Goal: Task Accomplishment & Management: Manage account settings

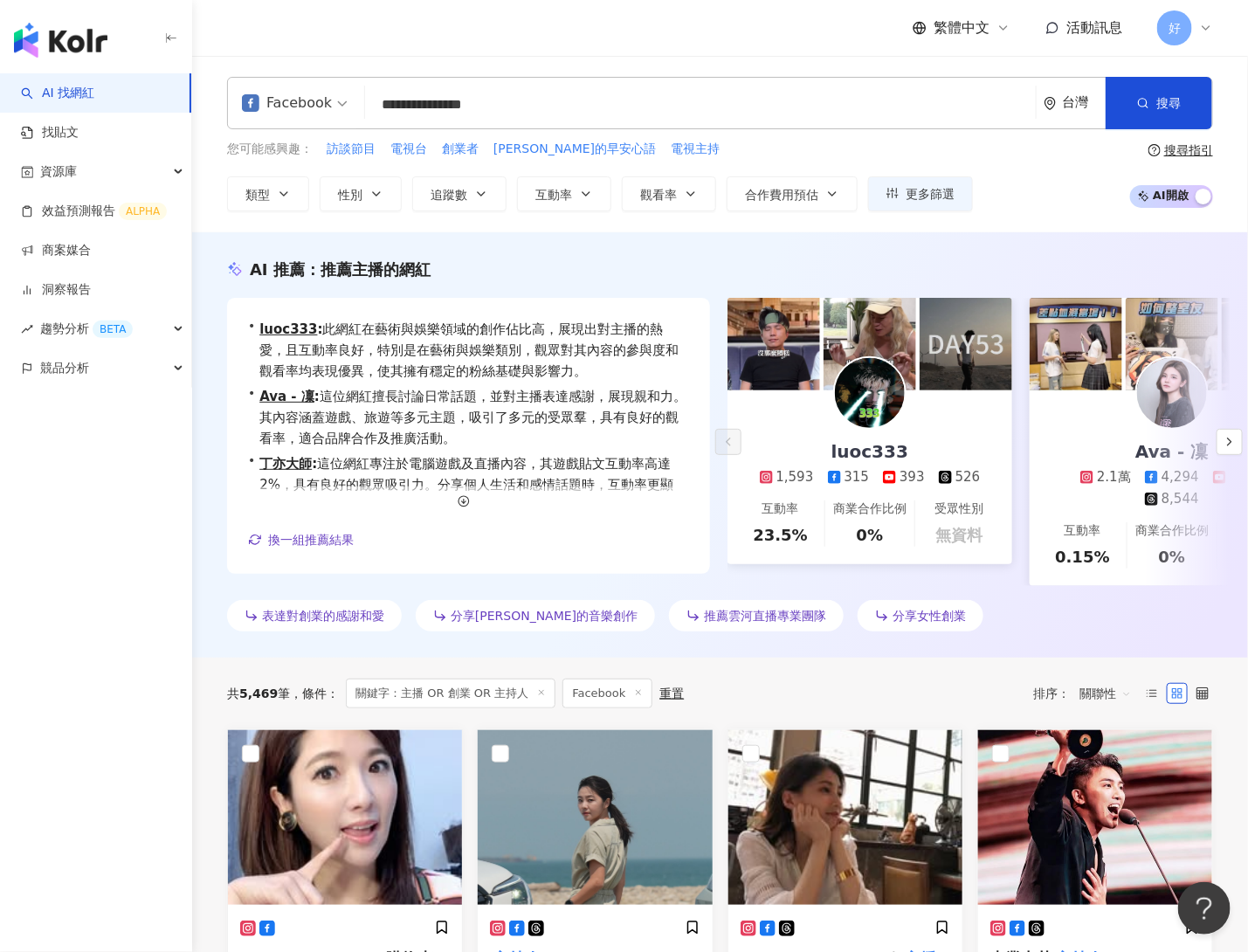
click at [579, 91] on input "**********" at bounding box center [700, 104] width 657 height 33
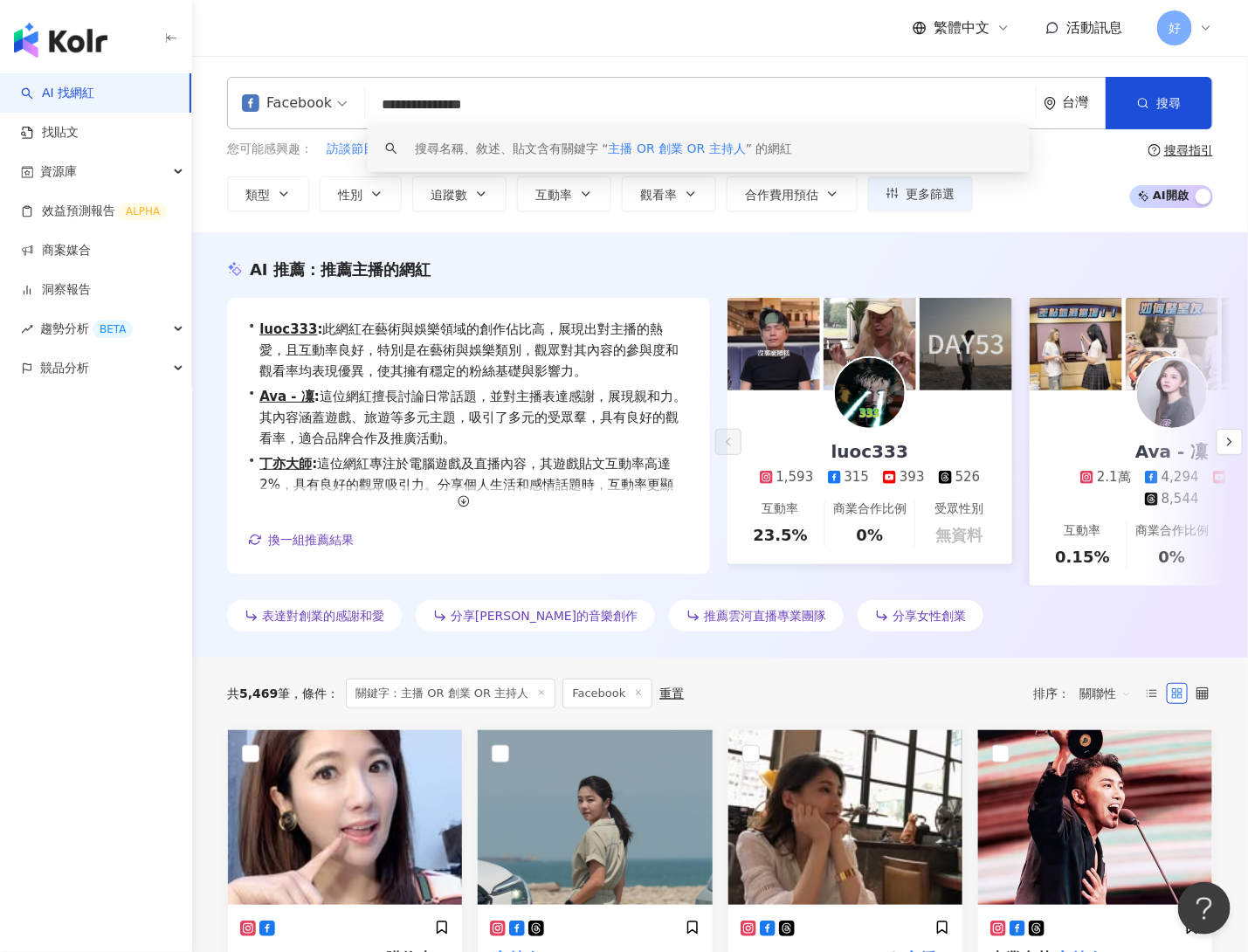
drag, startPoint x: 581, startPoint y: 94, endPoint x: 573, endPoint y: 119, distance: 26.2
click at [573, 119] on input "**********" at bounding box center [700, 104] width 657 height 33
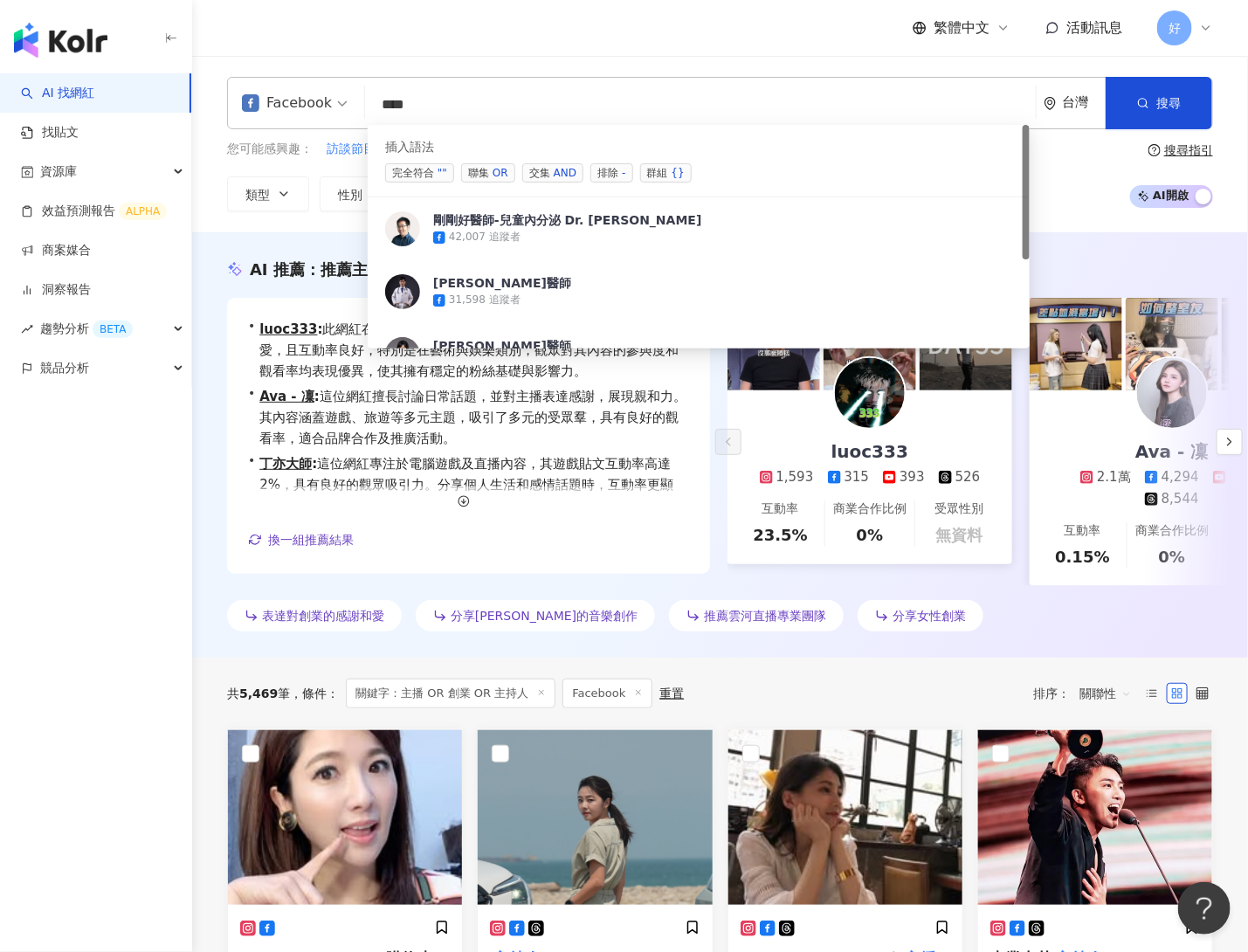
click at [481, 176] on span "聯集 OR" at bounding box center [487, 173] width 54 height 19
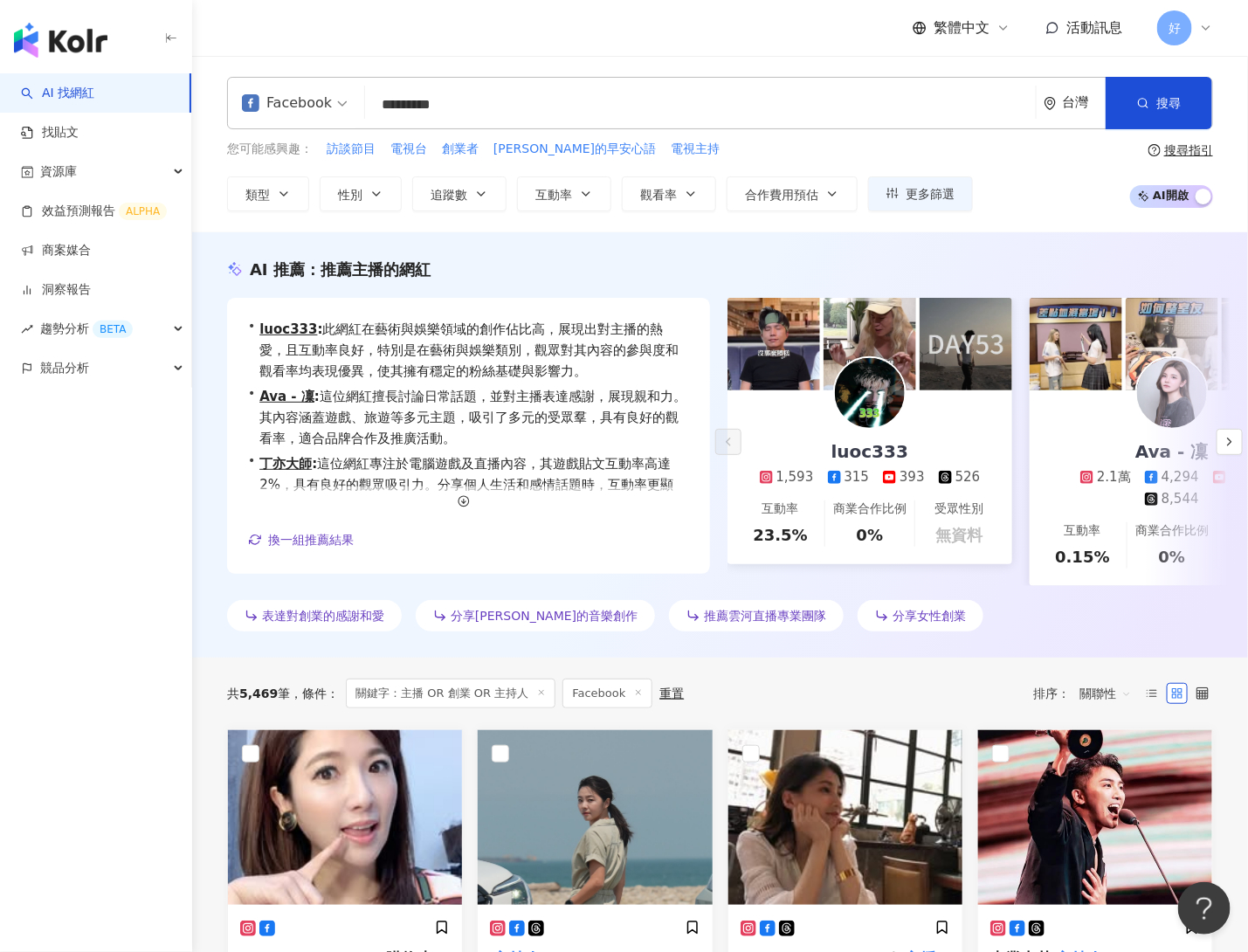
click at [541, 106] on input "*********" at bounding box center [700, 104] width 657 height 33
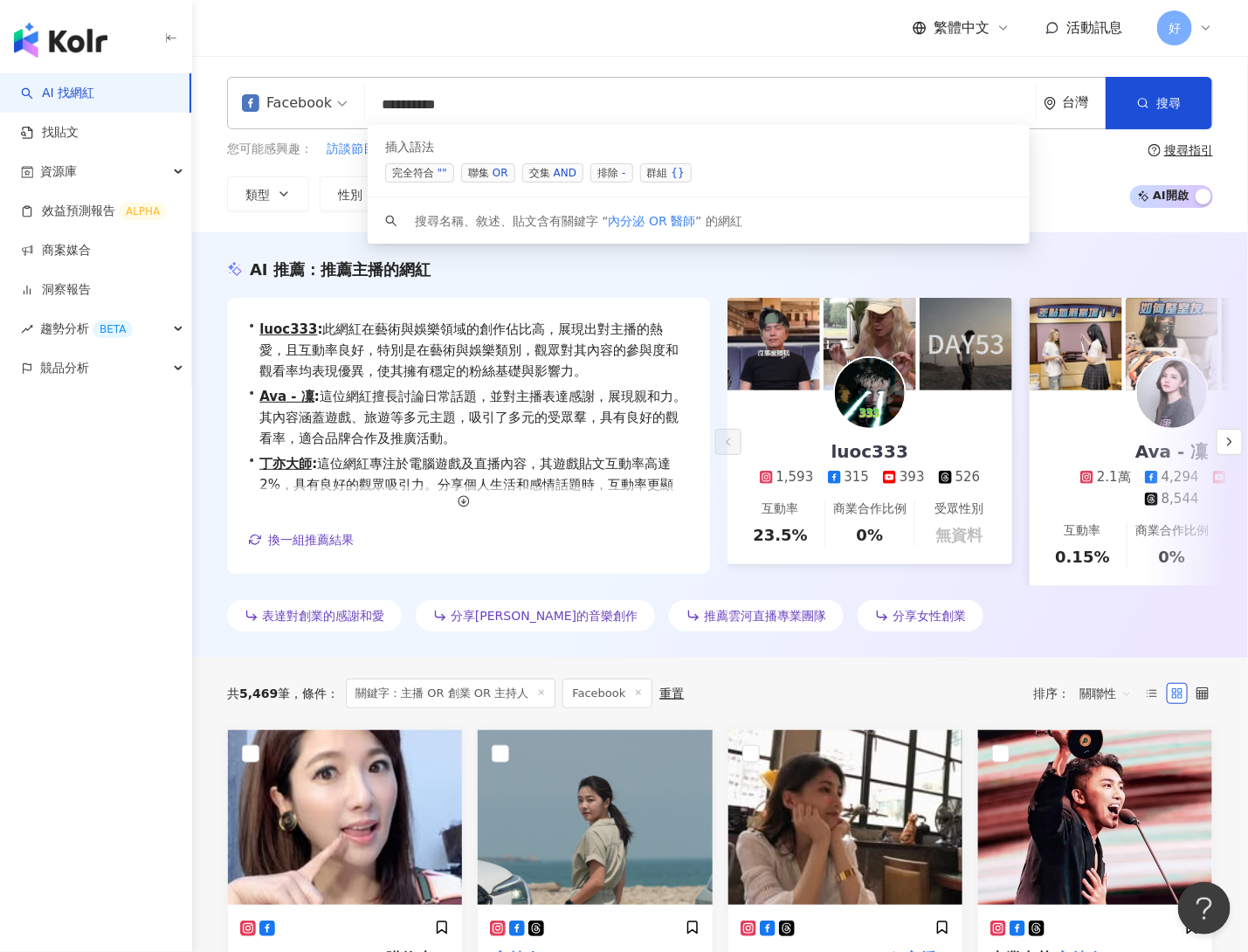
click at [473, 174] on span "聯集 OR" at bounding box center [487, 173] width 54 height 19
click at [506, 173] on span "聯集 OR" at bounding box center [487, 173] width 54 height 19
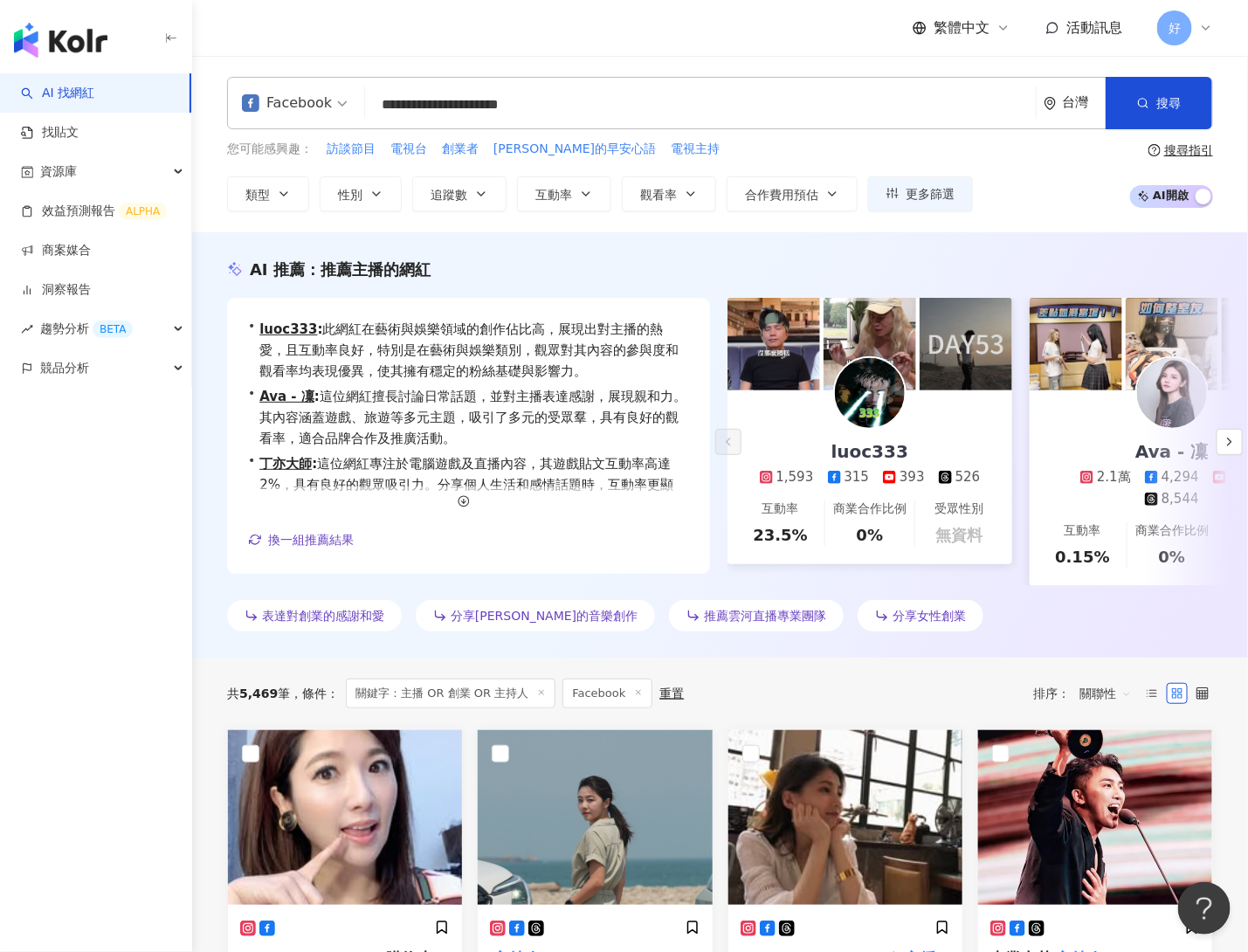
type input "**********"
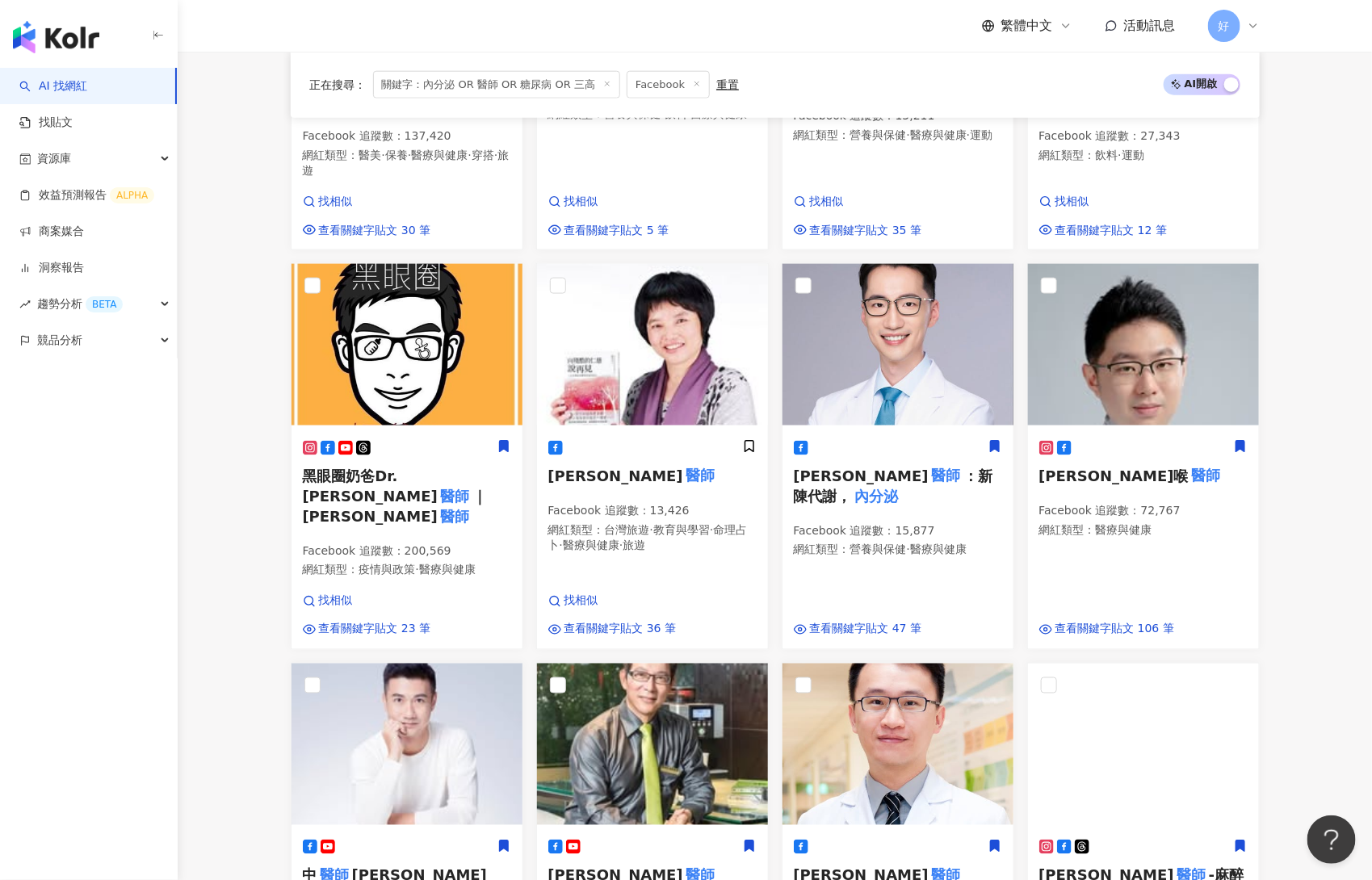
scroll to position [822, 0]
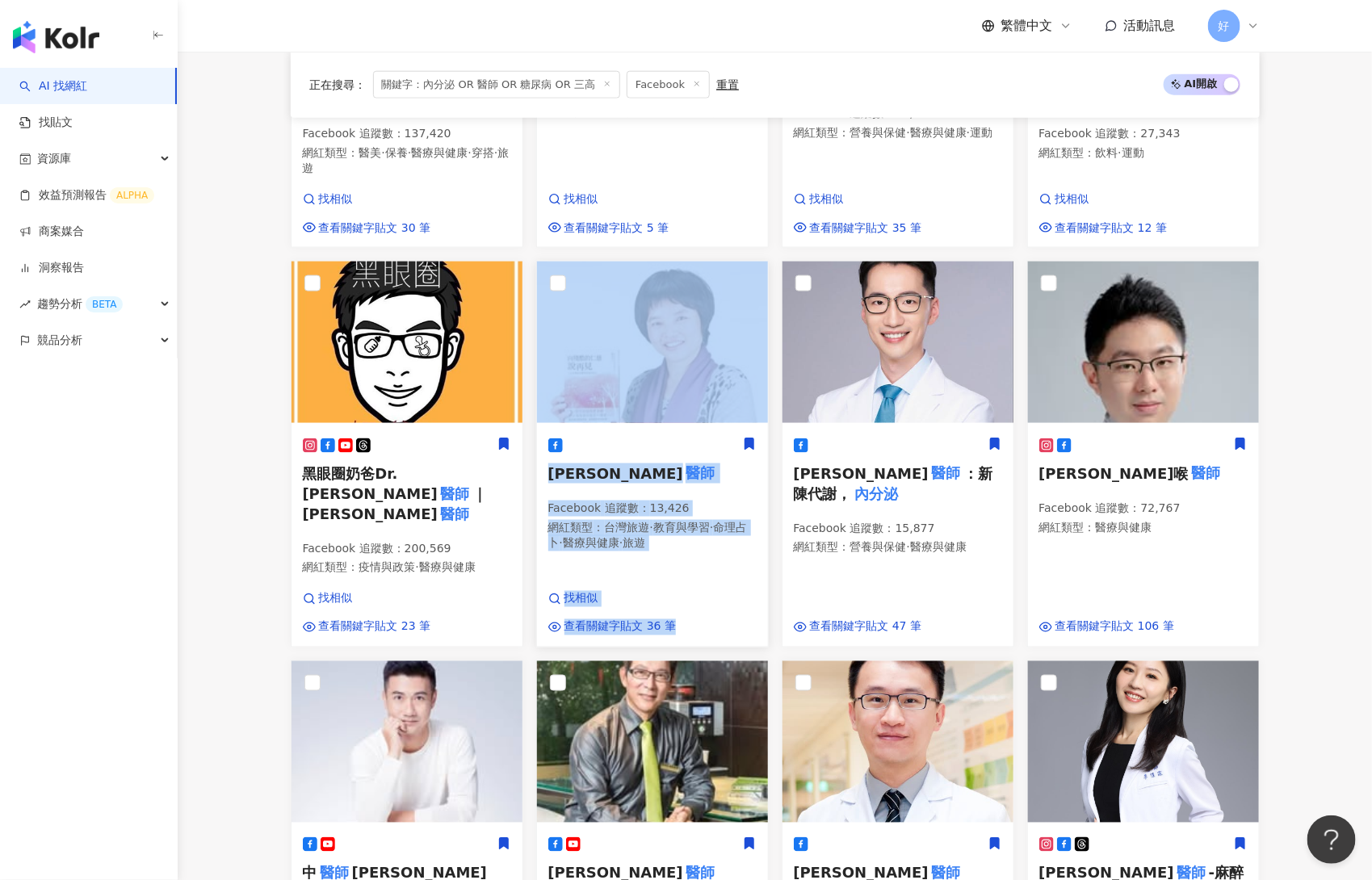
click at [749, 439] on icon at bounding box center [749, 444] width 9 height 11
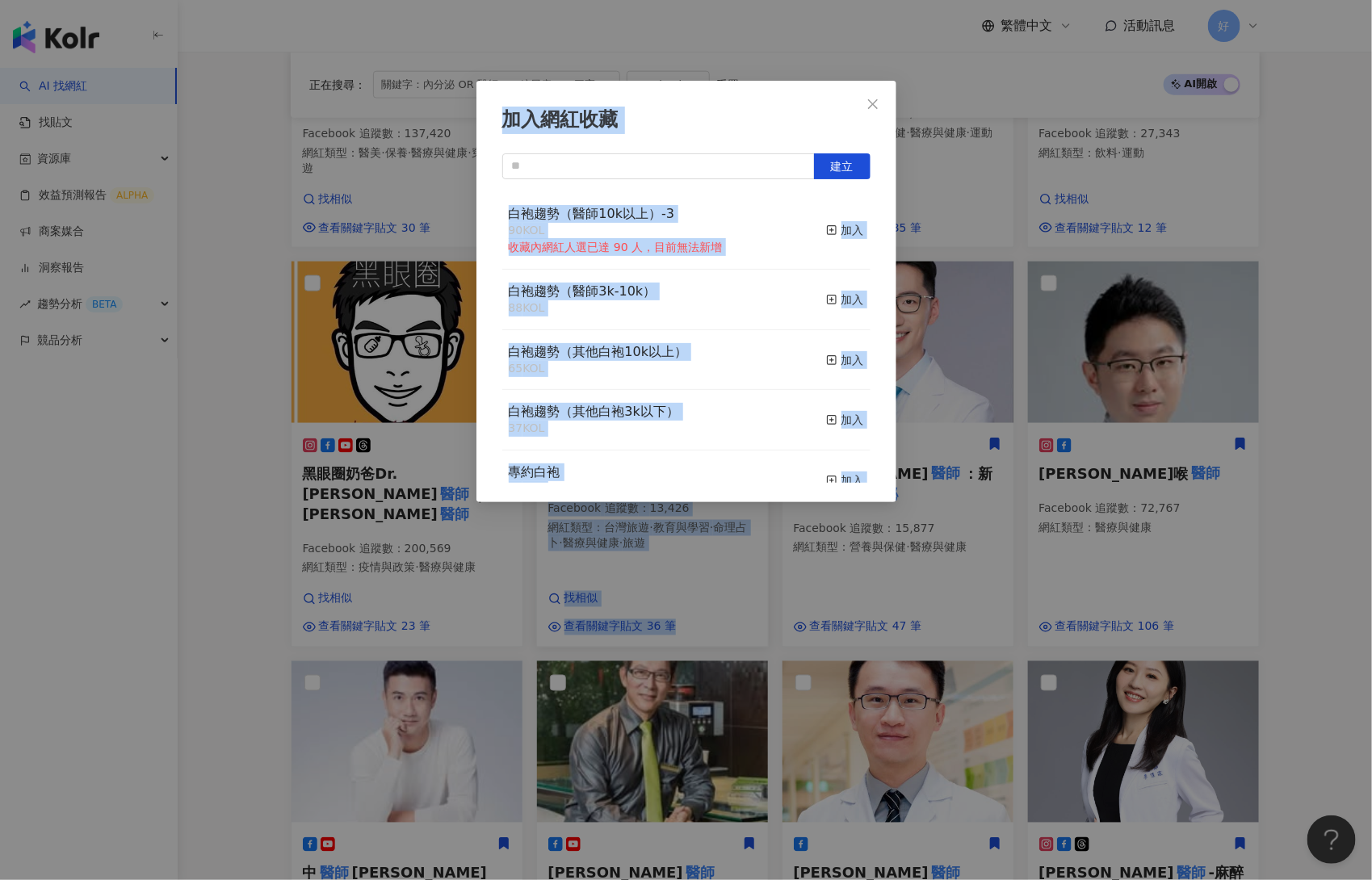
click at [770, 117] on div "加入網紅收藏" at bounding box center [686, 120] width 368 height 27
click at [729, 121] on div "加入網紅收藏" at bounding box center [686, 120] width 368 height 27
click at [615, 108] on div "加入網紅收藏" at bounding box center [686, 120] width 368 height 27
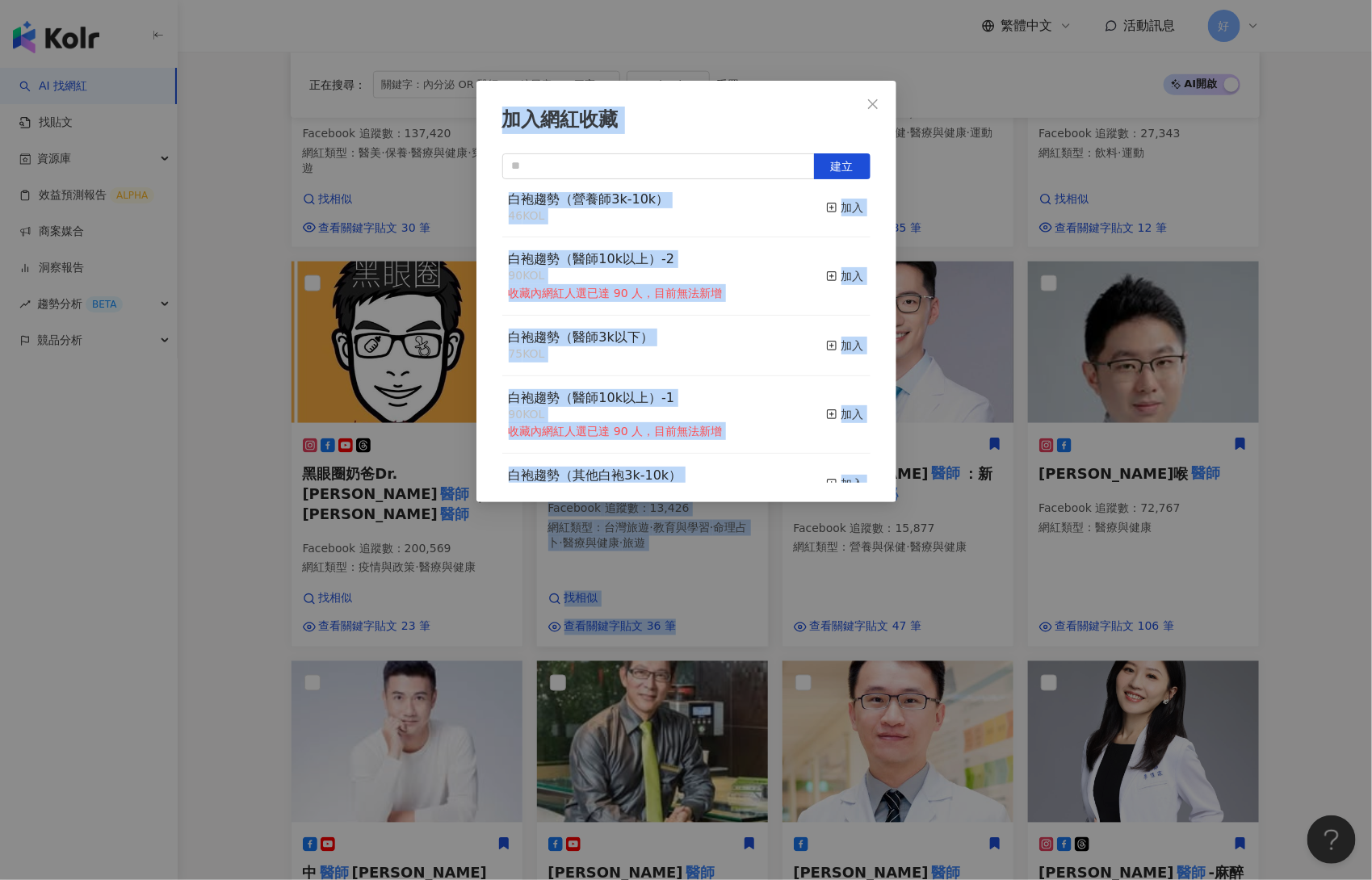
scroll to position [457, 0]
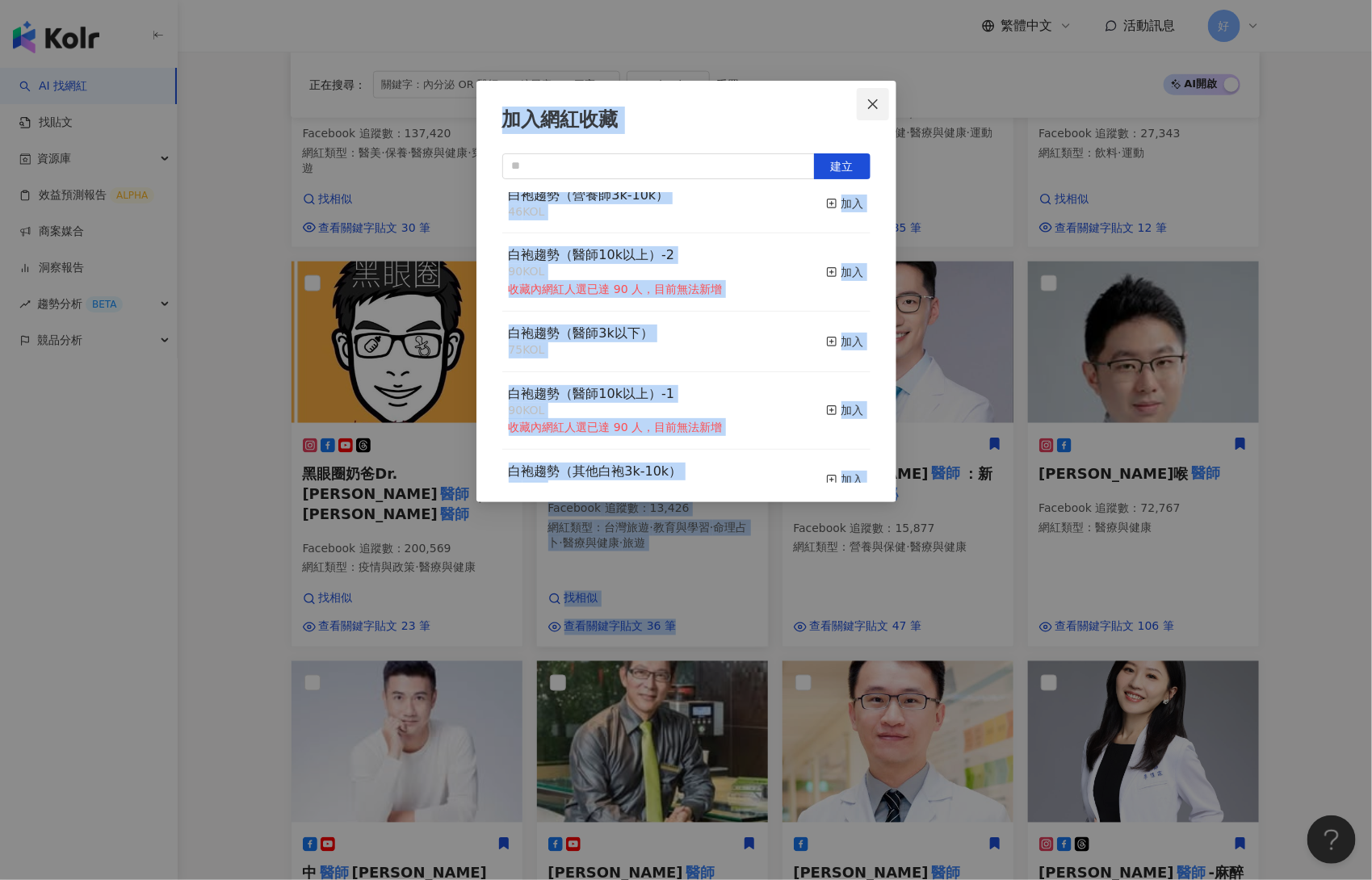
click at [876, 103] on icon "close" at bounding box center [872, 104] width 13 height 13
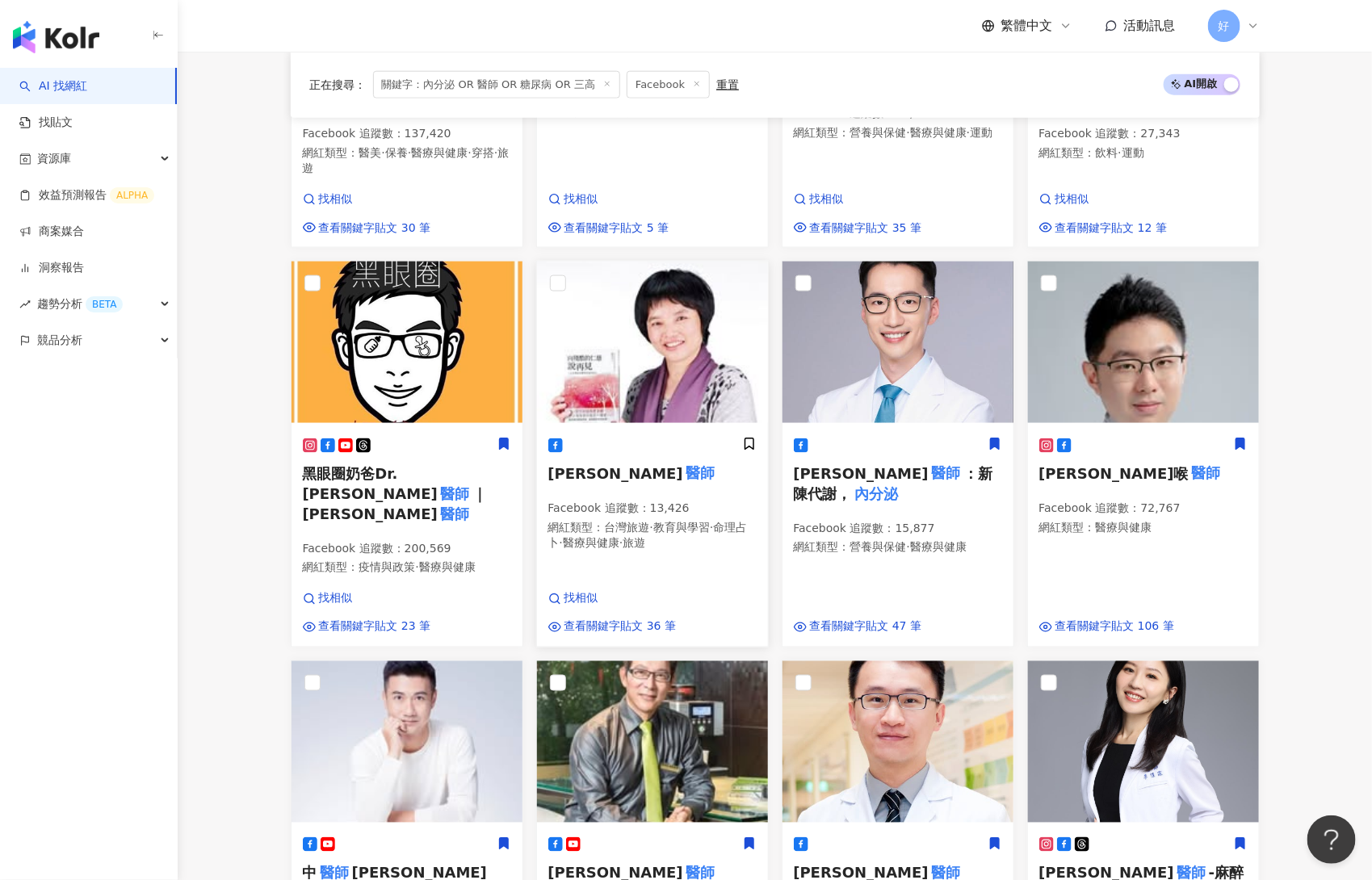
click at [771, 231] on div "王彥文 醫師 。我的丸美誌。｜王彥文 醫師 Facebook 追蹤數 ： 137,420 網紅類型 ： 醫美 · 保養 · 醫療與健康 · 穿搭 · 旅遊 找…" at bounding box center [775, 444] width 982 height 1197
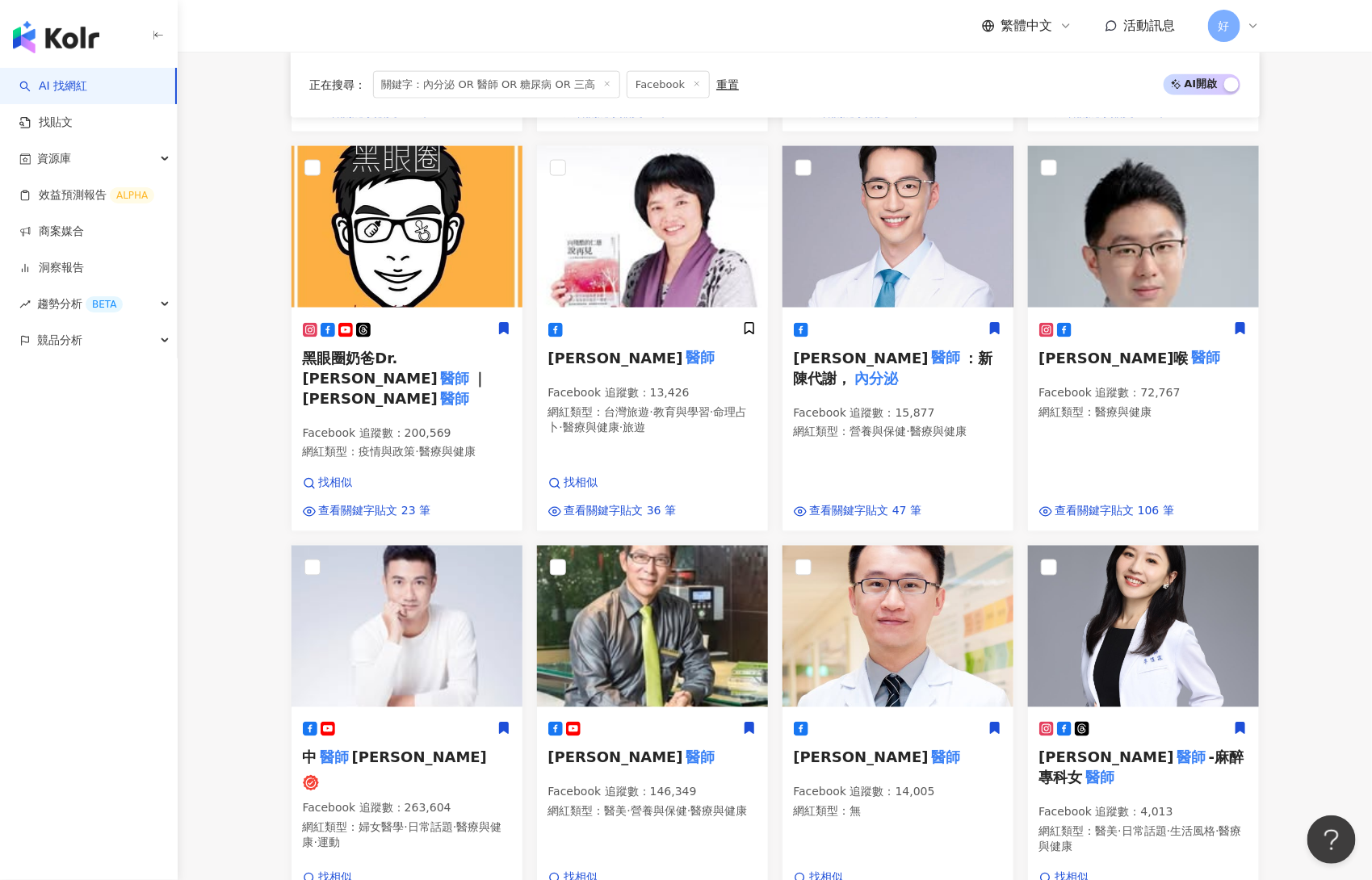
scroll to position [939, 0]
click at [748, 323] on icon at bounding box center [749, 328] width 9 height 11
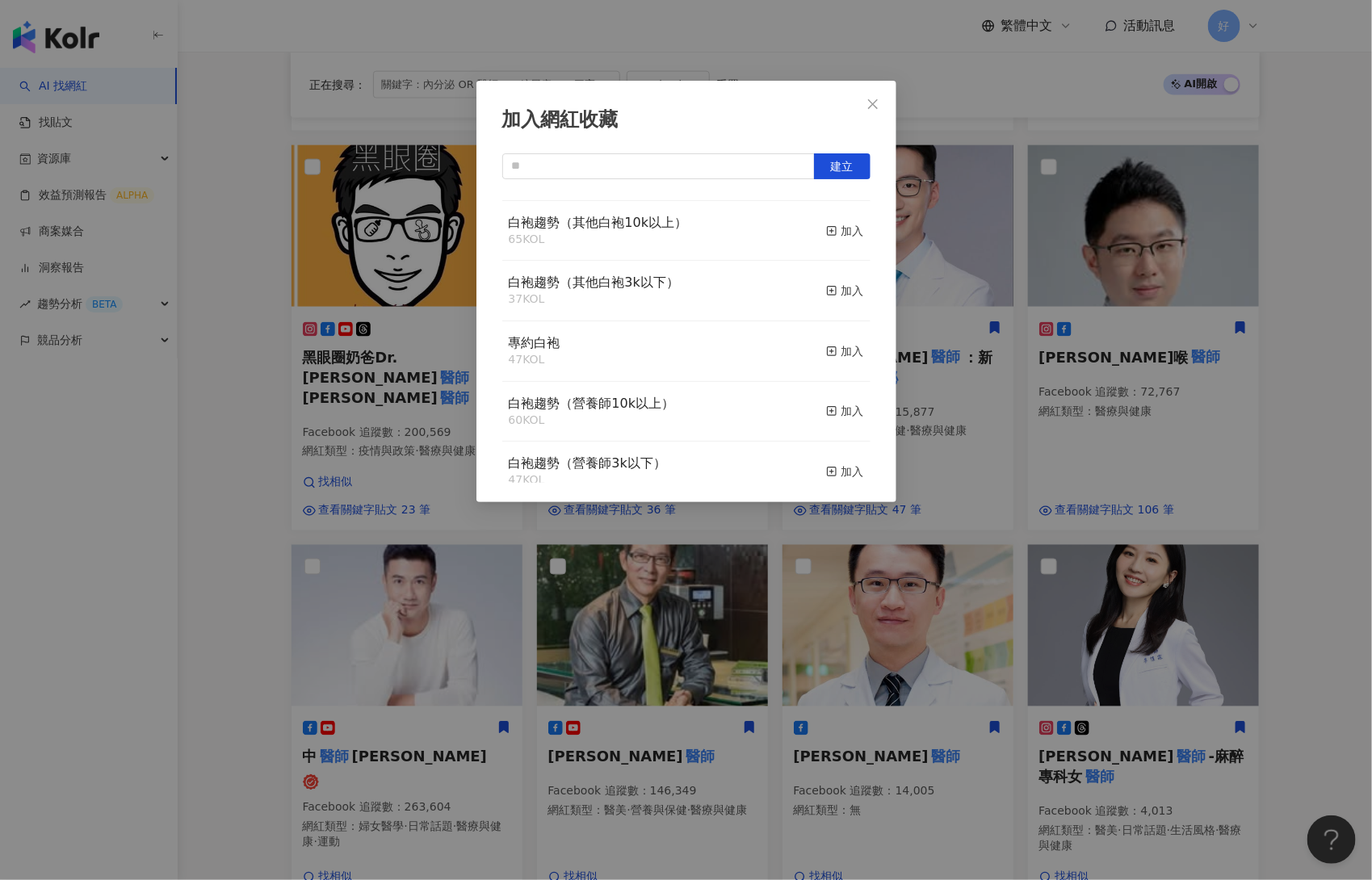
scroll to position [0, 0]
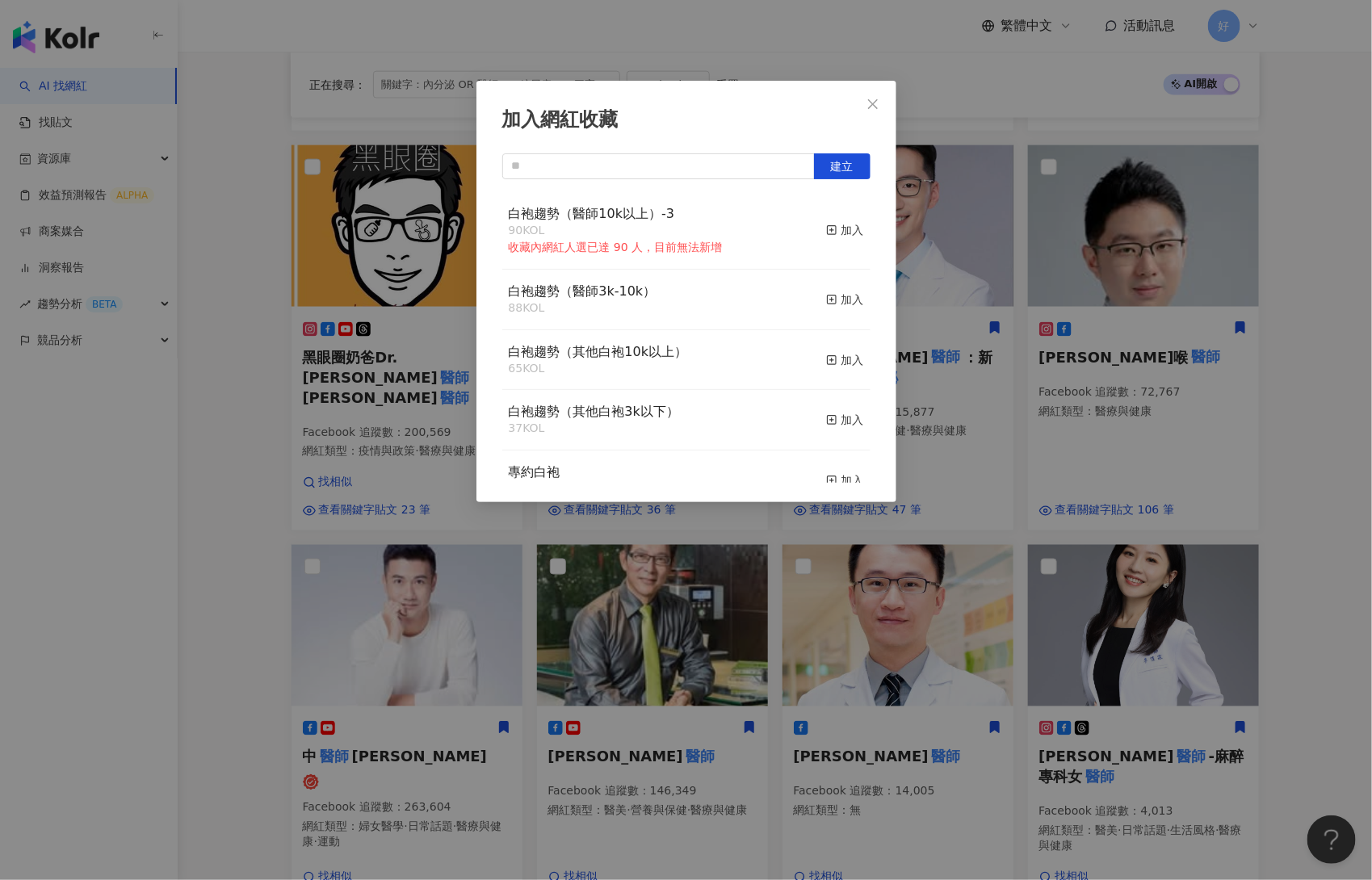
click at [1064, 406] on div "加入網紅收藏 建立 白袍趨勢（醫師10k以上）-3 90 KOL 收藏內網紅人選已達 90 人，目前無法新增 加入 白袍趨勢（醫師3k-10k） 88 KOL…" at bounding box center [686, 440] width 1372 height 880
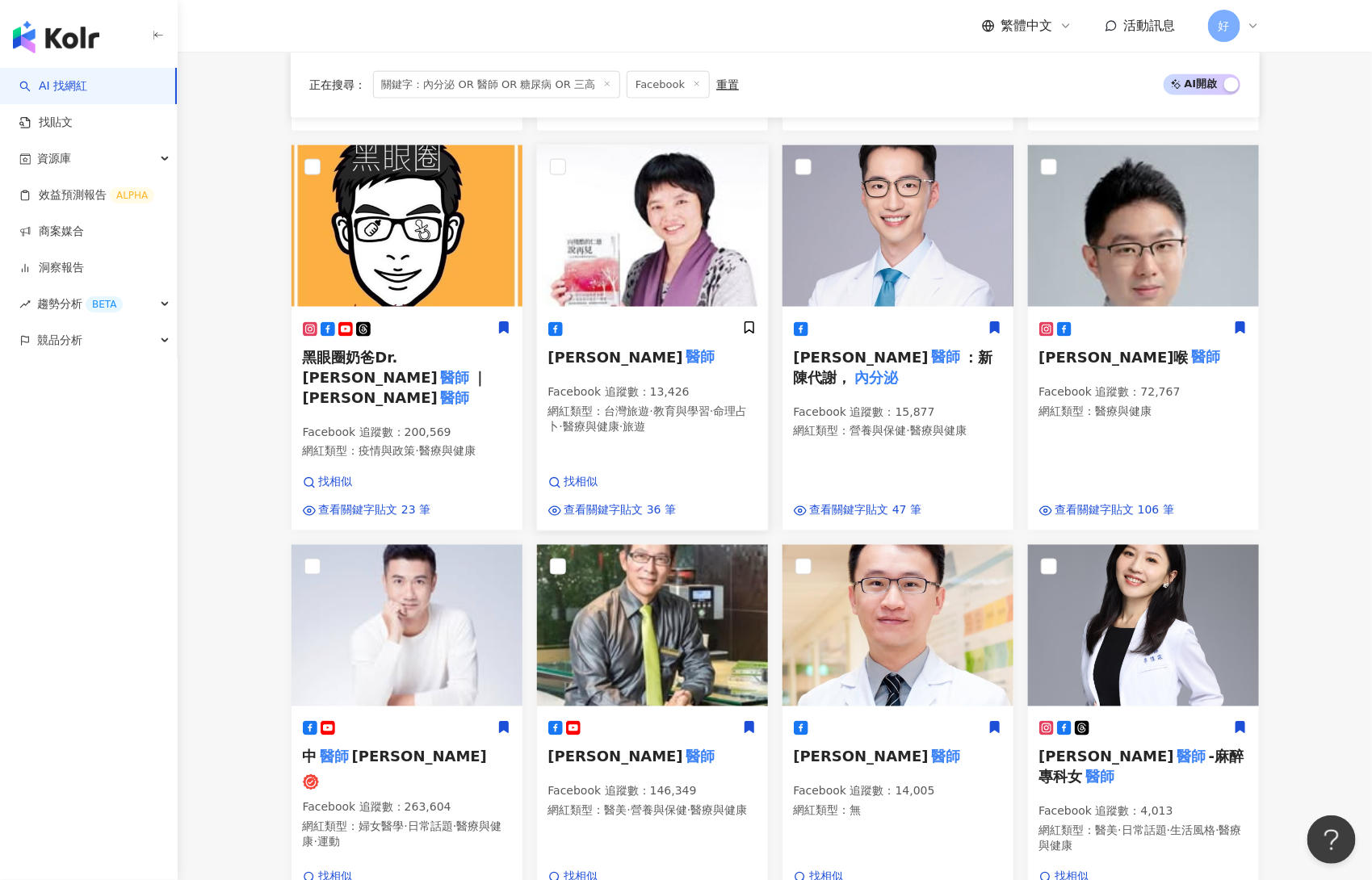
click at [683, 346] on mark "醫師" at bounding box center [701, 357] width 35 height 23
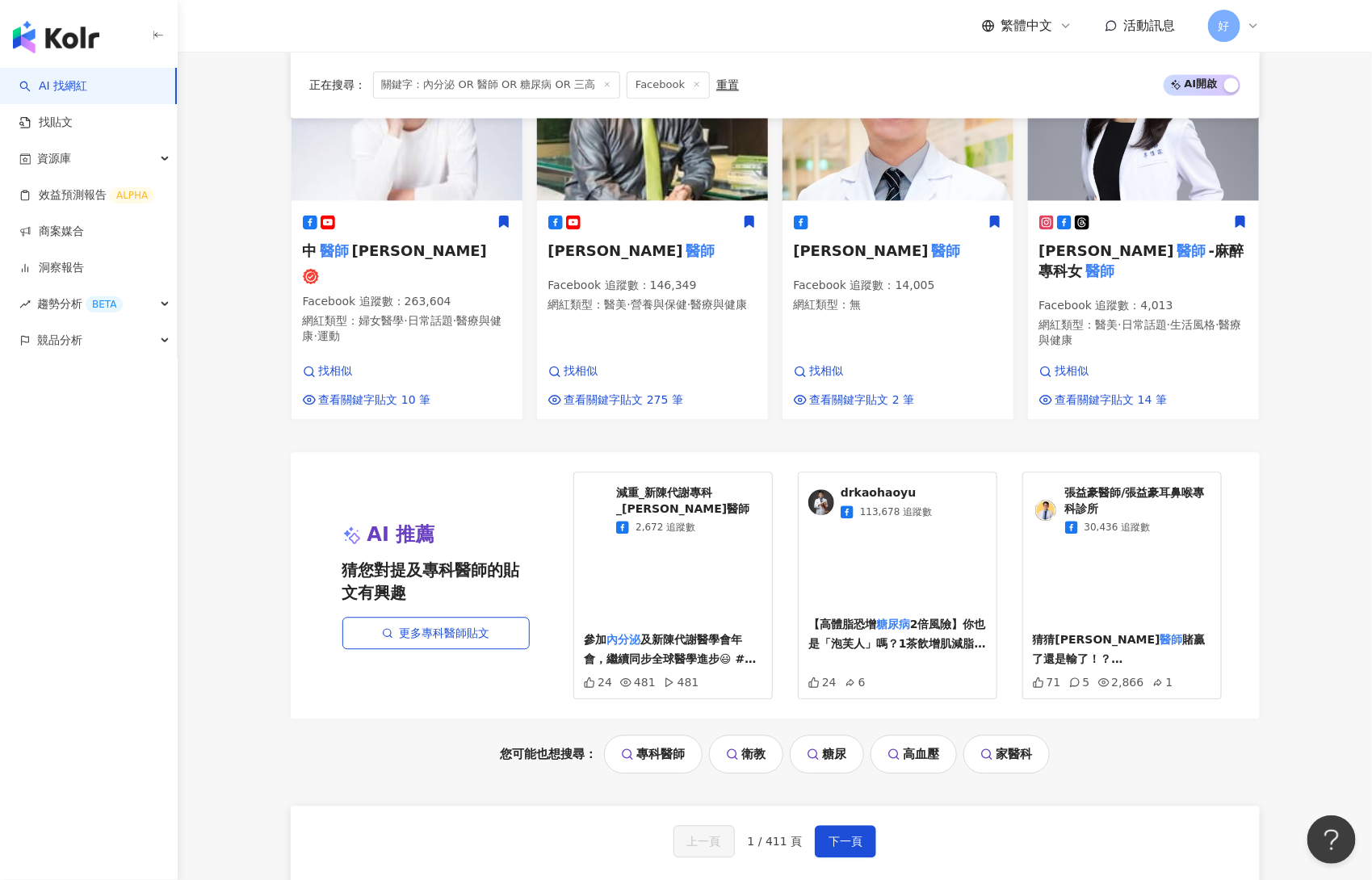
scroll to position [1659, 0]
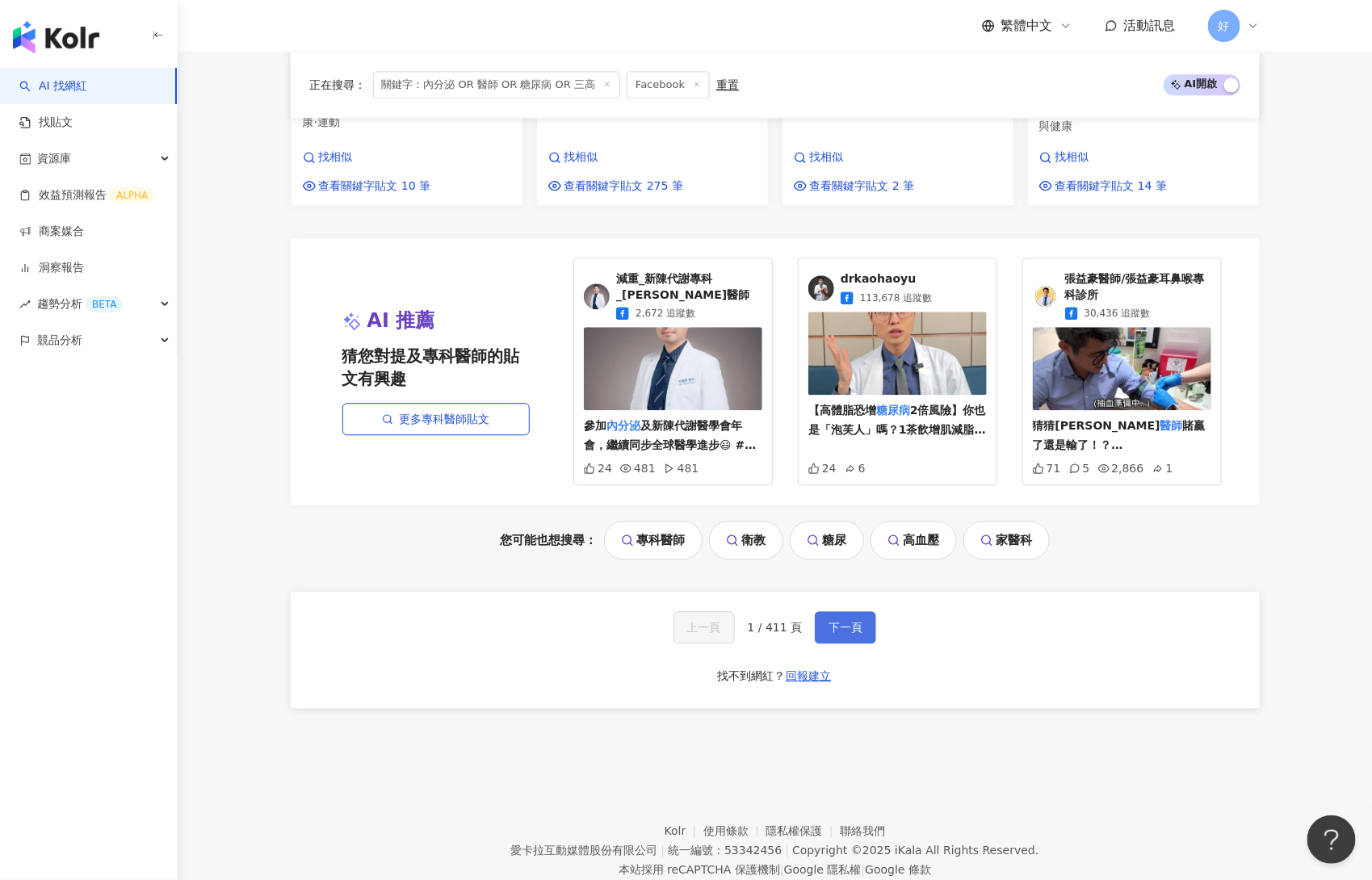
click at [850, 621] on span "下一頁" at bounding box center [845, 627] width 34 height 13
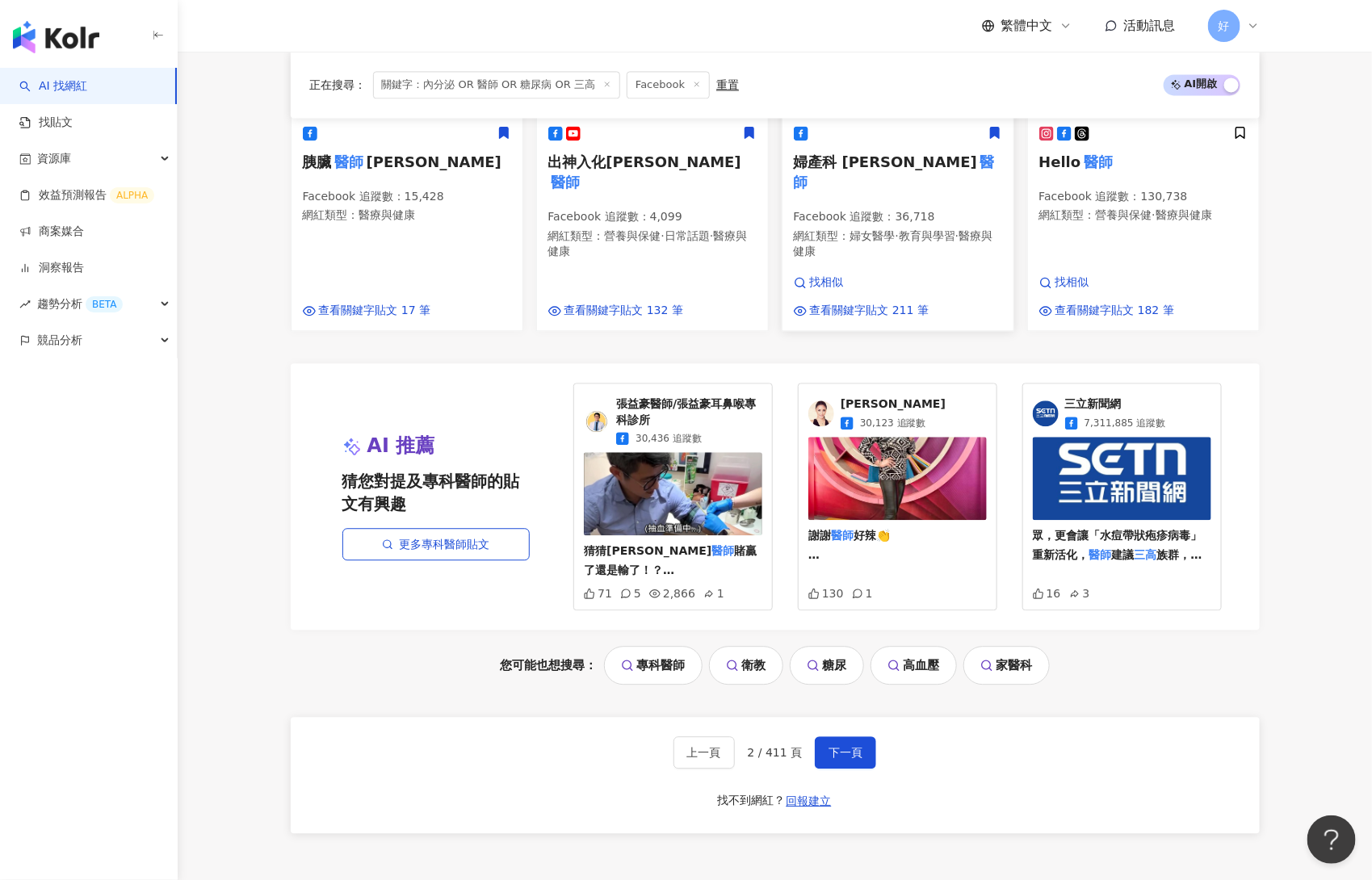
scroll to position [1581, 0]
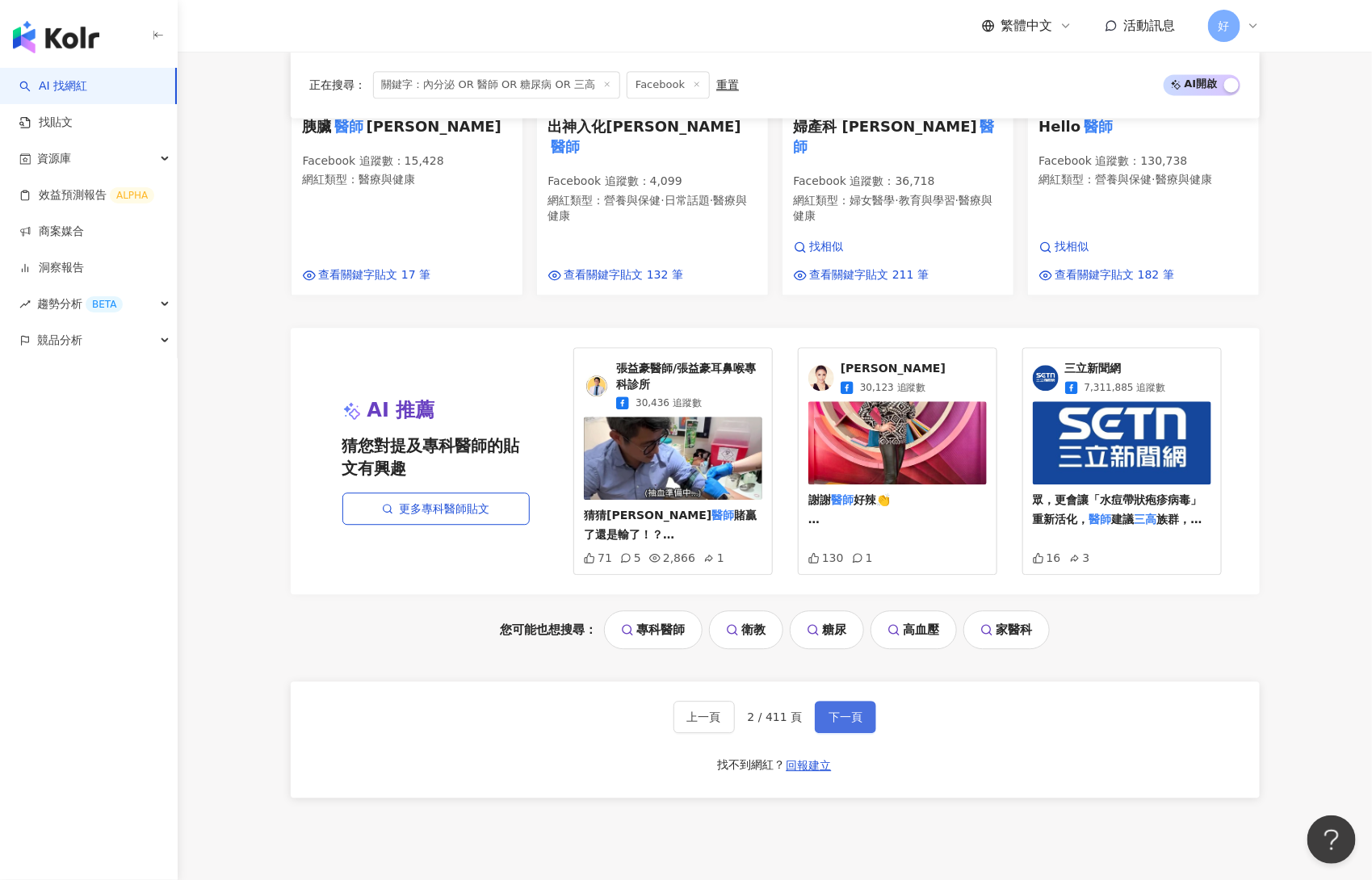
click at [851, 701] on button "下一頁" at bounding box center [845, 716] width 61 height 32
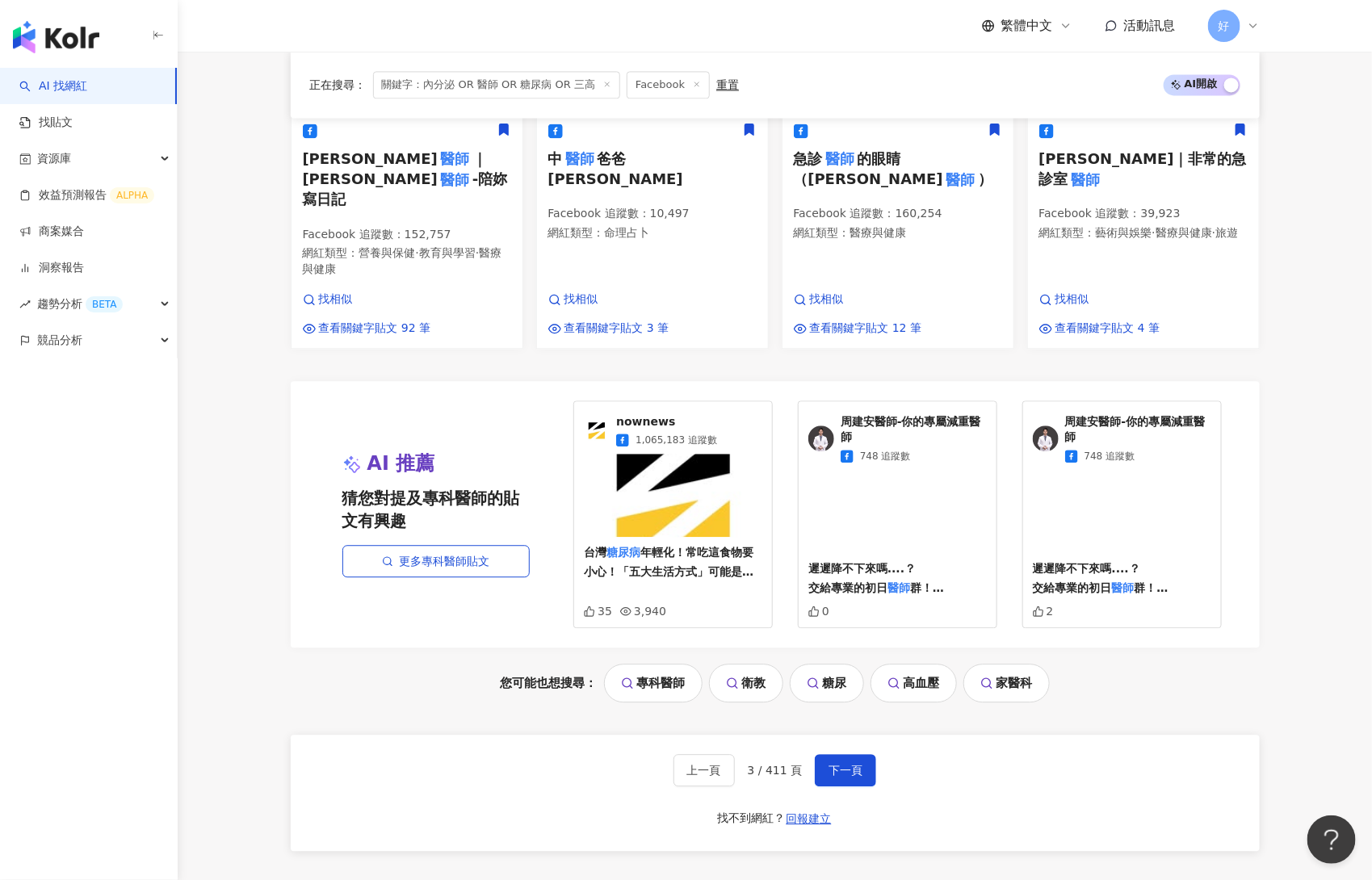
scroll to position [1589, 0]
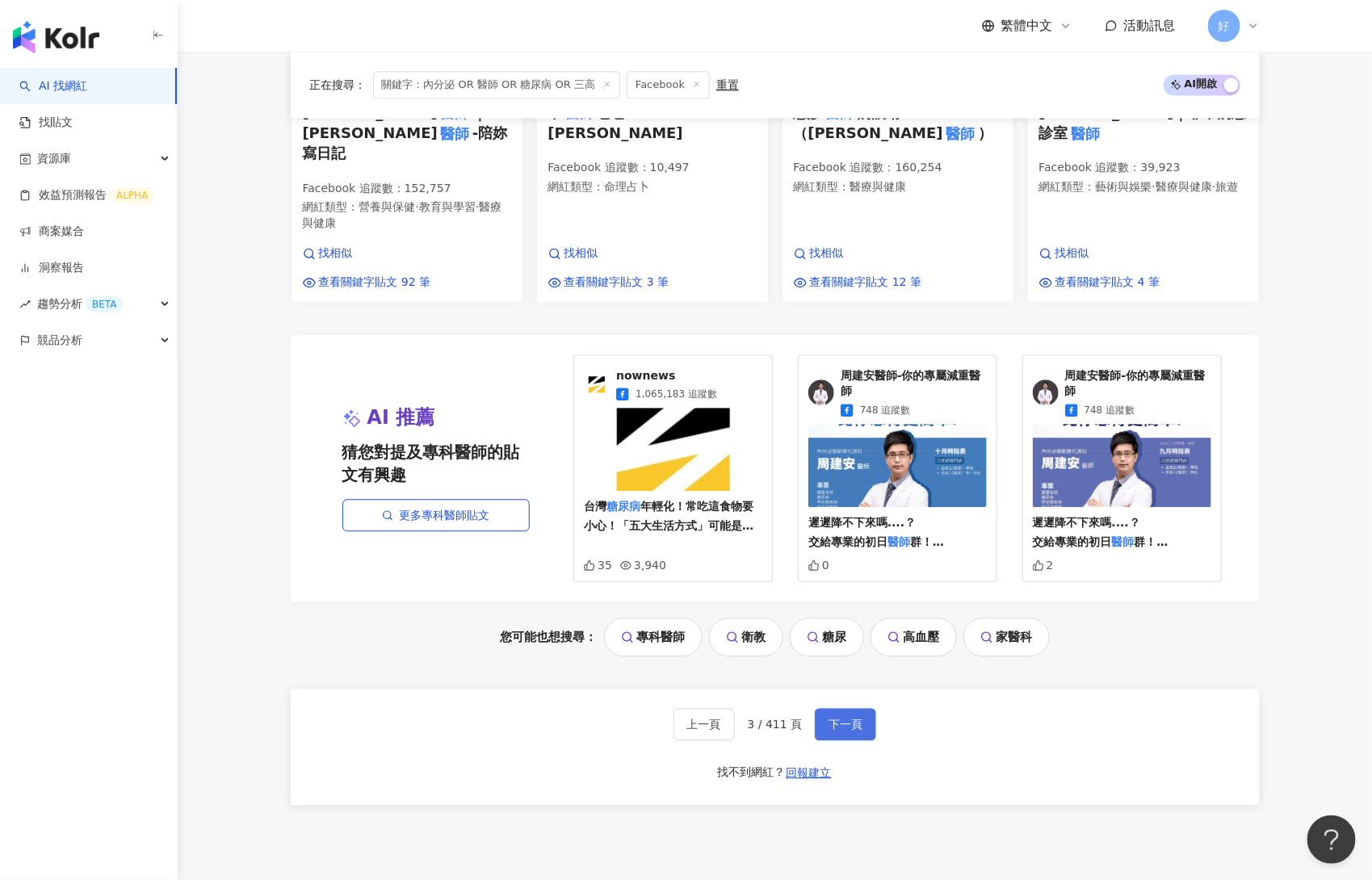
click at [833, 718] on span "下一頁" at bounding box center [845, 724] width 34 height 13
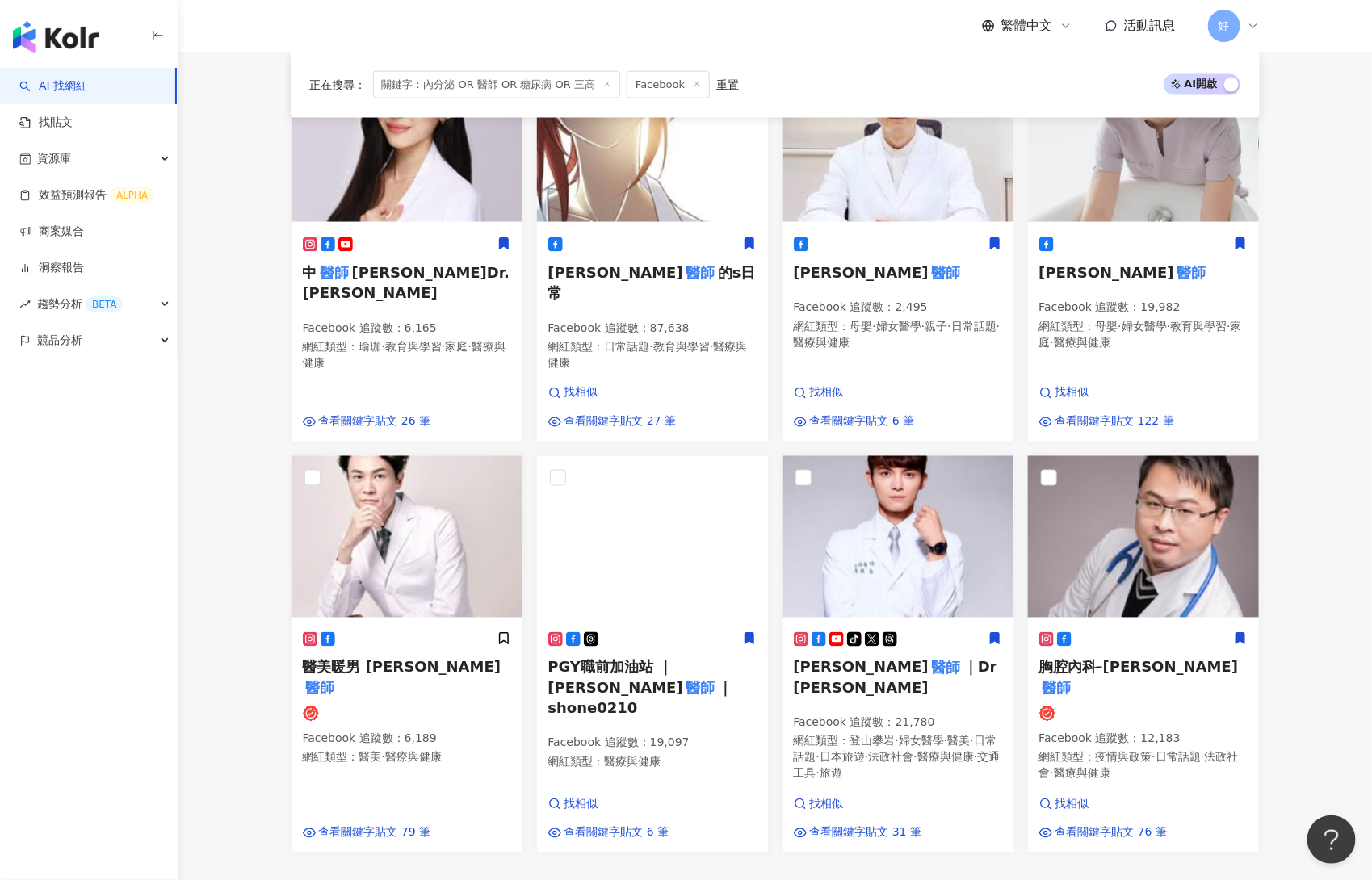
scroll to position [1138, 0]
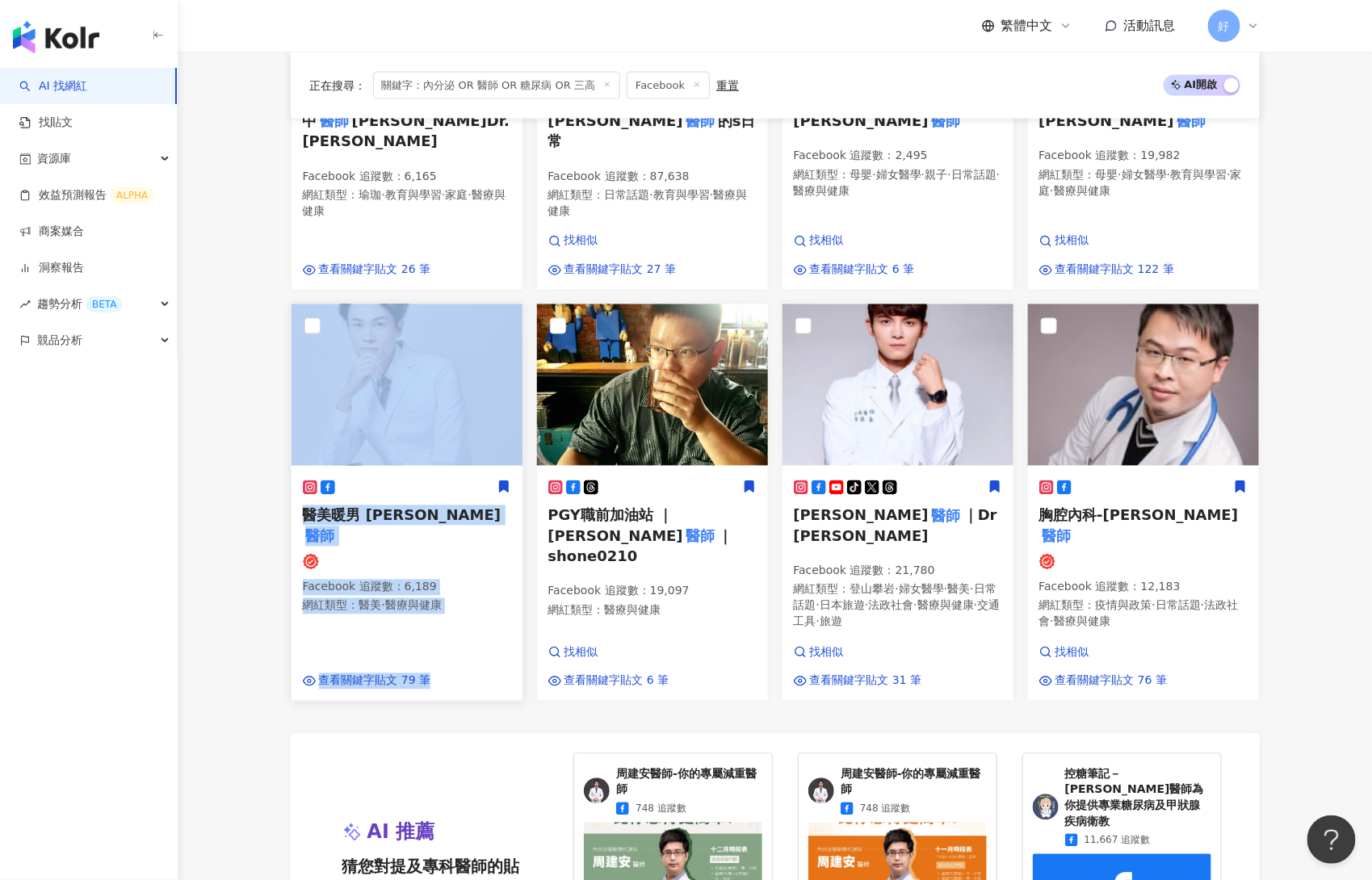
click at [499, 481] on icon at bounding box center [503, 486] width 9 height 11
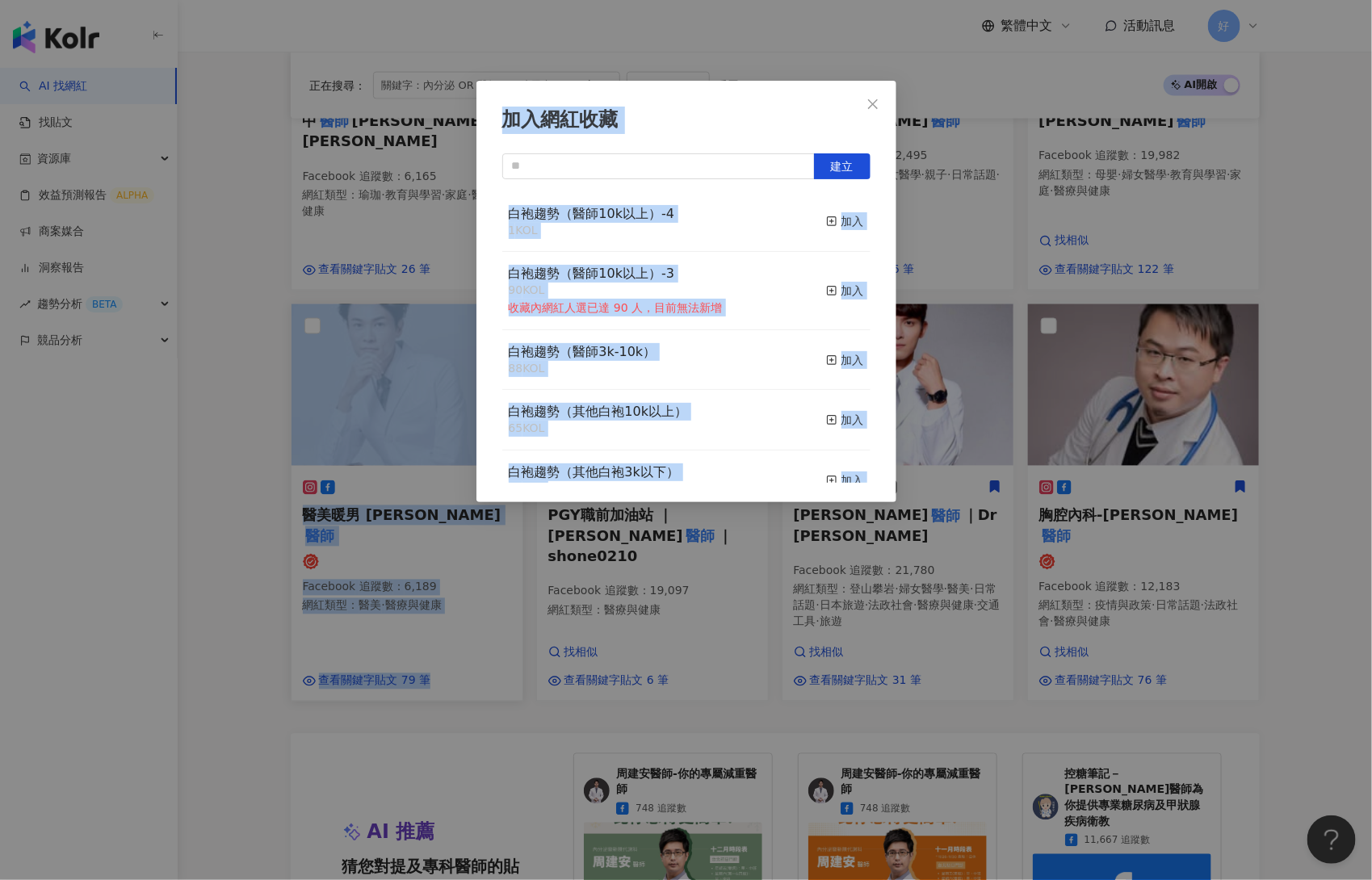
click at [765, 378] on div "白袍趨勢（醫師3k-10k） 88 KOL 加入" at bounding box center [686, 360] width 368 height 60
click at [841, 366] on div "加入" at bounding box center [844, 360] width 38 height 17
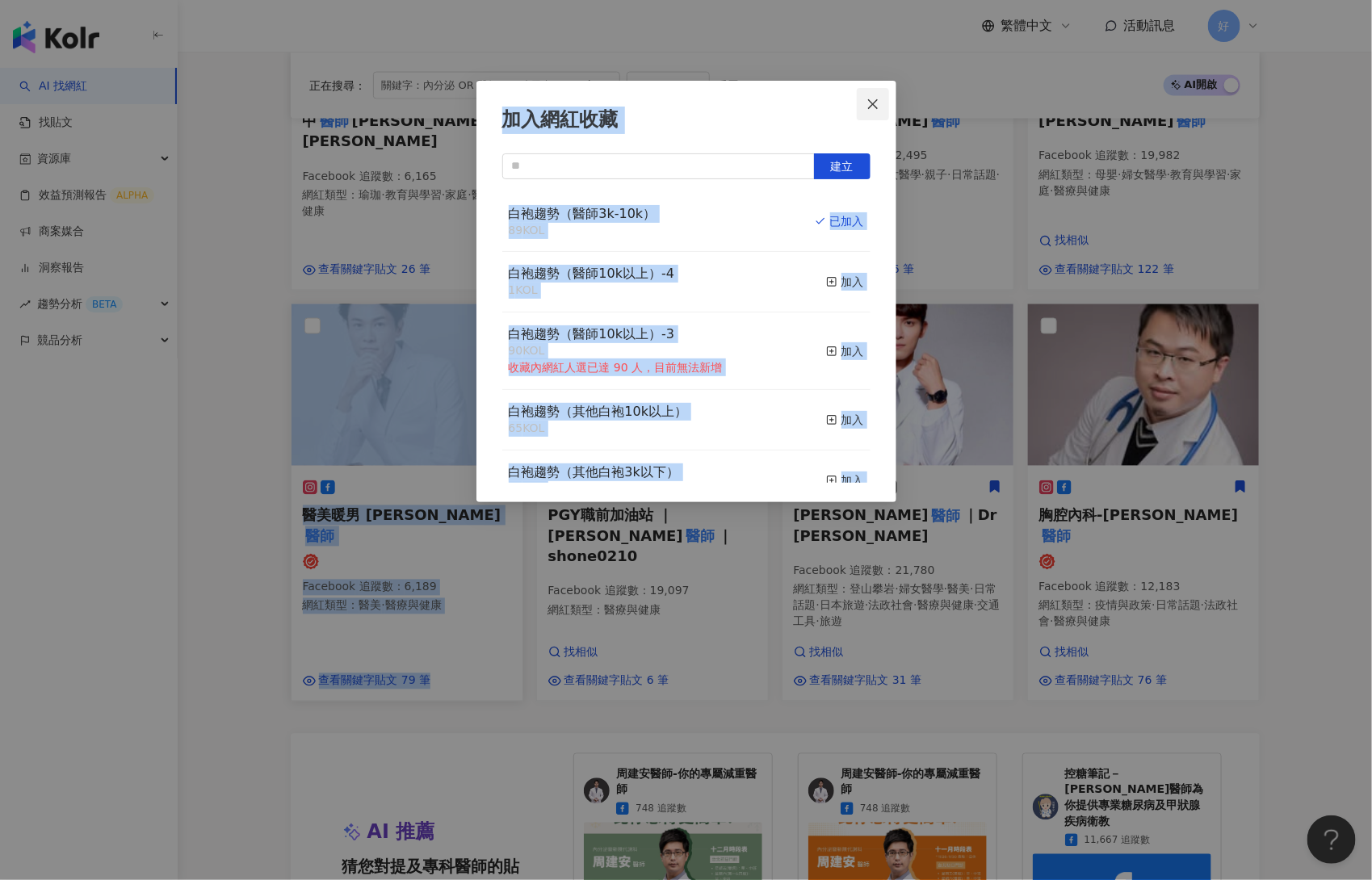
click at [879, 102] on span "Close" at bounding box center [872, 104] width 32 height 13
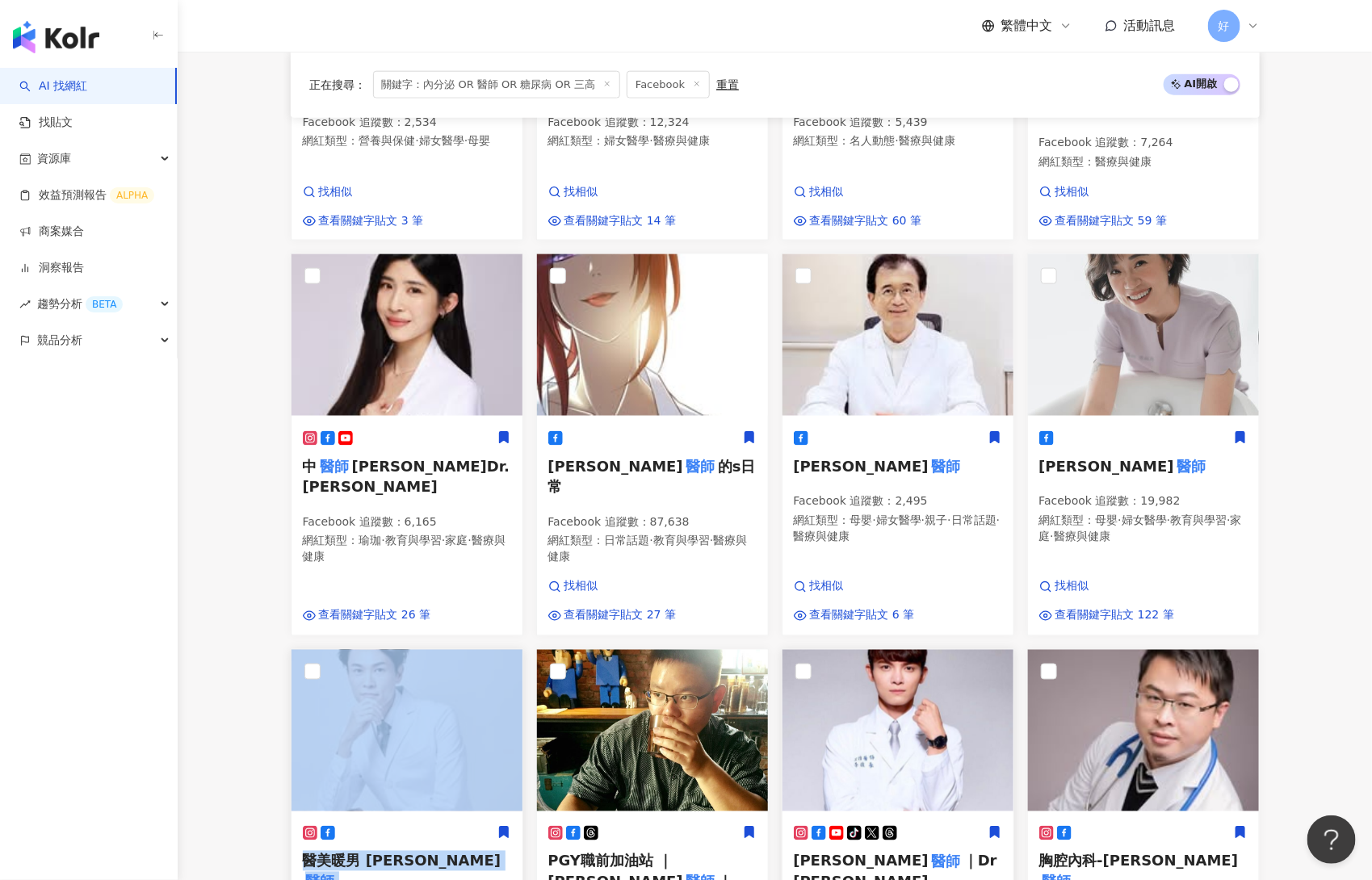
scroll to position [456, 0]
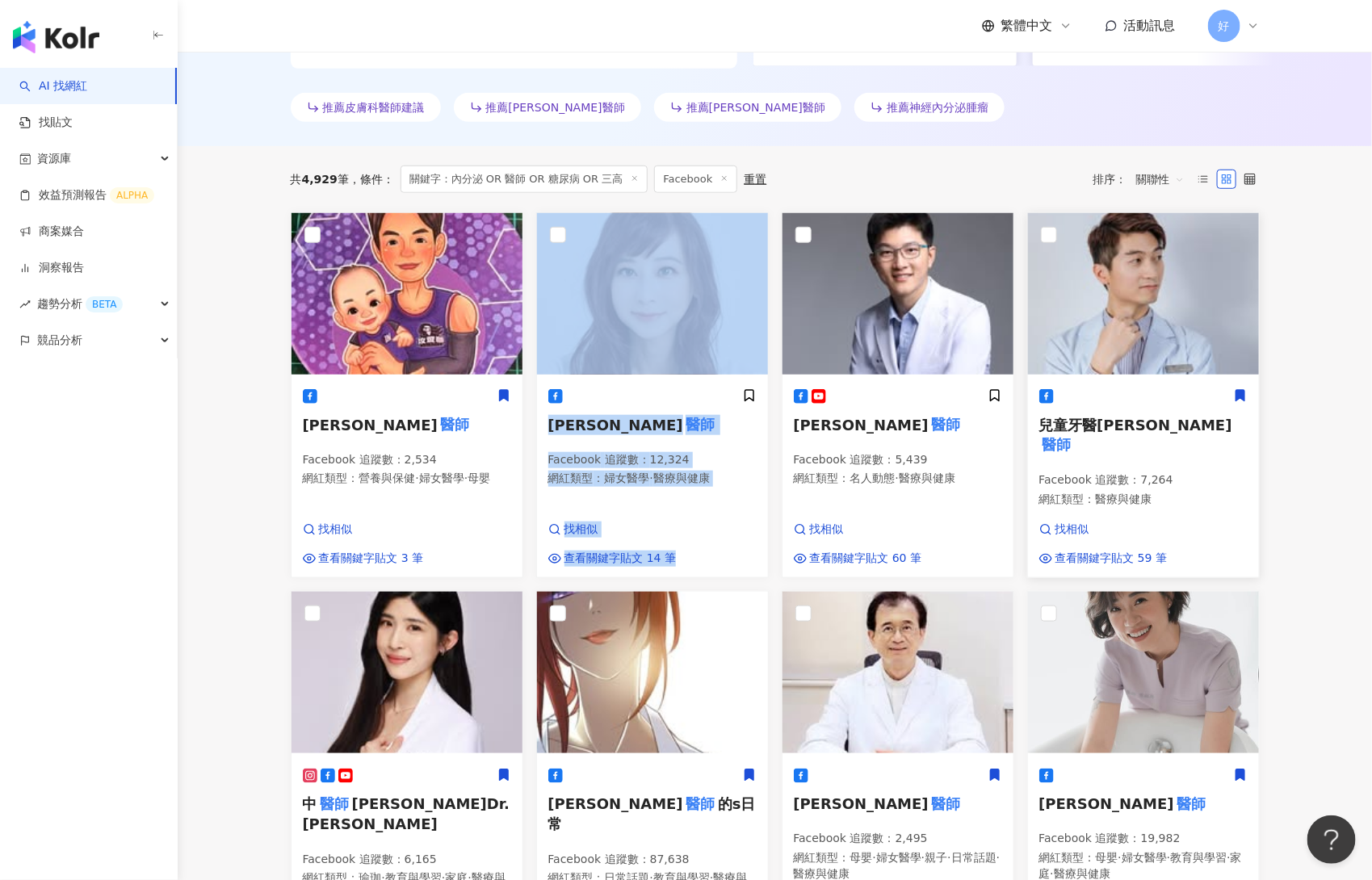
drag, startPoint x: 1229, startPoint y: 408, endPoint x: 1240, endPoint y: 396, distance: 16.3
click at [1153, 396] on icon at bounding box center [1240, 395] width 9 height 11
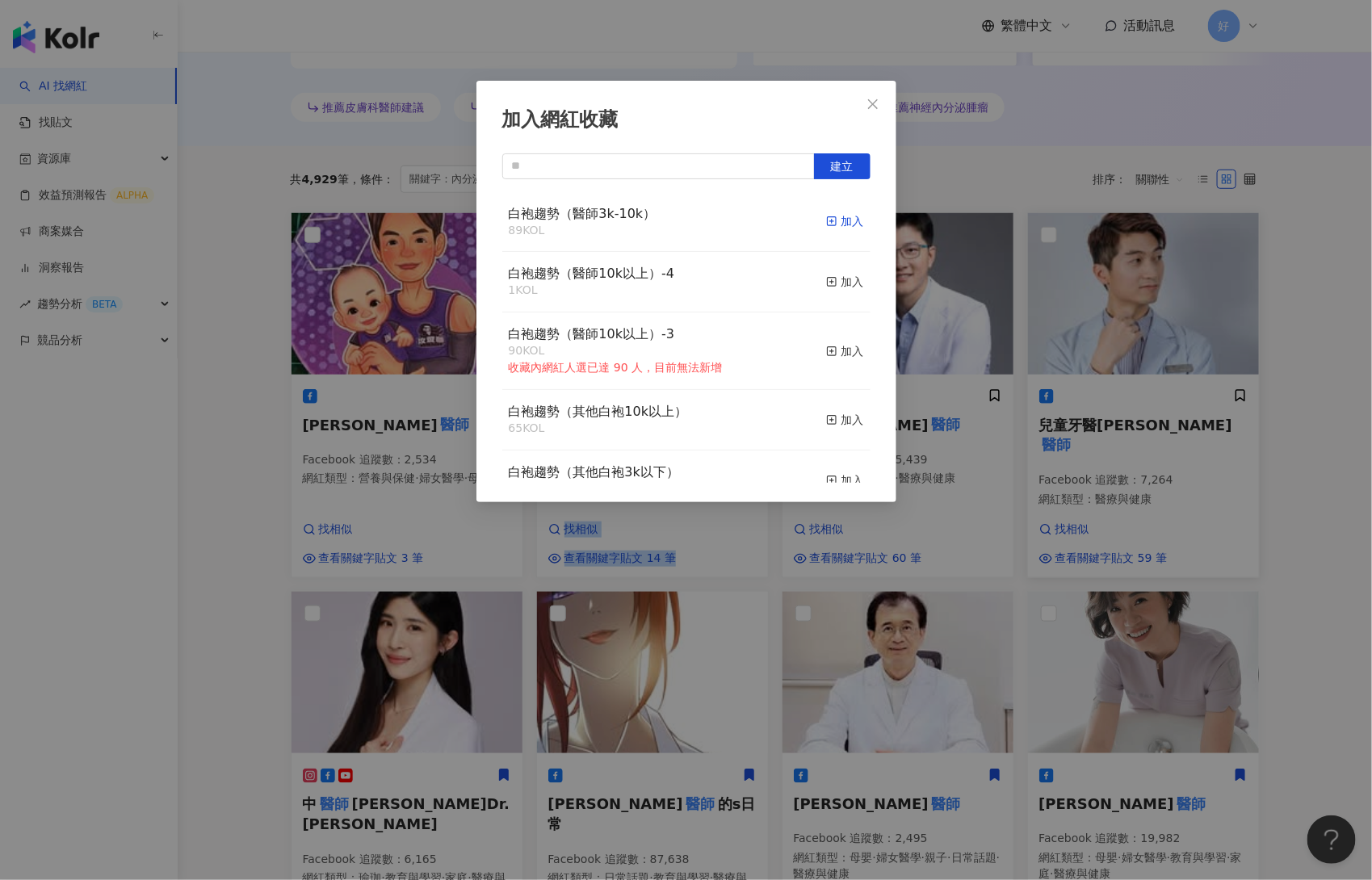
click at [835, 221] on rect "button" at bounding box center [831, 221] width 9 height 9
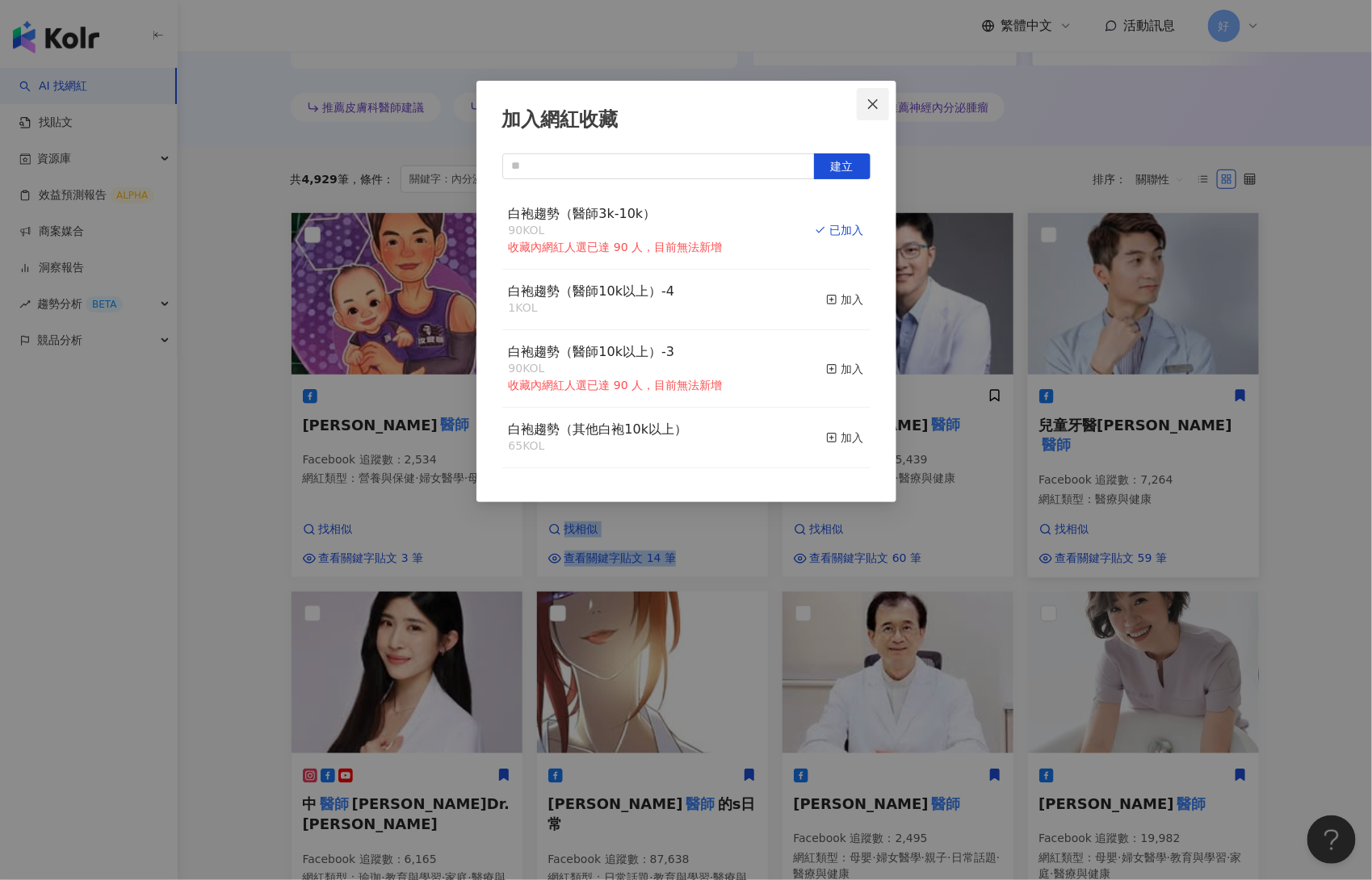
click at [877, 100] on icon "close" at bounding box center [872, 104] width 13 height 13
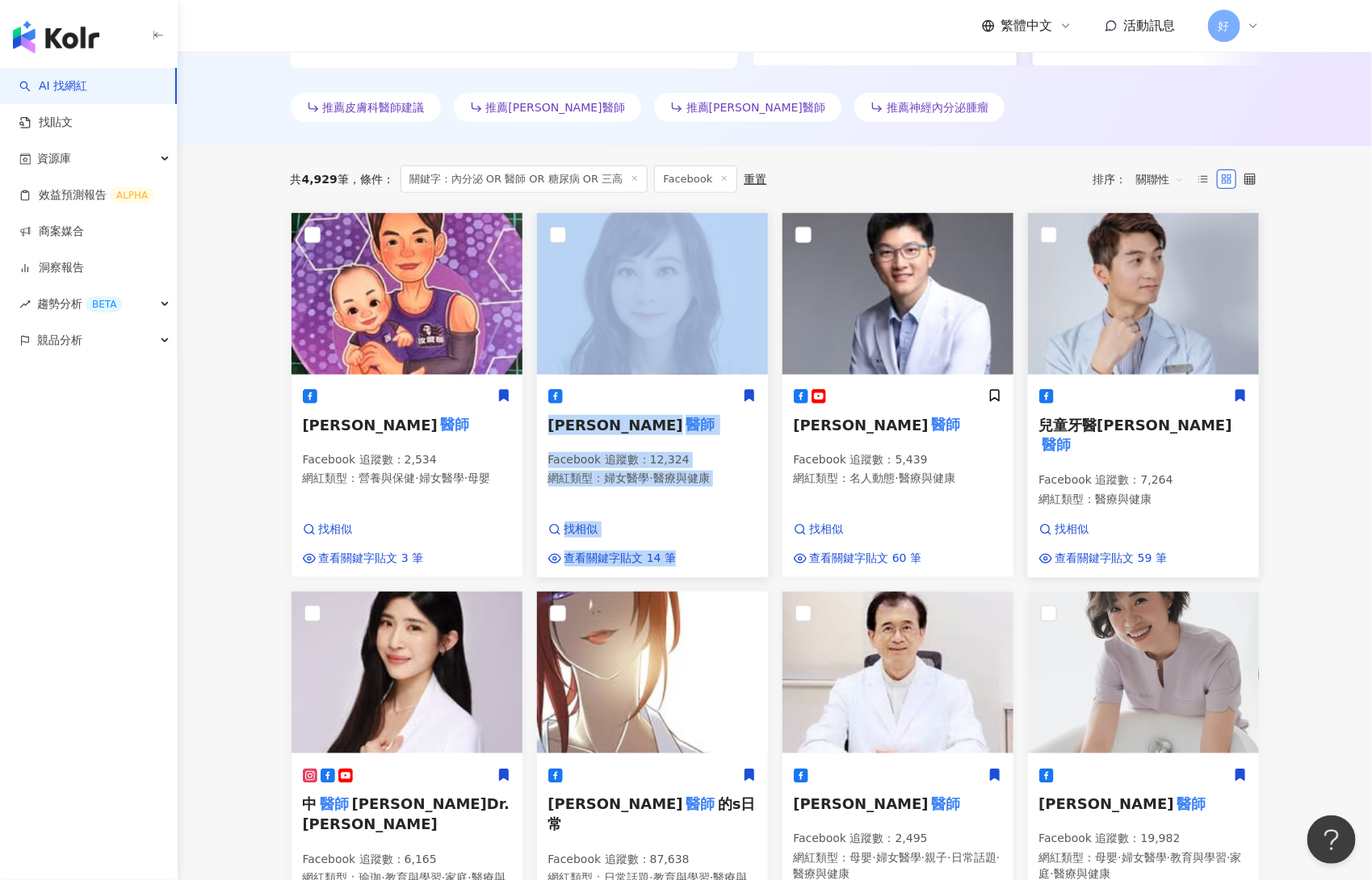
click at [747, 397] on icon at bounding box center [749, 395] width 9 height 11
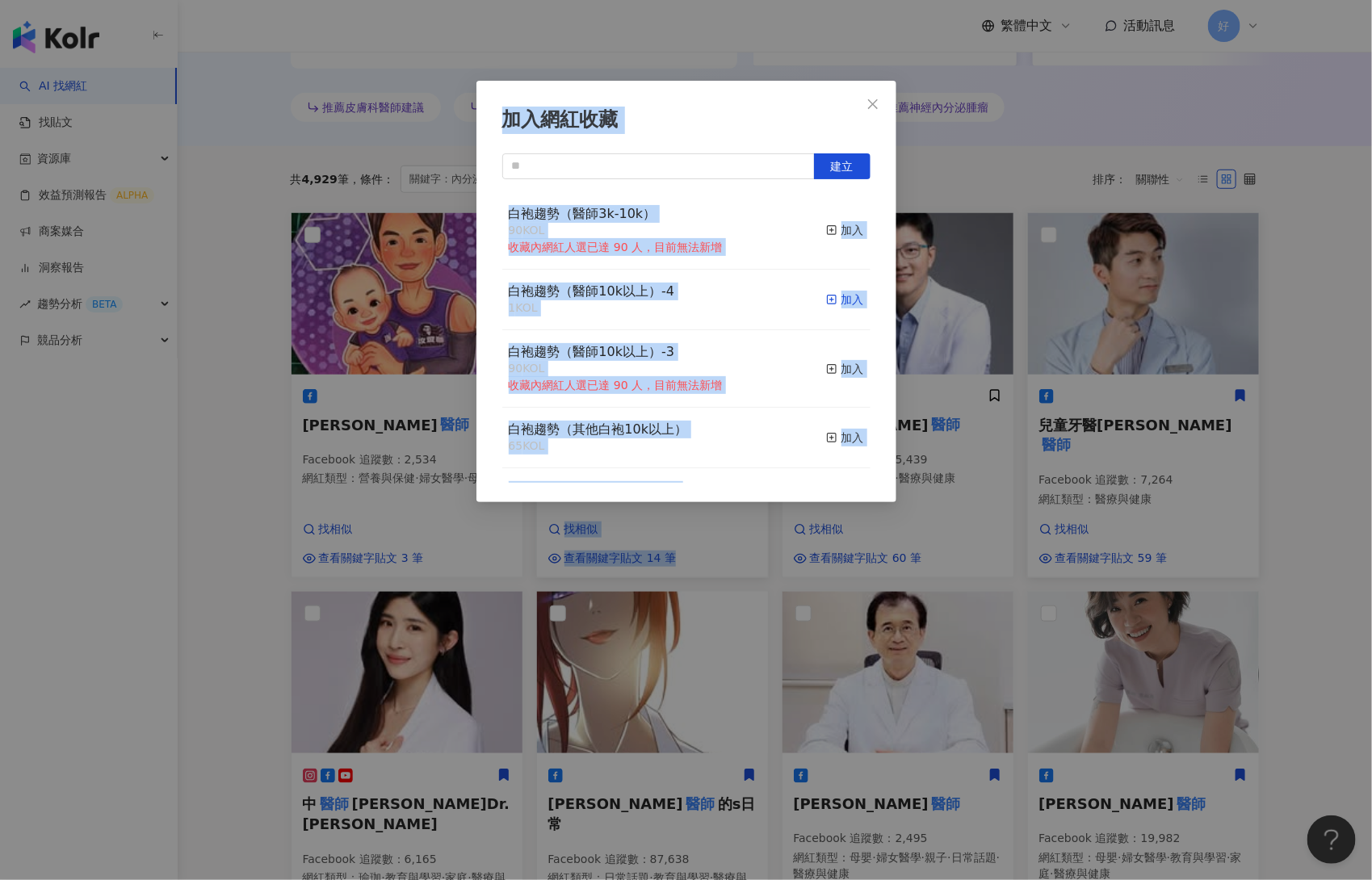
click at [853, 300] on div "加入" at bounding box center [844, 299] width 38 height 17
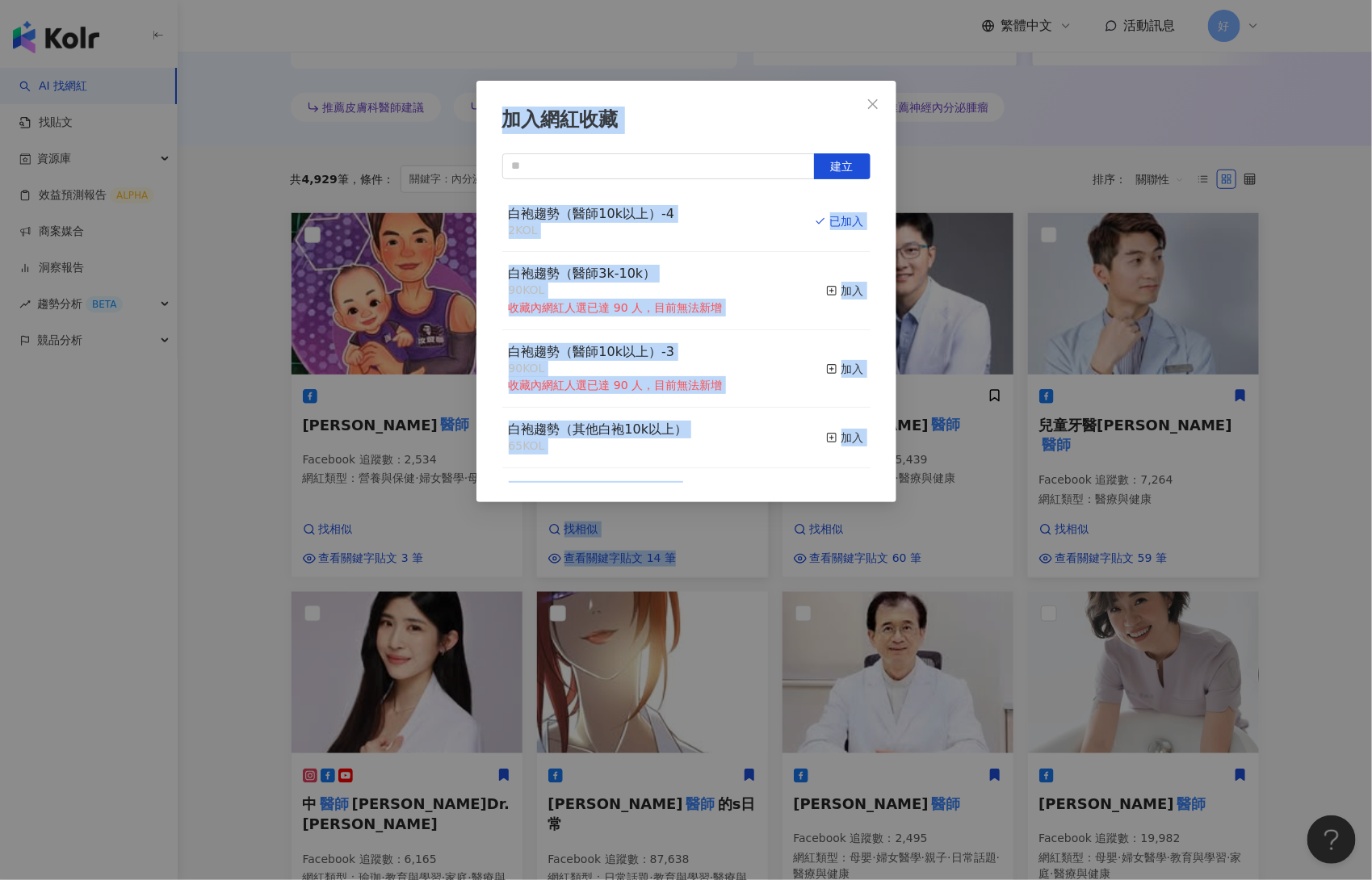
click at [984, 492] on div "加入網紅收藏 建立 白袍趨勢（醫師10k以上）-4 2 KOL 已加入 白袍趨勢（醫師3k-10k） 90 KOL 收藏內網紅人選已達 90 人，目前無法新增…" at bounding box center [686, 440] width 1372 height 880
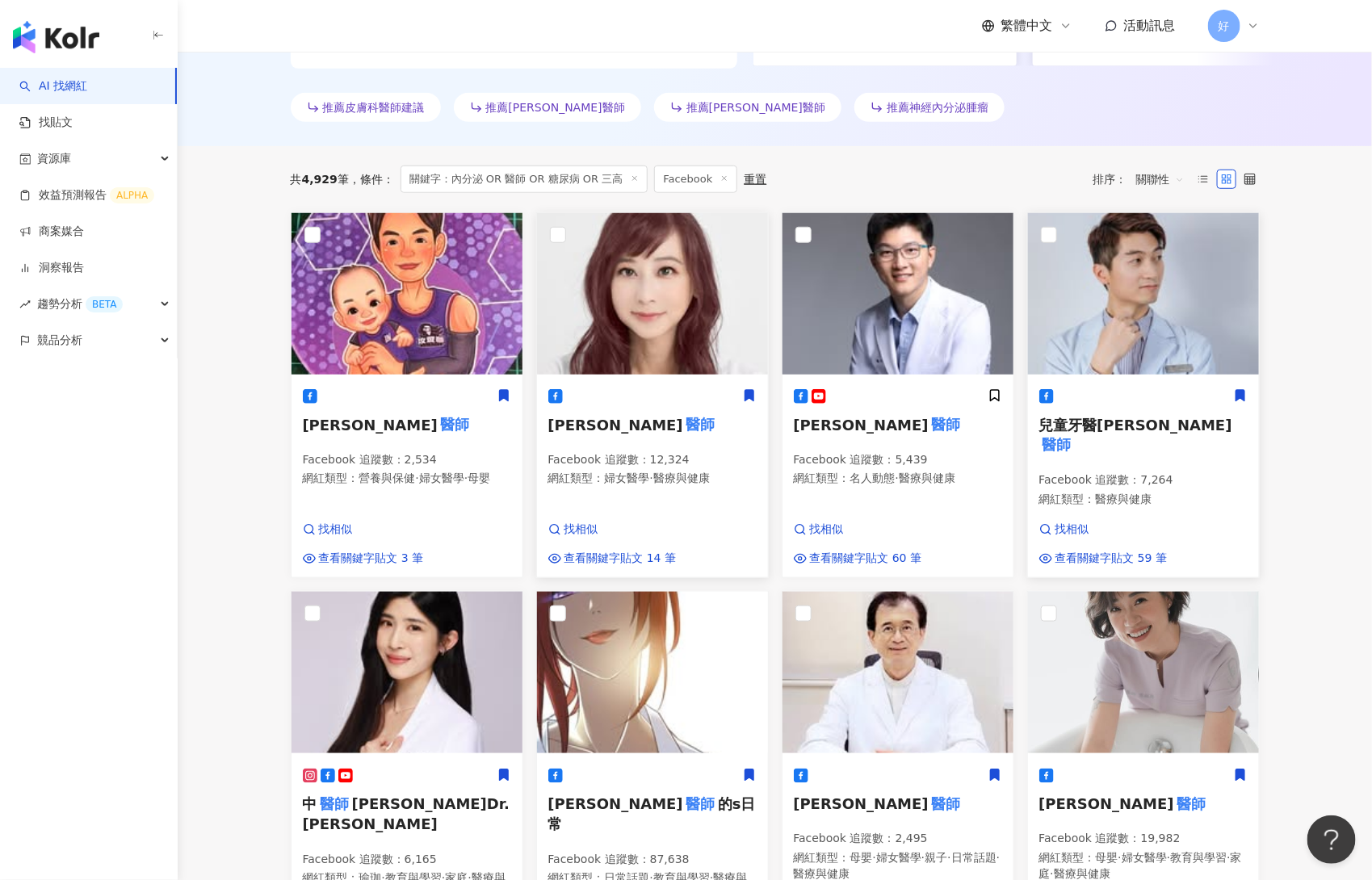
click at [1153, 471] on main "**********" at bounding box center [774, 777] width 1194 height 2363
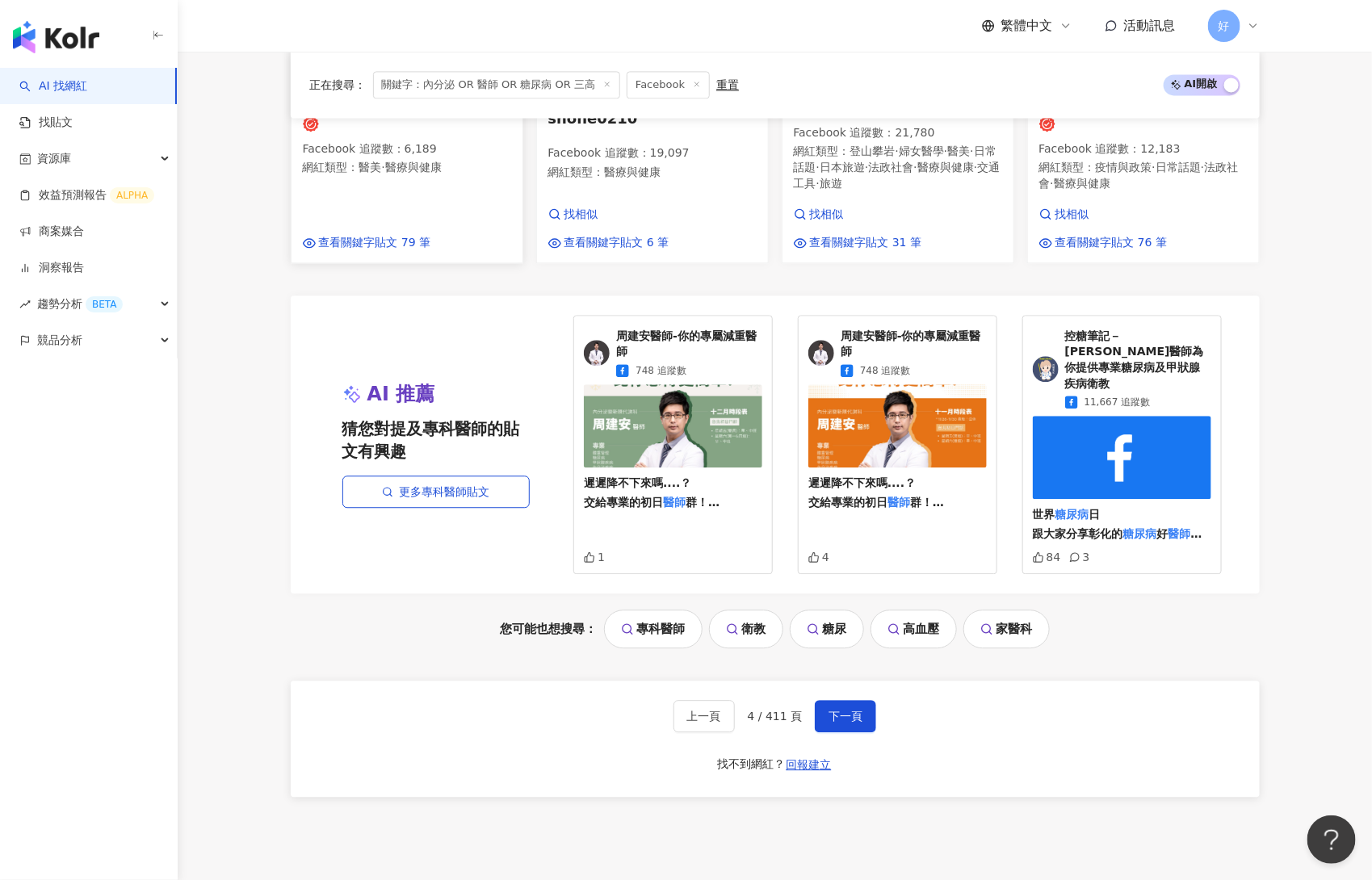
scroll to position [1633, 0]
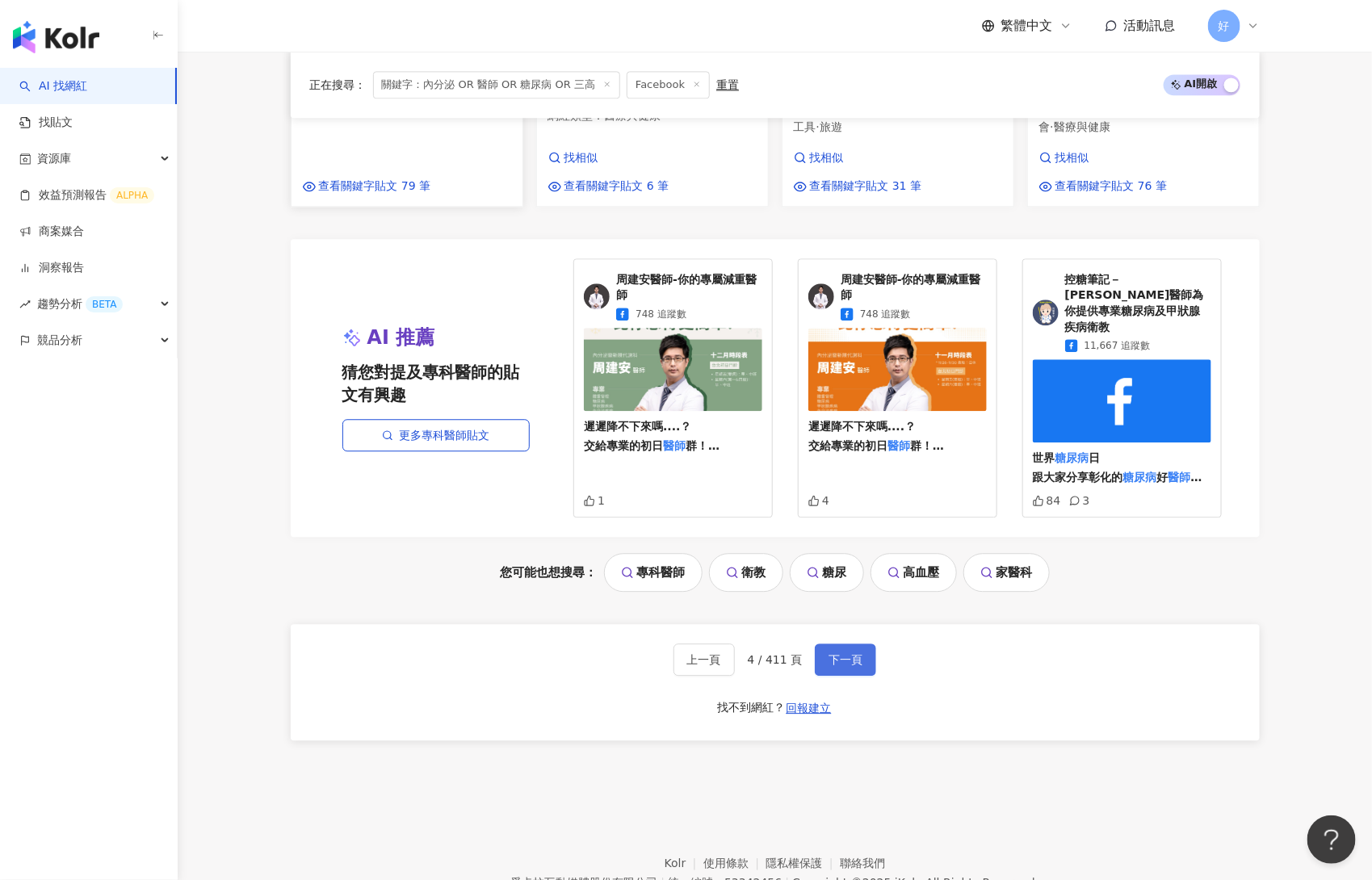
click at [855, 653] on span "下一頁" at bounding box center [845, 660] width 34 height 13
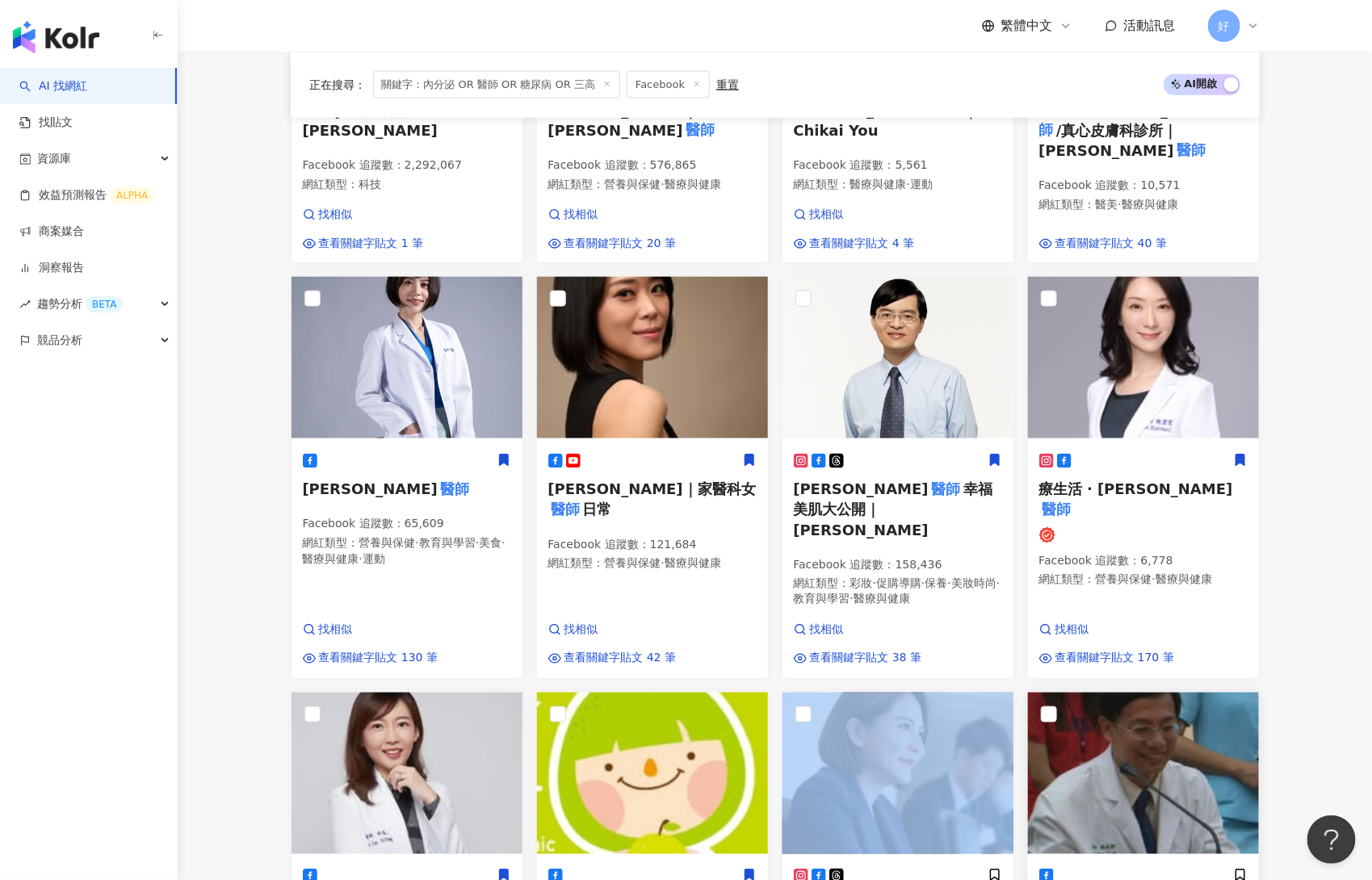
scroll to position [1257, 0]
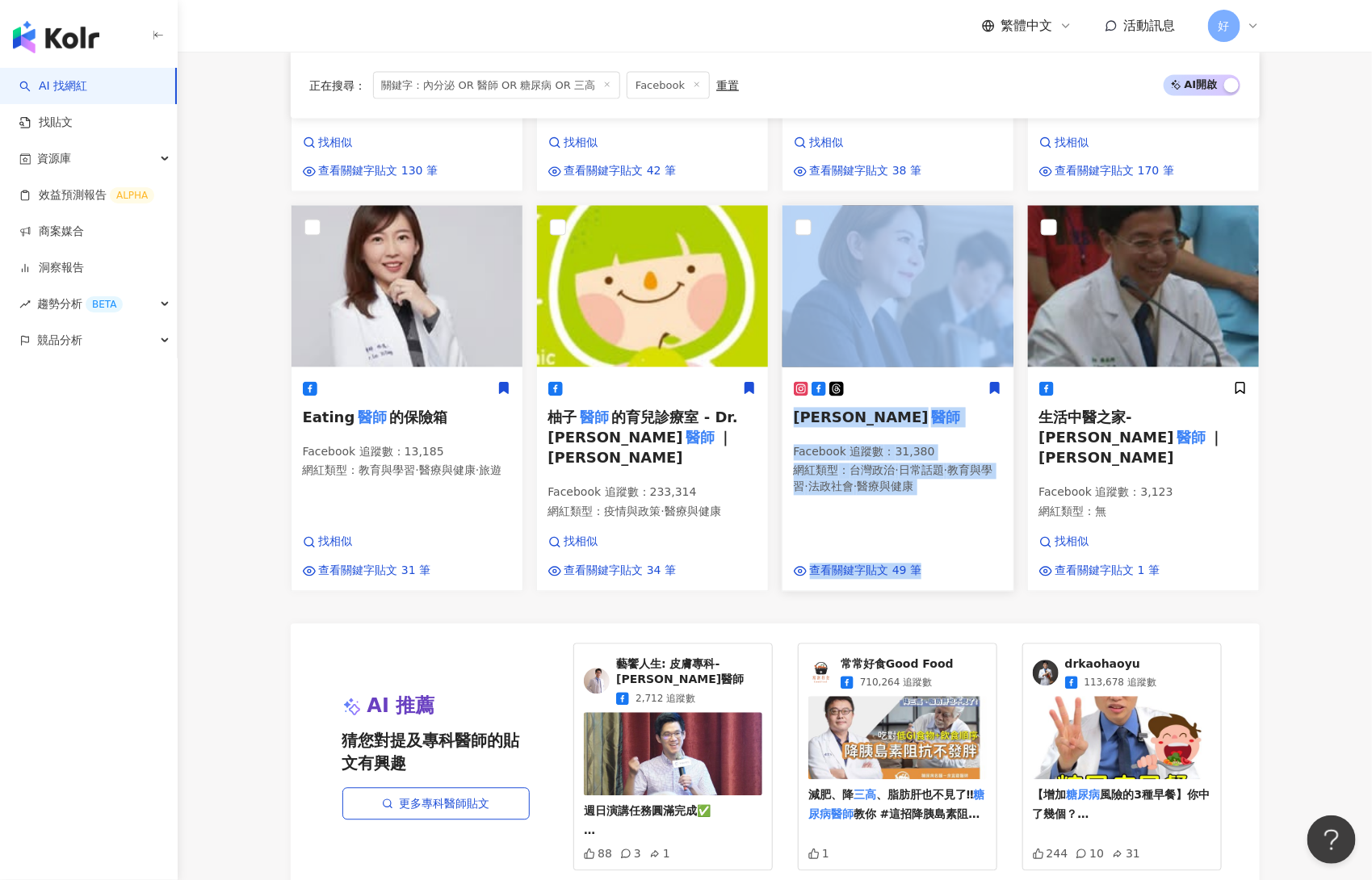
click at [991, 383] on icon at bounding box center [995, 388] width 9 height 11
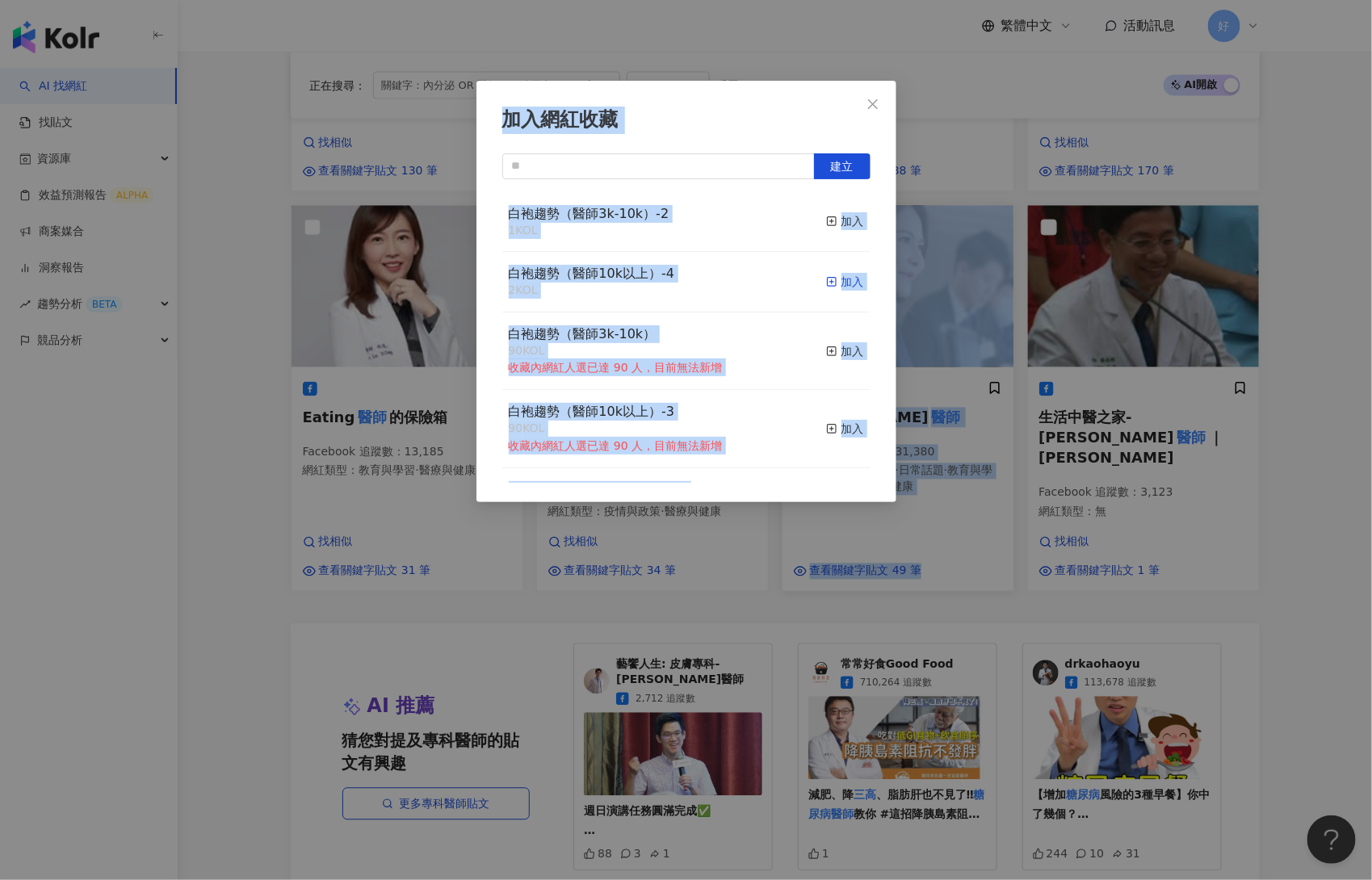
click at [851, 279] on div "加入" at bounding box center [844, 282] width 38 height 17
click at [1153, 341] on div "加入網紅收藏 建立 白袍趨勢（醫師10k以上）-4 3 KOL 已加入 白袍趨勢（醫師3k-10k）-2 1 KOL 加入 白袍趨勢（醫師3k-10k） 90…" at bounding box center [686, 440] width 1372 height 880
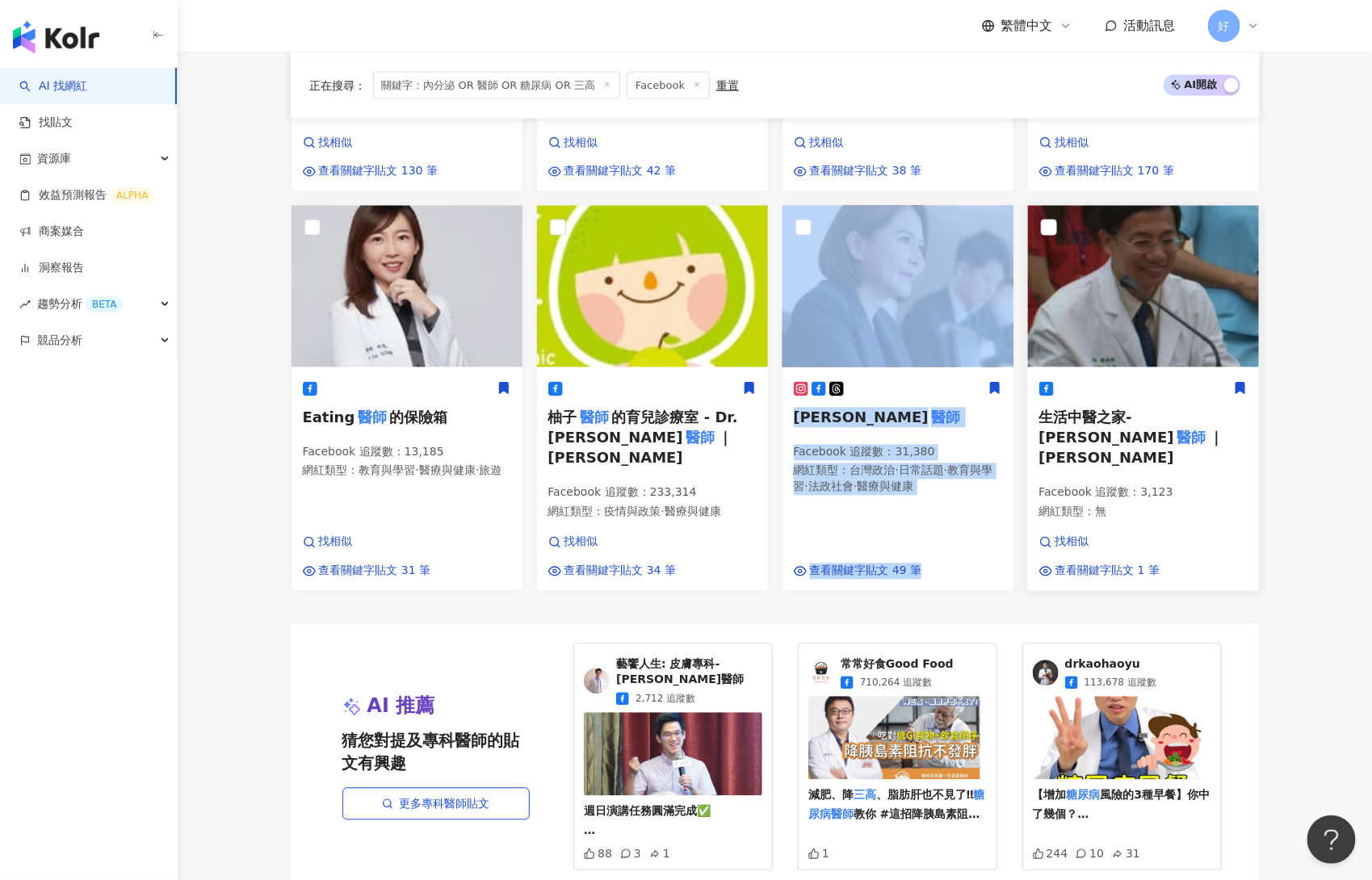
click at [1153, 383] on icon at bounding box center [1240, 388] width 9 height 11
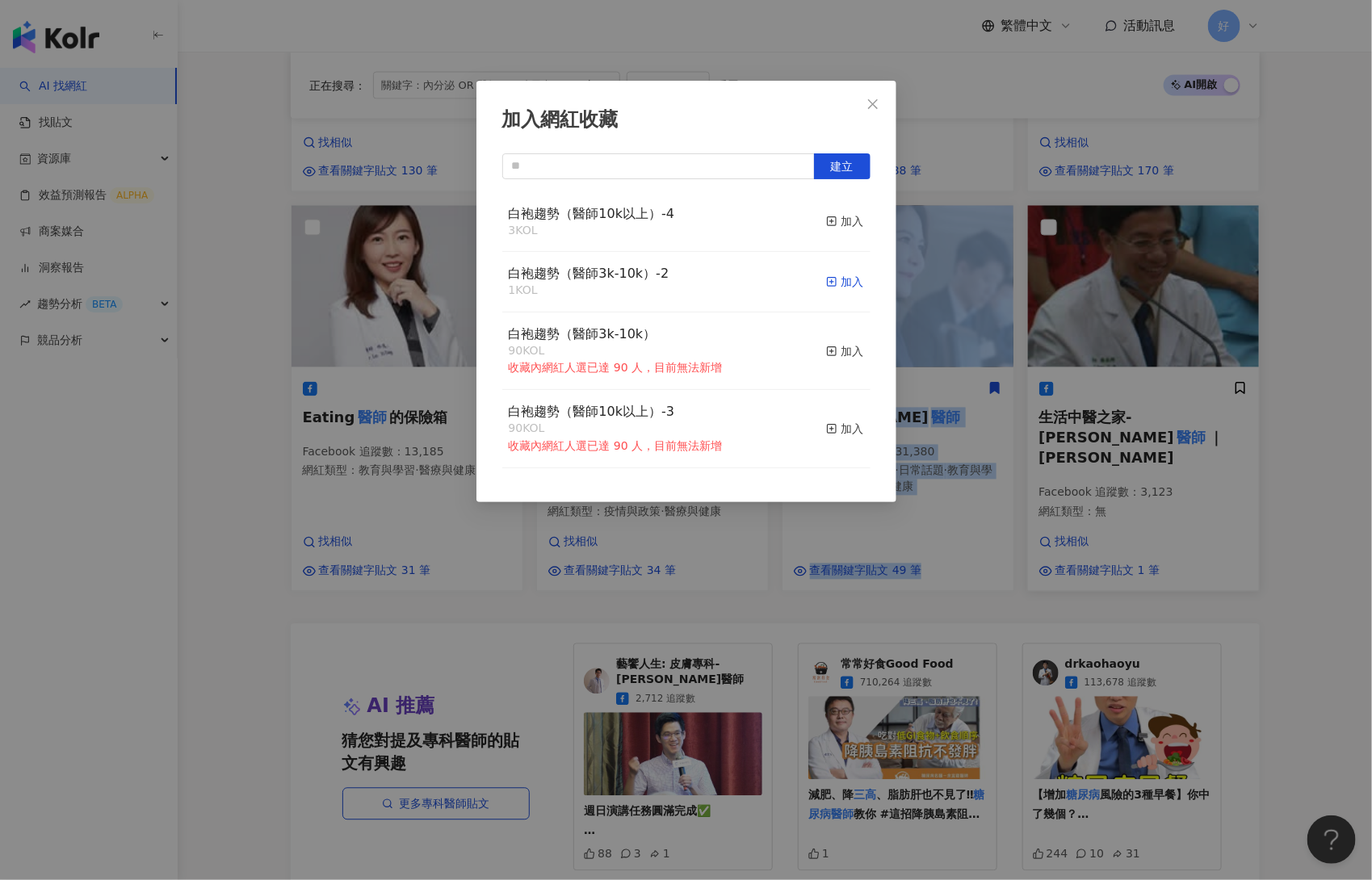
click at [851, 279] on div "加入" at bounding box center [844, 282] width 38 height 17
click at [1024, 499] on div "加入網紅收藏 建立 白袍趨勢（醫師3k-10k）-2 2 KOL 已加入 白袍趨勢（醫師10k以上）-4 3 KOL 加入 白袍趨勢（醫師3k-10k） 90…" at bounding box center [686, 440] width 1372 height 880
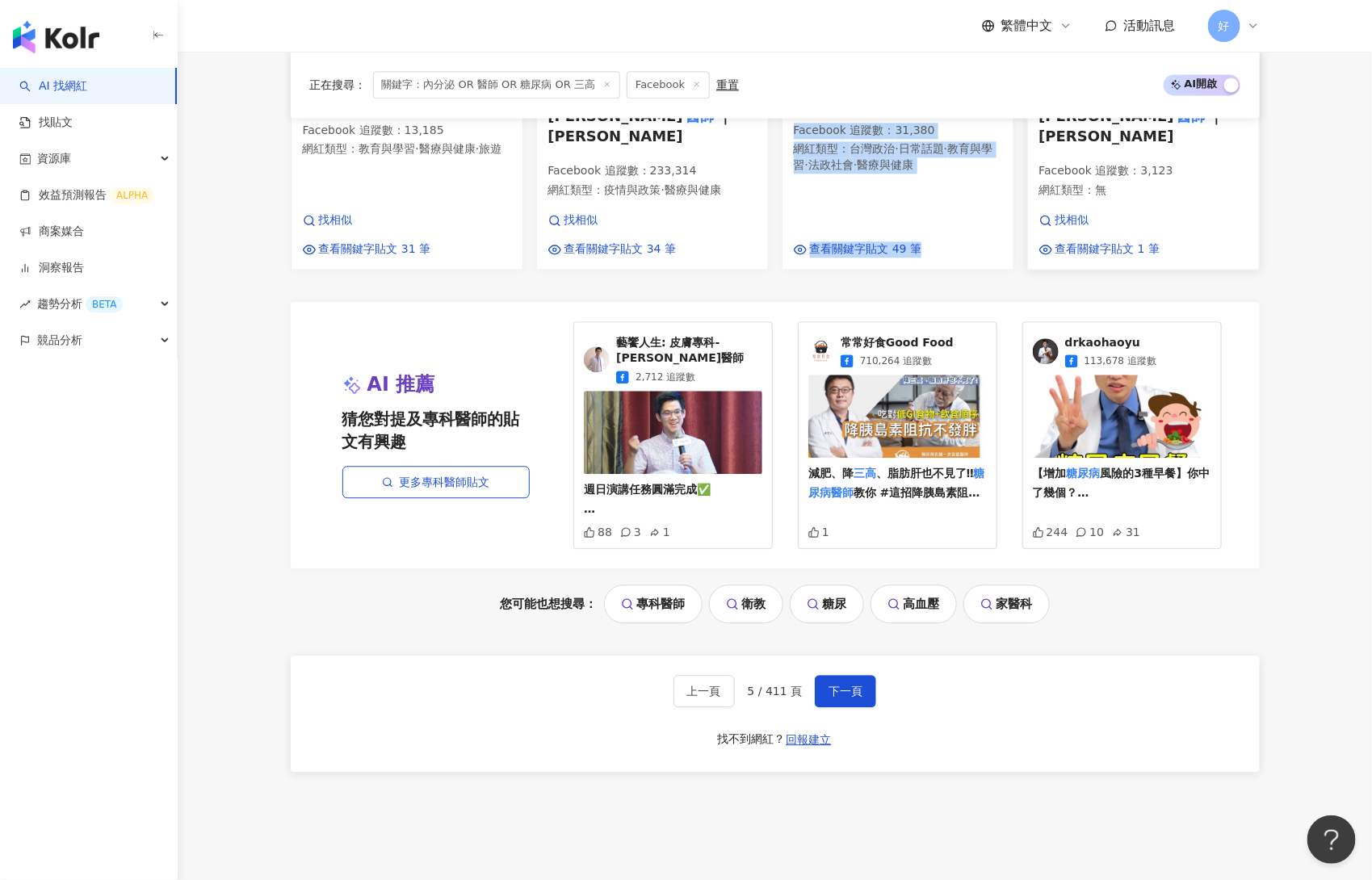
scroll to position [1626, 0]
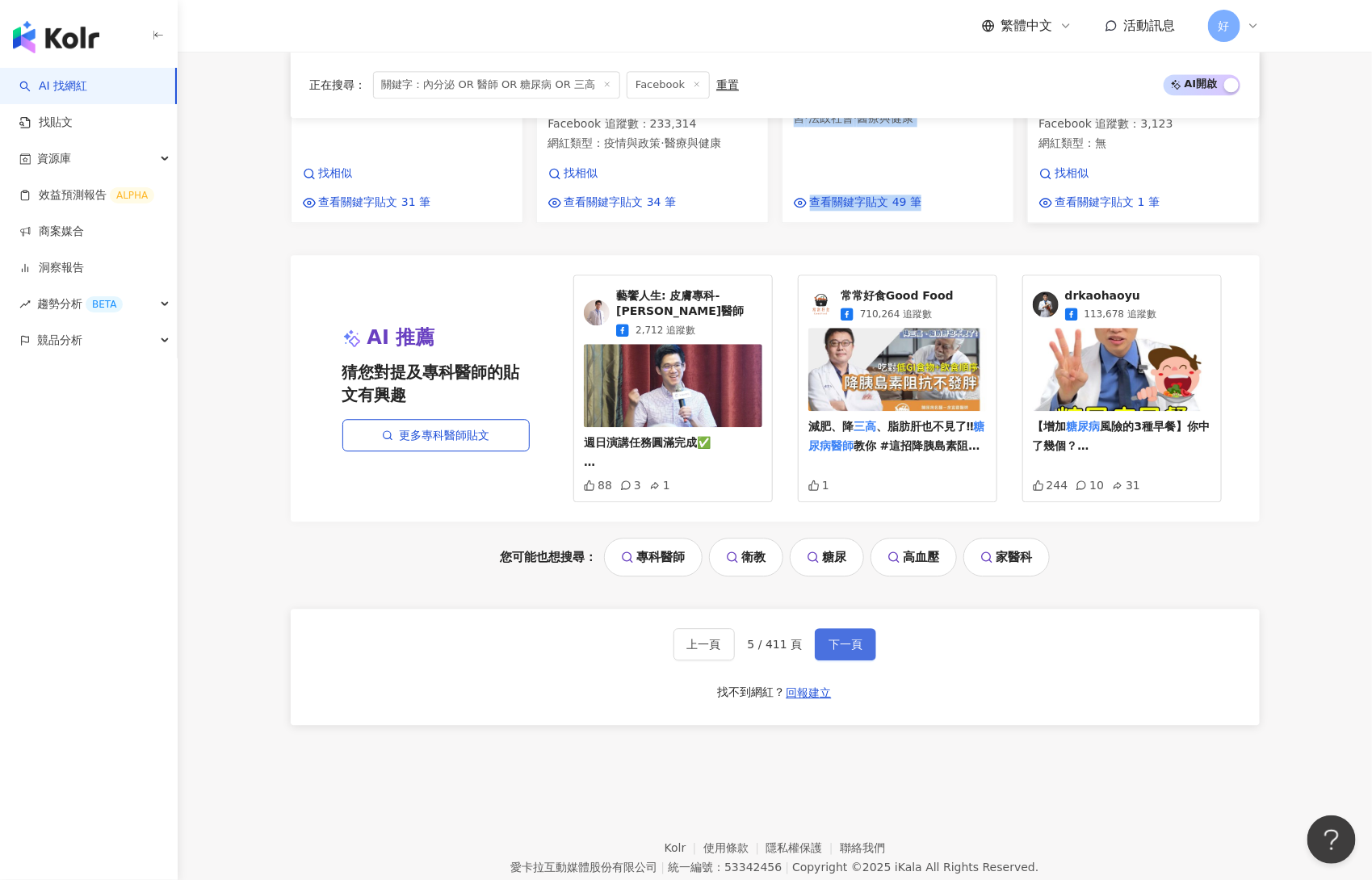
click at [858, 638] on span "下一頁" at bounding box center [845, 644] width 34 height 13
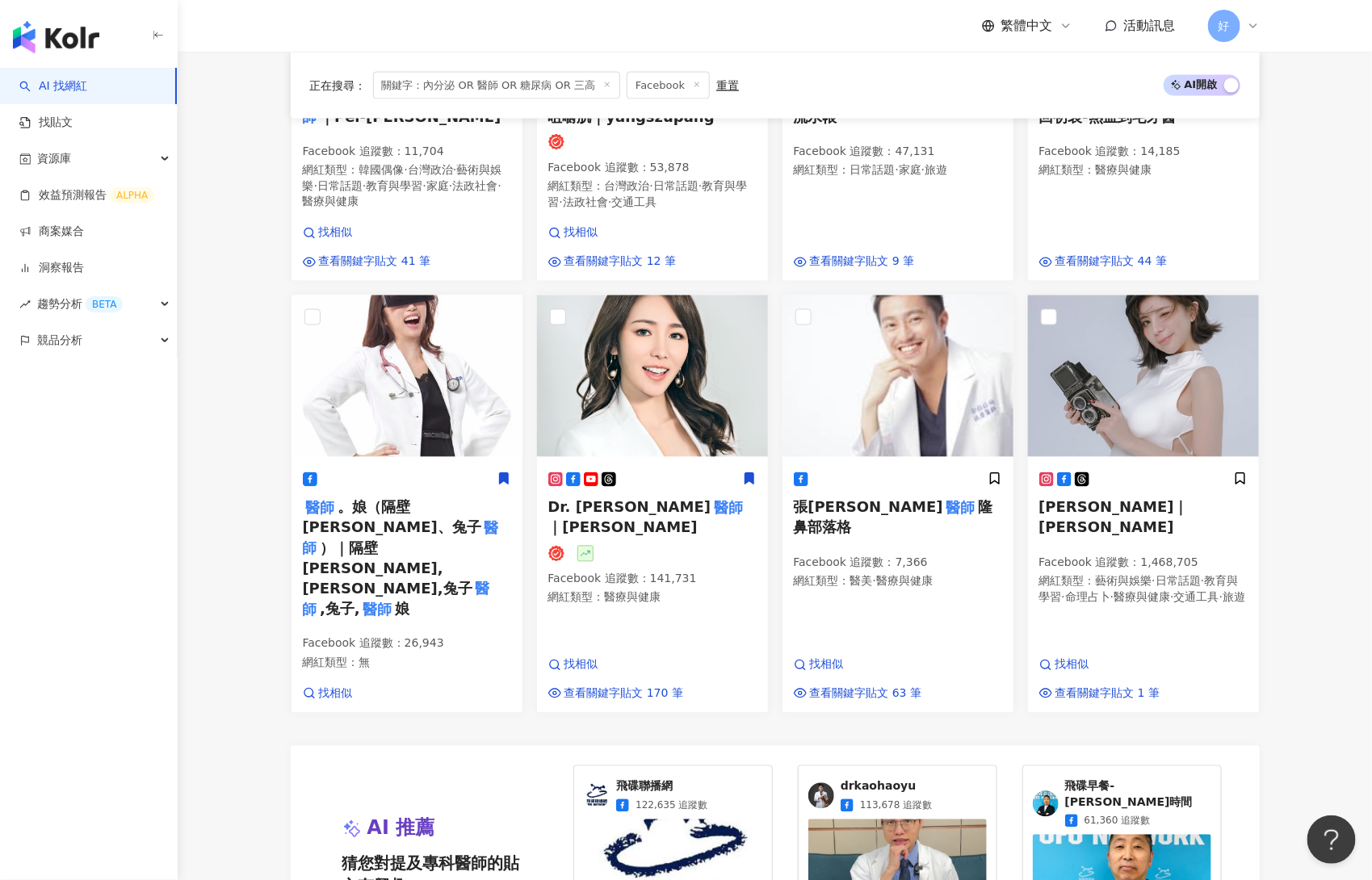
scroll to position [1193, 0]
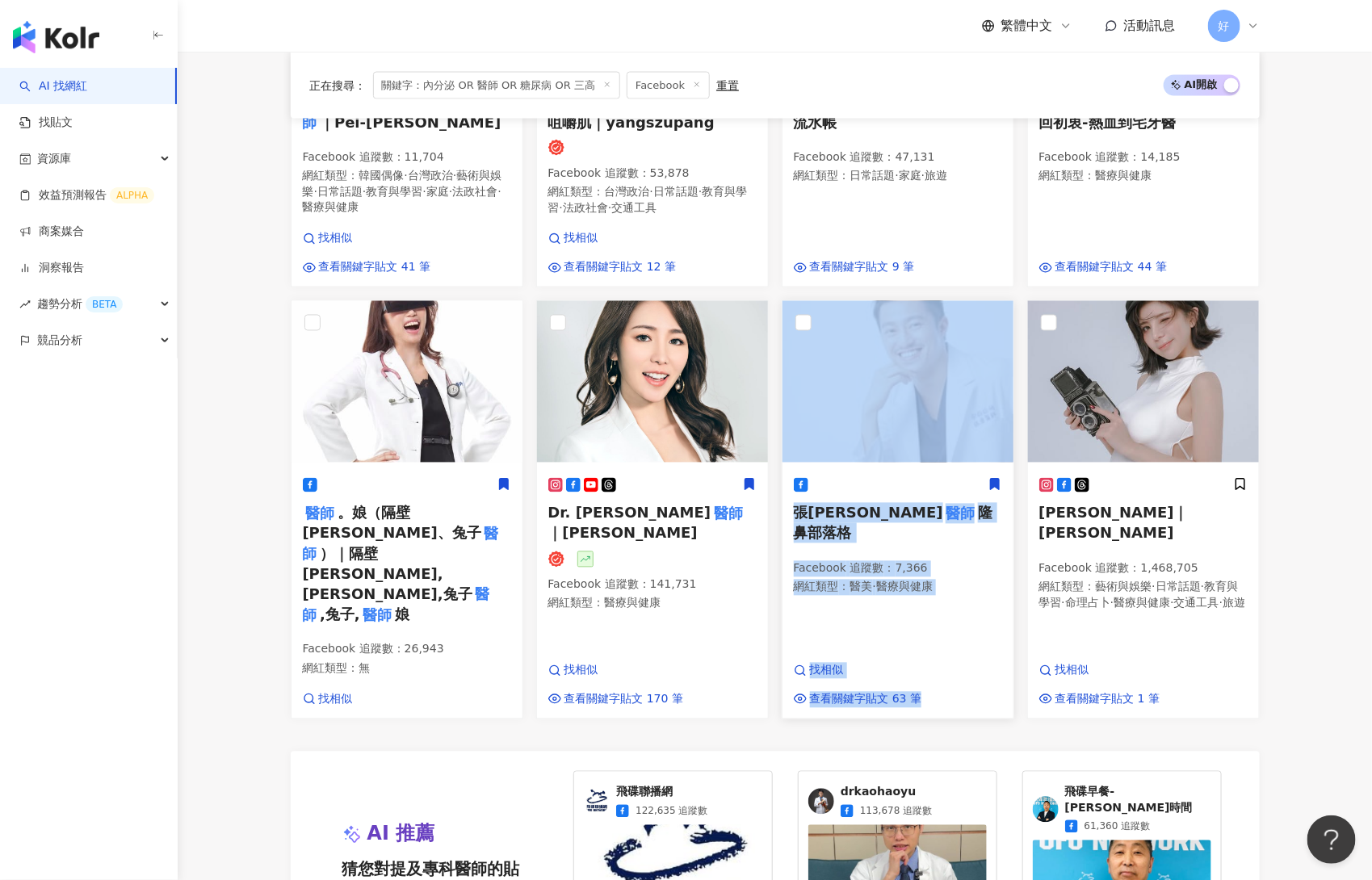
click at [990, 478] on icon at bounding box center [995, 484] width 9 height 11
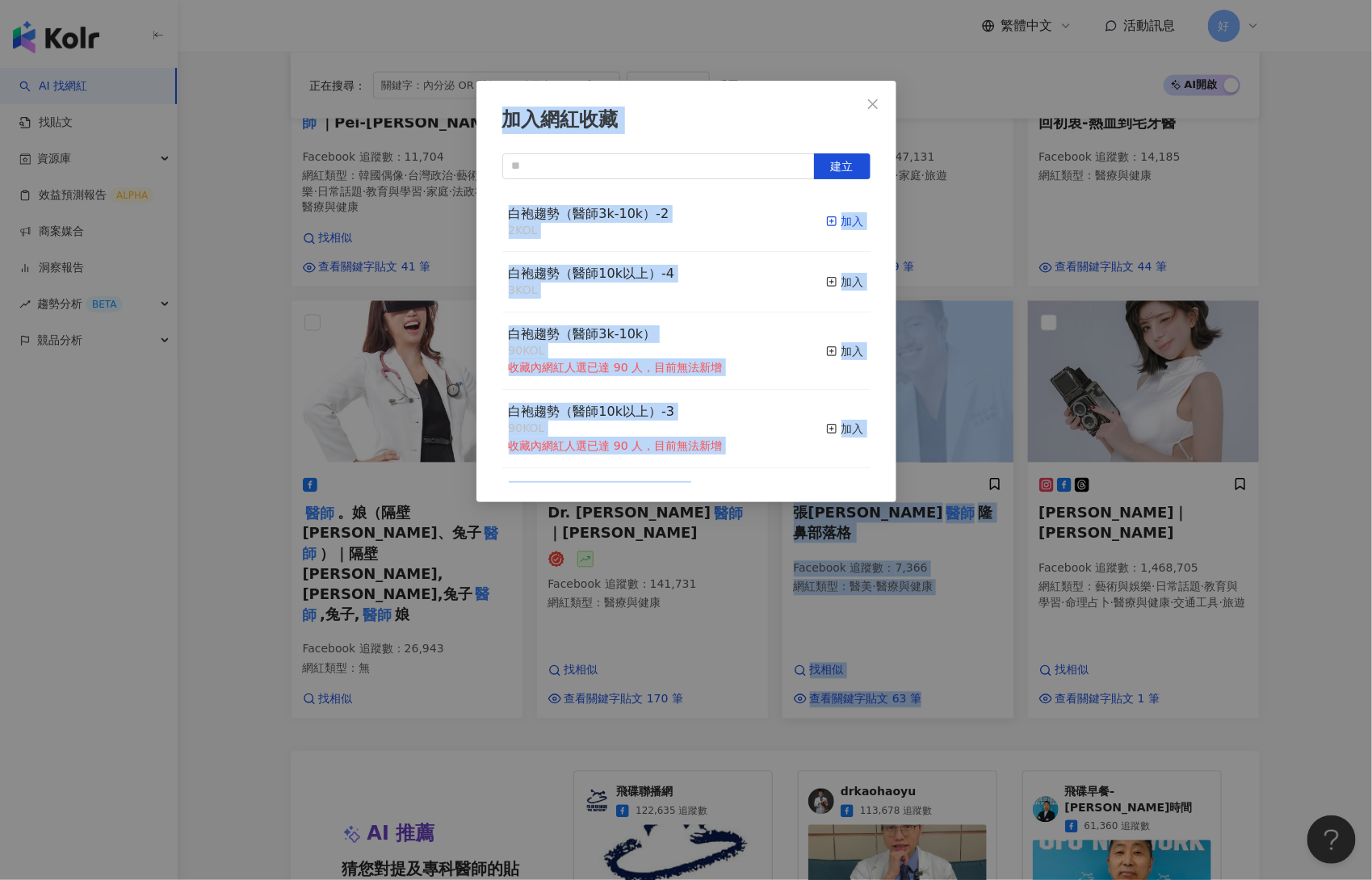
click at [844, 216] on div "加入" at bounding box center [844, 221] width 38 height 17
click at [983, 295] on div "加入網紅收藏 建立 白袍趨勢（醫師3k-10k）-2 3 KOL 已加入 白袍趨勢（醫師10k以上）-4 3 KOL 加入 白袍趨勢（醫師3k-10k） 90…" at bounding box center [686, 440] width 1372 height 880
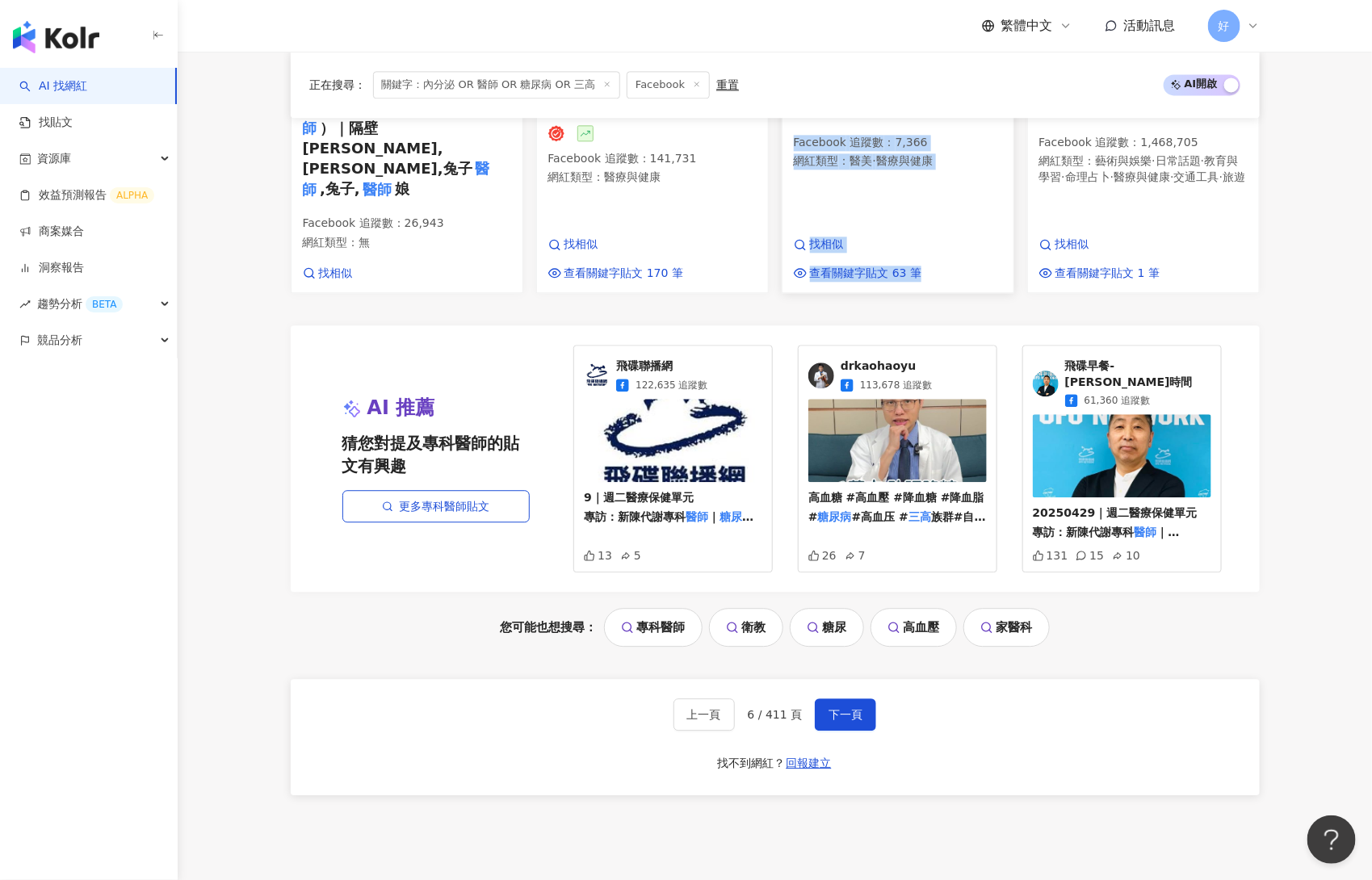
scroll to position [1679, 0]
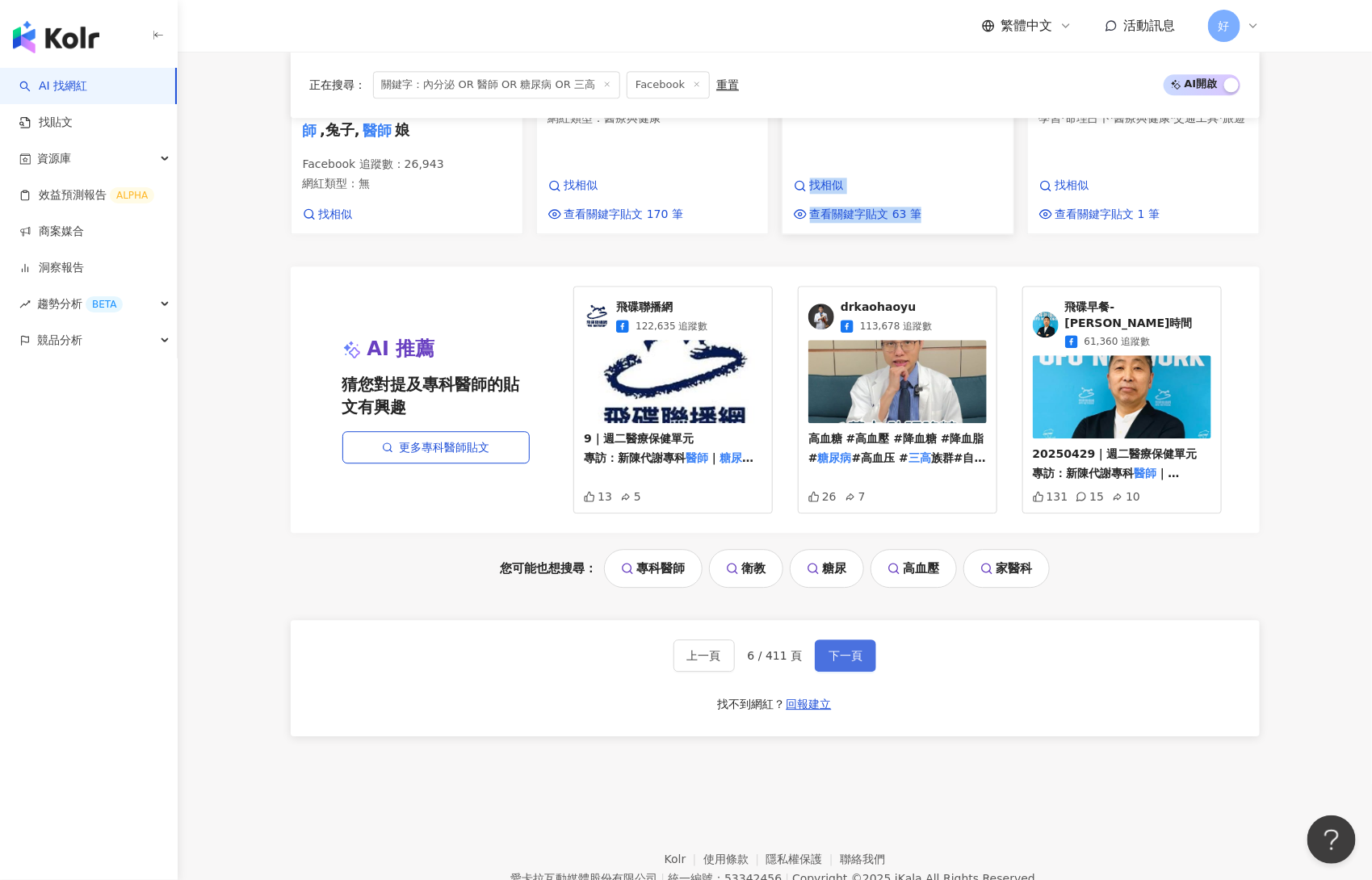
click at [858, 649] on span "下一頁" at bounding box center [845, 655] width 34 height 13
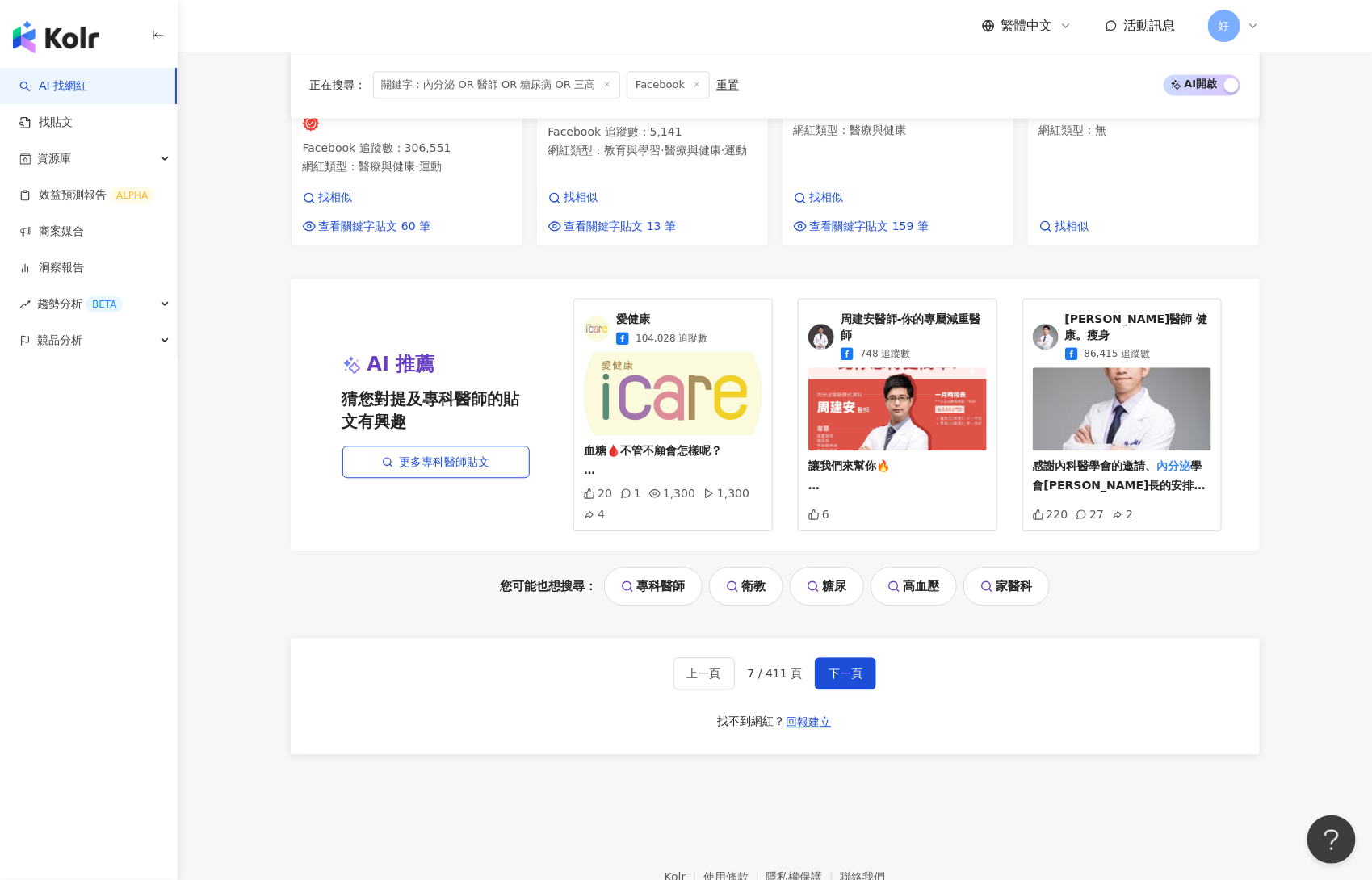
scroll to position [1659, 0]
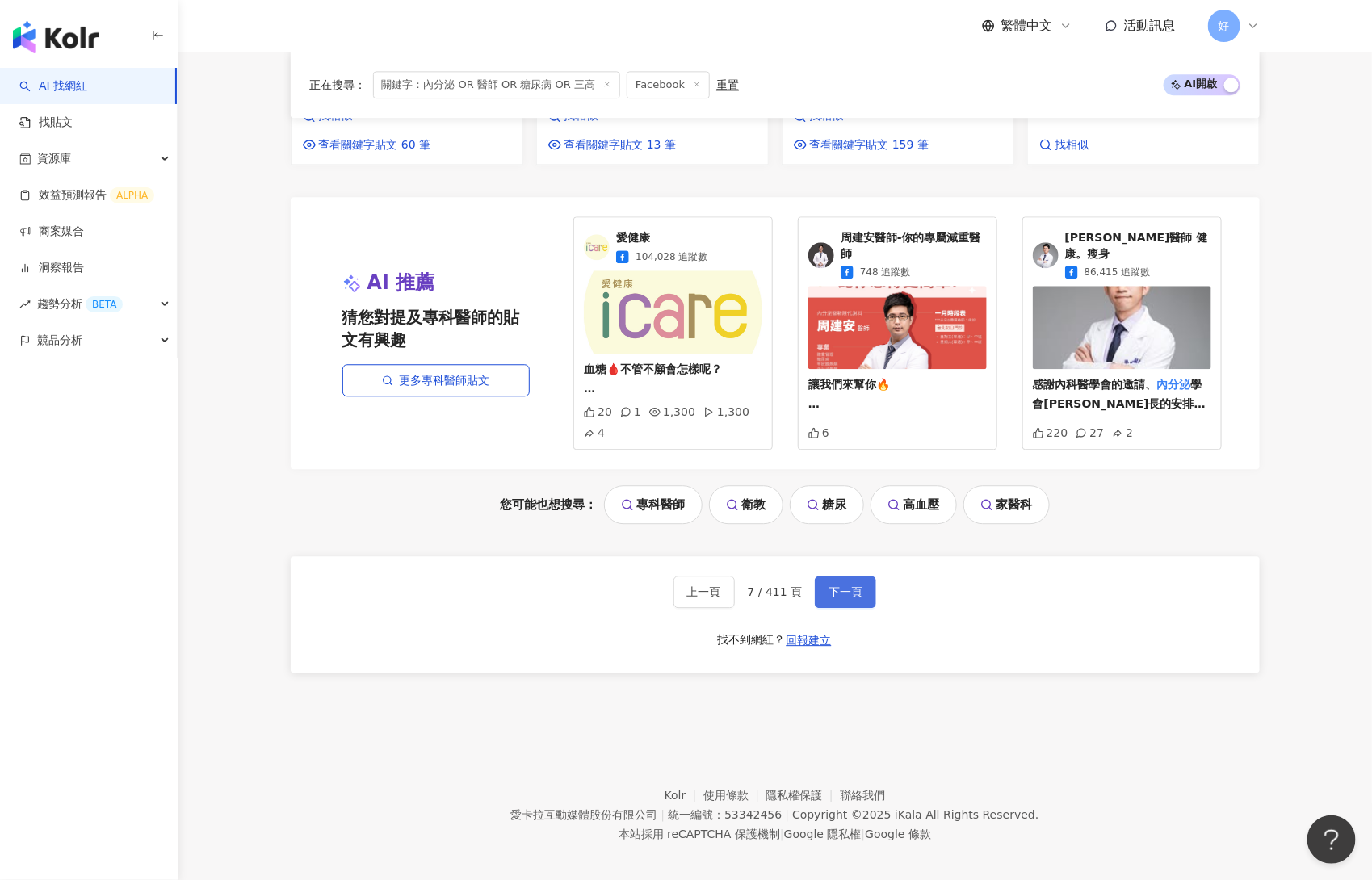
click at [855, 585] on span "下一頁" at bounding box center [845, 591] width 34 height 13
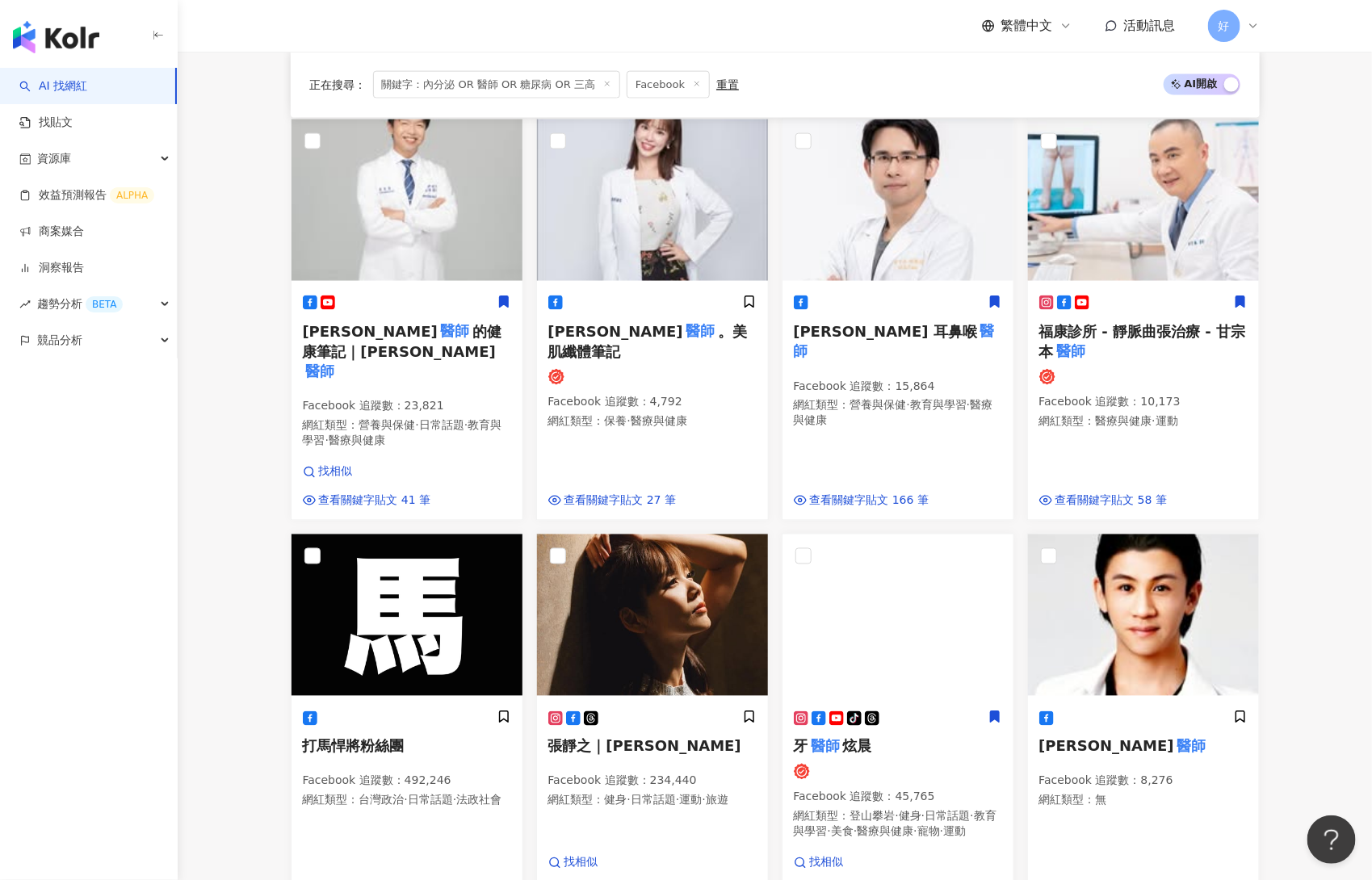
scroll to position [1197, 0]
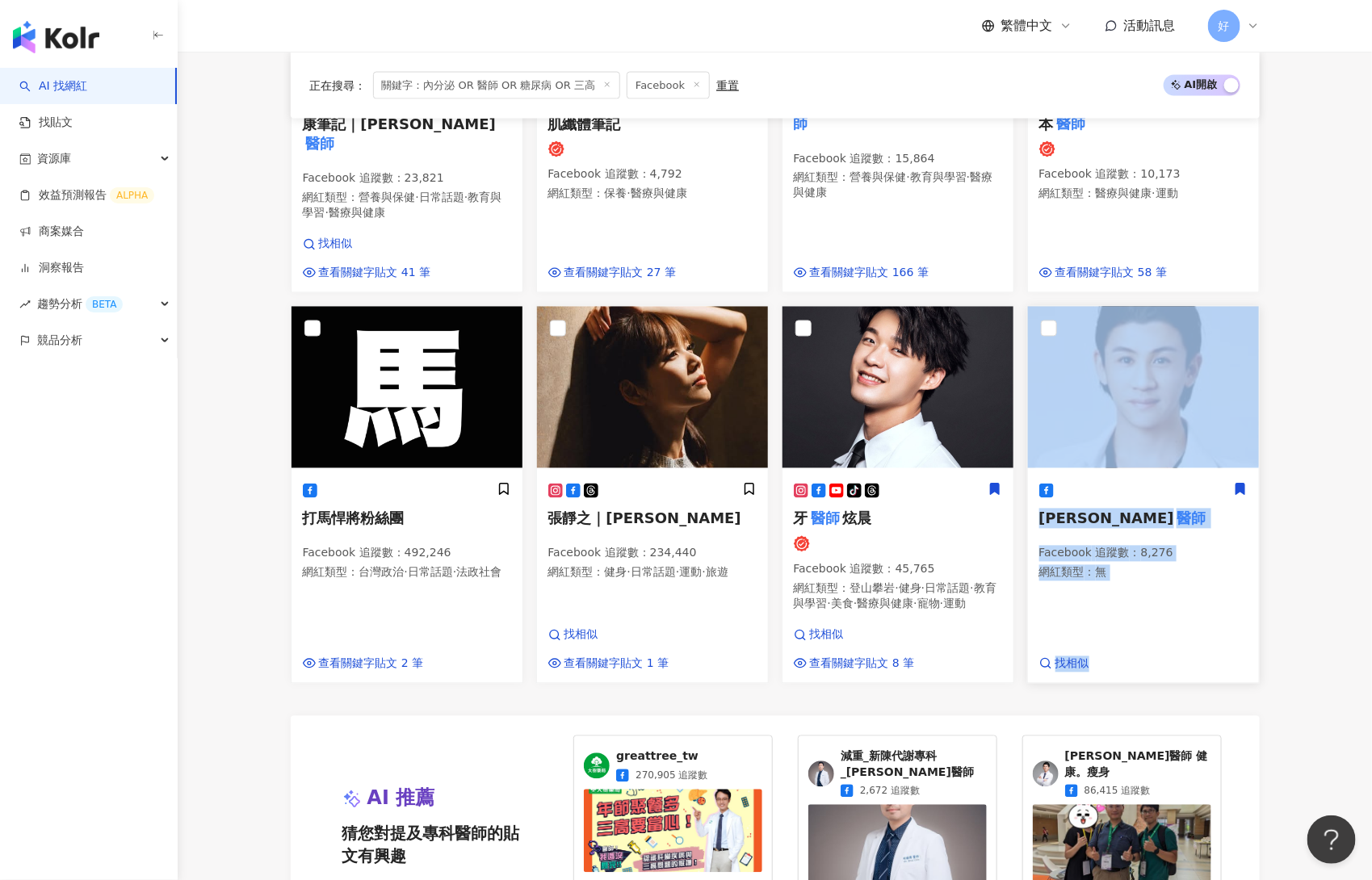
click at [1153, 485] on icon at bounding box center [1240, 490] width 9 height 11
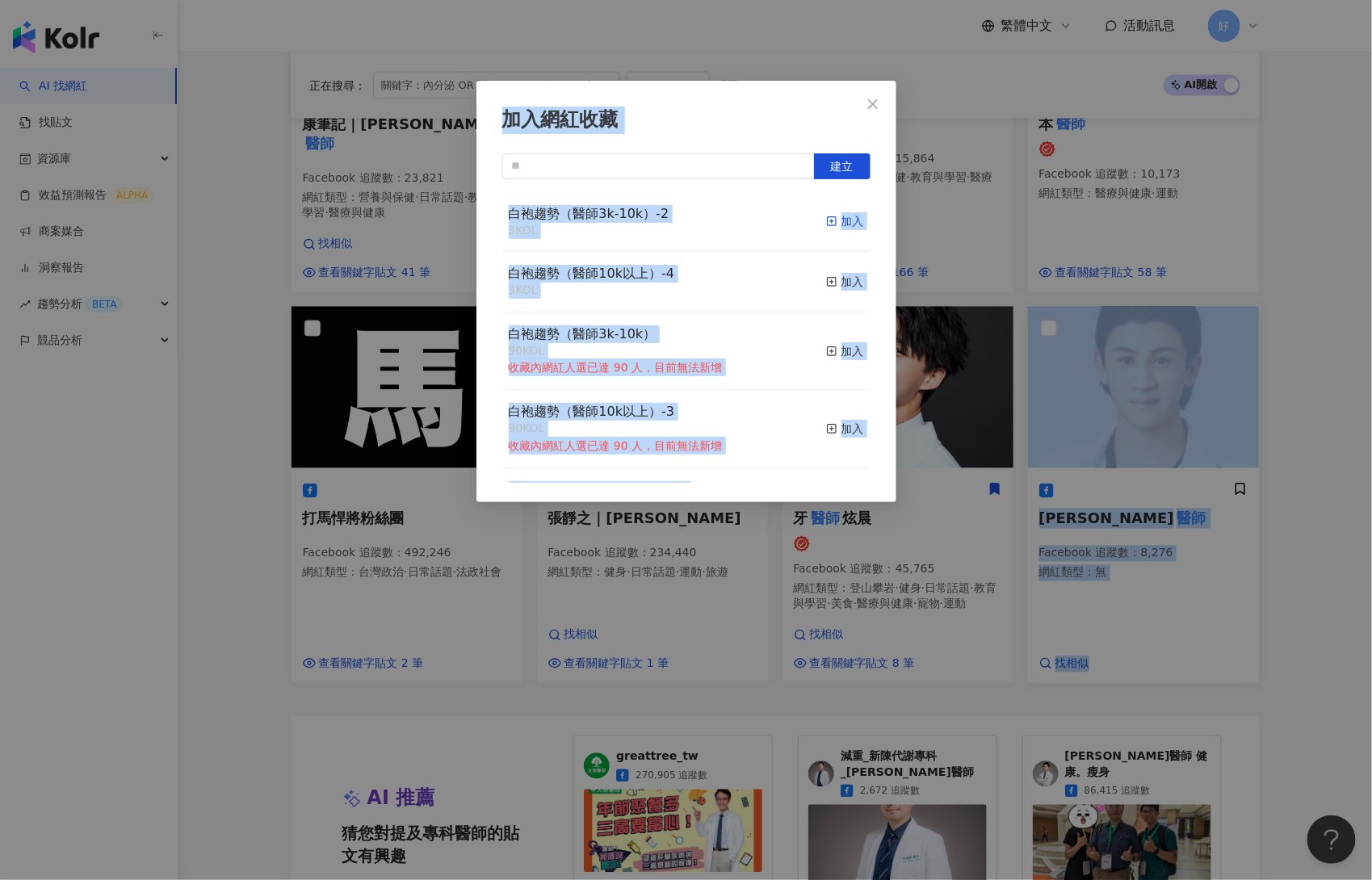
click at [845, 219] on div "加入" at bounding box center [844, 221] width 38 height 17
click at [1153, 331] on div "加入網紅收藏 建立 白袍趨勢（醫師3k-10k）-2 4 KOL 已加入 白袍趨勢（醫師10k以上）-4 3 KOL 加入 白袍趨勢（醫師3k-10k） 90…" at bounding box center [686, 440] width 1372 height 880
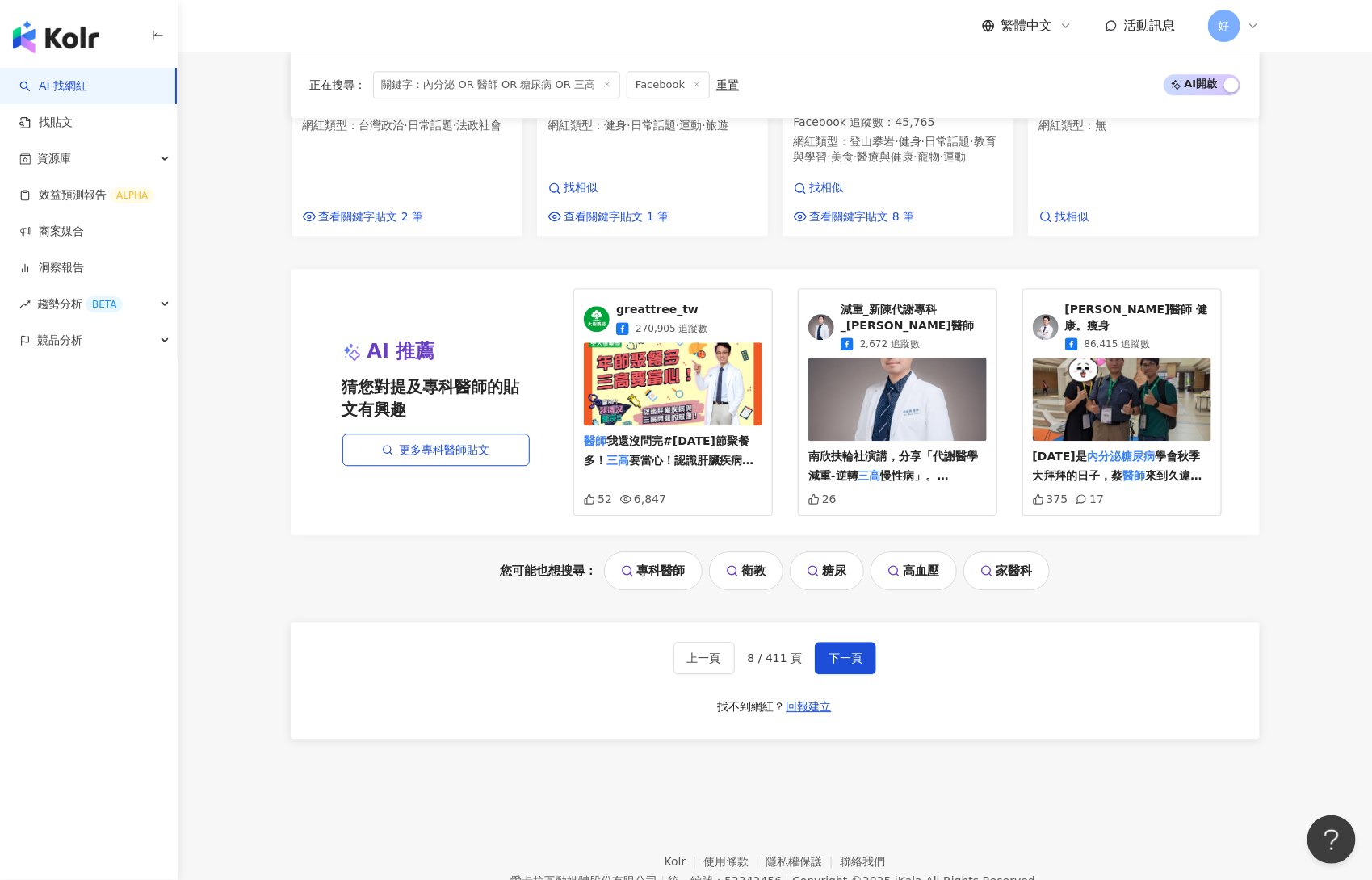
scroll to position [1669, 0]
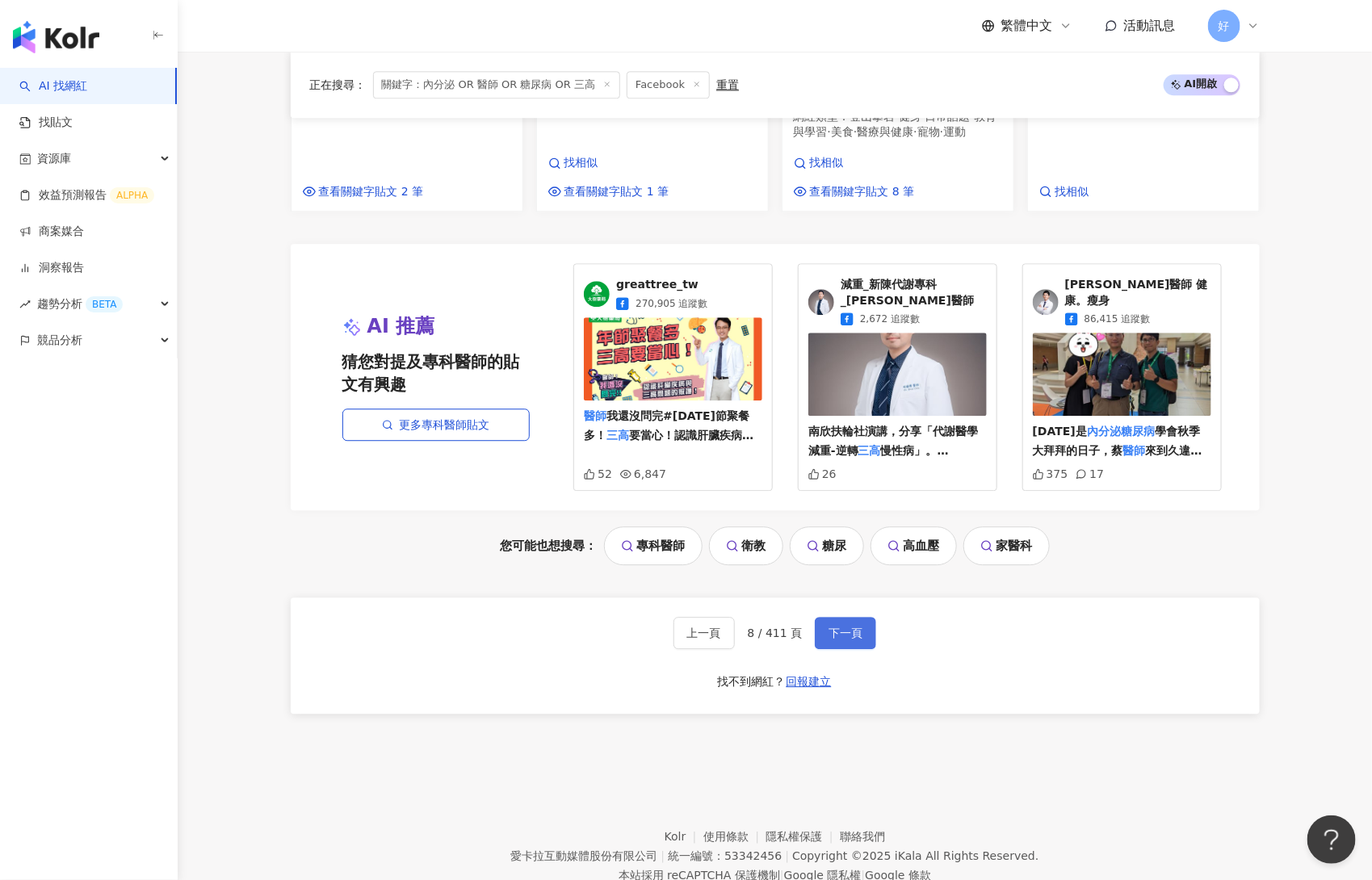
click at [855, 617] on button "下一頁" at bounding box center [845, 632] width 61 height 32
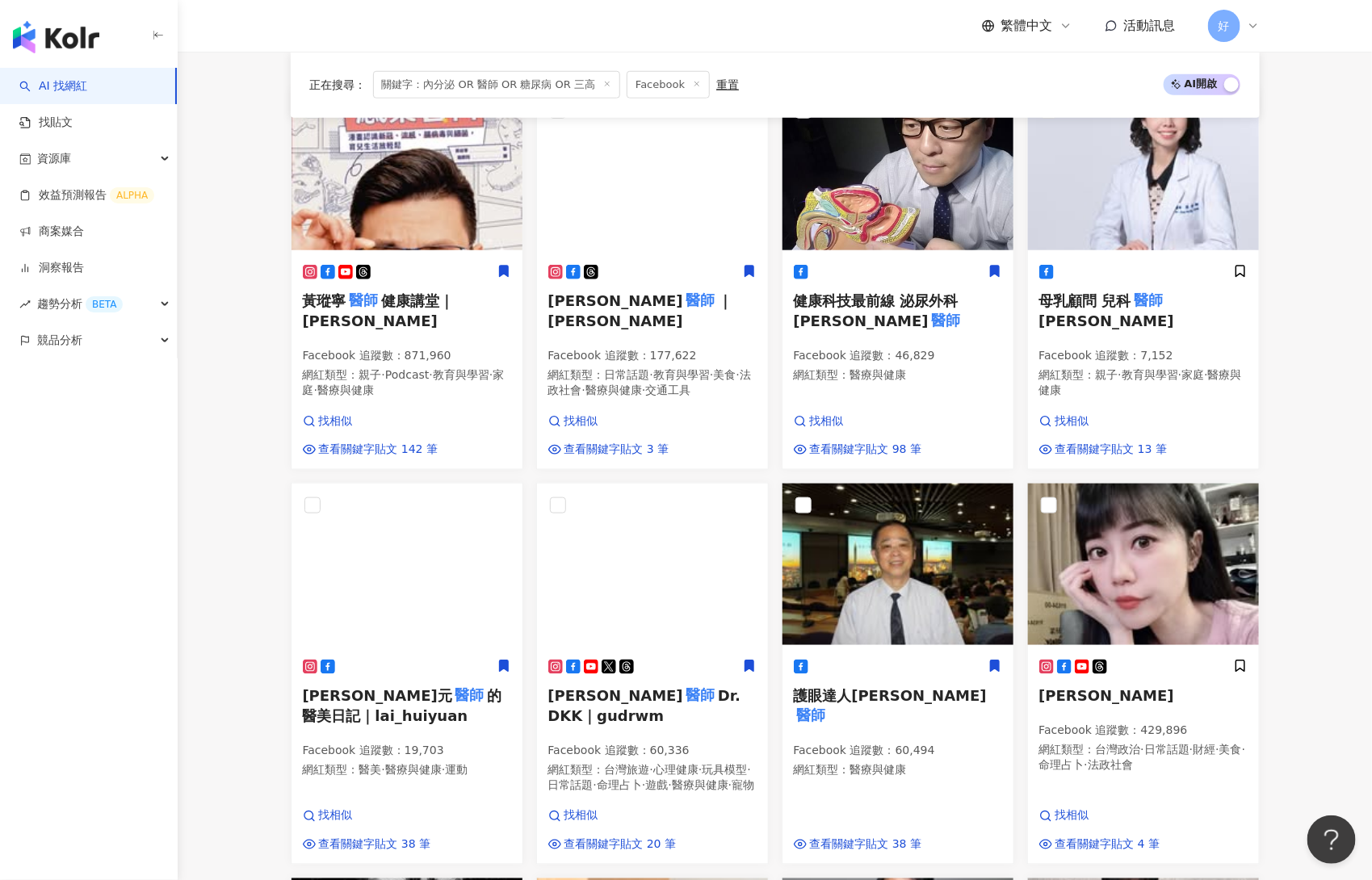
scroll to position [579, 0]
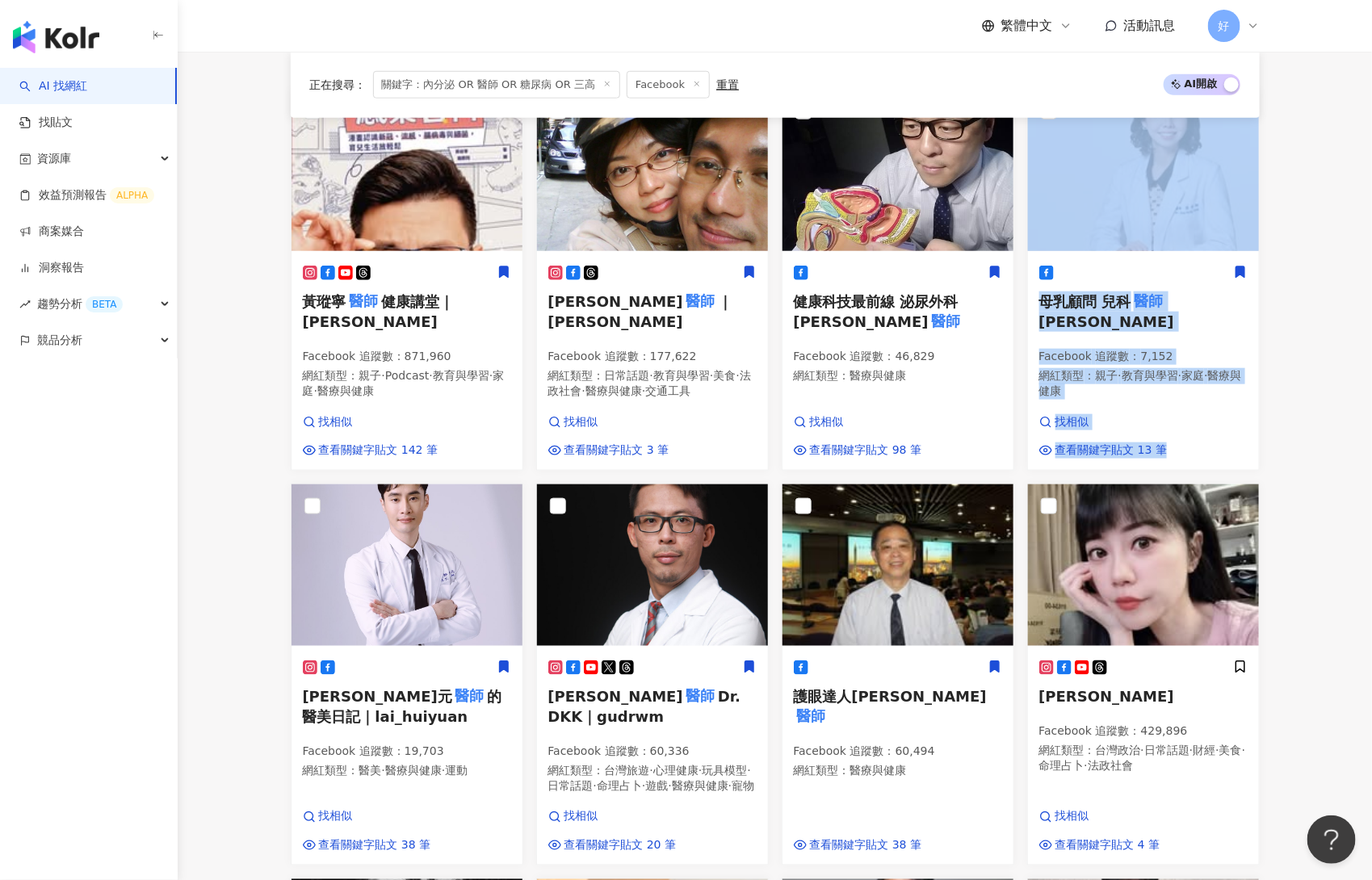
click at [1153, 274] on icon at bounding box center [1240, 272] width 9 height 11
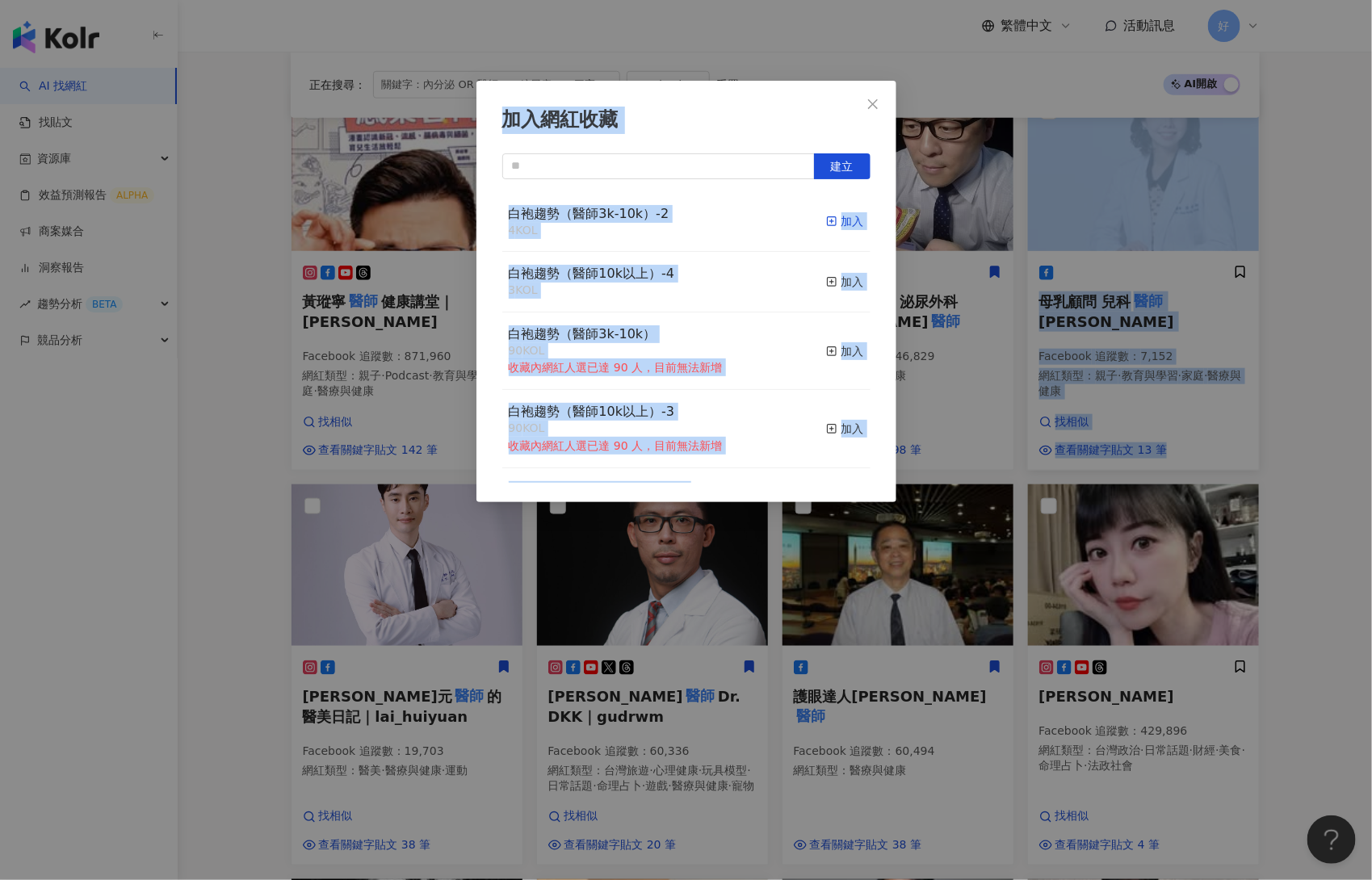
click at [836, 219] on icon "button" at bounding box center [831, 220] width 11 height 11
click at [1153, 397] on div "加入網紅收藏 建立 白袍趨勢（醫師3k-10k）-2 4 KOL 加入 白袍趨勢（醫師10k以上）-4 3 KOL 加入 白袍趨勢（醫師3k-10k） 90 …" at bounding box center [686, 440] width 1372 height 880
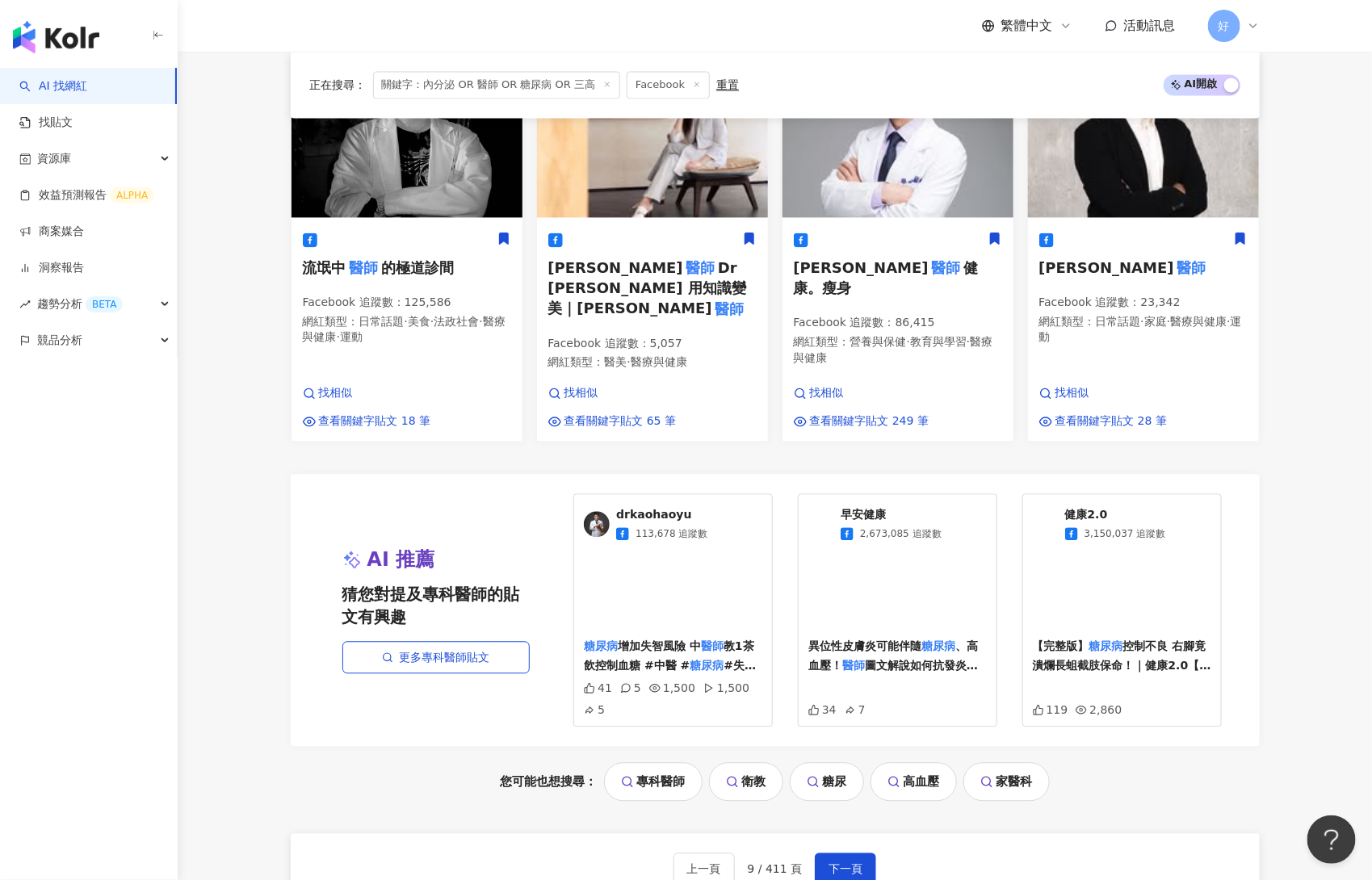
scroll to position [1421, 0]
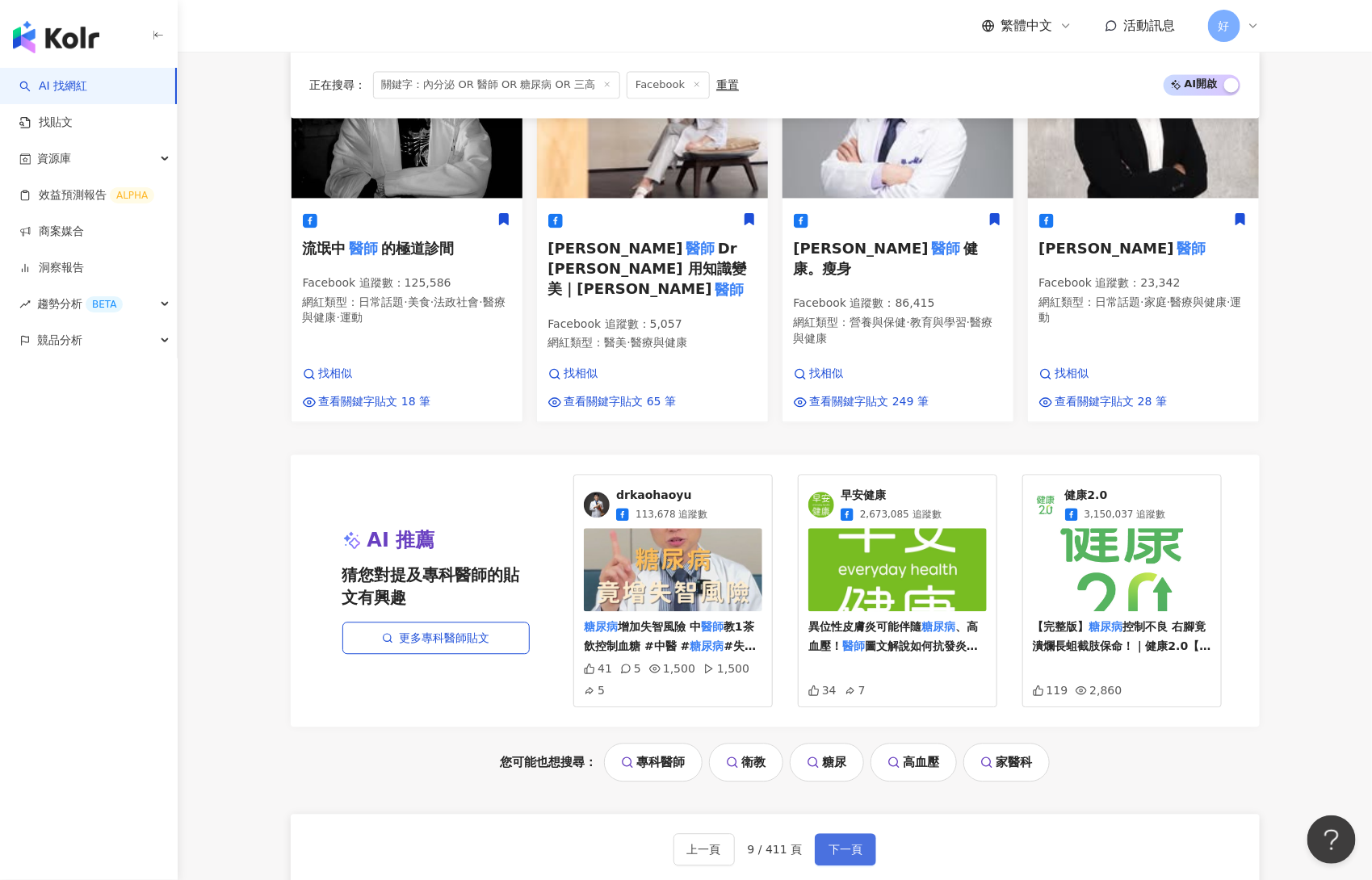
click at [860, 834] on button "下一頁" at bounding box center [845, 849] width 61 height 32
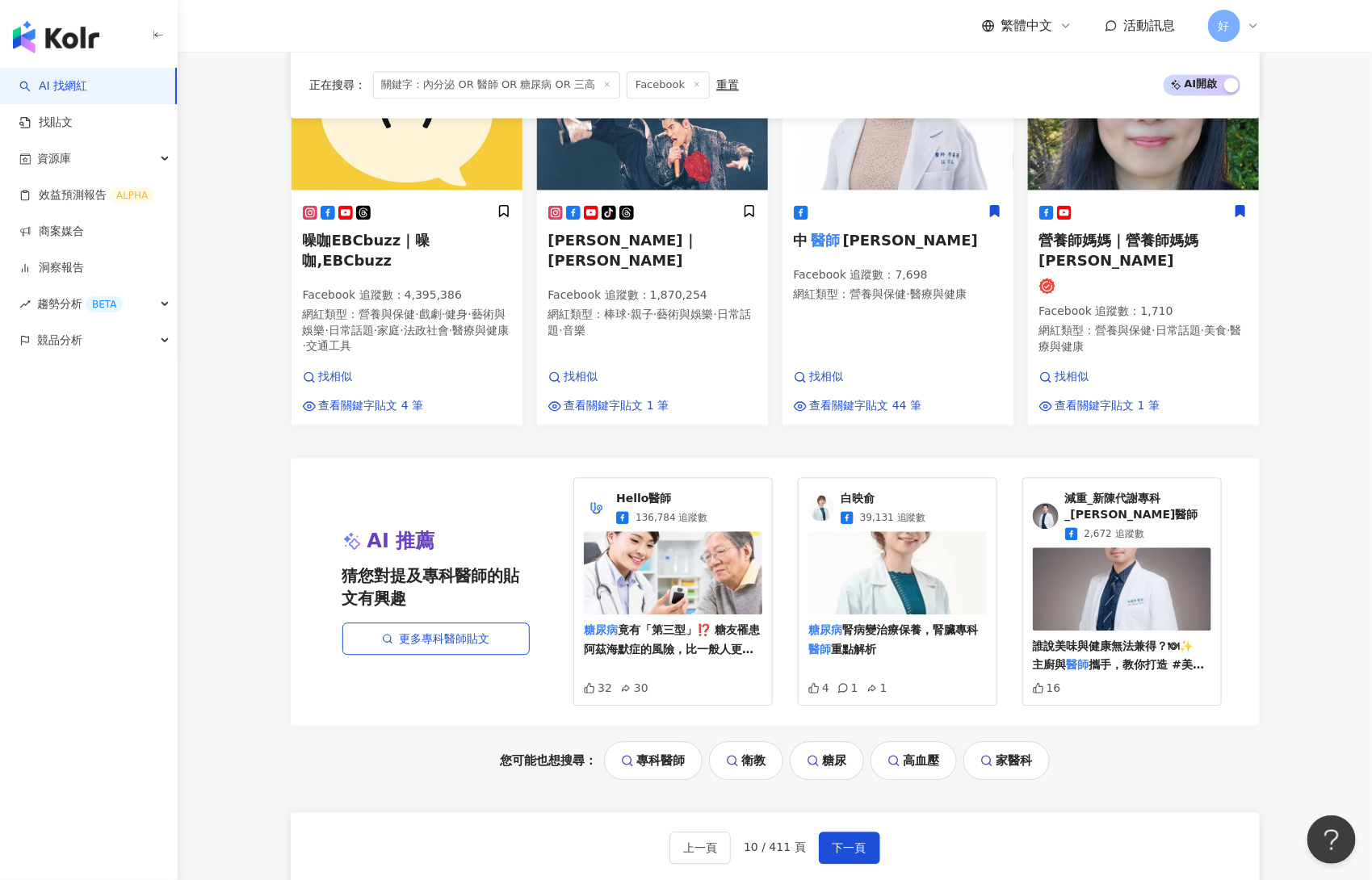
scroll to position [1505, 0]
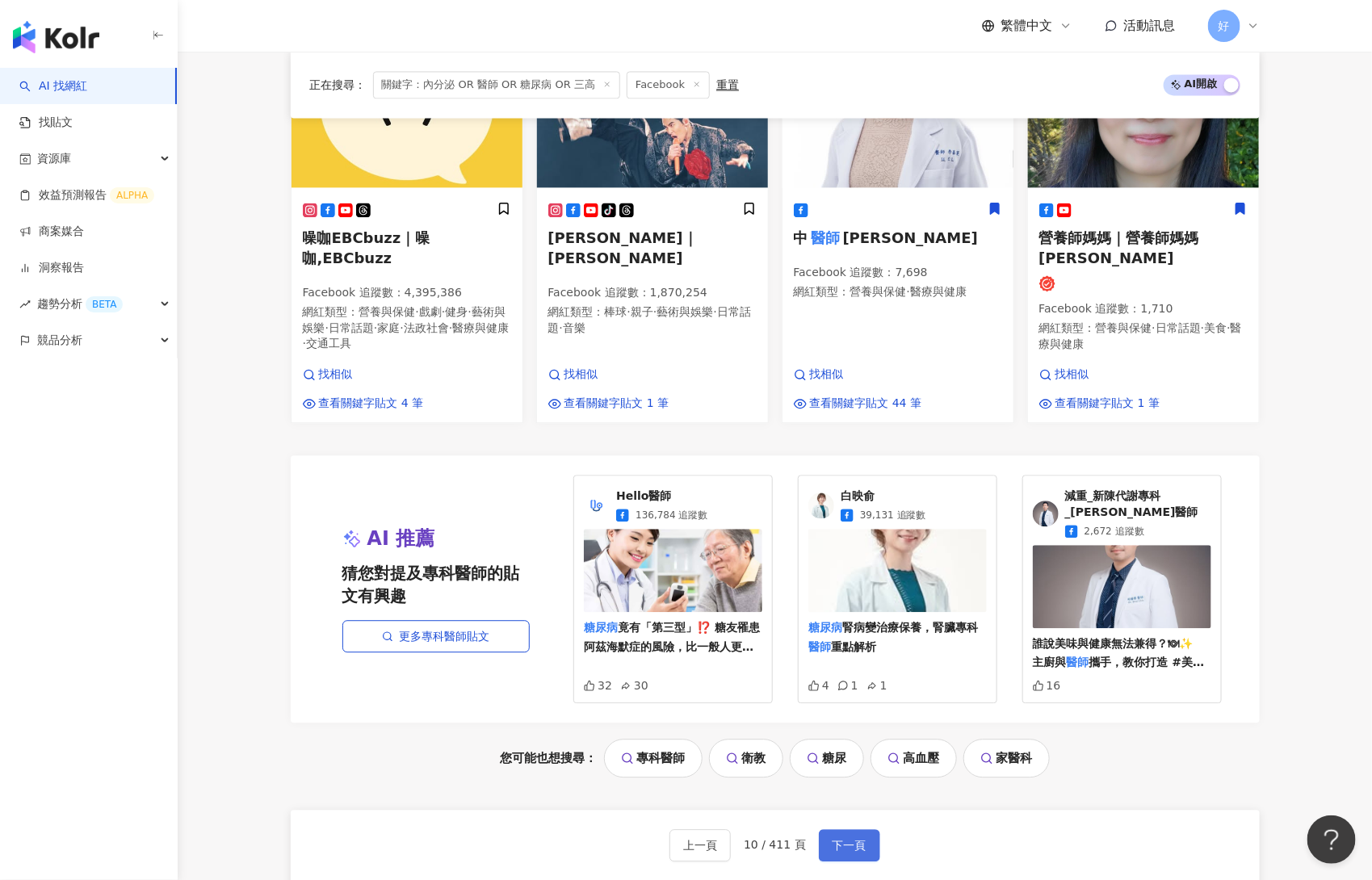
click at [855, 839] on span "下一頁" at bounding box center [850, 845] width 34 height 13
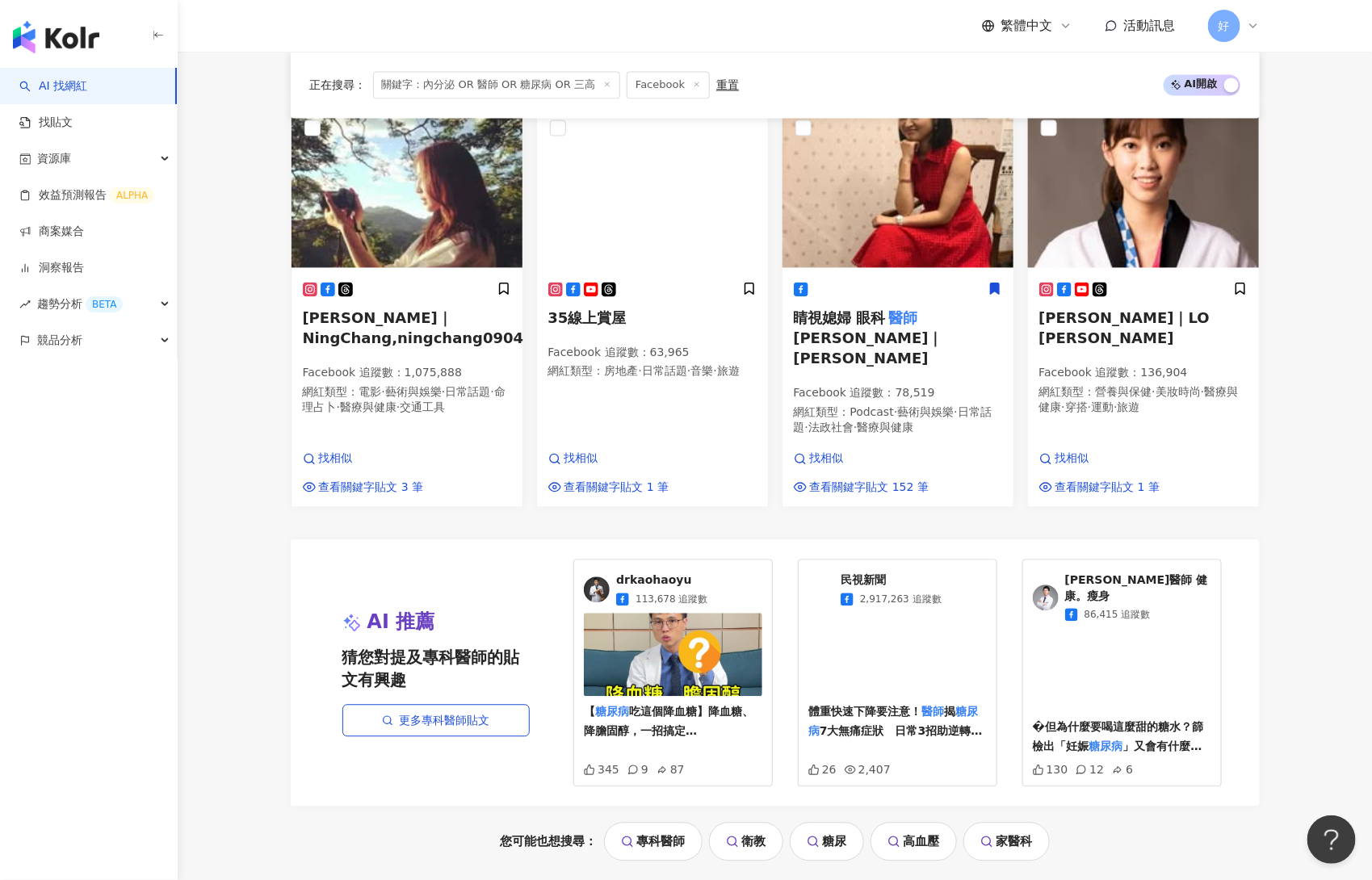
scroll to position [1589, 0]
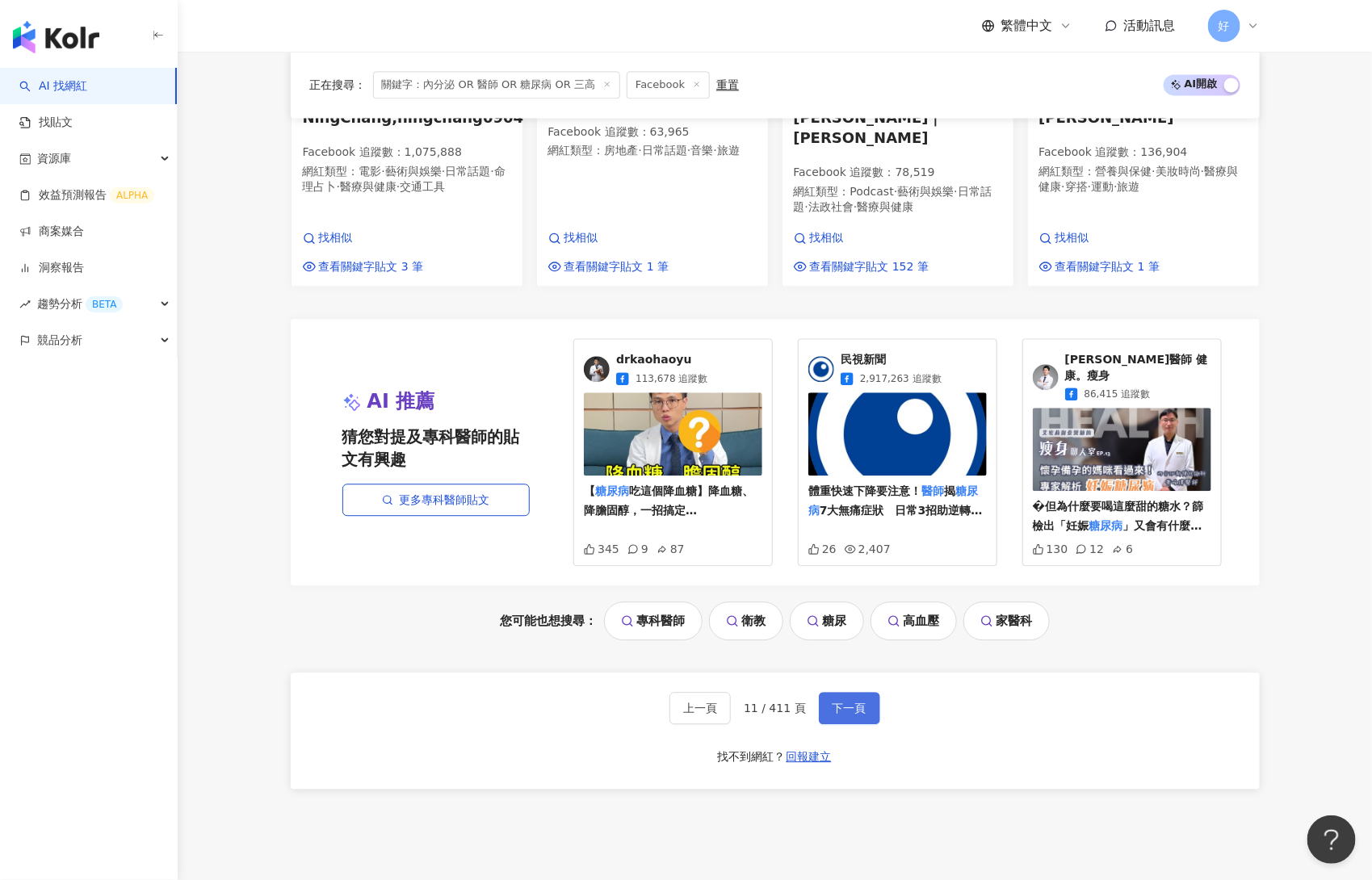
click at [861, 702] on span "下一頁" at bounding box center [850, 708] width 34 height 13
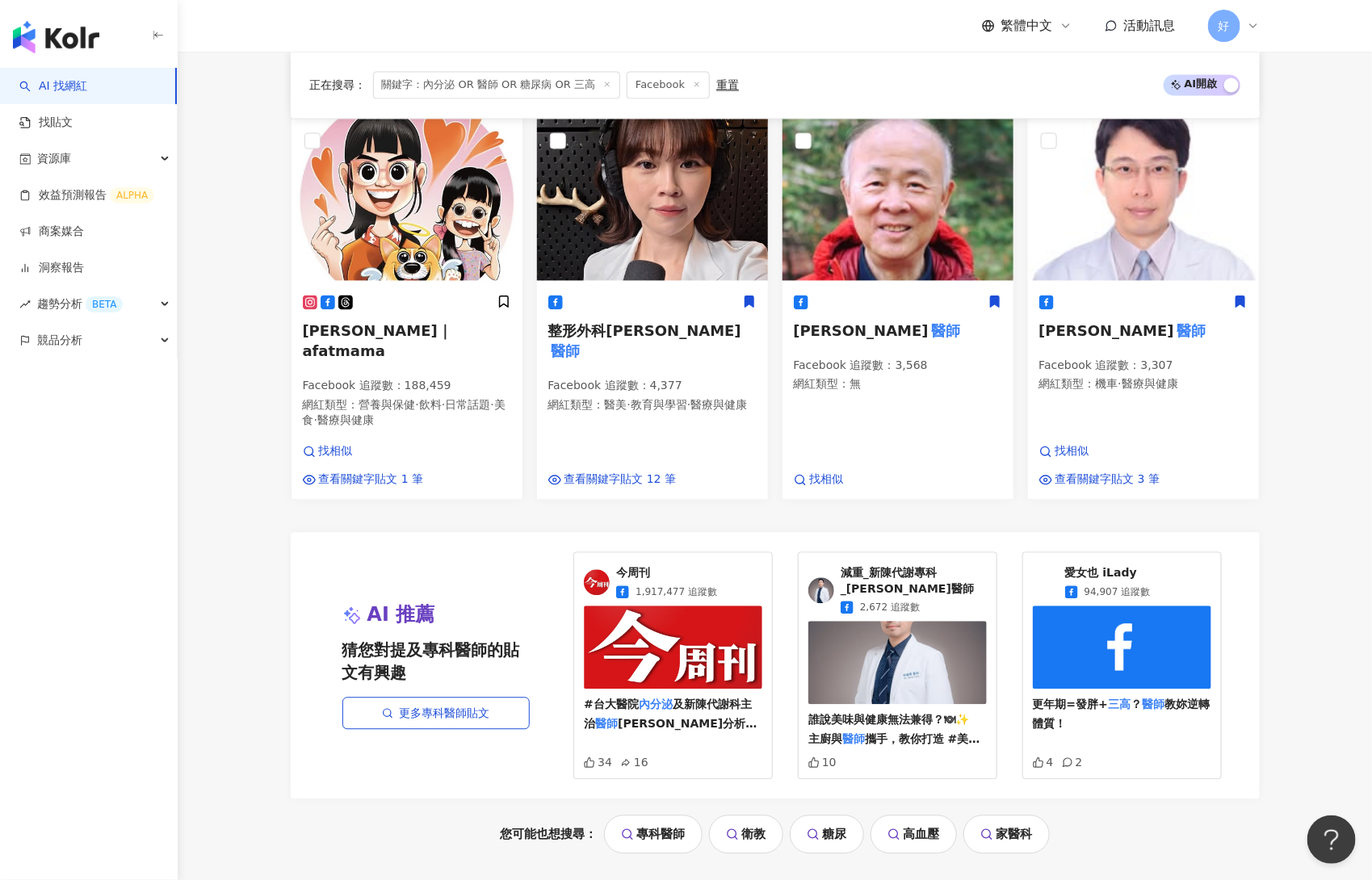
scroll to position [1621, 0]
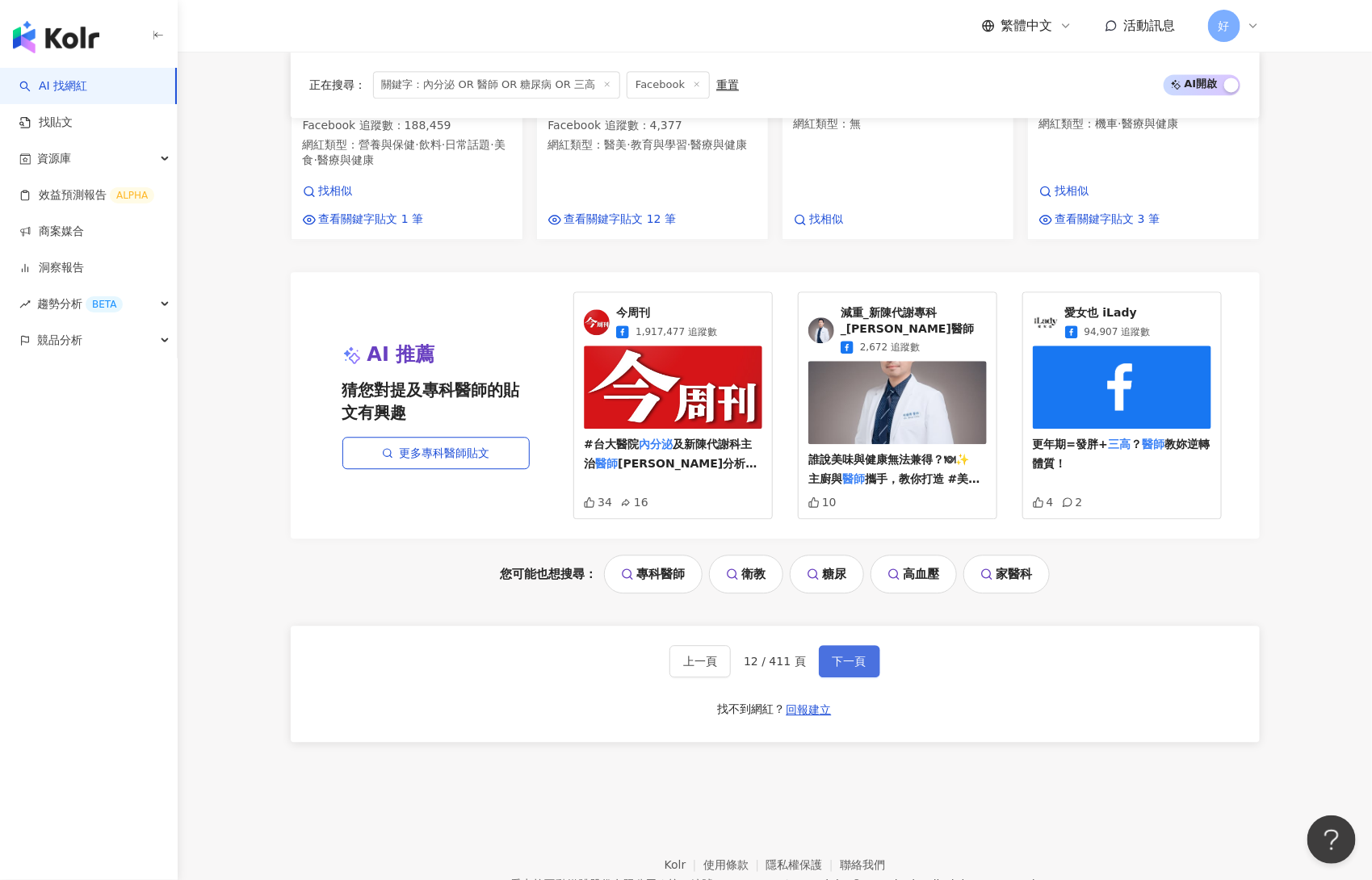
click at [864, 646] on button "下一頁" at bounding box center [850, 661] width 61 height 32
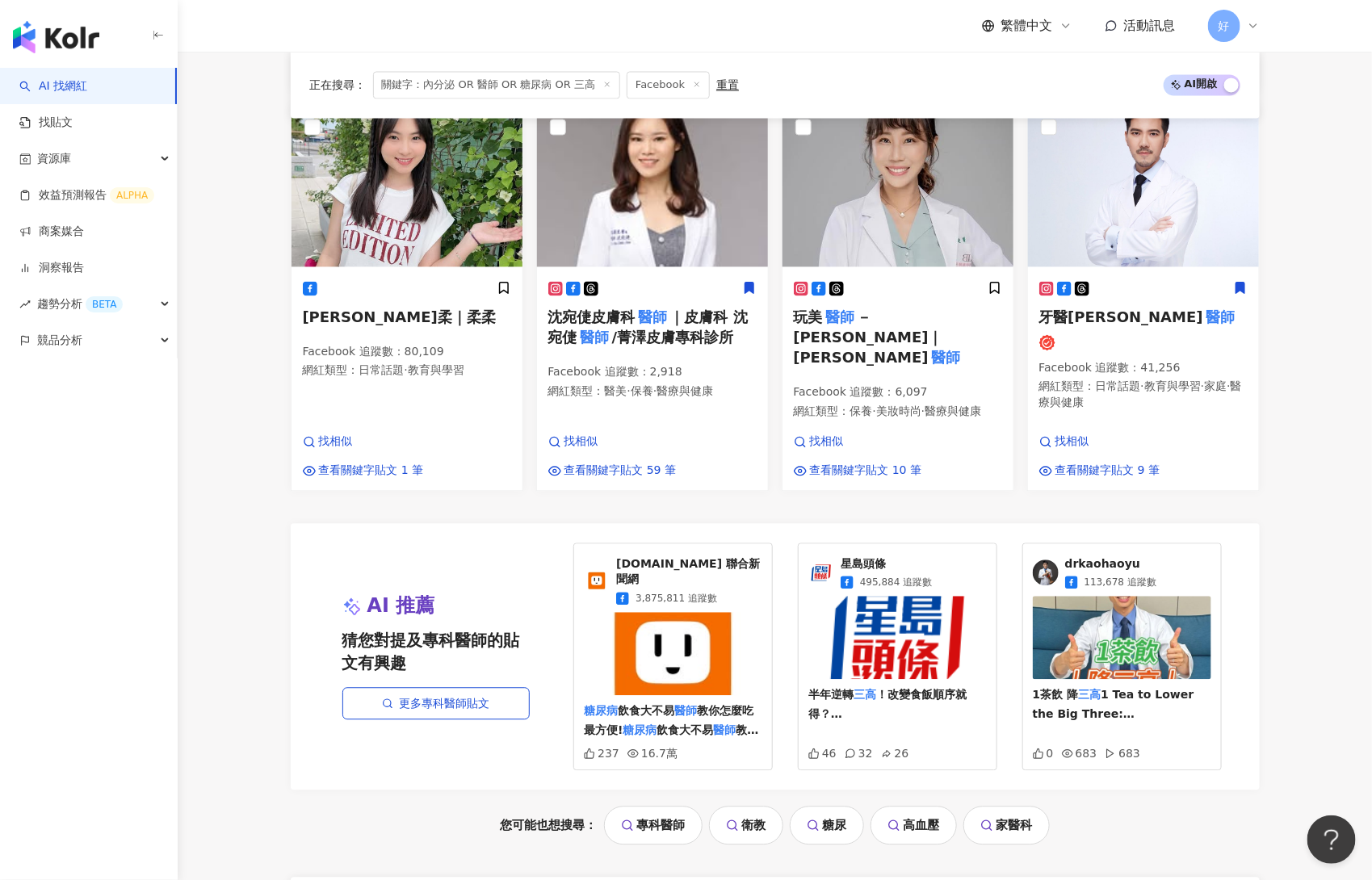
scroll to position [1654, 0]
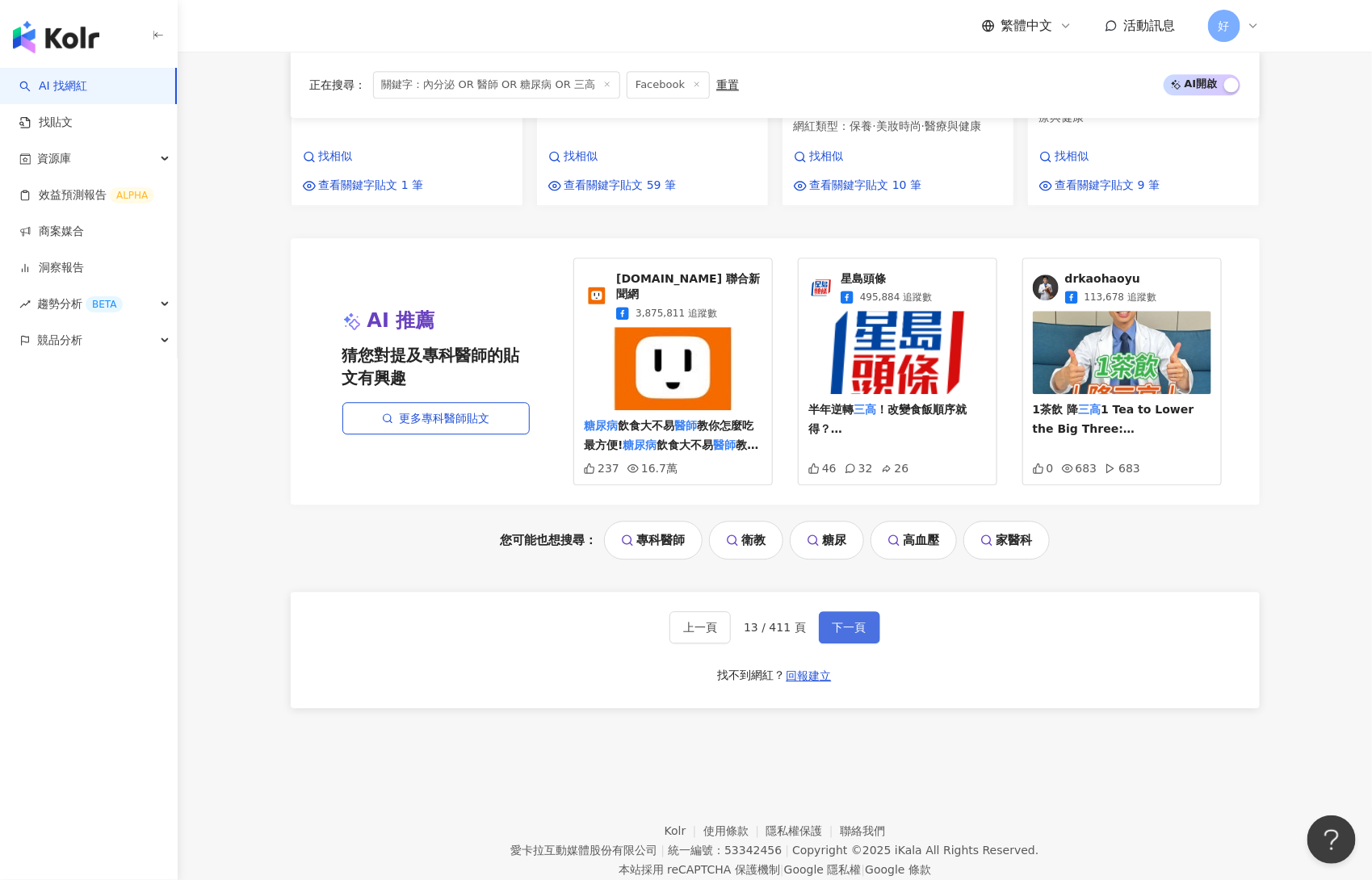
click at [840, 621] on span "下一頁" at bounding box center [850, 627] width 34 height 13
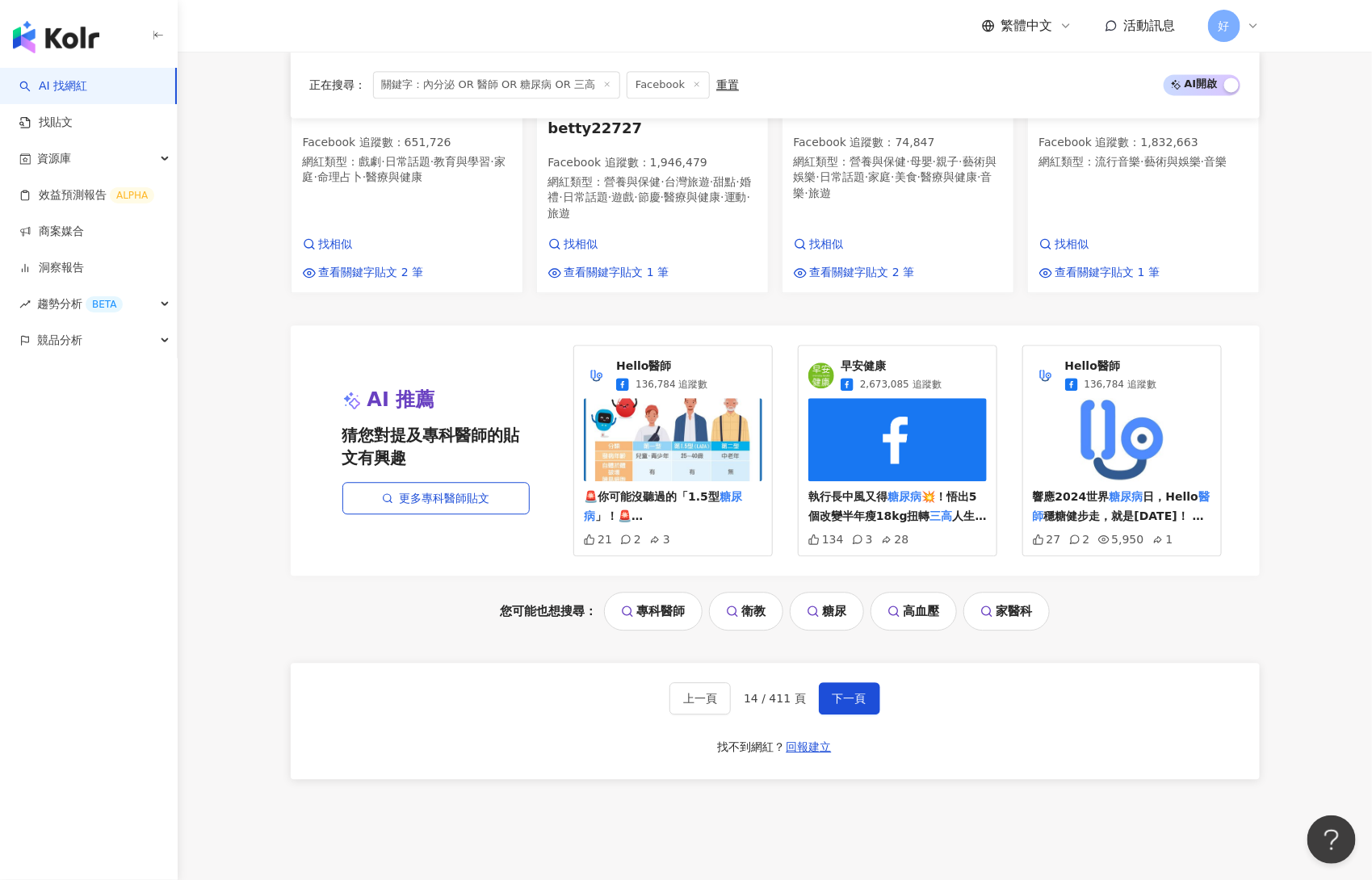
scroll to position [1589, 0]
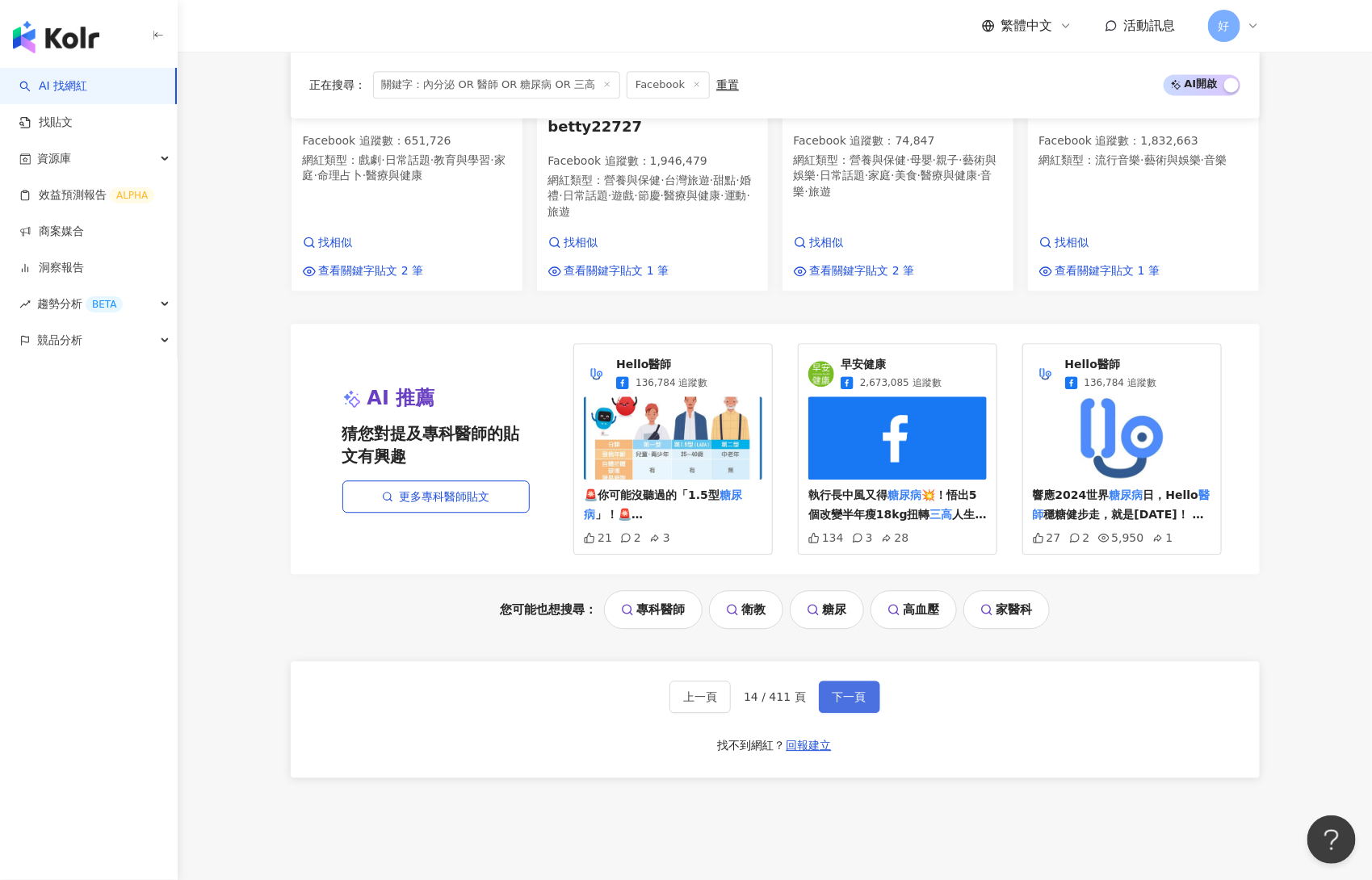
click at [827, 681] on button "下一頁" at bounding box center [850, 696] width 61 height 32
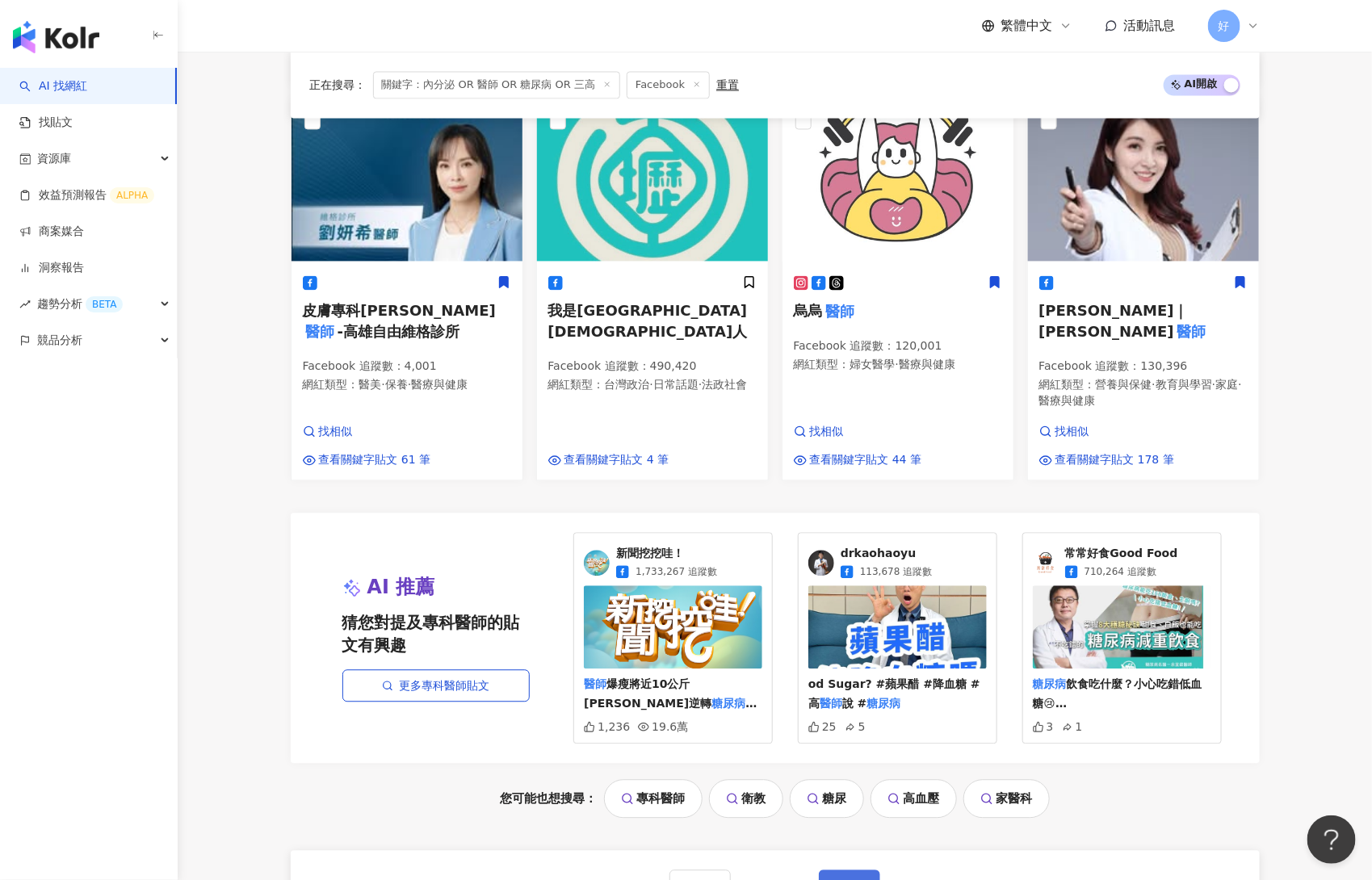
scroll to position [1590, 0]
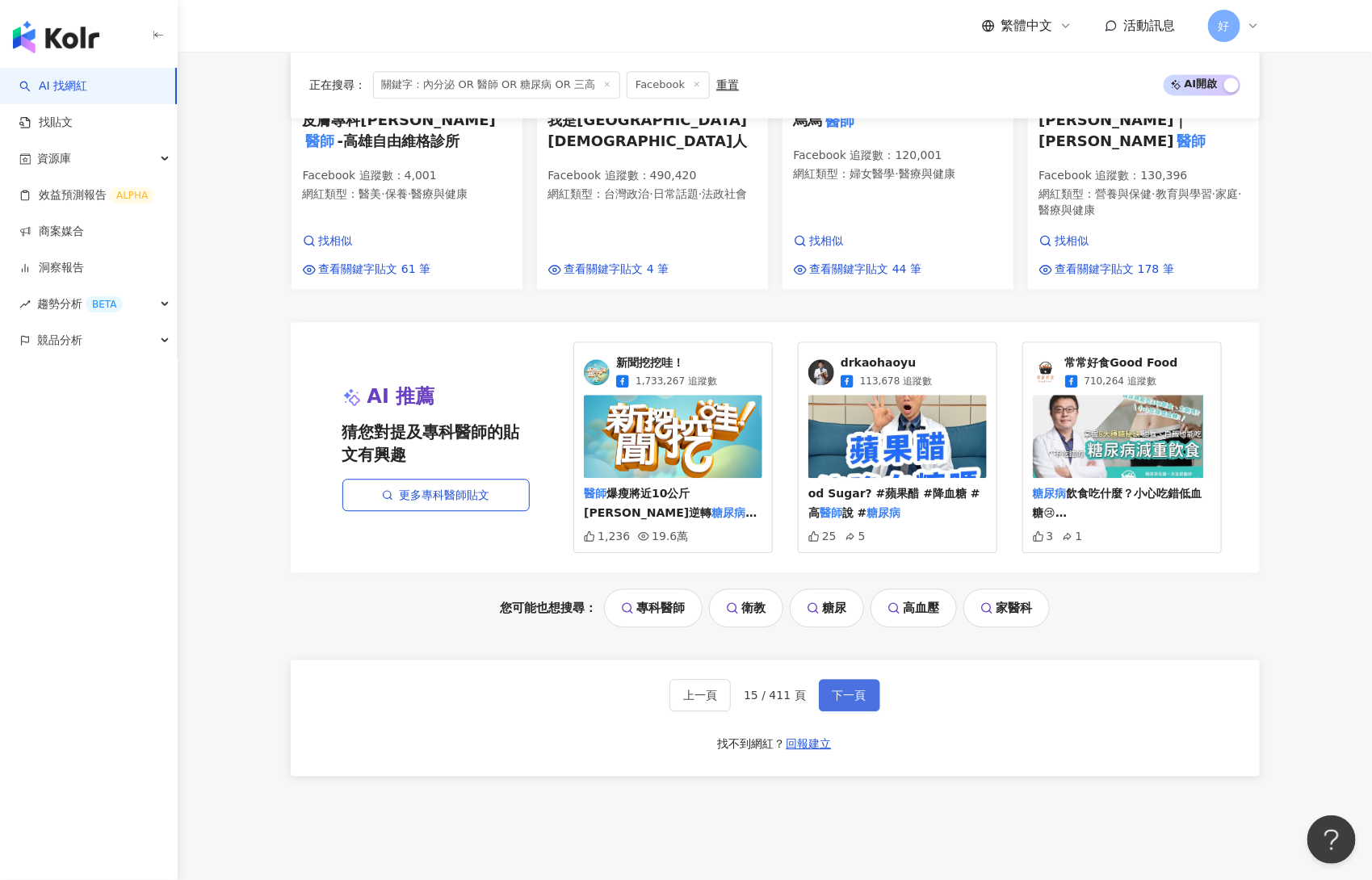
click at [844, 688] on span "下一頁" at bounding box center [850, 695] width 34 height 13
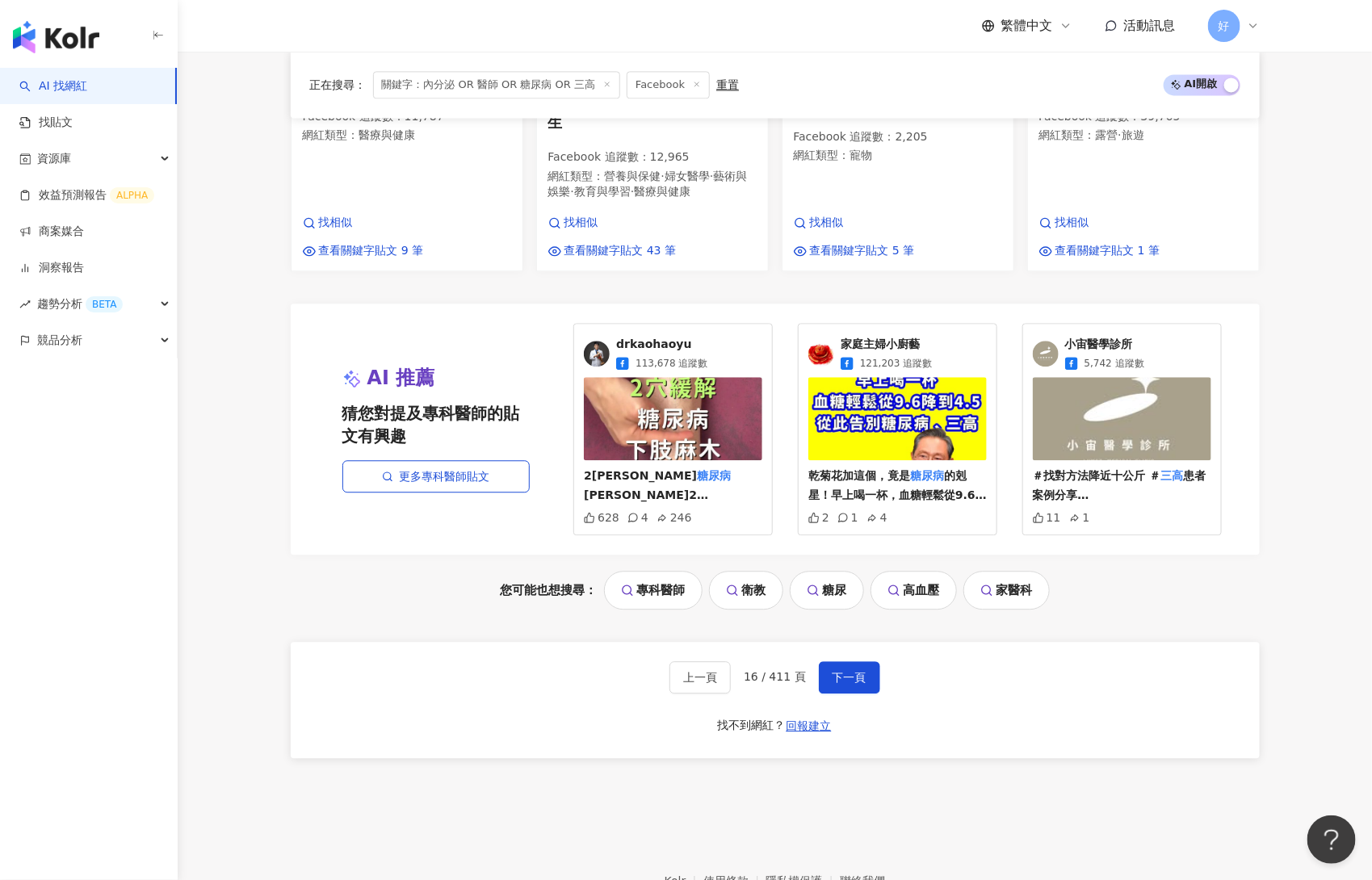
scroll to position [1638, 0]
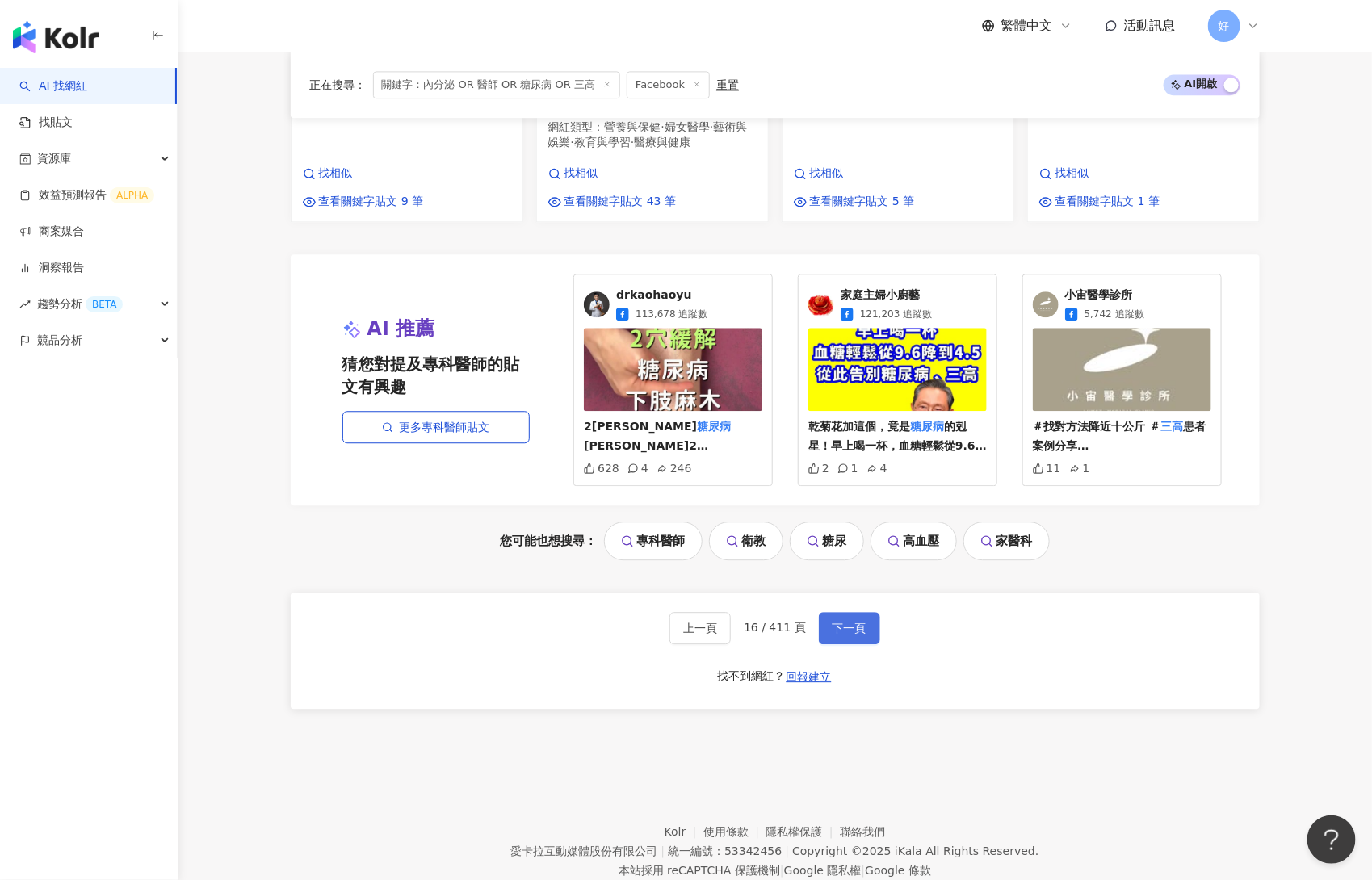
click at [842, 622] on span "下一頁" at bounding box center [850, 628] width 34 height 13
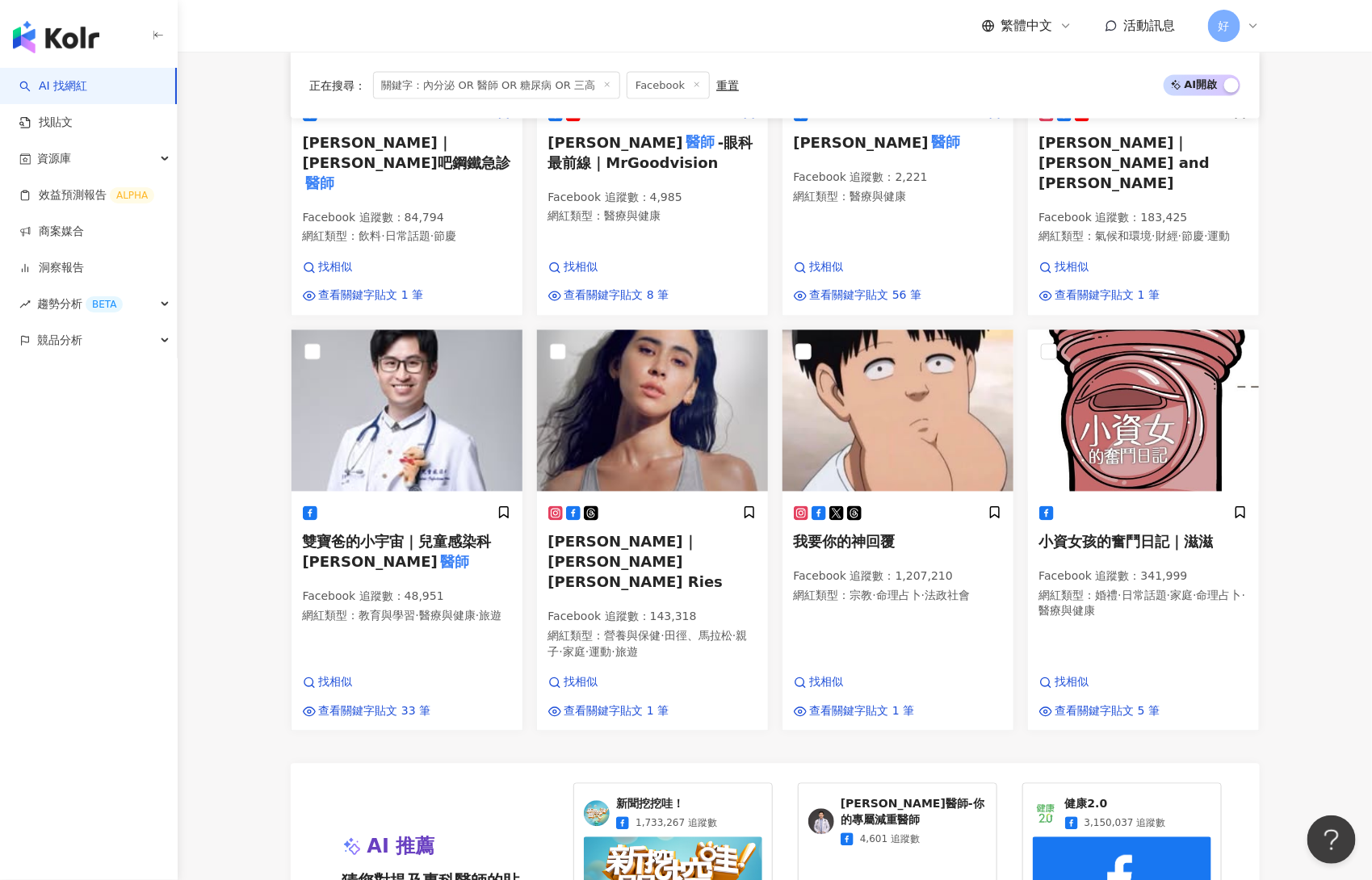
scroll to position [1149, 0]
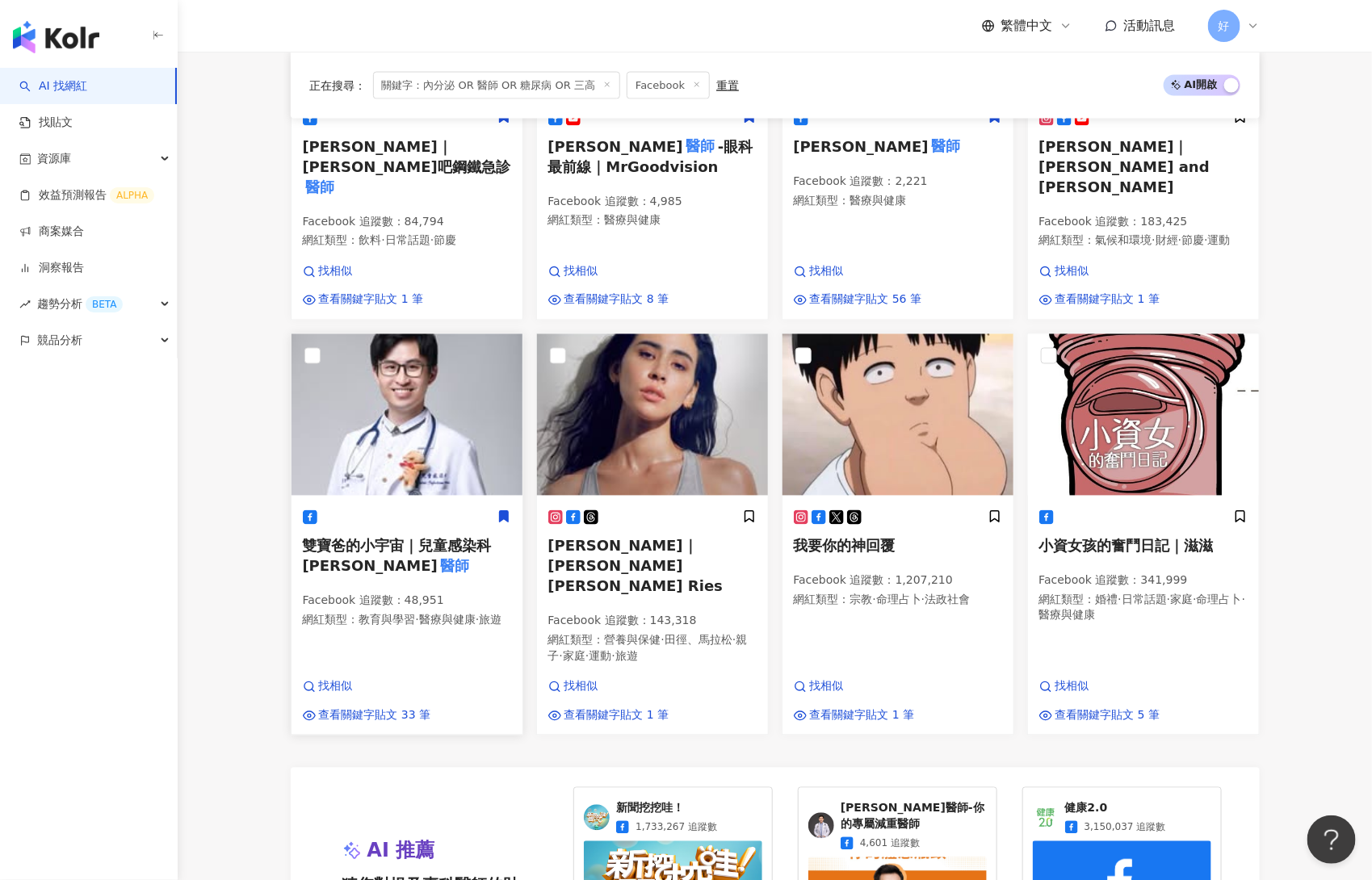
click at [508, 511] on icon at bounding box center [503, 516] width 9 height 11
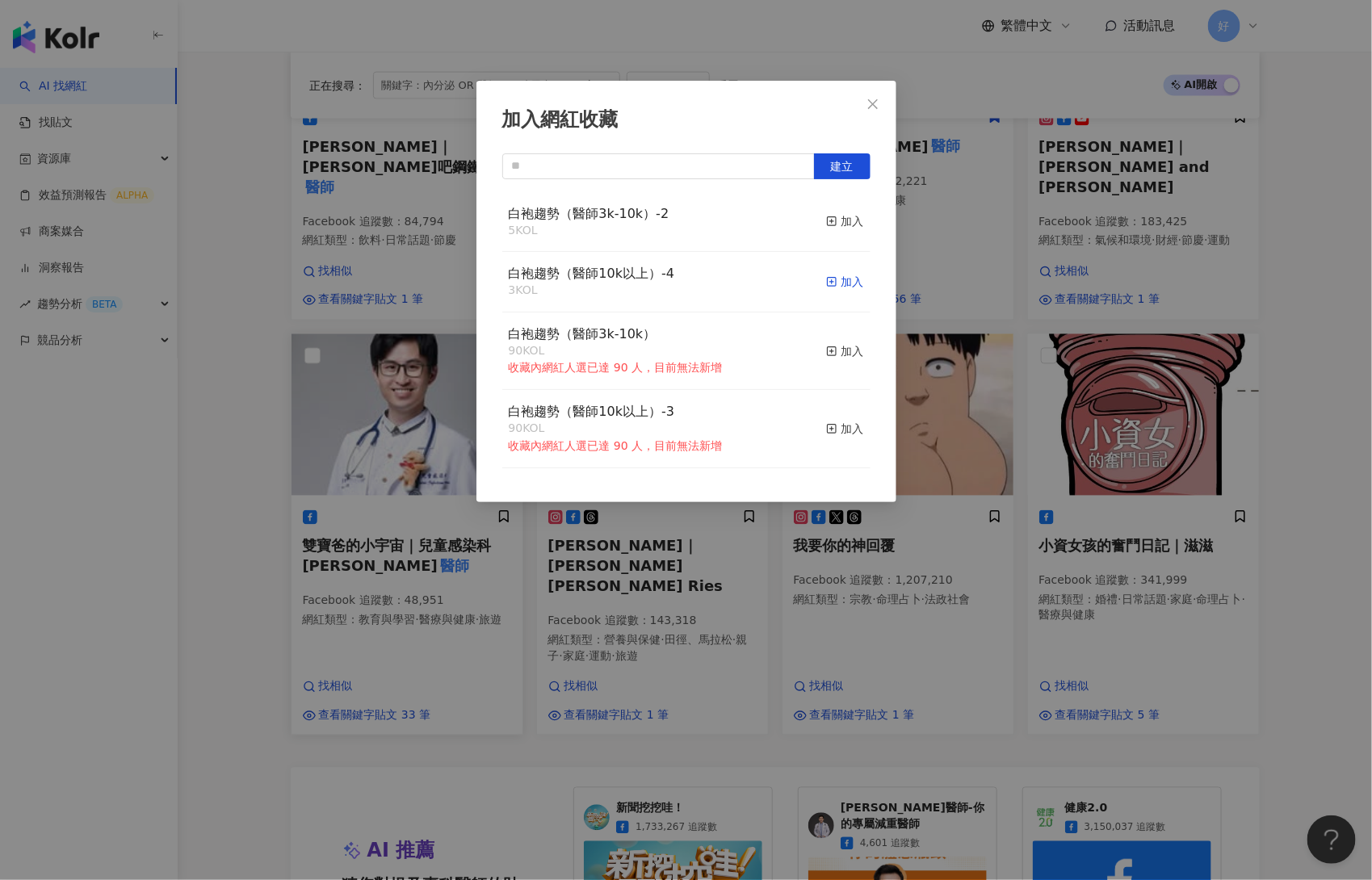
click at [844, 285] on div "加入" at bounding box center [844, 282] width 38 height 17
click at [877, 94] on button "Close" at bounding box center [872, 104] width 32 height 32
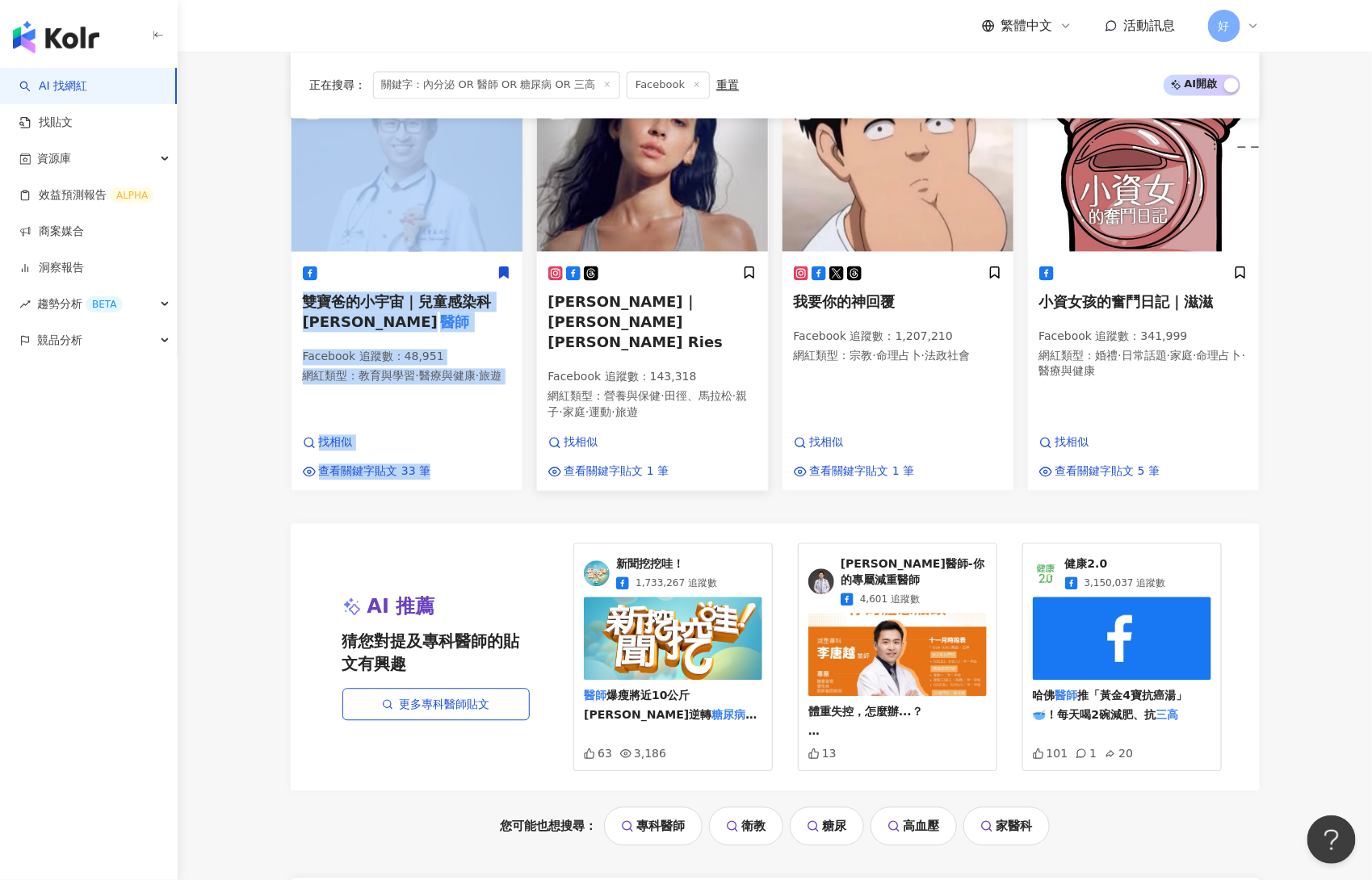
scroll to position [1679, 0]
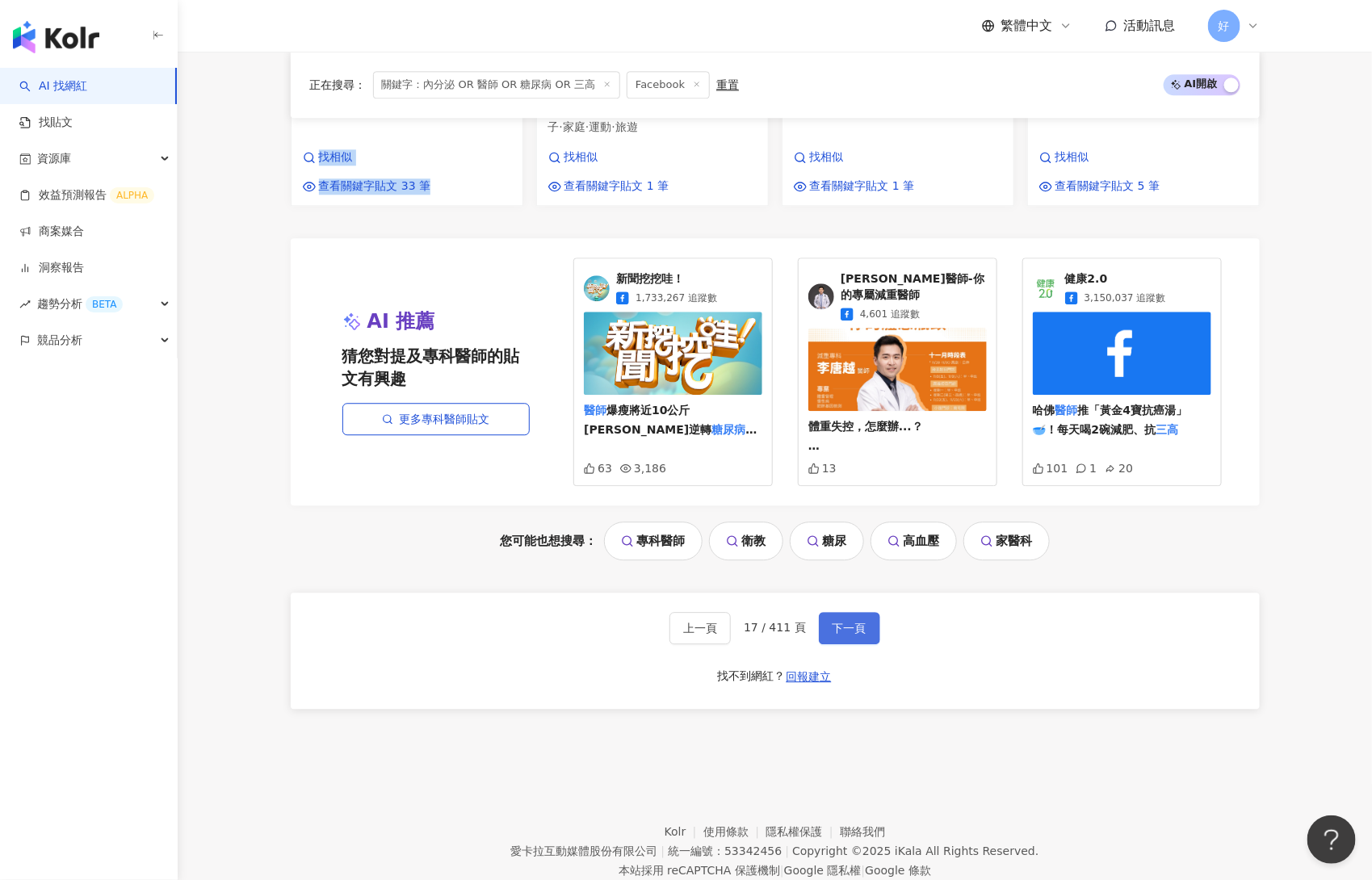
click at [837, 622] on span "下一頁" at bounding box center [850, 628] width 34 height 13
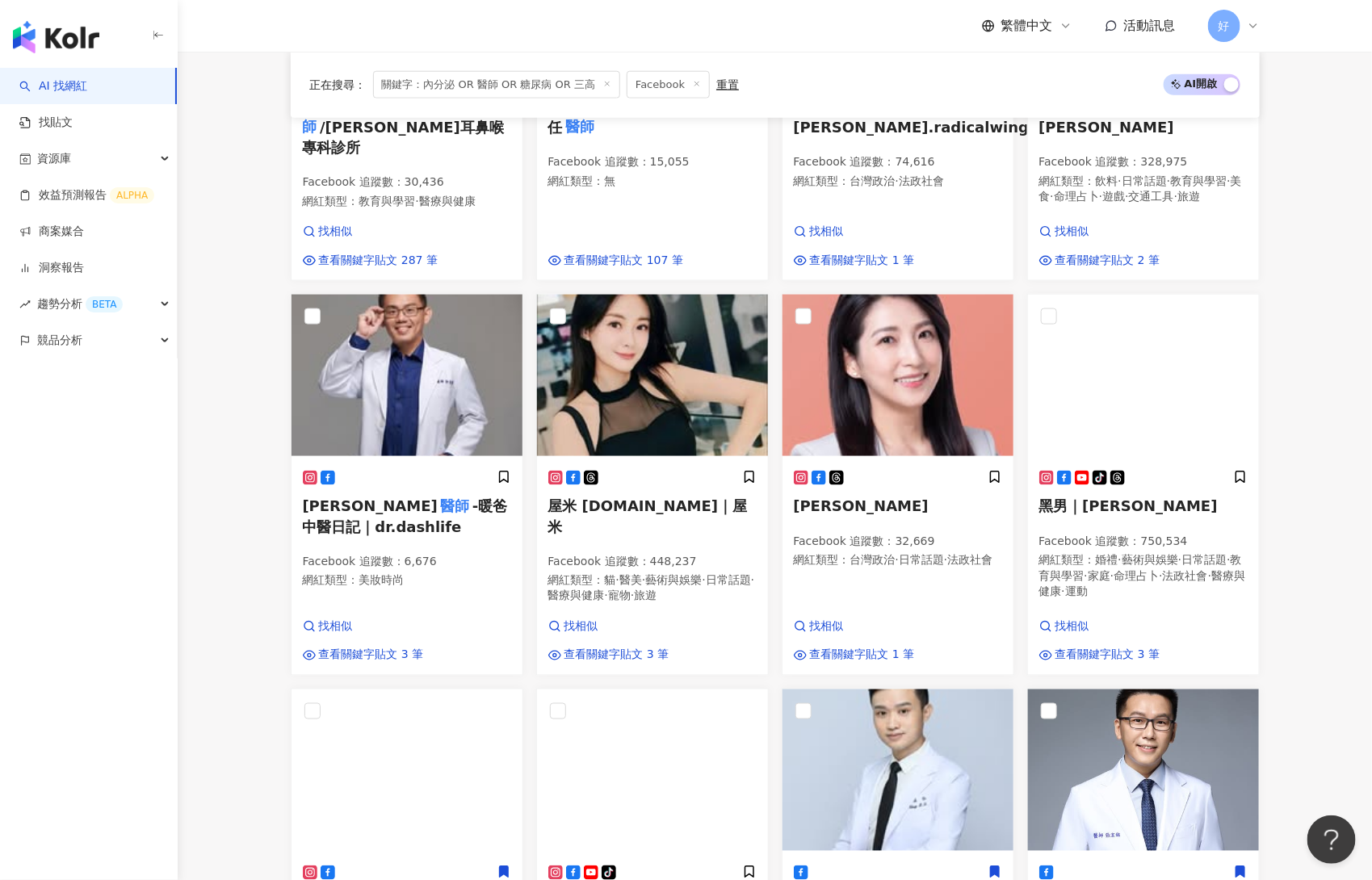
scroll to position [754, 0]
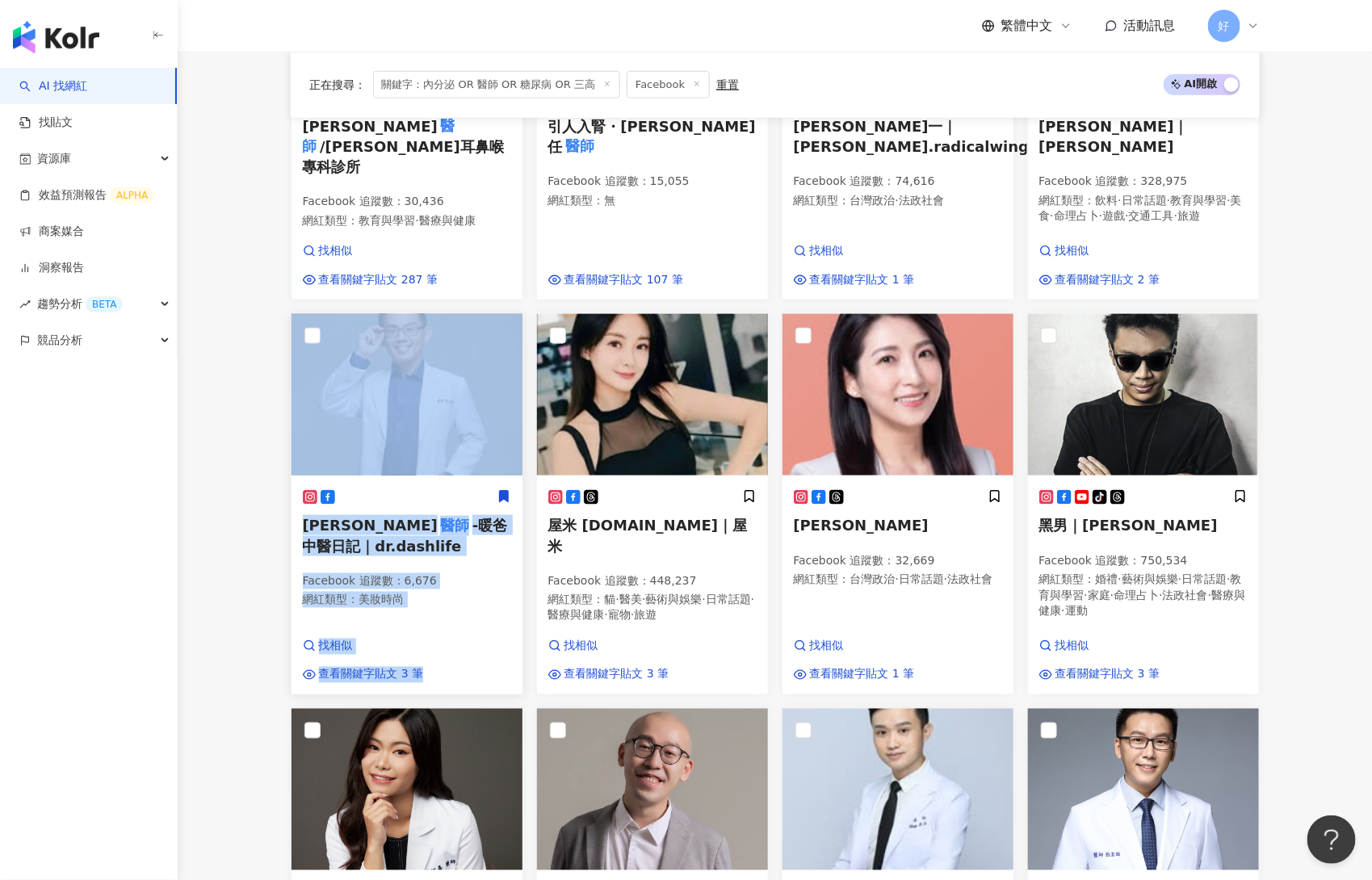
click at [500, 489] on icon at bounding box center [504, 496] width 15 height 15
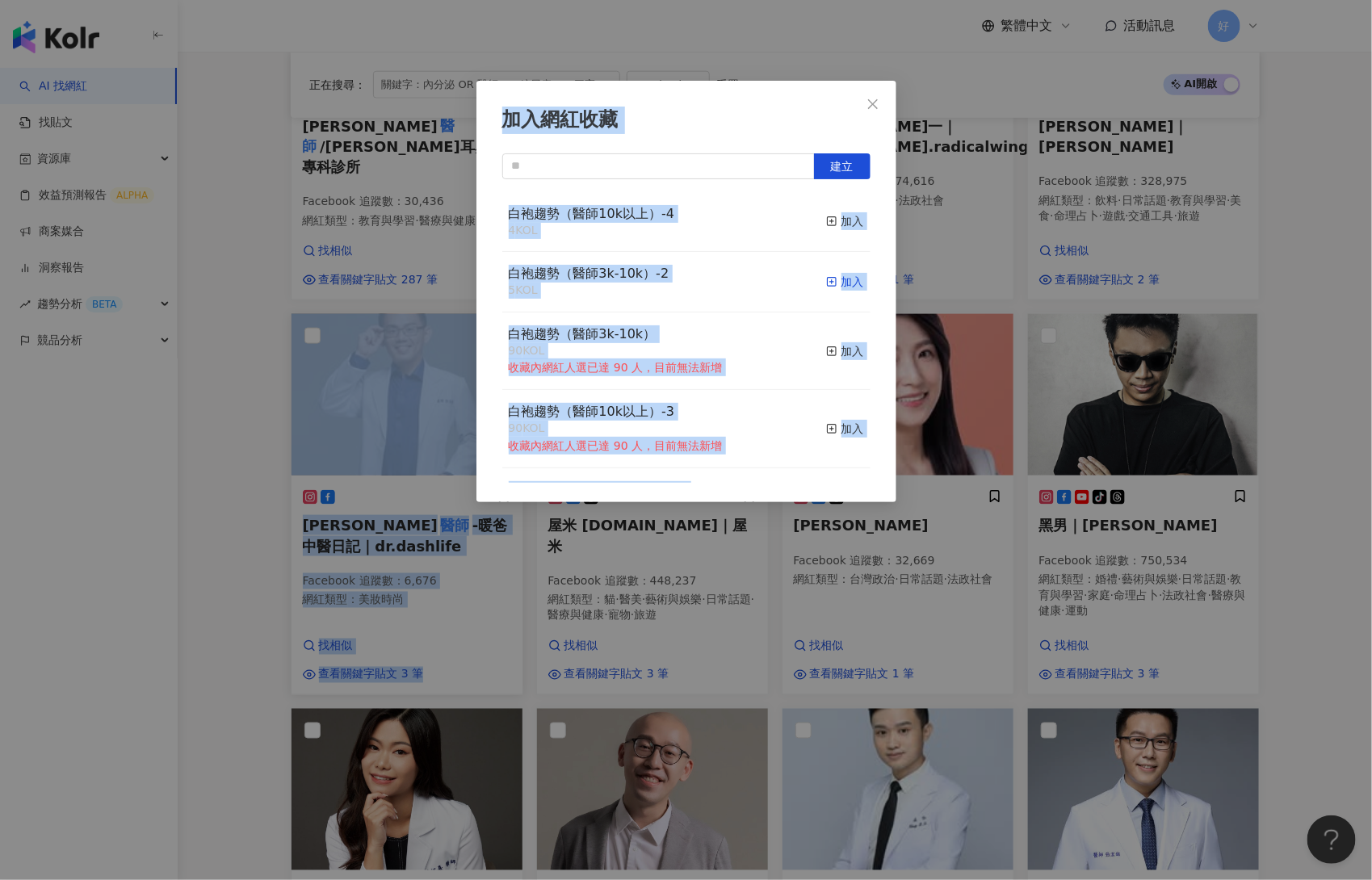
click at [846, 278] on div "加入" at bounding box center [844, 282] width 38 height 17
click at [1153, 437] on div "加入網紅收藏 建立 白袍趨勢（醫師3k-10k）-2 6 KOL 已加入 白袍趨勢（醫師10k以上）-4 4 KOL 加入 白袍趨勢（醫師3k-10k） 90…" at bounding box center [686, 440] width 1372 height 880
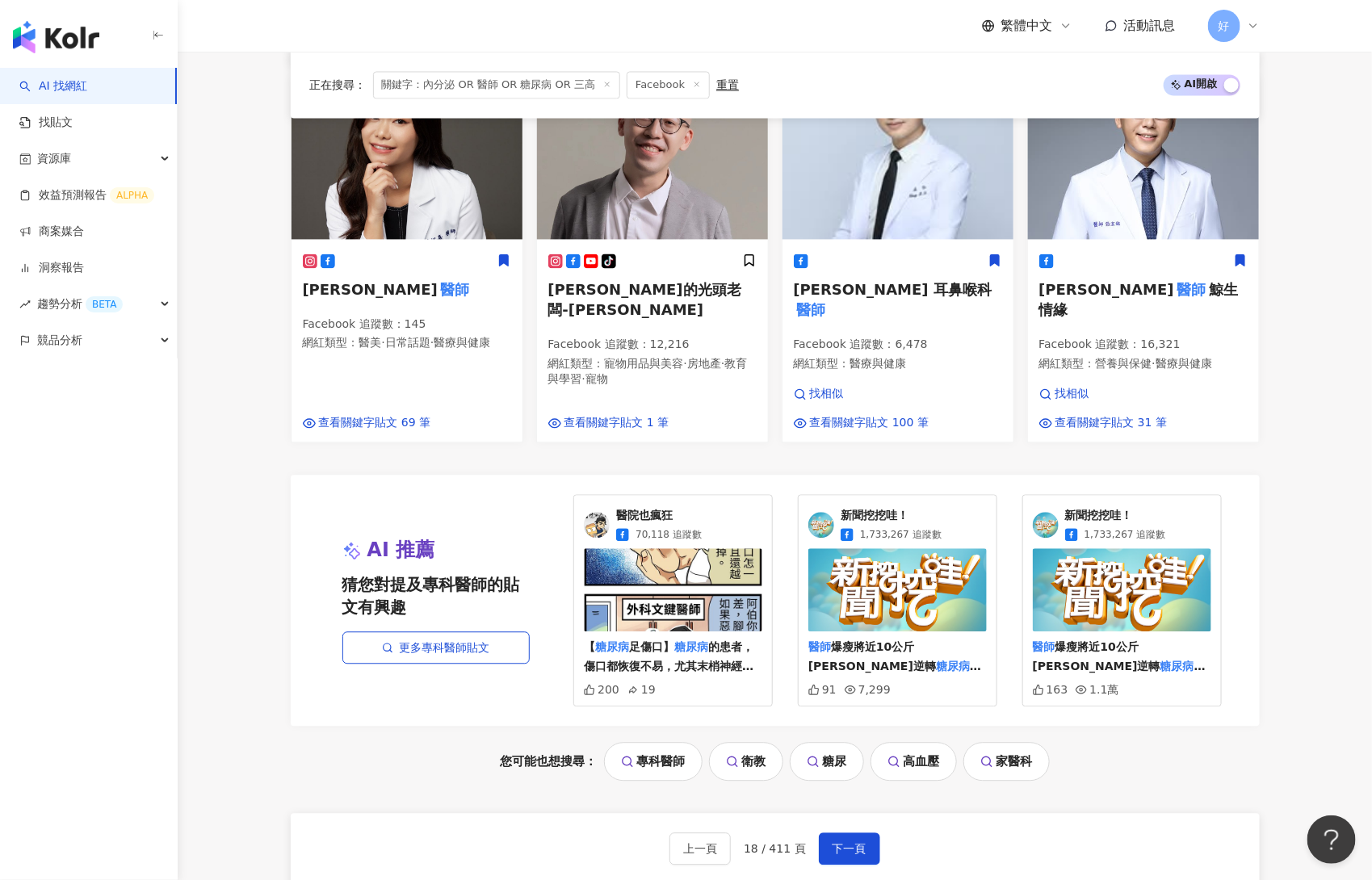
scroll to position [1396, 0]
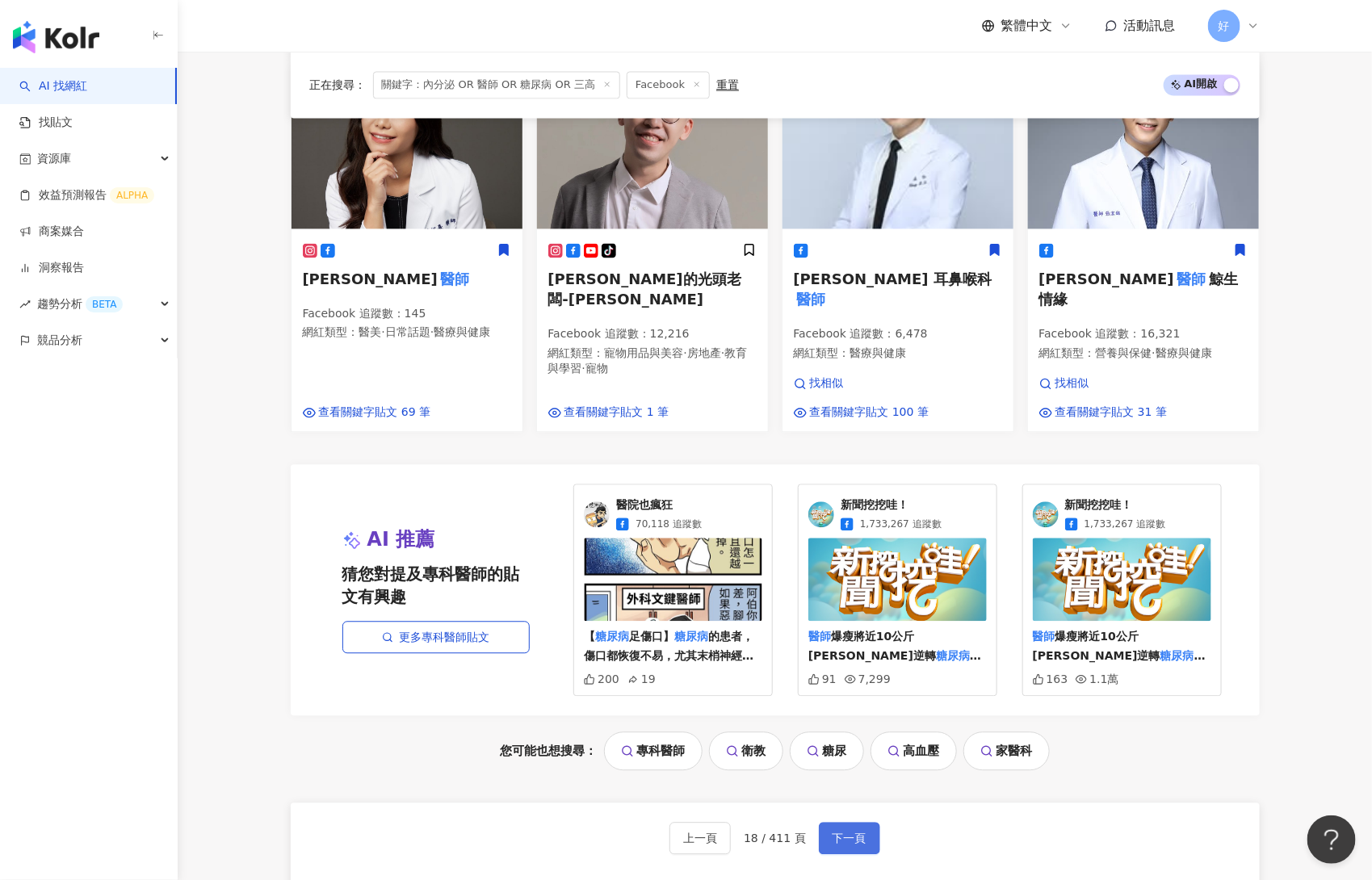
click at [851, 832] on span "下一頁" at bounding box center [850, 838] width 34 height 13
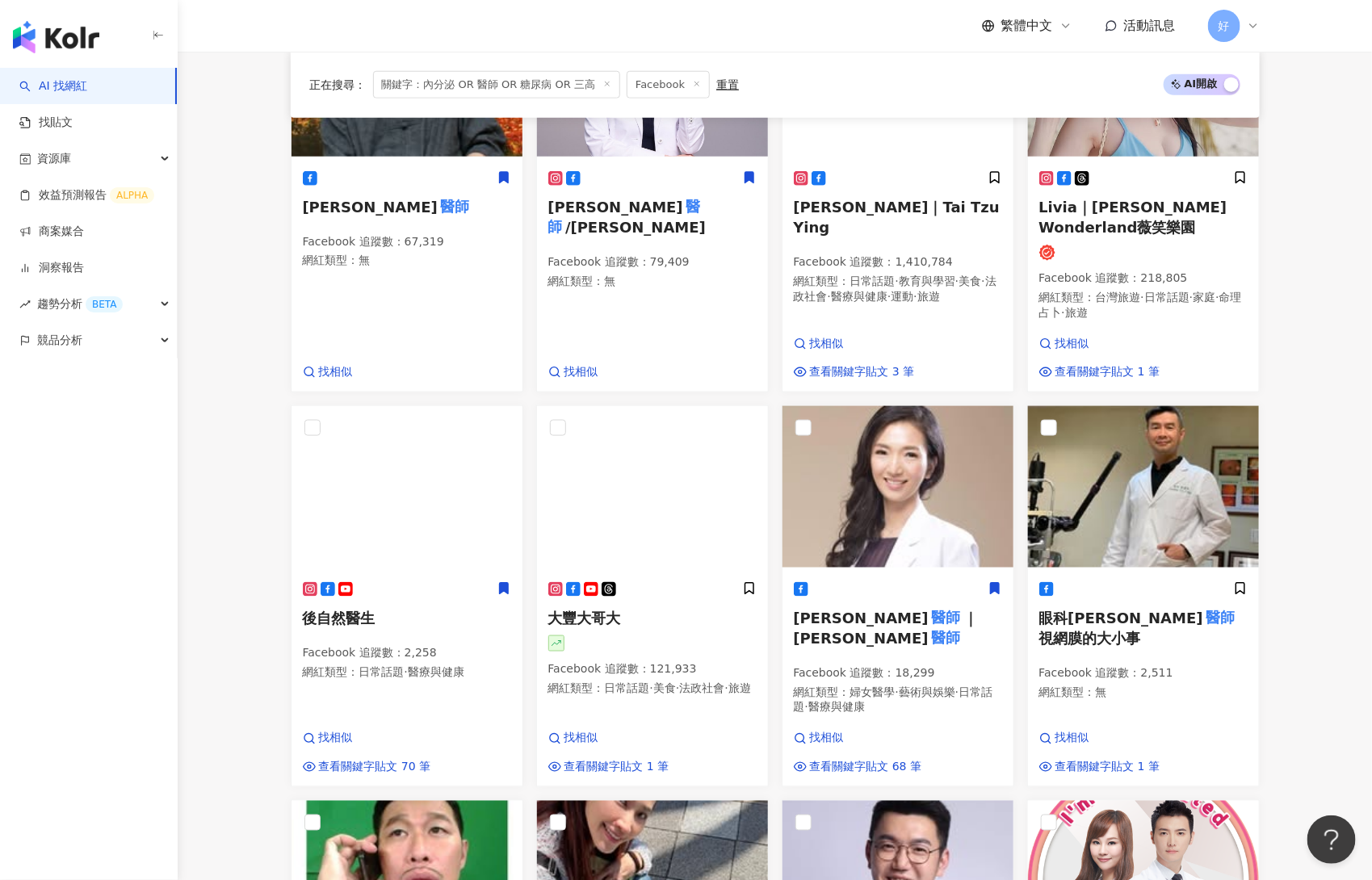
scroll to position [656, 0]
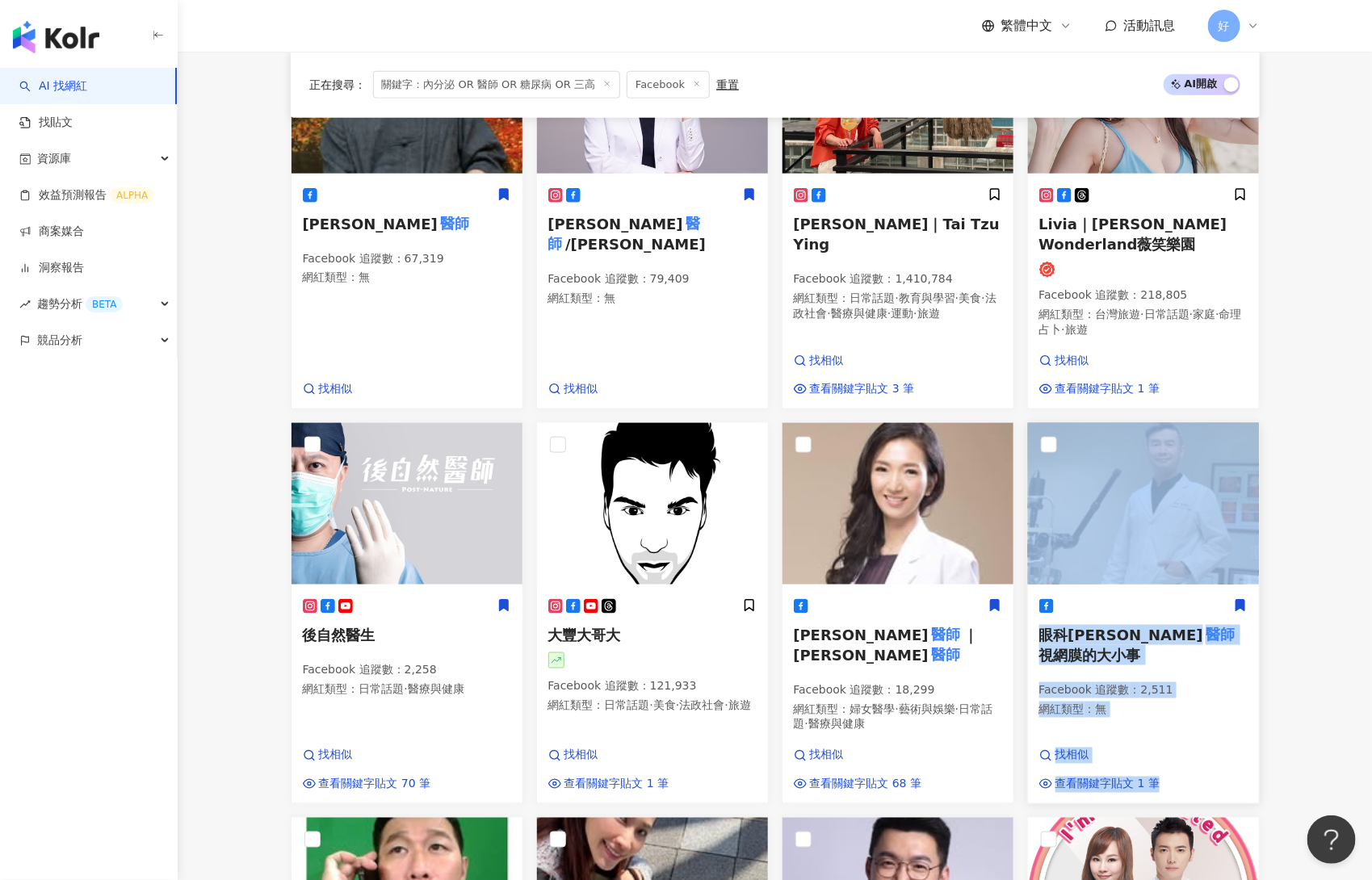
click at [1153, 604] on icon at bounding box center [1240, 605] width 9 height 11
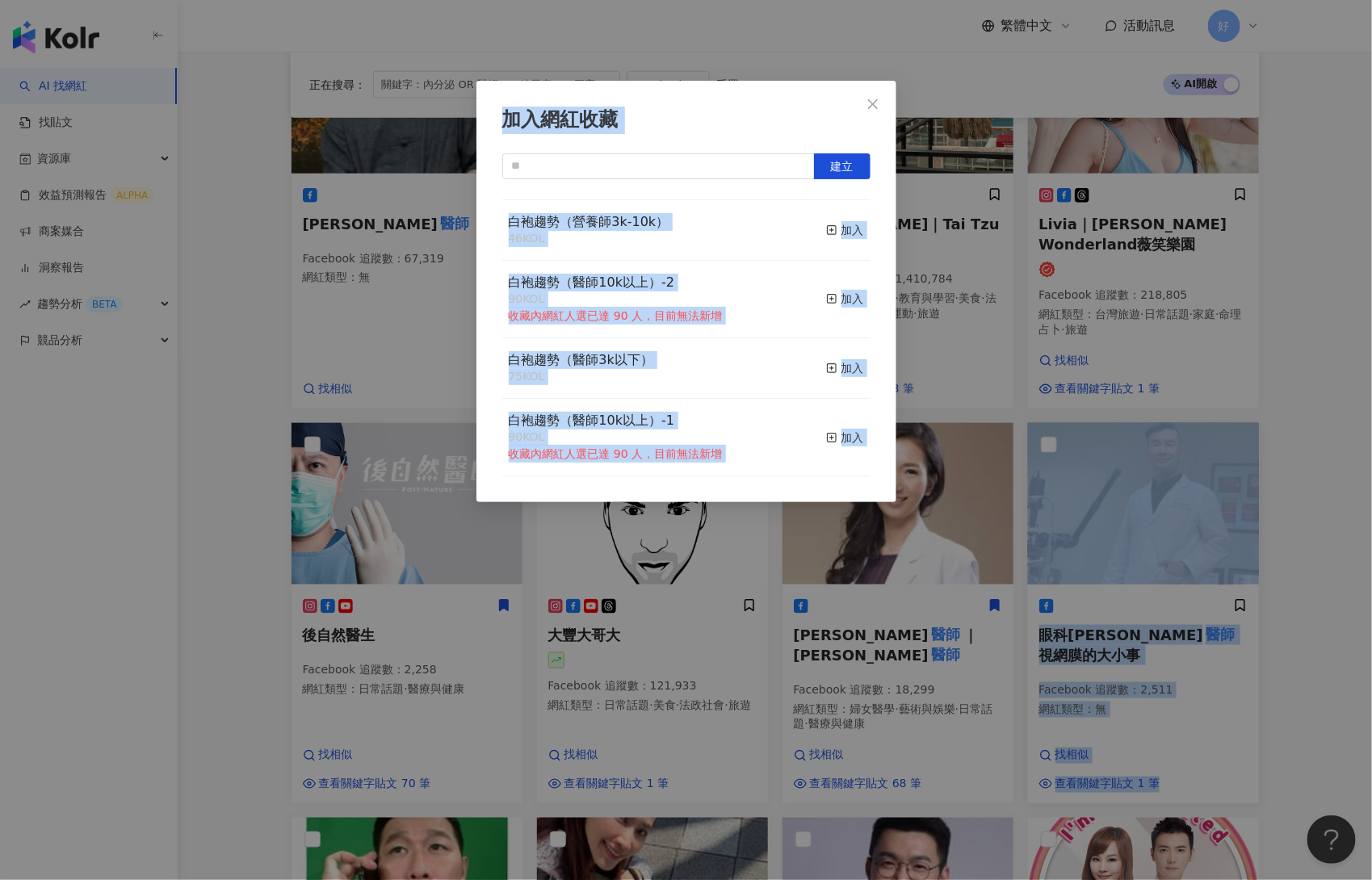
scroll to position [570, 0]
click at [829, 371] on icon "button" at bounding box center [831, 367] width 11 height 11
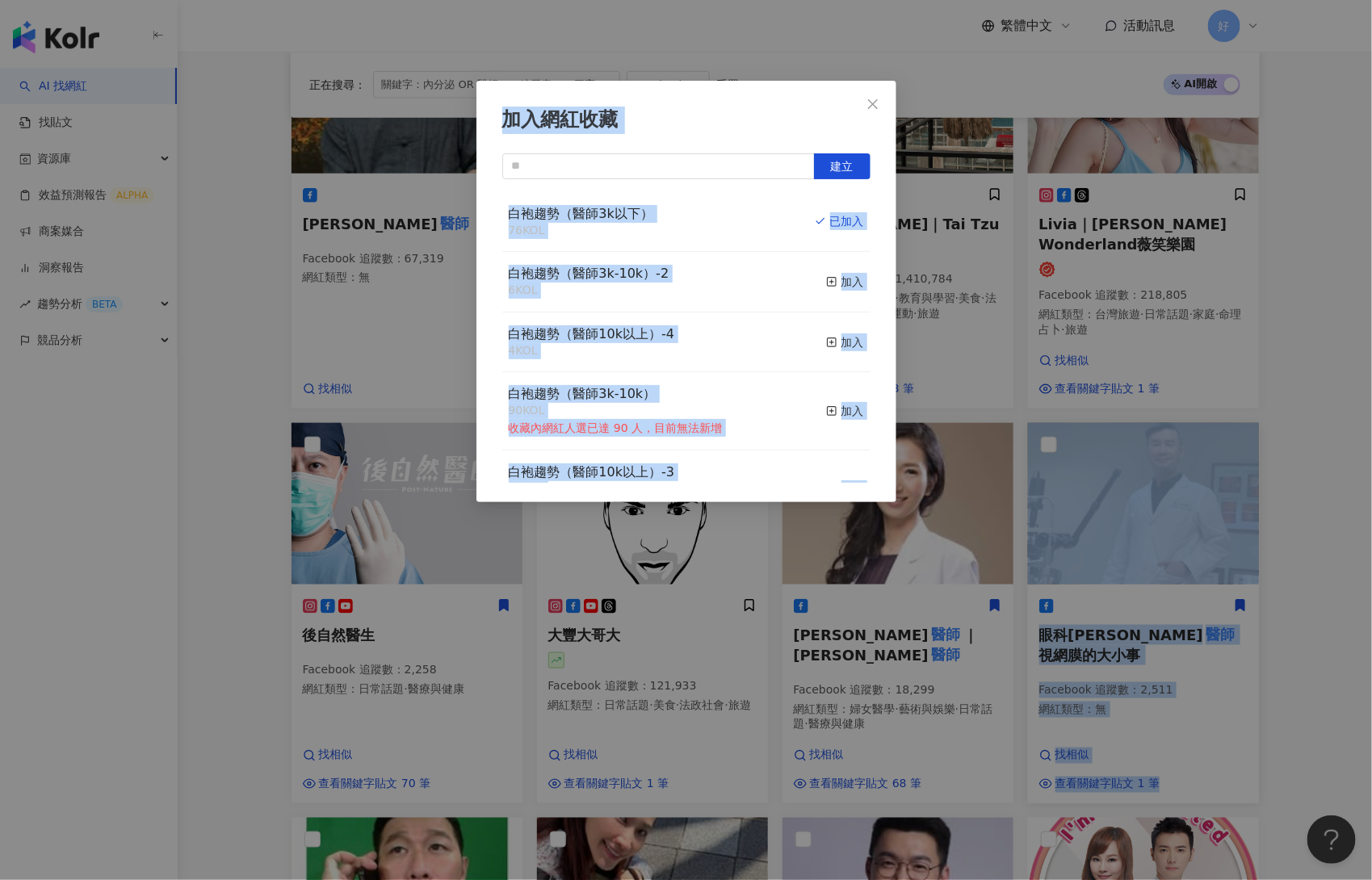
click at [1153, 374] on div "加入網紅收藏 建立 白袍趨勢（醫師3k以下） 76 KOL 已加入 白袍趨勢（醫師3k-10k）-2 6 KOL 加入 白袍趨勢（醫師10k以上）-4 4 K…" at bounding box center [686, 440] width 1372 height 880
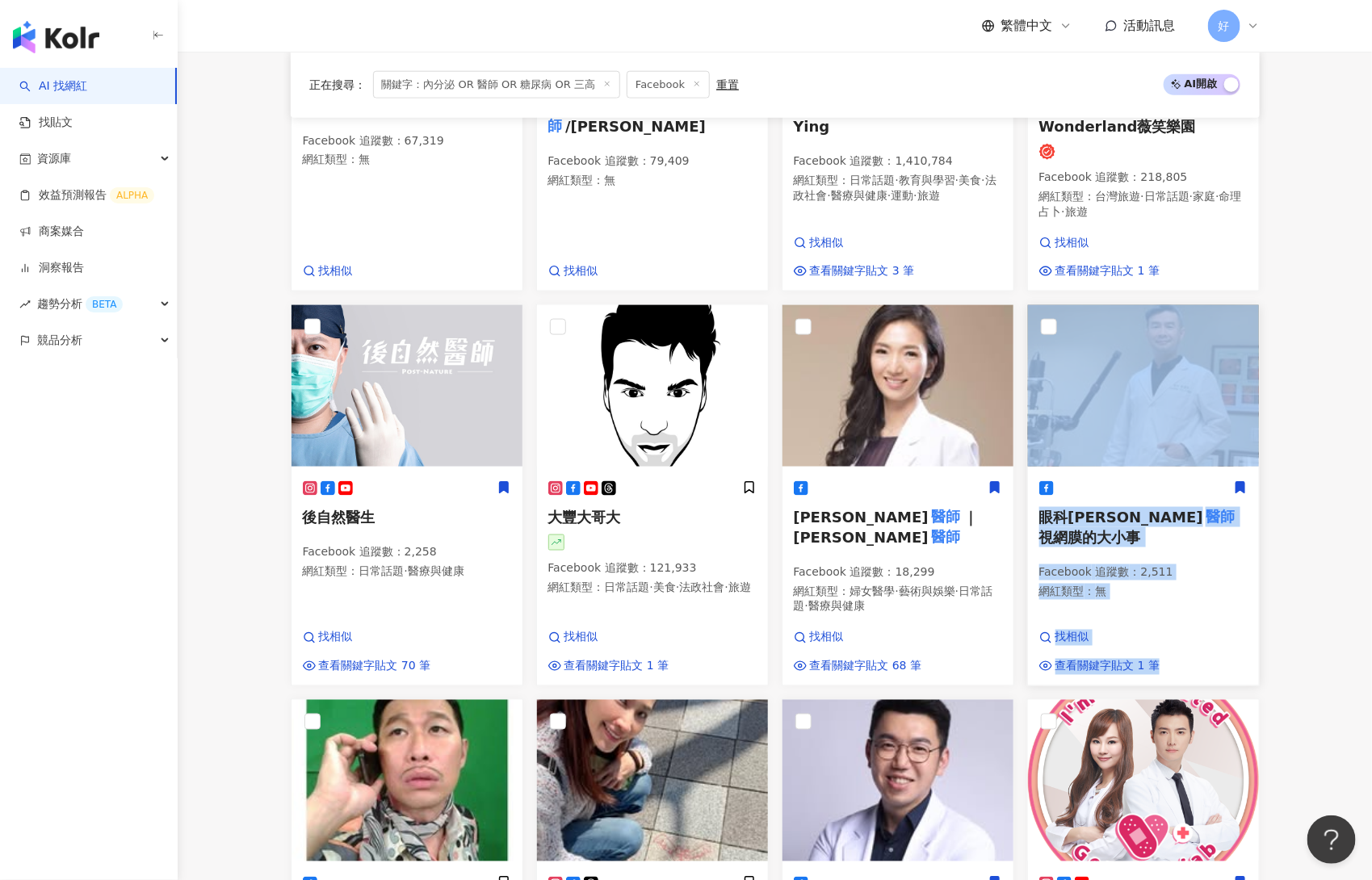
scroll to position [1659, 0]
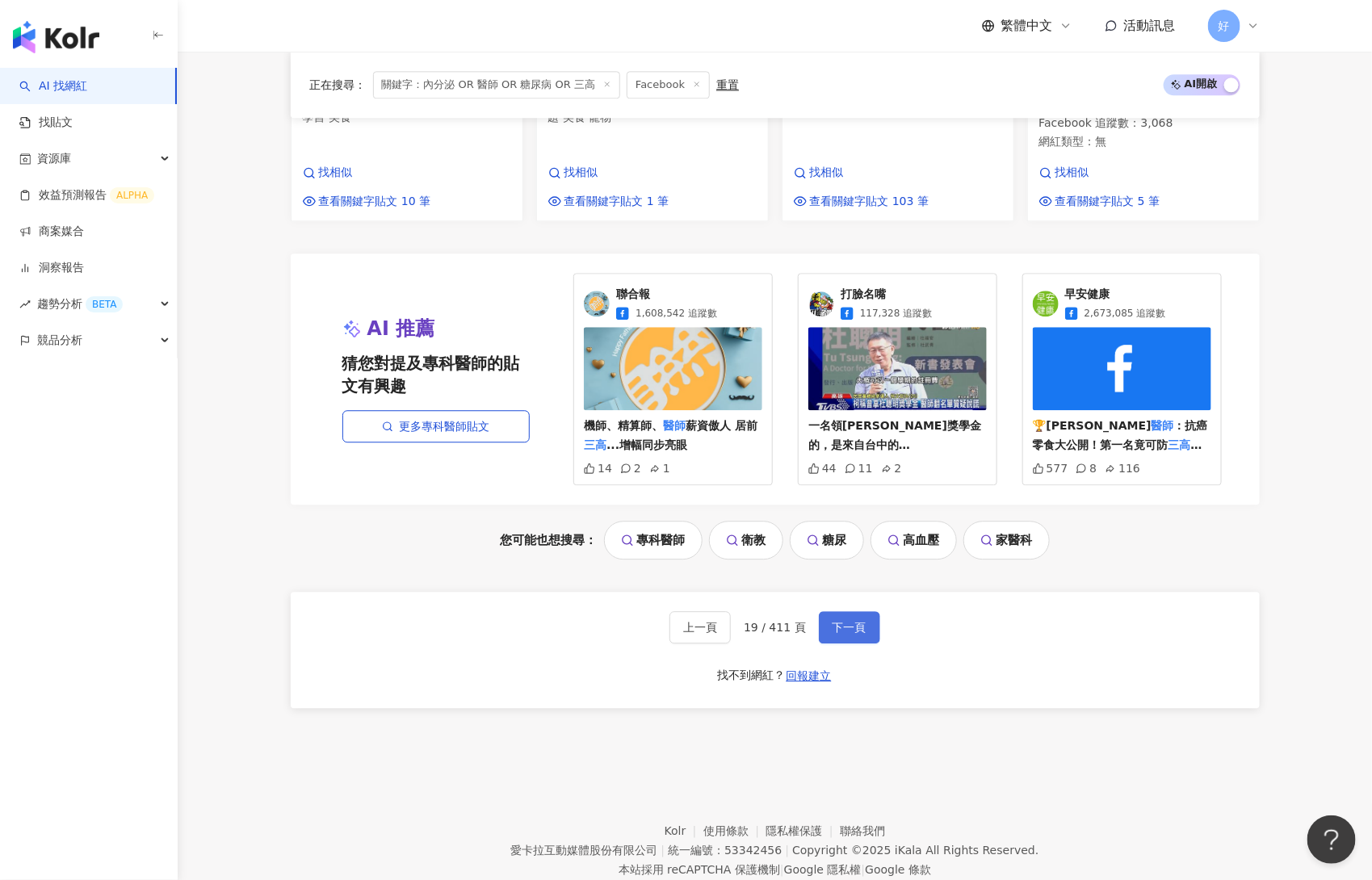
click at [855, 611] on button "下一頁" at bounding box center [850, 627] width 61 height 32
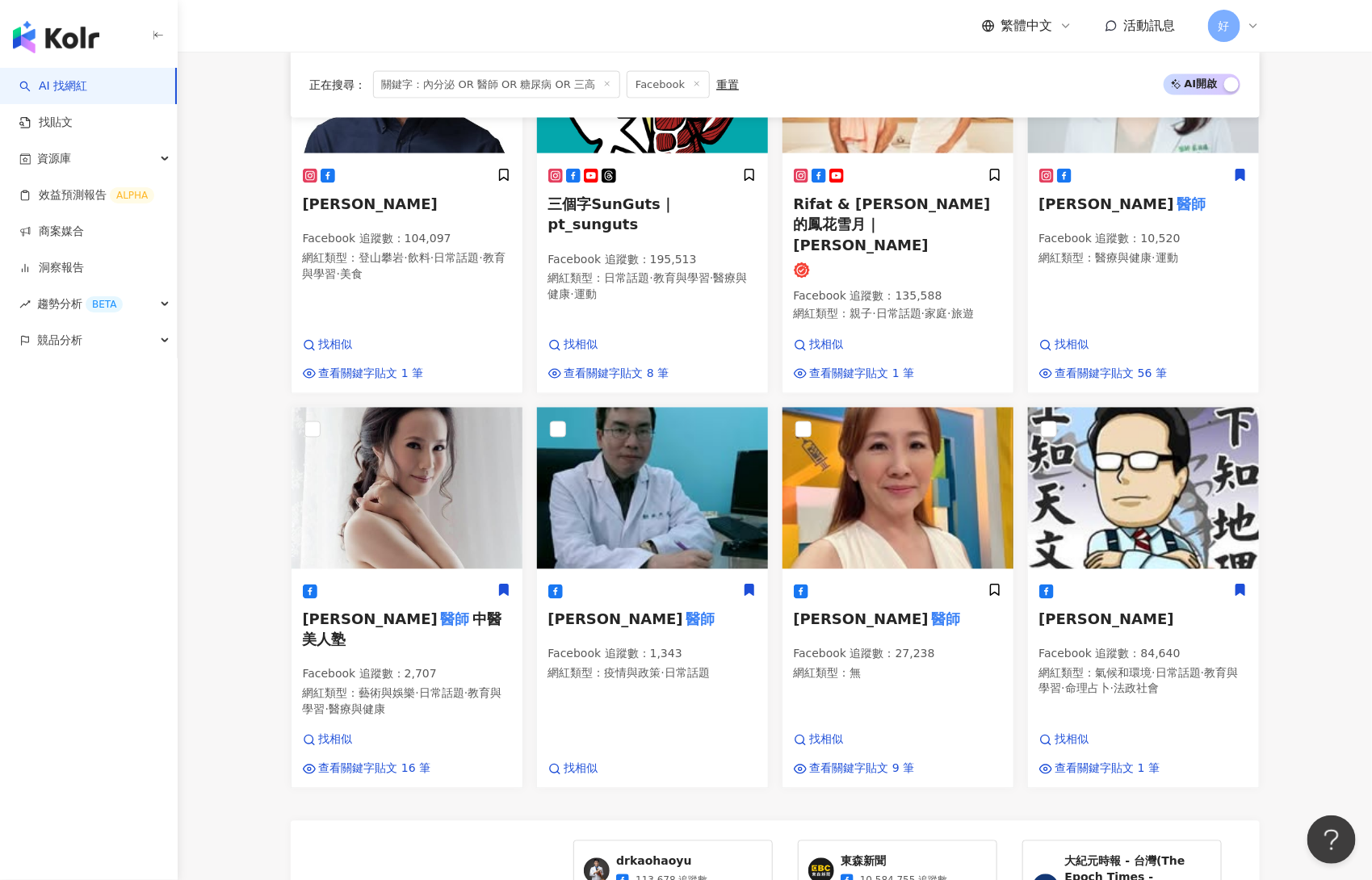
scroll to position [1058, 0]
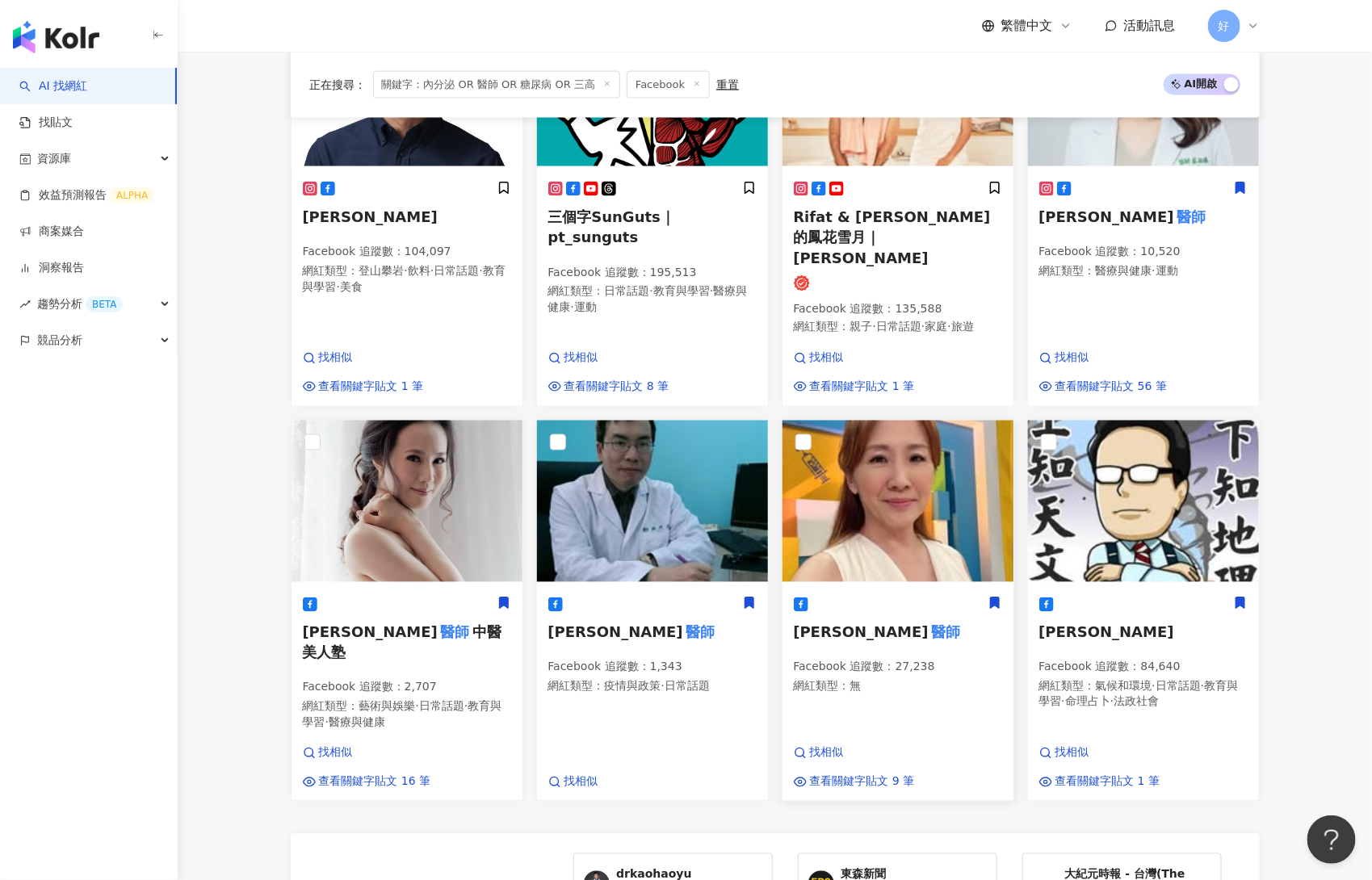
click at [998, 598] on icon at bounding box center [995, 604] width 9 height 11
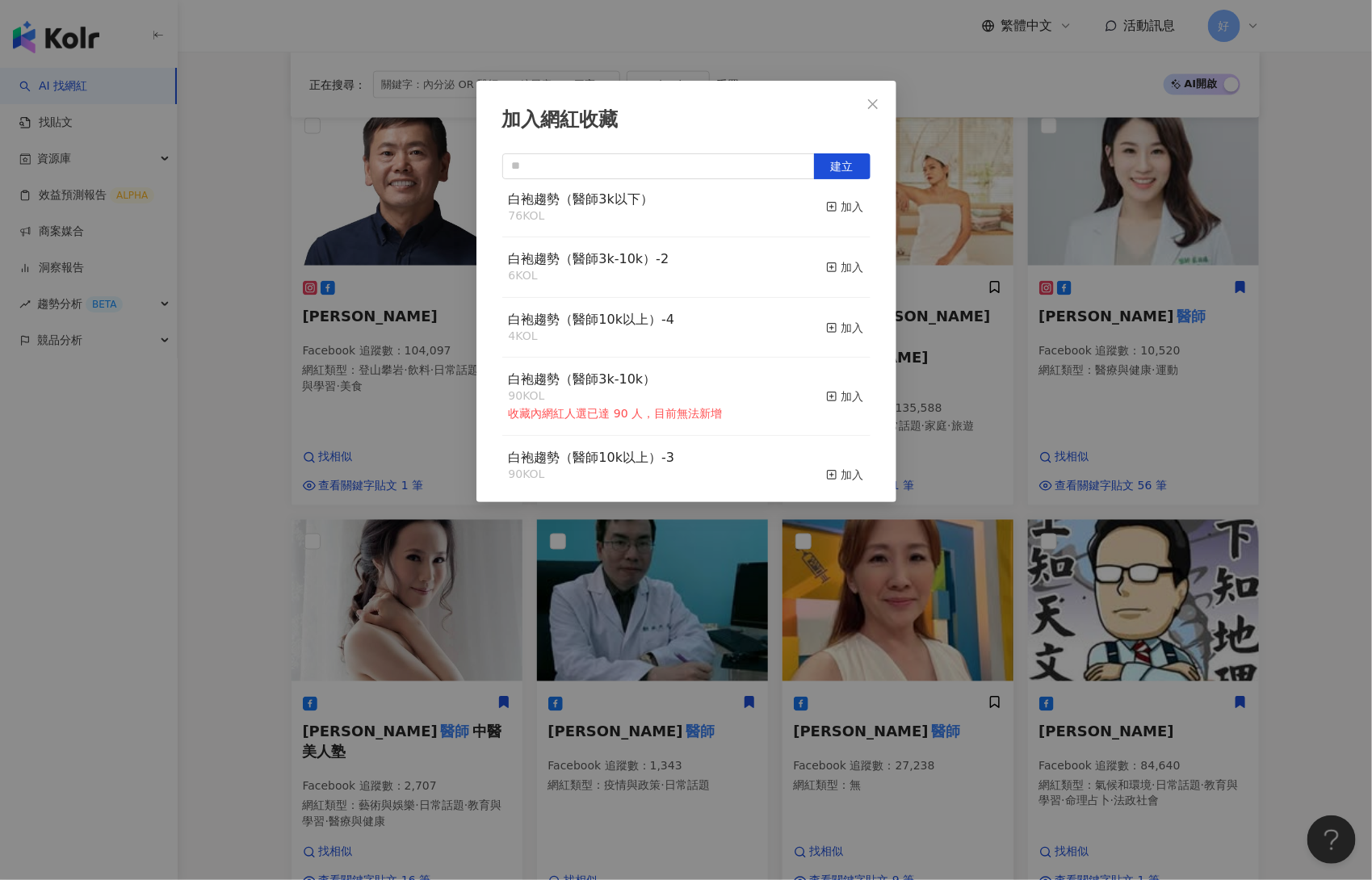
scroll to position [0, 0]
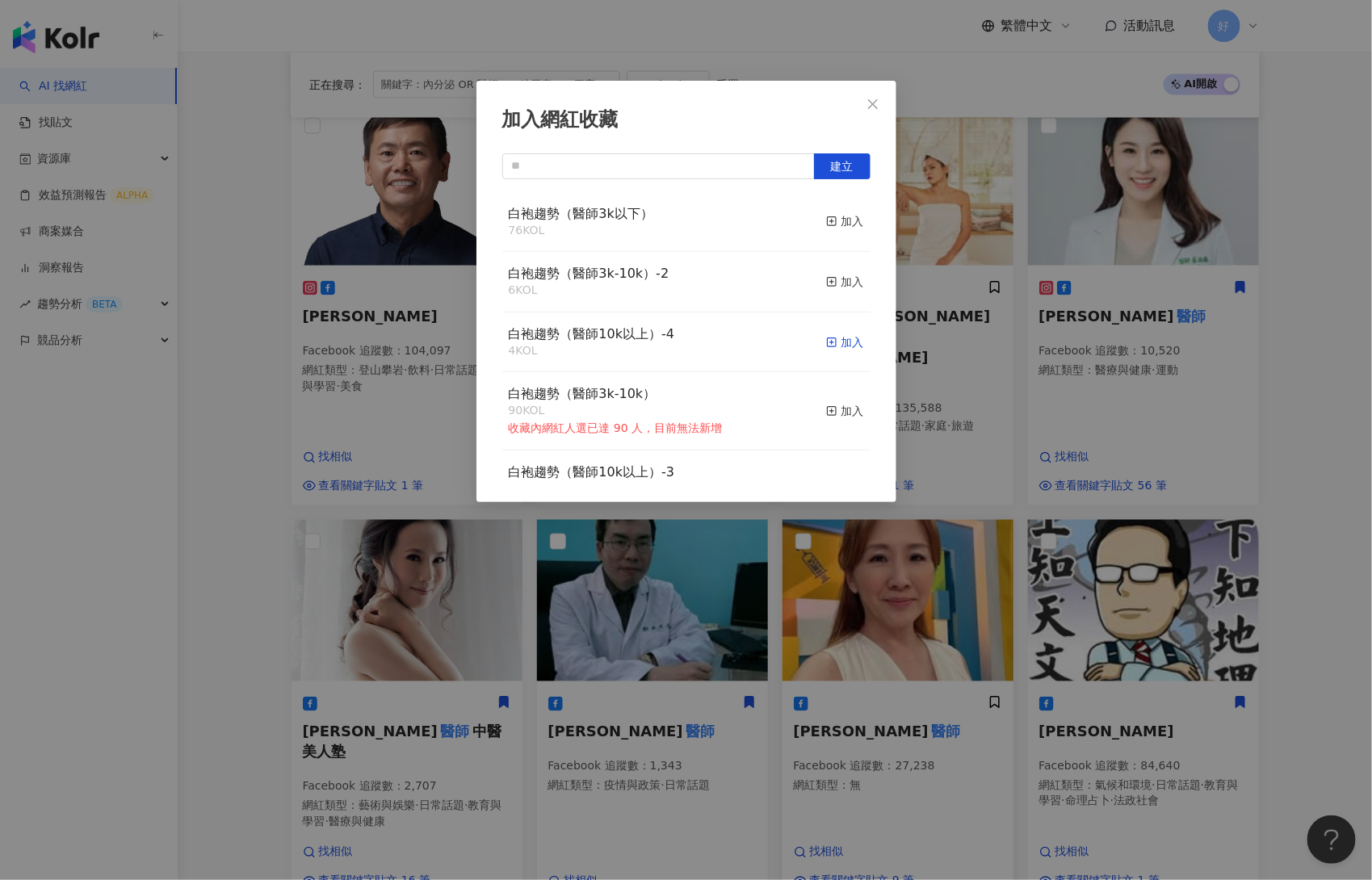
click at [840, 346] on div "加入" at bounding box center [844, 342] width 38 height 17
click at [886, 742] on div "加入網紅收藏 建立 白袍趨勢（醫師10k以上）-4 5 KOL 已加入 白袍趨勢（醫師3k以下） 76 KOL 加入 白袍趨勢（醫師3k-10k）-2 6 K…" at bounding box center [686, 440] width 1372 height 880
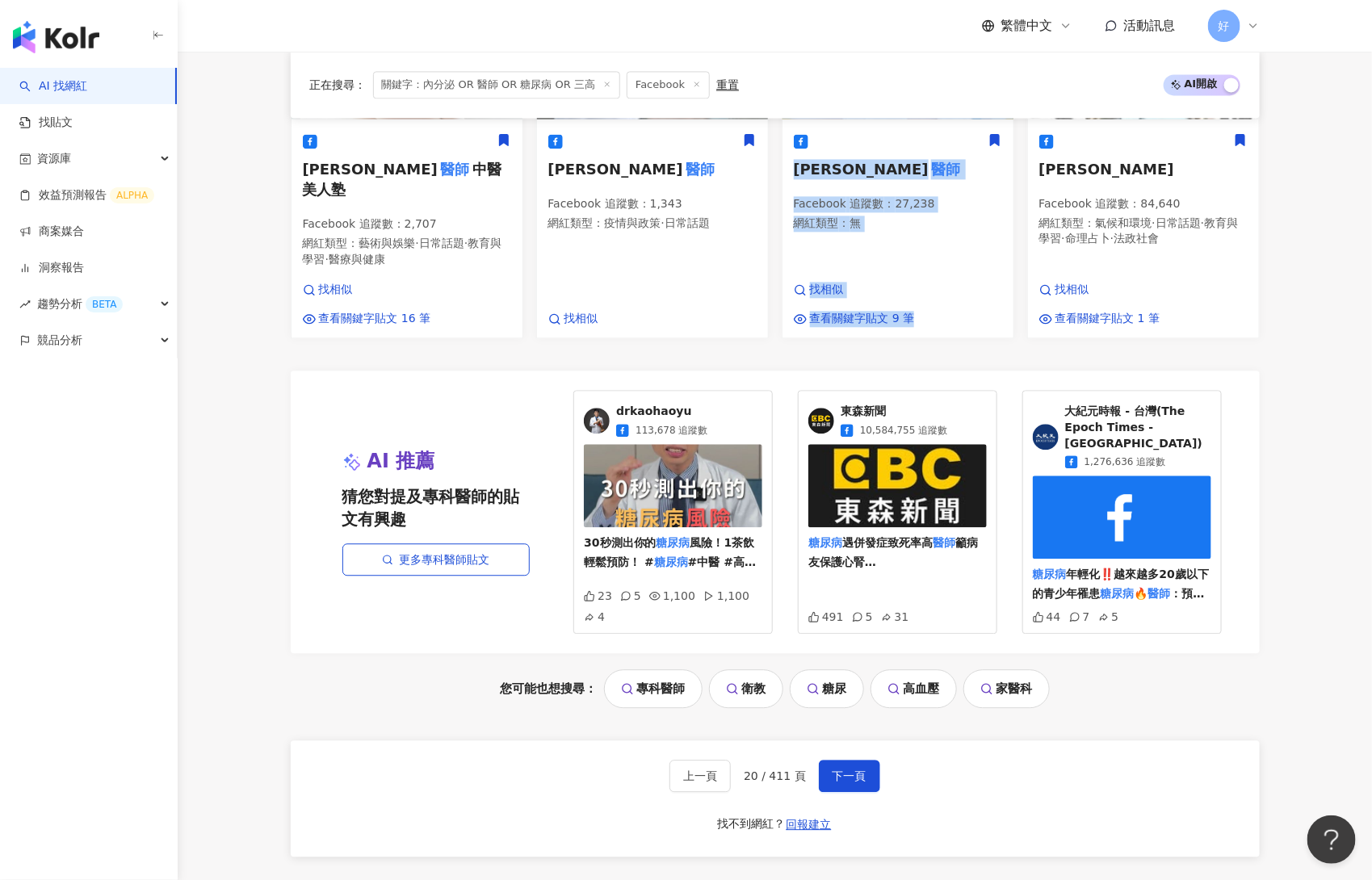
scroll to position [1642, 0]
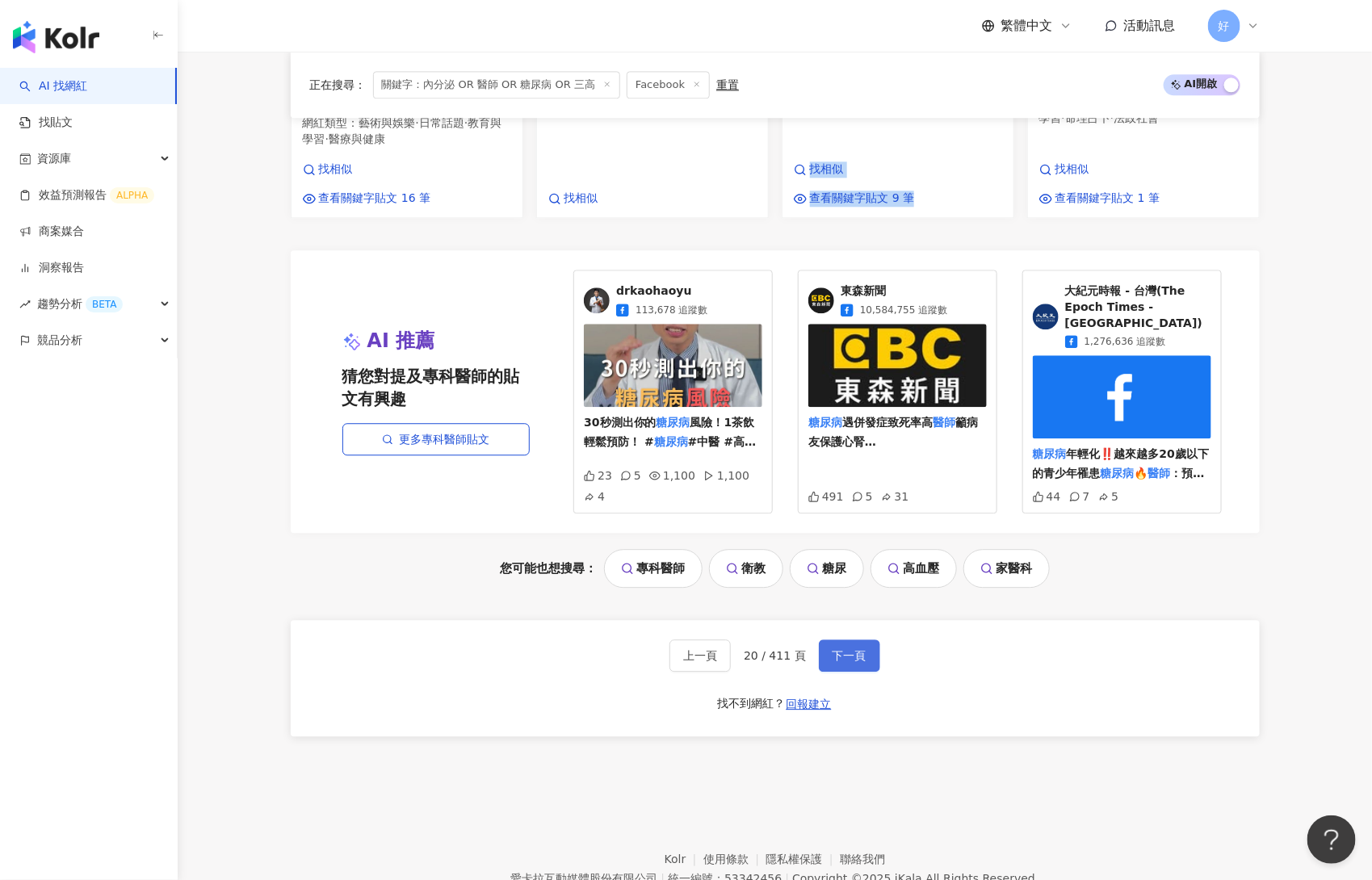
click at [836, 649] on span "下一頁" at bounding box center [850, 655] width 34 height 13
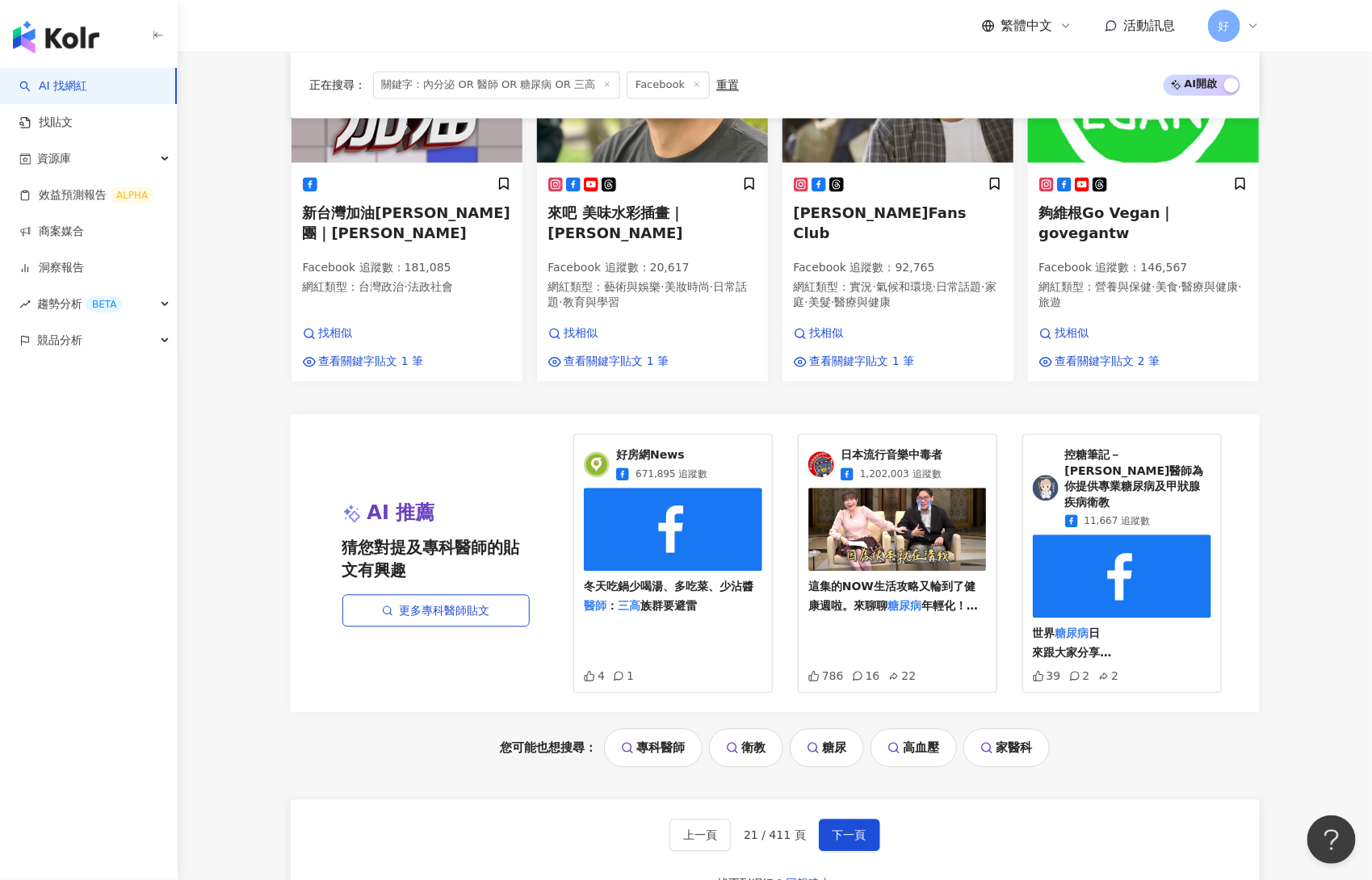
scroll to position [1484, 0]
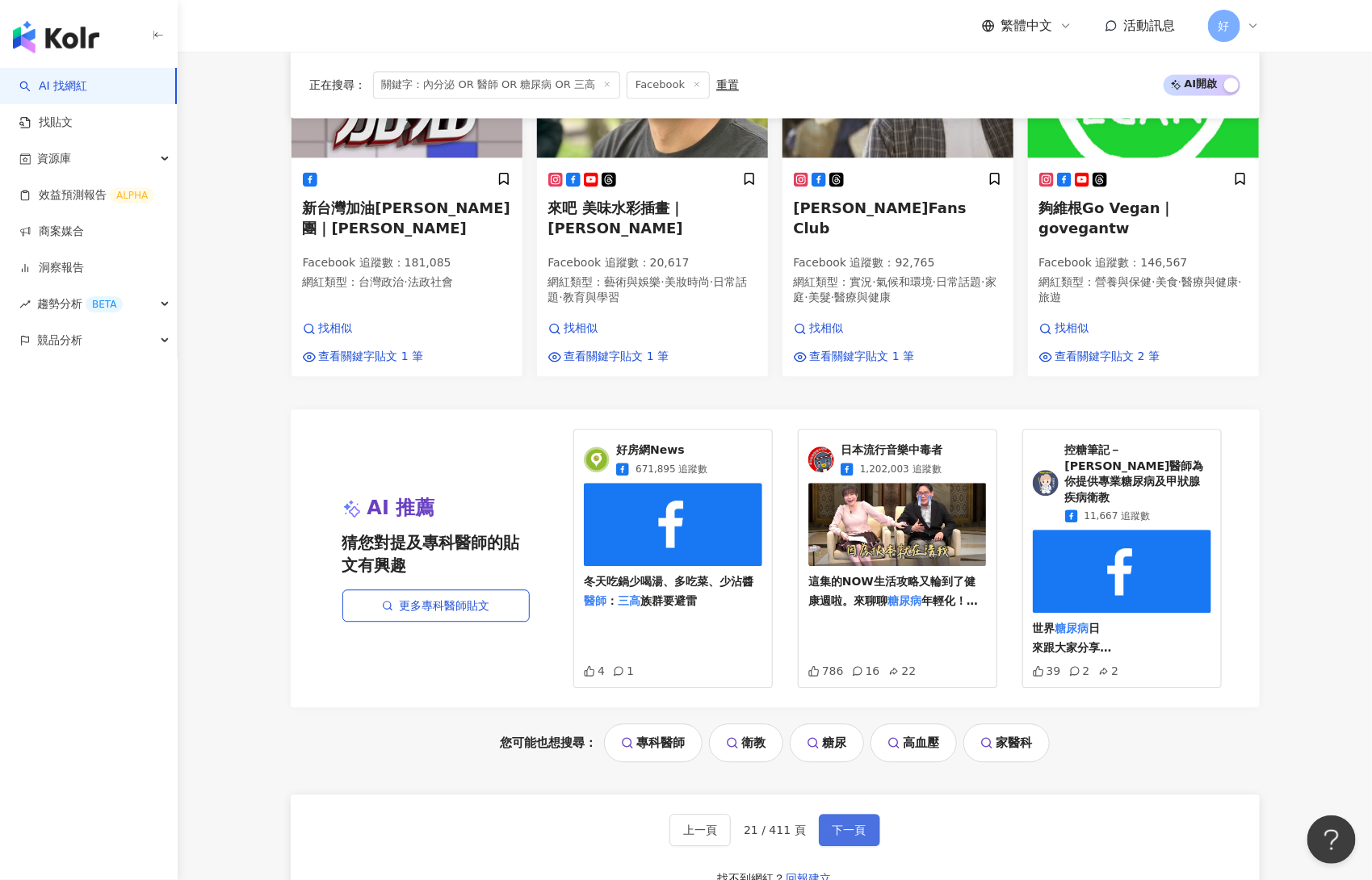
click at [844, 823] on span "下一頁" at bounding box center [850, 829] width 34 height 13
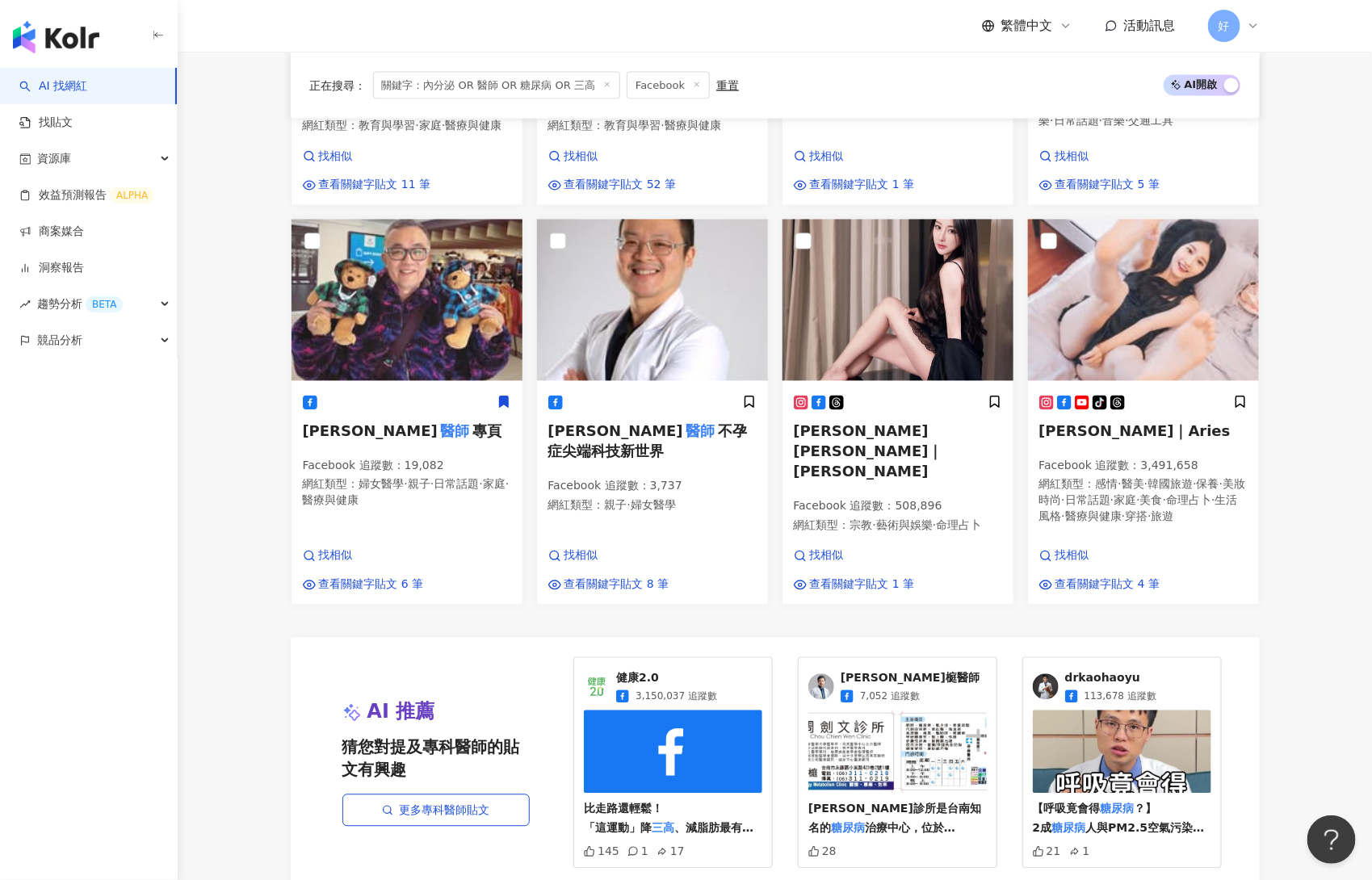
scroll to position [1030, 0]
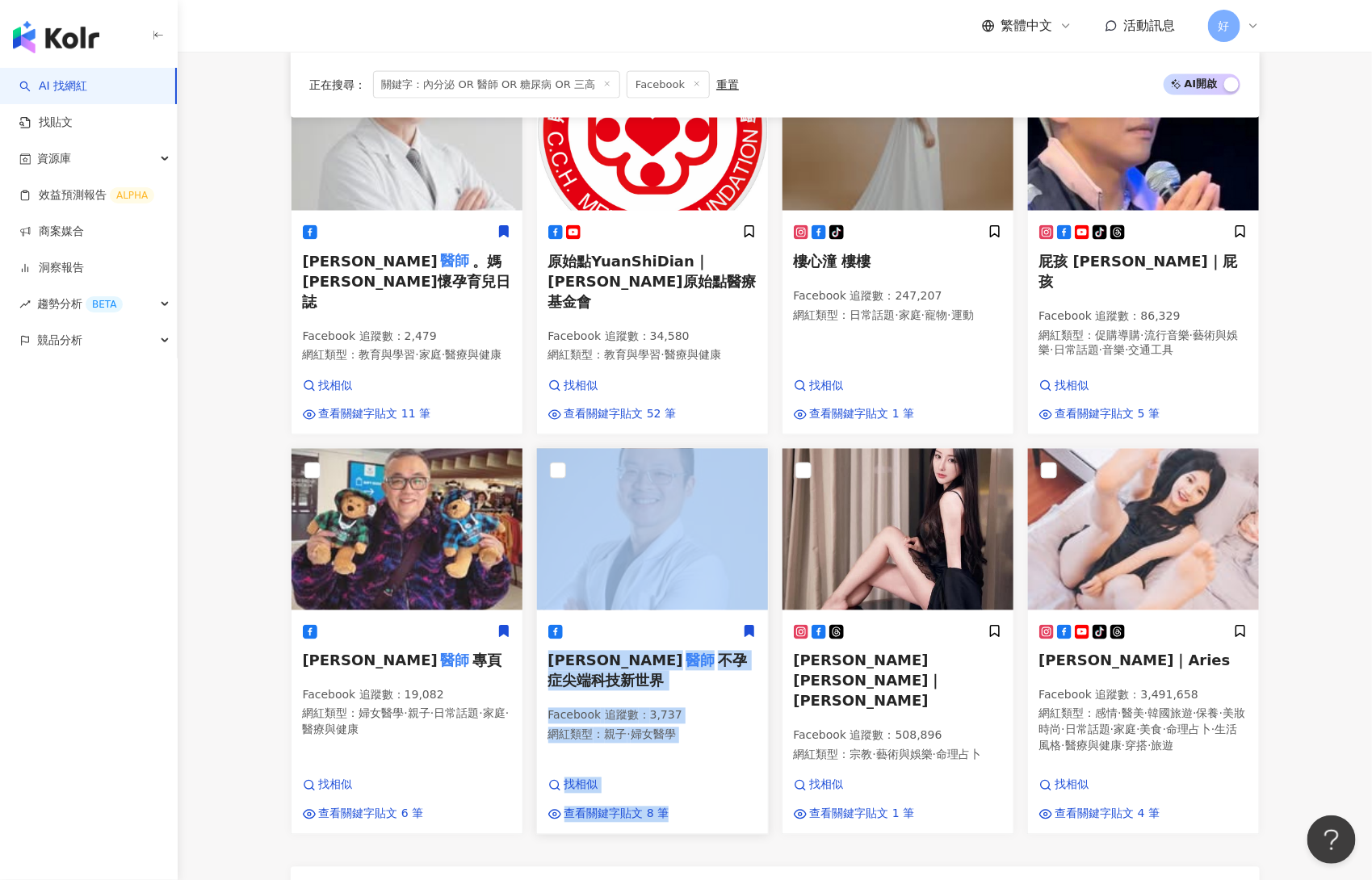
click at [751, 625] on icon at bounding box center [749, 631] width 9 height 11
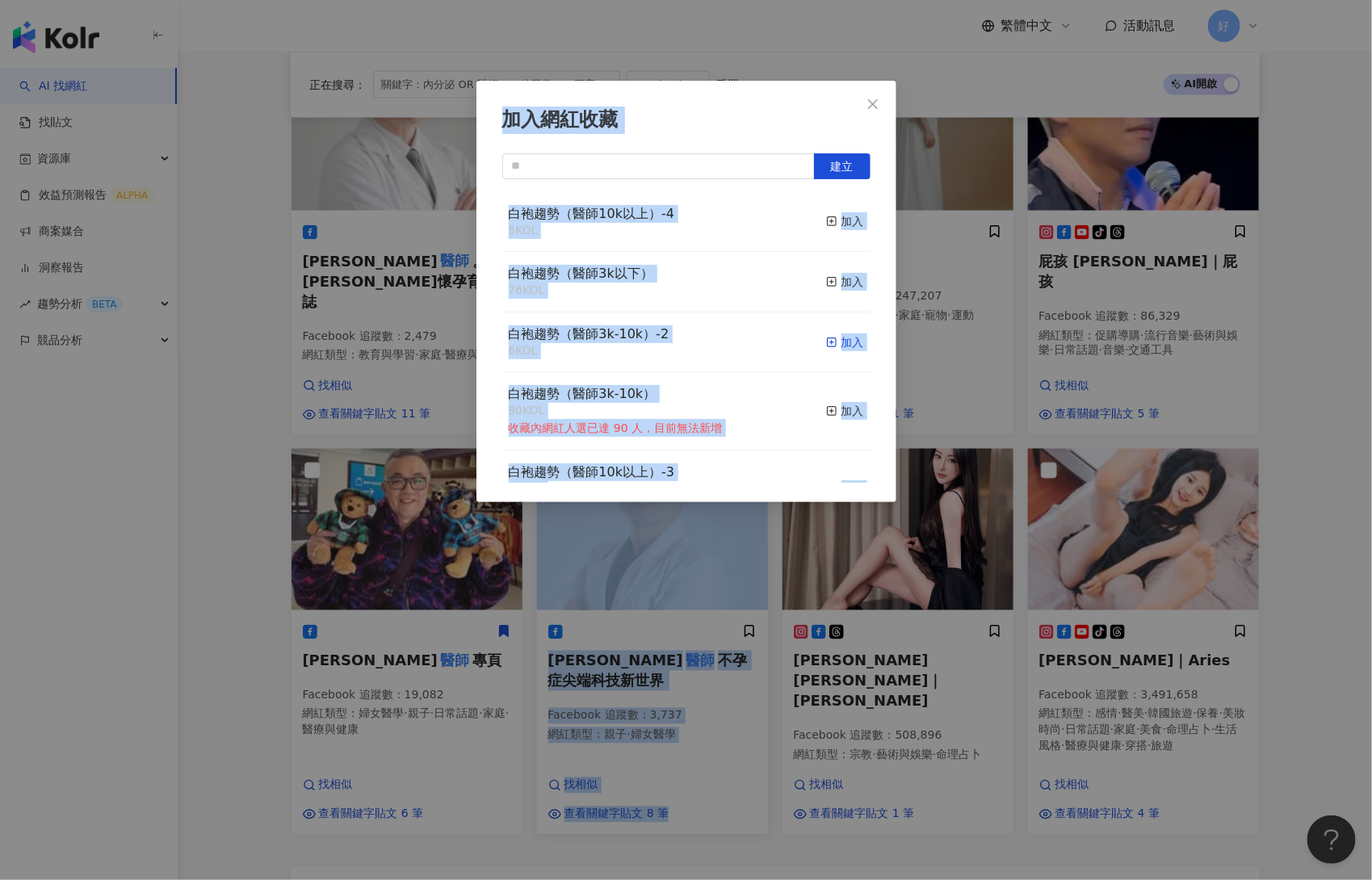
click at [844, 338] on div "加入" at bounding box center [844, 342] width 38 height 17
click at [1153, 432] on div "加入網紅收藏 建立 白袍趨勢（醫師3k-10k）-2 7 KOL 已加入 白袍趨勢（醫師10k以上）-4 5 KOL 加入 白袍趨勢（醫師3k以下） 76 K…" at bounding box center [686, 440] width 1372 height 880
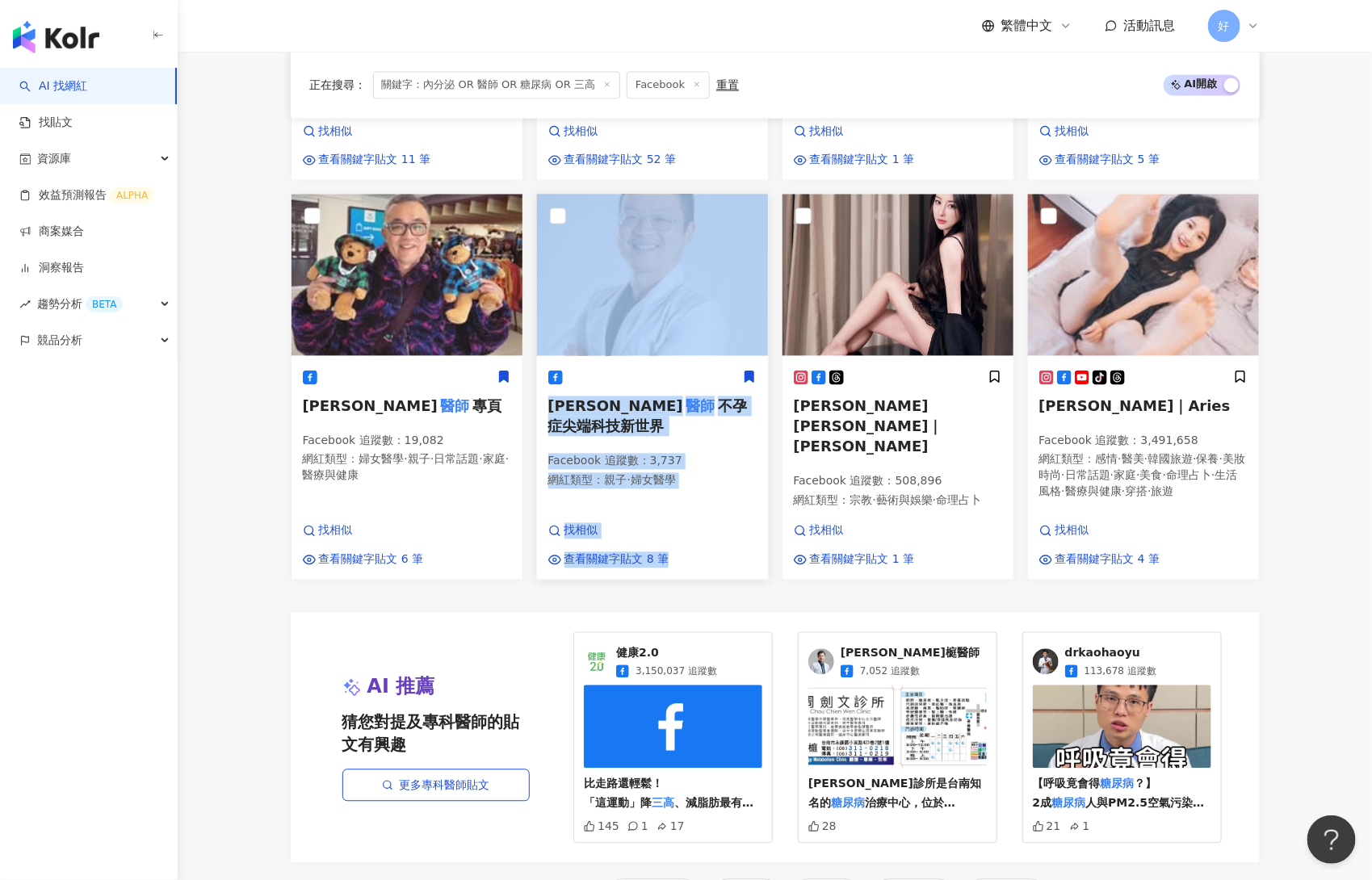
scroll to position [1484, 0]
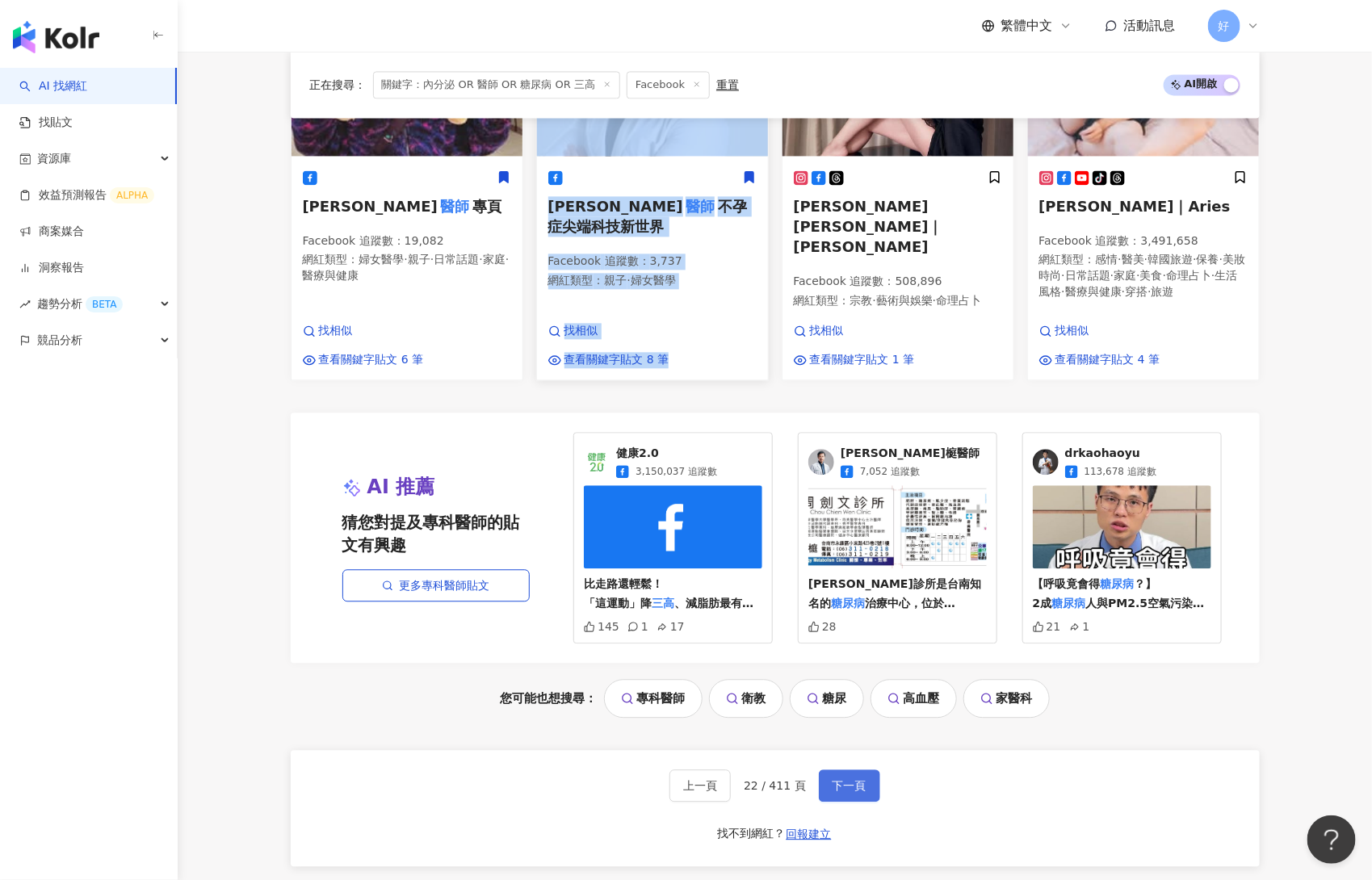
click at [845, 779] on span "下一頁" at bounding box center [850, 786] width 34 height 13
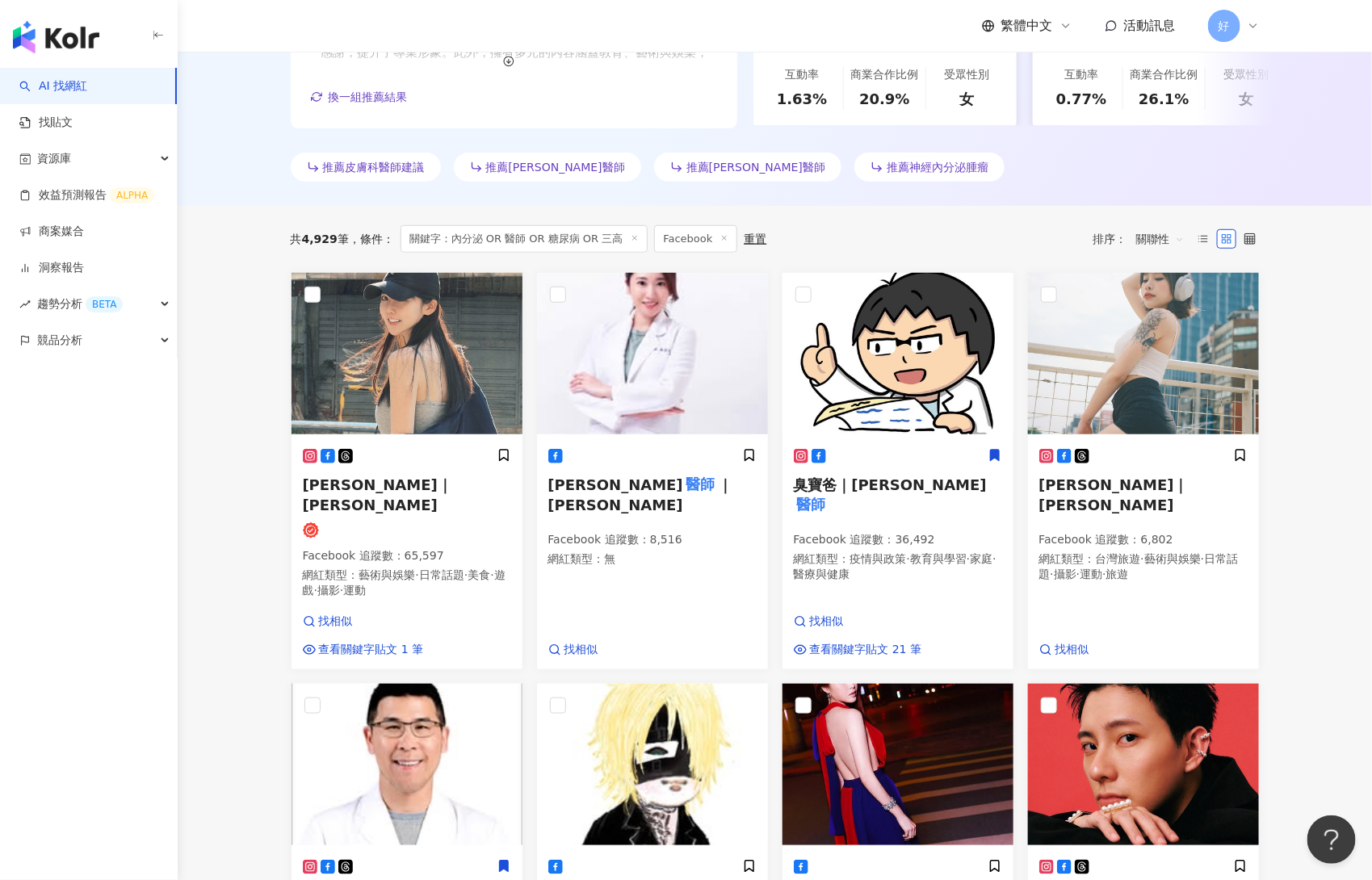
scroll to position [381, 0]
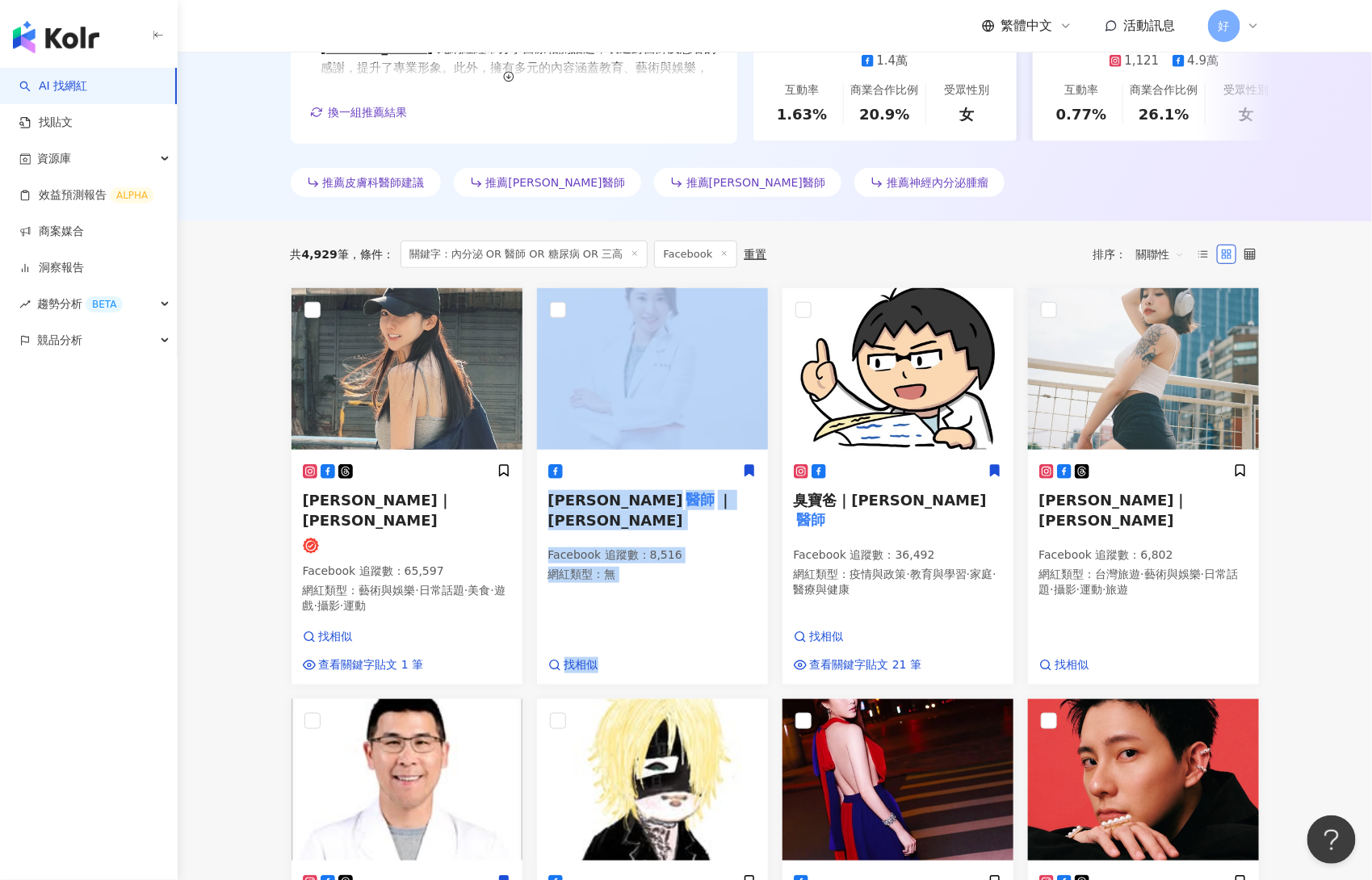
click at [745, 469] on icon at bounding box center [749, 471] width 9 height 11
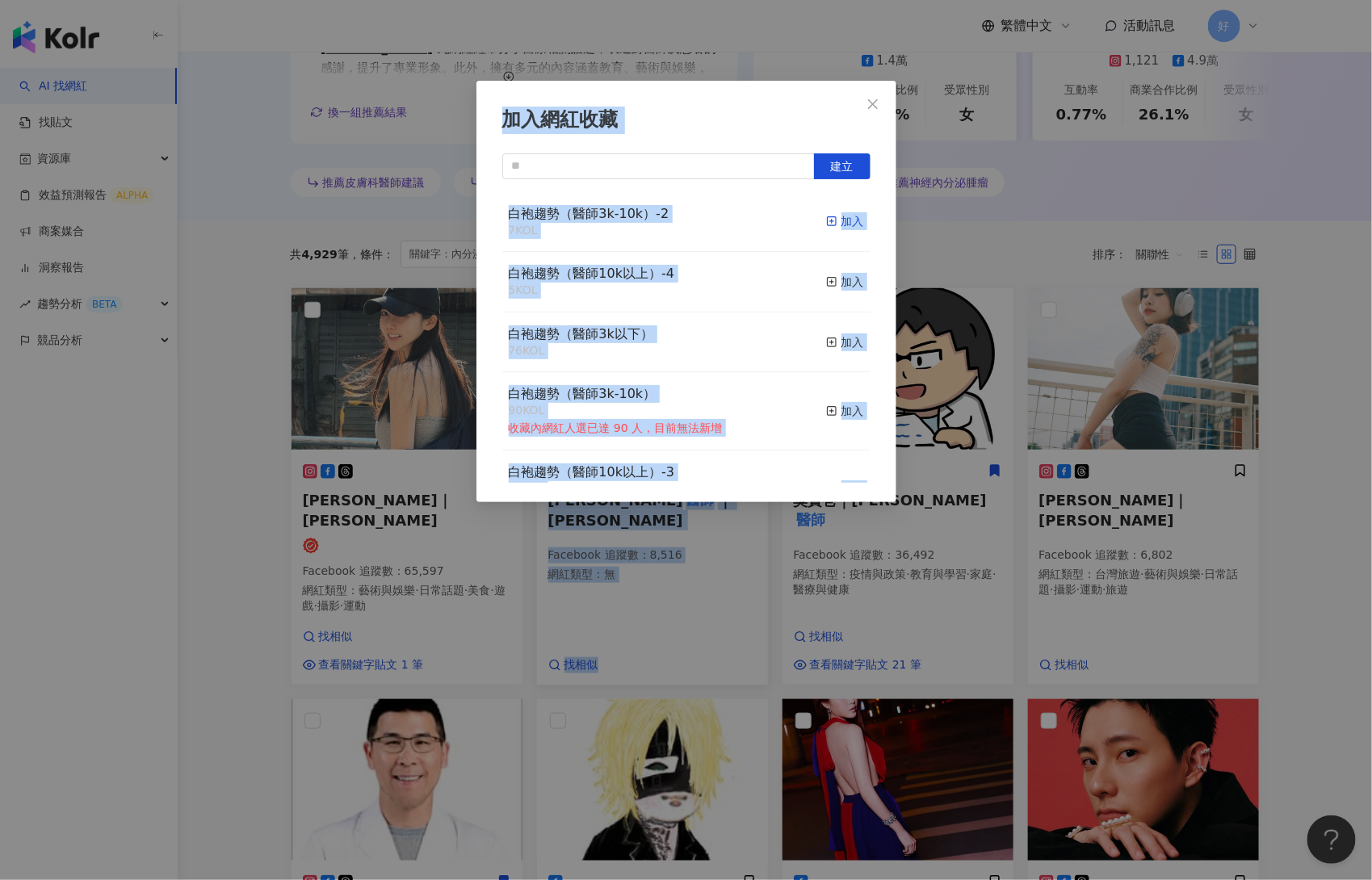
click at [851, 218] on div "加入" at bounding box center [844, 221] width 38 height 17
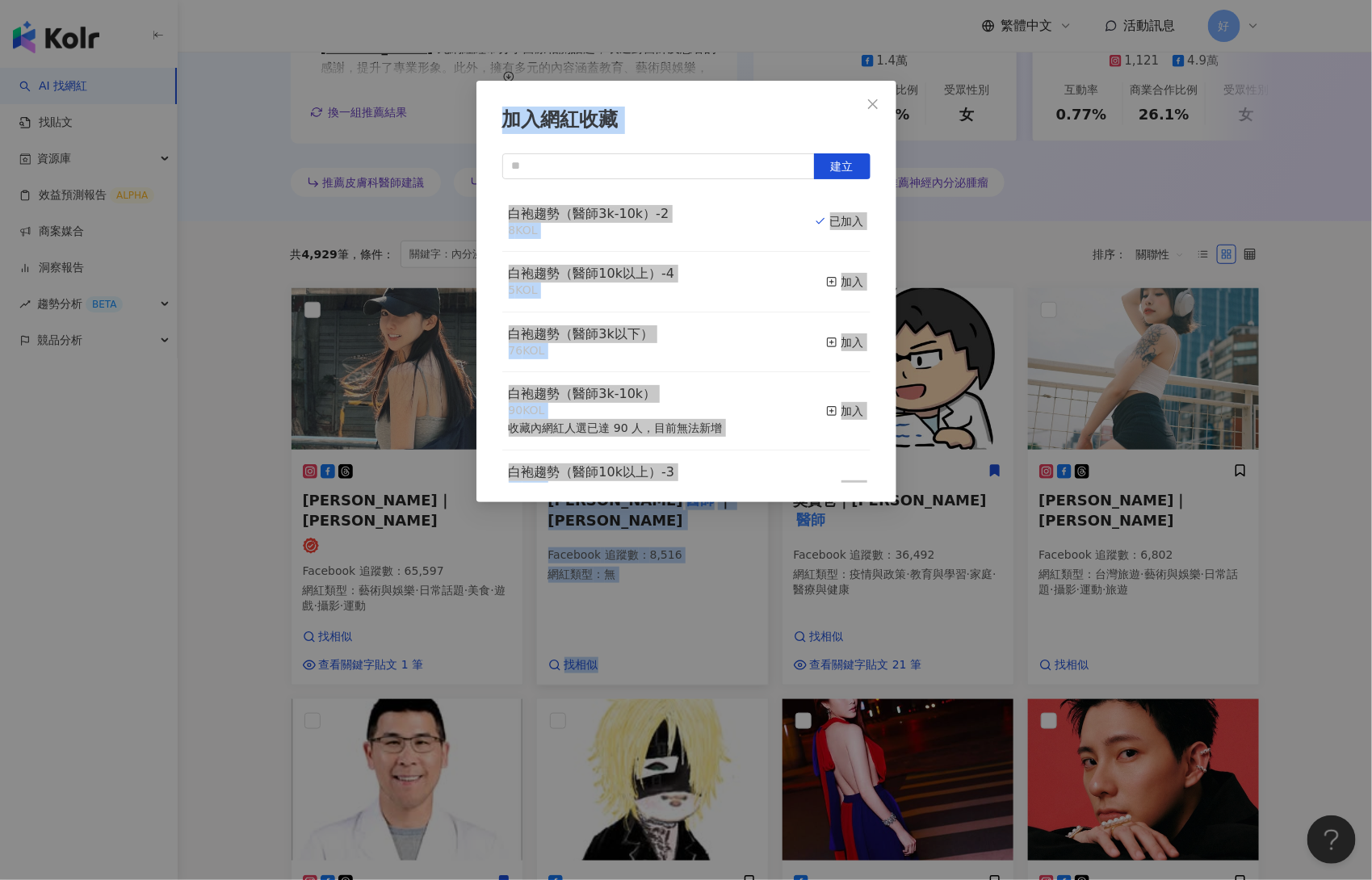
click at [1012, 569] on div "加入網紅收藏 建立 白袍趨勢（醫師3k-10k）-2 8 KOL 已加入 白袍趨勢（醫師10k以上）-4 5 KOL 加入 白袍趨勢（醫師3k以下） 76 K…" at bounding box center [686, 440] width 1372 height 880
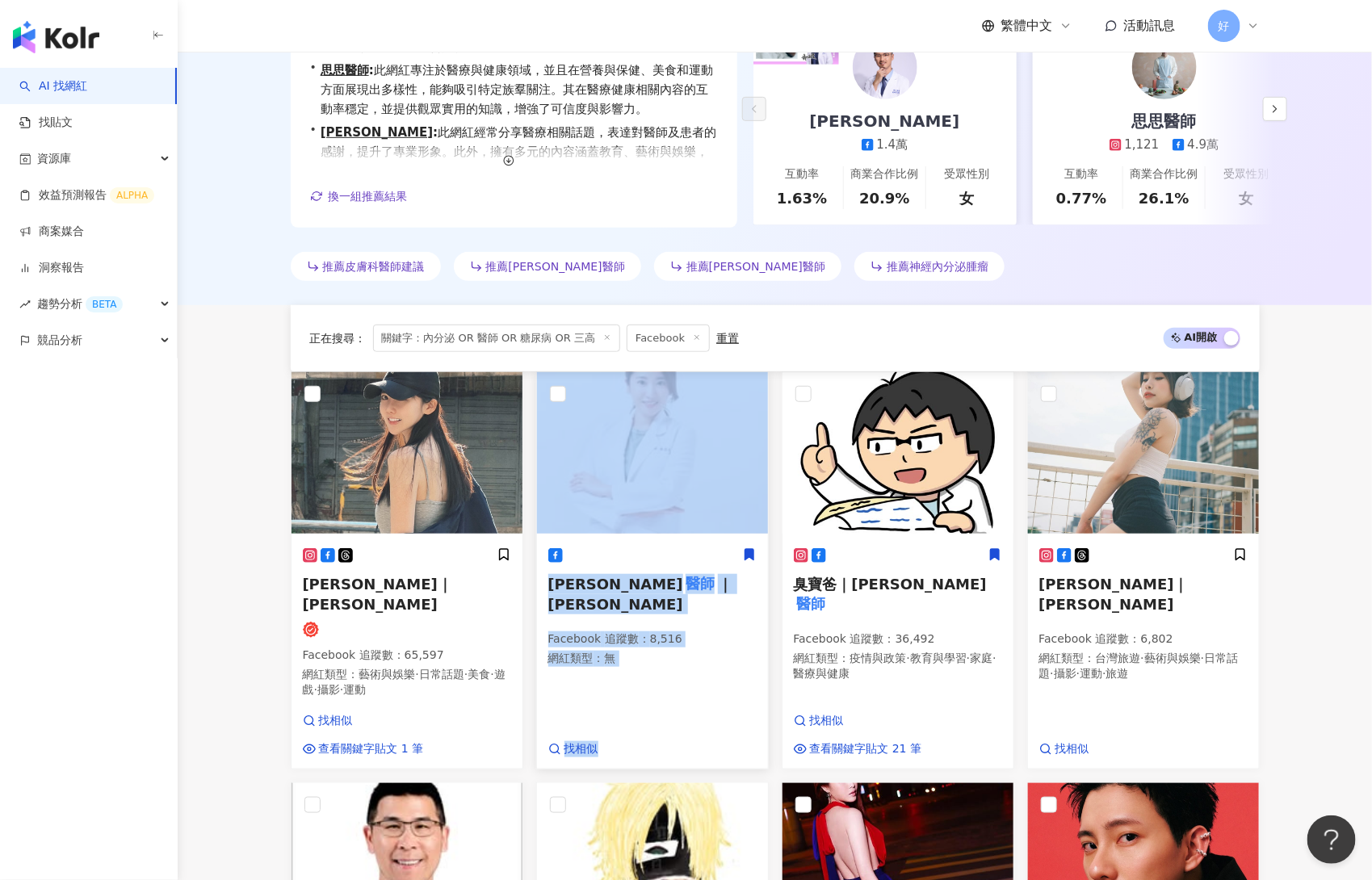
scroll to position [1622, 0]
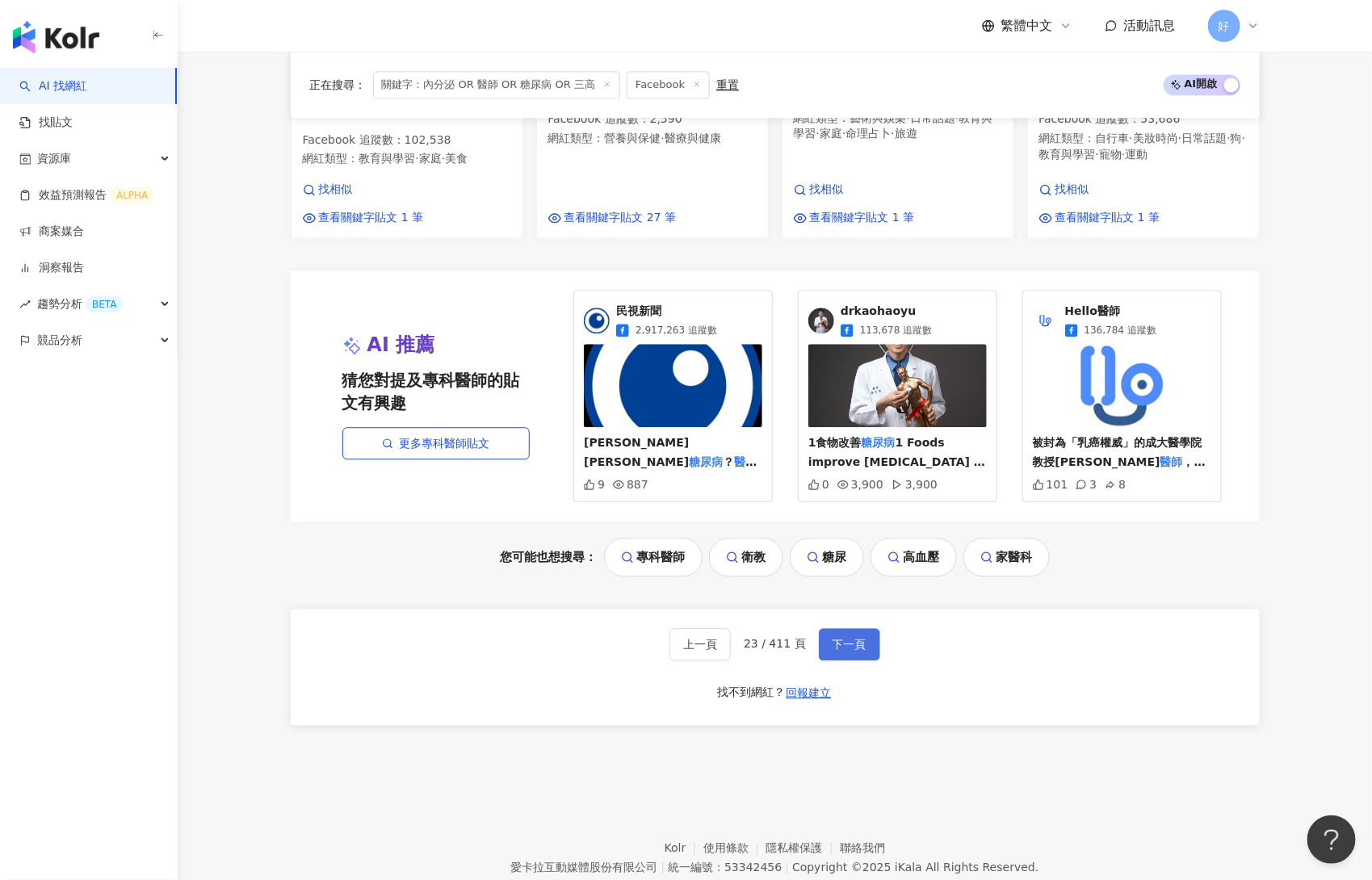
click at [864, 628] on button "下一頁" at bounding box center [850, 644] width 61 height 32
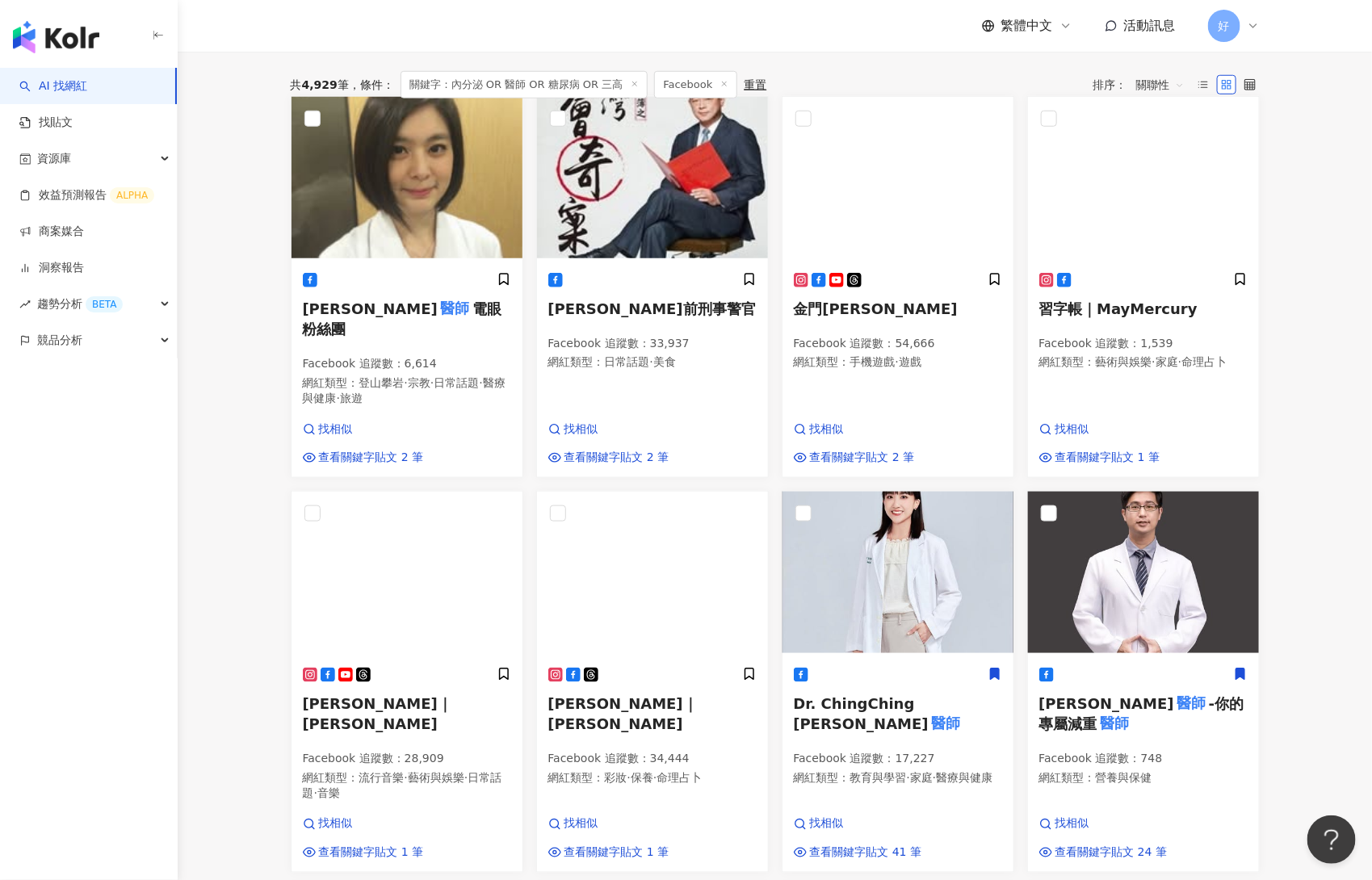
scroll to position [453, 0]
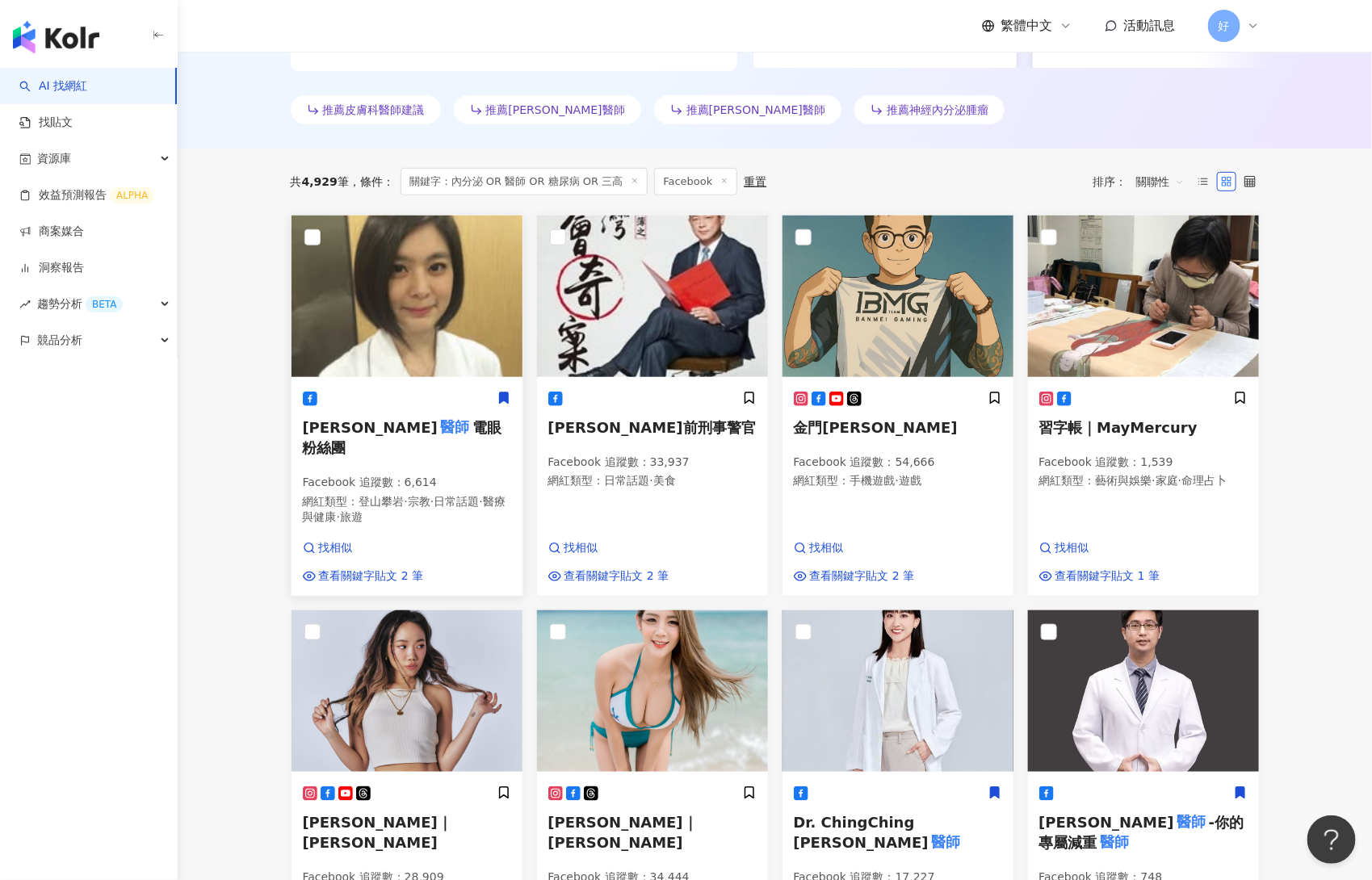
click at [506, 393] on icon at bounding box center [503, 398] width 9 height 11
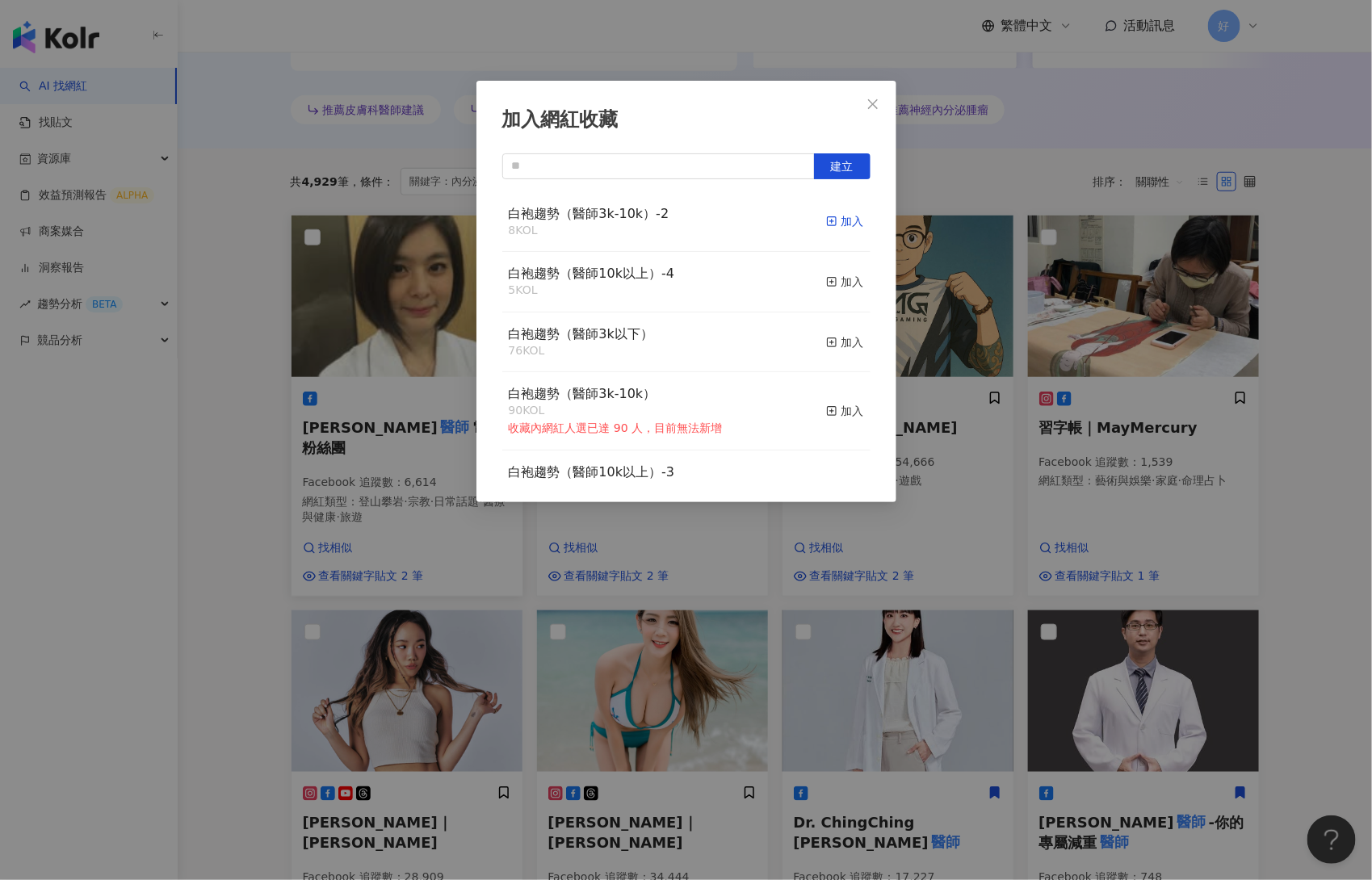
click at [847, 219] on div "加入" at bounding box center [844, 221] width 38 height 17
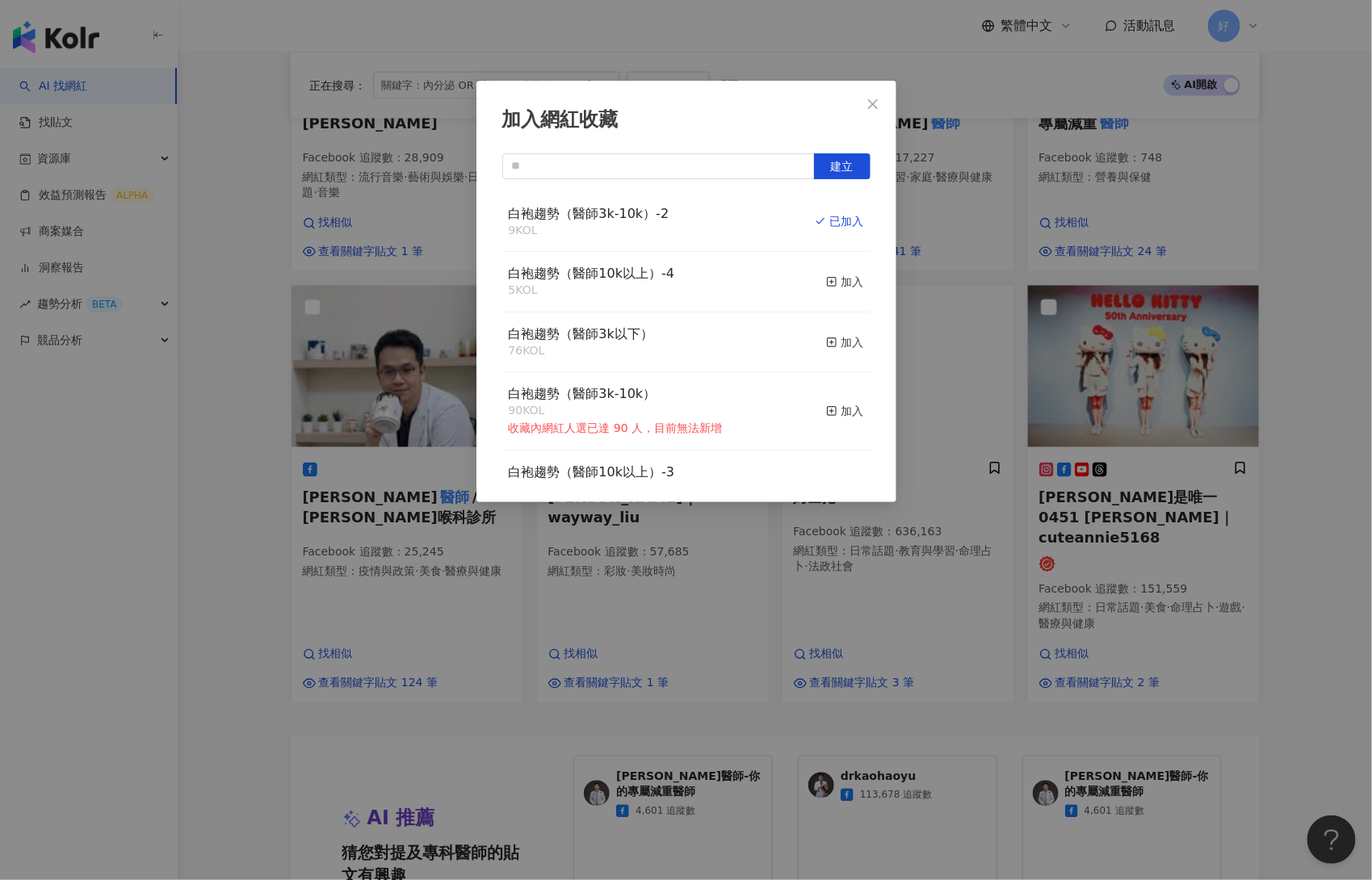
scroll to position [1177, 0]
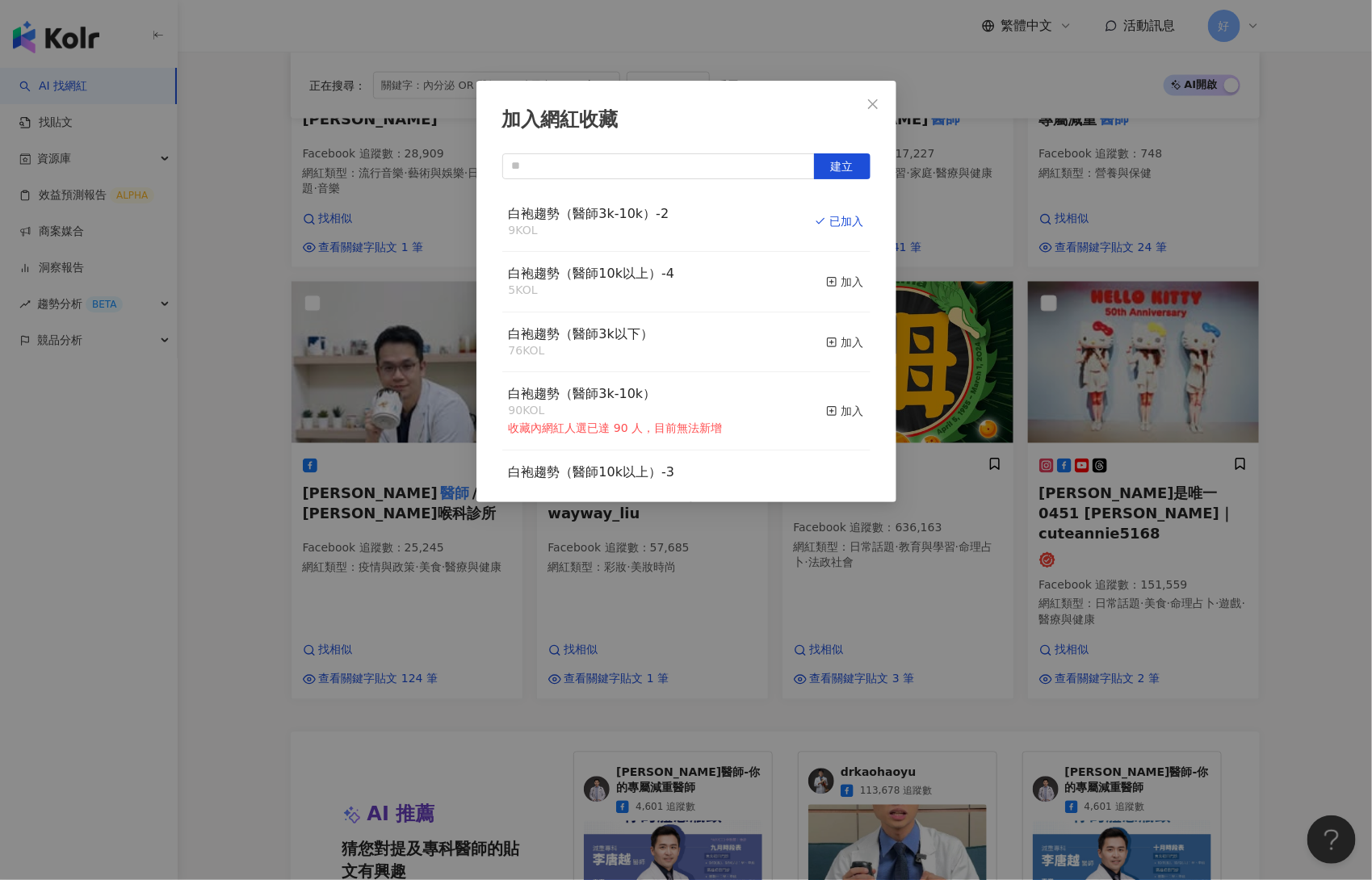
click at [1153, 585] on div "加入網紅收藏 建立 白袍趨勢（醫師3k-10k）-2 9 KOL 已加入 白袍趨勢（醫師10k以上）-4 5 KOL 加入 白袍趨勢（醫師3k以下） 76 K…" at bounding box center [686, 440] width 1372 height 880
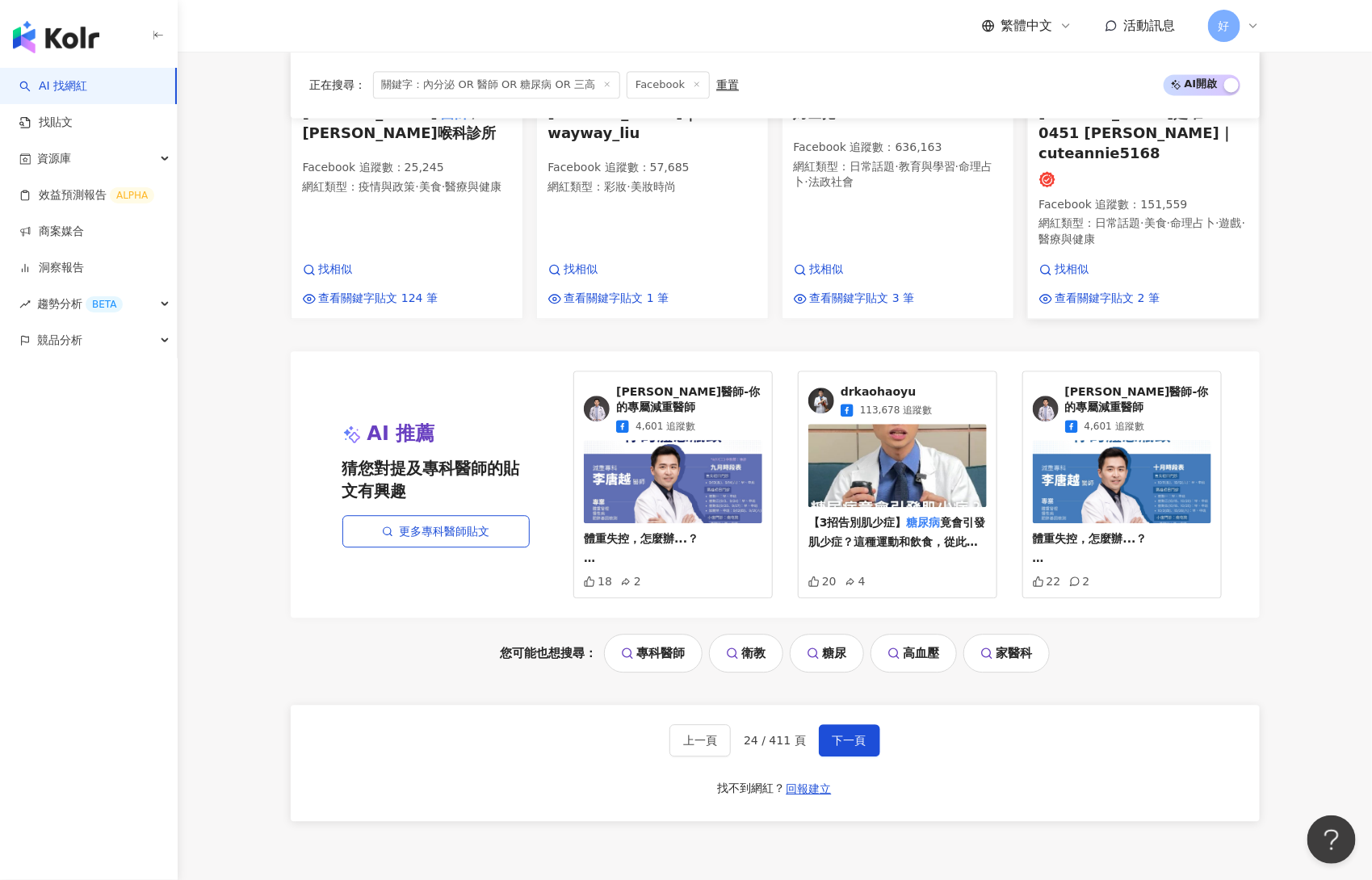
scroll to position [1564, 0]
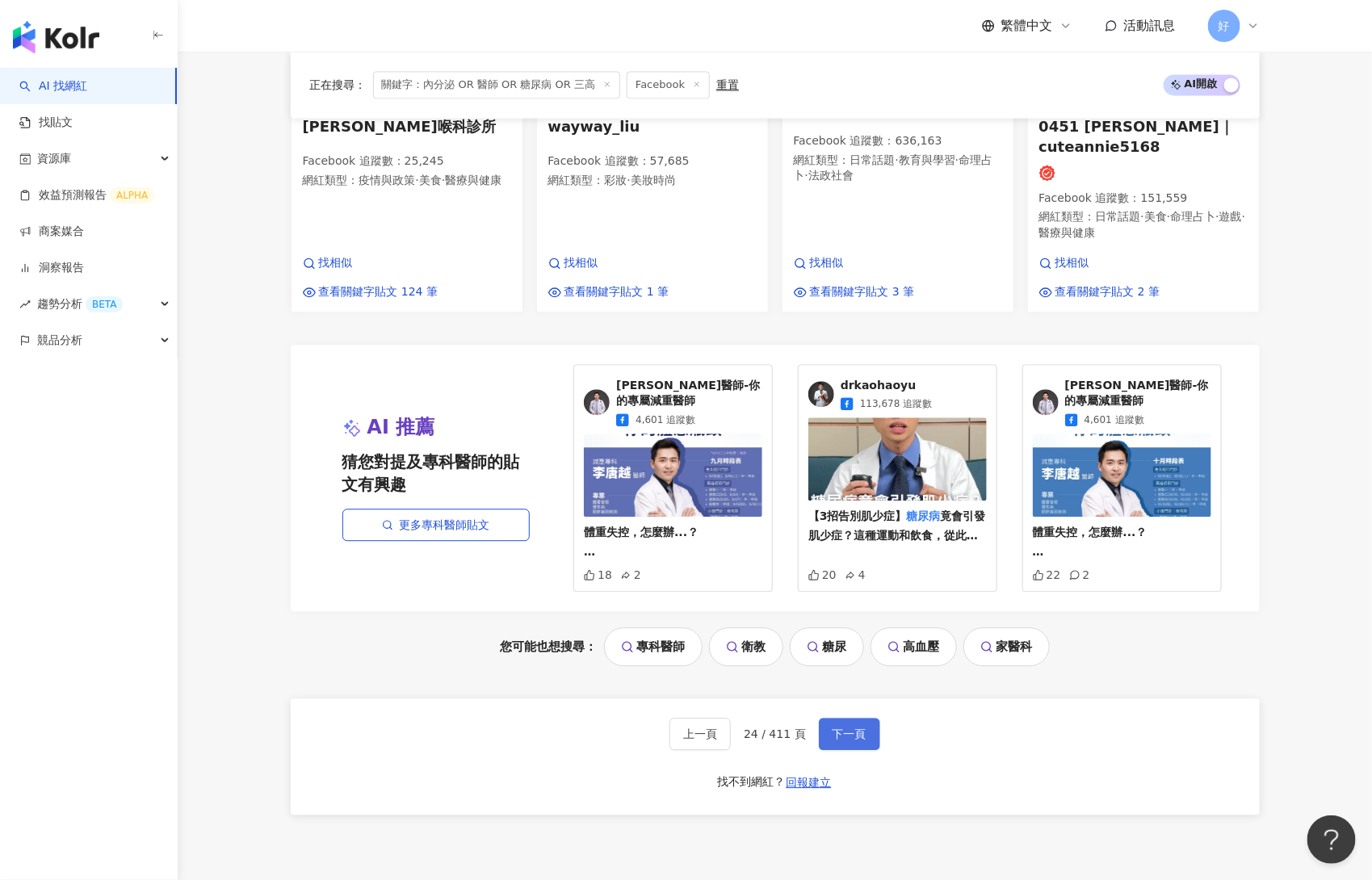
click at [865, 718] on button "下一頁" at bounding box center [850, 734] width 61 height 32
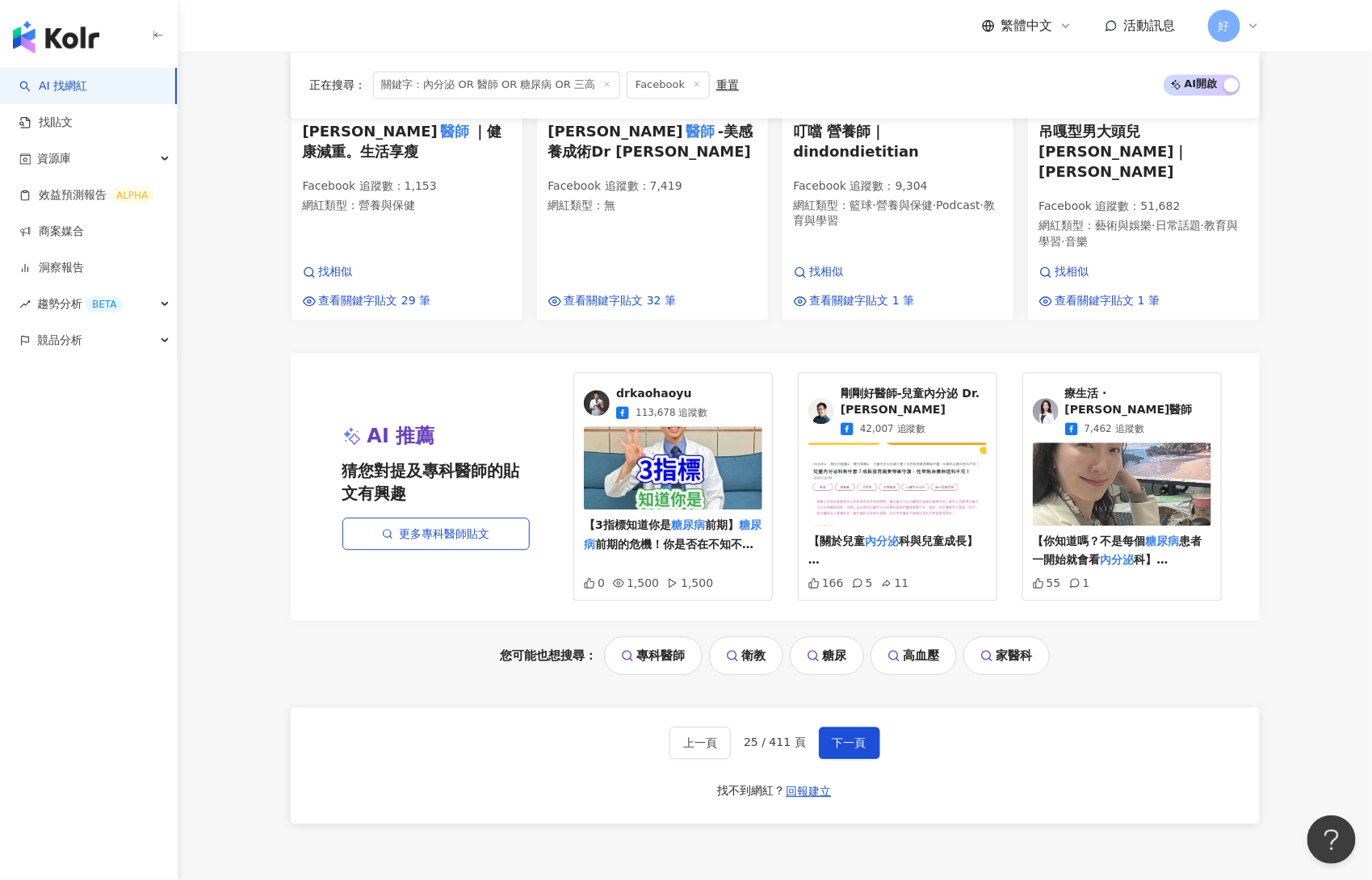
scroll to position [1659, 0]
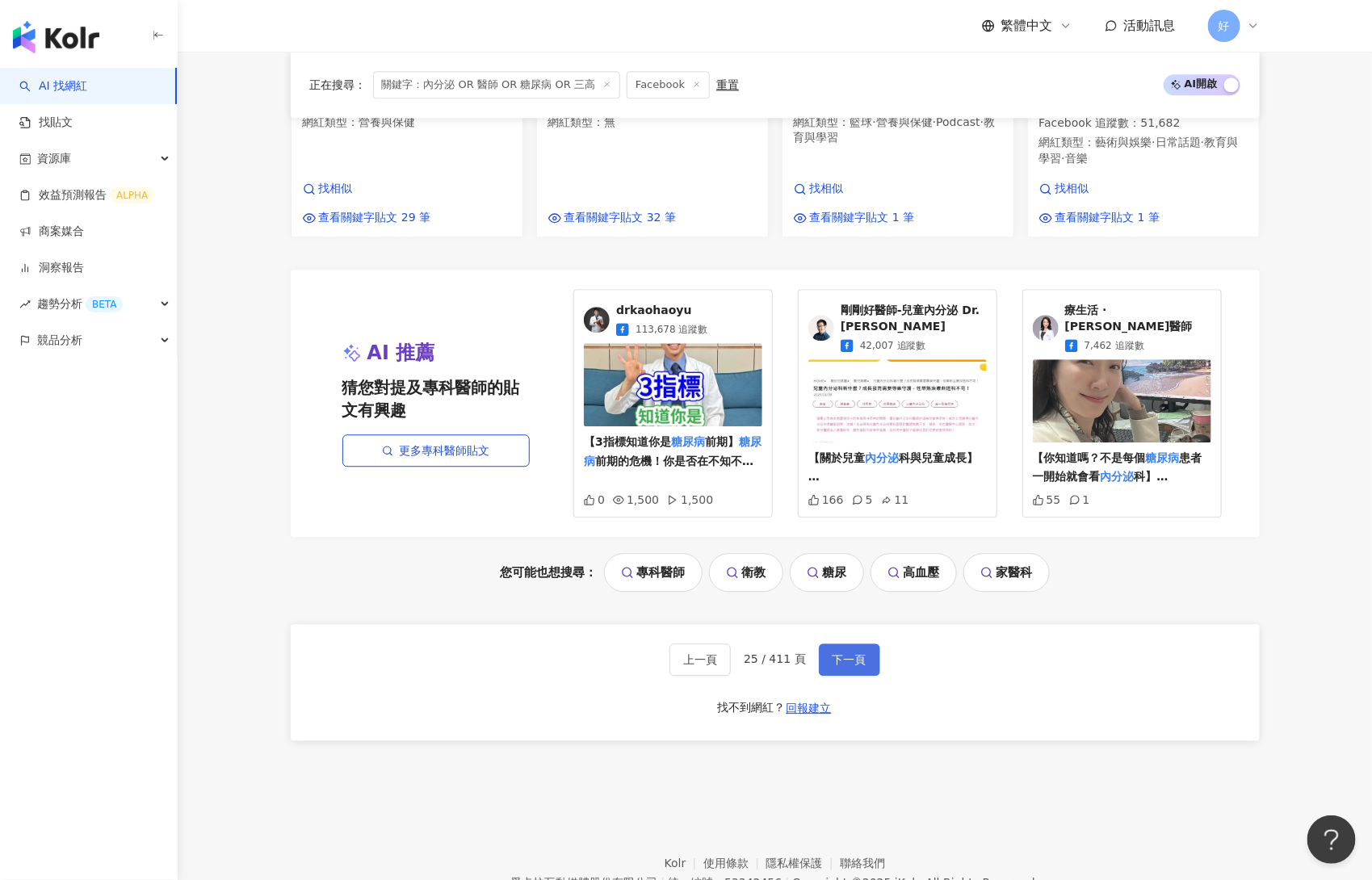
click at [838, 653] on span "下一頁" at bounding box center [850, 660] width 34 height 13
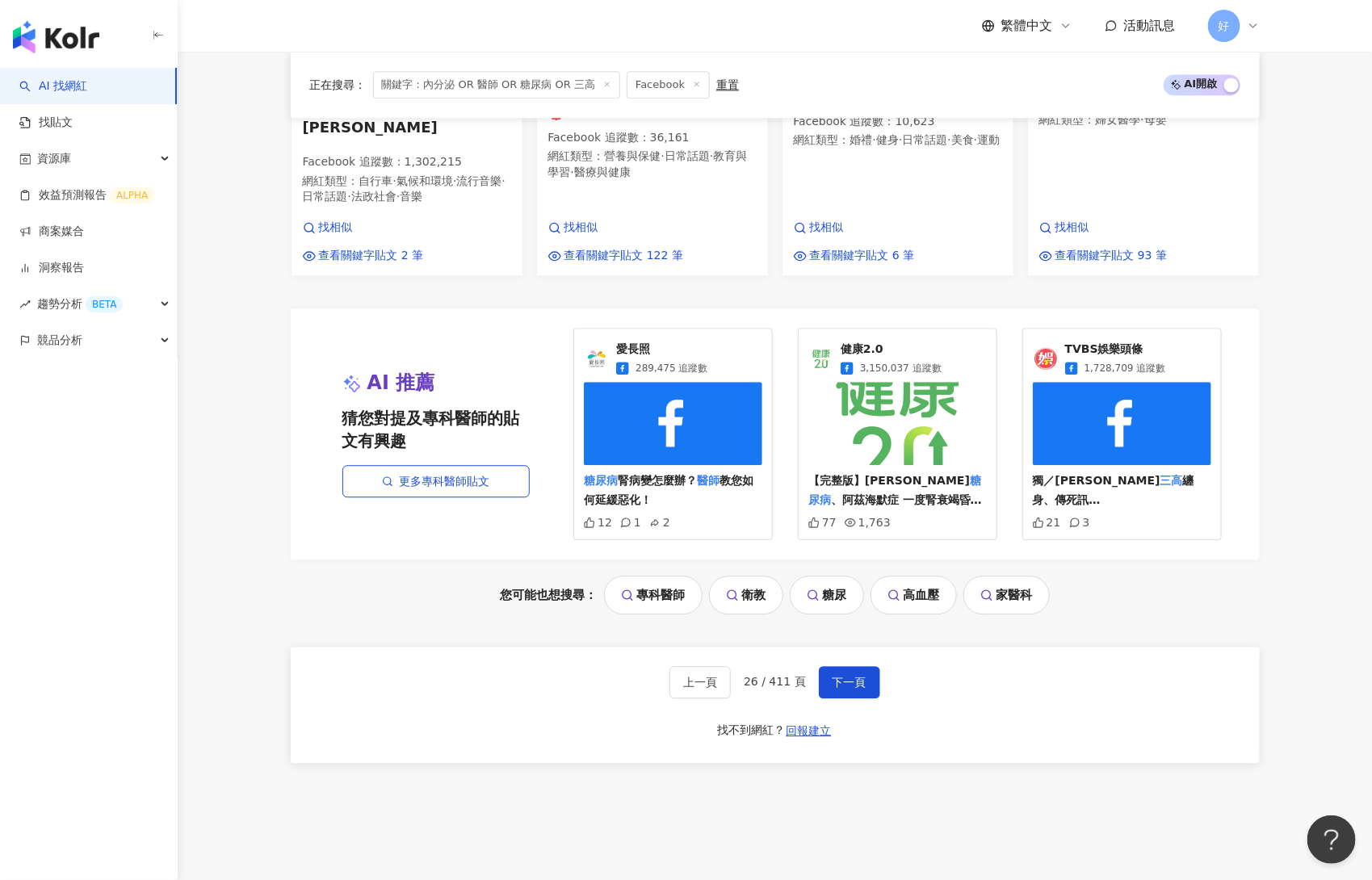
scroll to position [1625, 0]
click at [836, 666] on button "下一頁" at bounding box center [850, 681] width 61 height 32
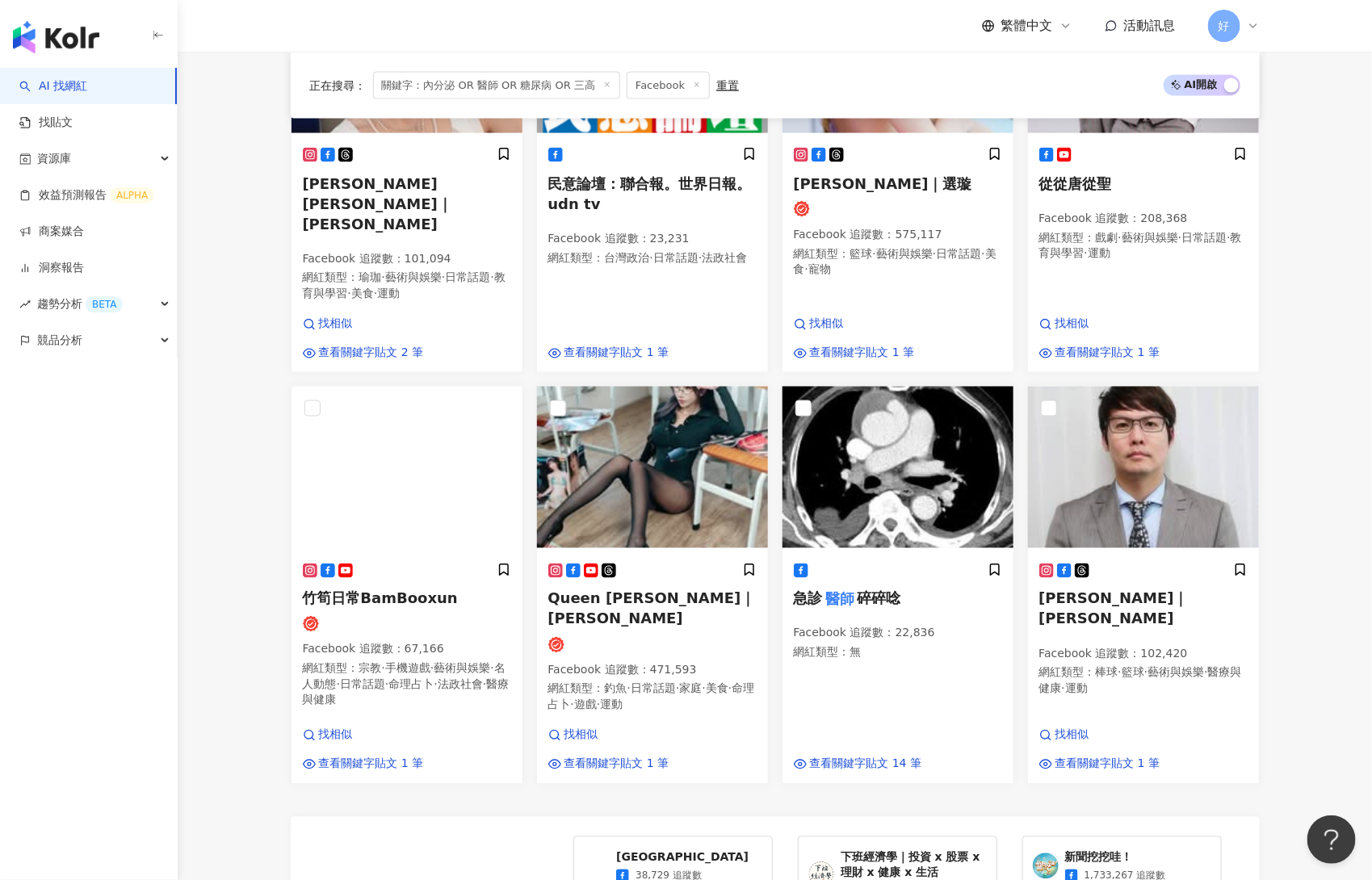
scroll to position [1085, 0]
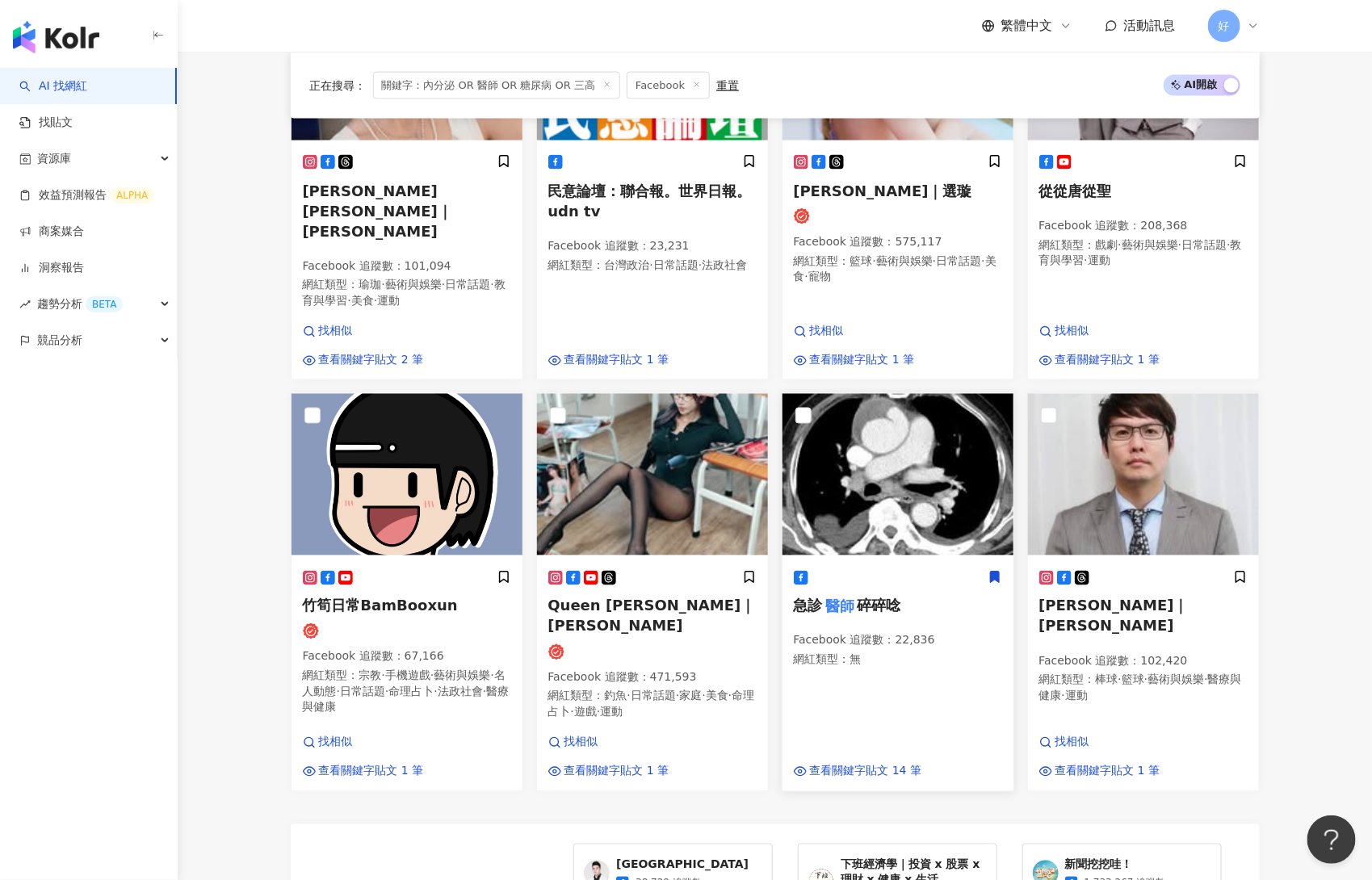
click at [989, 570] on icon at bounding box center [995, 577] width 15 height 15
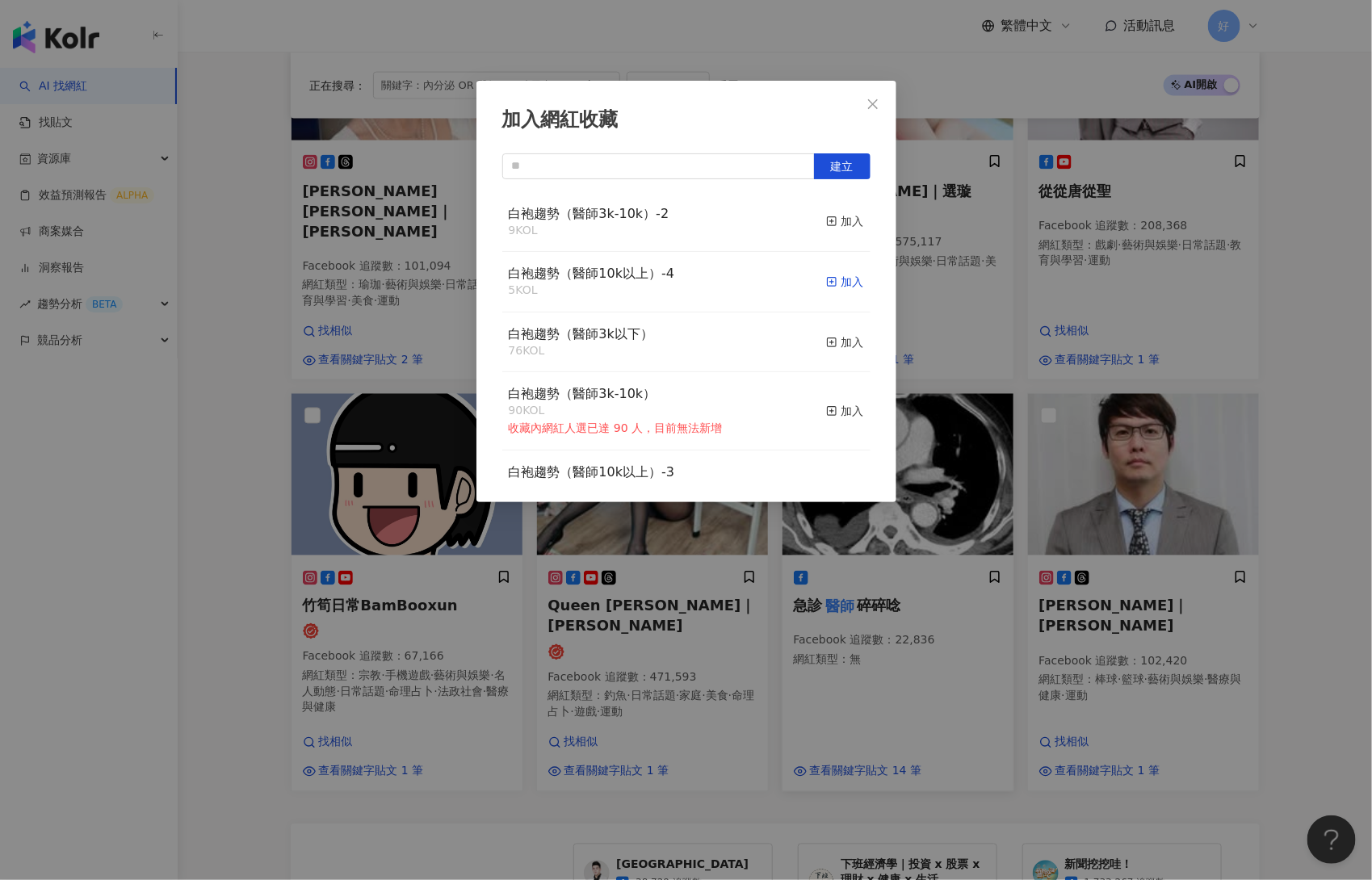
click at [844, 276] on div "加入" at bounding box center [844, 282] width 38 height 17
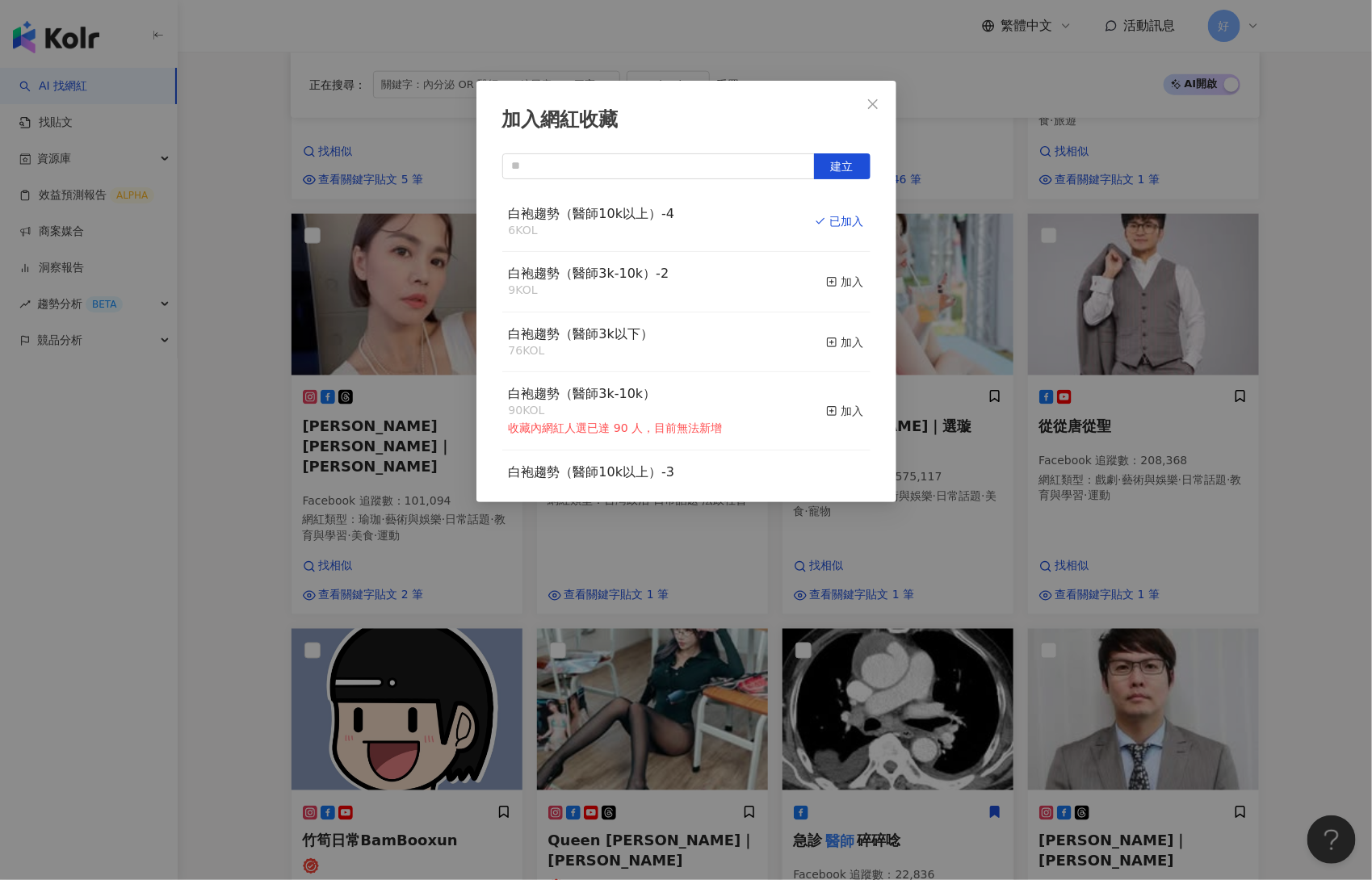
scroll to position [1666, 0]
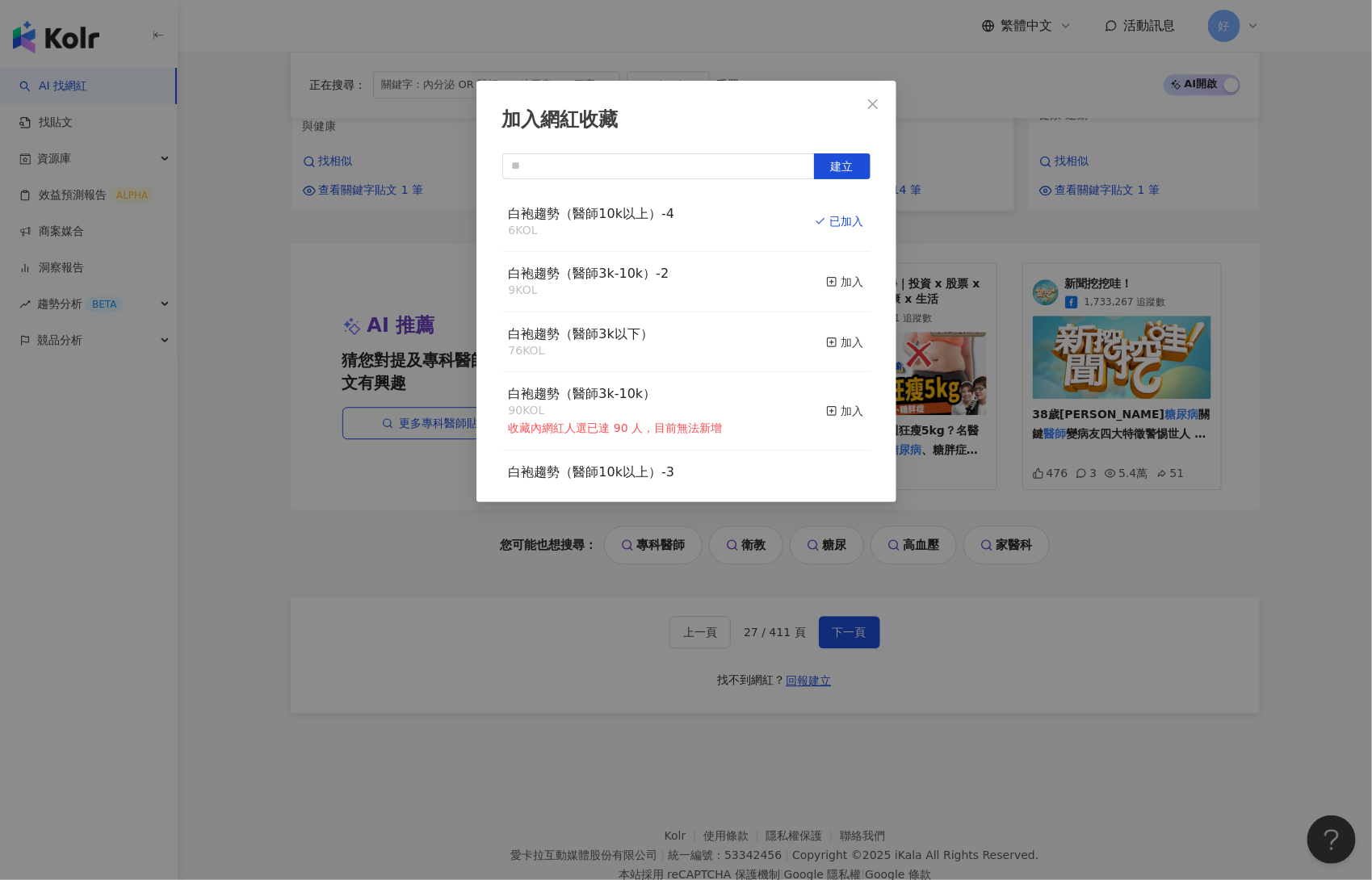
click at [932, 591] on div "加入網紅收藏 建立 白袍趨勢（醫師10k以上）-4 6 KOL 已加入 白袍趨勢（醫師3k-10k）-2 9 KOL 加入 白袍趨勢（醫師3k以下） 76 K…" at bounding box center [686, 440] width 1372 height 880
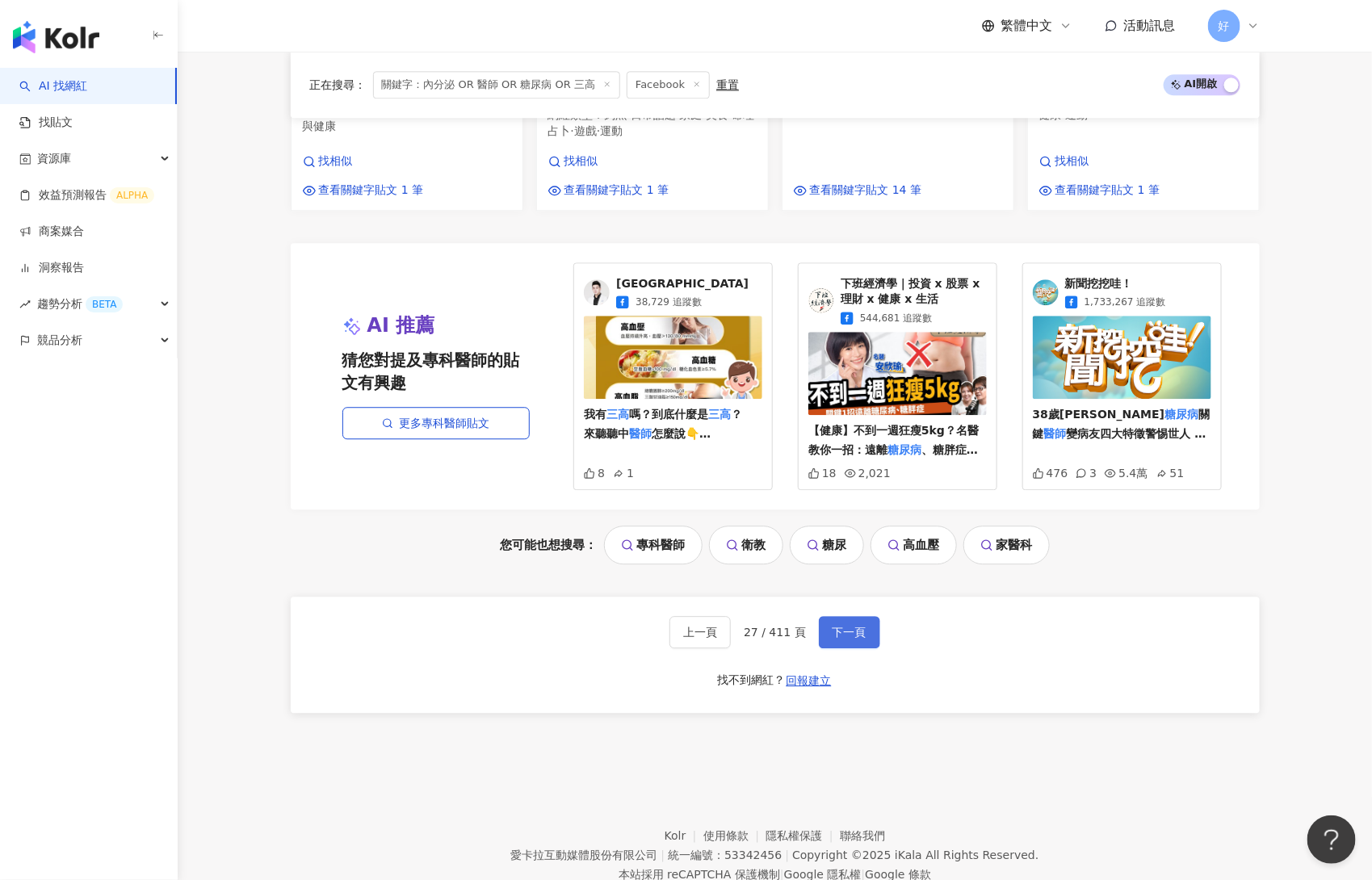
click at [844, 625] on span "下一頁" at bounding box center [850, 632] width 34 height 13
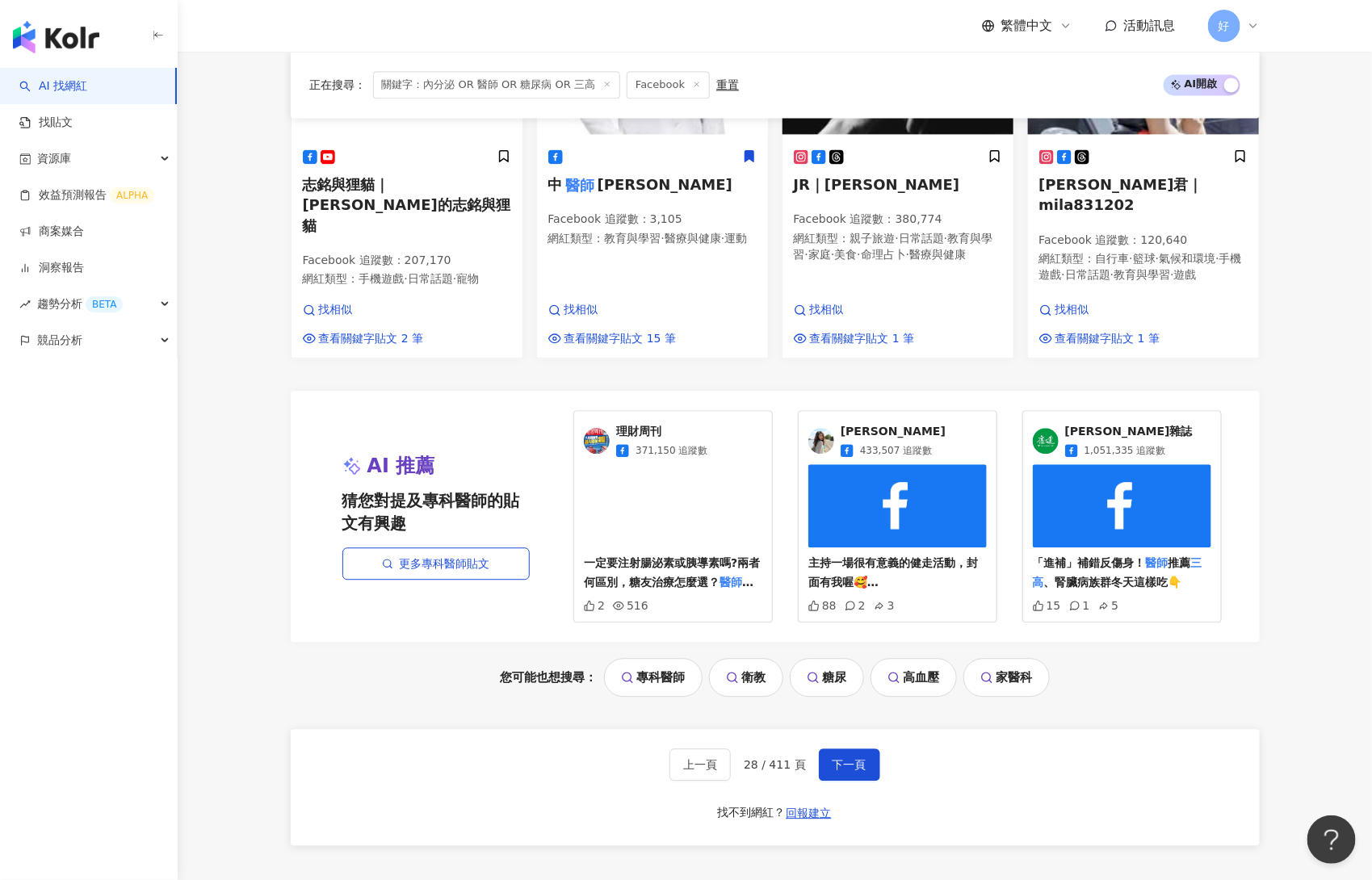
scroll to position [1635, 0]
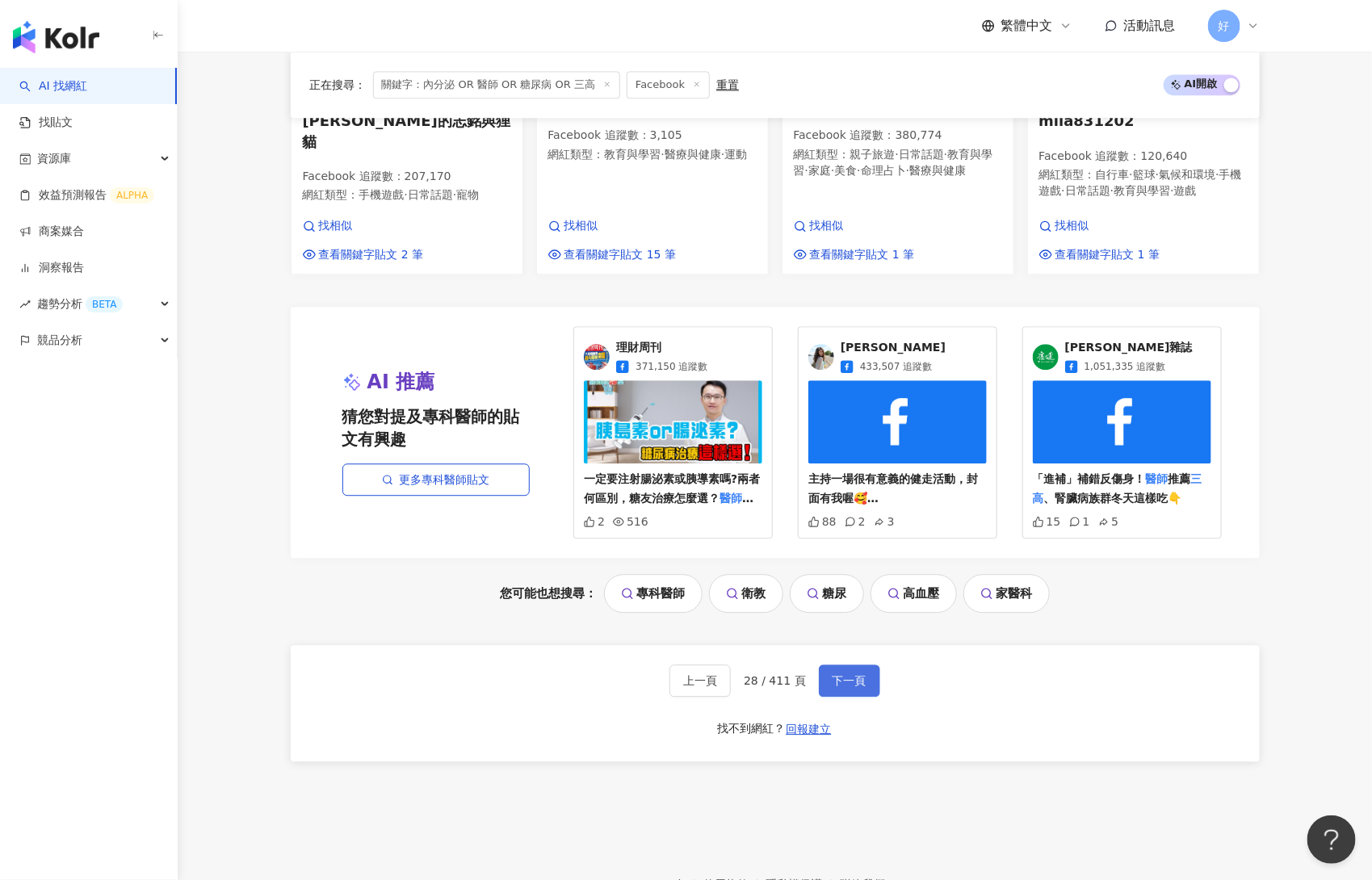
click at [852, 665] on button "下一頁" at bounding box center [850, 681] width 61 height 32
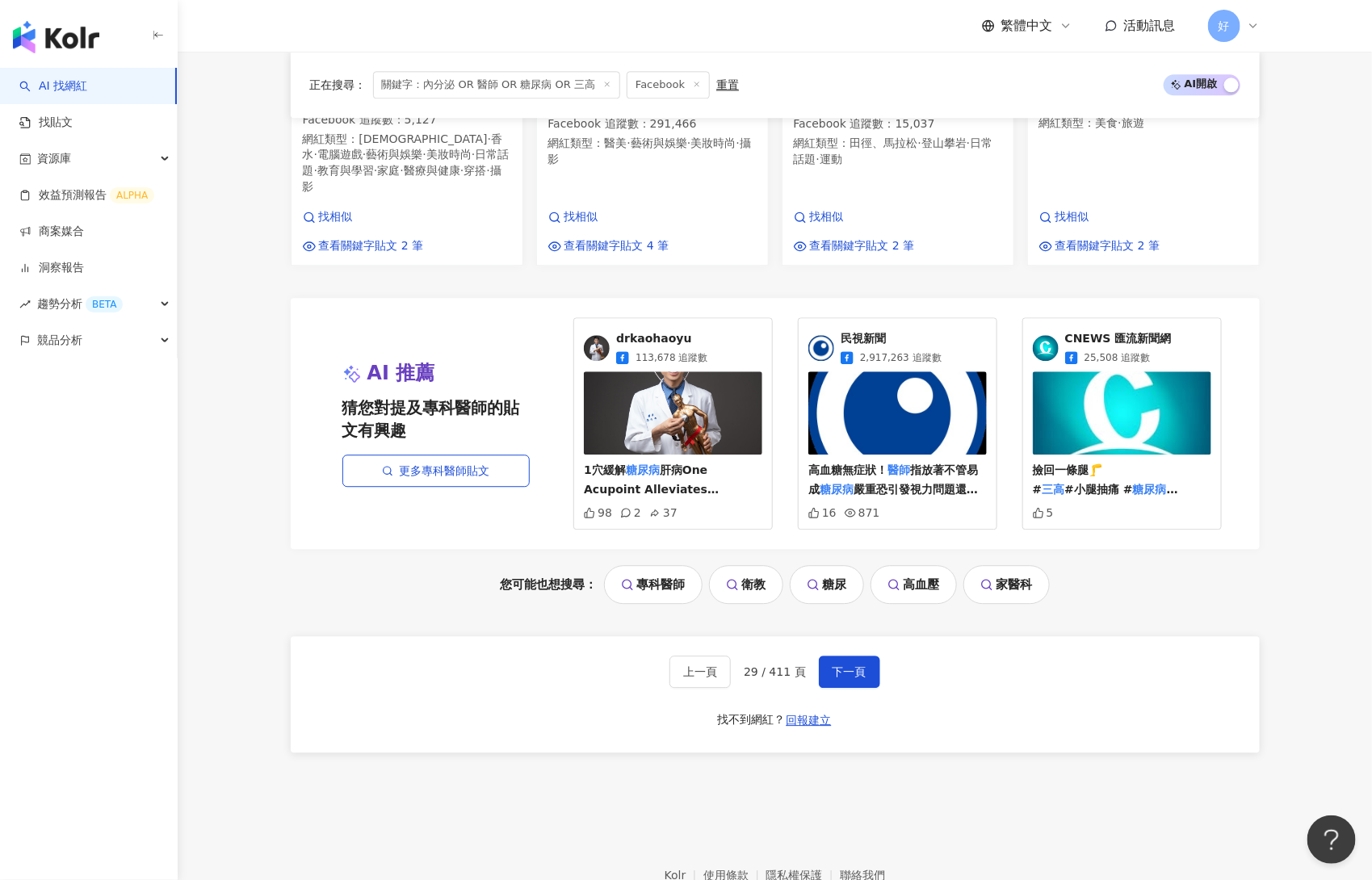
scroll to position [1690, 0]
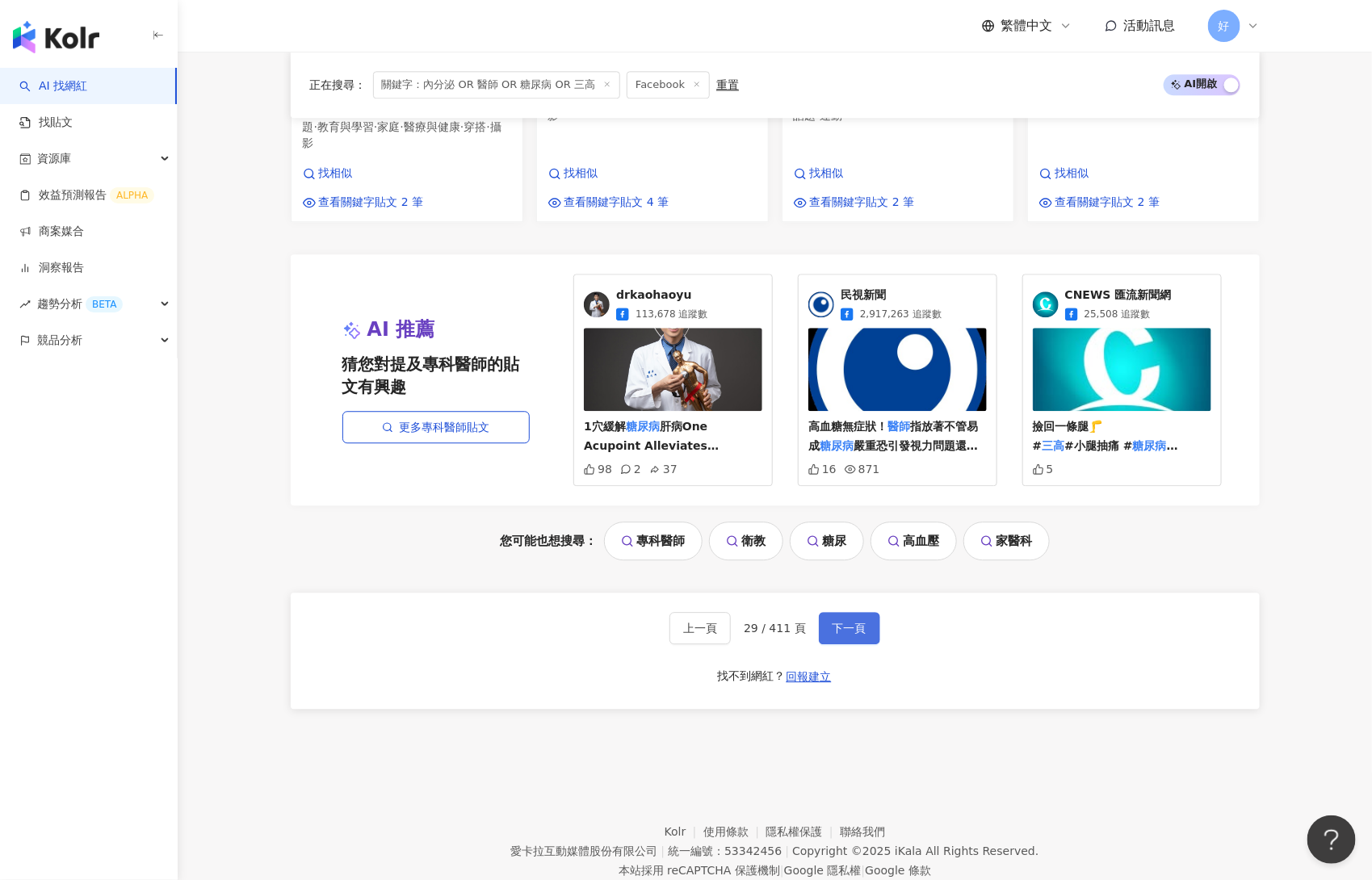
click at [847, 622] on span "下一頁" at bounding box center [850, 628] width 34 height 13
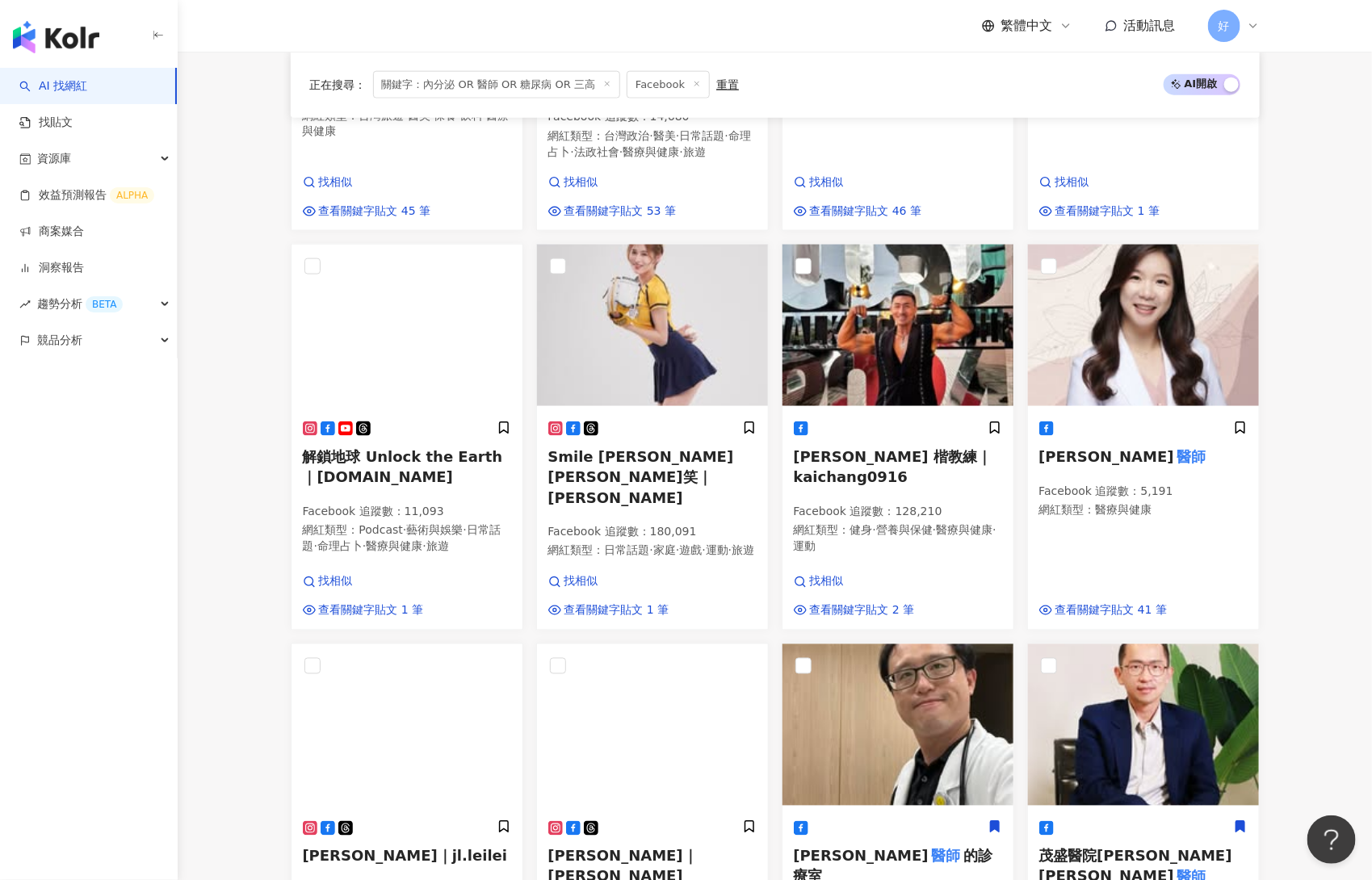
scroll to position [819, 0]
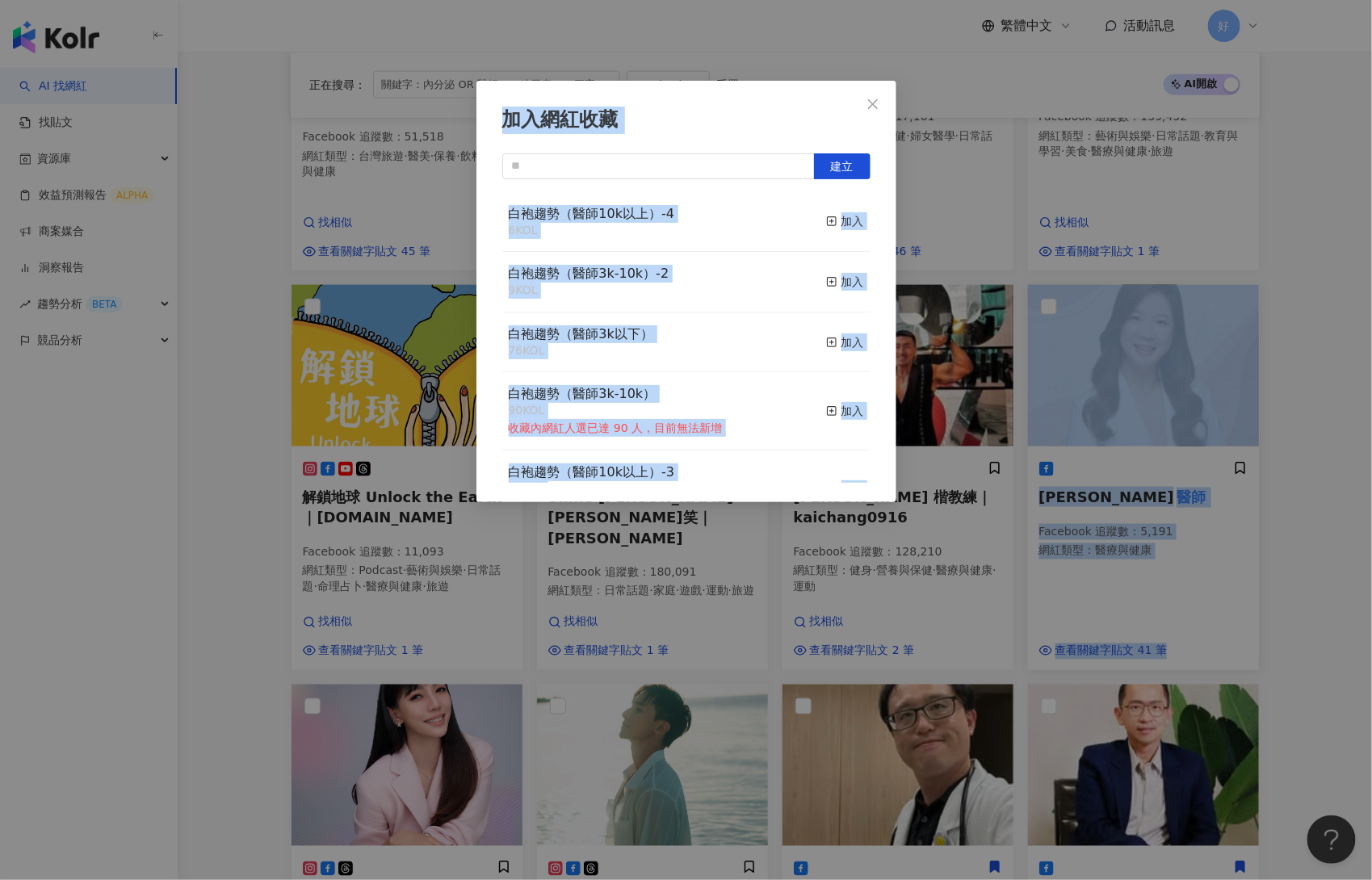
click at [853, 270] on button "加入" at bounding box center [844, 282] width 38 height 34
click at [1153, 494] on div "加入網紅收藏 建立 白袍趨勢（醫師3k-10k）-2 10 KOL 已加入 白袍趨勢（醫師10k以上）-4 6 KOL 加入 白袍趨勢（醫師3k以下） 76 …" at bounding box center [686, 440] width 1372 height 880
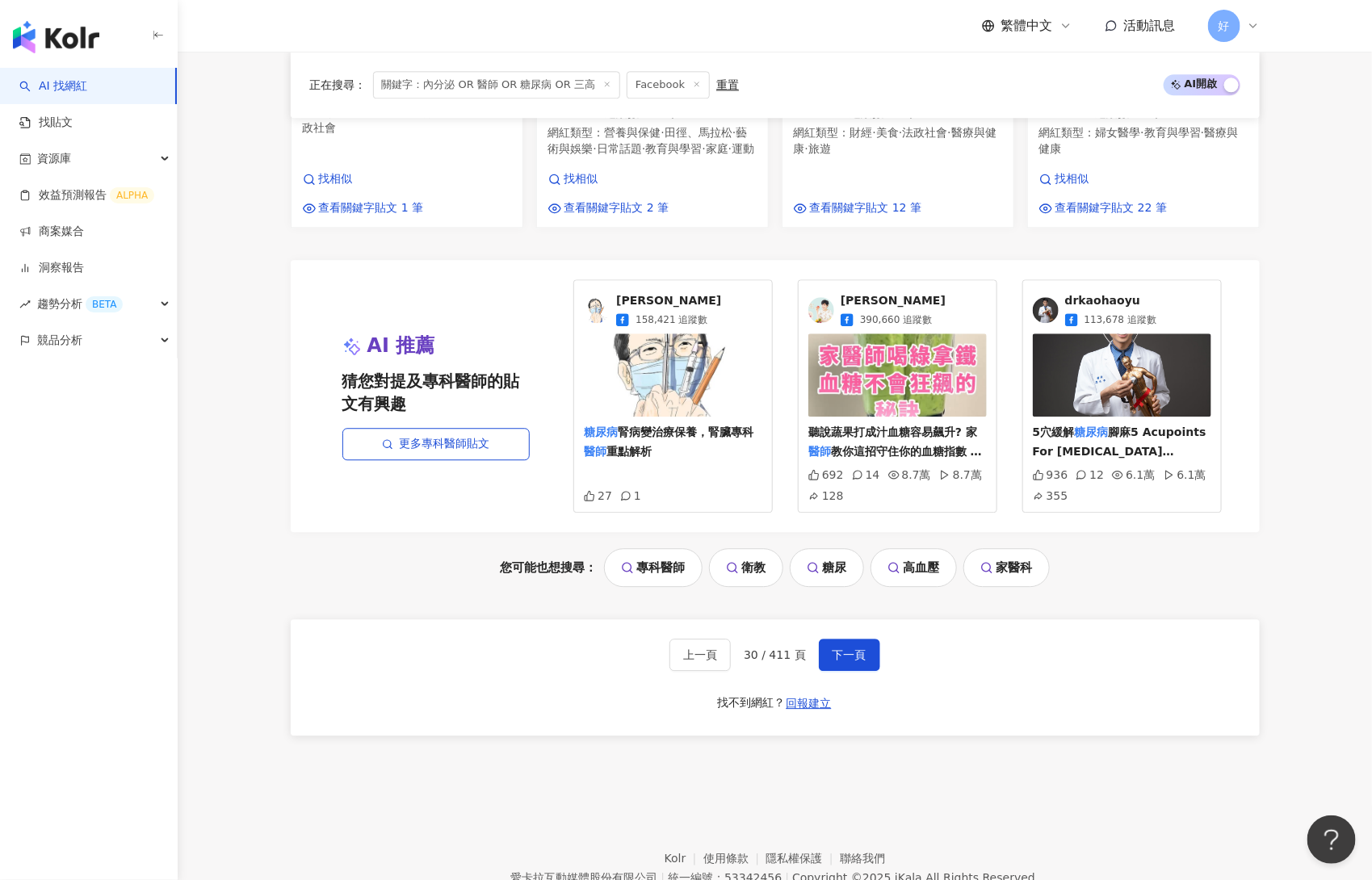
scroll to position [1679, 0]
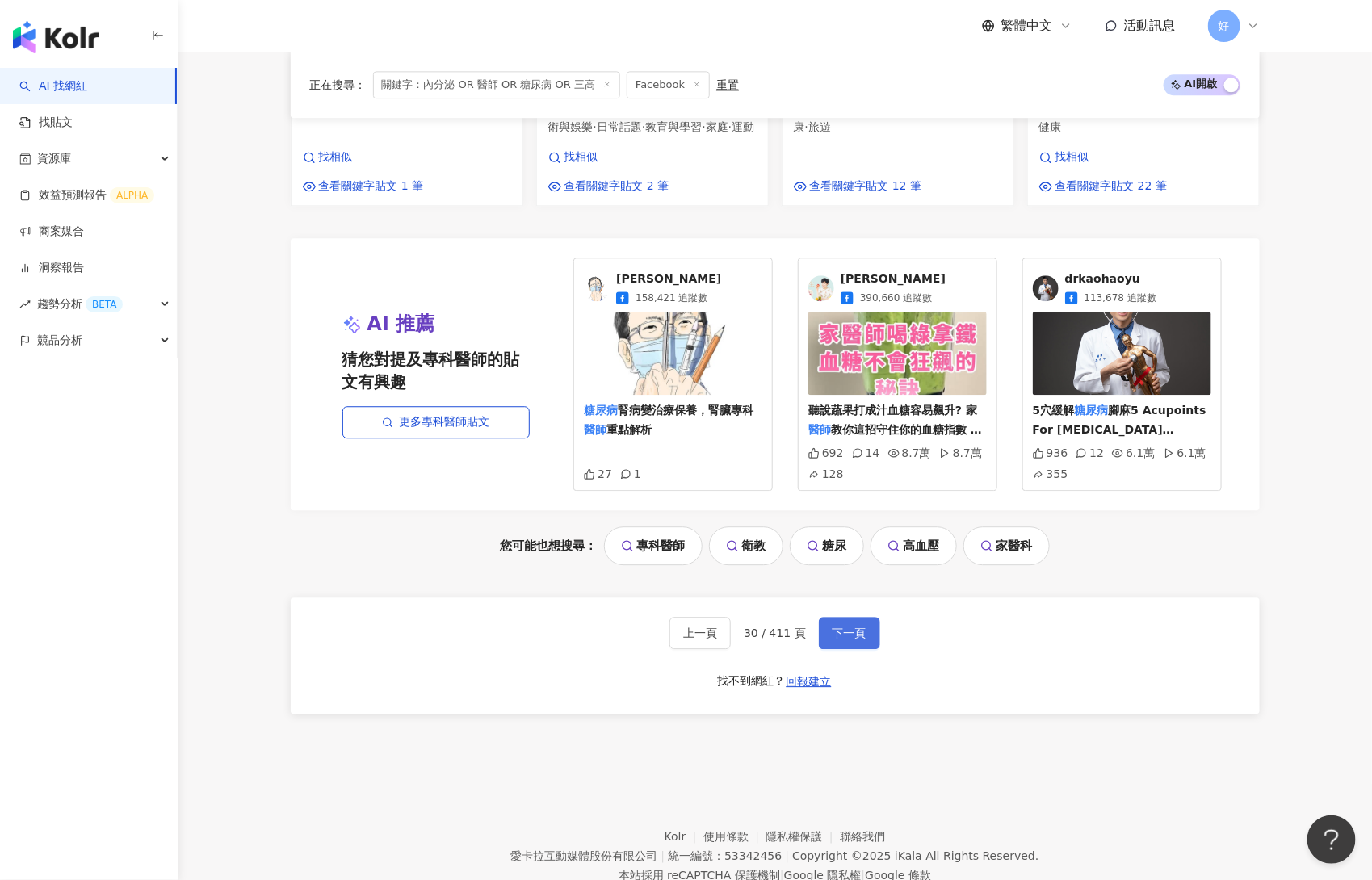
click at [860, 626] on span "下一頁" at bounding box center [850, 632] width 34 height 13
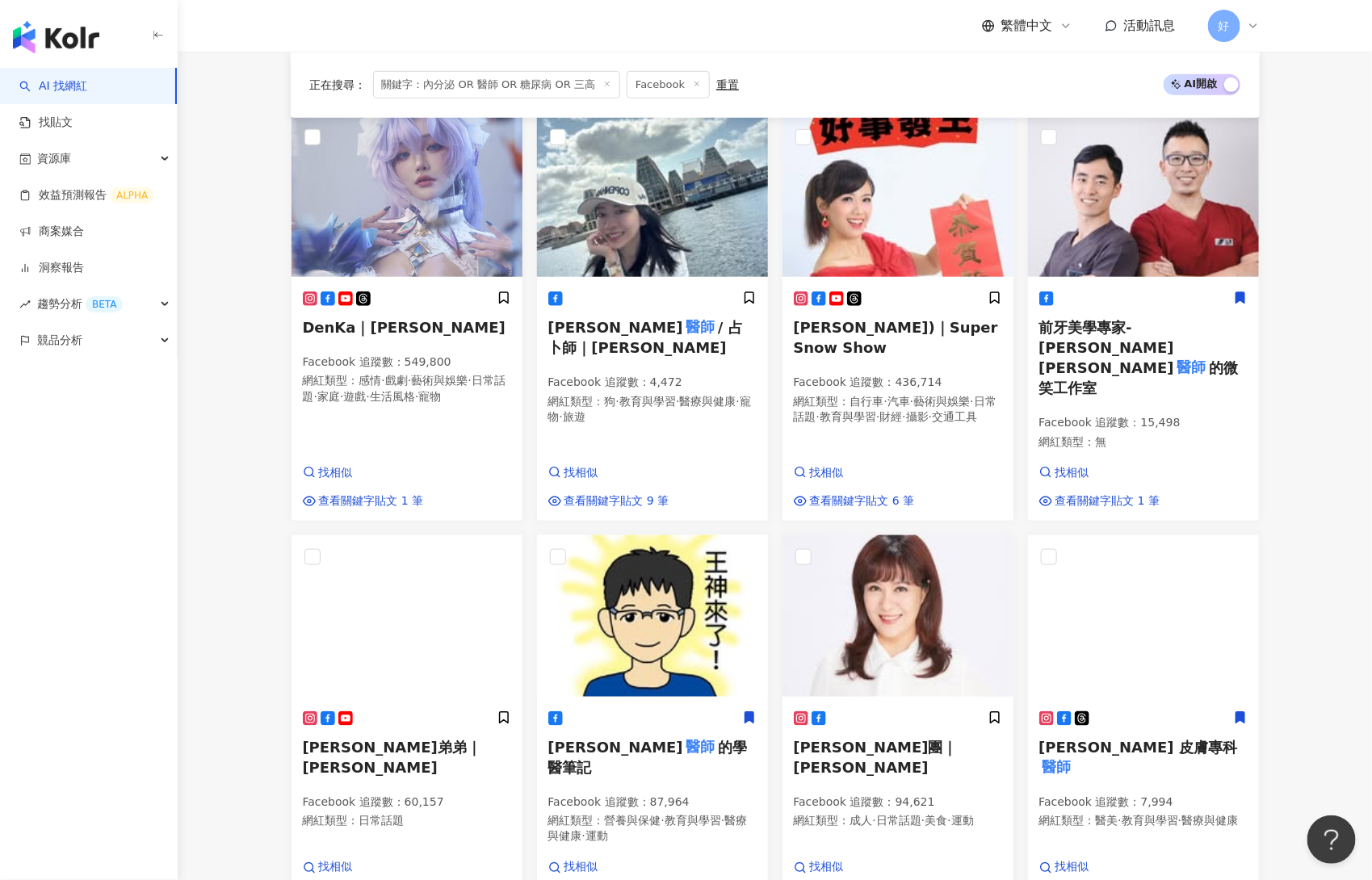
scroll to position [509, 0]
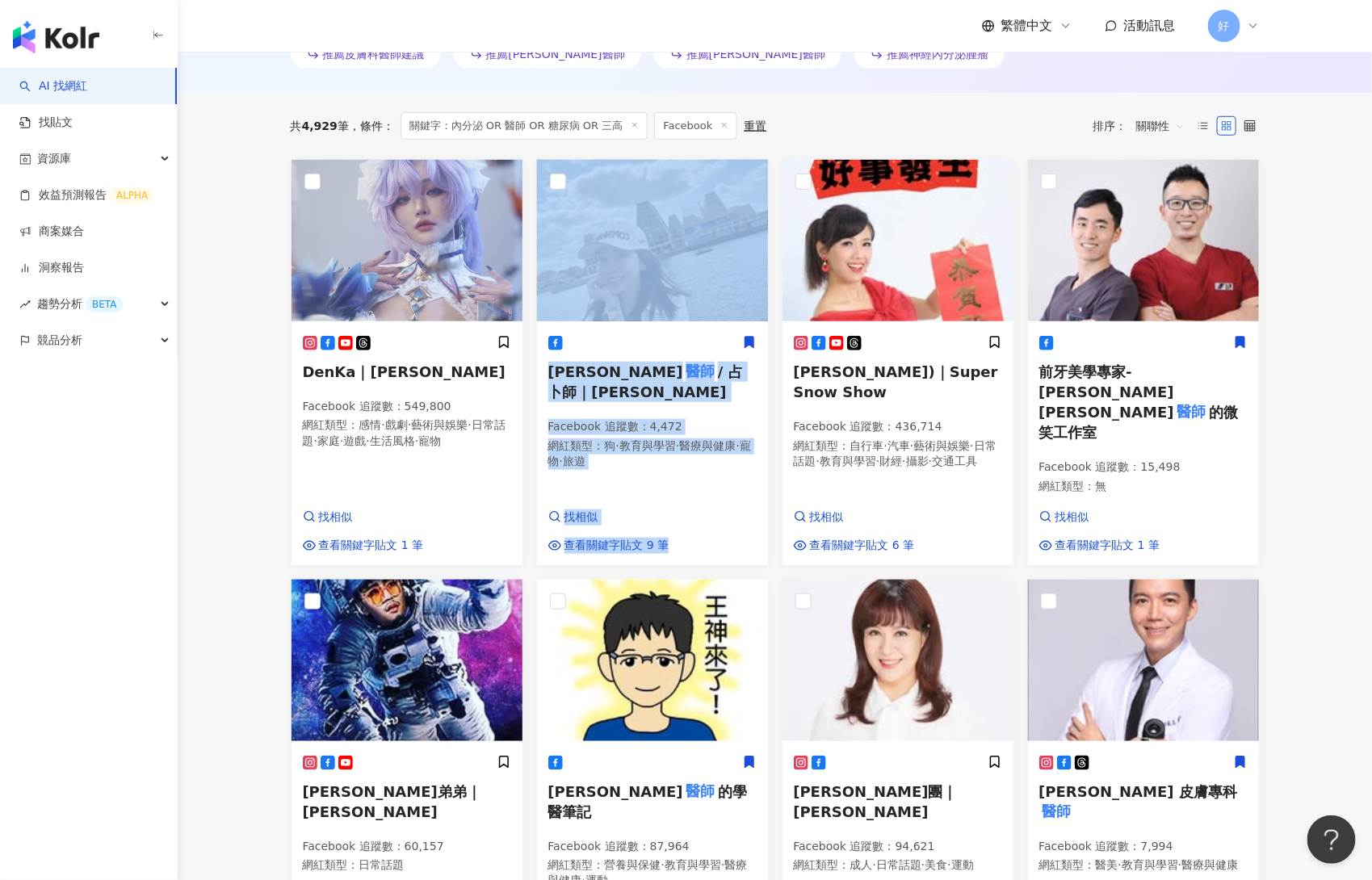
click at [752, 339] on icon at bounding box center [749, 342] width 9 height 11
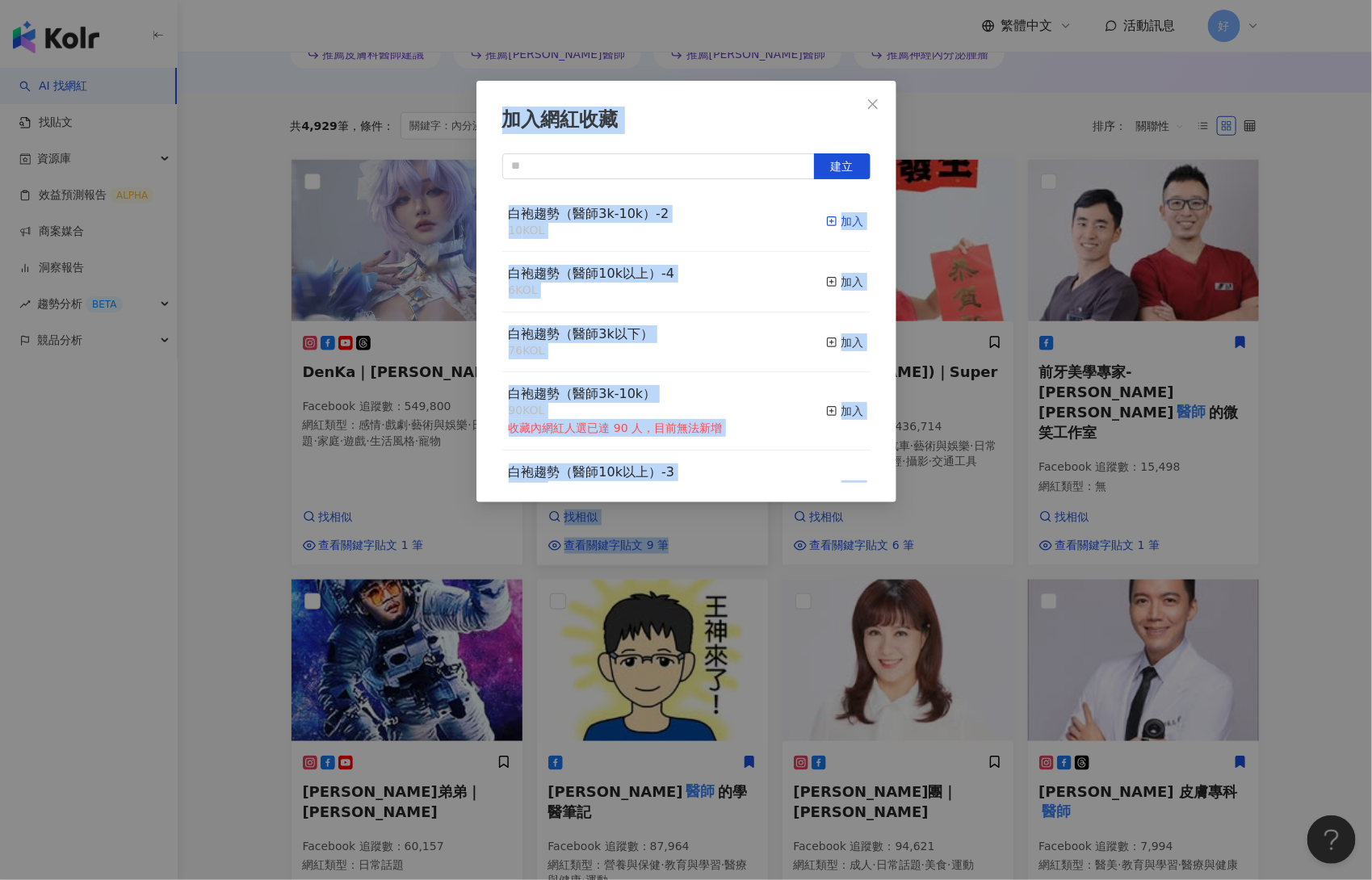
click at [842, 220] on div "加入" at bounding box center [844, 221] width 38 height 17
click at [1153, 483] on div "加入網紅收藏 建立 白袍趨勢（醫師3k-10k）-2 11 KOL 已加入 白袍趨勢（醫師10k以上）-4 6 KOL 加入 白袍趨勢（醫師3k以下） 76 …" at bounding box center [686, 440] width 1372 height 880
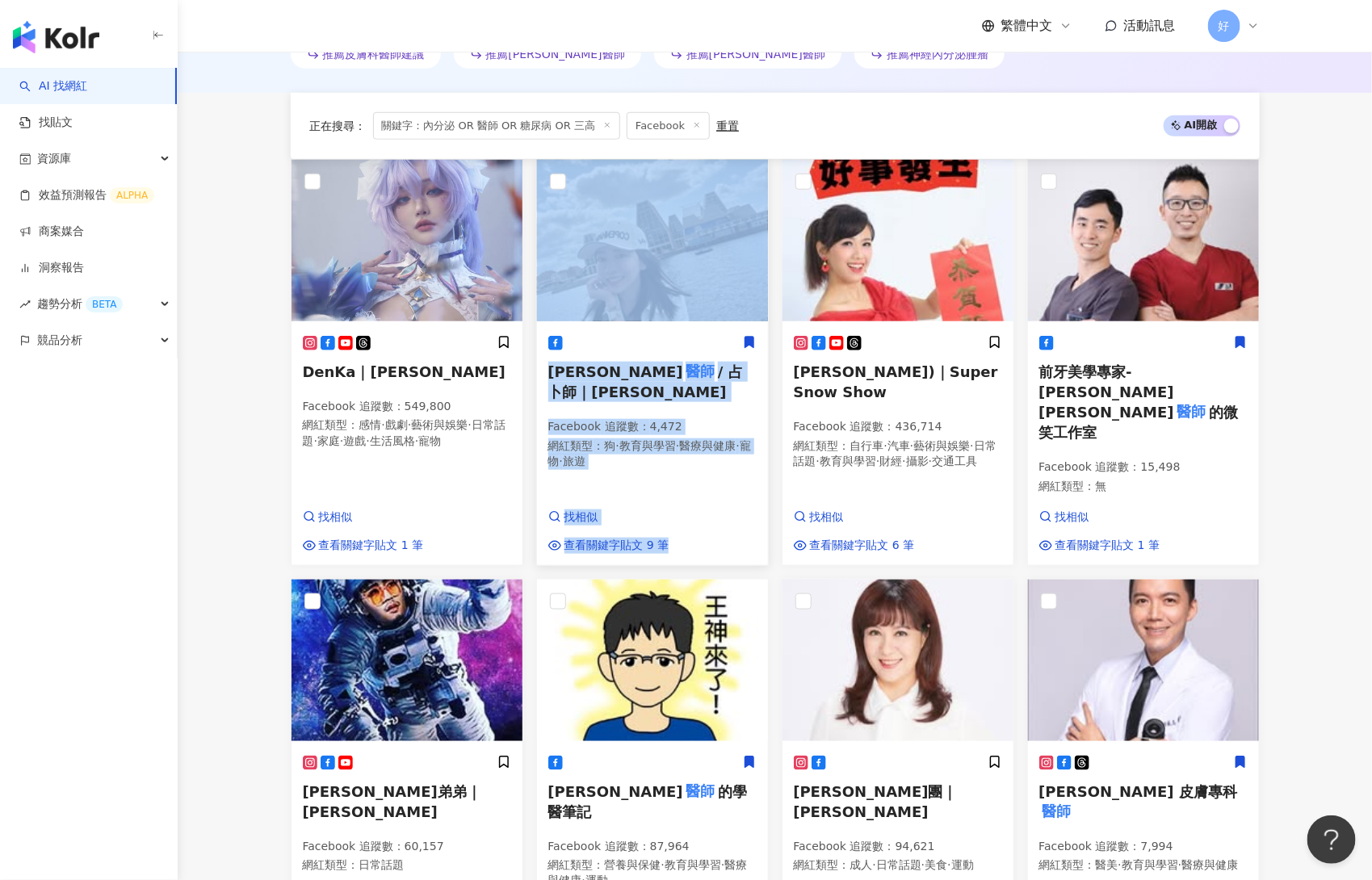
scroll to position [1675, 0]
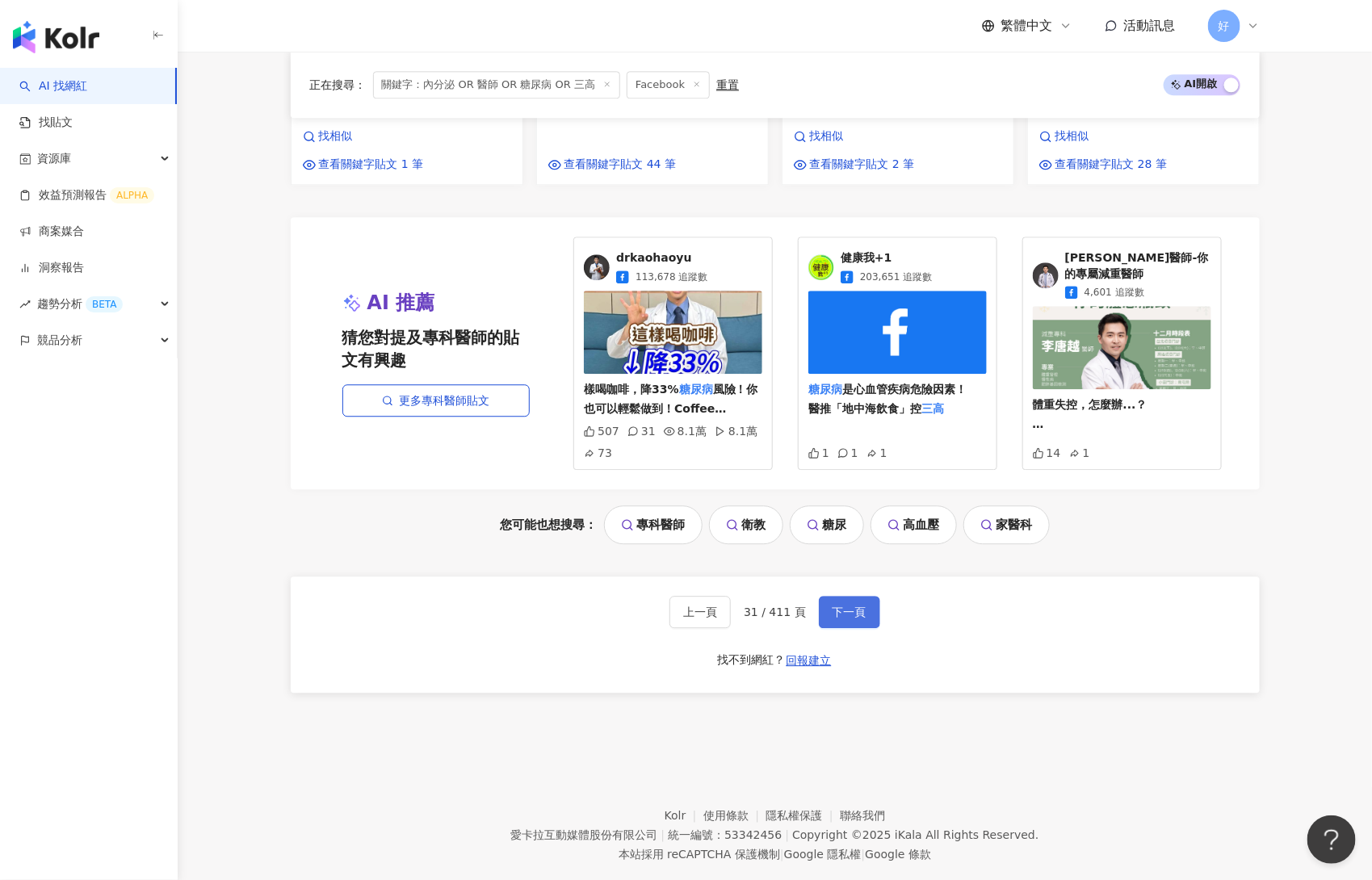
click at [846, 605] on span "下一頁" at bounding box center [850, 611] width 34 height 13
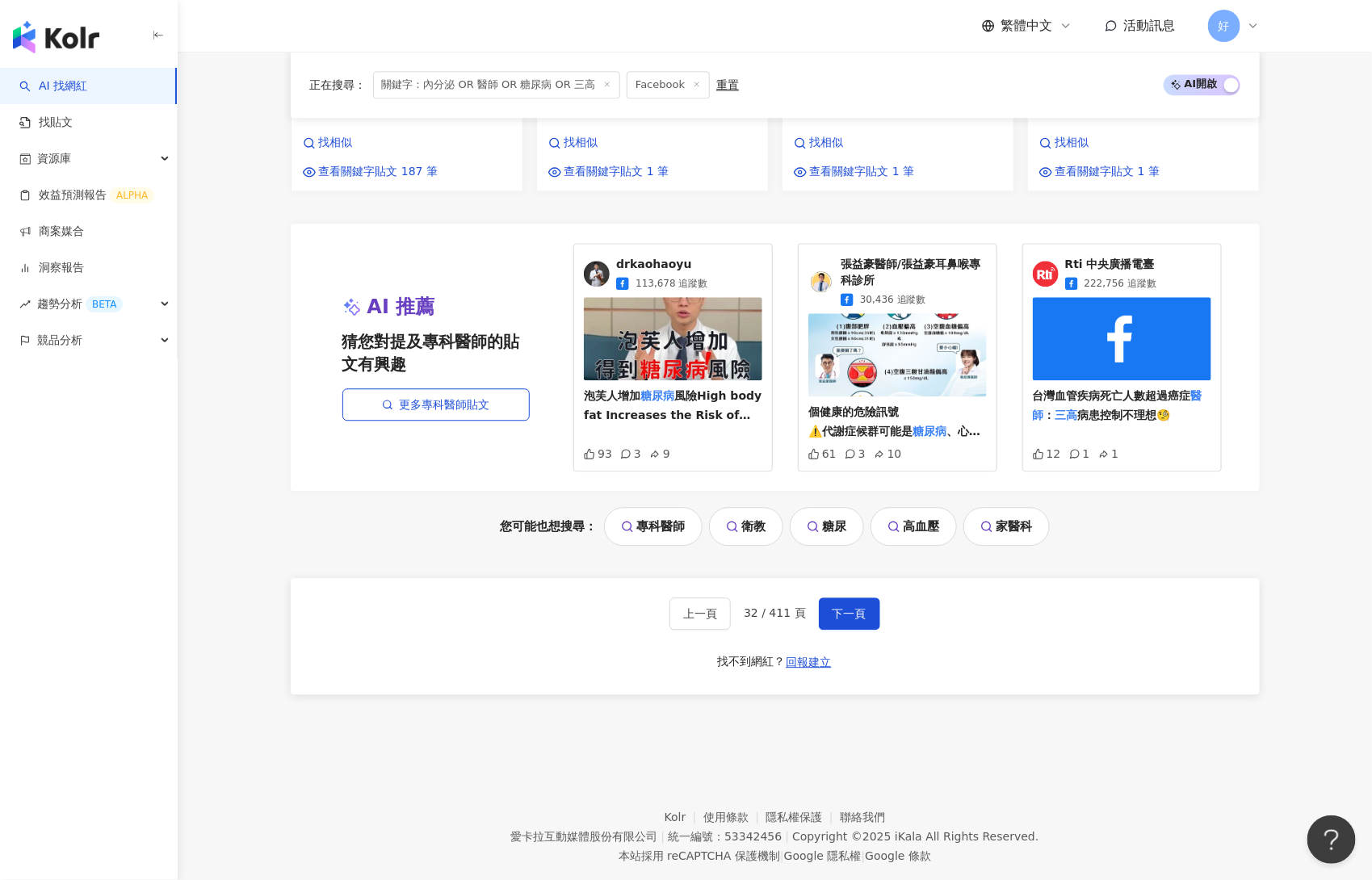
scroll to position [1669, 0]
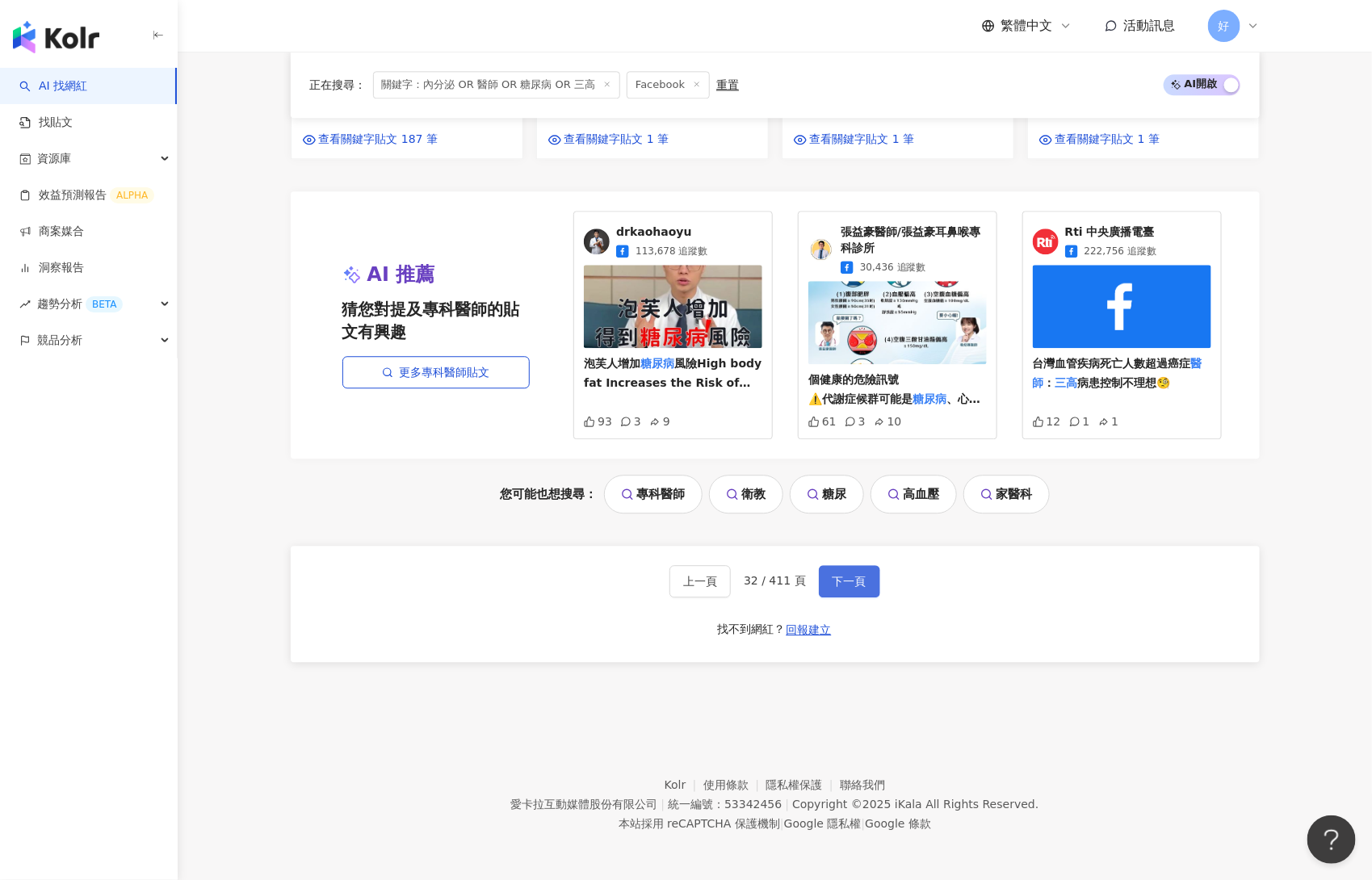
click at [851, 576] on span "下一頁" at bounding box center [850, 581] width 34 height 13
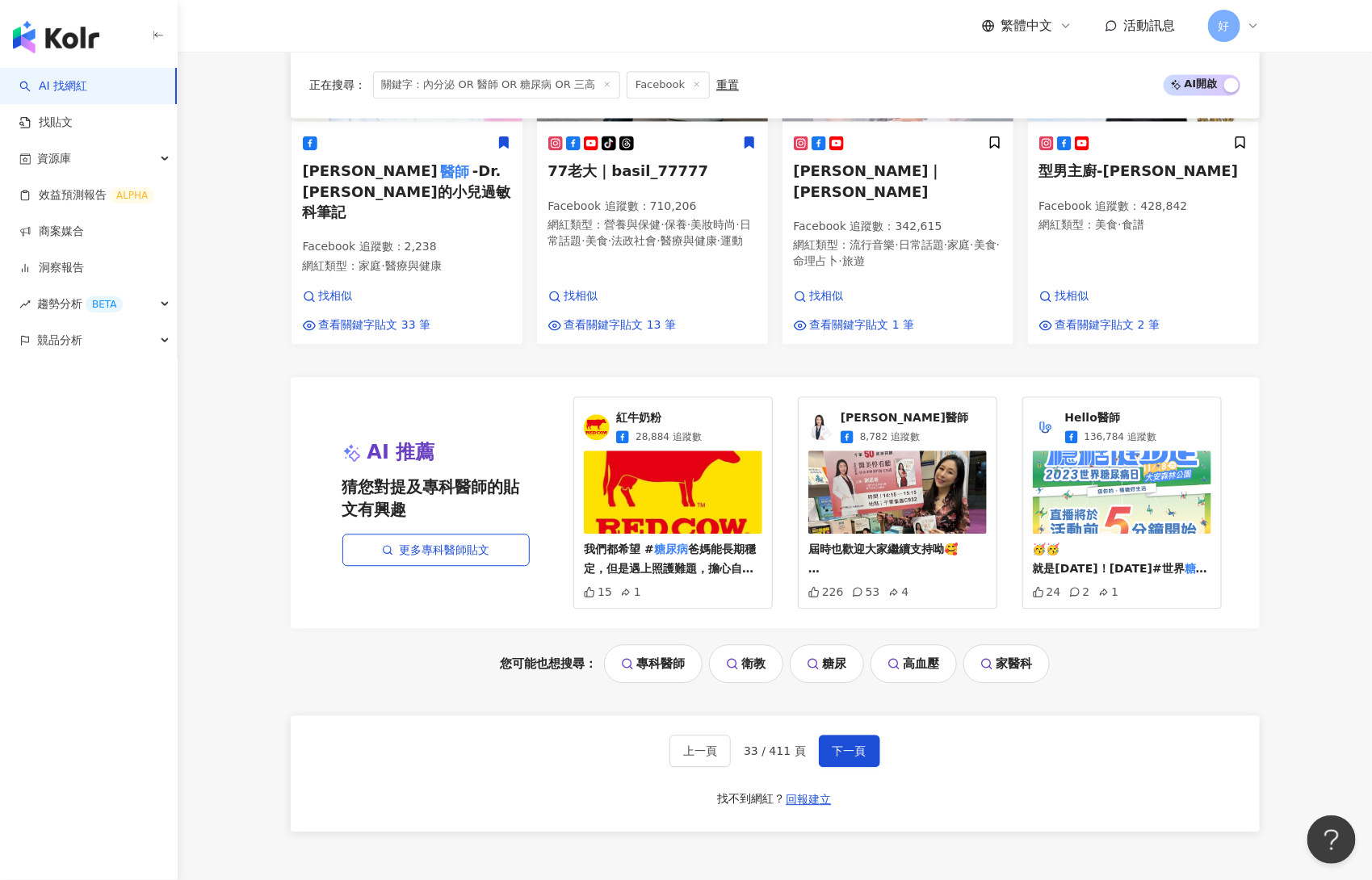
scroll to position [1650, 0]
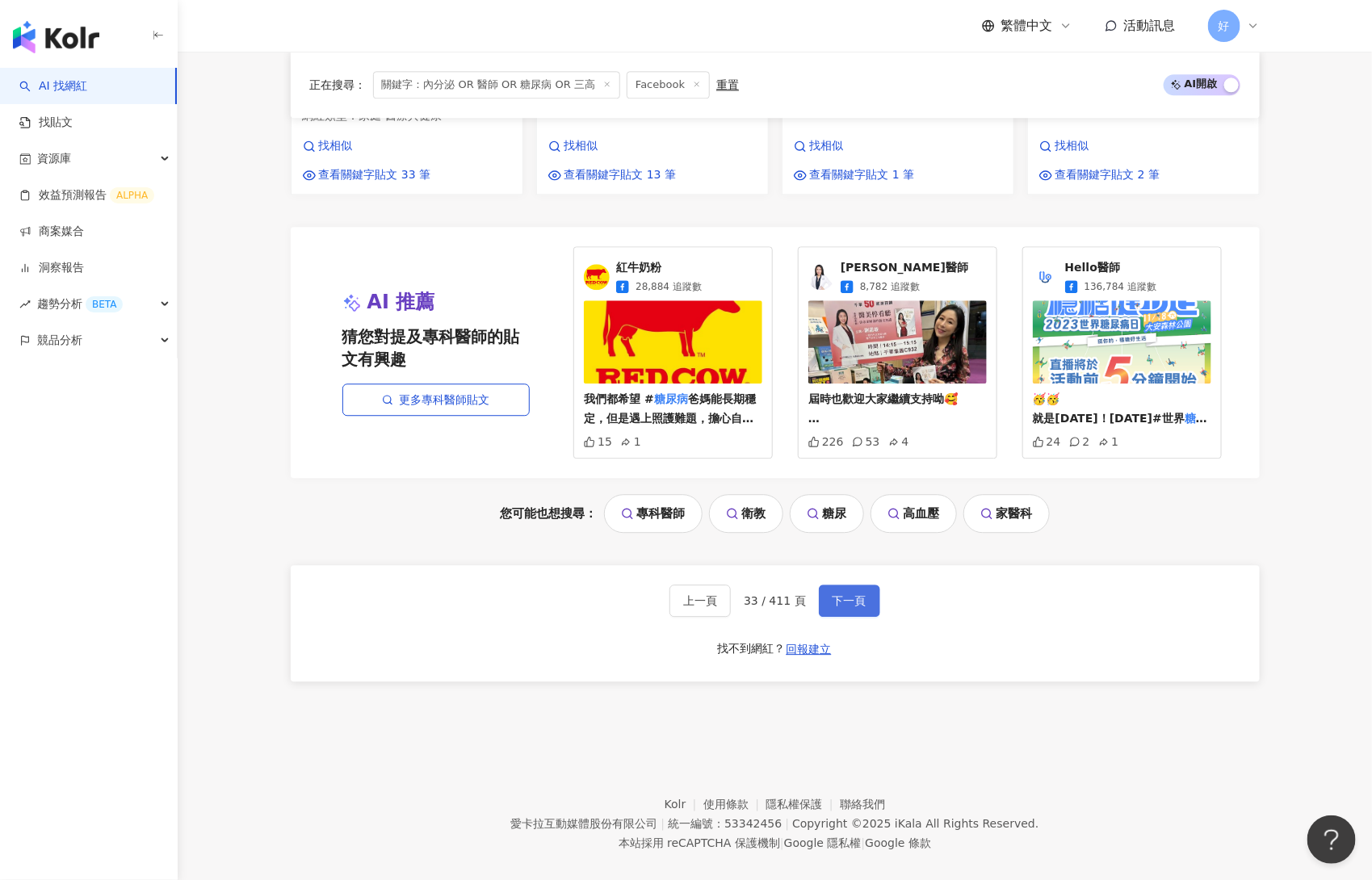
click at [846, 594] on span "下一頁" at bounding box center [850, 600] width 34 height 13
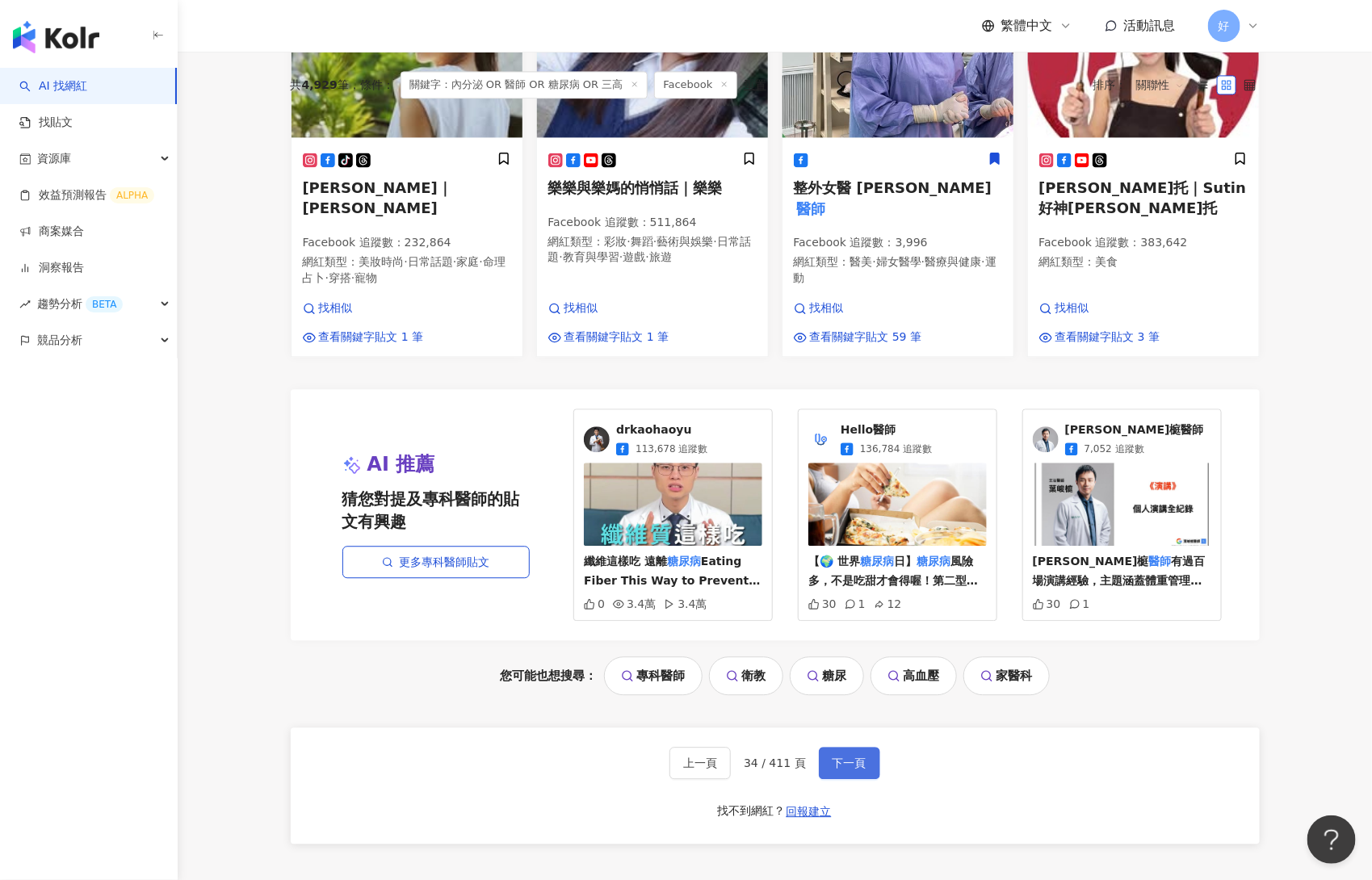
scroll to position [1638, 0]
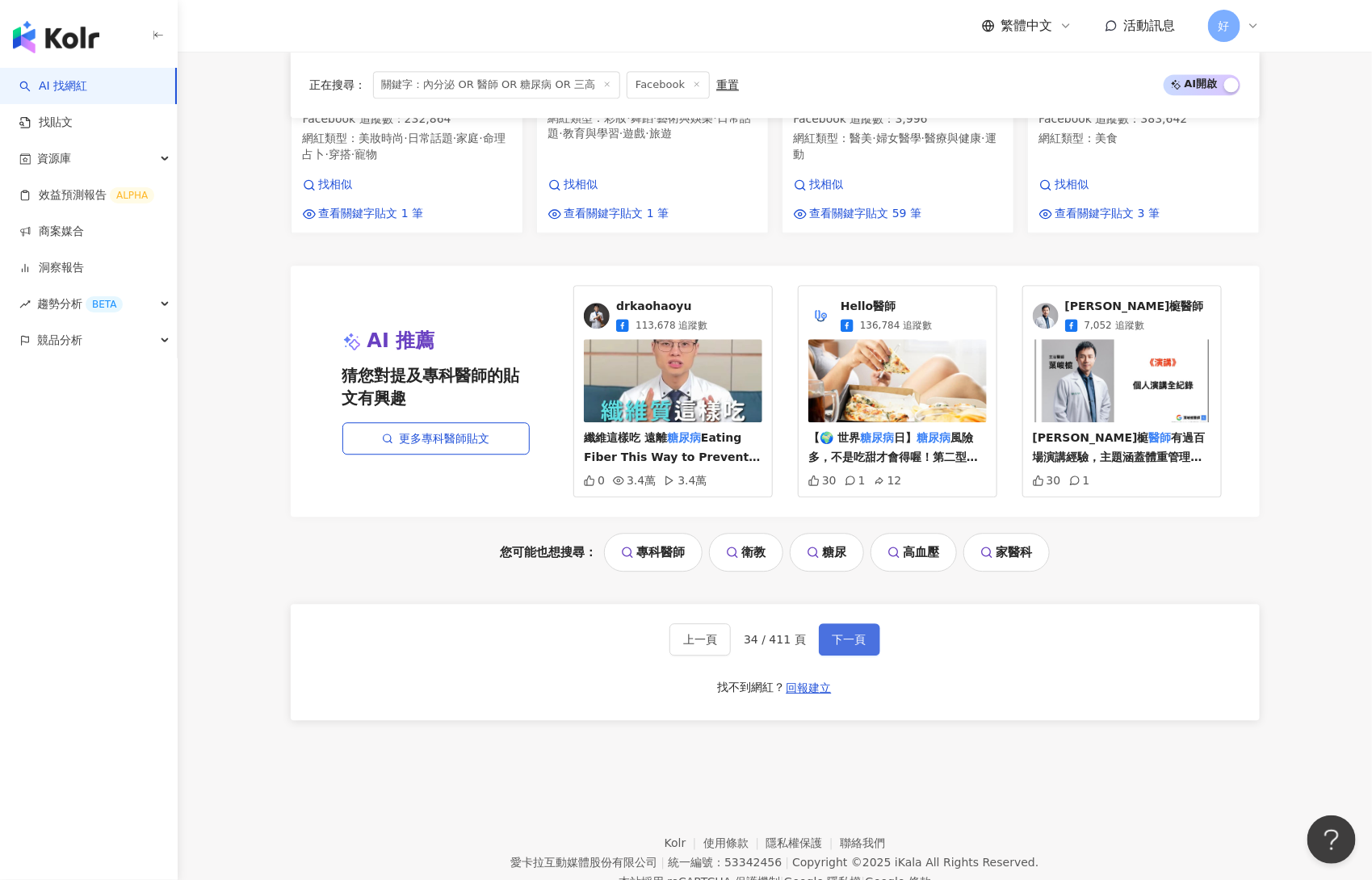
click at [851, 624] on button "下一頁" at bounding box center [850, 639] width 61 height 32
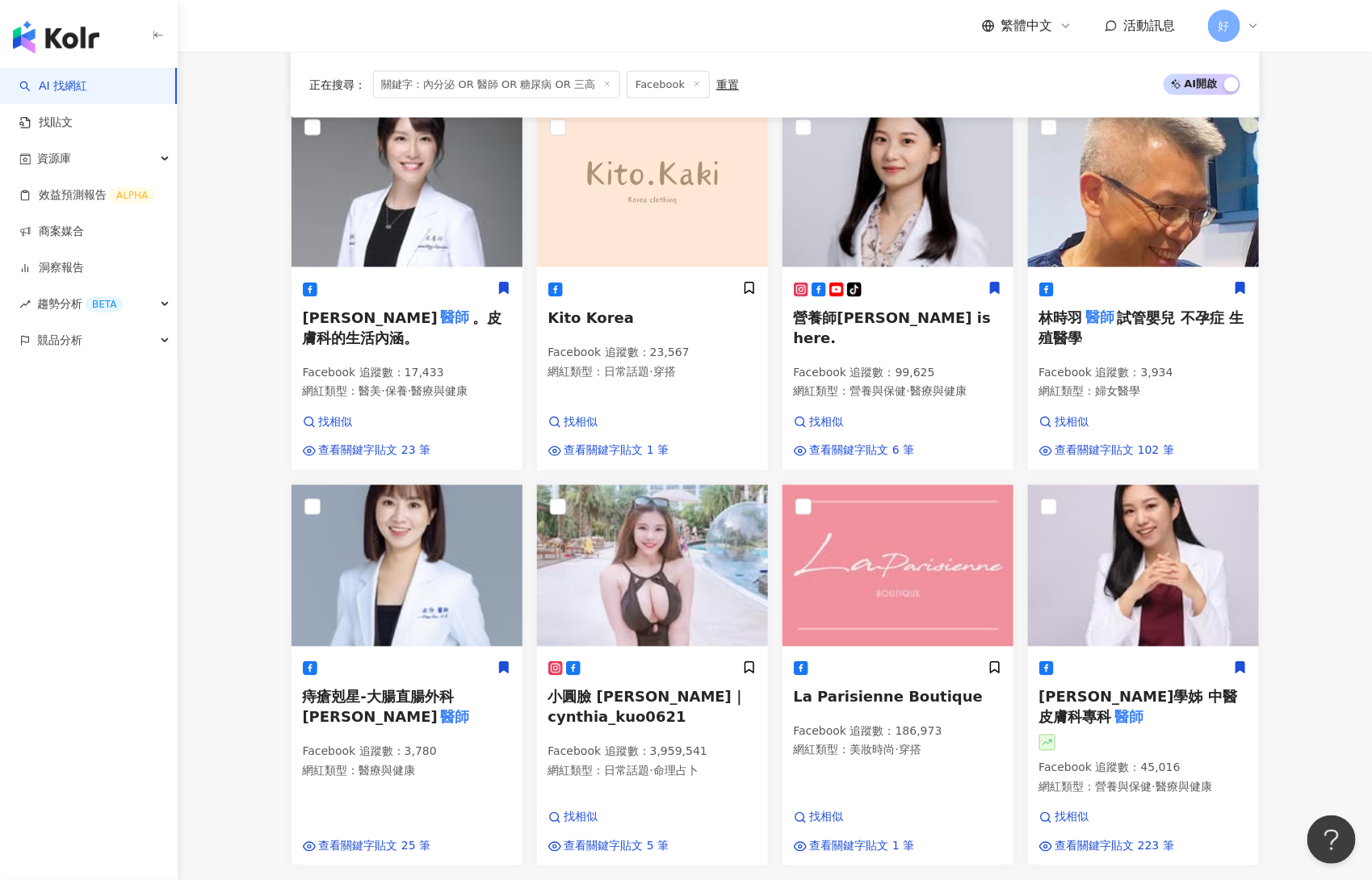
scroll to position [1663, 0]
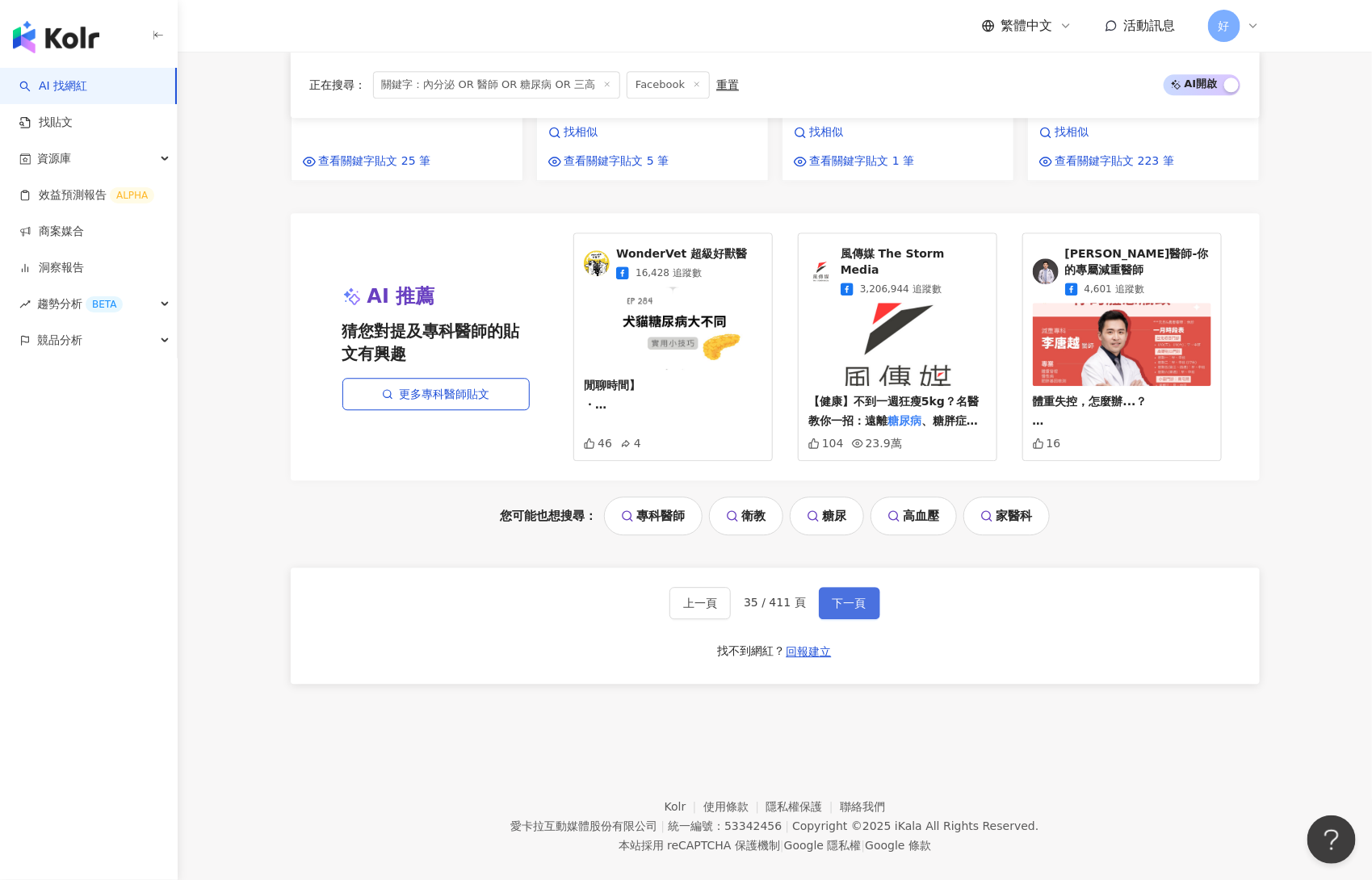
click at [843, 587] on button "下一頁" at bounding box center [850, 603] width 61 height 32
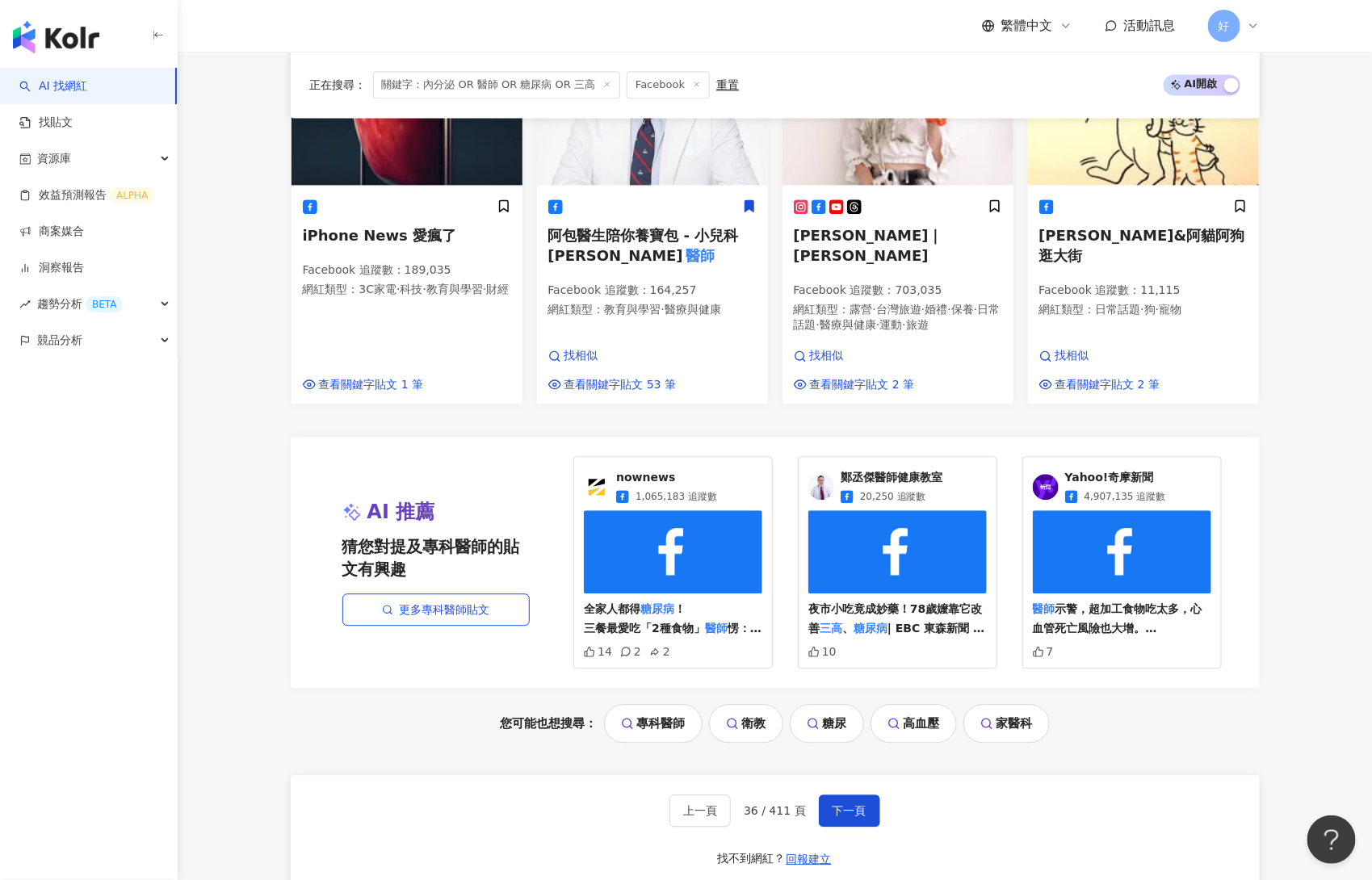
scroll to position [1547, 0]
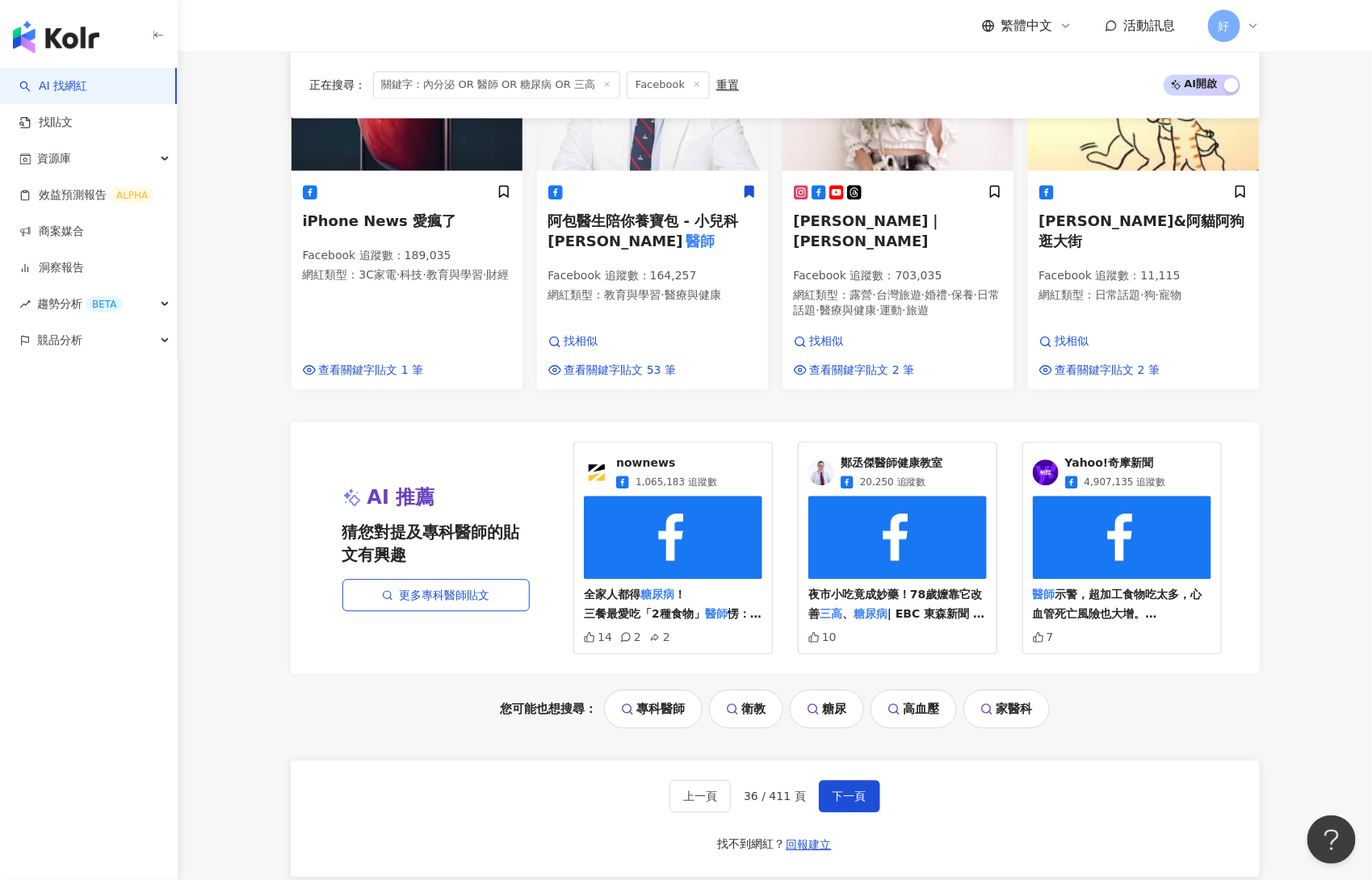
click at [851, 760] on div "上一頁 36 / 411 頁 下一頁 找不到網紅？ 回報建立" at bounding box center [775, 818] width 970 height 116
click at [851, 780] on button "下一頁" at bounding box center [850, 796] width 61 height 32
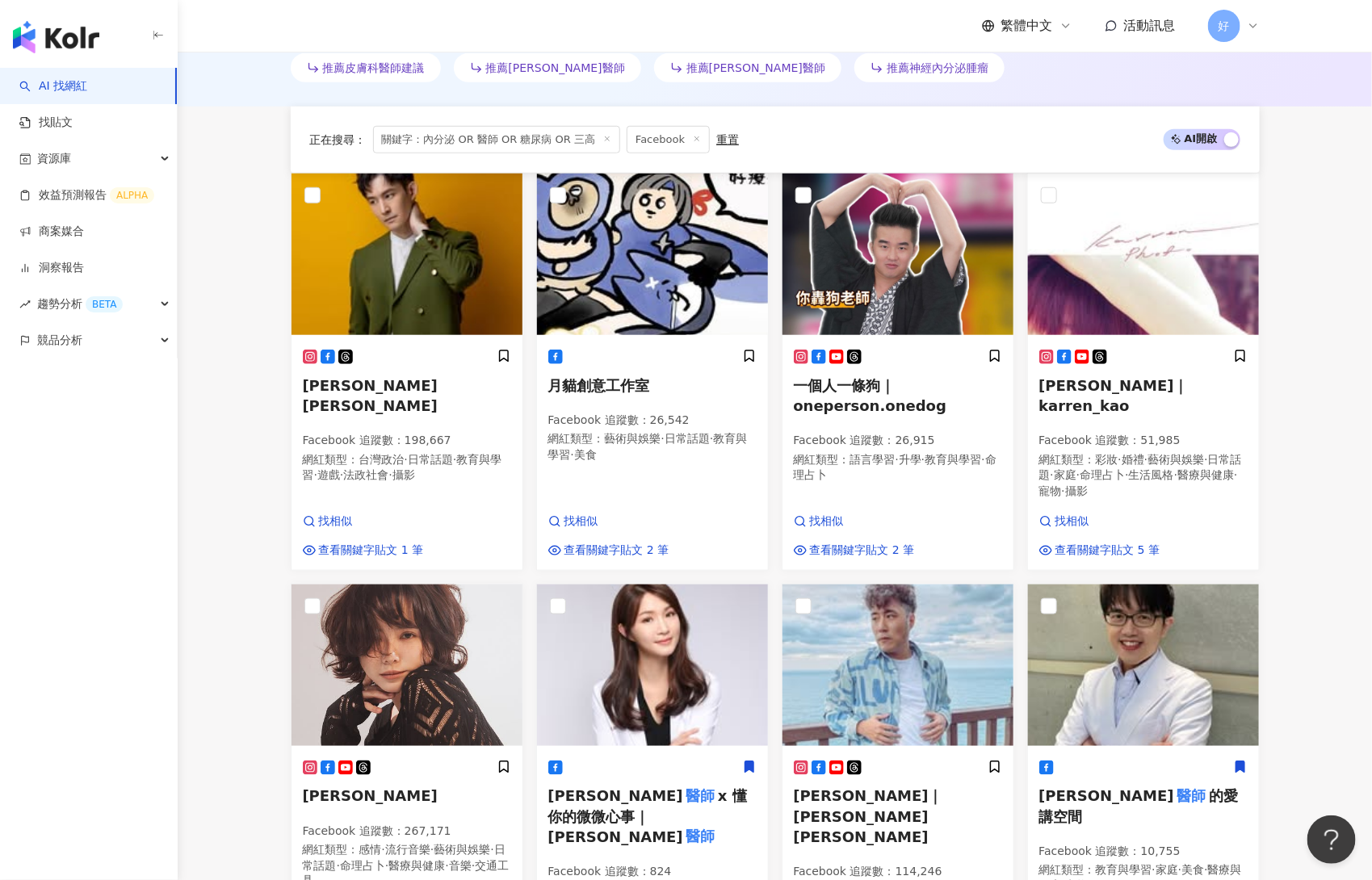
scroll to position [1653, 0]
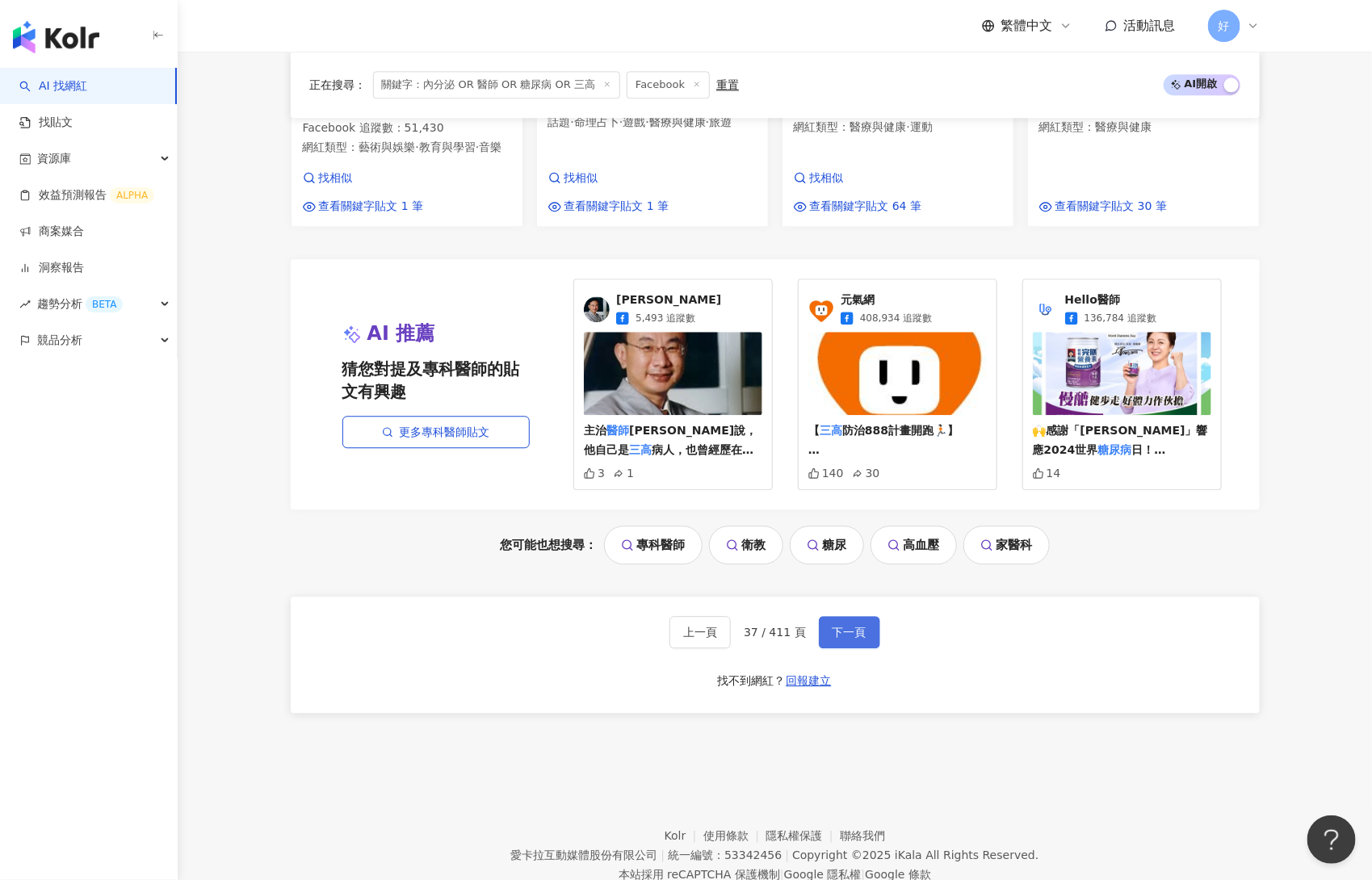
click at [851, 625] on span "下一頁" at bounding box center [850, 632] width 34 height 13
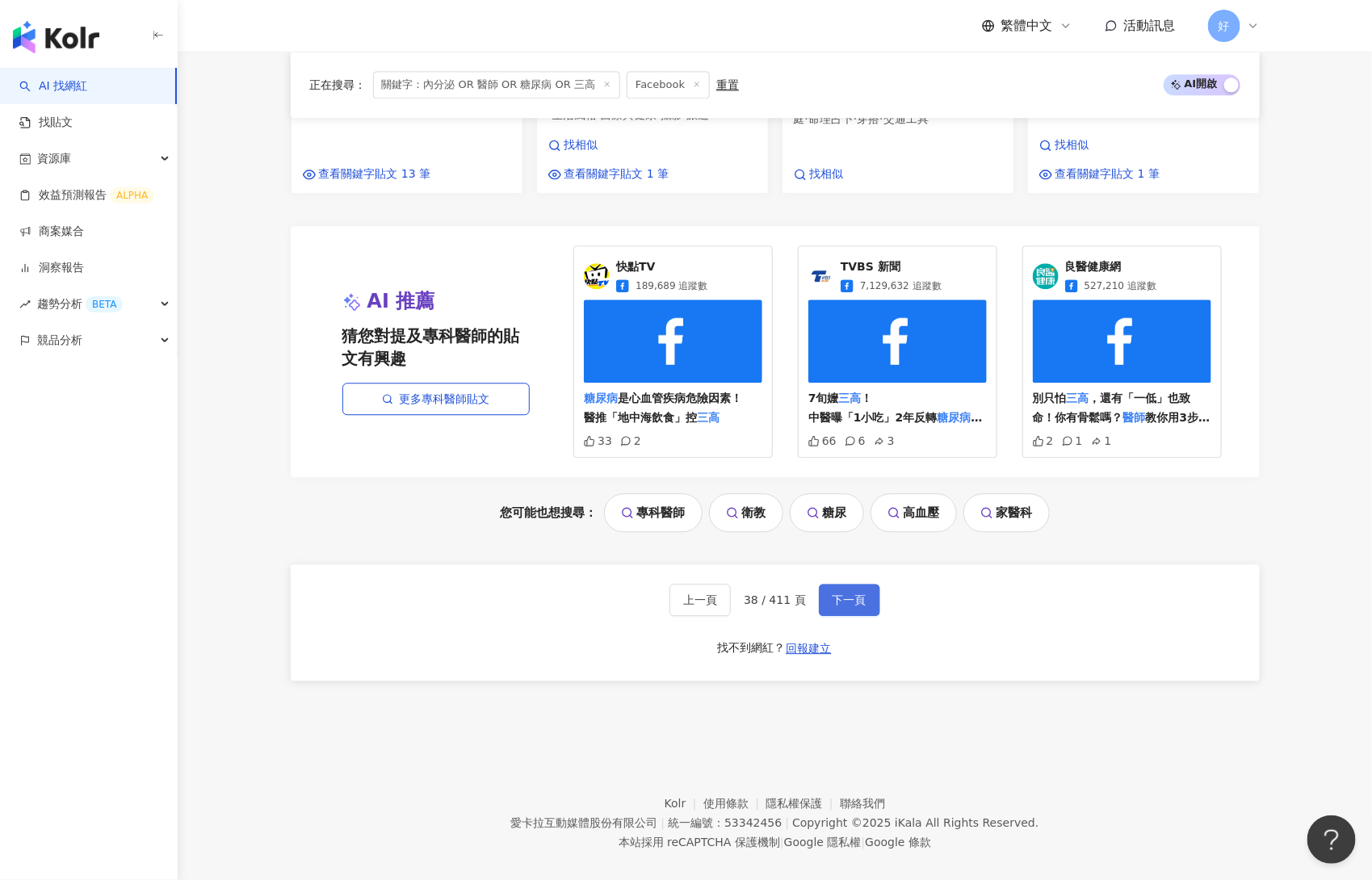
scroll to position [1648, 0]
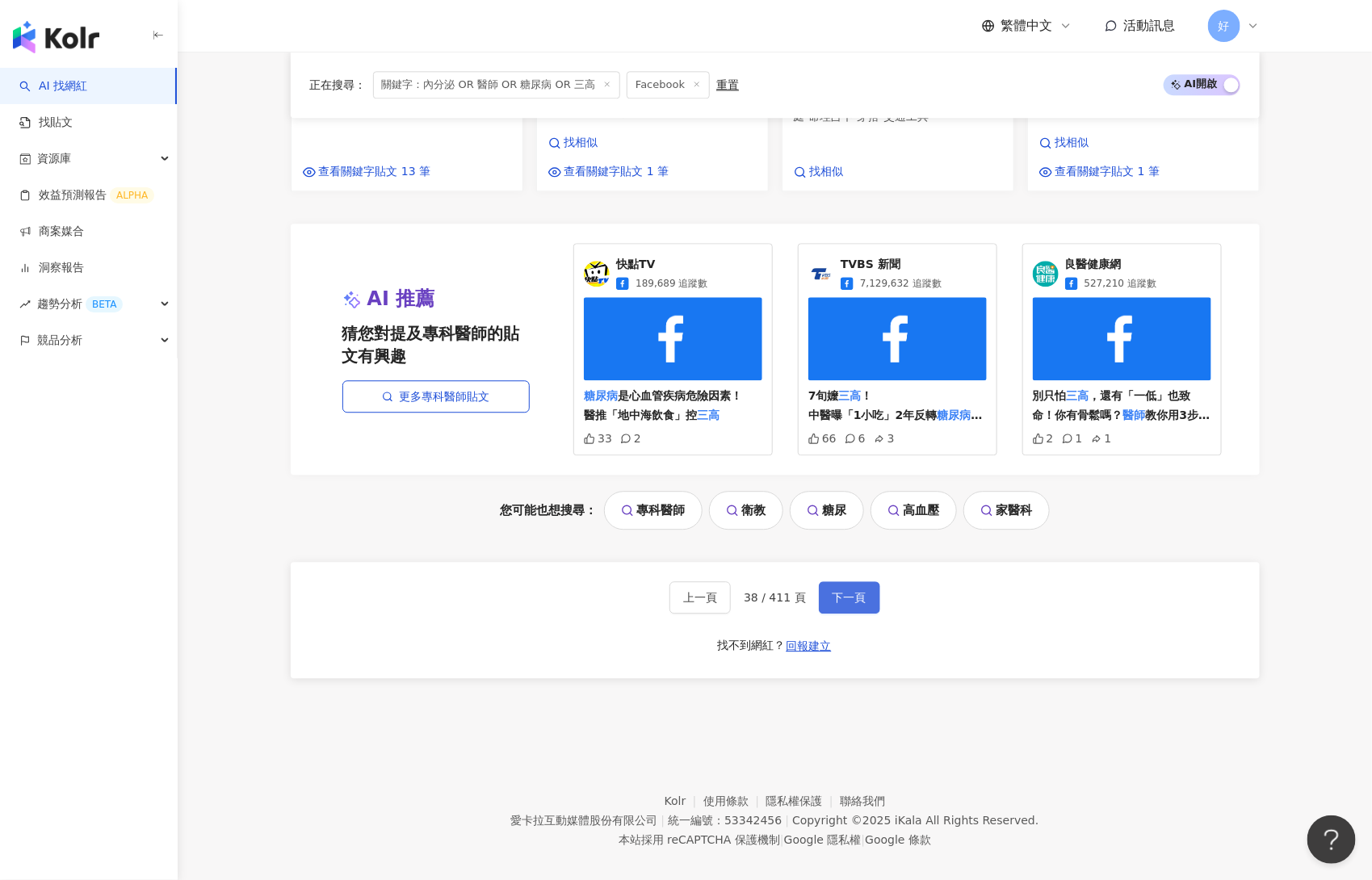
click at [842, 591] on span "下一頁" at bounding box center [850, 597] width 34 height 13
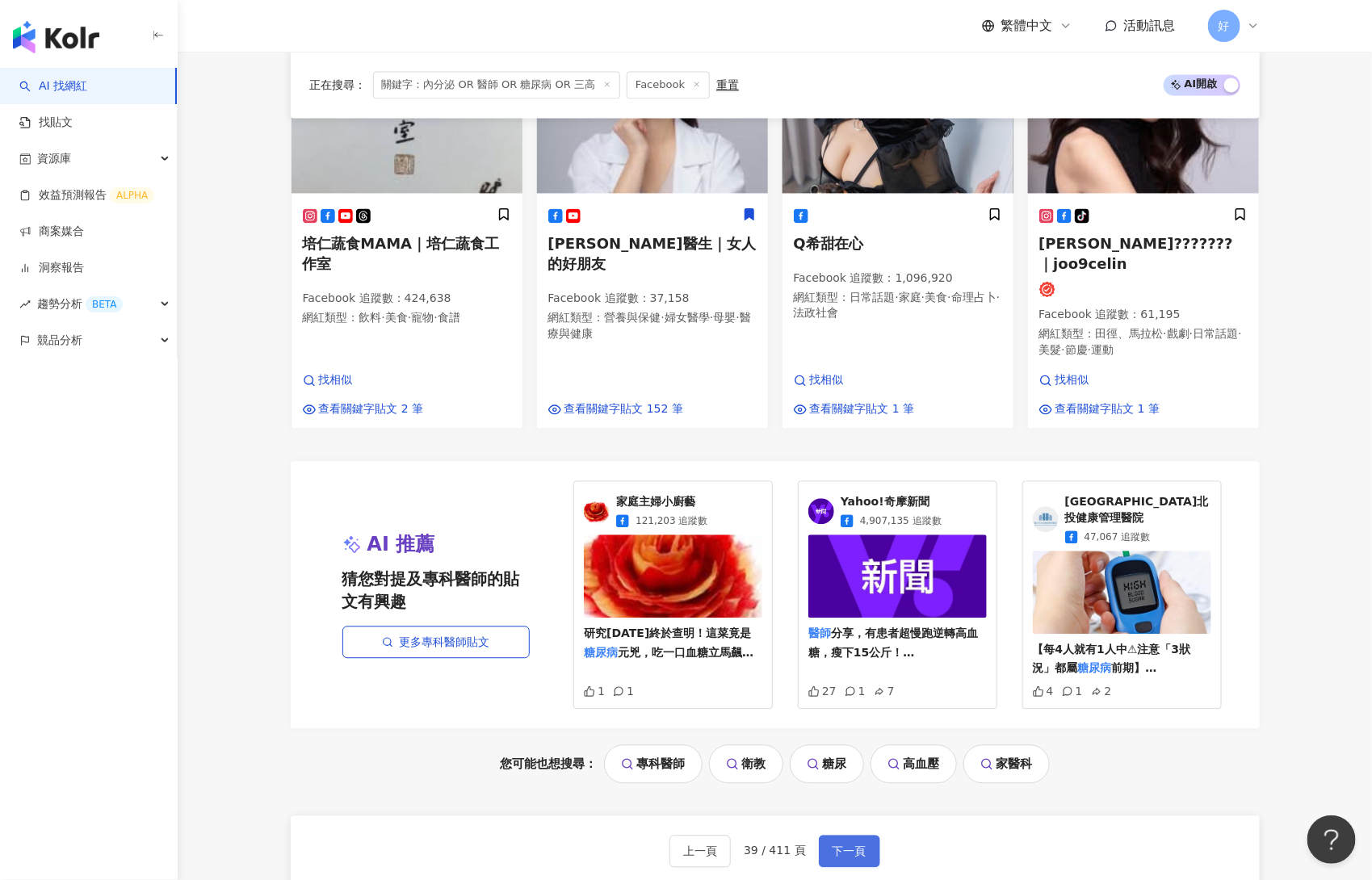
scroll to position [1654, 0]
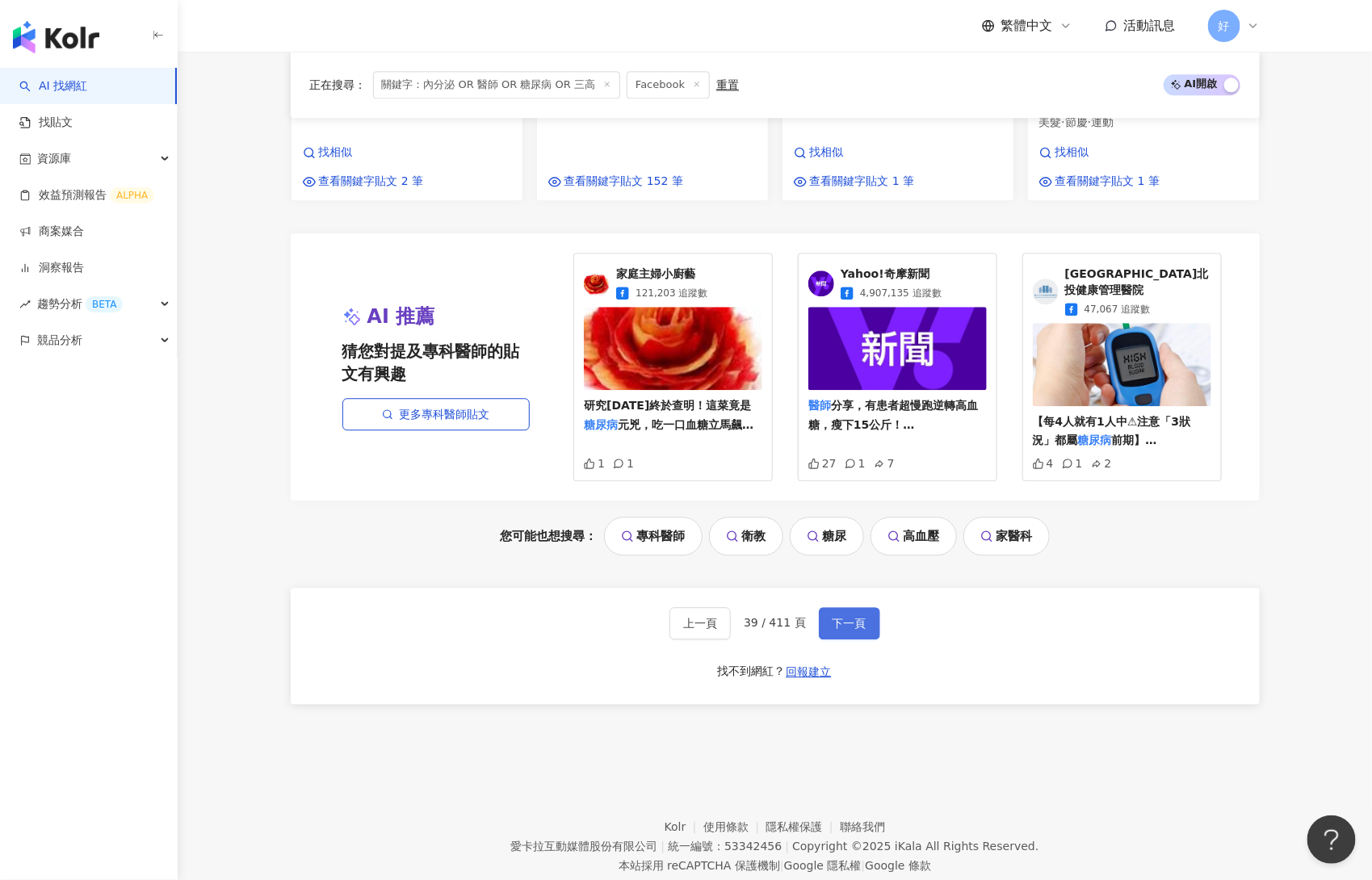
click at [843, 607] on button "下一頁" at bounding box center [850, 623] width 61 height 32
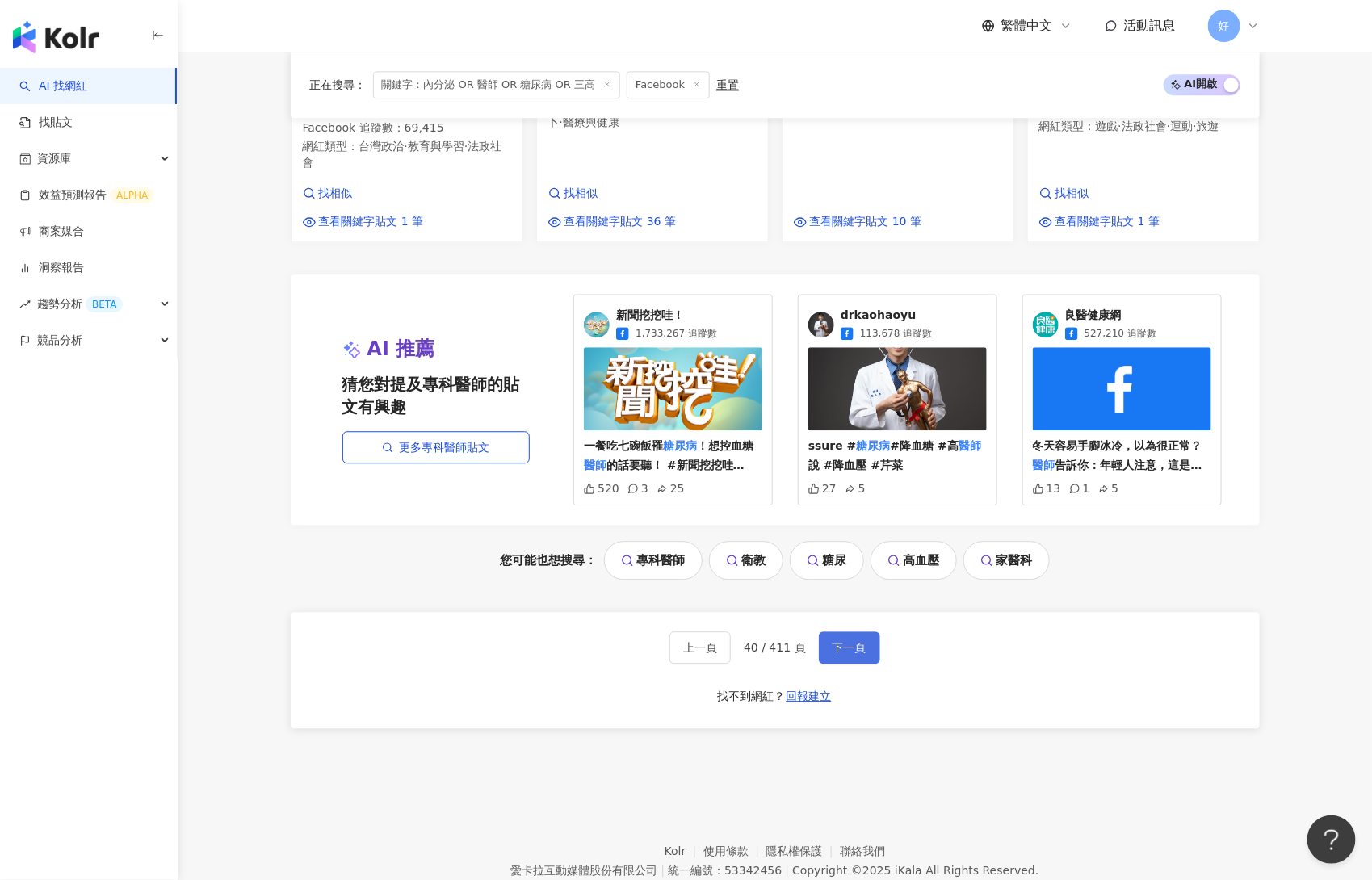
click at [838, 632] on button "下一頁" at bounding box center [850, 647] width 61 height 32
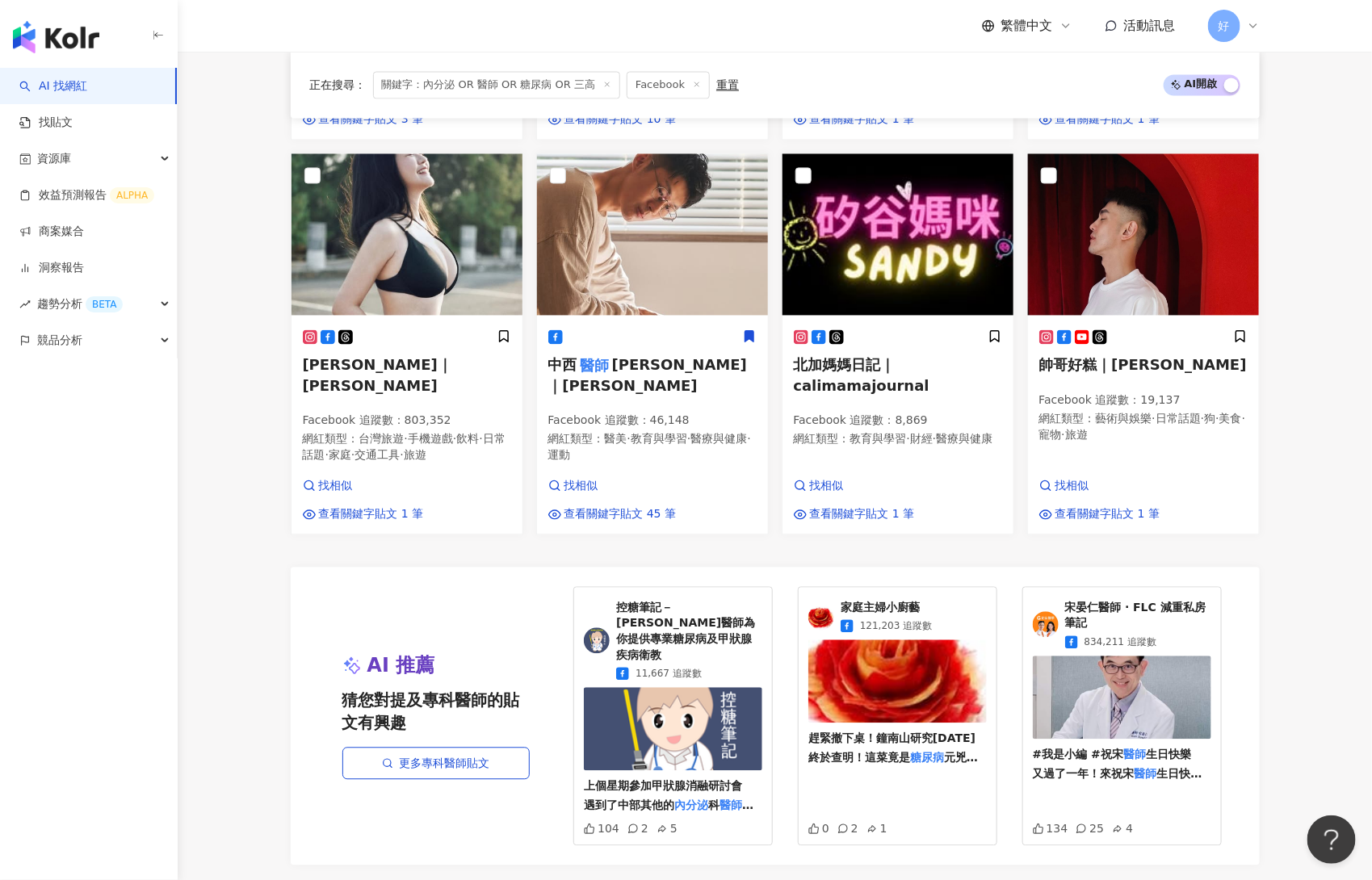
scroll to position [1690, 0]
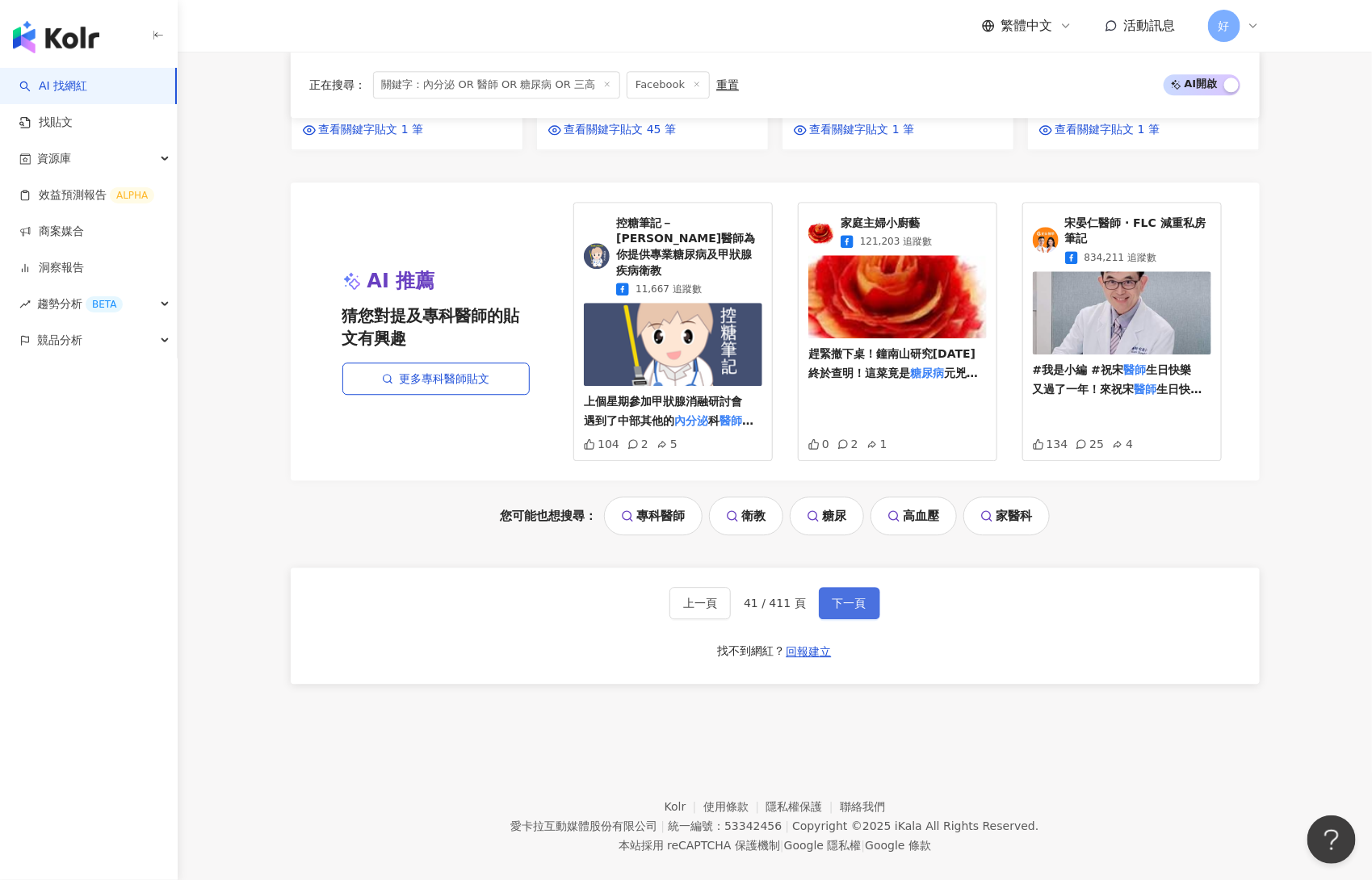
click at [838, 587] on button "下一頁" at bounding box center [850, 603] width 61 height 32
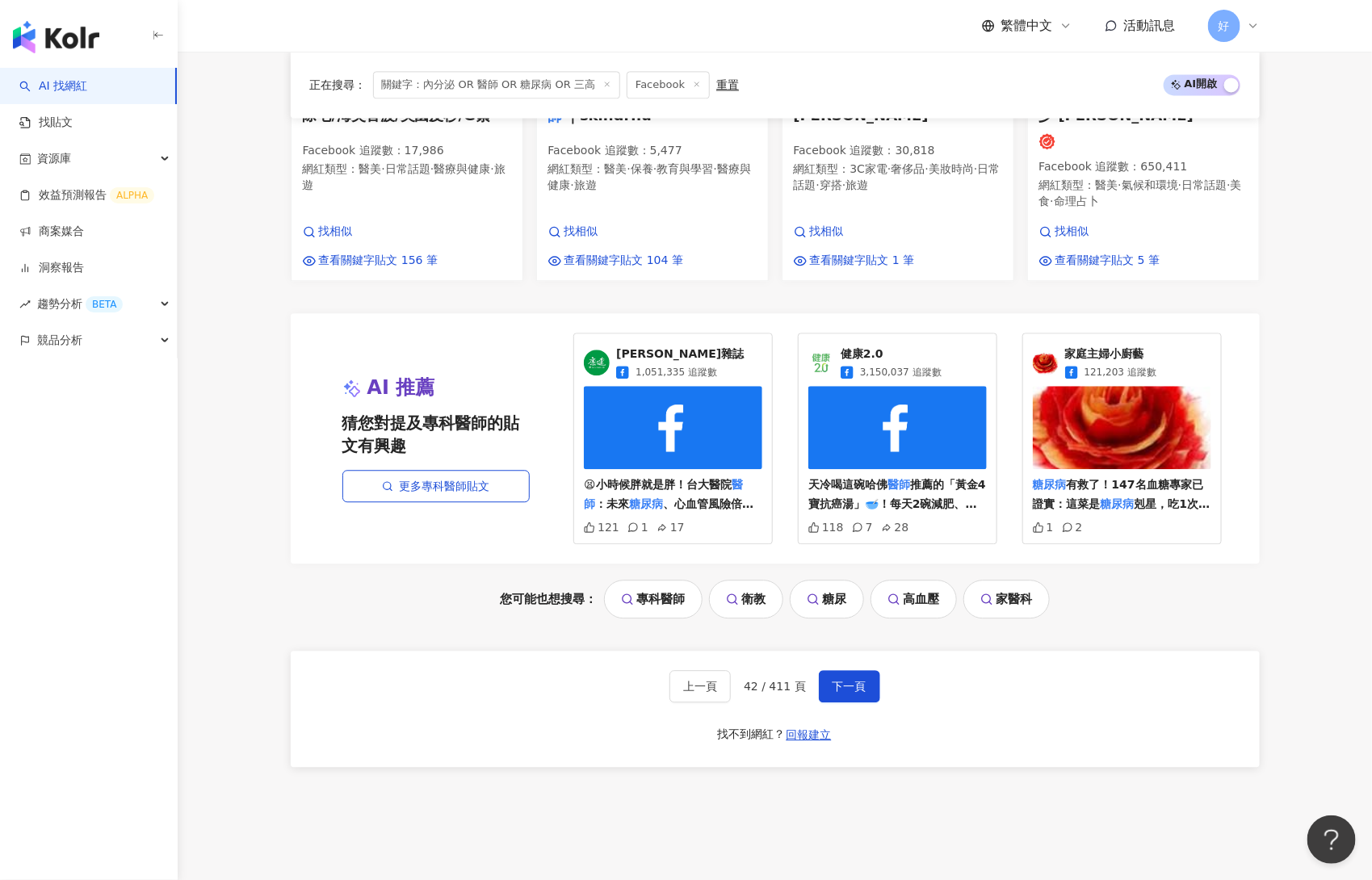
scroll to position [1647, 0]
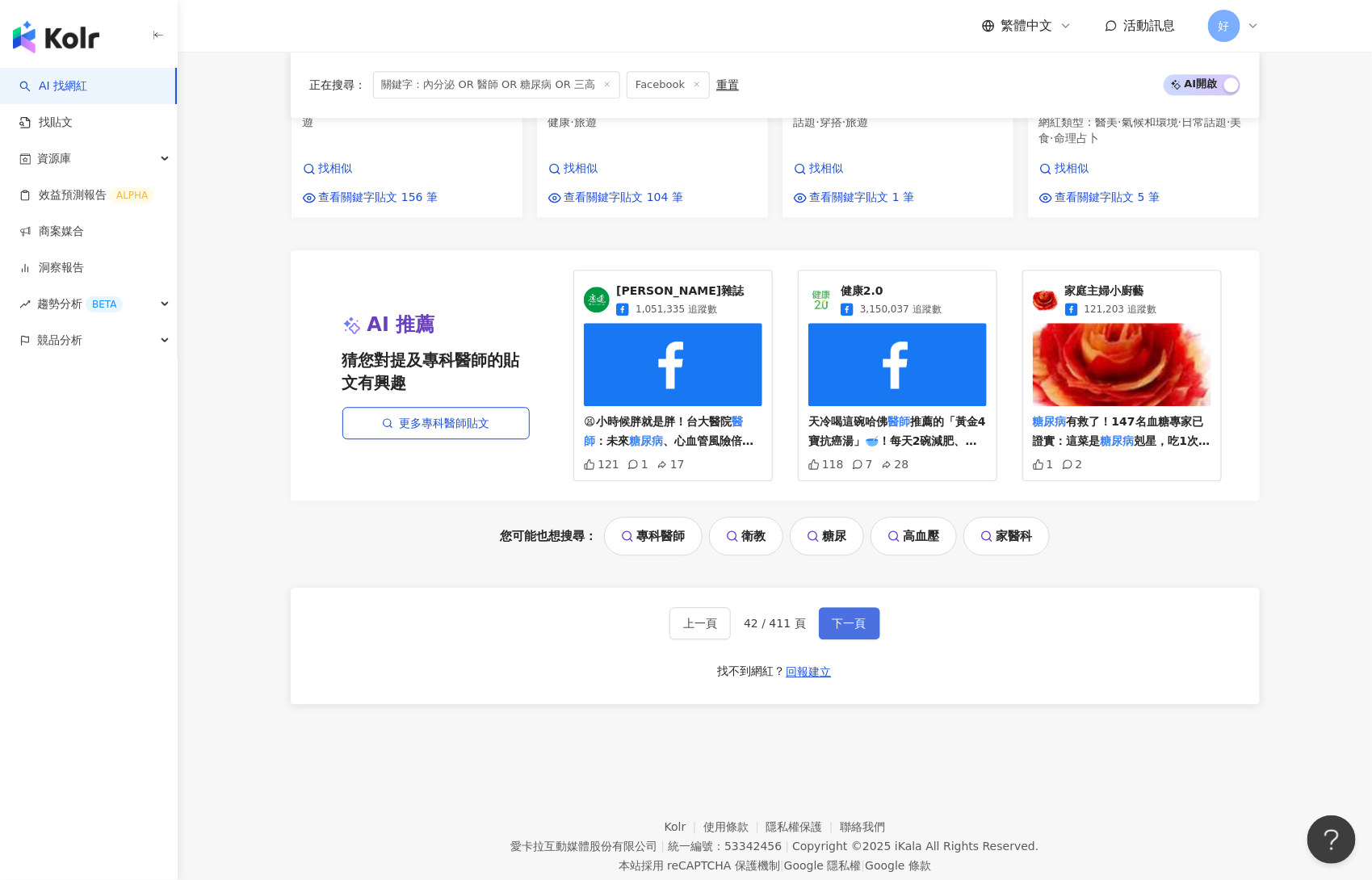
click at [851, 607] on button "下一頁" at bounding box center [850, 623] width 61 height 32
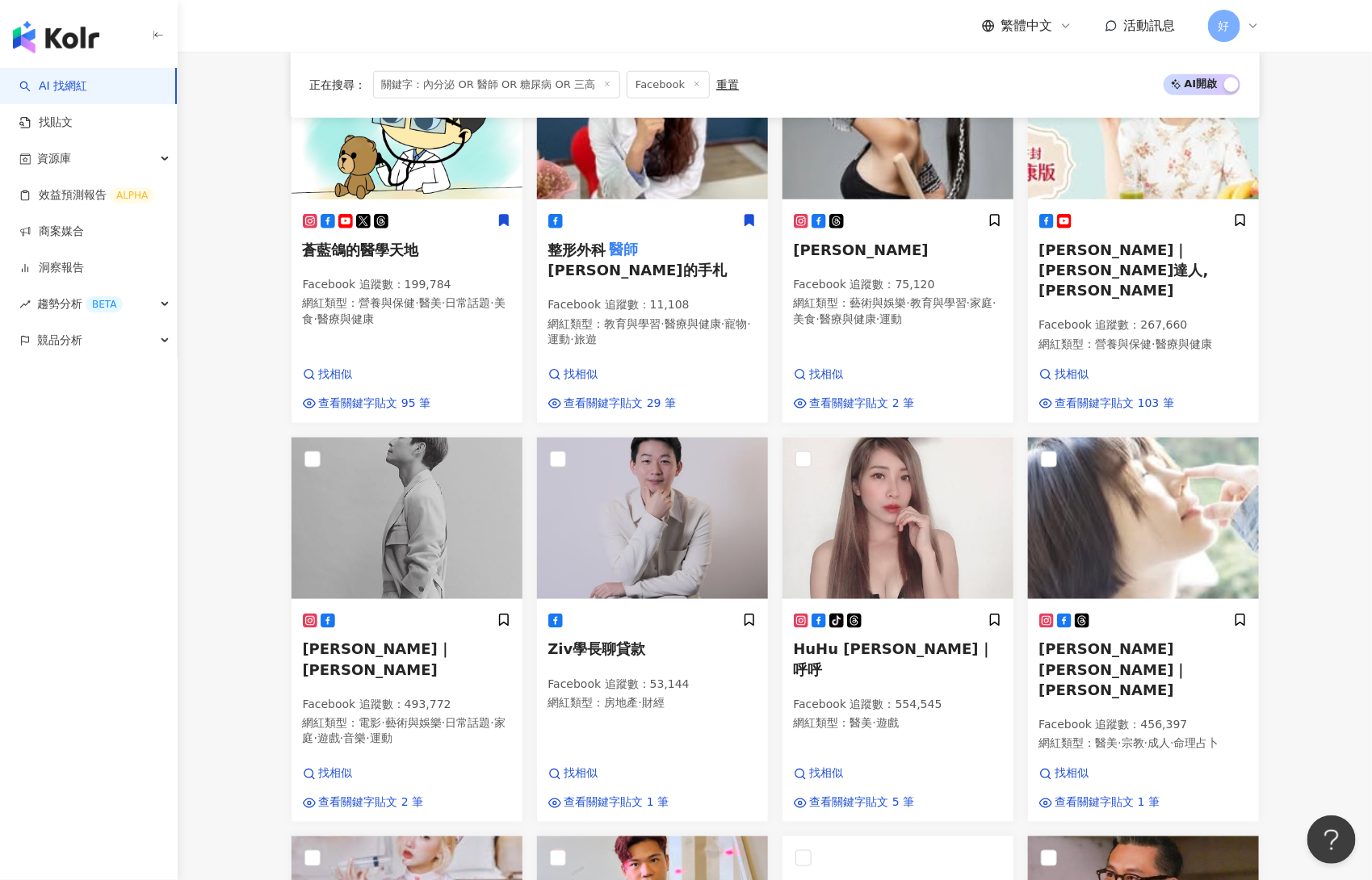
scroll to position [1618, 0]
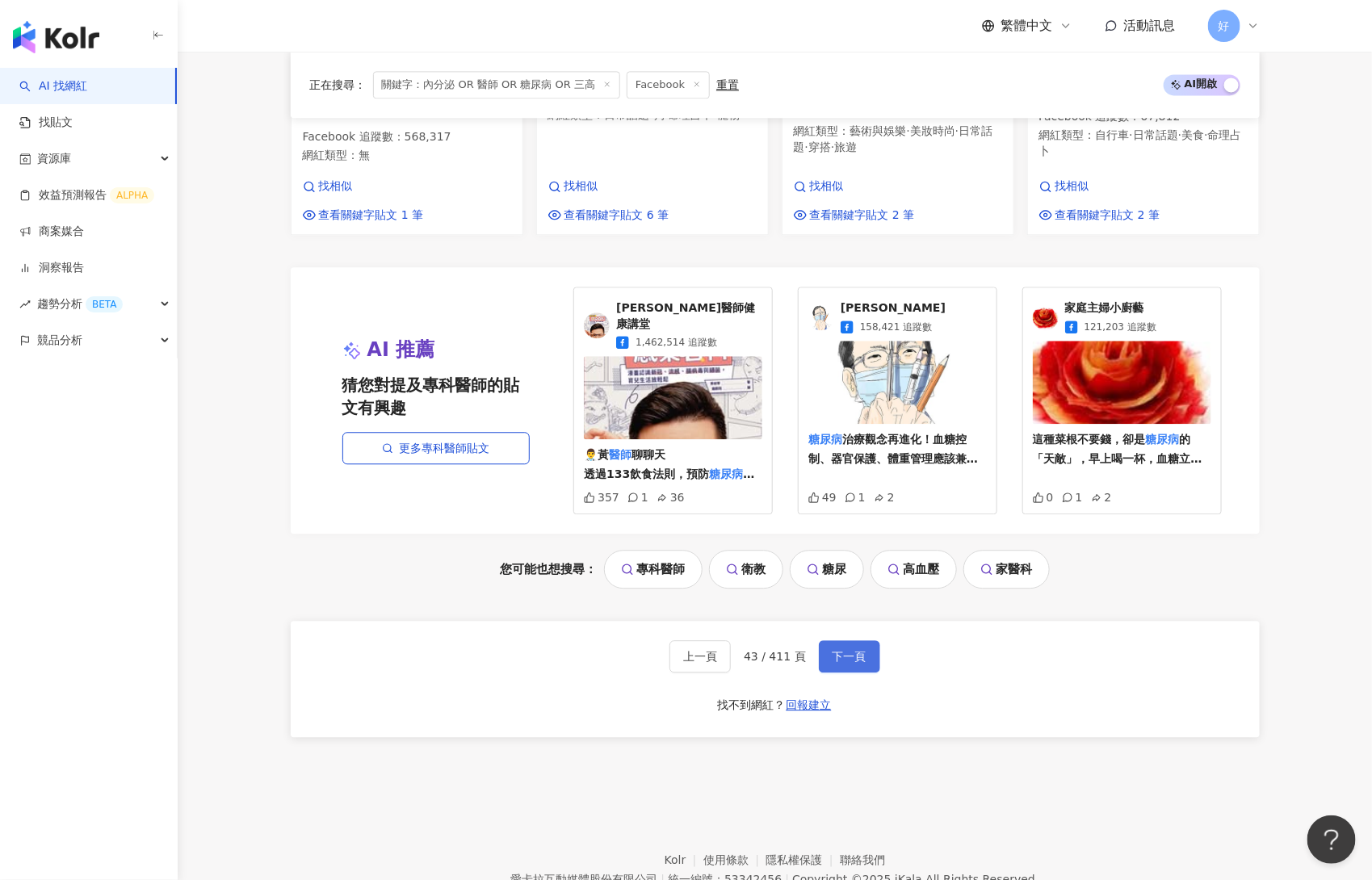
click at [839, 650] on span "下一頁" at bounding box center [850, 656] width 34 height 13
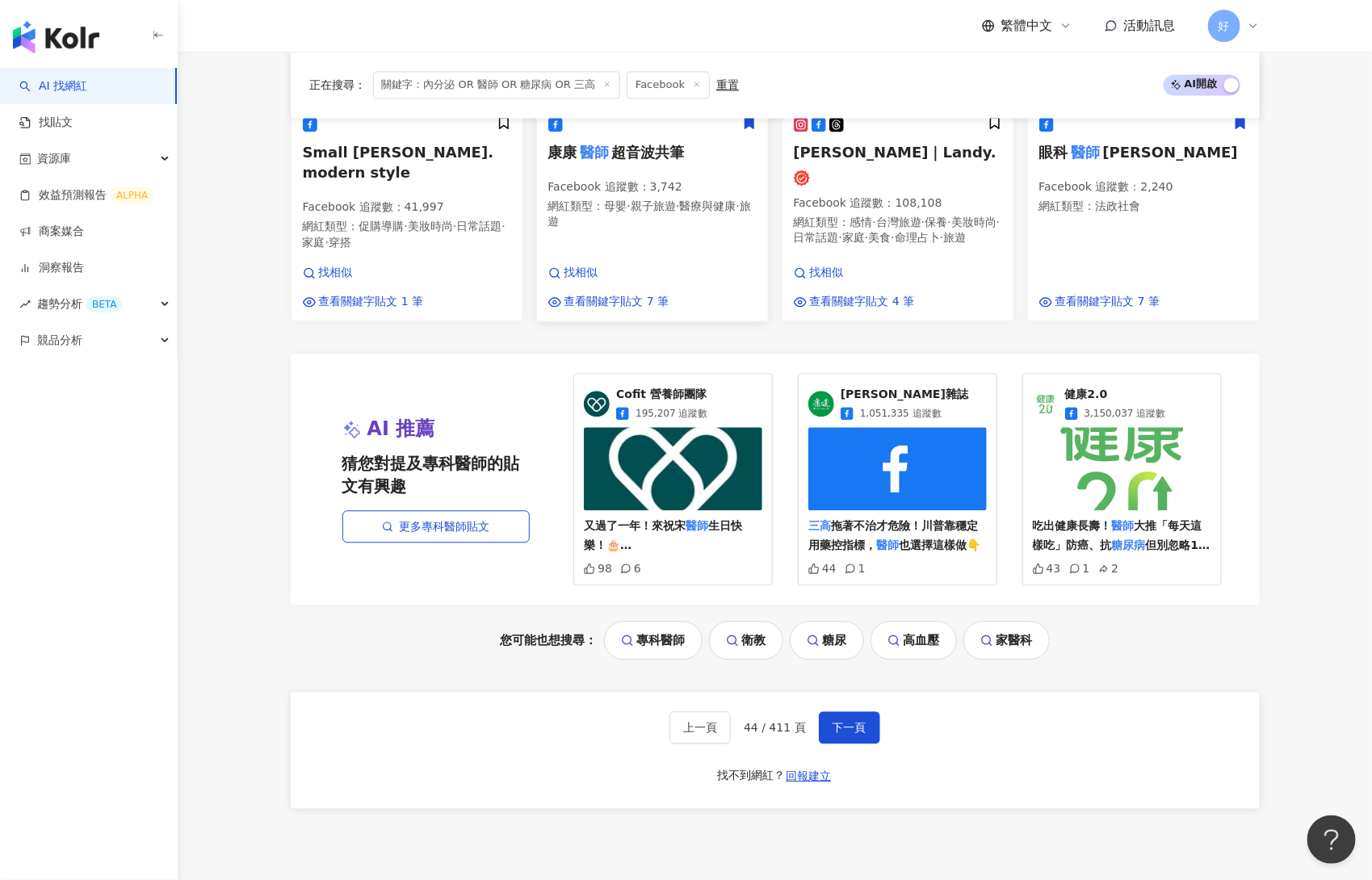
scroll to position [1524, 0]
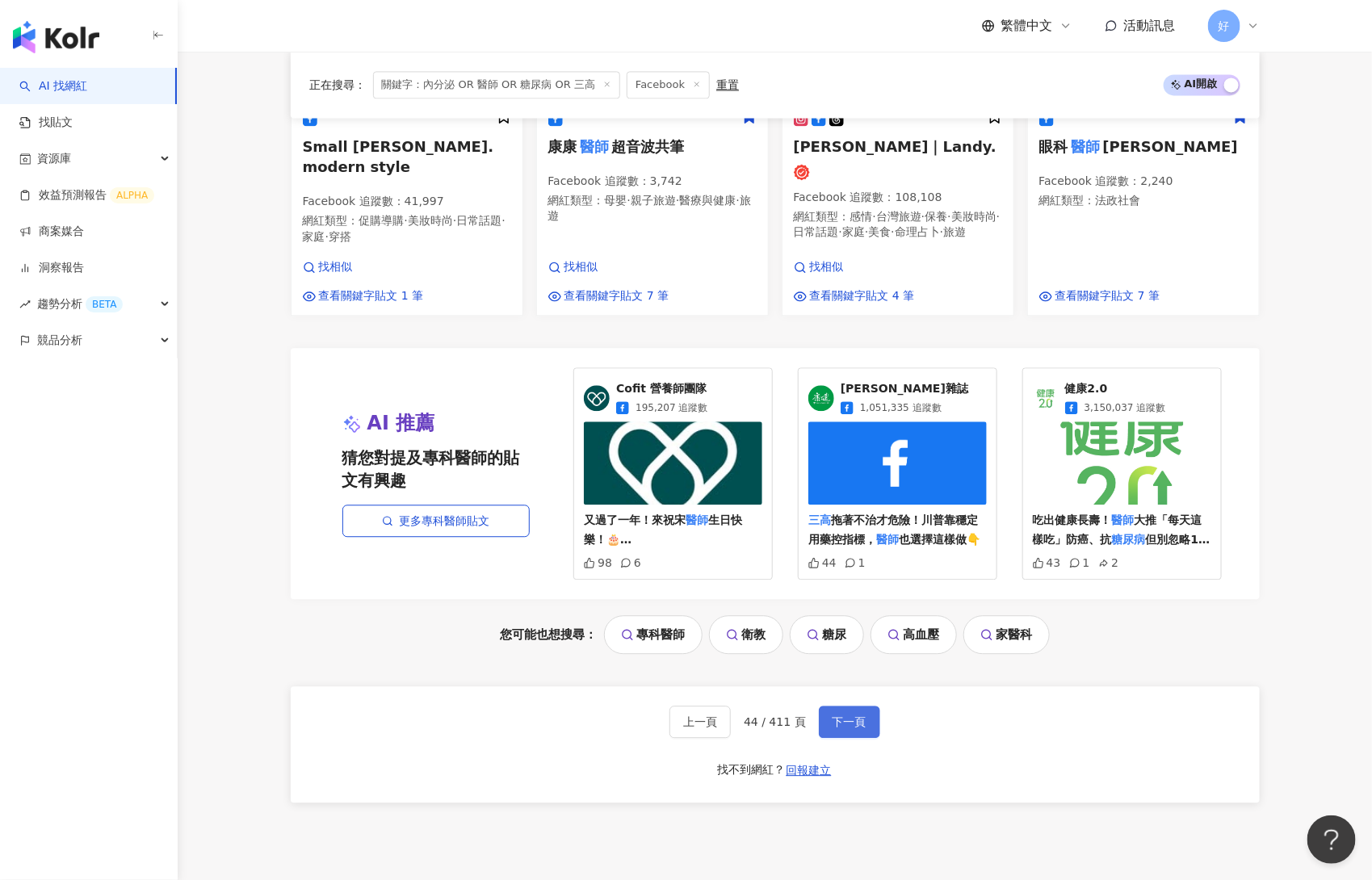
click at [833, 716] on span "下一頁" at bounding box center [850, 722] width 34 height 13
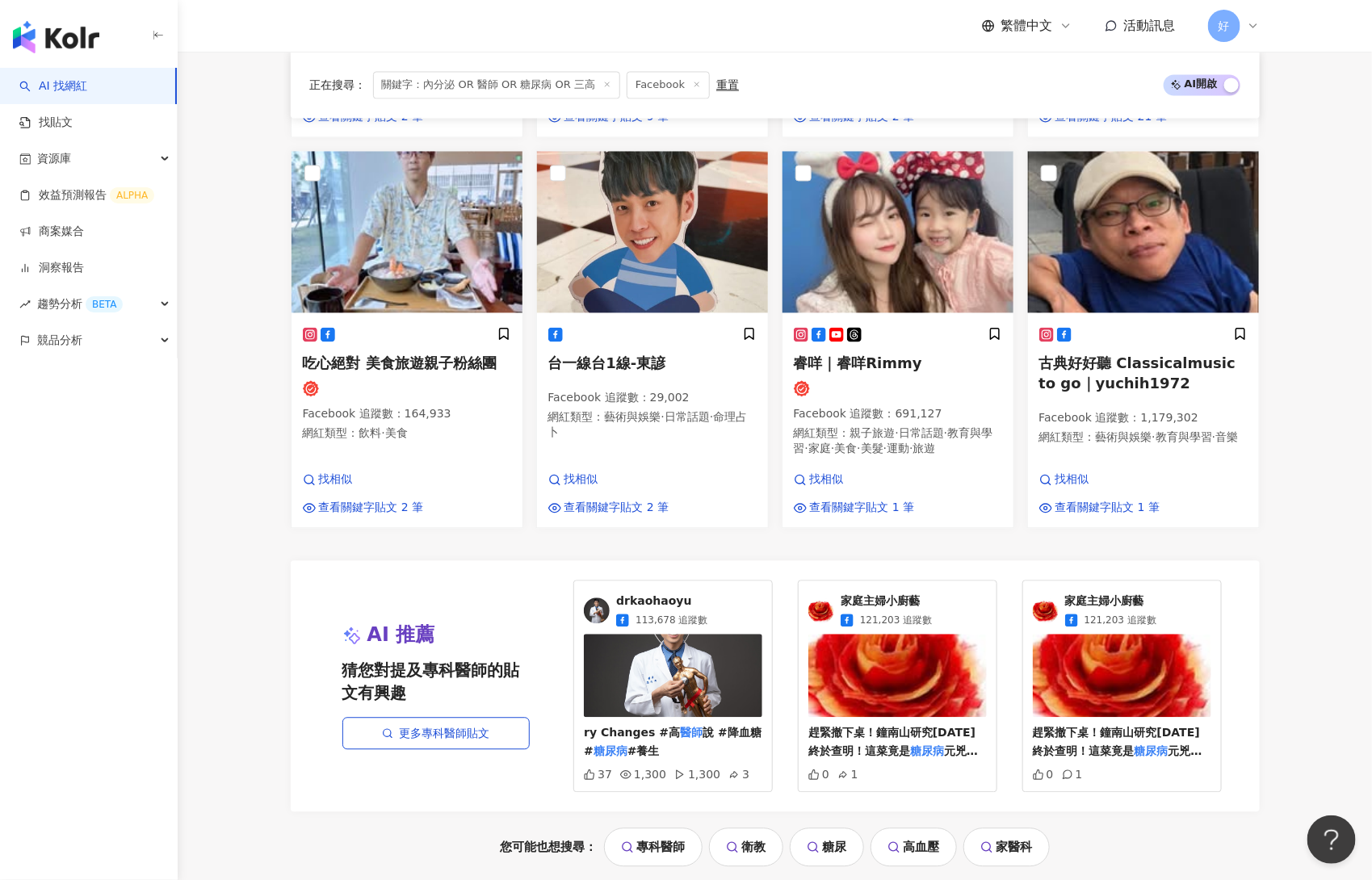
scroll to position [1690, 0]
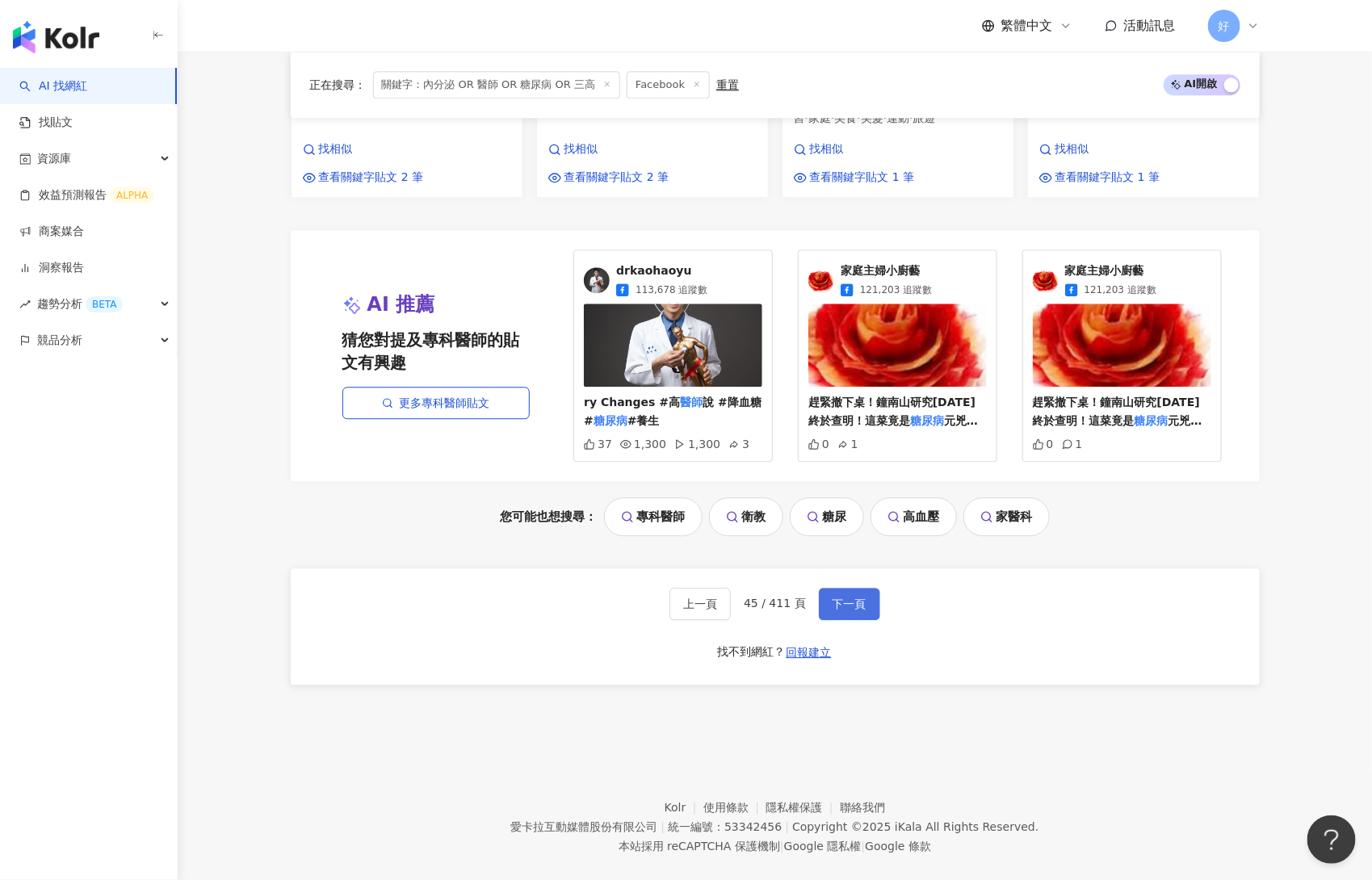
click at [829, 588] on button "下一頁" at bounding box center [850, 604] width 61 height 32
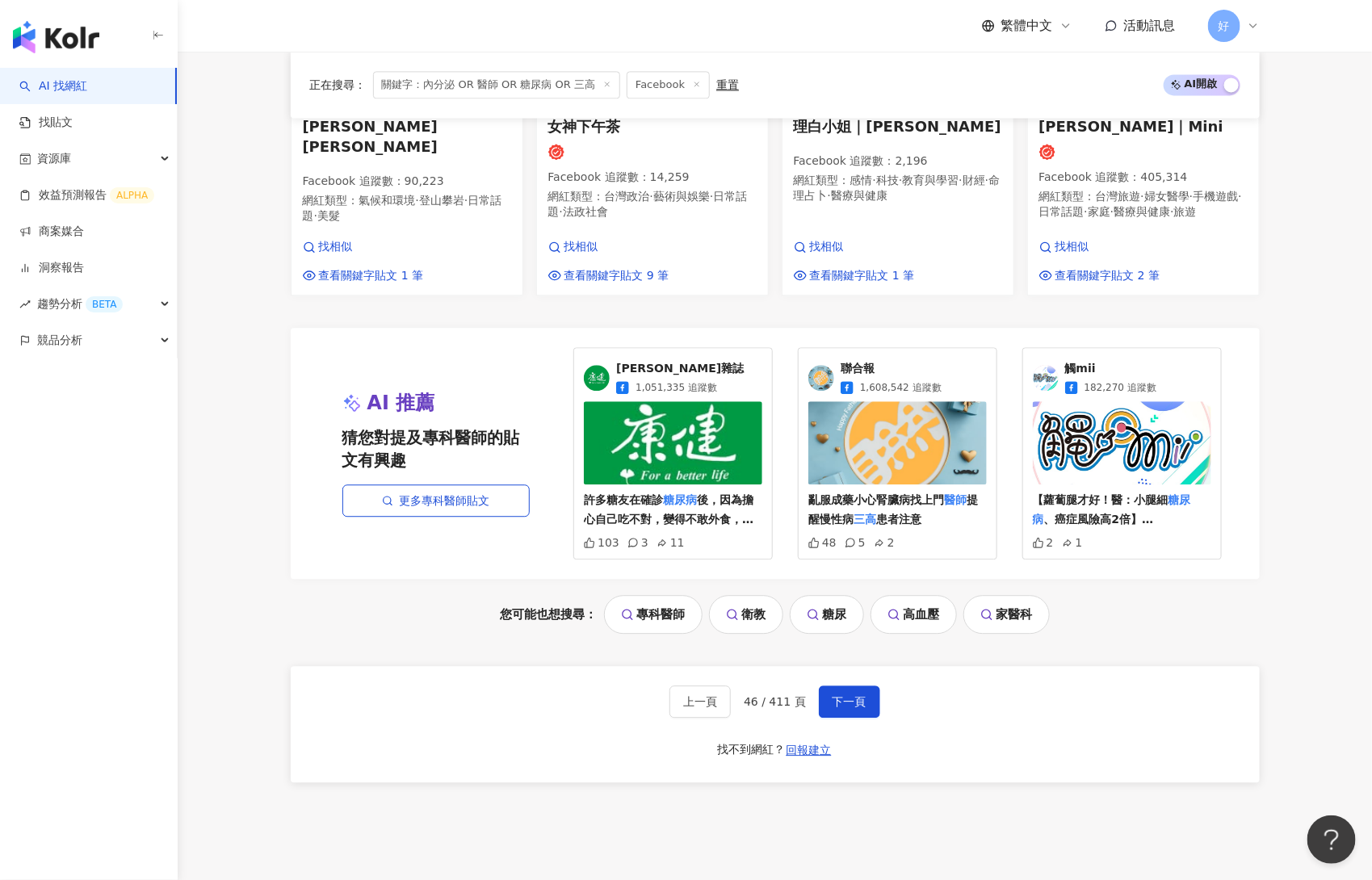
scroll to position [1661, 0]
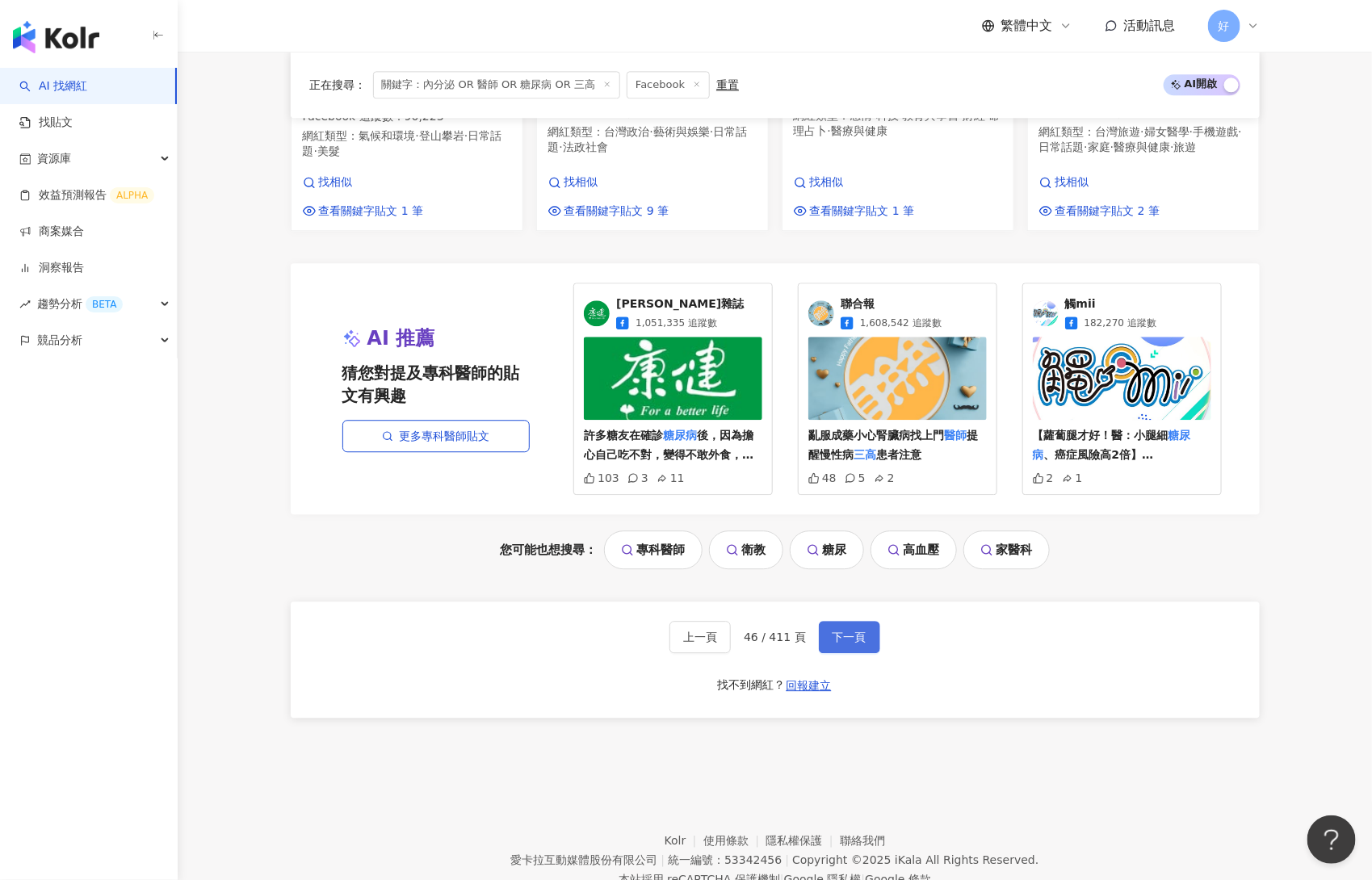
click at [844, 621] on button "下一頁" at bounding box center [850, 637] width 61 height 32
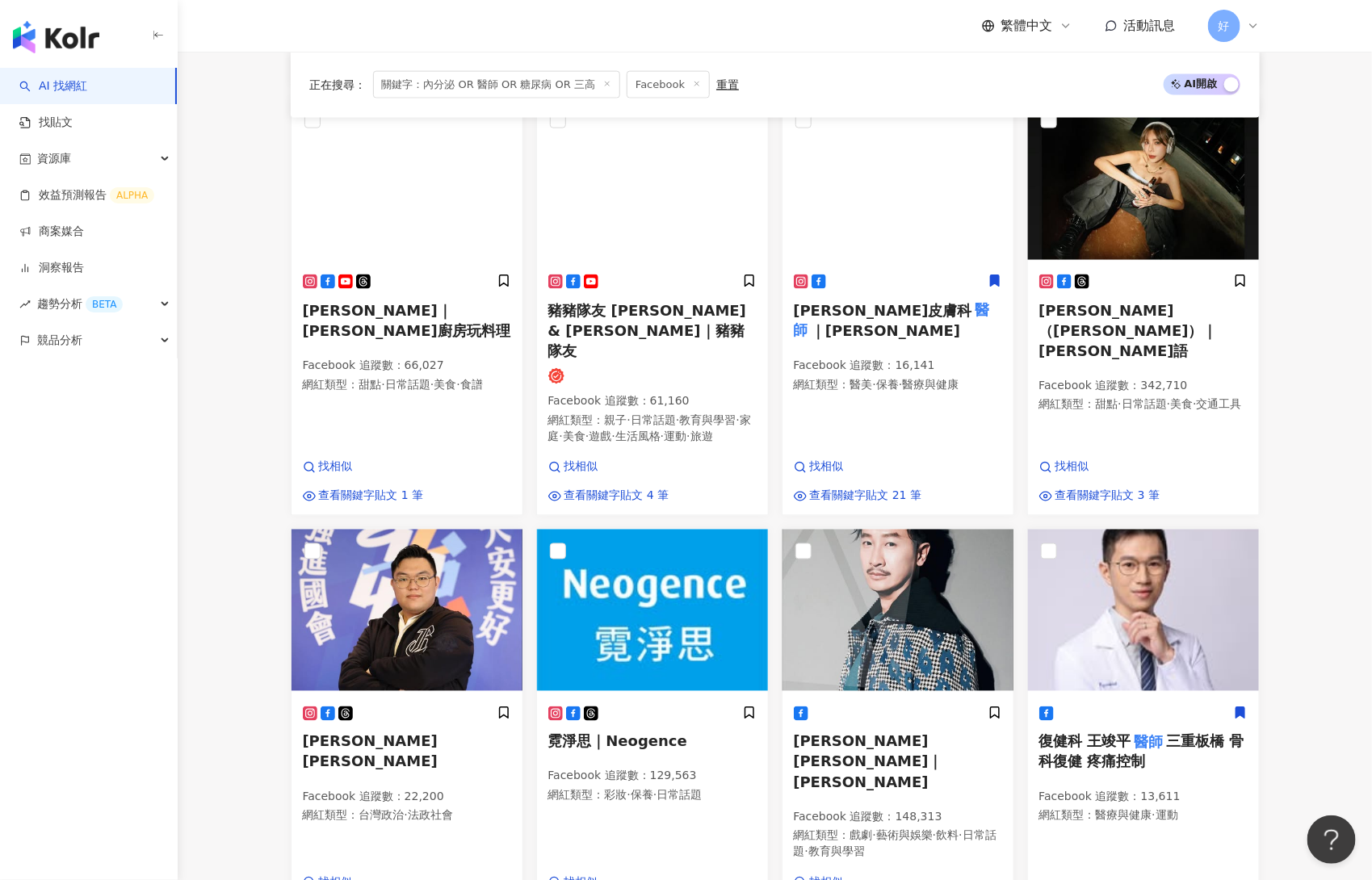
scroll to position [1659, 0]
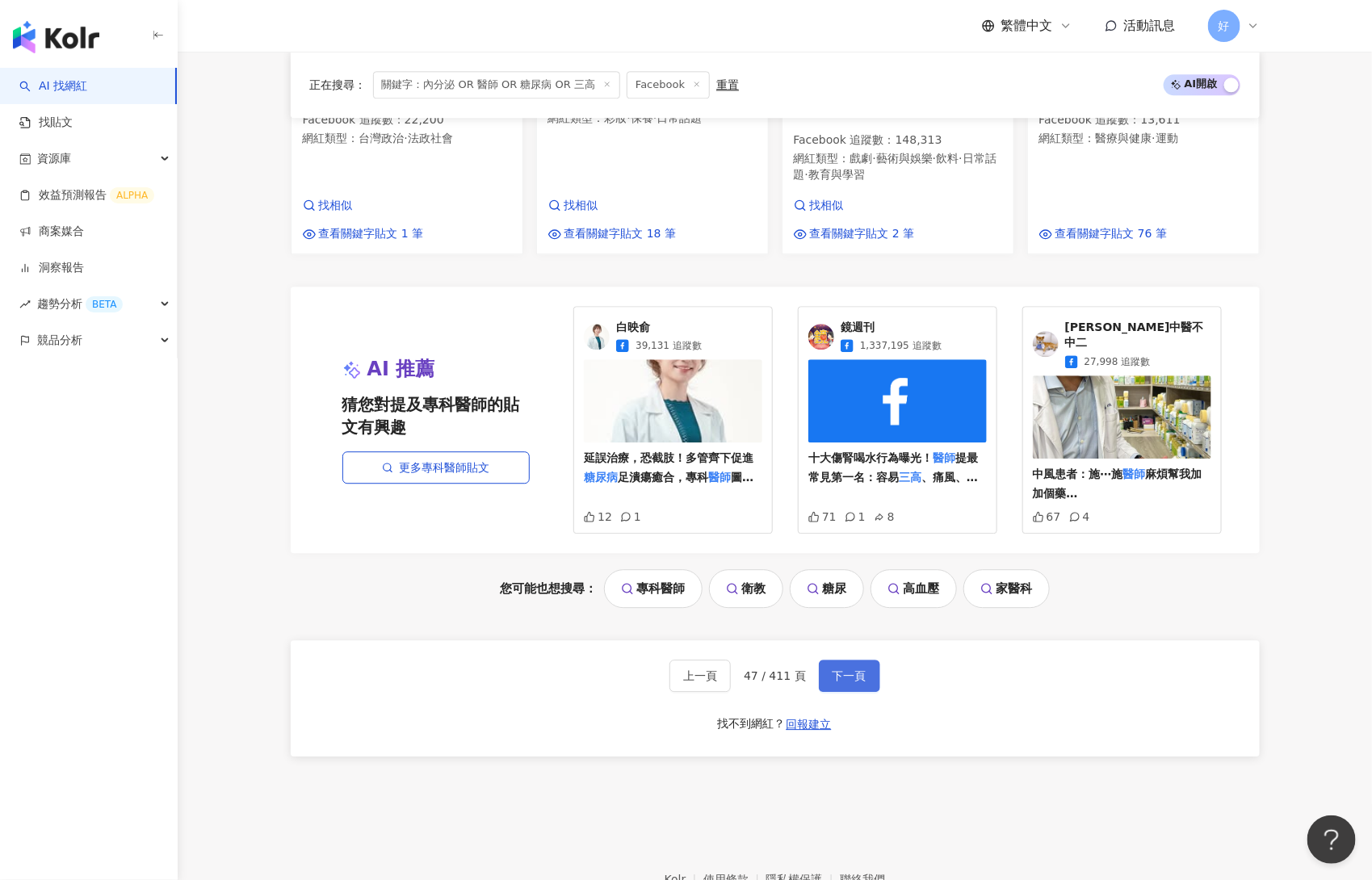
click at [844, 660] on button "下一頁" at bounding box center [850, 675] width 61 height 32
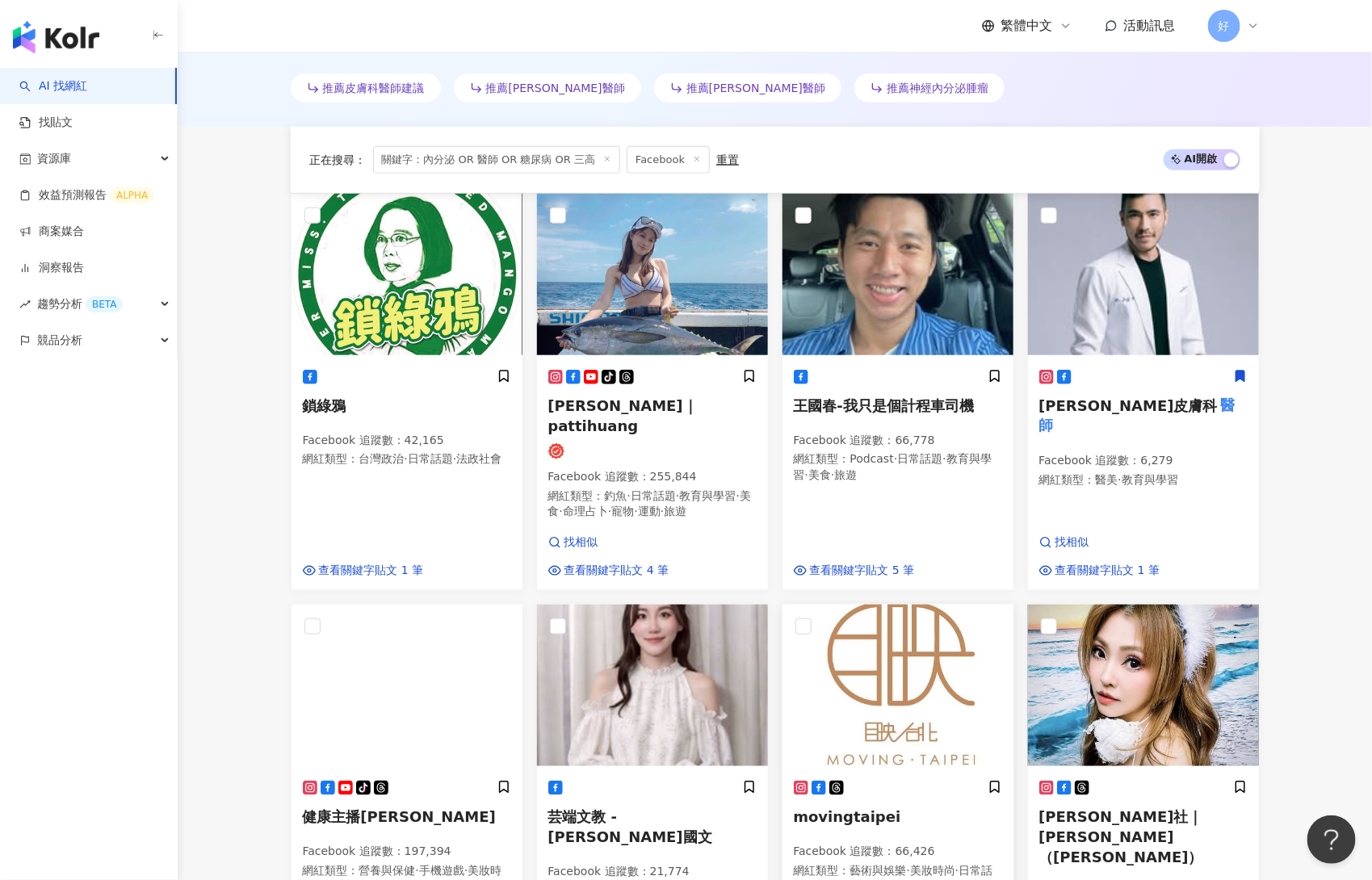
scroll to position [1672, 0]
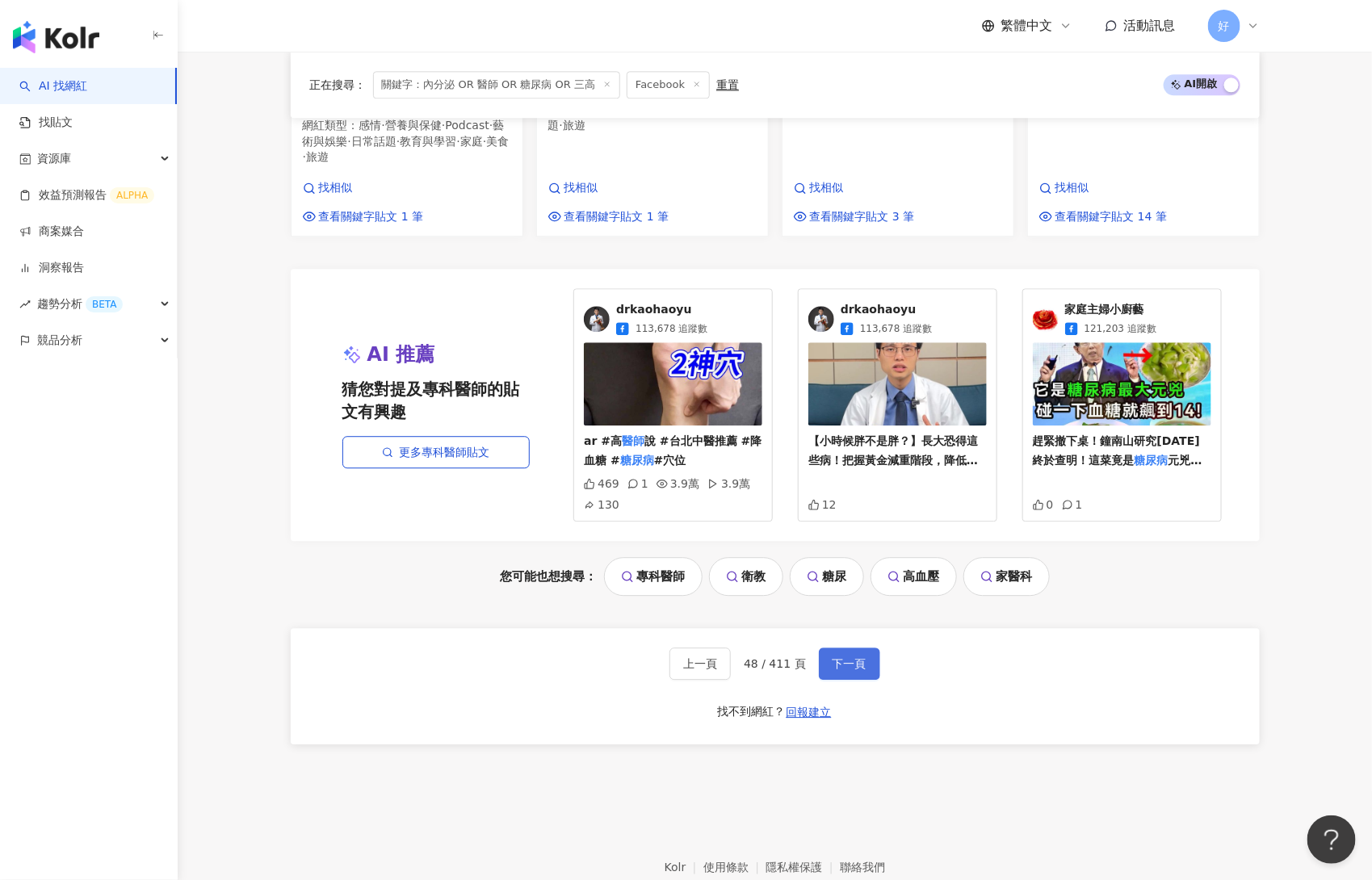
click at [836, 647] on button "下一頁" at bounding box center [850, 663] width 61 height 32
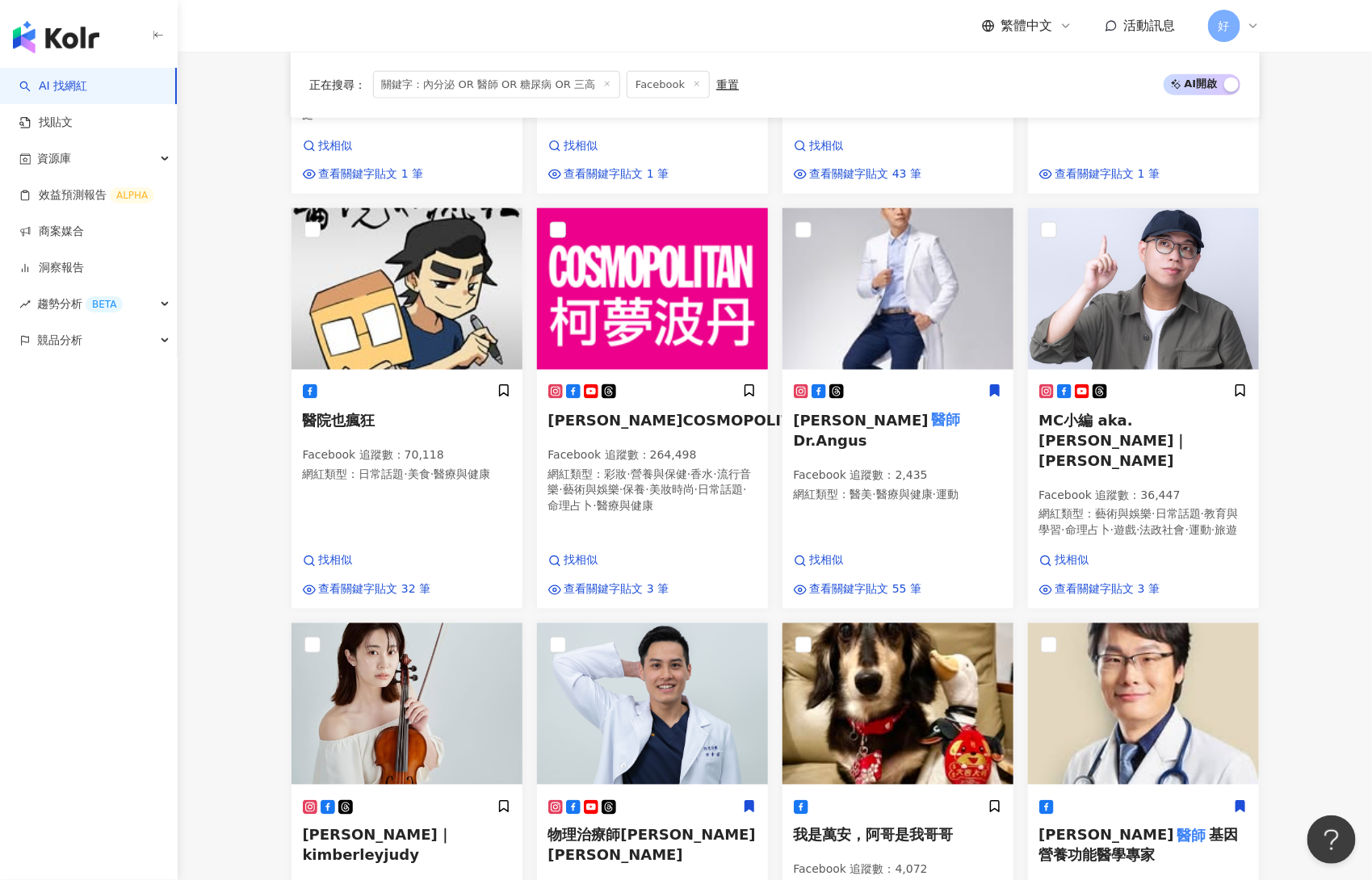
scroll to position [1638, 0]
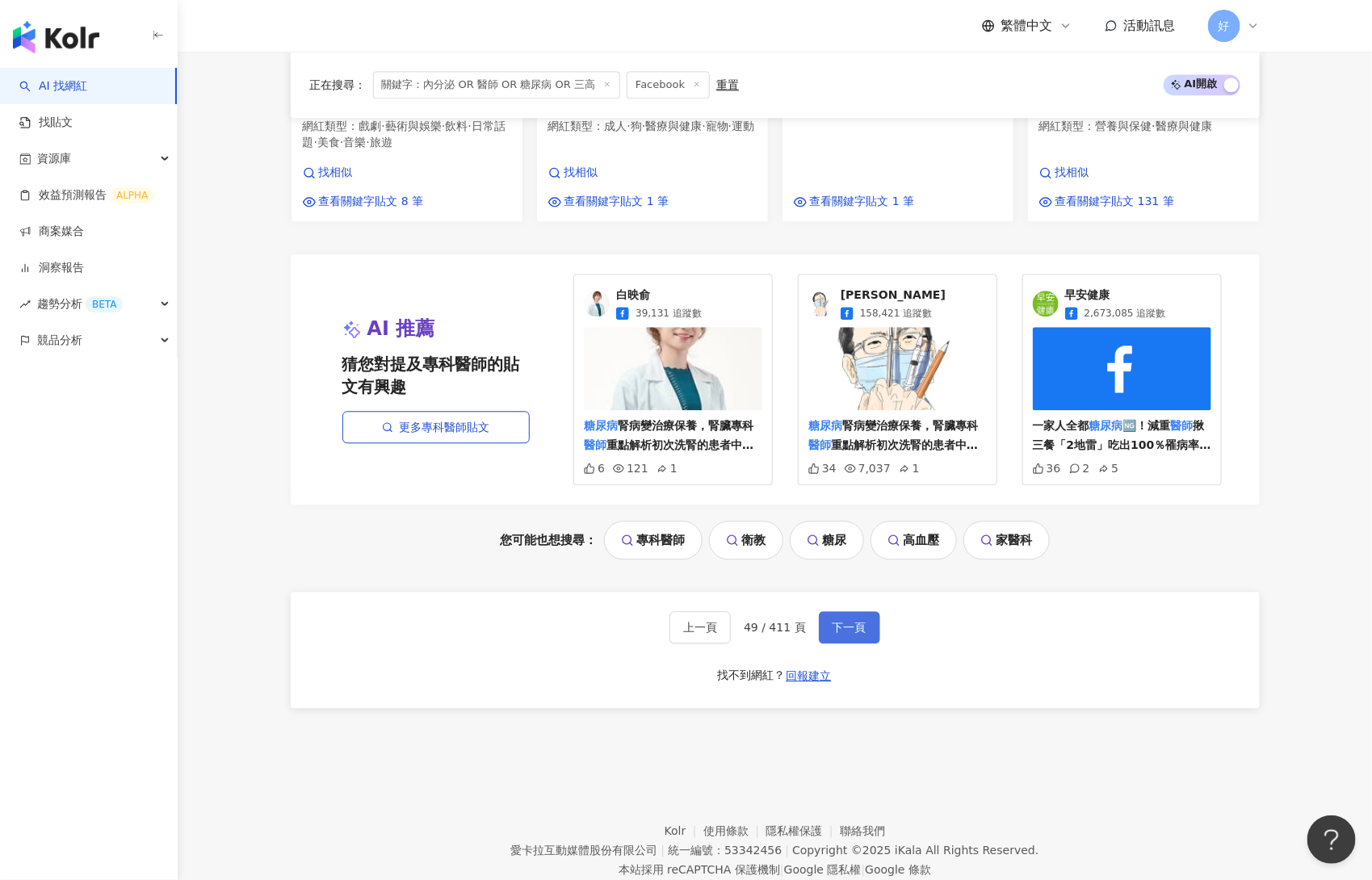
click at [847, 621] on span "下一頁" at bounding box center [850, 627] width 34 height 13
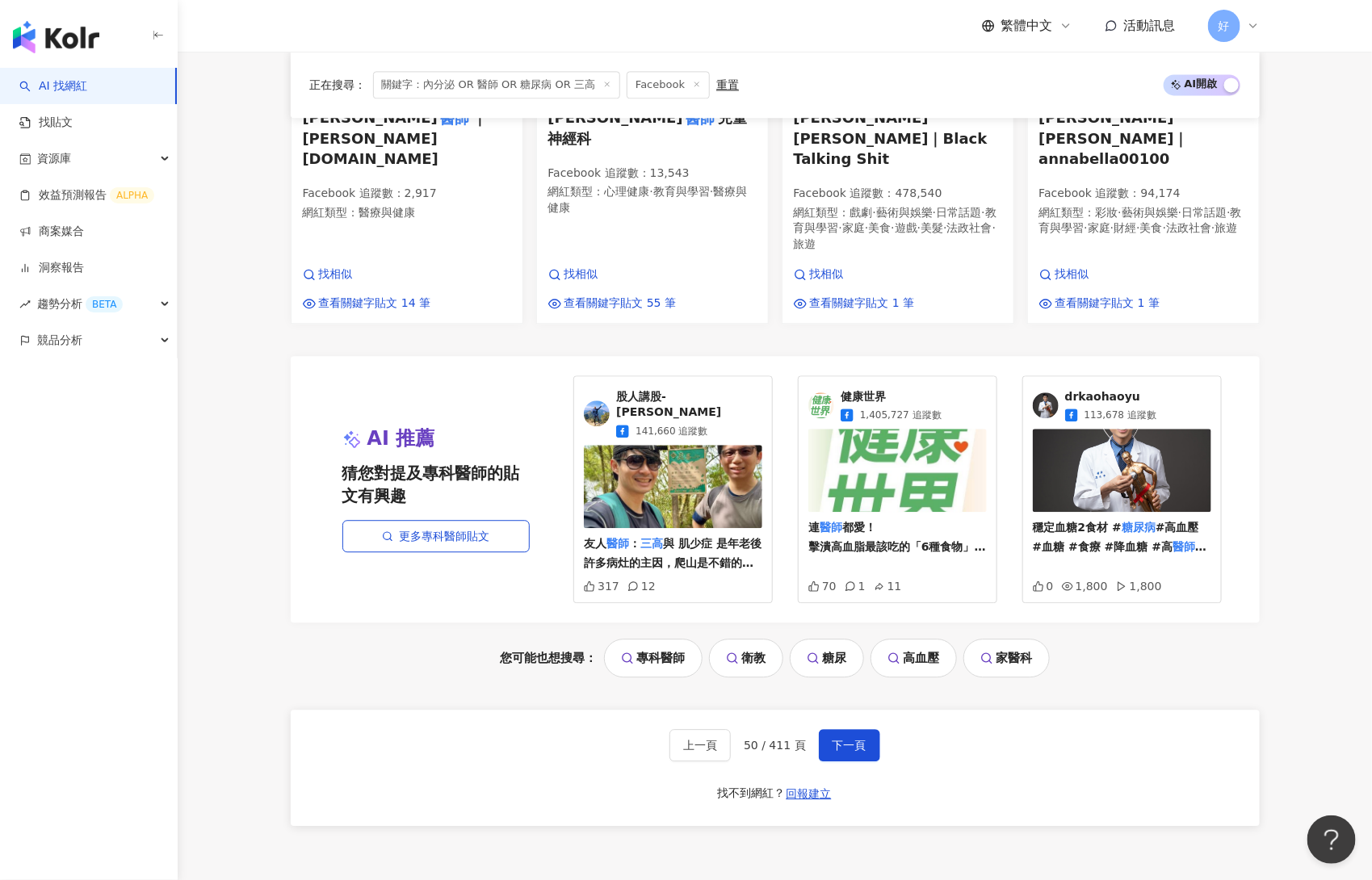
scroll to position [1694, 0]
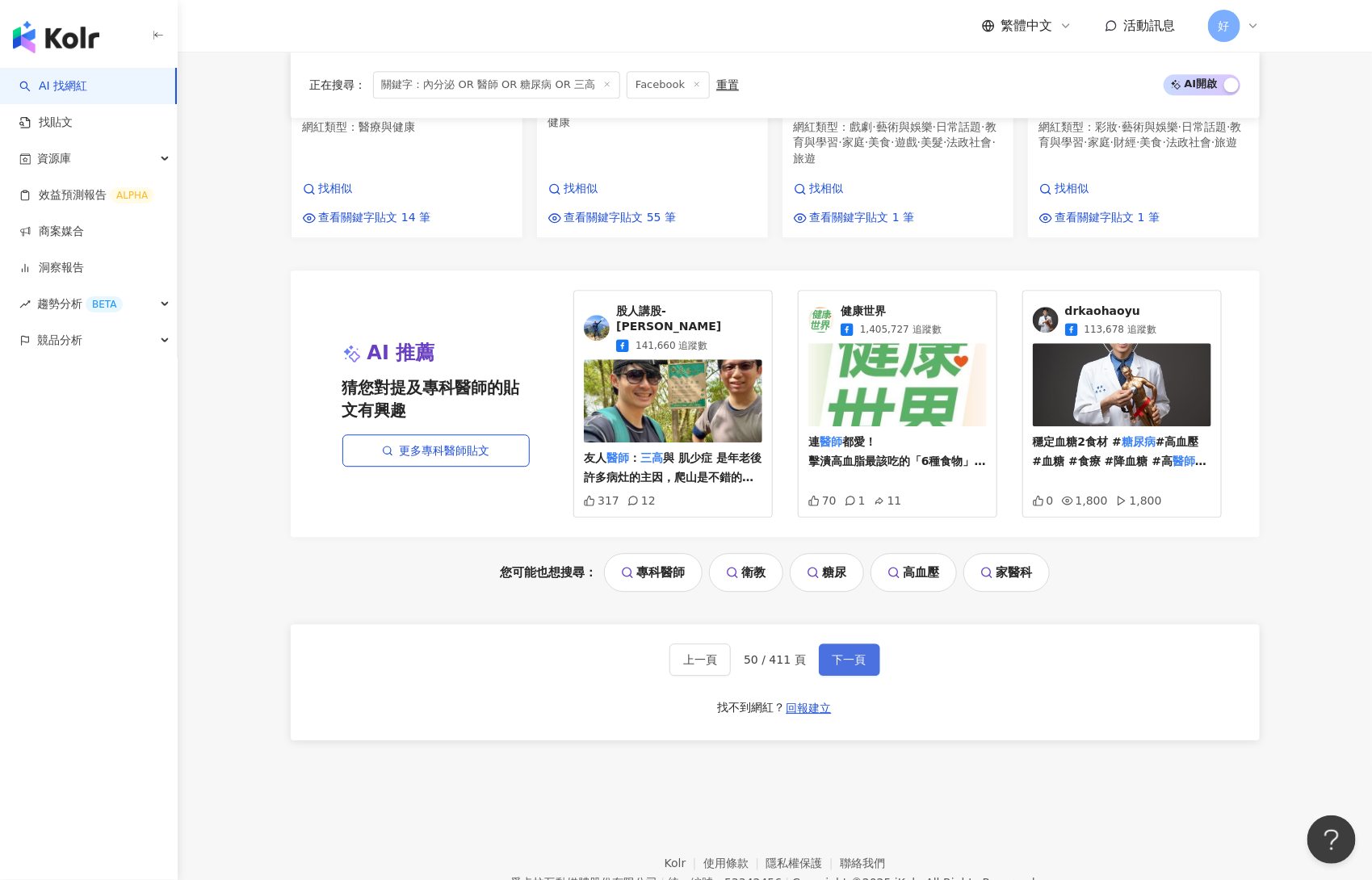
click at [860, 644] on button "下一頁" at bounding box center [850, 660] width 61 height 32
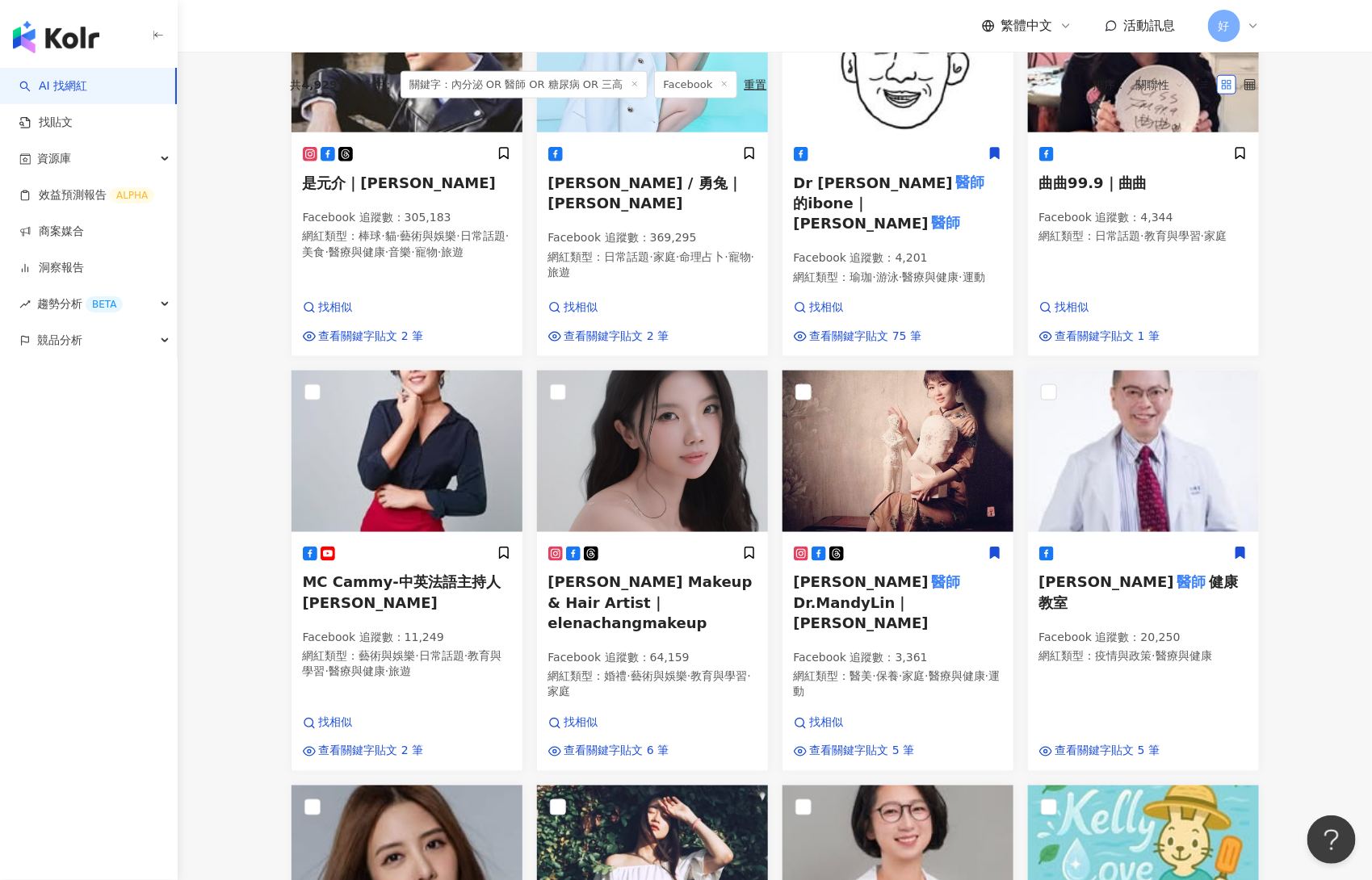
scroll to position [1647, 0]
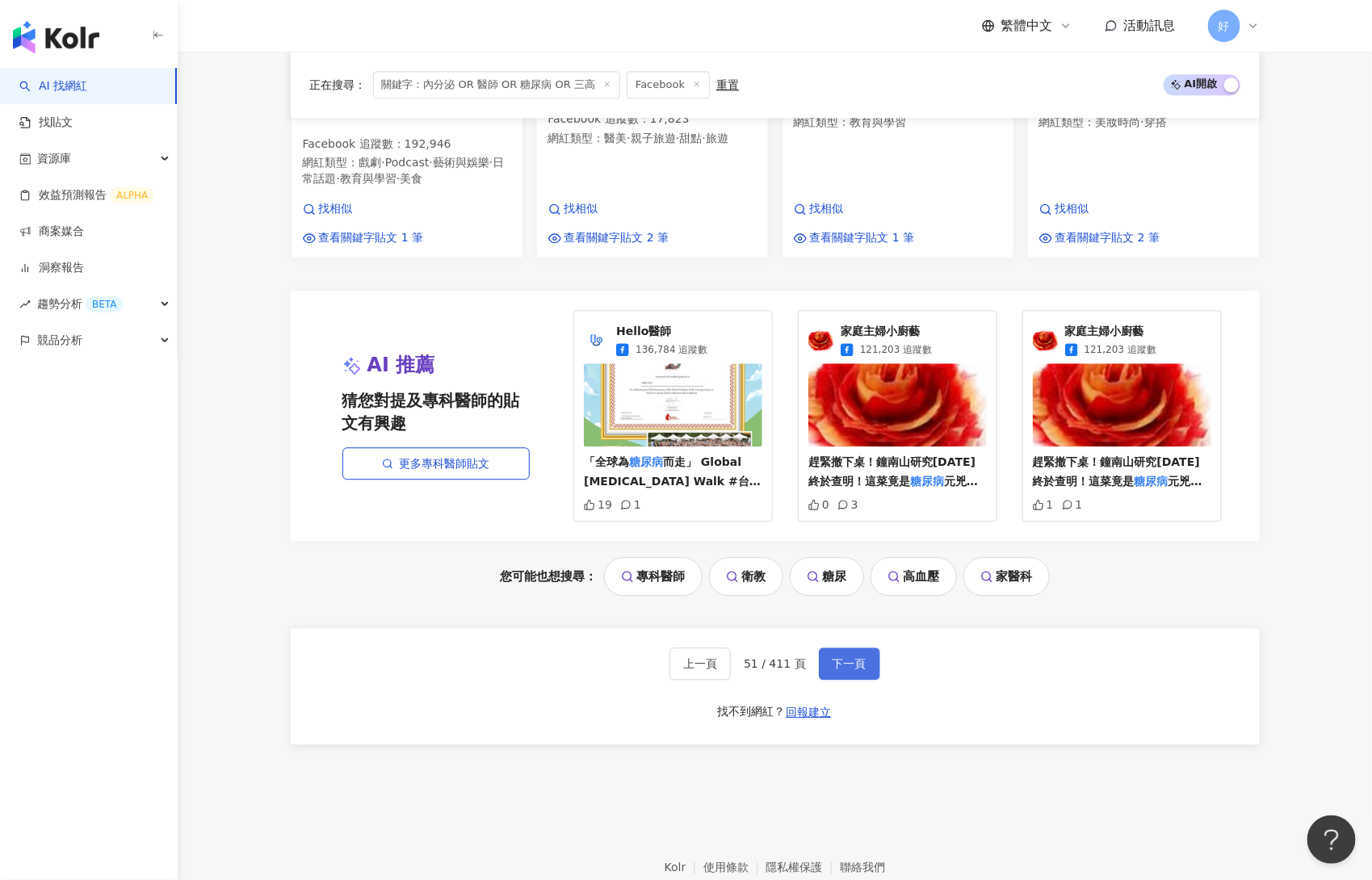
click at [847, 657] on span "下一頁" at bounding box center [850, 663] width 34 height 13
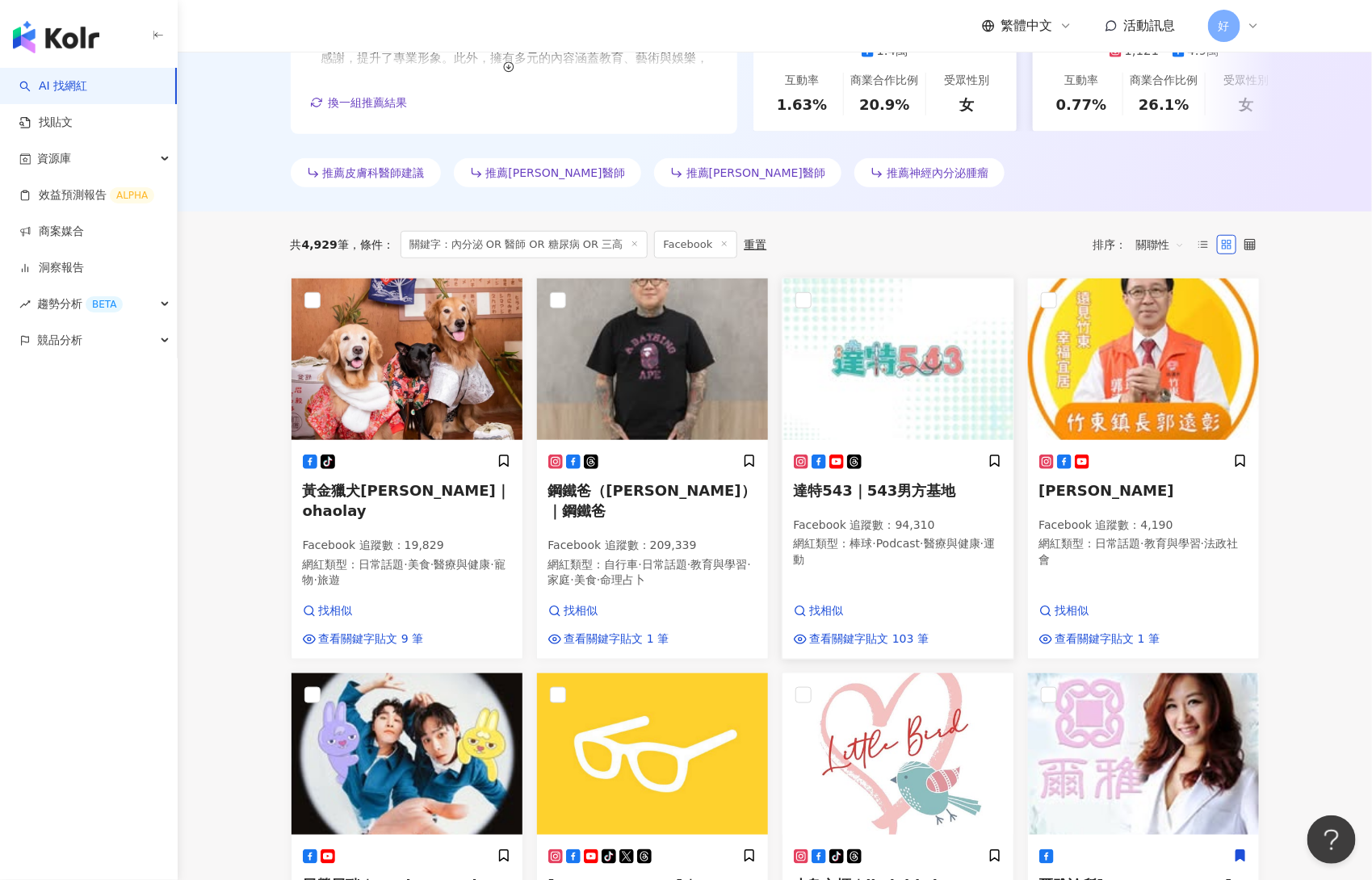
scroll to position [1659, 0]
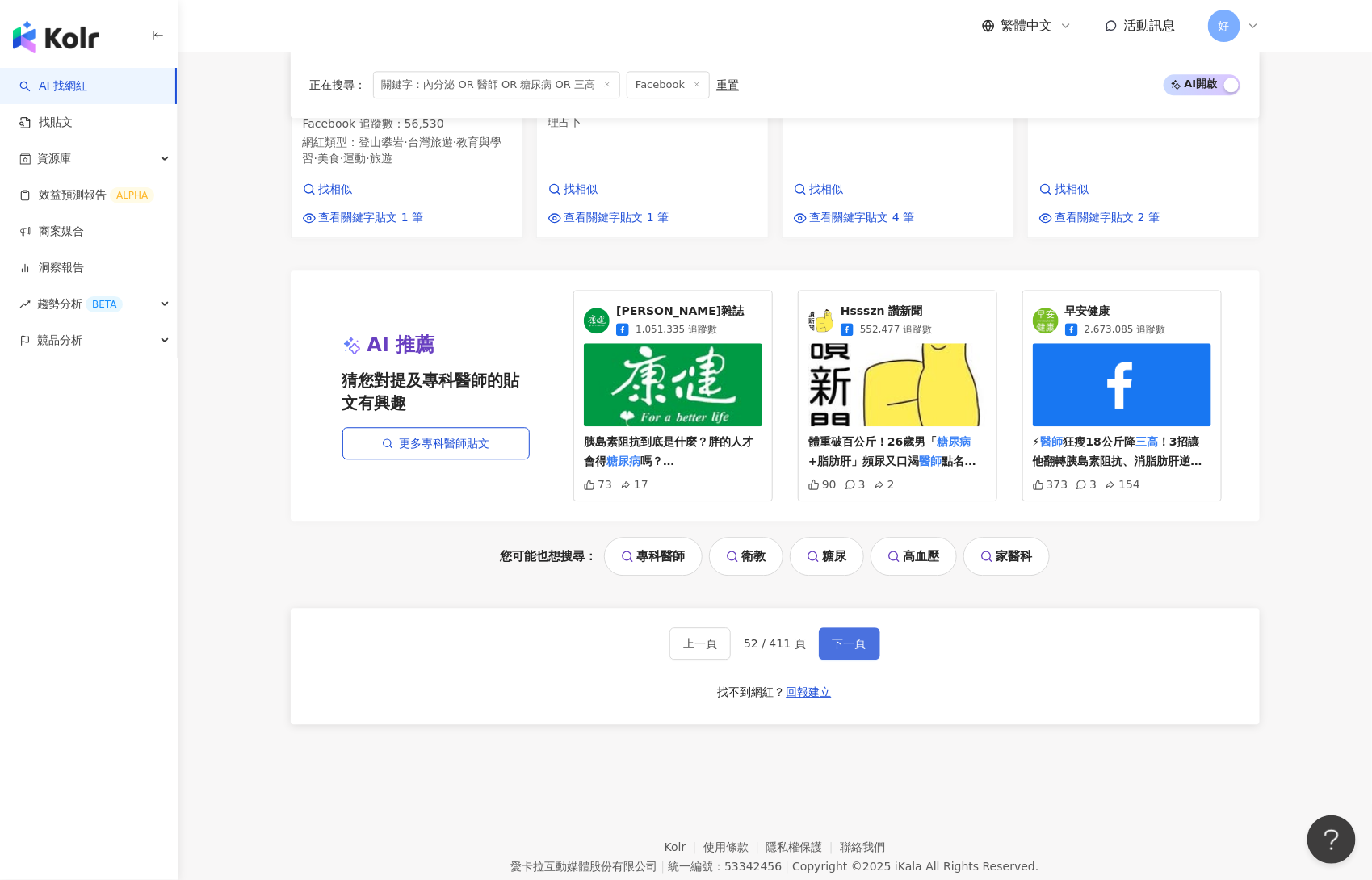
click at [859, 637] on span "下一頁" at bounding box center [850, 643] width 34 height 13
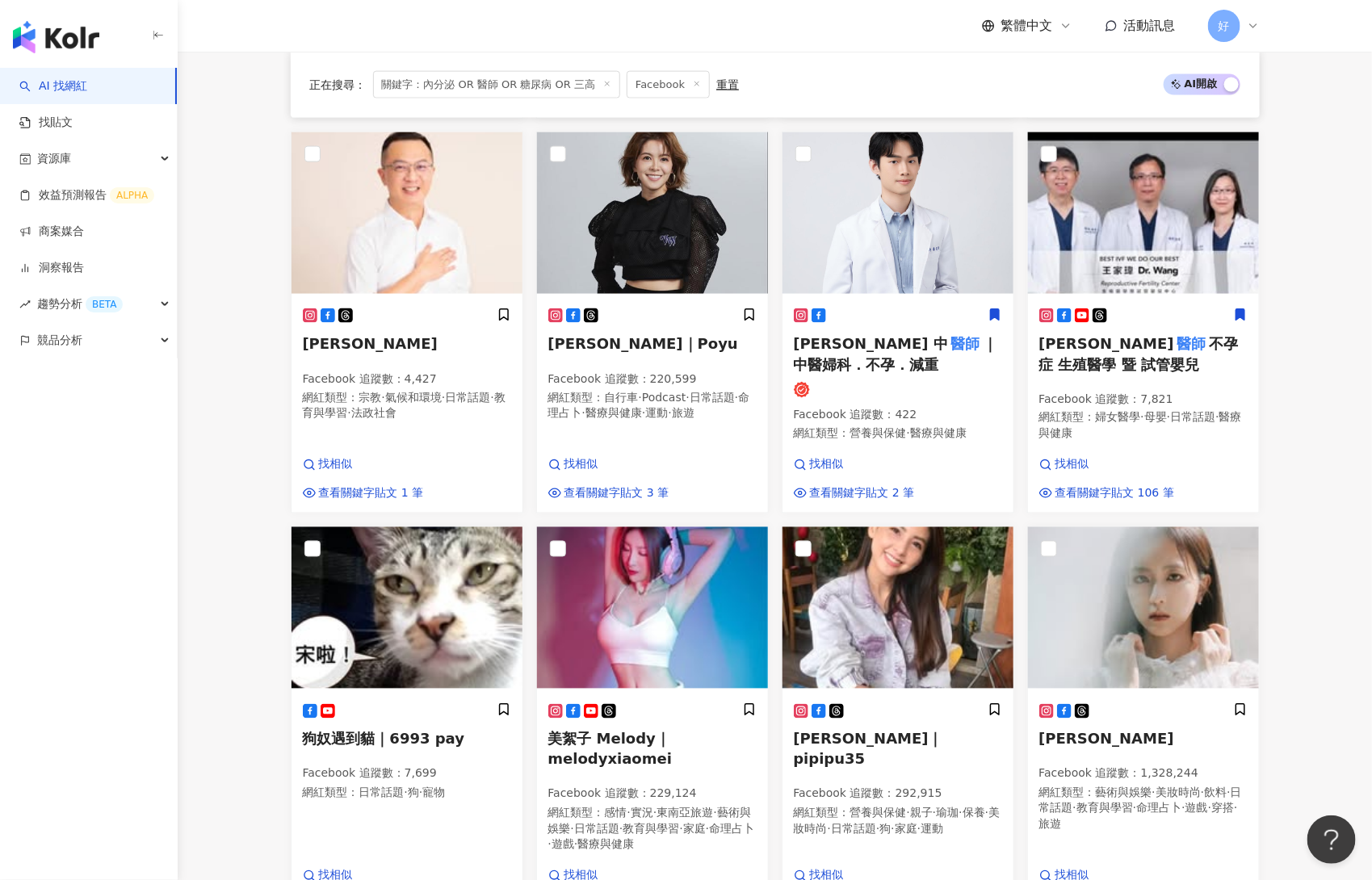
scroll to position [1691, 0]
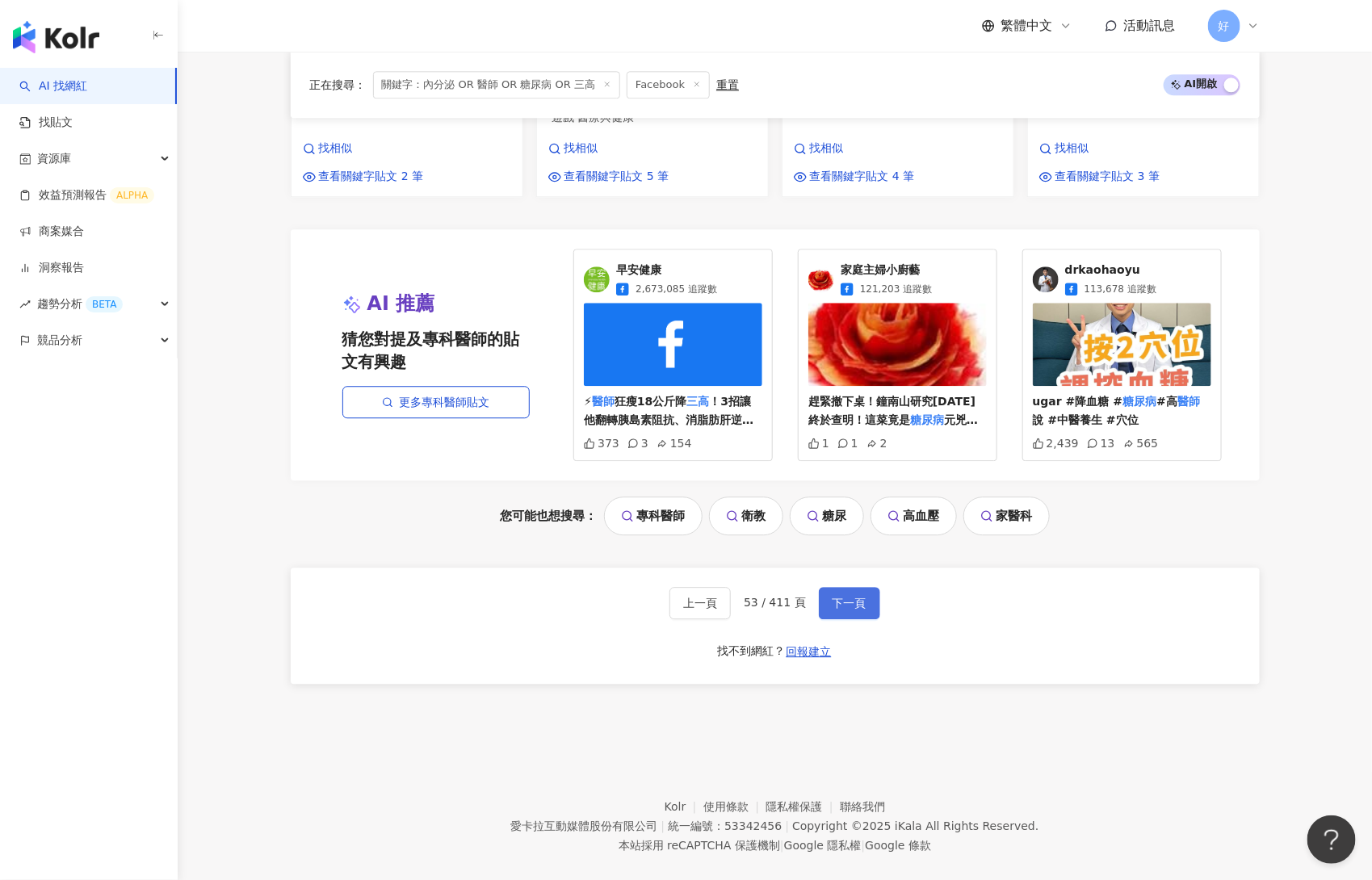
click at [834, 597] on span "下一頁" at bounding box center [850, 603] width 34 height 13
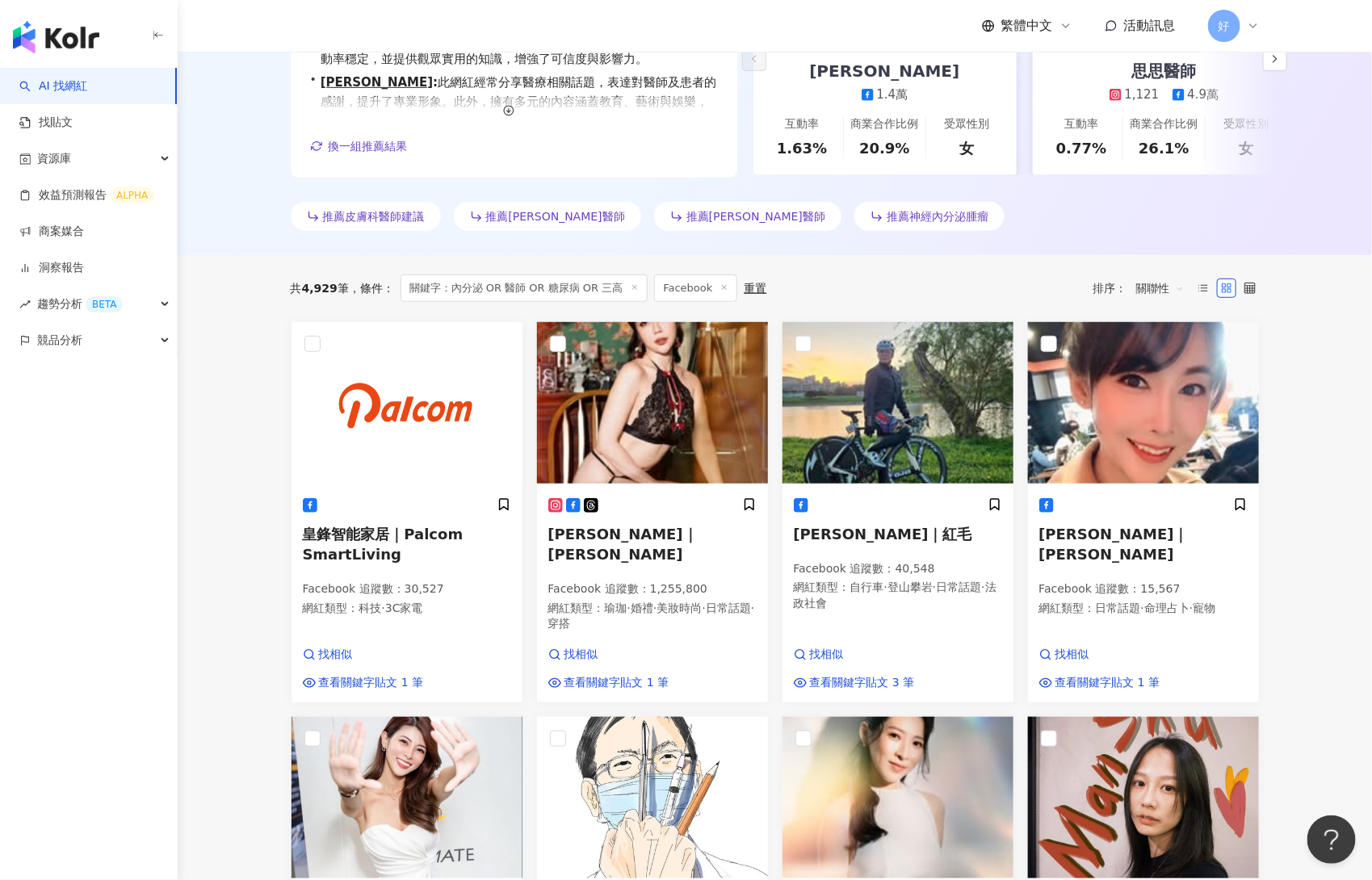
scroll to position [1622, 0]
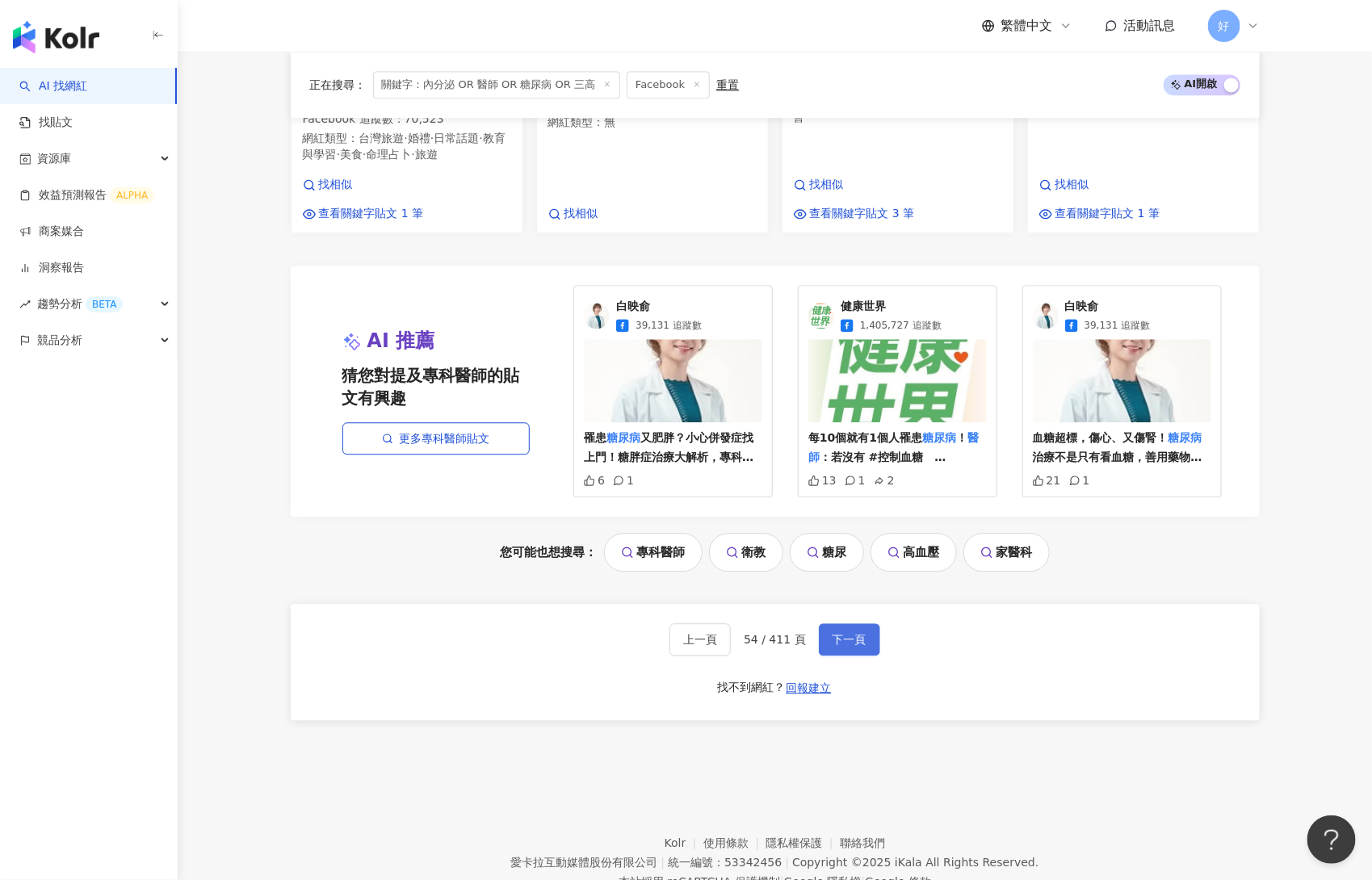
click at [838, 633] on span "下一頁" at bounding box center [850, 639] width 34 height 13
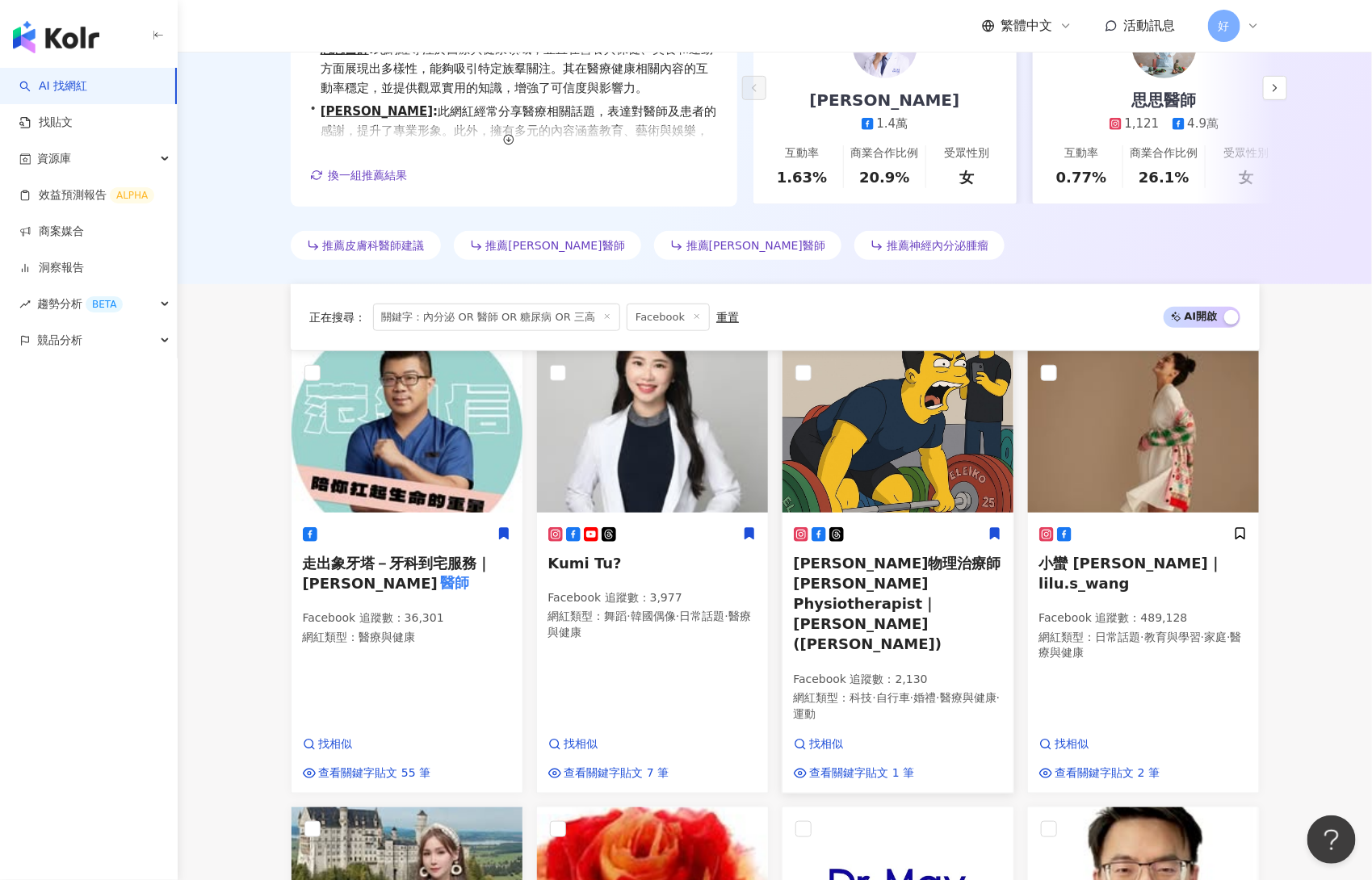
scroll to position [1659, 0]
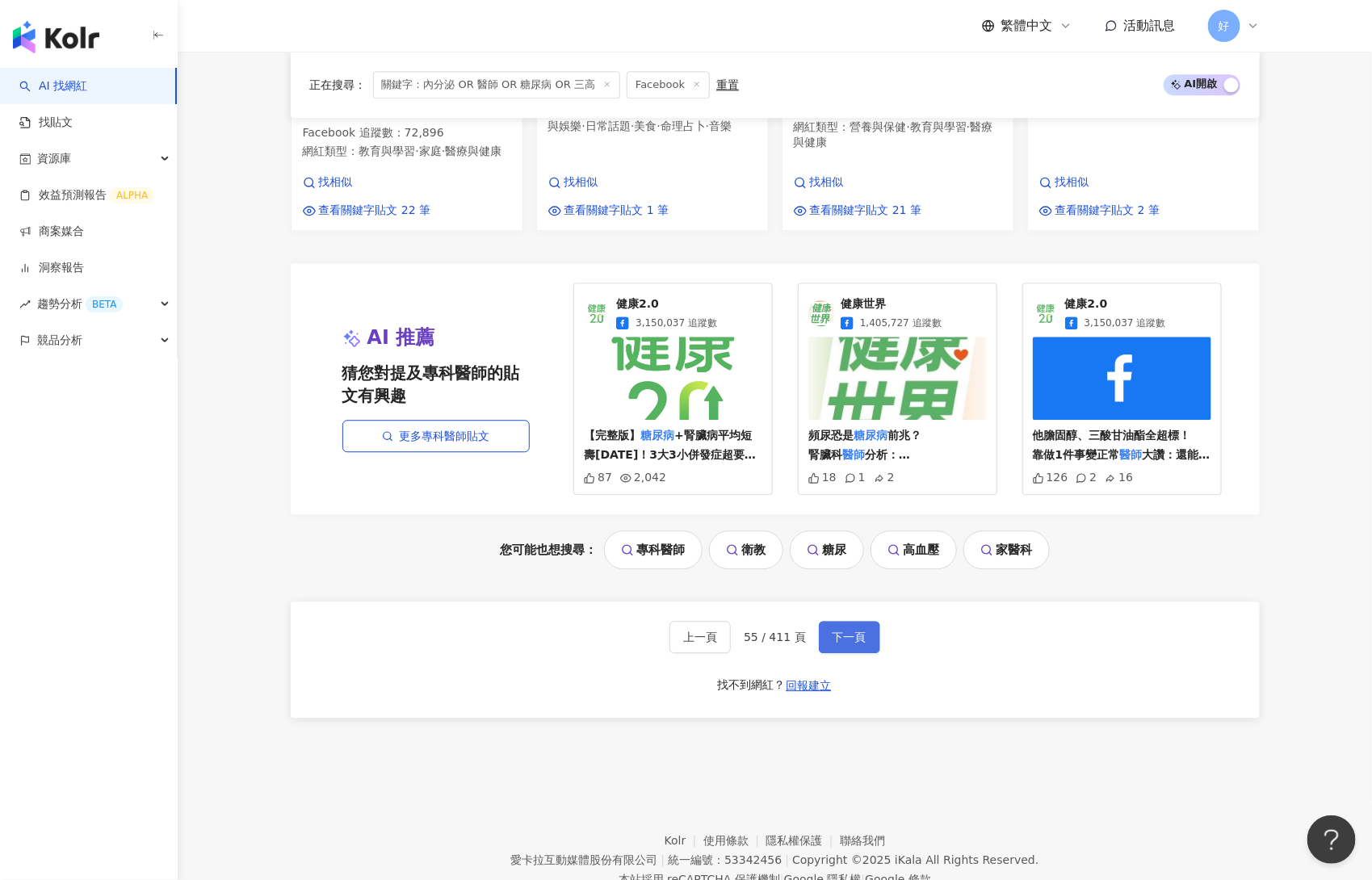
click at [861, 631] on span "下一頁" at bounding box center [850, 637] width 34 height 13
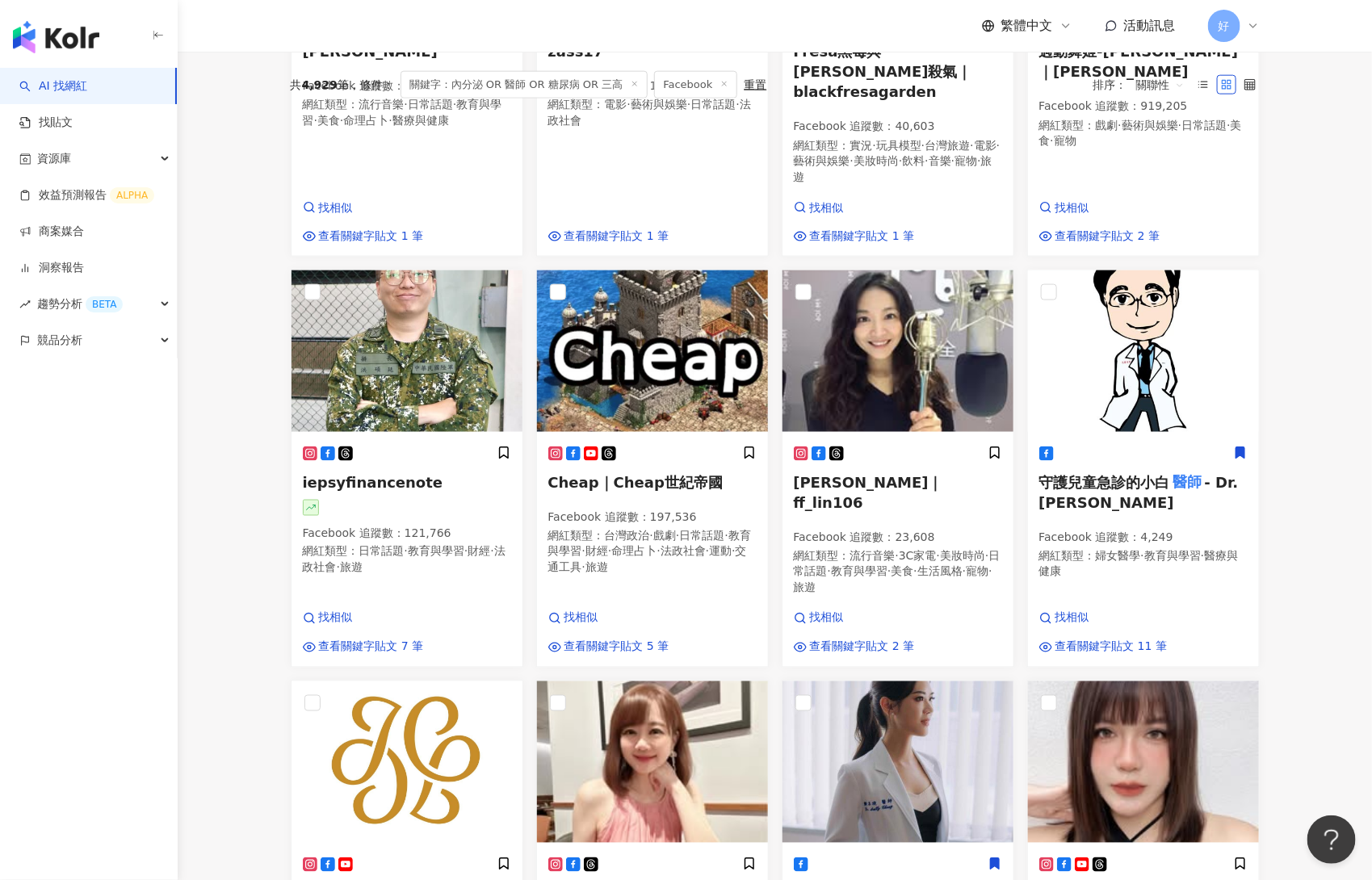
scroll to position [1694, 0]
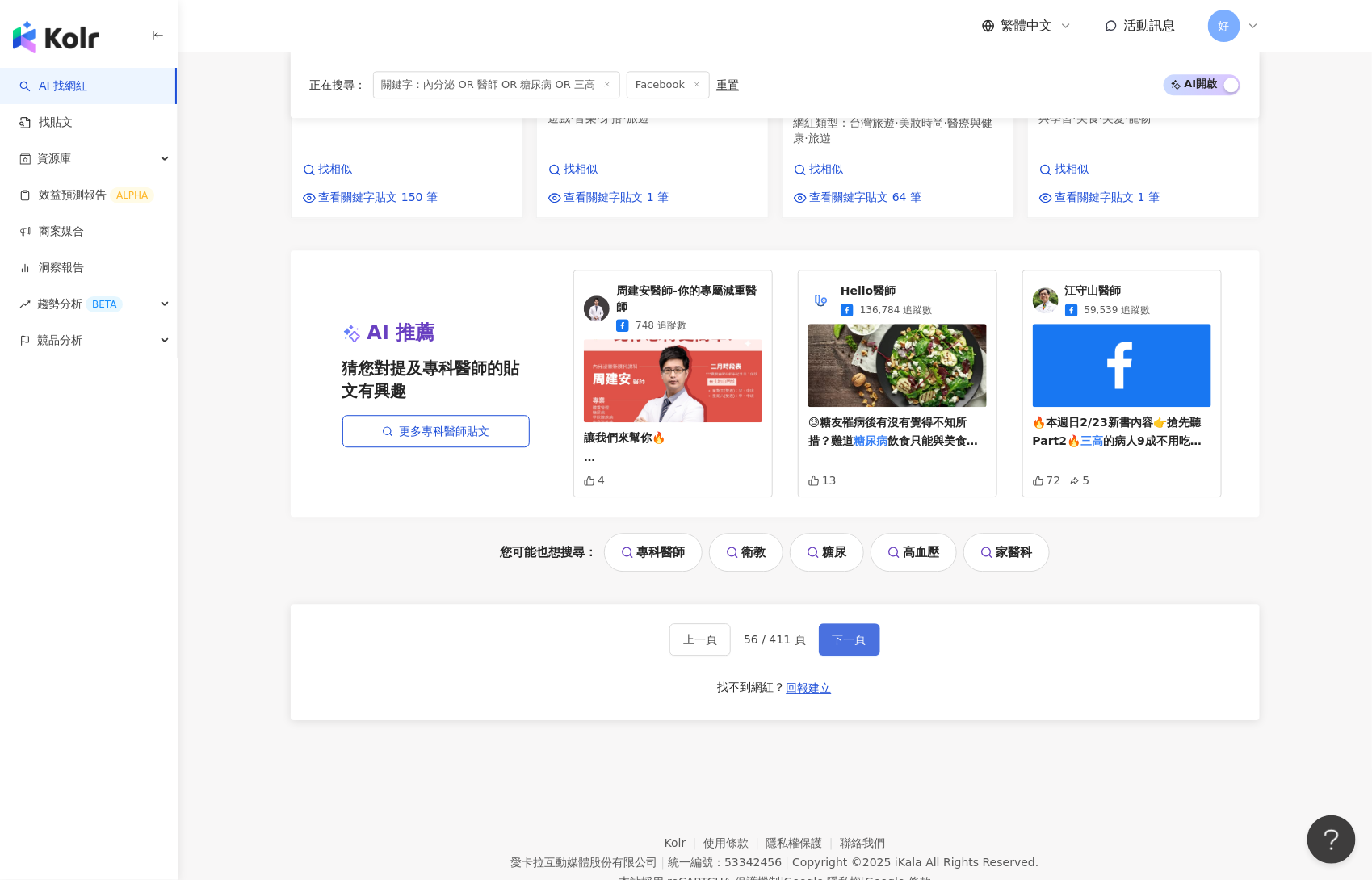
click at [868, 624] on button "下一頁" at bounding box center [850, 639] width 61 height 32
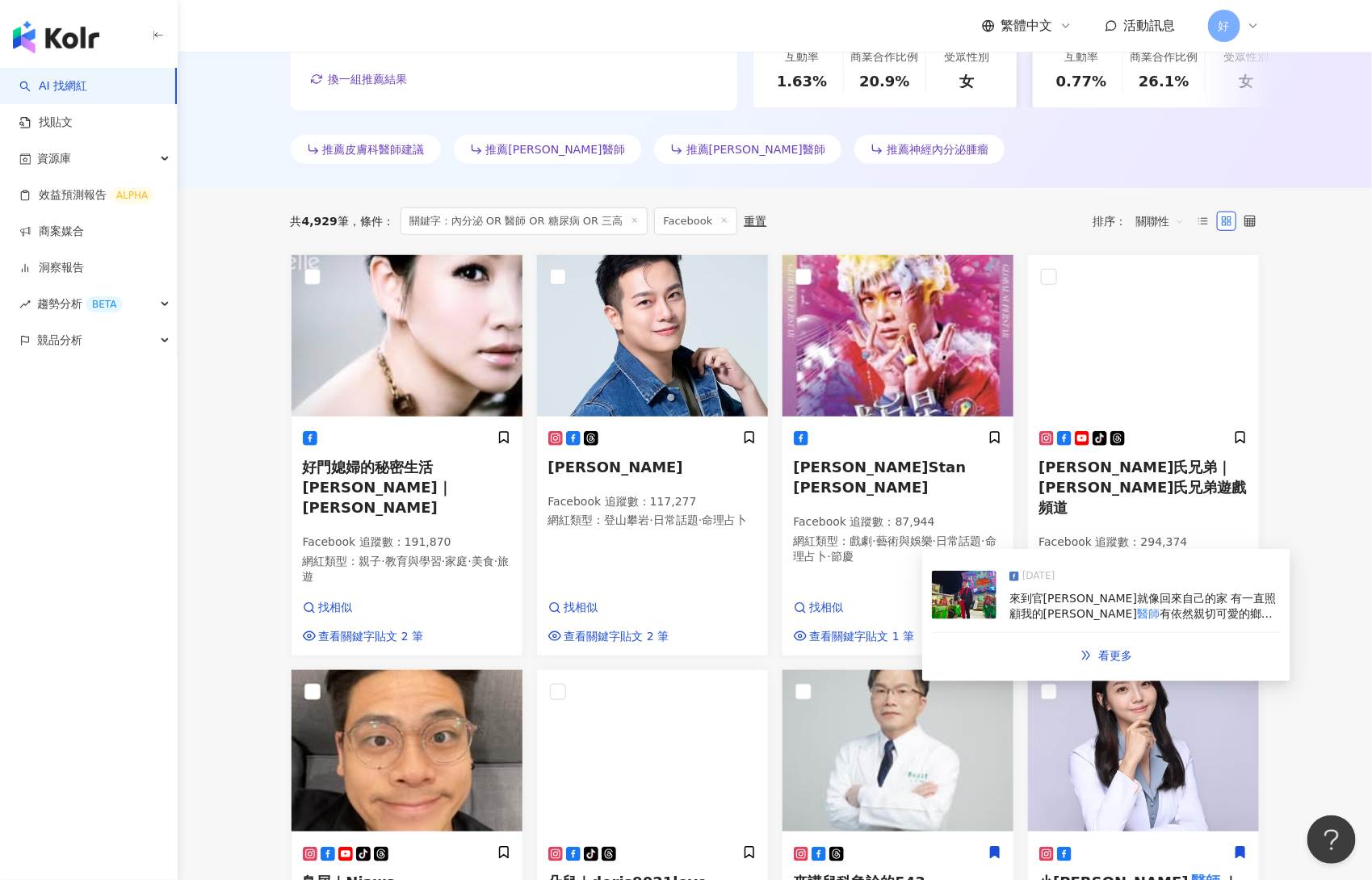
scroll to position [1663, 0]
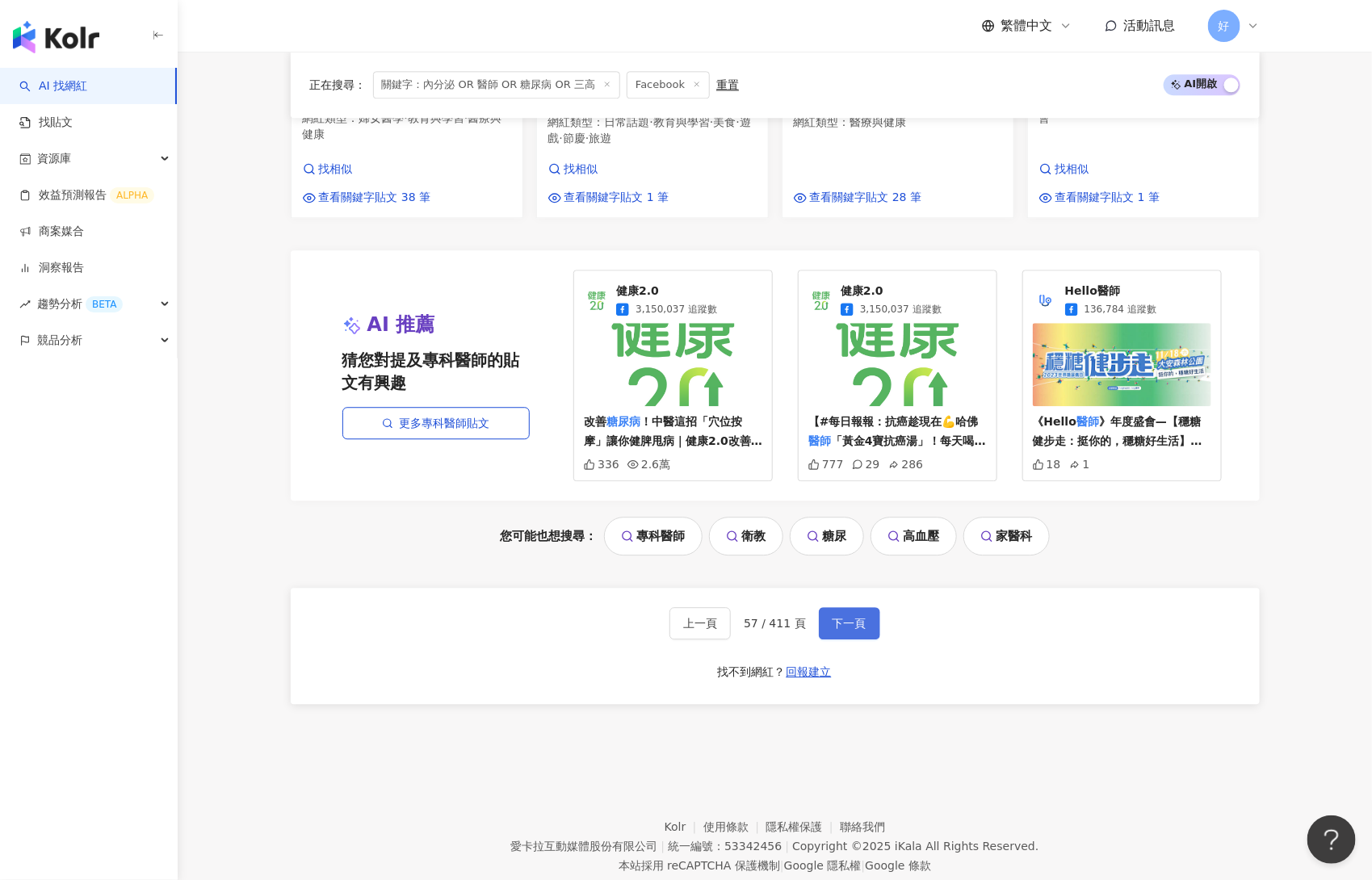
click at [861, 617] on span "下一頁" at bounding box center [850, 623] width 34 height 13
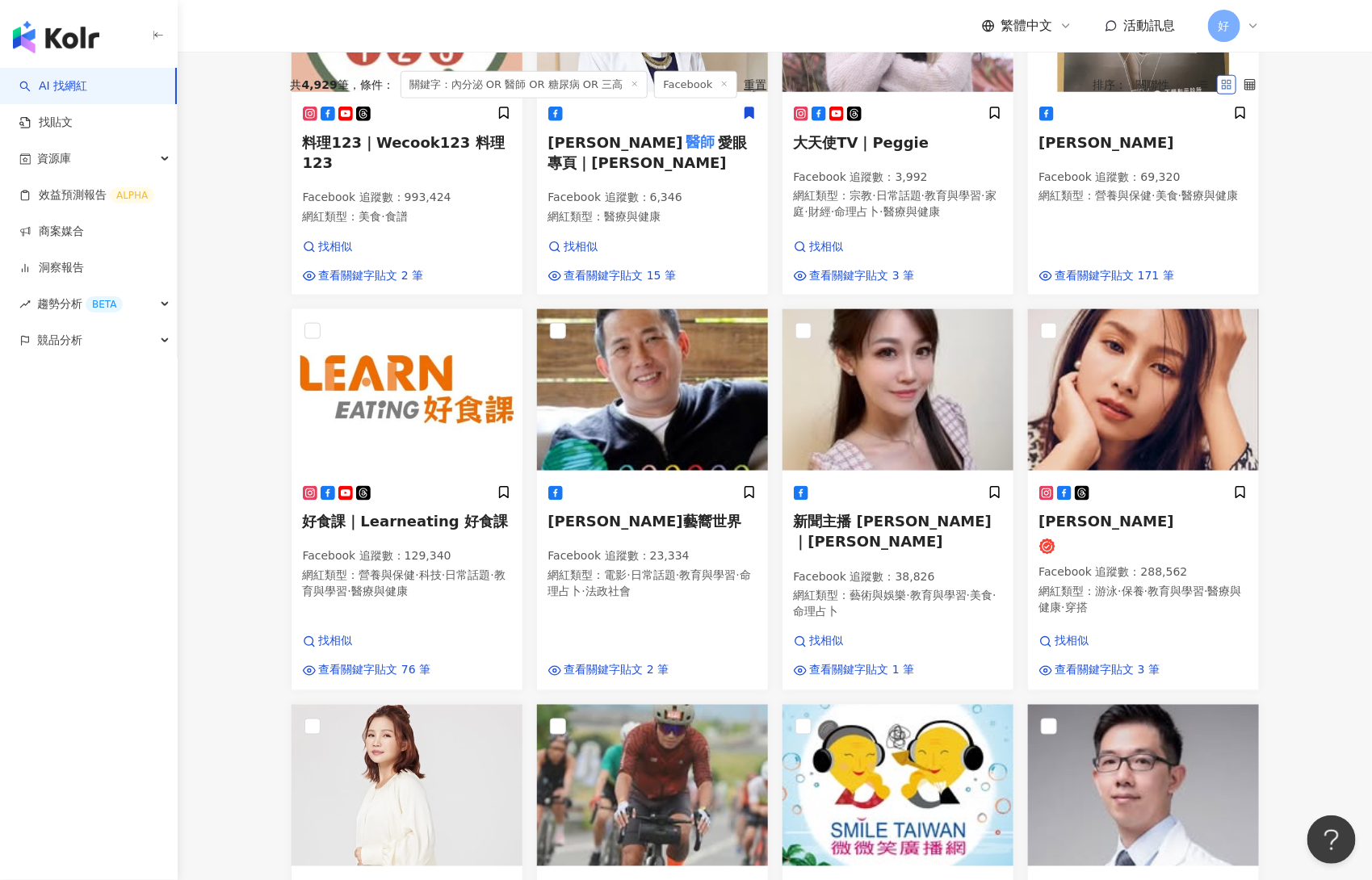
scroll to position [1654, 0]
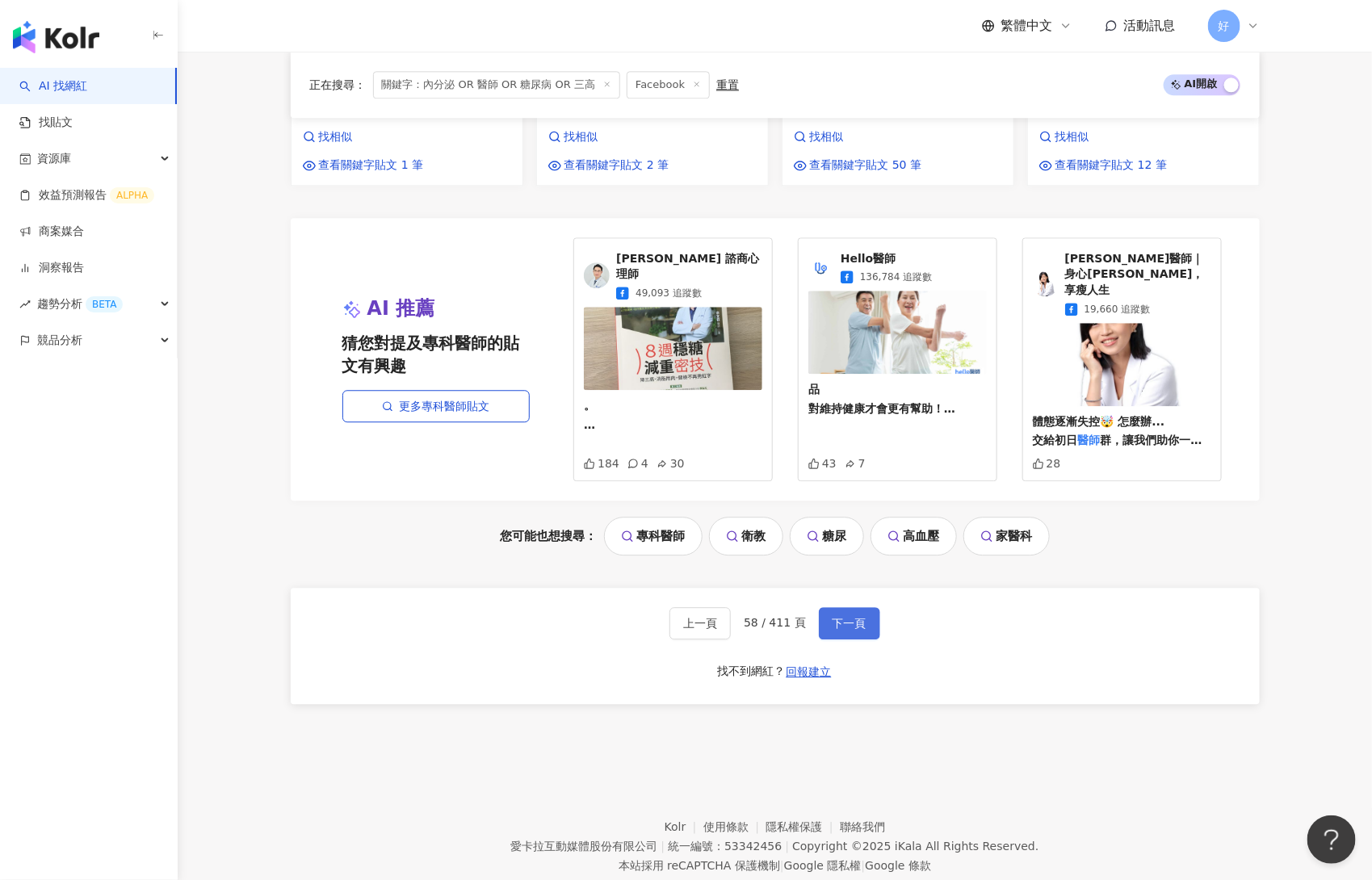
click at [852, 607] on button "下一頁" at bounding box center [850, 623] width 61 height 32
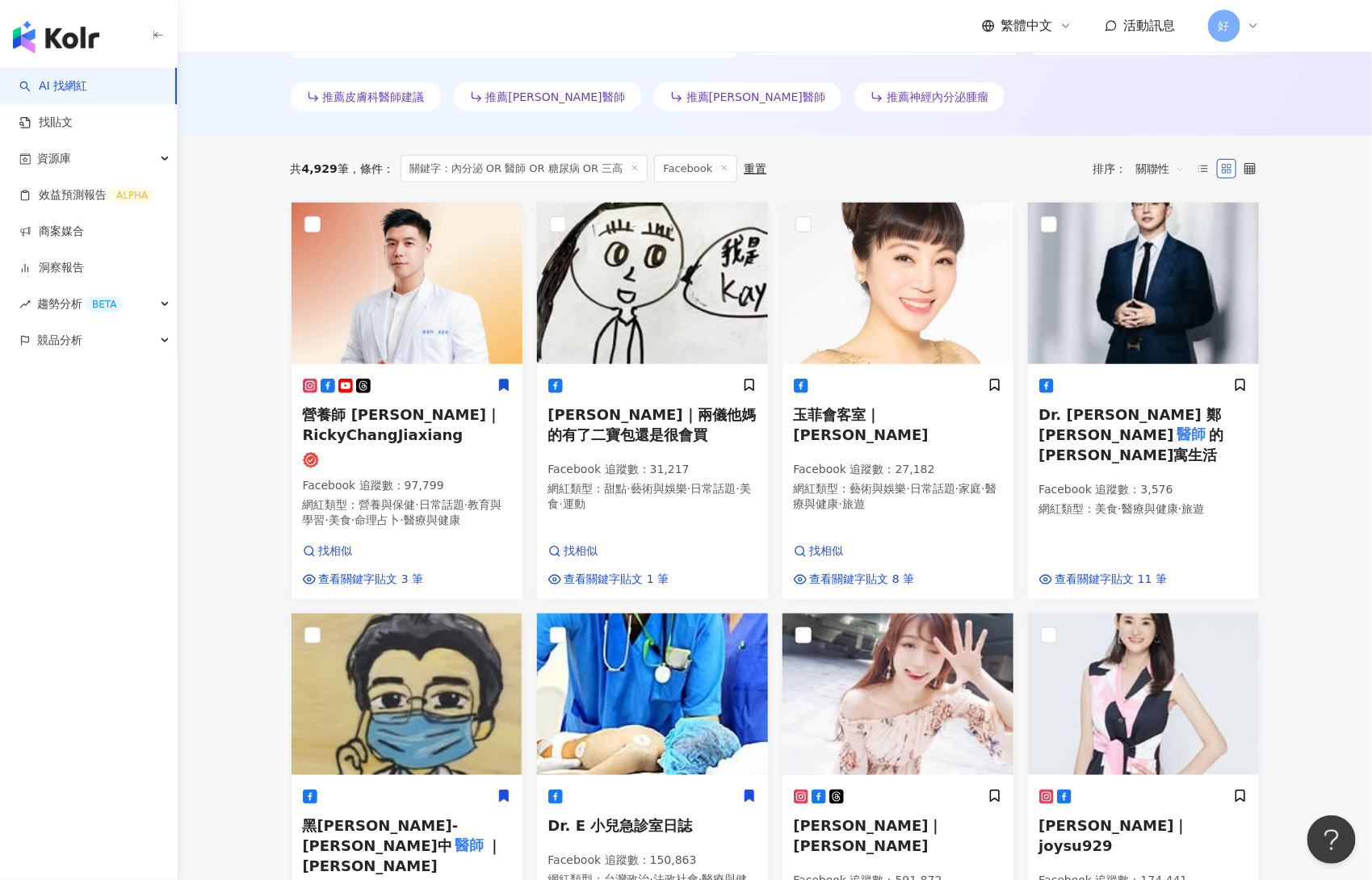
scroll to position [467, 0]
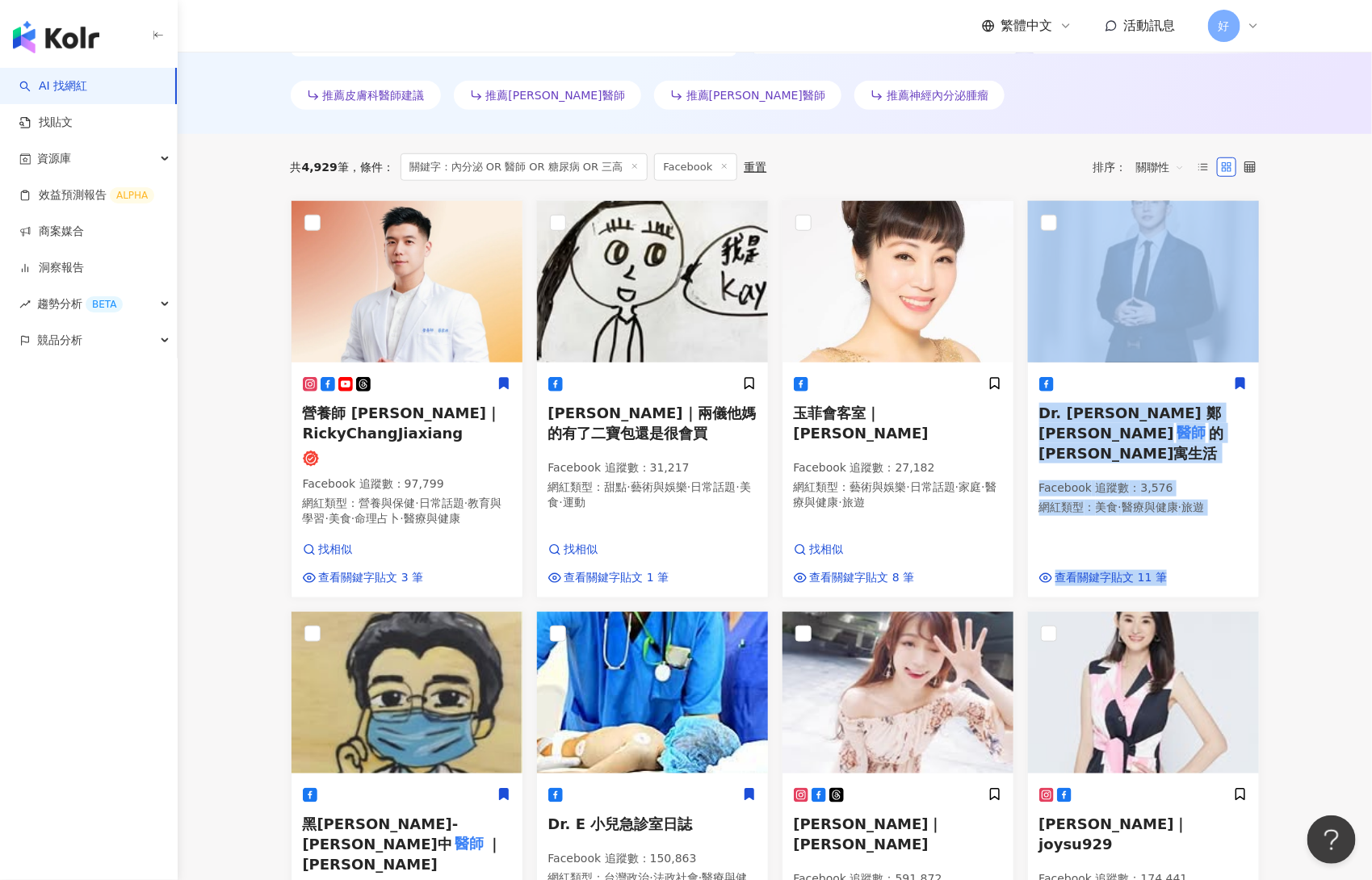
click at [1153, 386] on icon at bounding box center [1240, 383] width 15 height 15
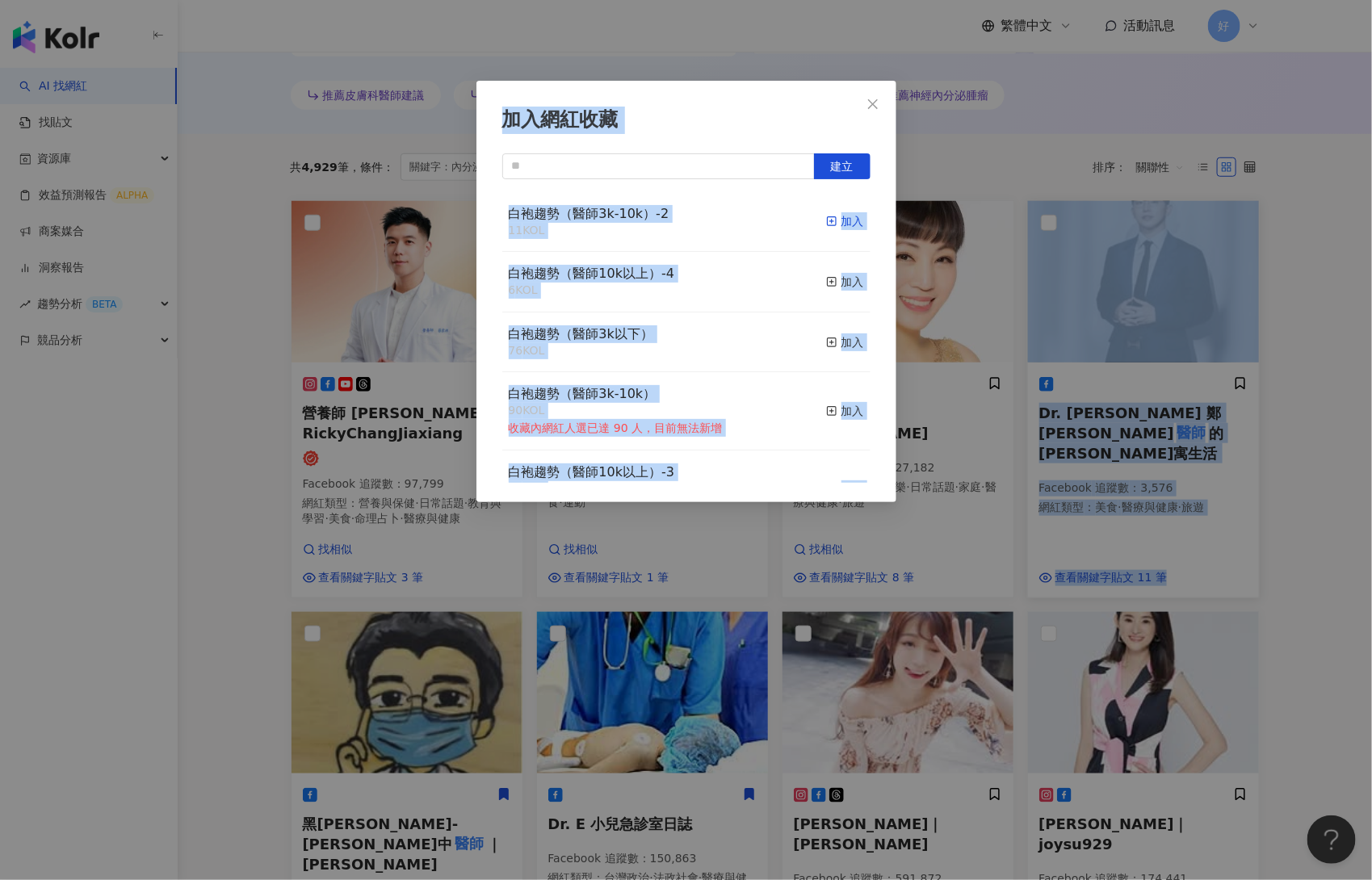
click at [852, 223] on div "加入" at bounding box center [844, 221] width 38 height 17
click at [833, 215] on div "加入" at bounding box center [844, 221] width 38 height 17
click at [934, 485] on div "加入網紅收藏 建立 白袍趨勢（醫師3k-10k）-2 12 KOL 已加入 白袍趨勢（醫師10k以上）-4 6 KOL 加入 白袍趨勢（醫師3k以下） 76 …" at bounding box center [686, 440] width 1372 height 880
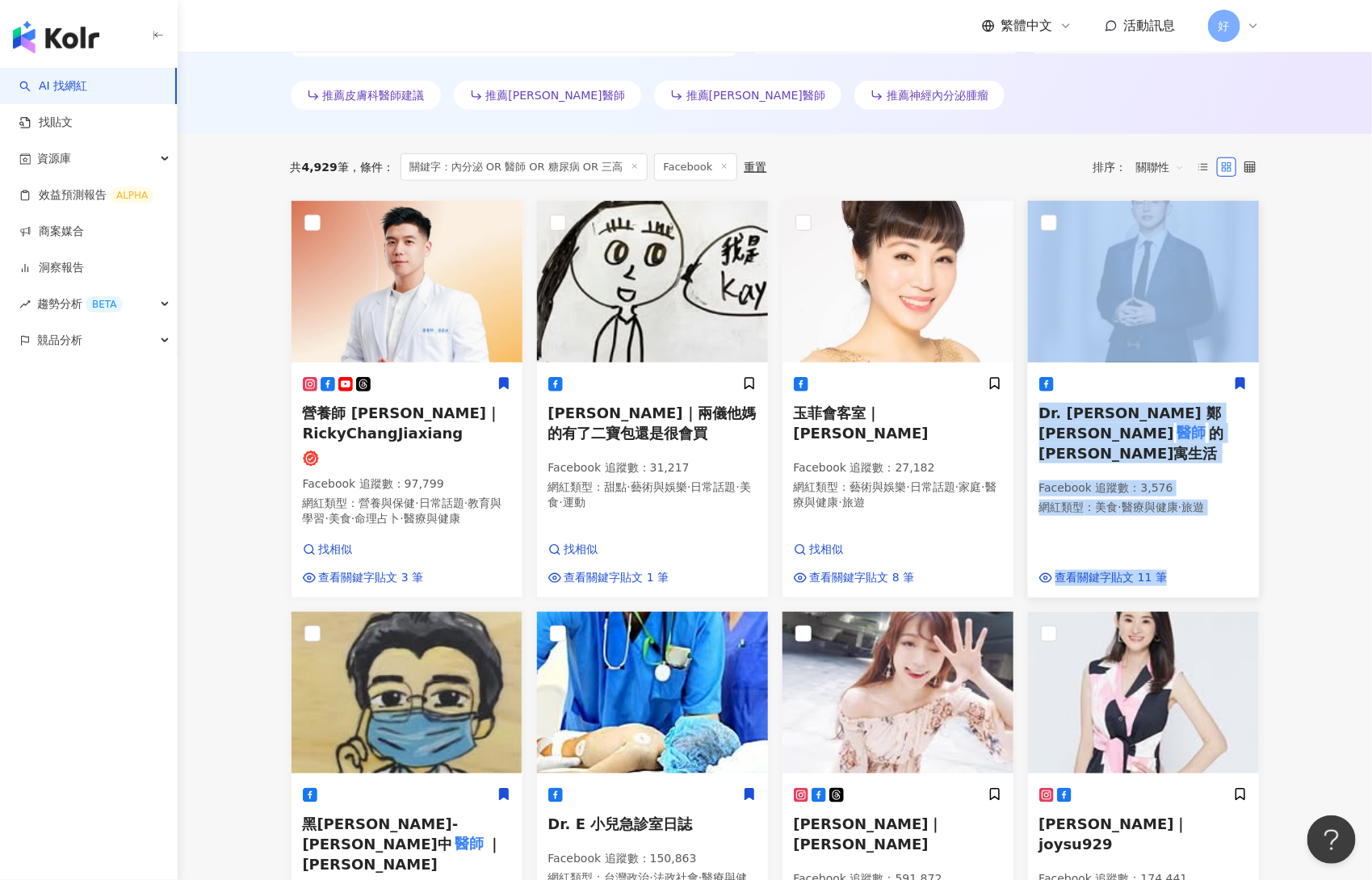
scroll to position [1654, 0]
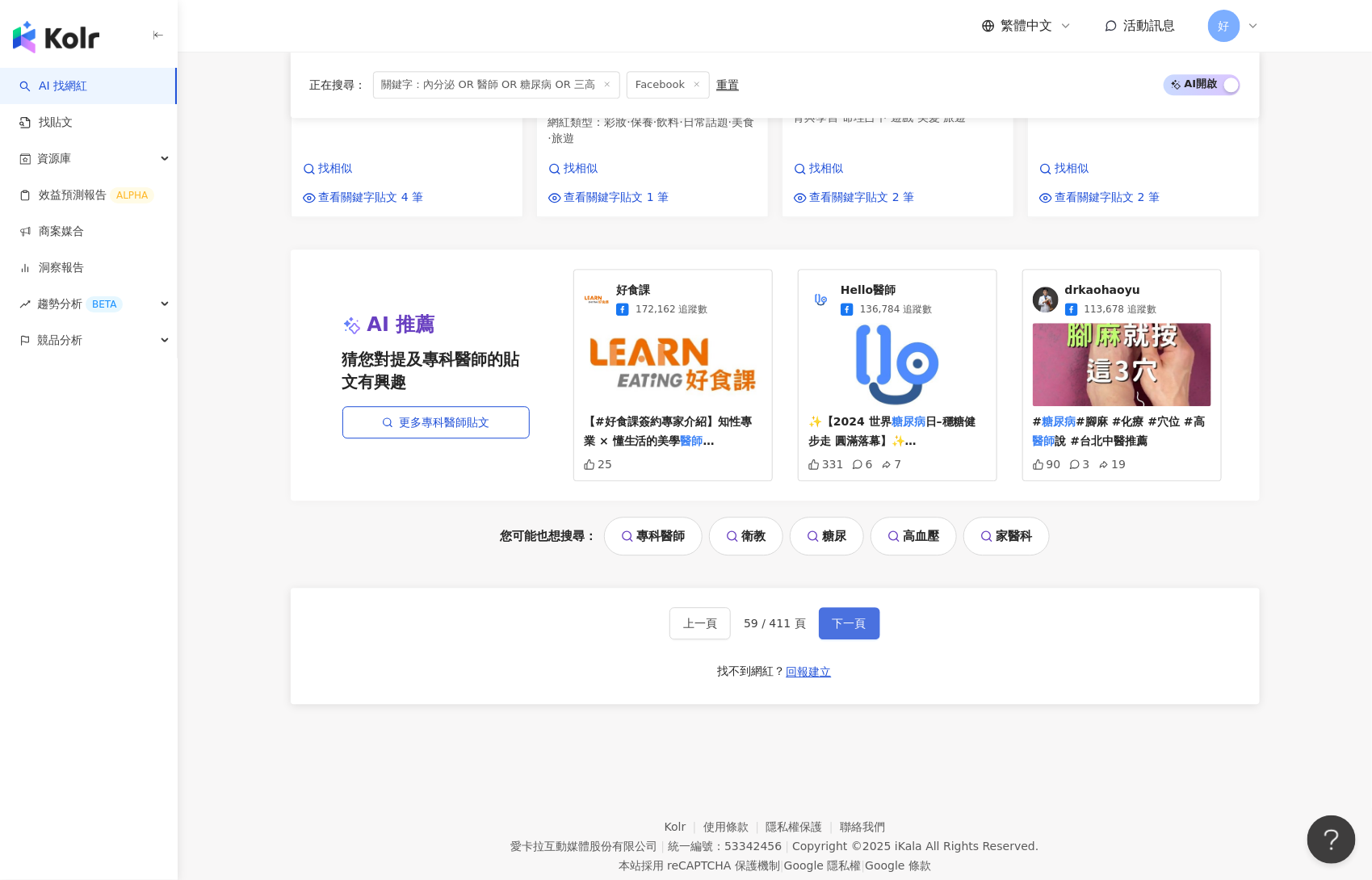
click at [848, 617] on span "下一頁" at bounding box center [850, 623] width 34 height 13
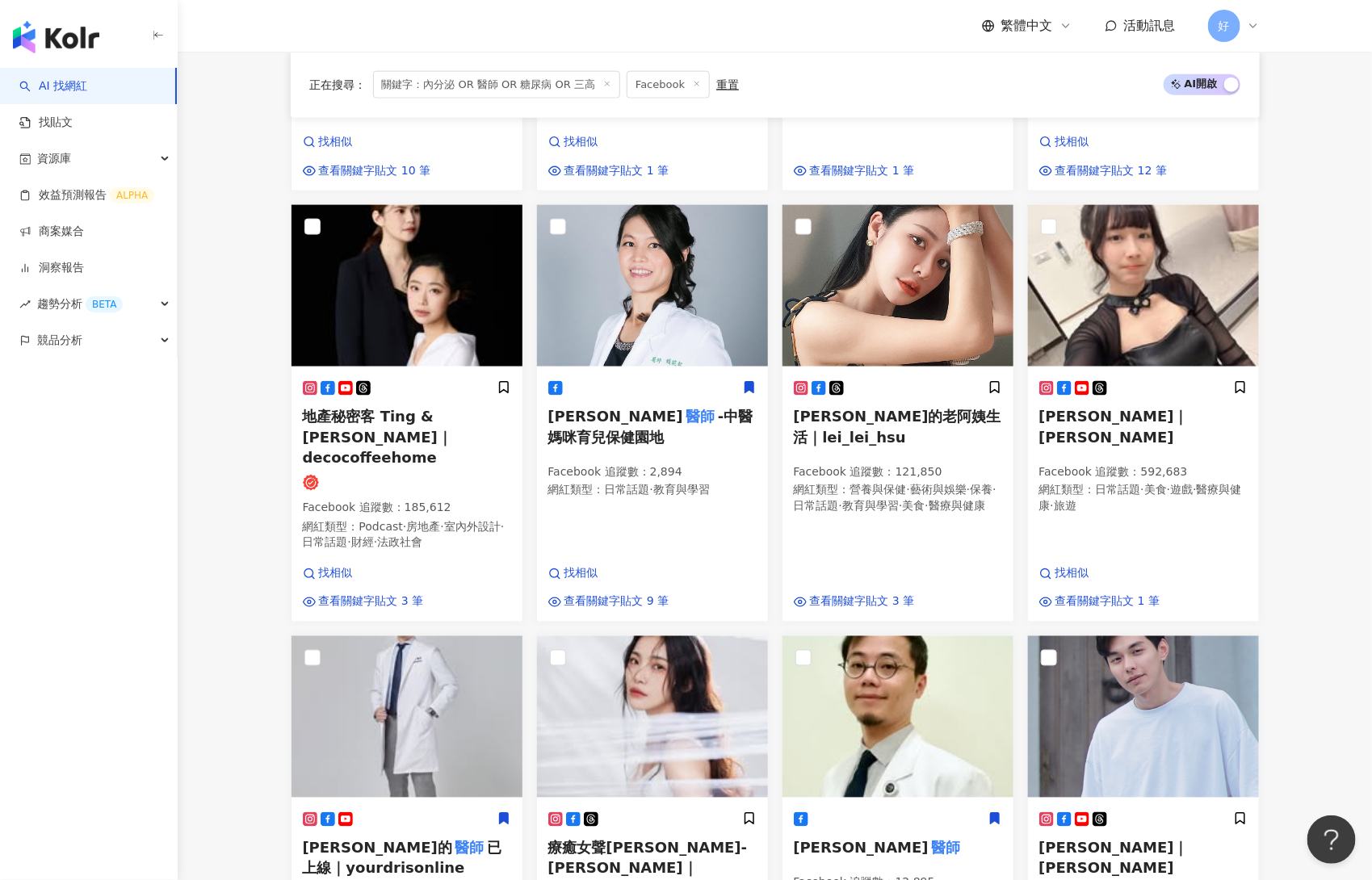
scroll to position [1671, 0]
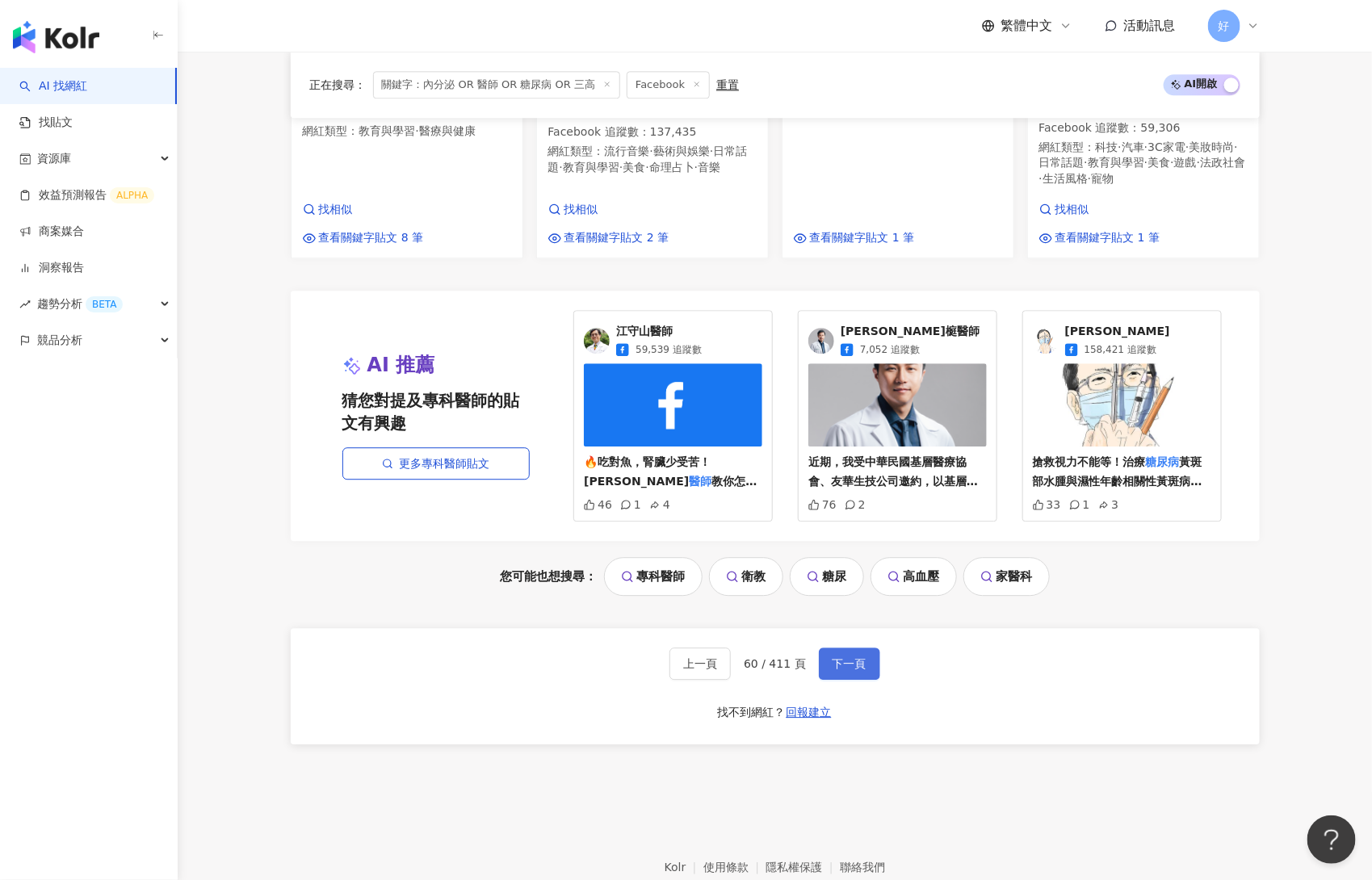
click at [846, 647] on button "下一頁" at bounding box center [850, 663] width 61 height 32
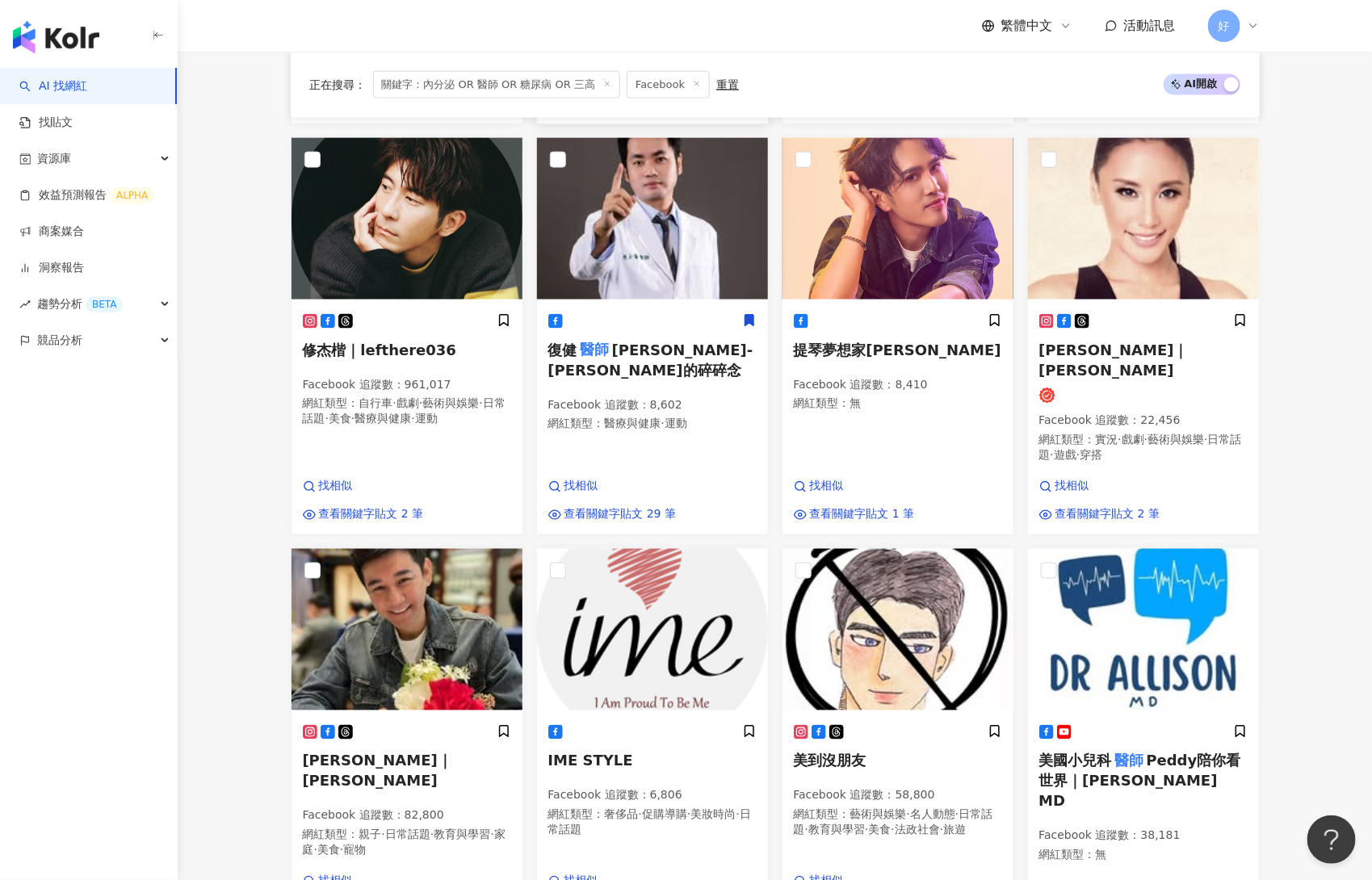
scroll to position [1638, 0]
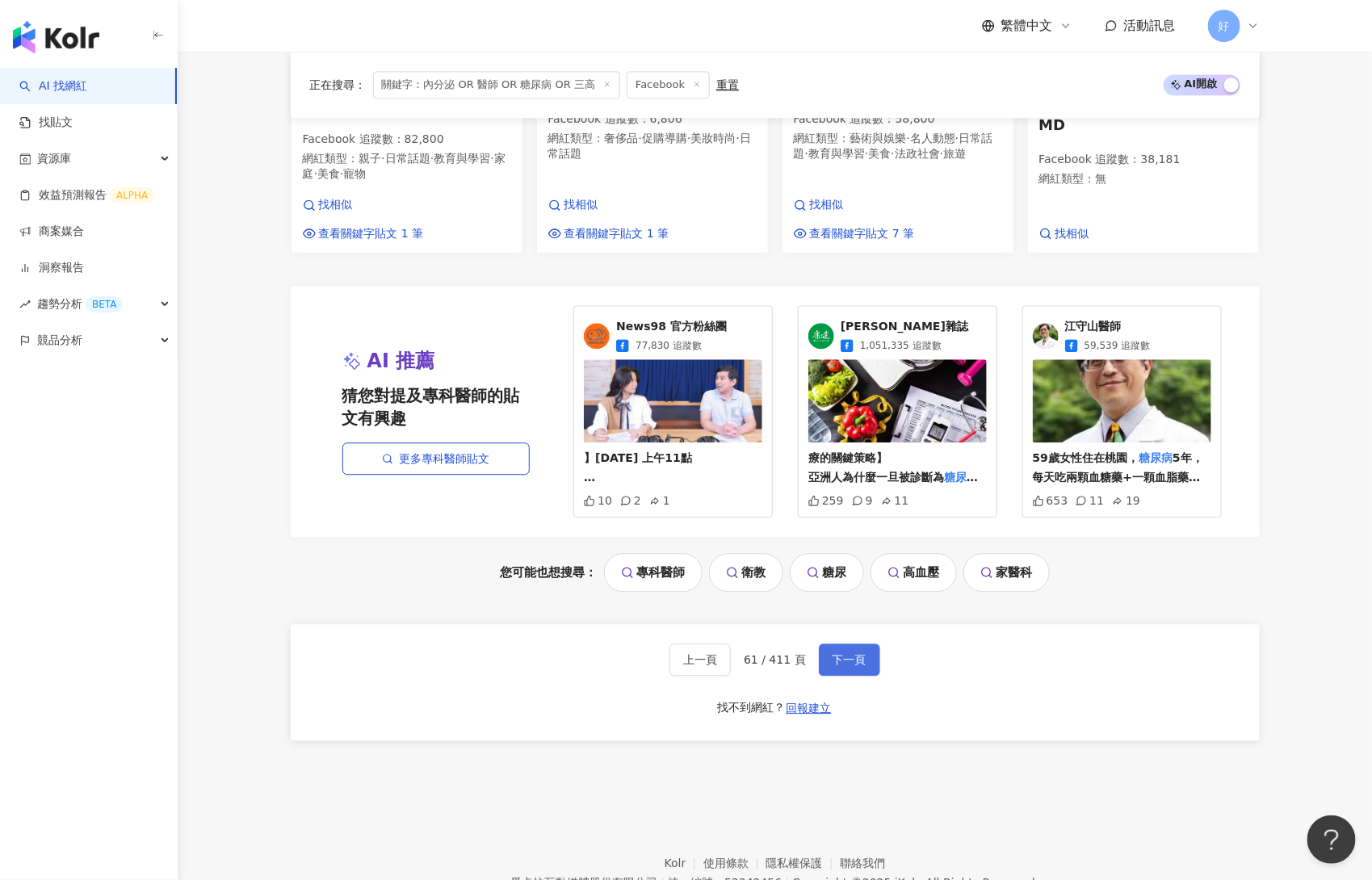
click at [833, 653] on span "下一頁" at bounding box center [850, 660] width 34 height 13
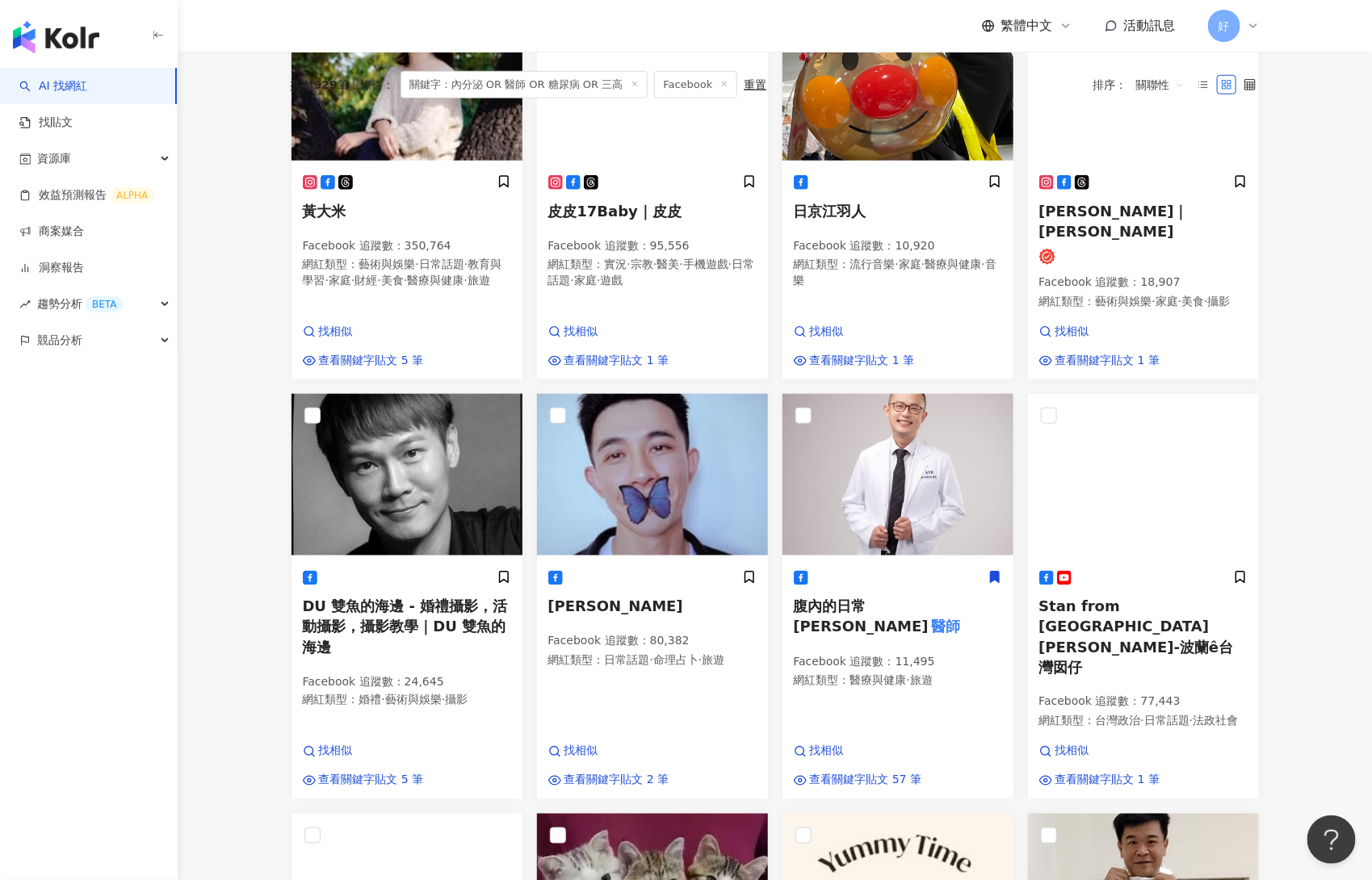
scroll to position [1659, 0]
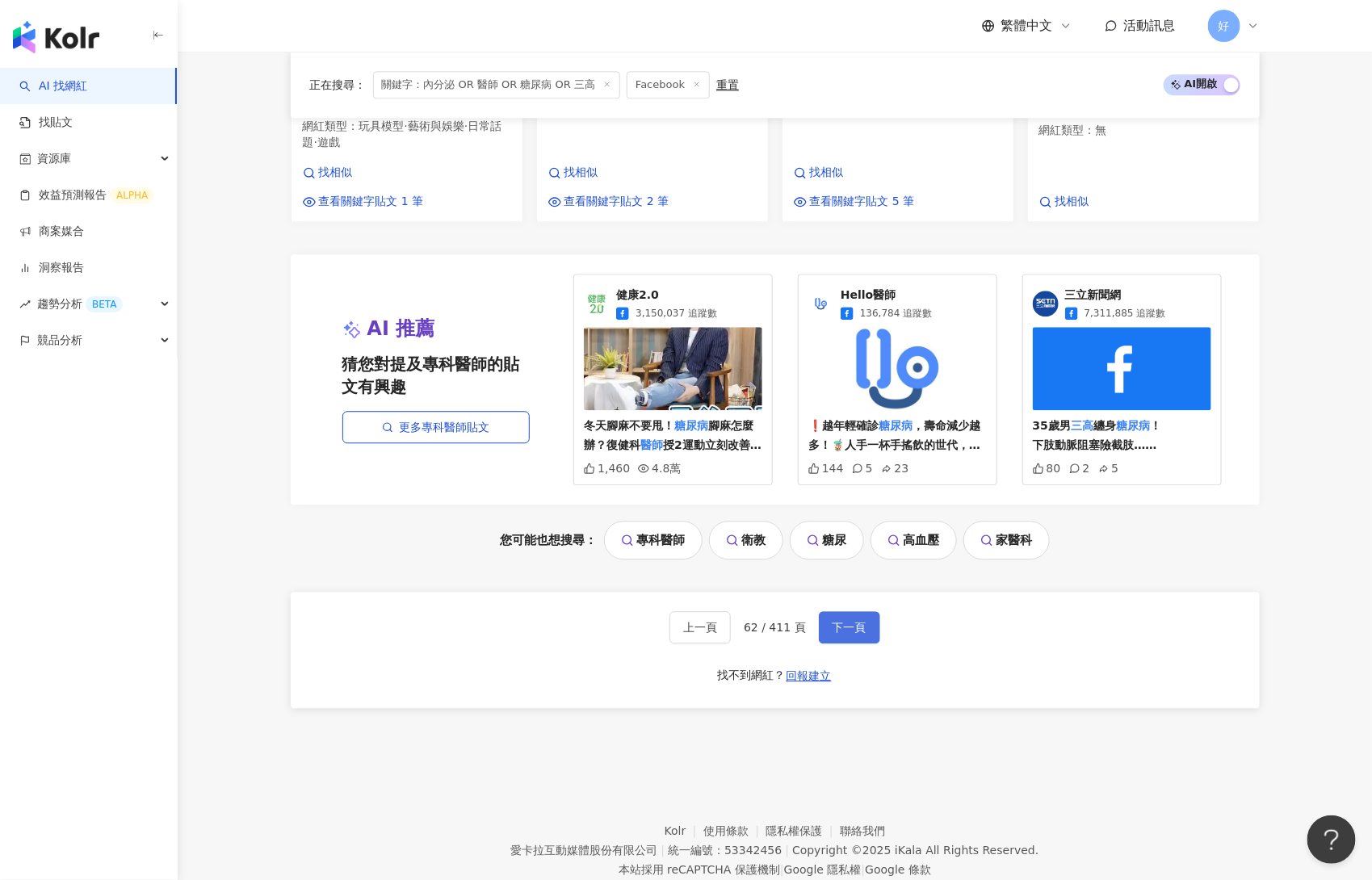
click at [831, 611] on button "下一頁" at bounding box center [850, 627] width 61 height 32
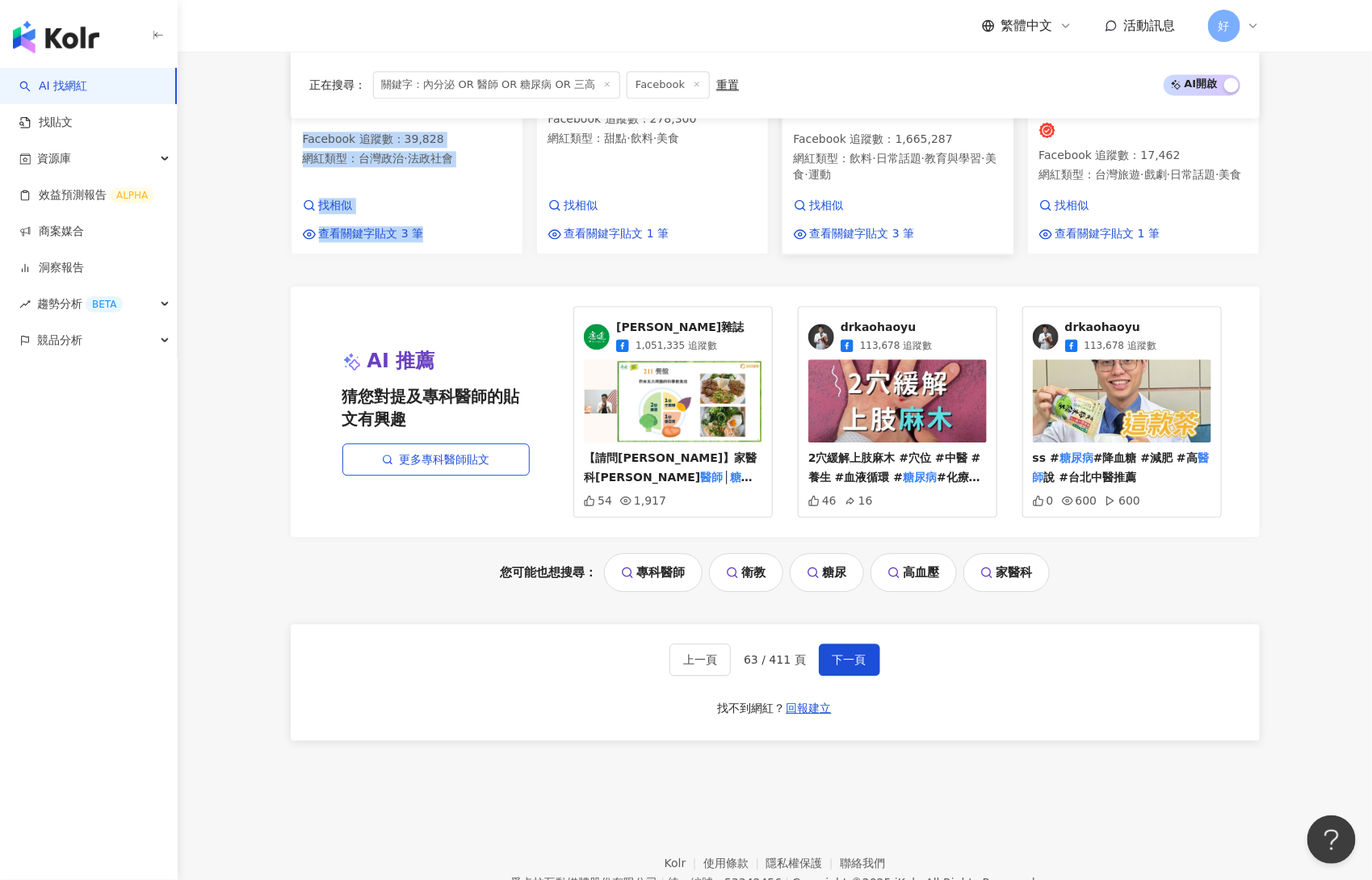
scroll to position [1638, 0]
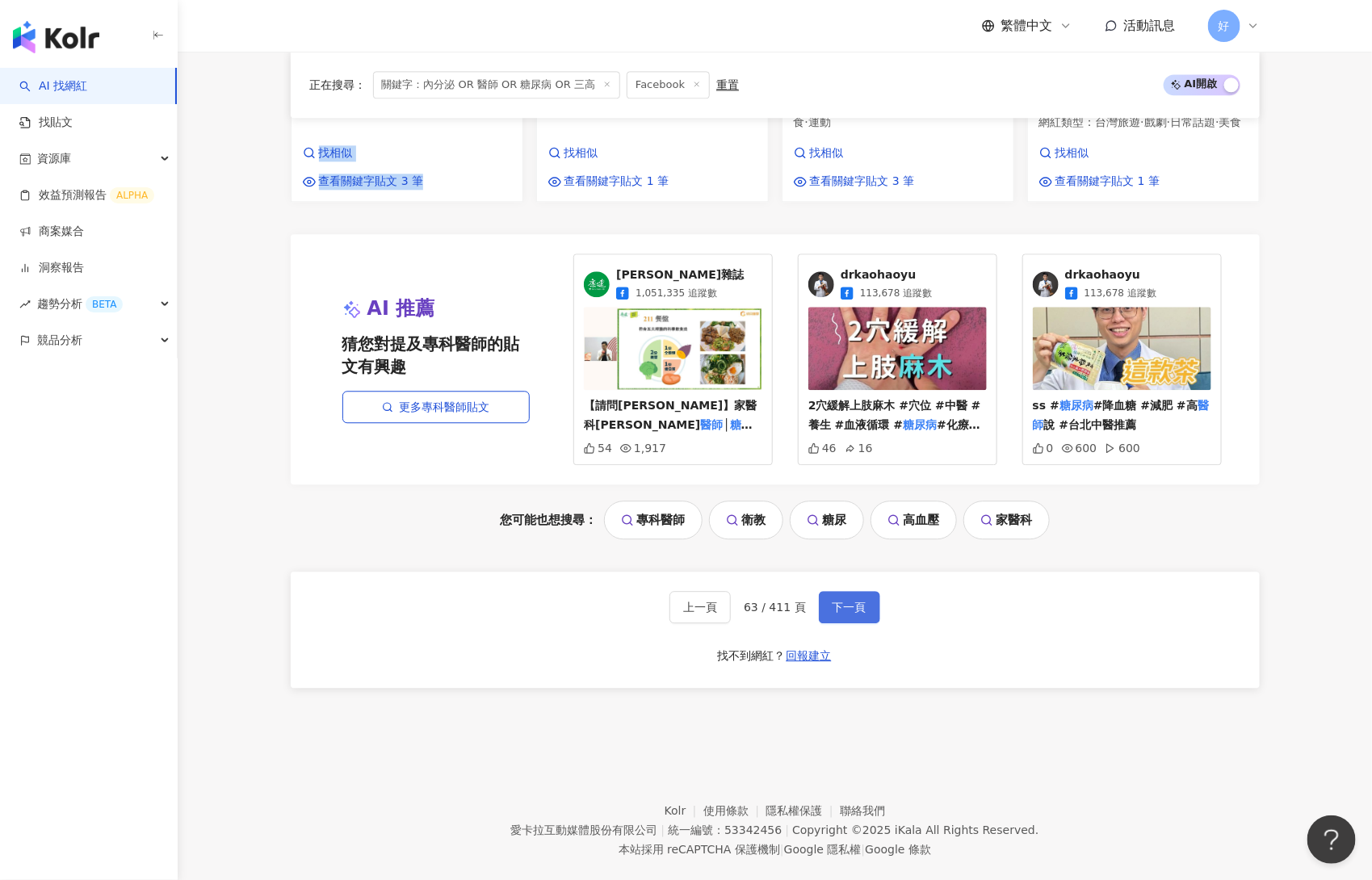
click at [844, 601] on span "下一頁" at bounding box center [850, 607] width 34 height 13
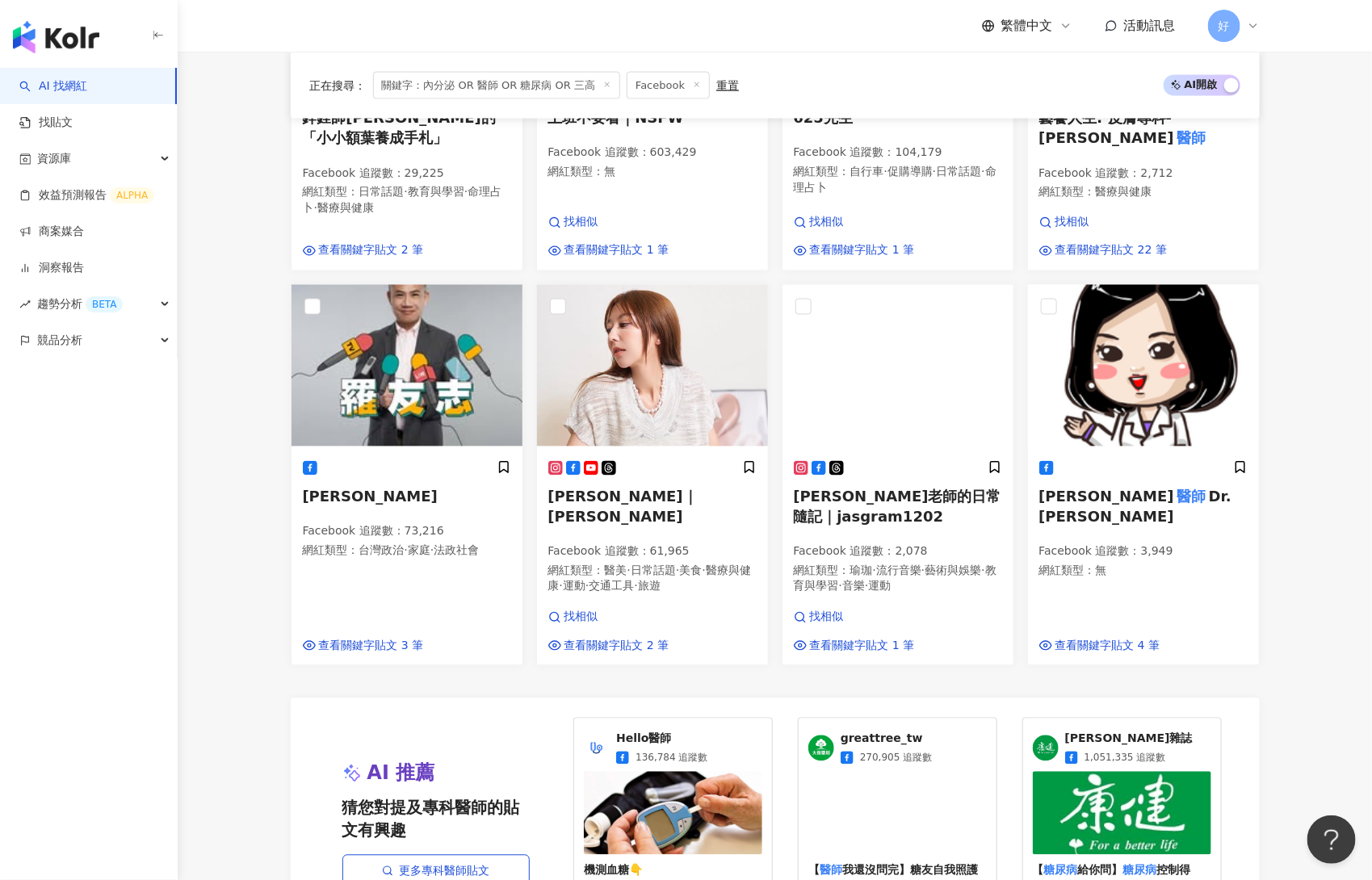
scroll to position [1153, 0]
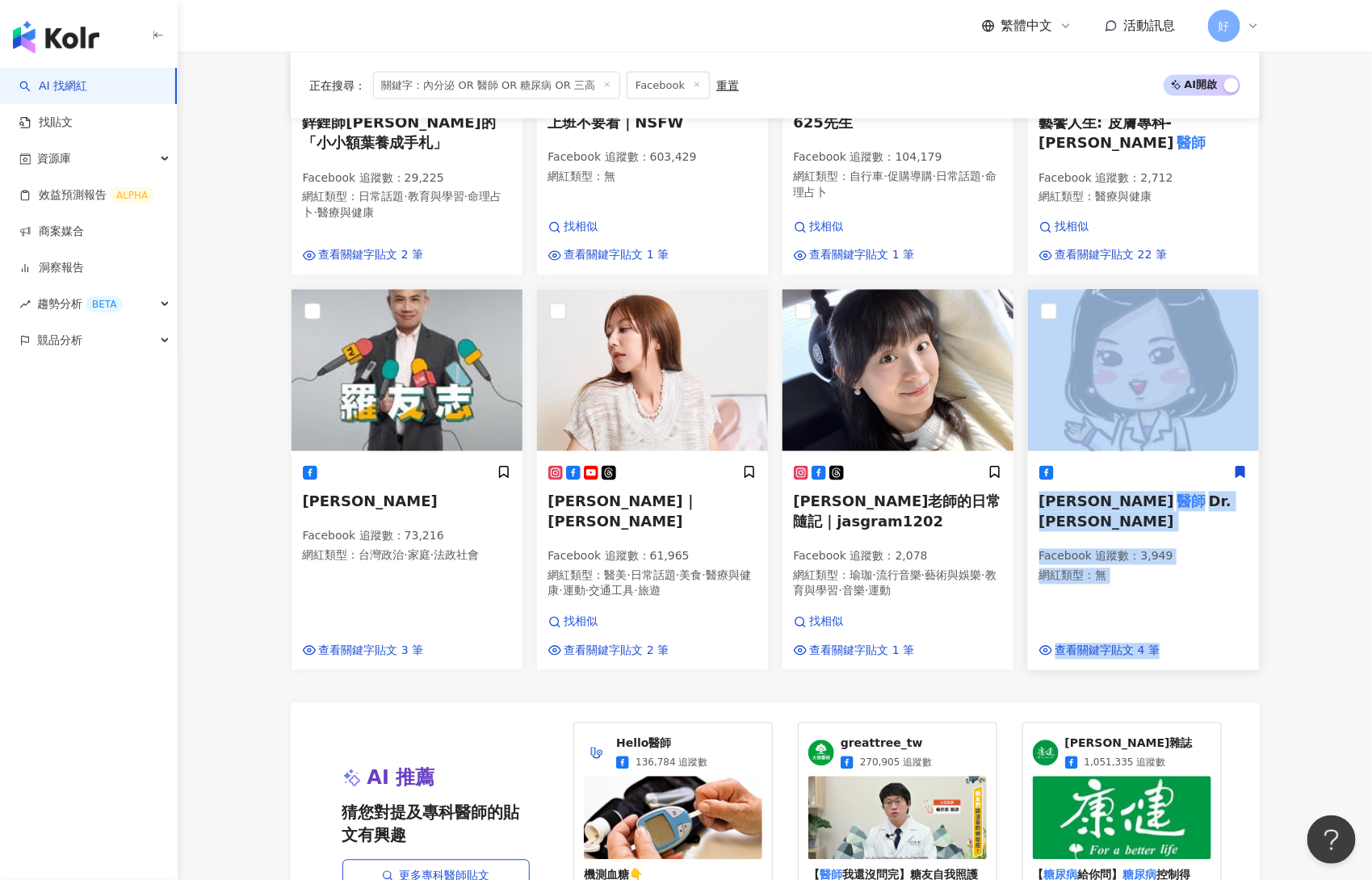
click at [1153, 467] on icon at bounding box center [1240, 472] width 9 height 11
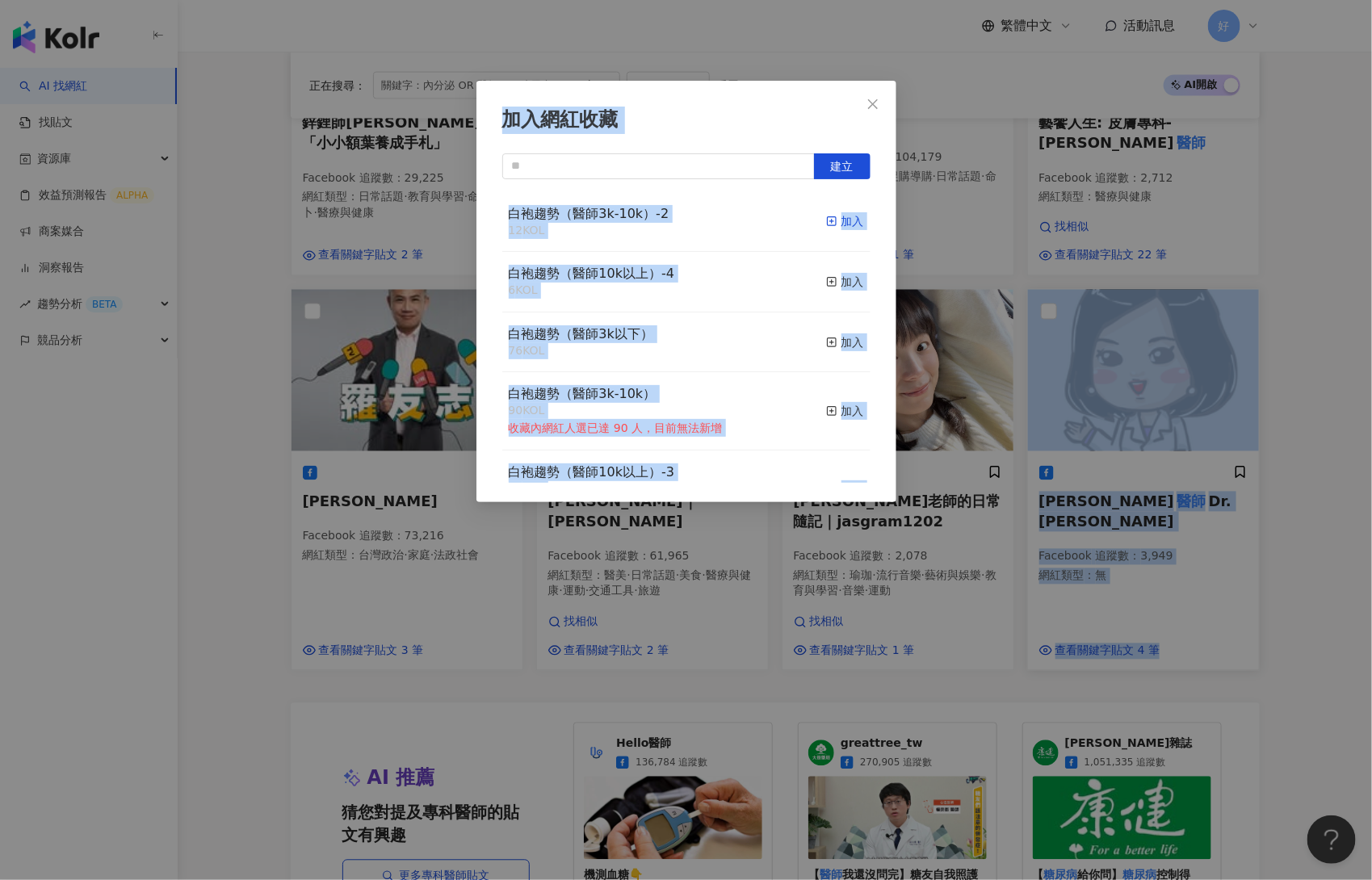
click at [857, 218] on div "加入" at bounding box center [844, 221] width 38 height 17
click at [1153, 501] on div "加入網紅收藏 建立 白袍趨勢（醫師3k-10k）-2 12 KOL 加入 白袍趨勢（醫師10k以上）-4 6 KOL 加入 白袍趨勢（醫師3k以下） 76 K…" at bounding box center [686, 440] width 1372 height 880
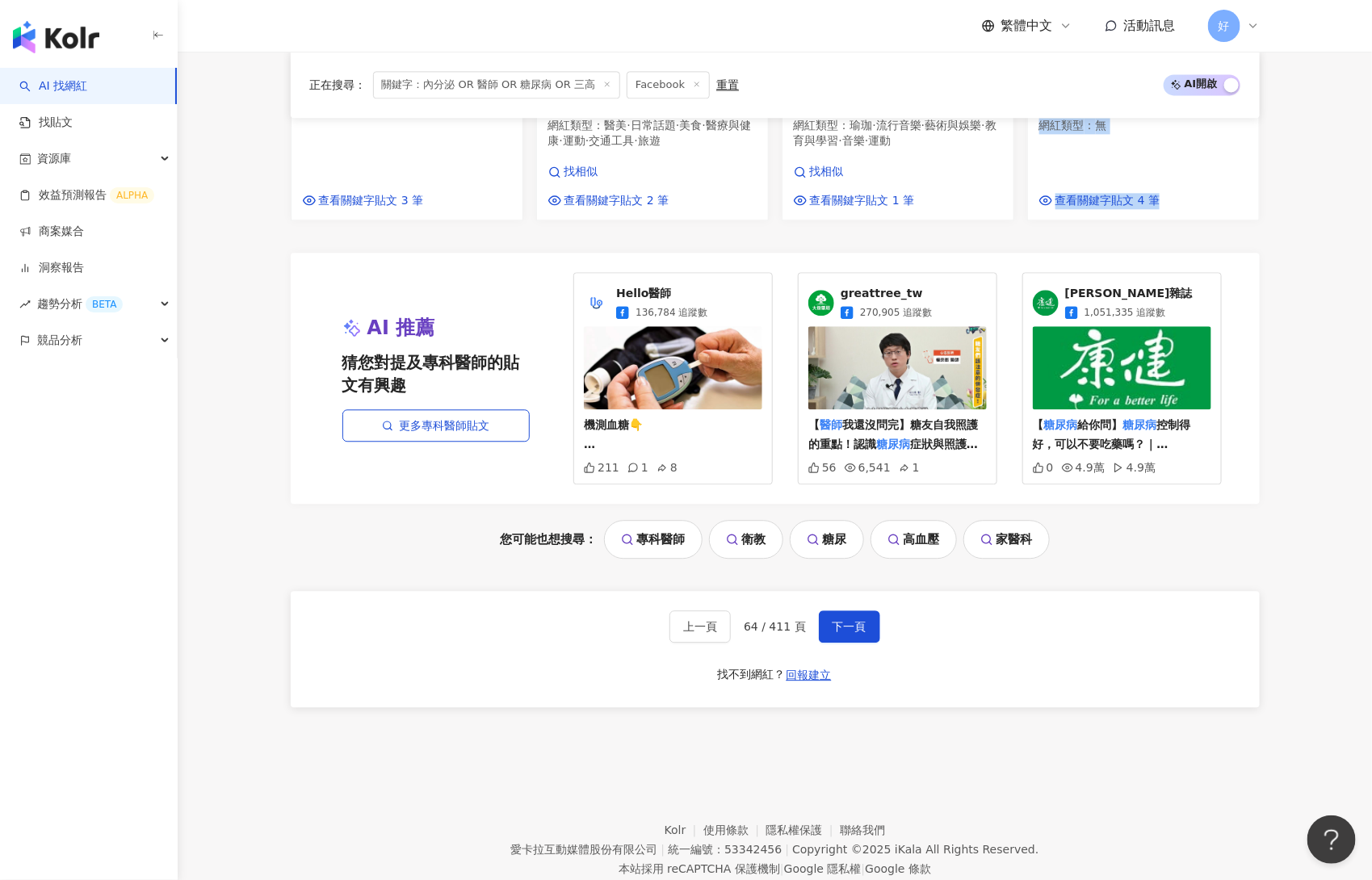
scroll to position [1621, 0]
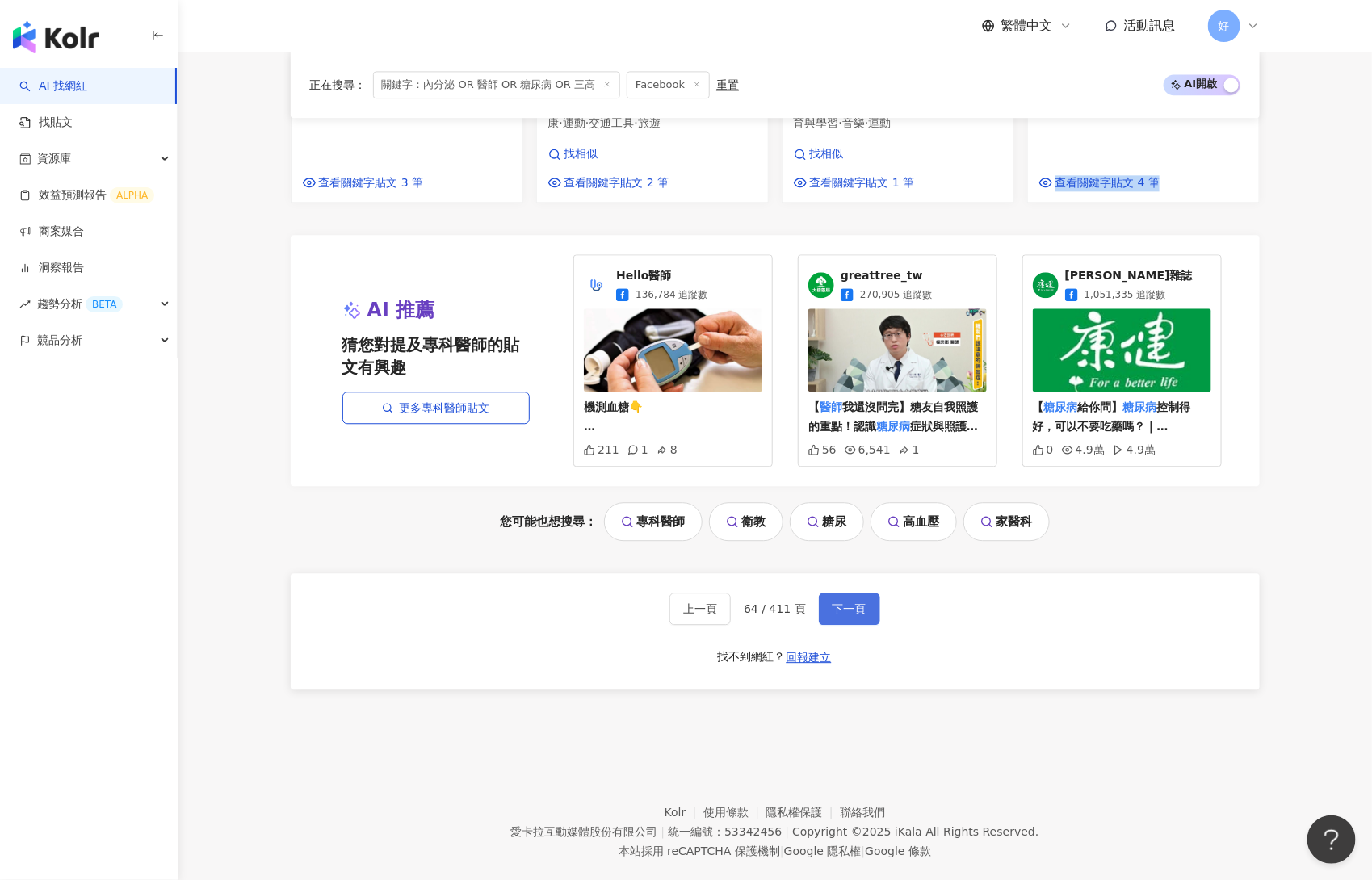
click at [865, 593] on button "下一頁" at bounding box center [850, 609] width 61 height 32
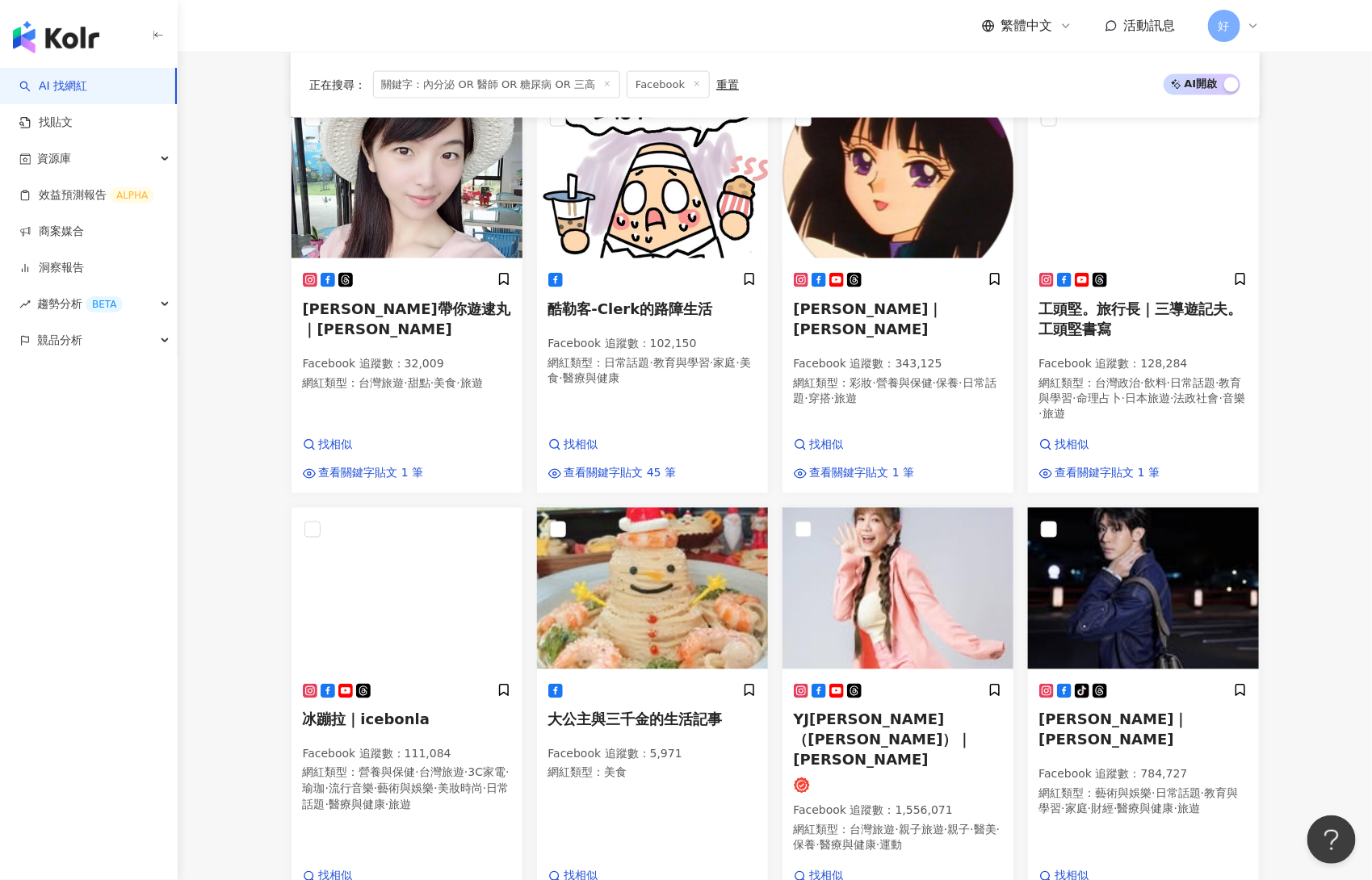
scroll to position [1673, 0]
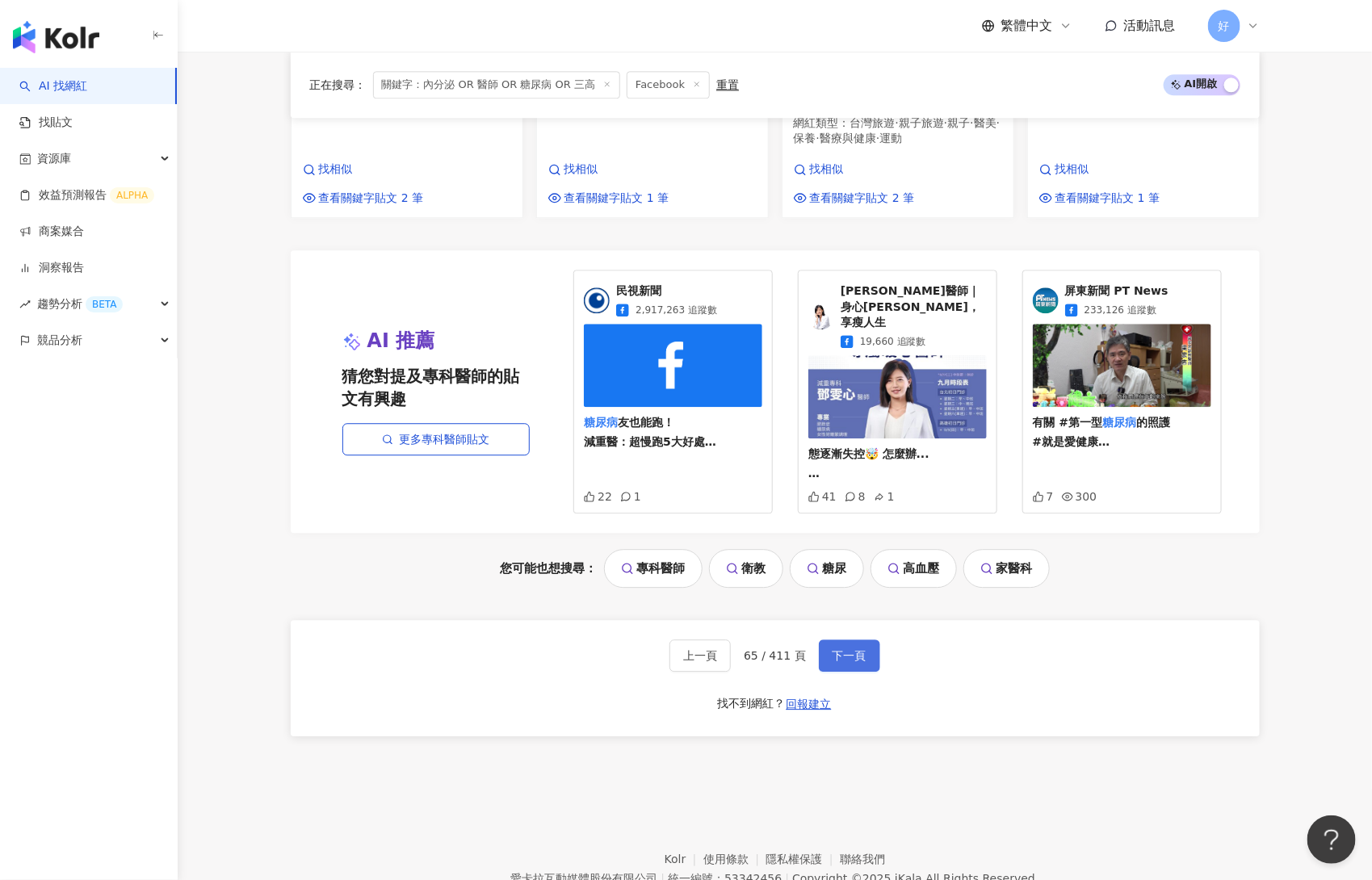
click at [858, 649] on span "下一頁" at bounding box center [850, 655] width 34 height 13
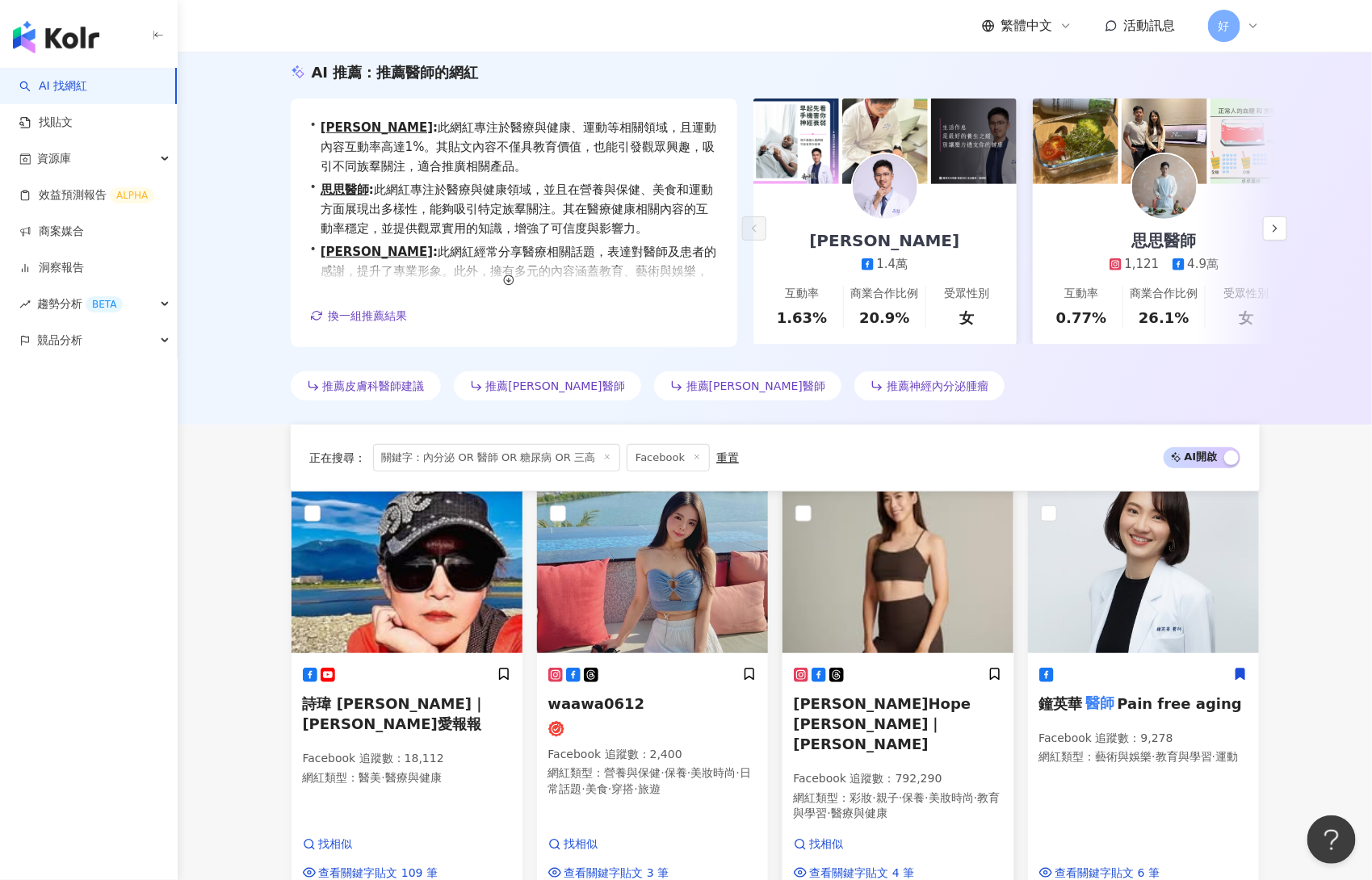
scroll to position [1674, 0]
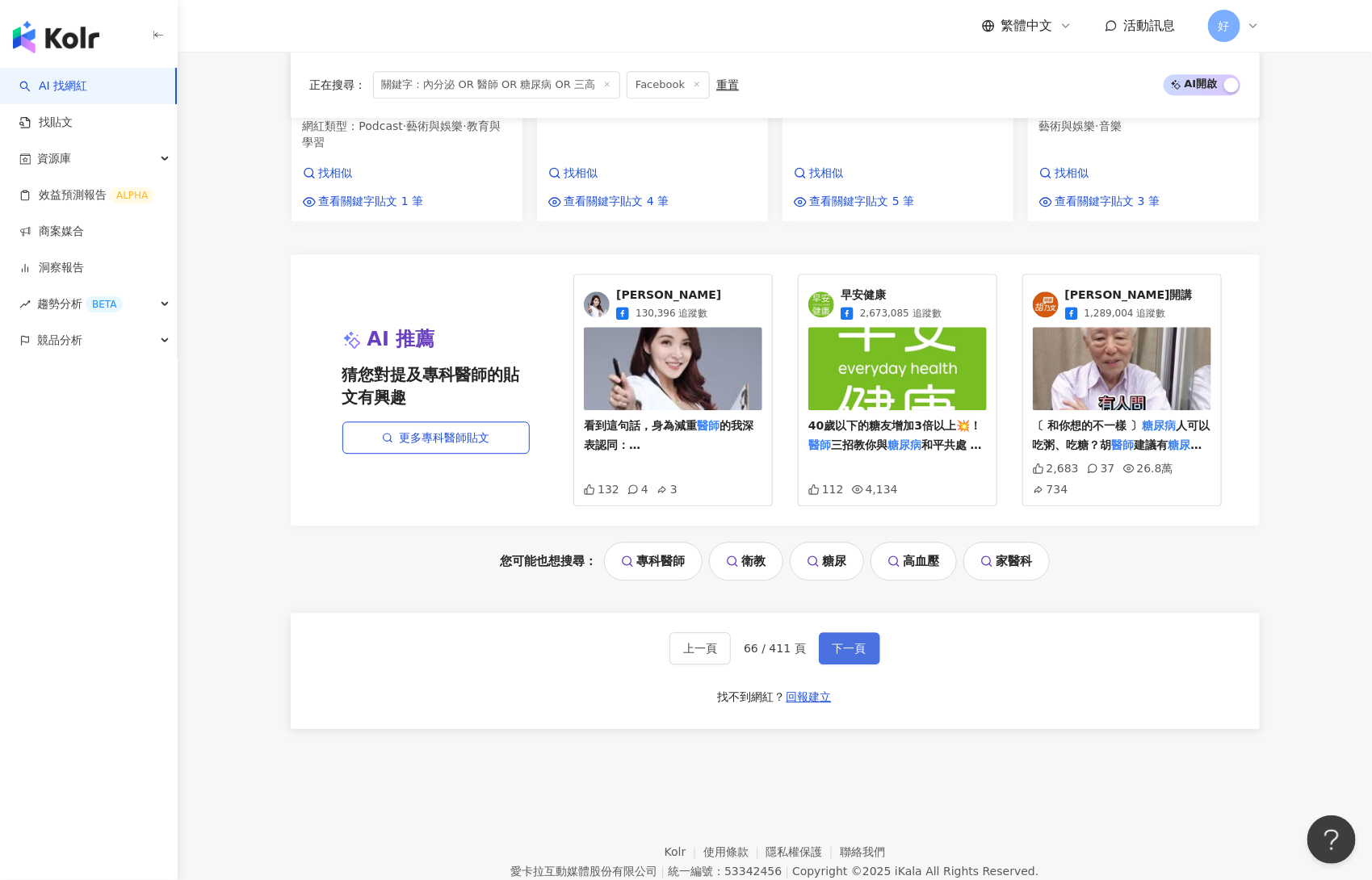
click at [847, 632] on button "下一頁" at bounding box center [850, 648] width 61 height 32
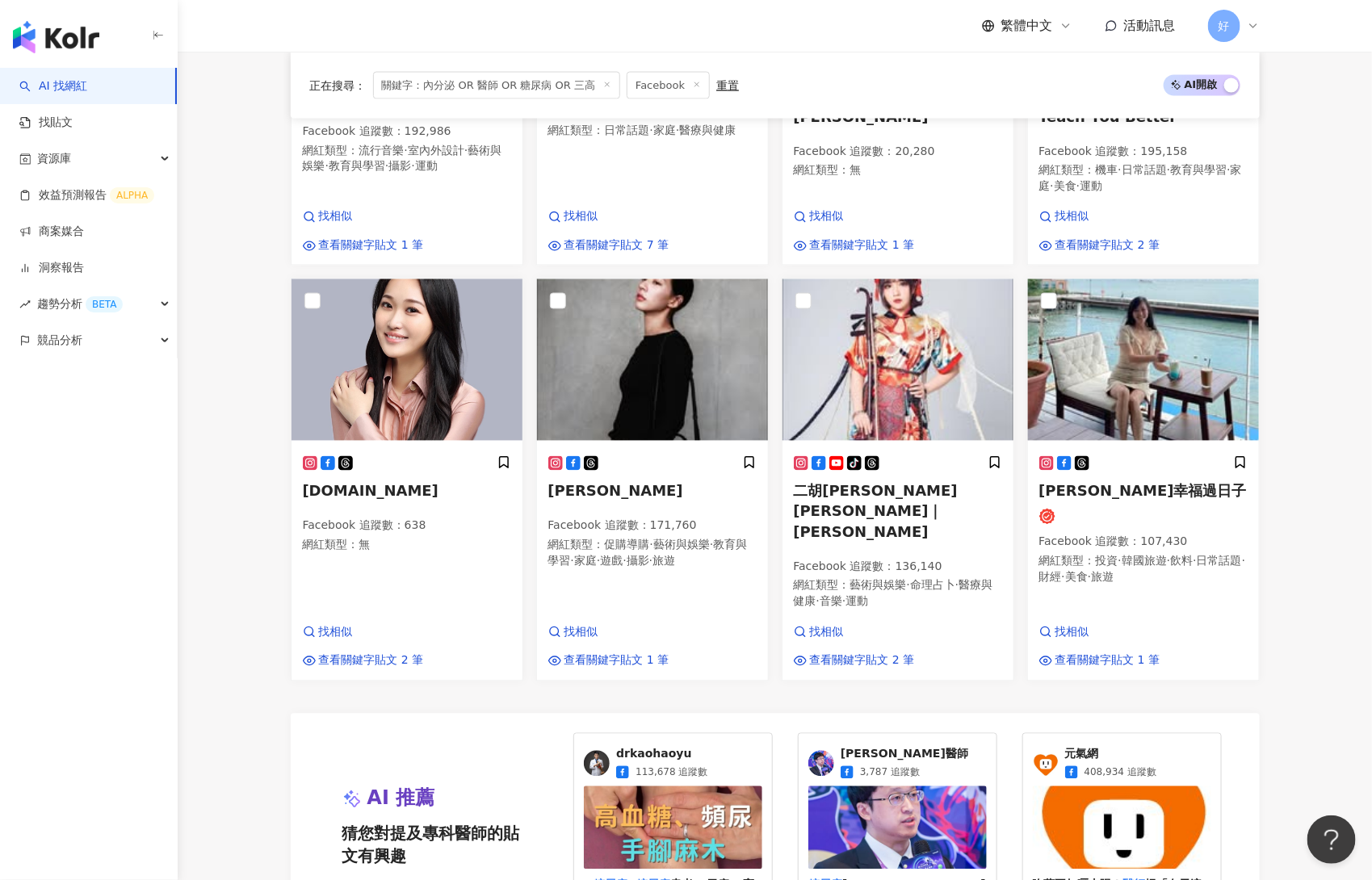
scroll to position [1638, 0]
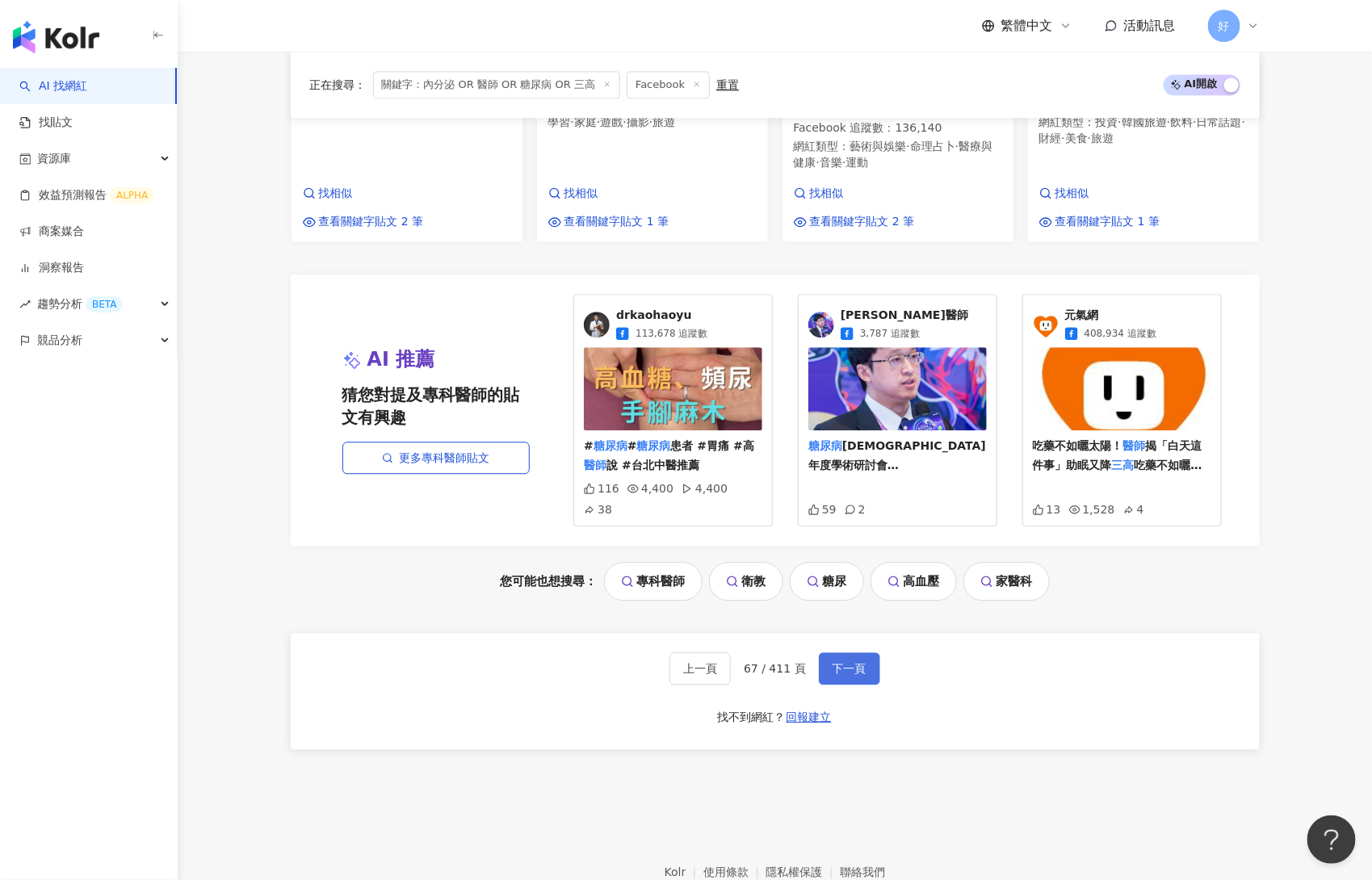
click at [838, 662] on span "下一頁" at bounding box center [850, 668] width 34 height 13
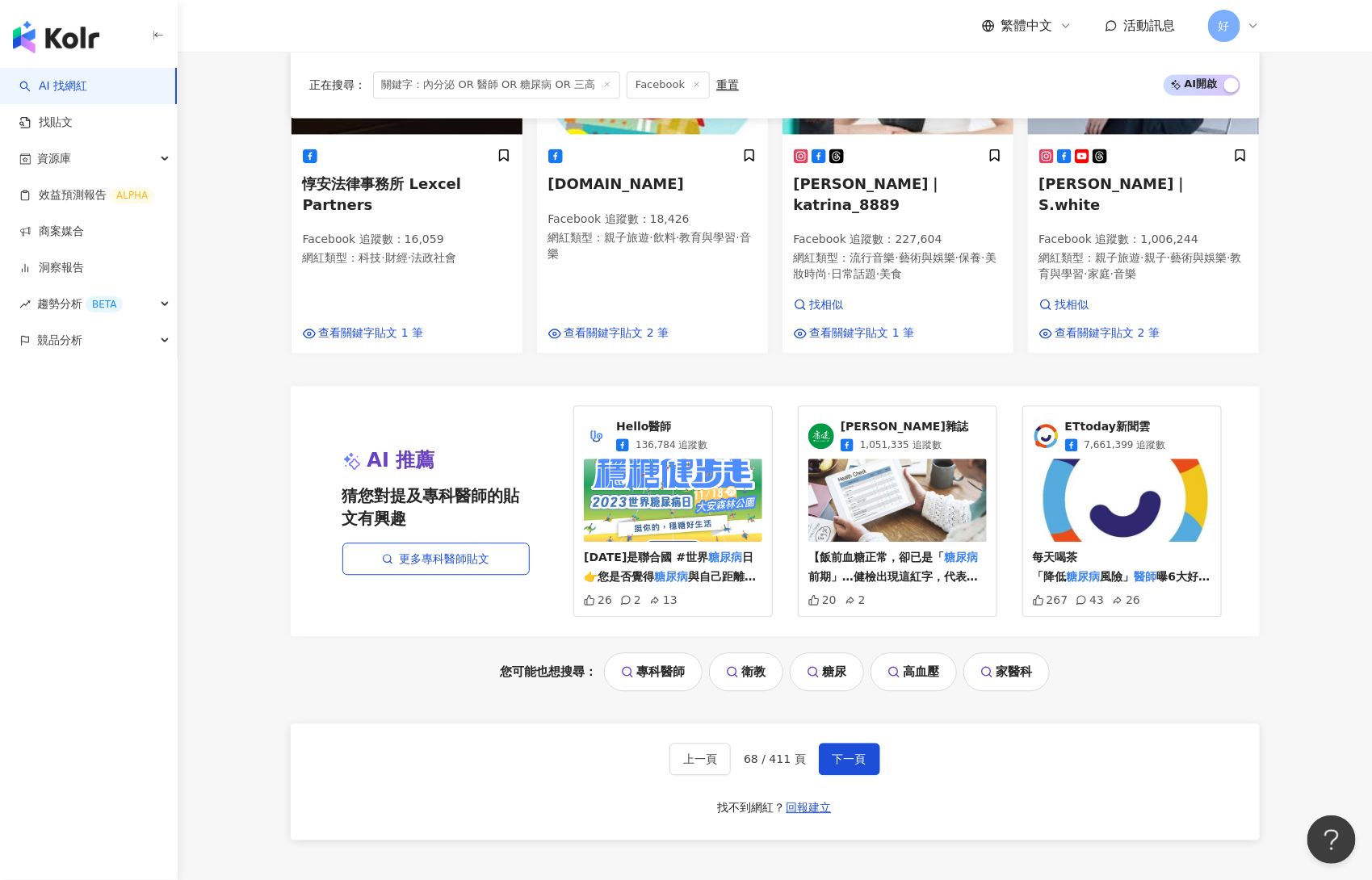
scroll to position [1504, 0]
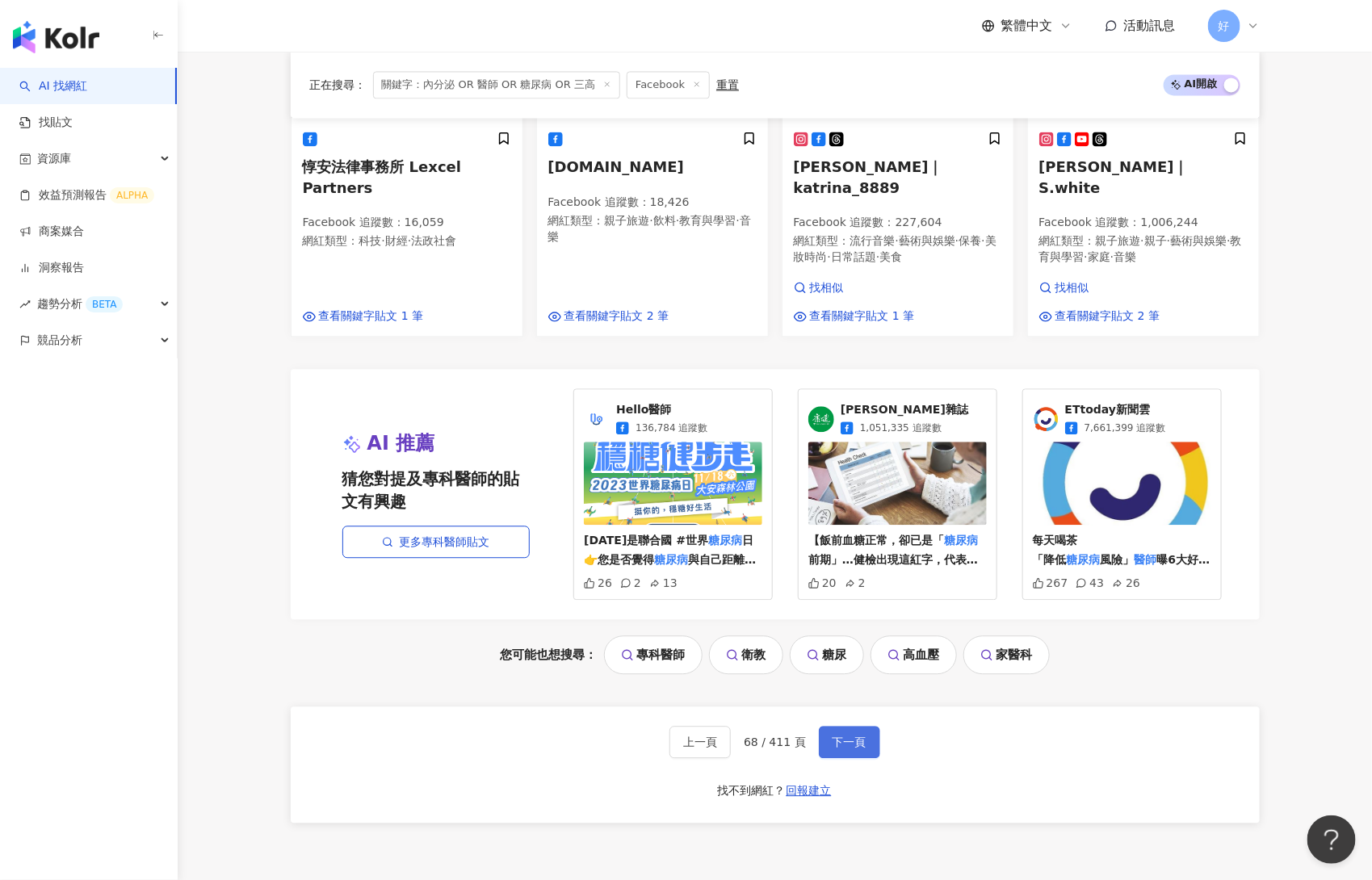
click at [844, 726] on button "下一頁" at bounding box center [850, 742] width 61 height 32
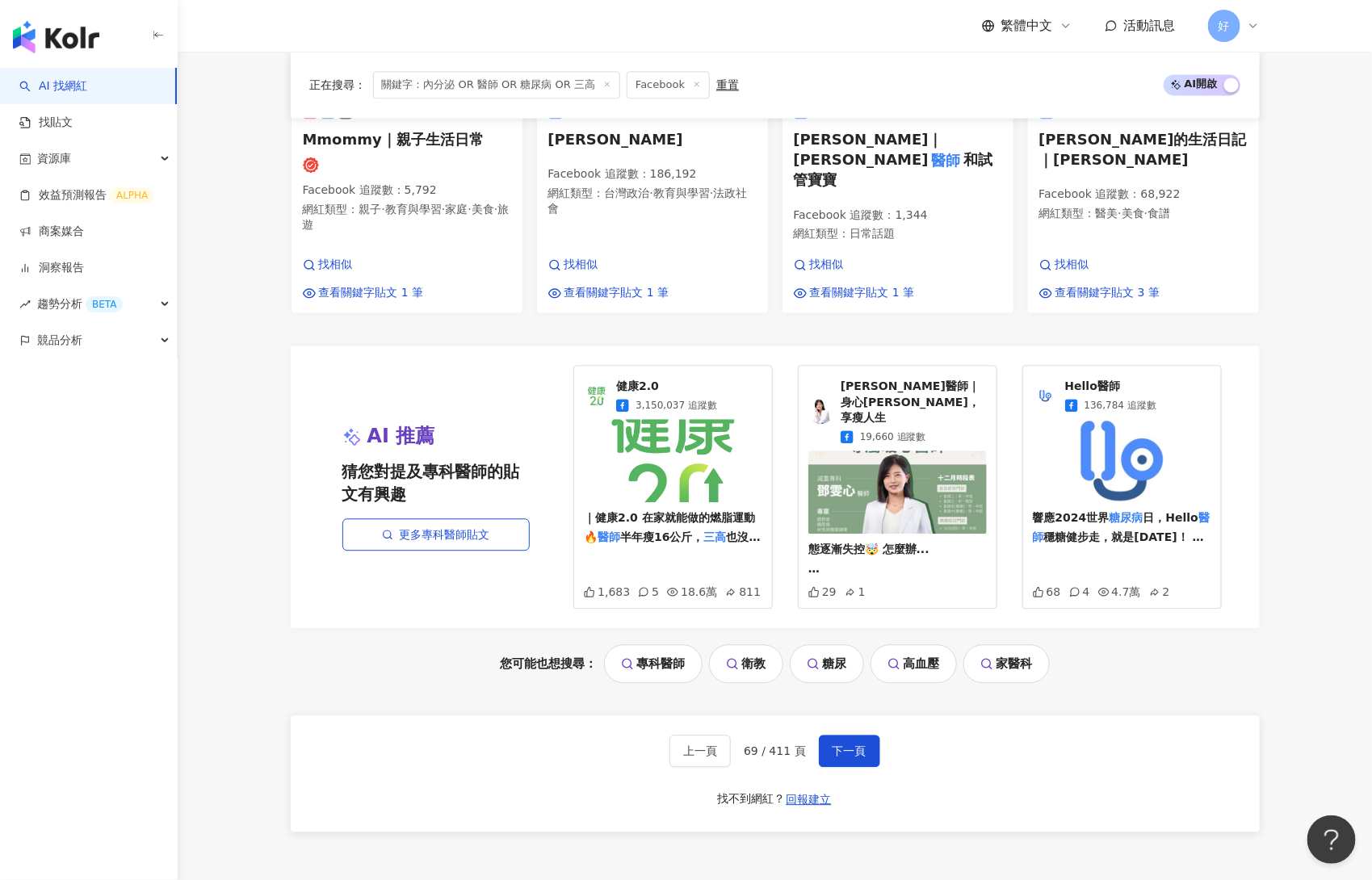
scroll to position [1537, 0]
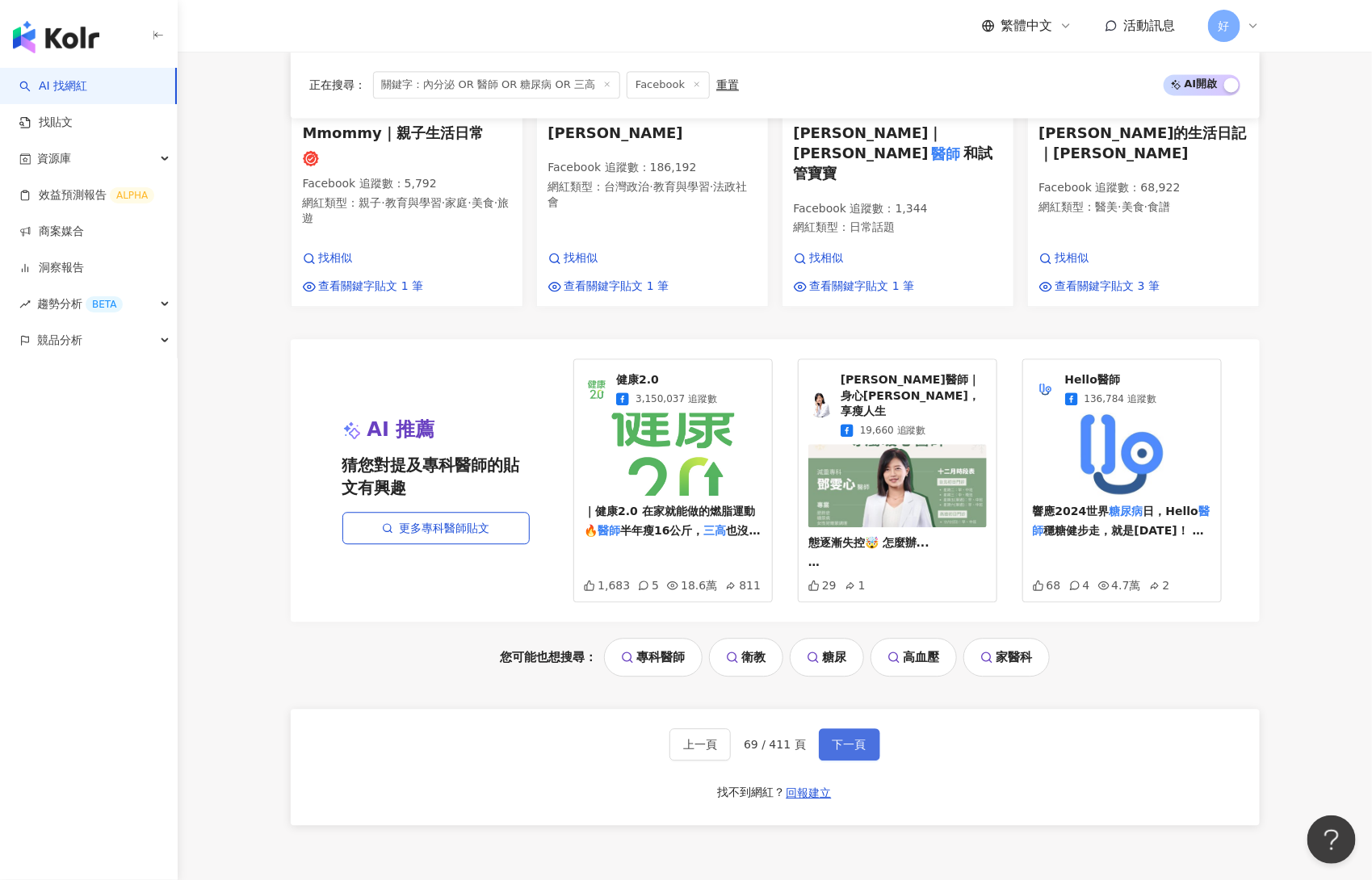
click at [858, 738] on span "下一頁" at bounding box center [850, 744] width 34 height 13
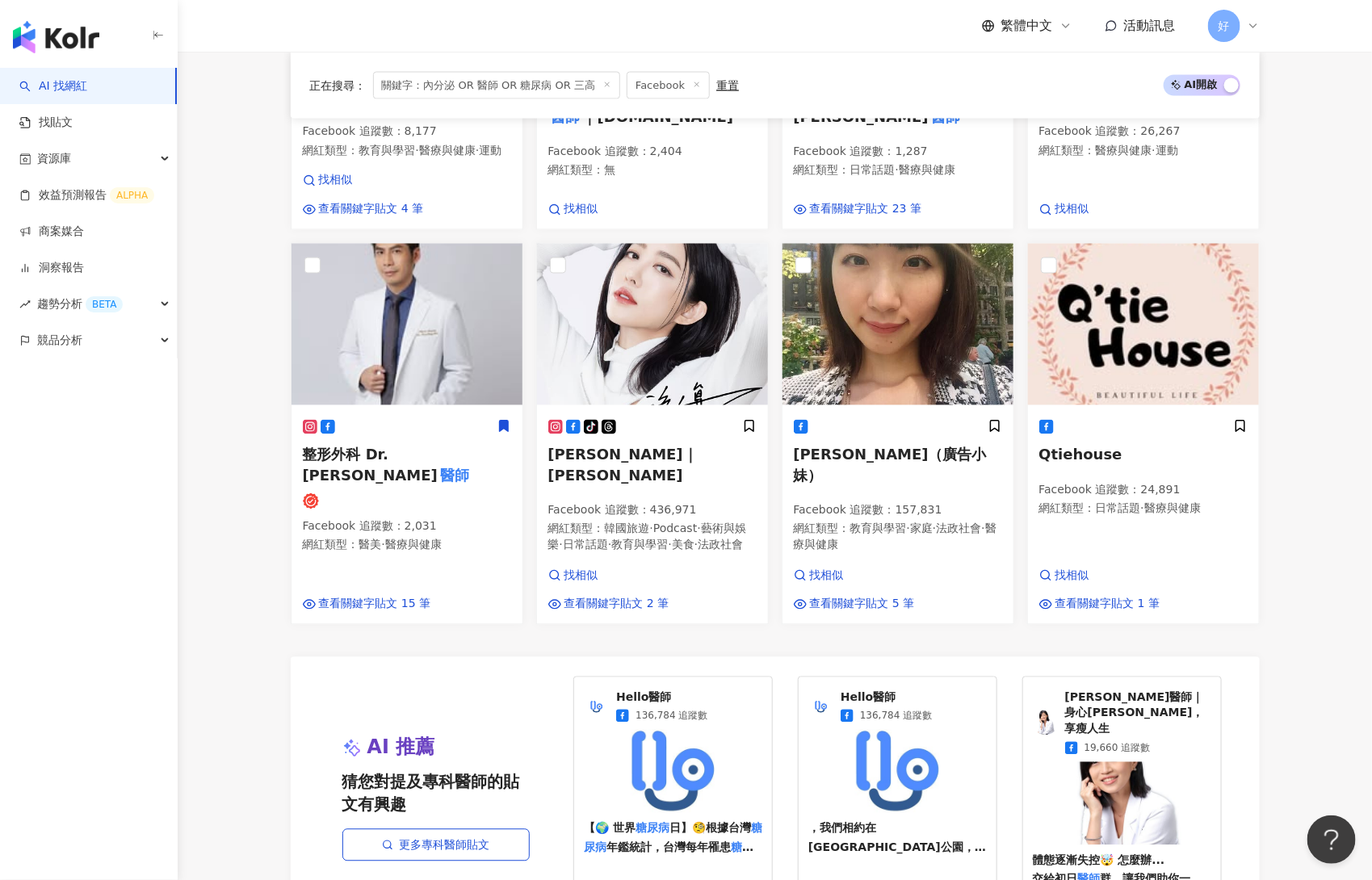
scroll to position [1653, 0]
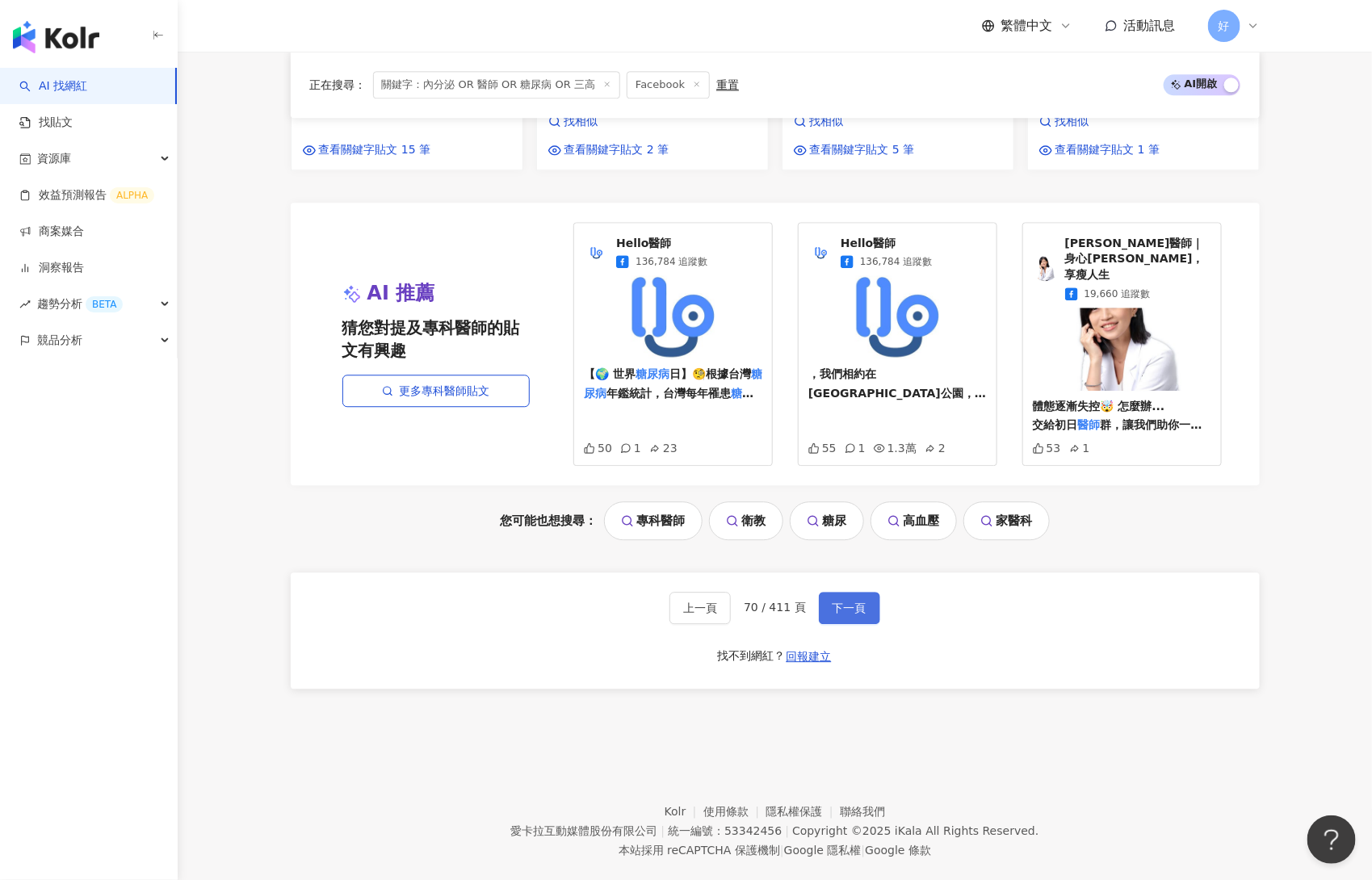
click at [838, 602] on span "下一頁" at bounding box center [850, 608] width 34 height 13
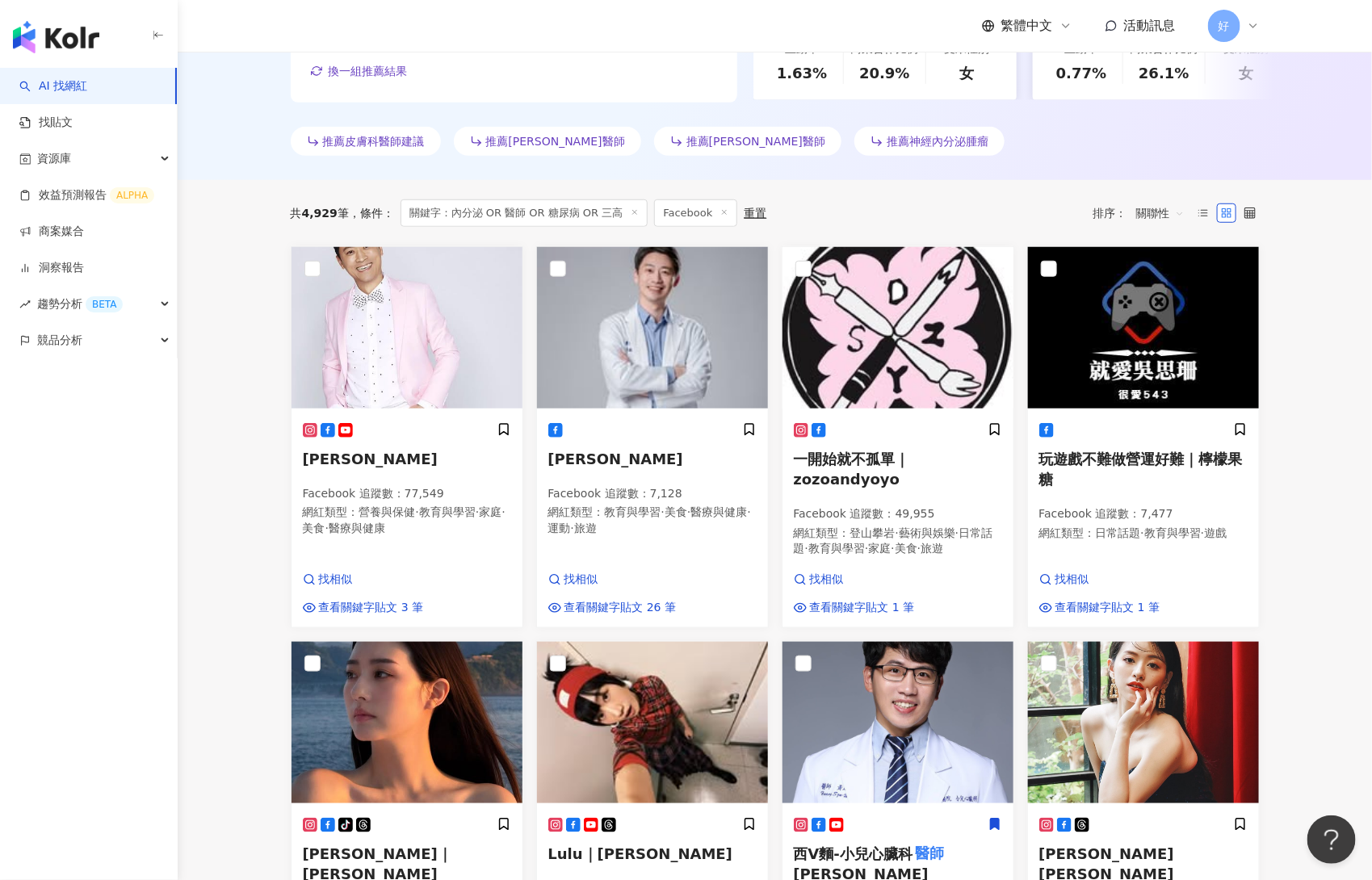
scroll to position [420, 0]
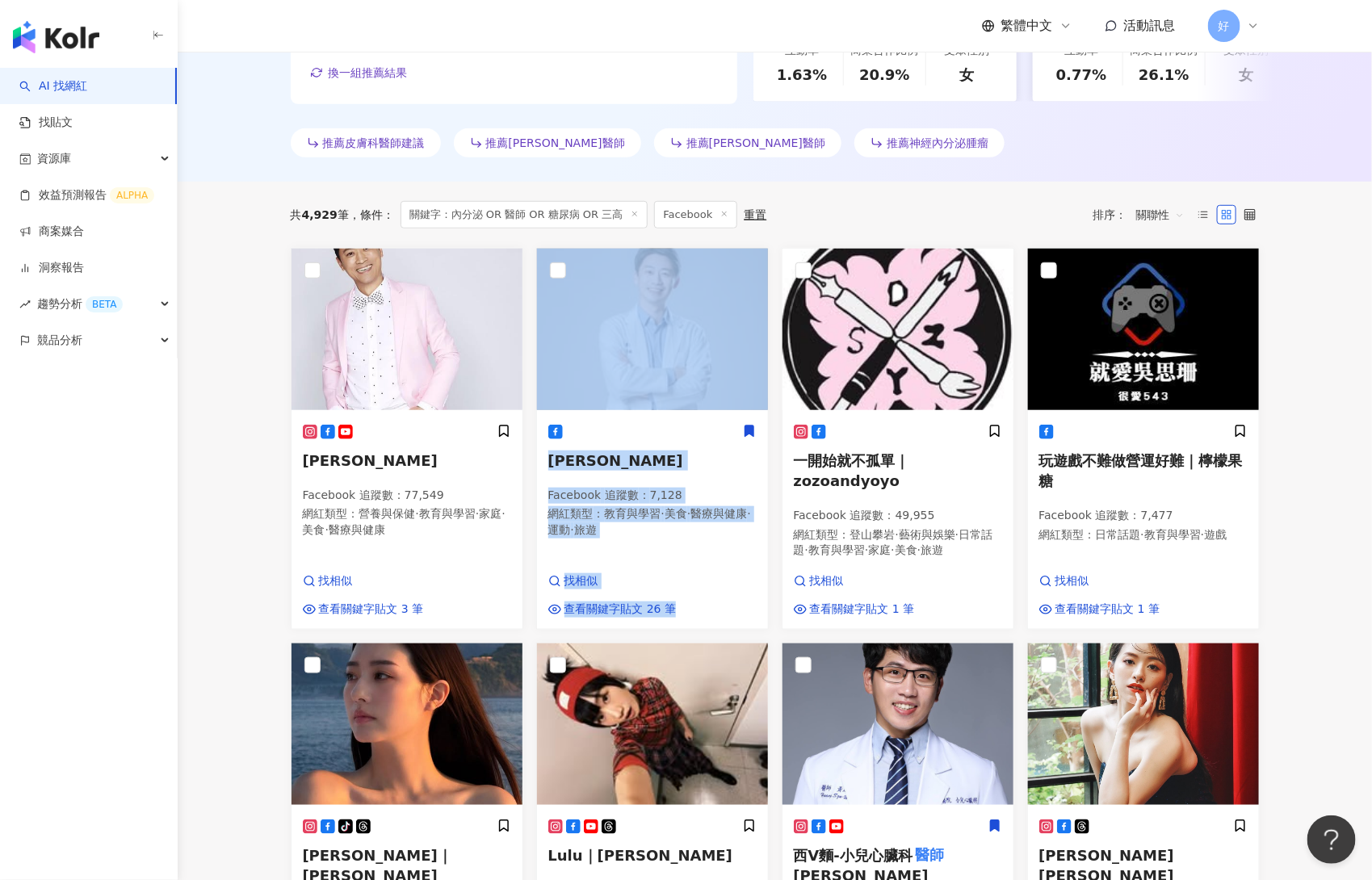
click at [750, 433] on icon at bounding box center [749, 430] width 9 height 11
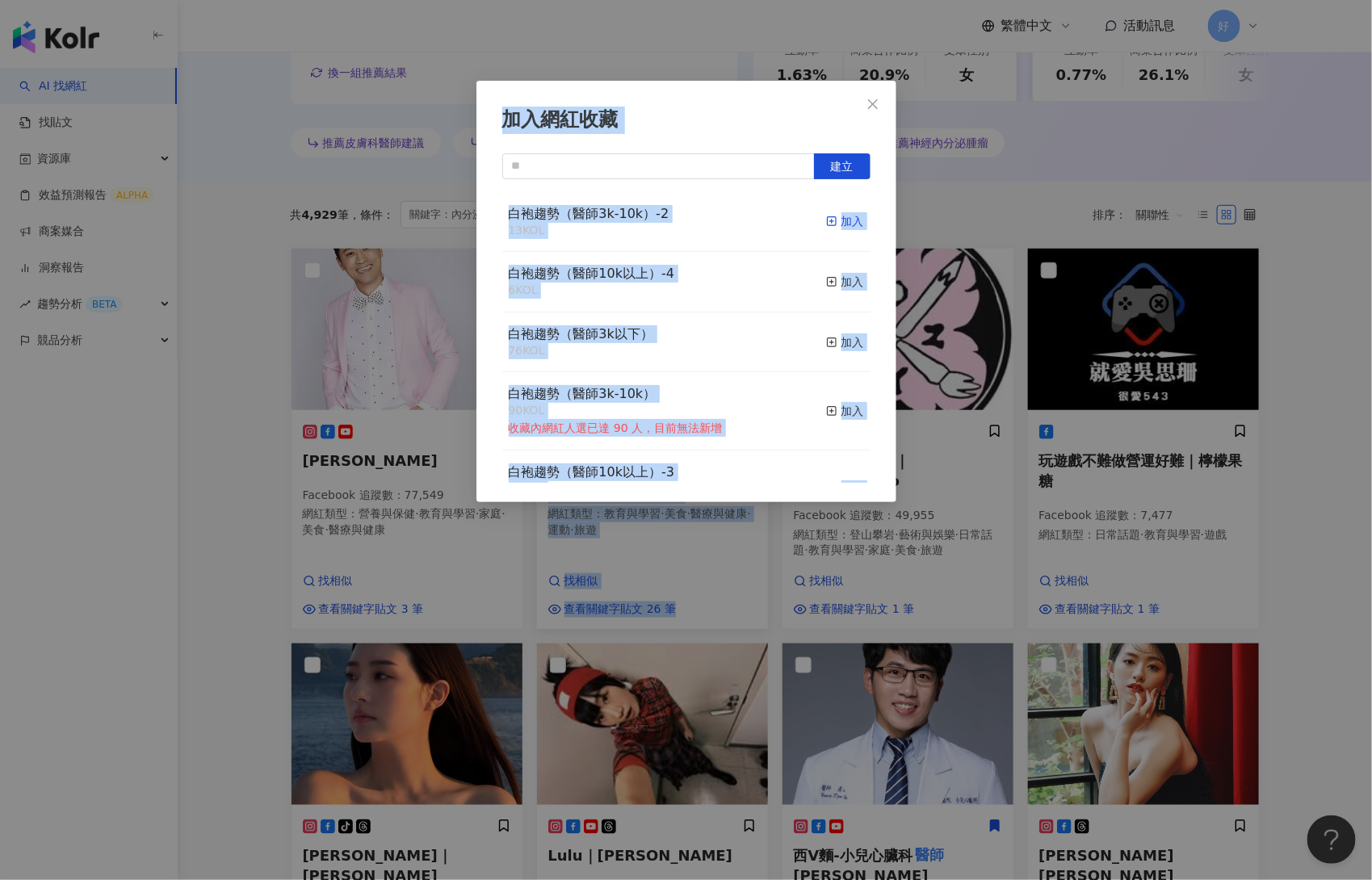
click at [836, 221] on icon "button" at bounding box center [831, 220] width 11 height 11
click at [1153, 478] on div "加入網紅收藏 建立 白袍趨勢（醫師3k-10k）-2 14 KOL 已加入 白袍趨勢（醫師10k以上）-4 6 KOL 加入 白袍趨勢（醫師3k以下） 76 …" at bounding box center [686, 440] width 1372 height 880
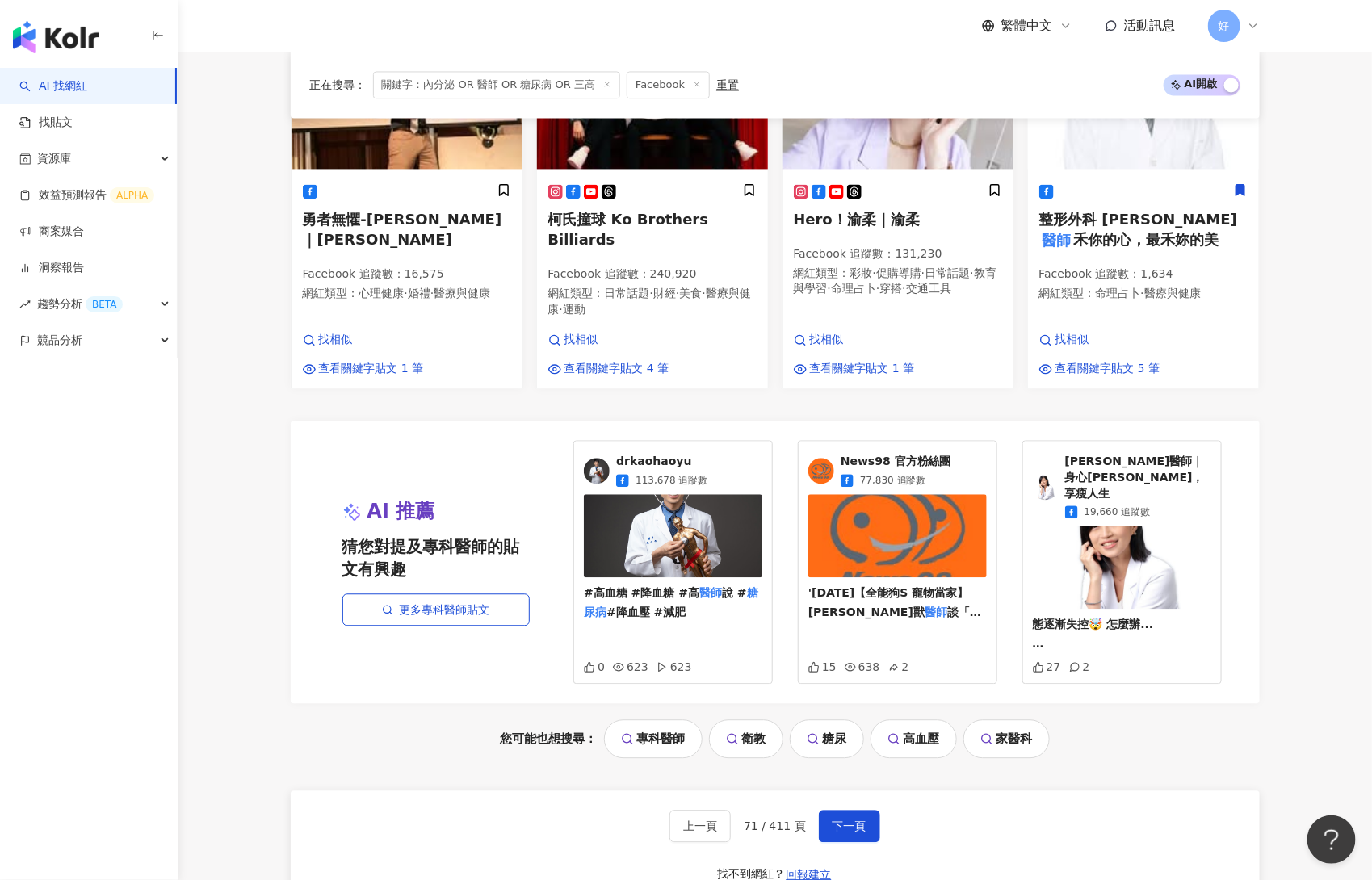
scroll to position [1452, 0]
click at [864, 819] on span "下一頁" at bounding box center [850, 825] width 34 height 13
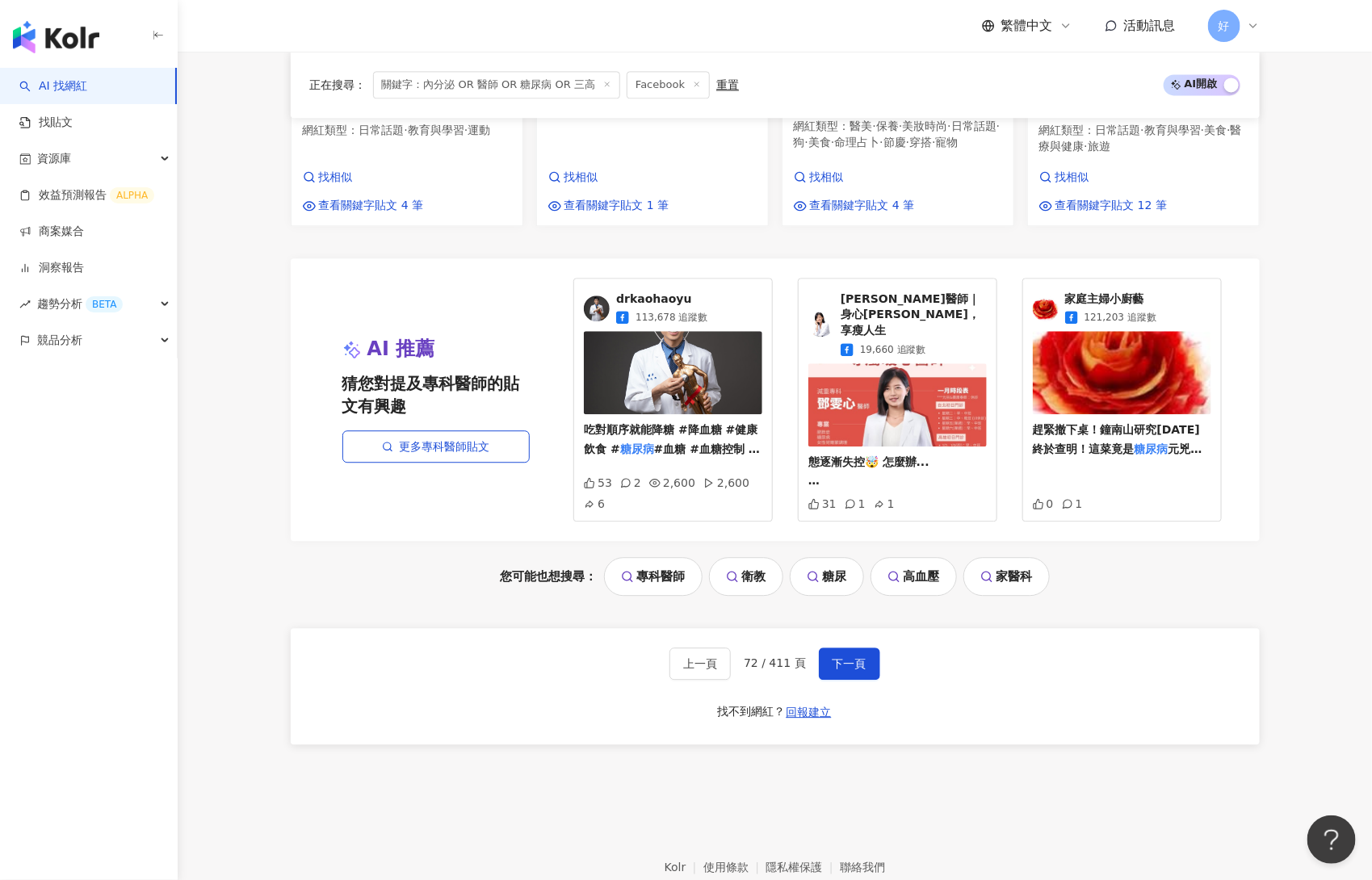
scroll to position [1675, 0]
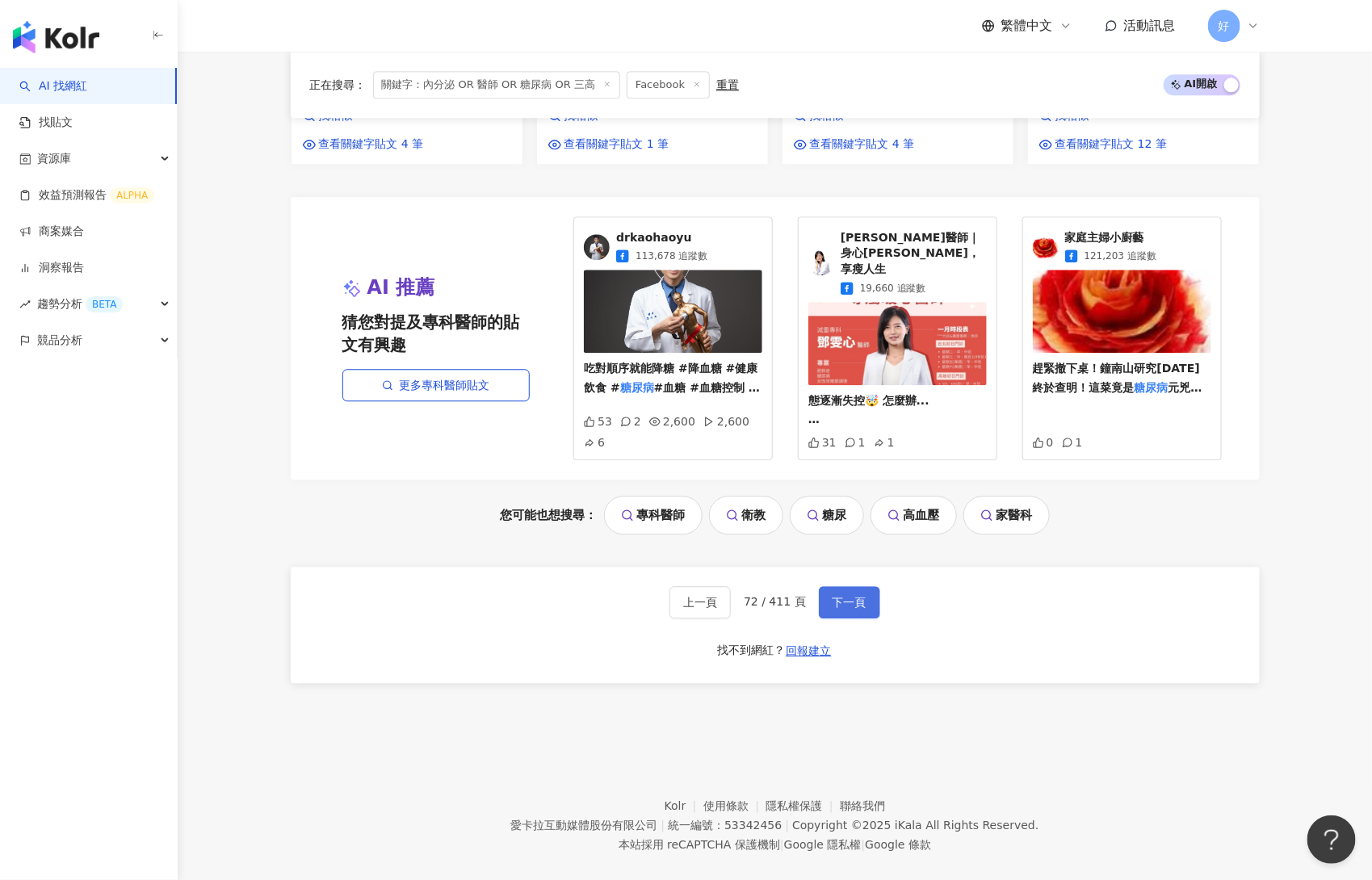
click at [850, 596] on span "下一頁" at bounding box center [850, 602] width 34 height 13
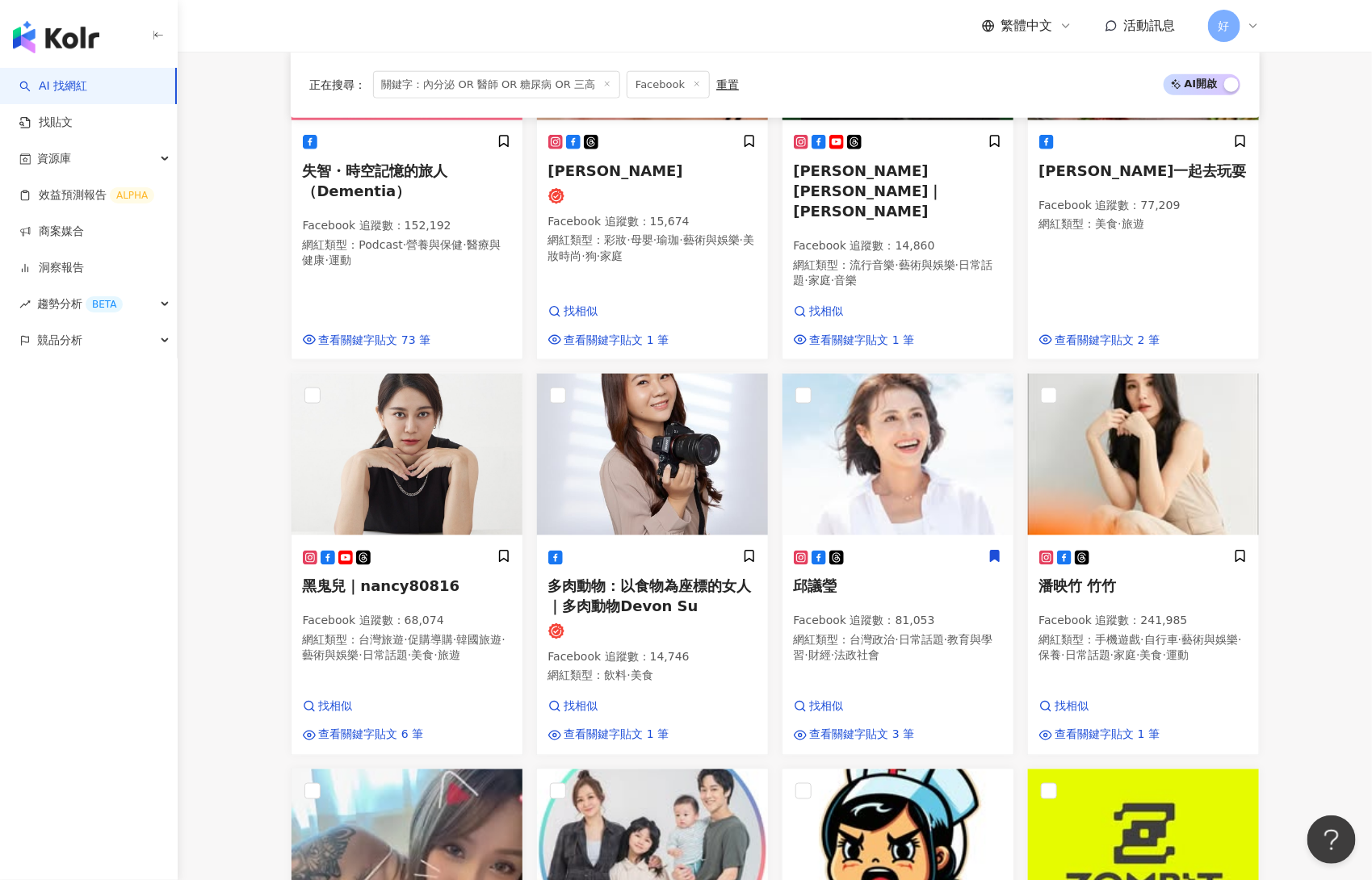
scroll to position [1680, 0]
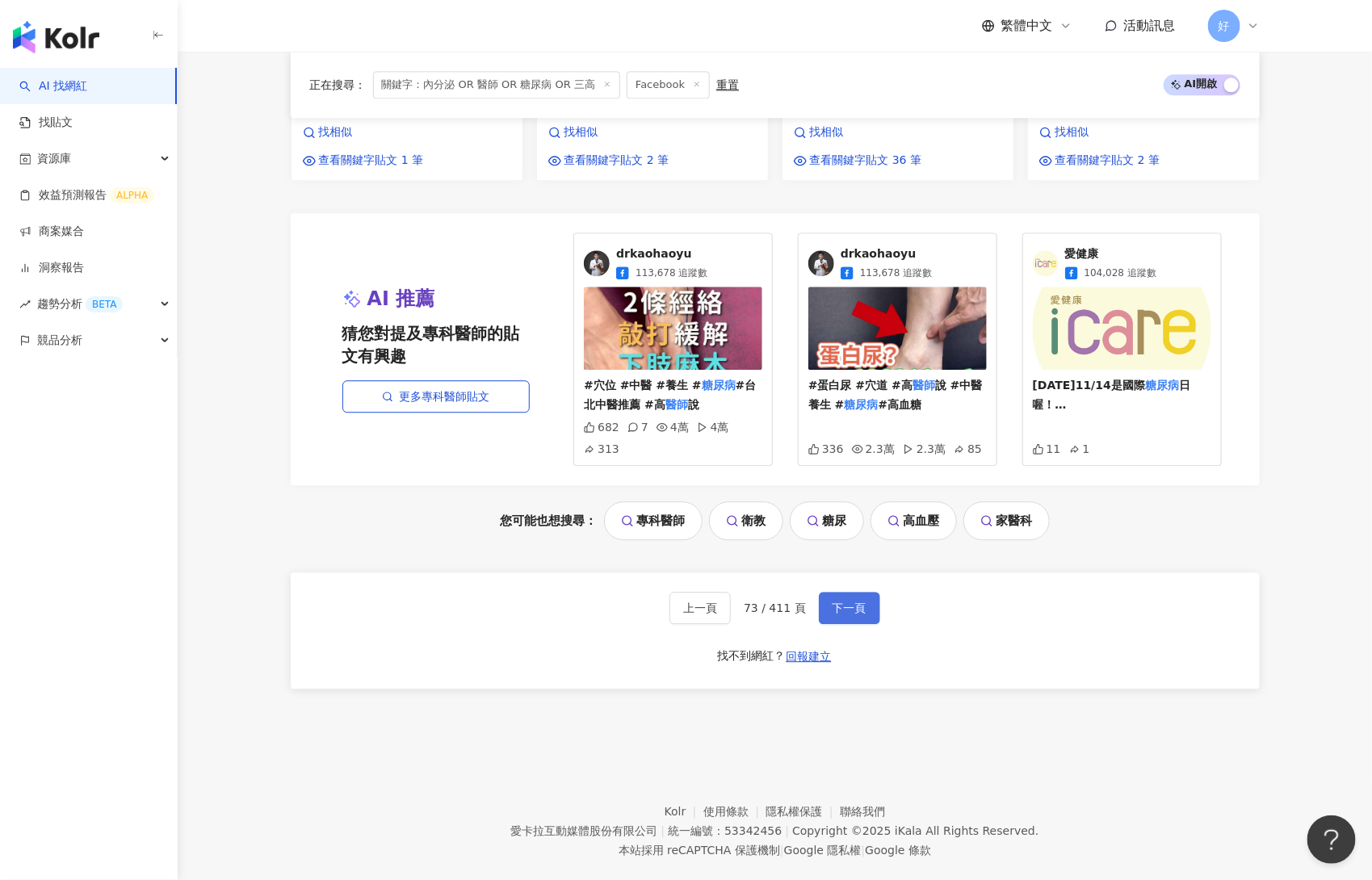
click at [857, 602] on span "下一頁" at bounding box center [850, 608] width 34 height 13
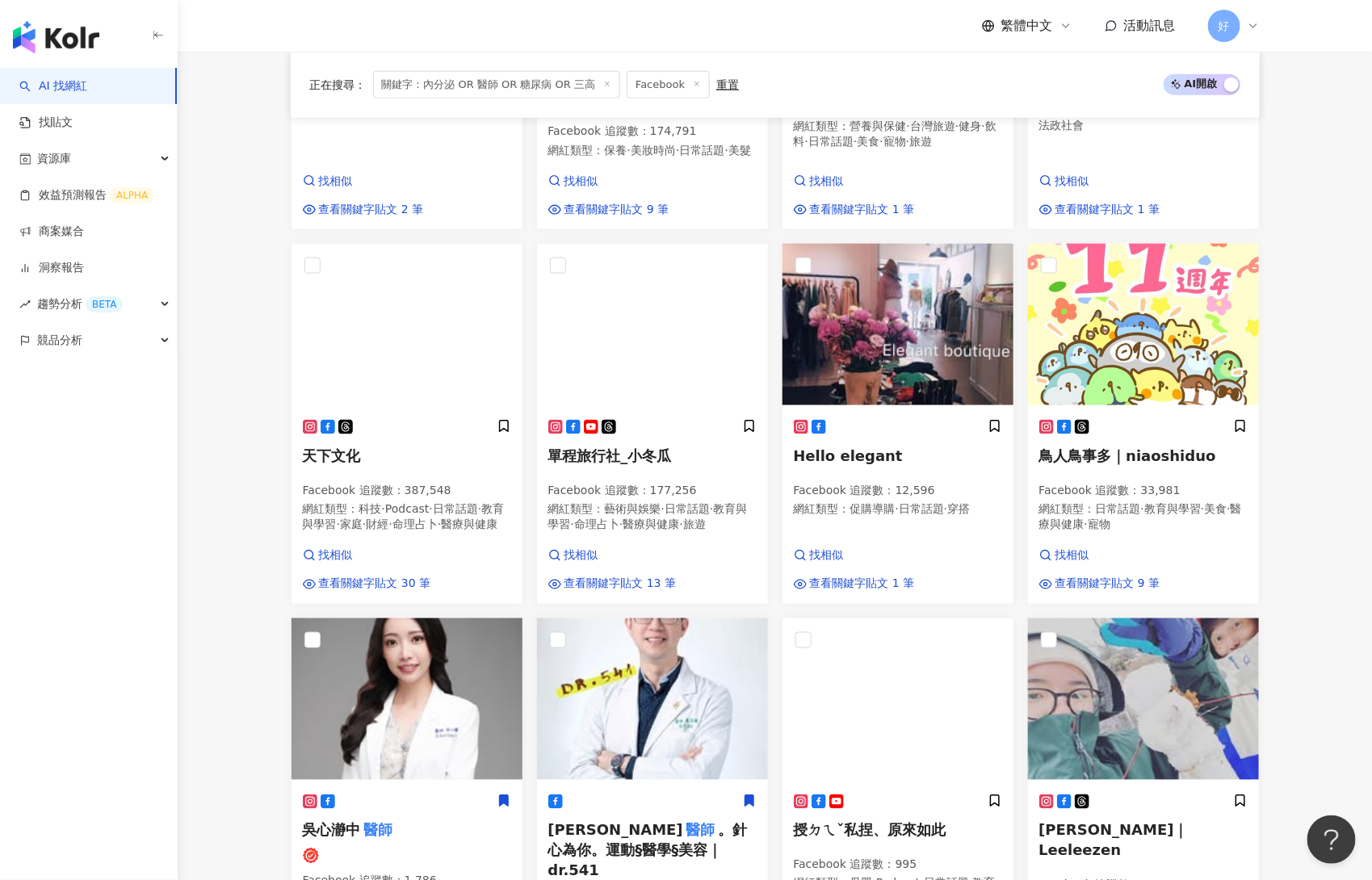
scroll to position [1673, 0]
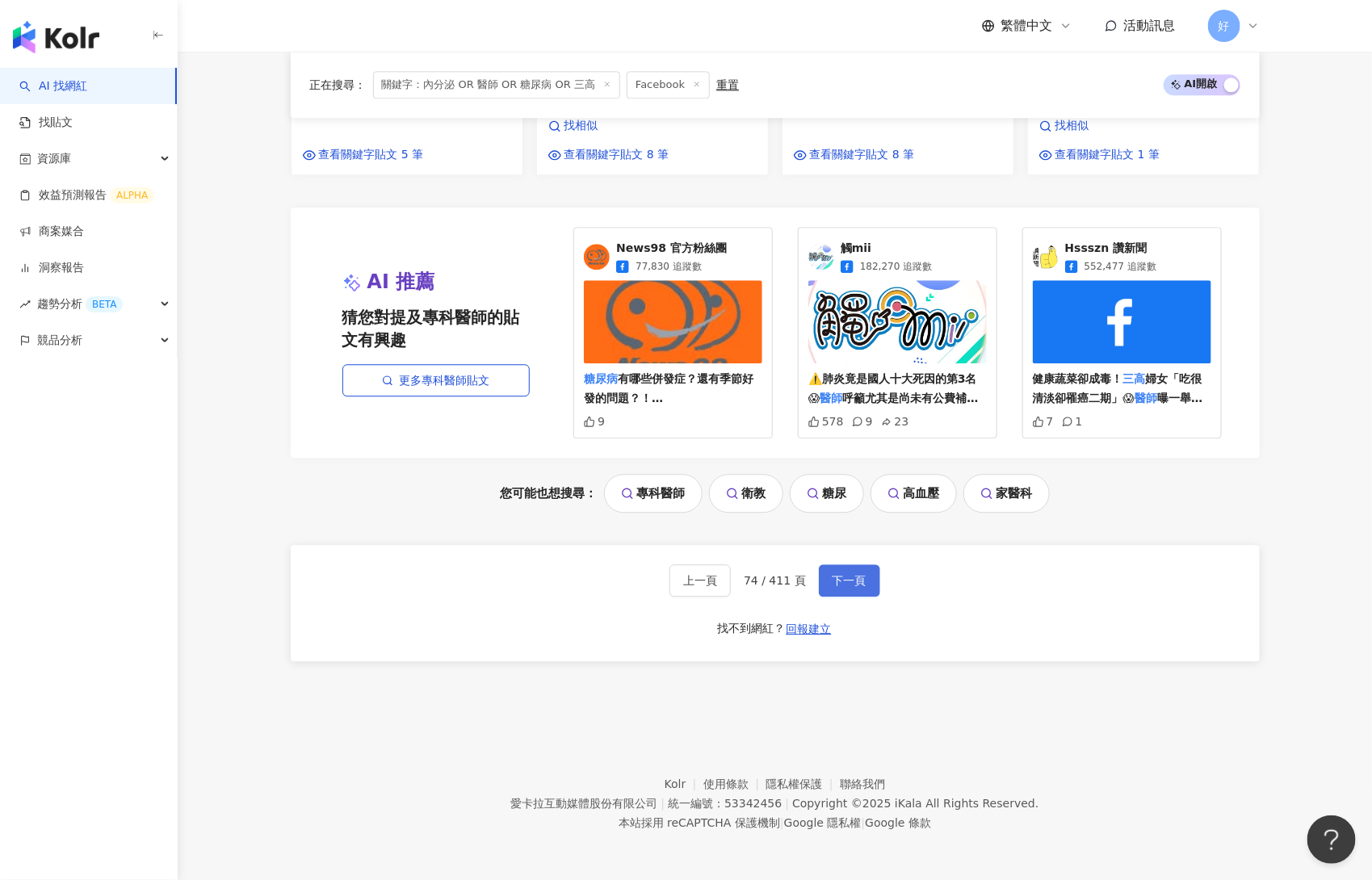
click at [858, 575] on span "下一頁" at bounding box center [850, 580] width 34 height 13
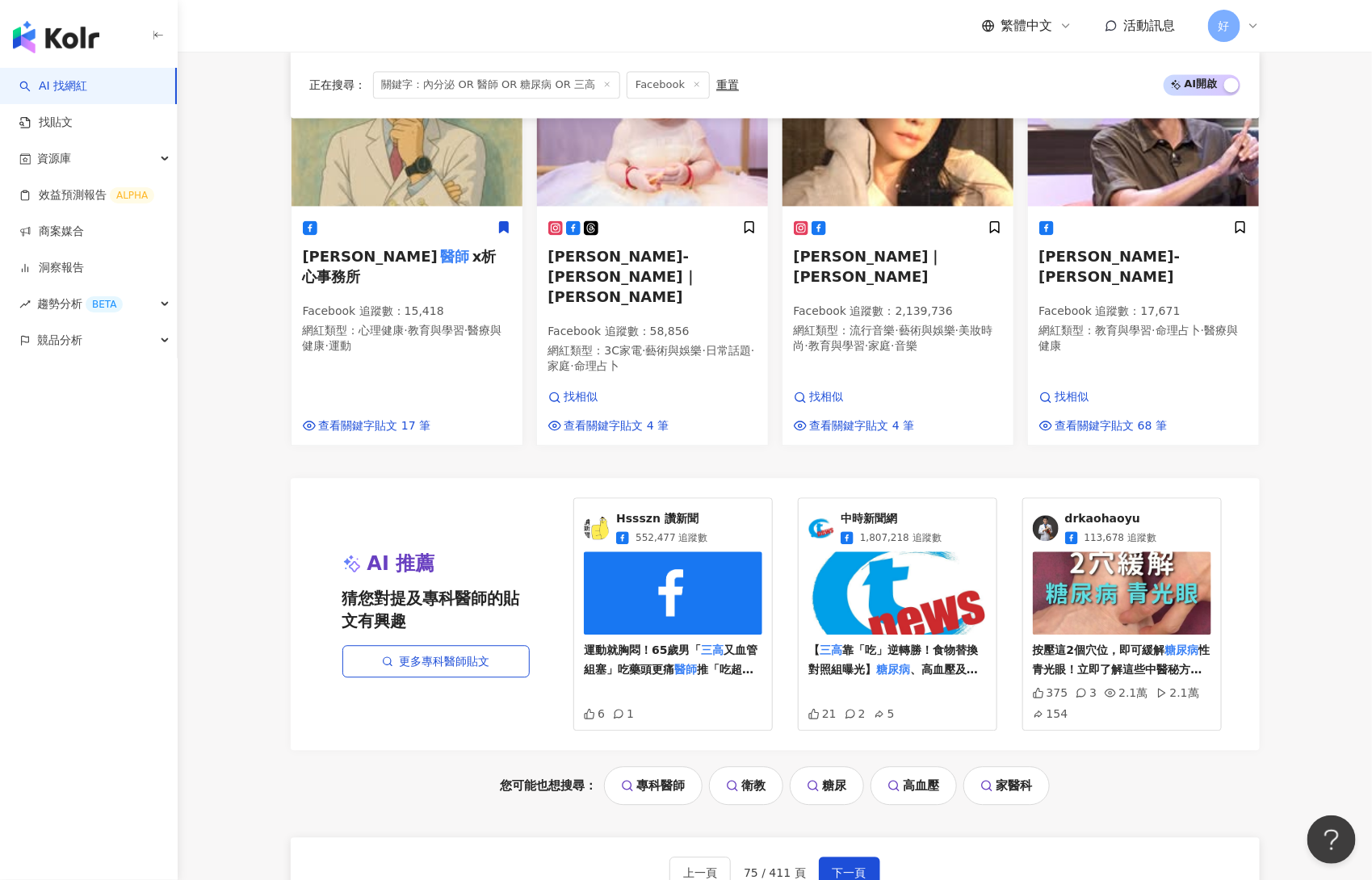
scroll to position [1463, 0]
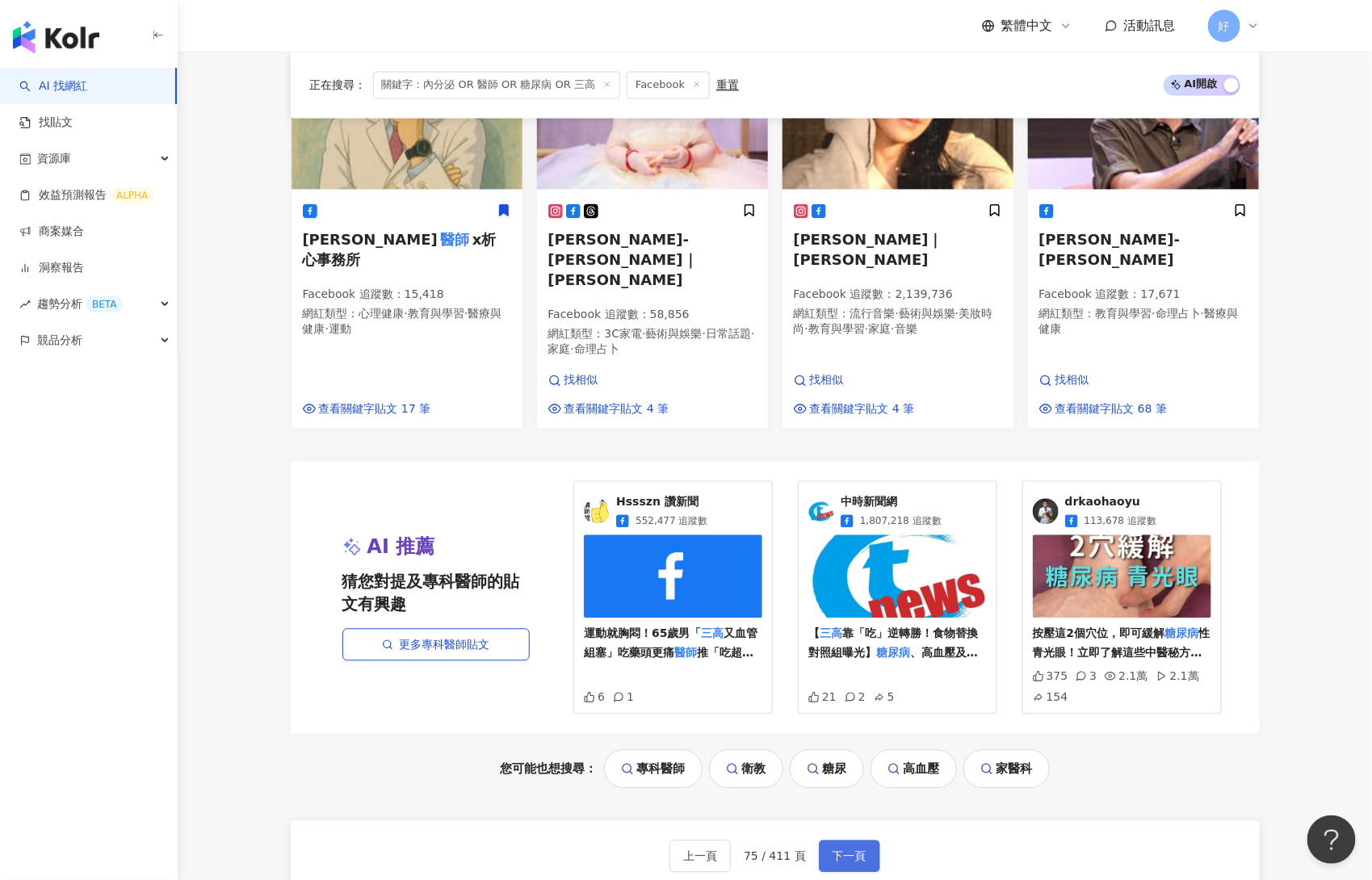
click at [843, 840] on button "下一頁" at bounding box center [850, 856] width 61 height 32
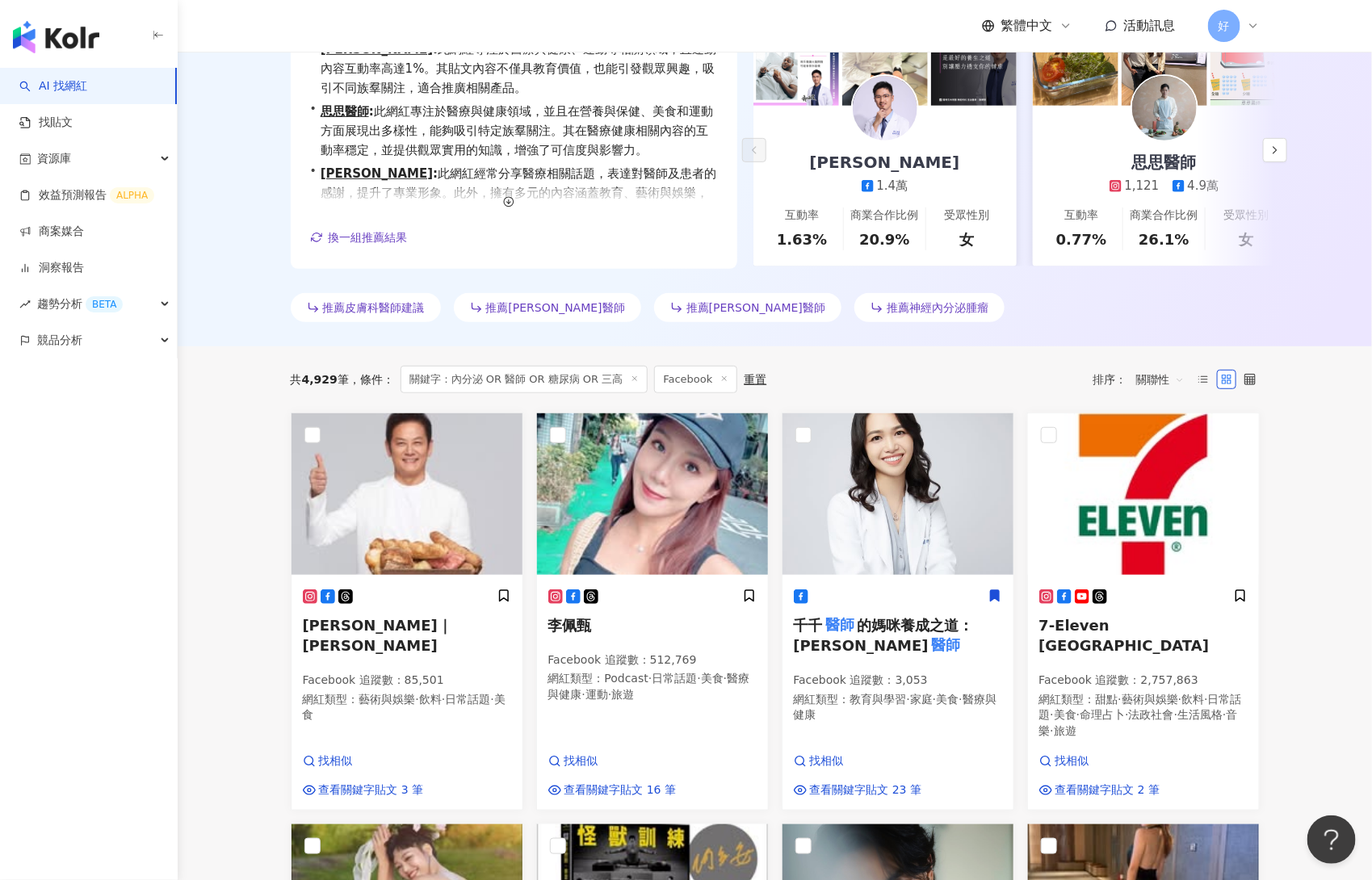
scroll to position [1642, 0]
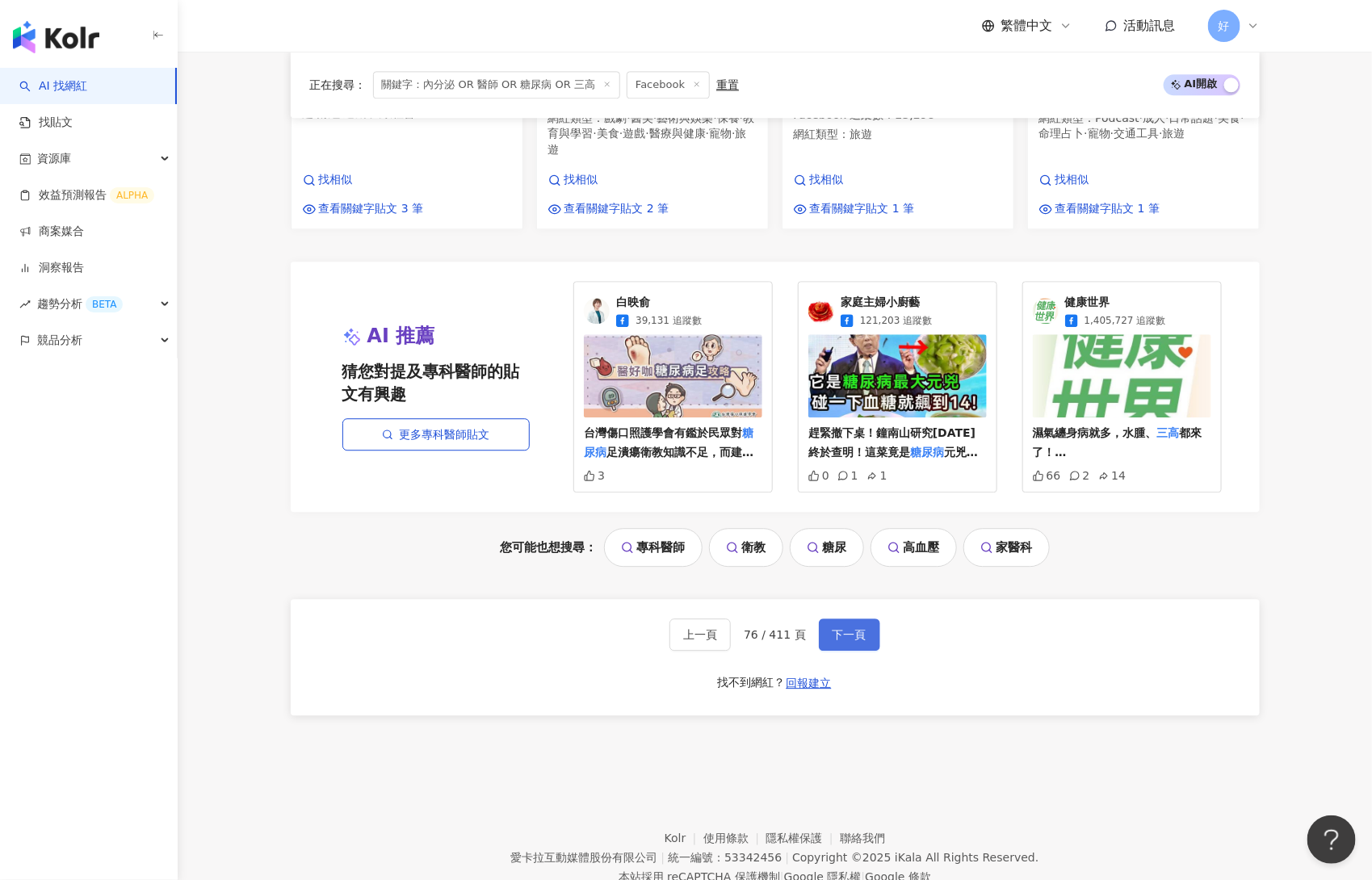
click at [842, 628] on span "下一頁" at bounding box center [850, 634] width 34 height 13
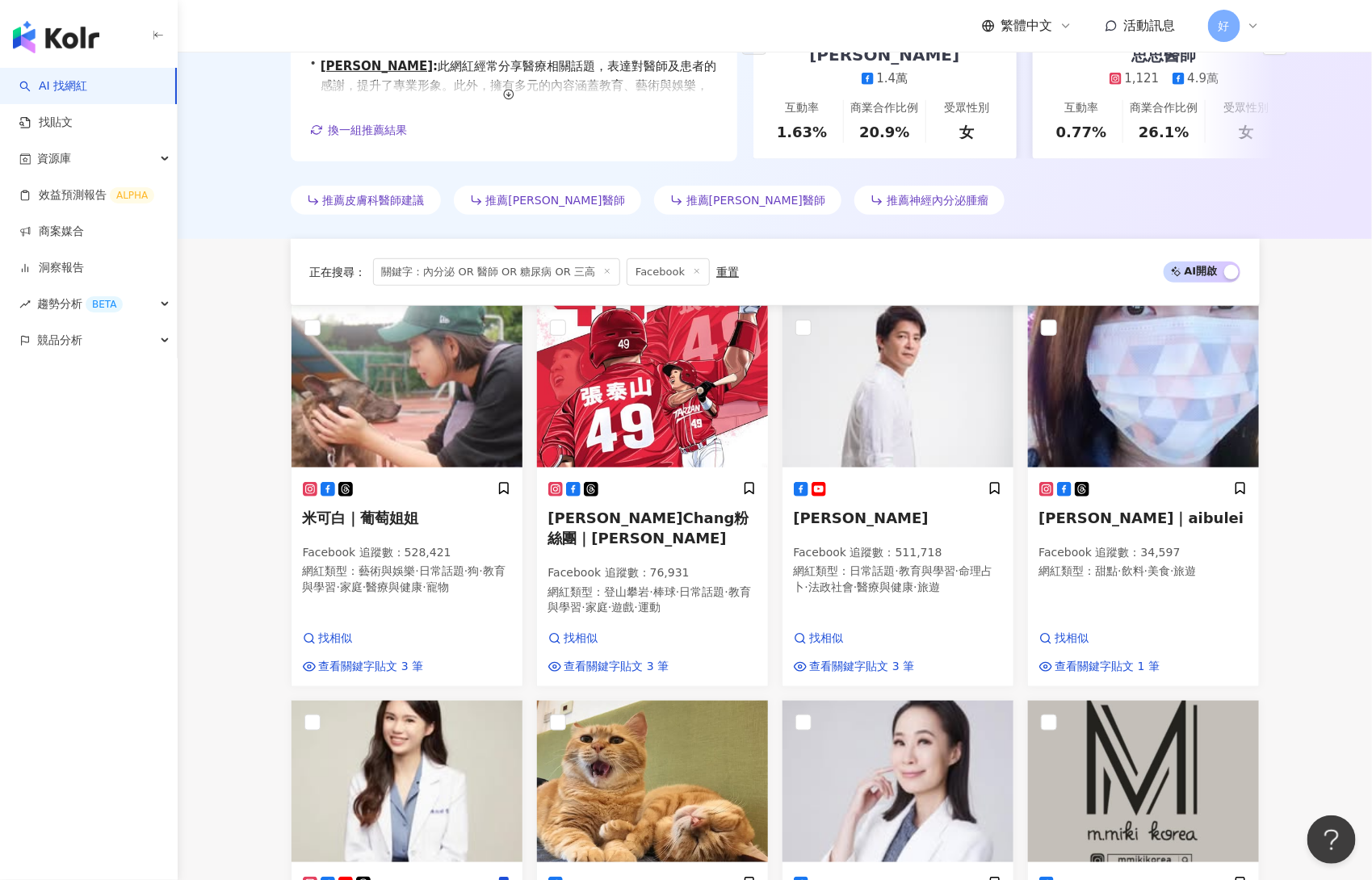
scroll to position [1638, 0]
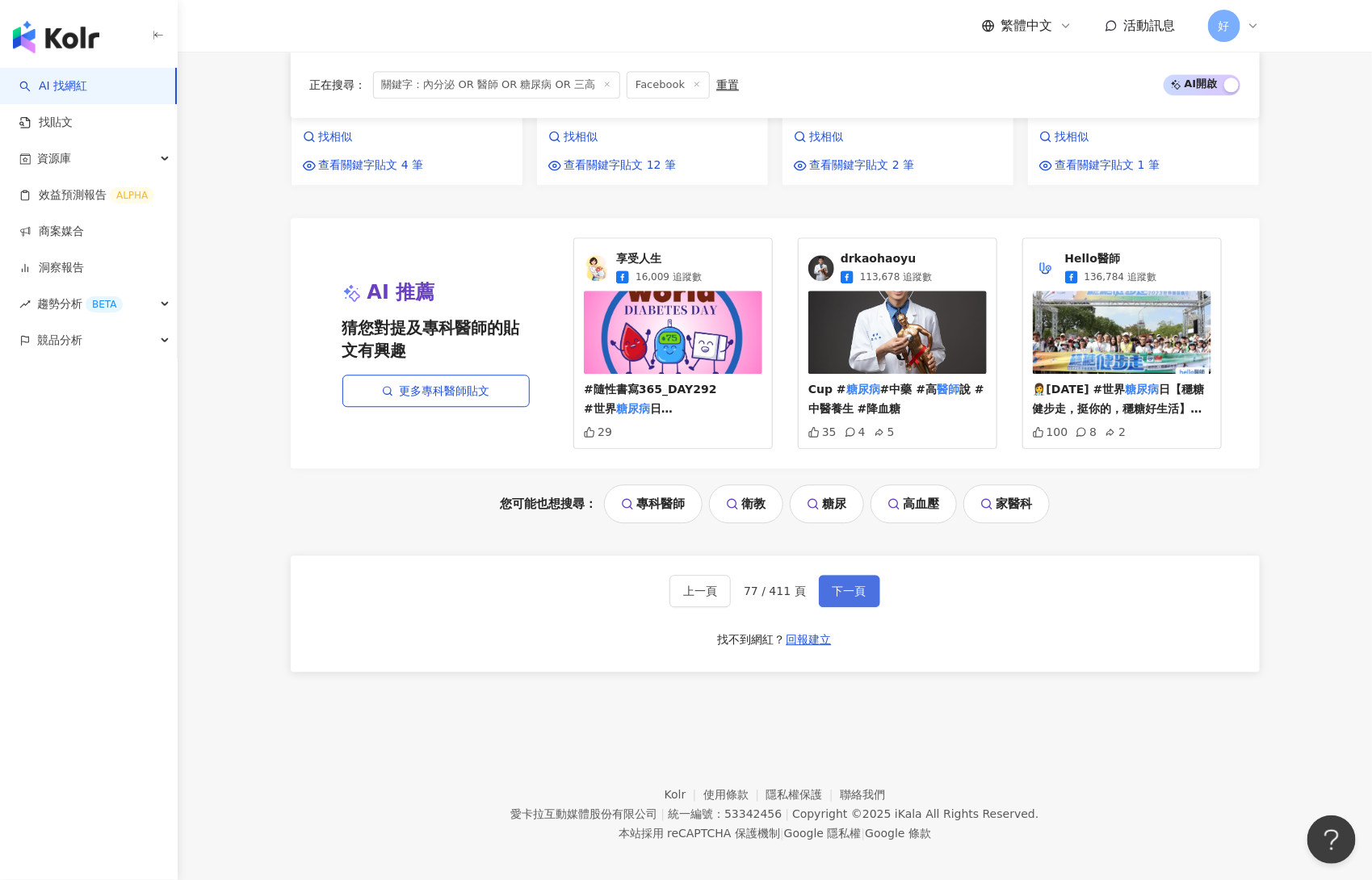
click at [855, 575] on button "下一頁" at bounding box center [850, 590] width 61 height 32
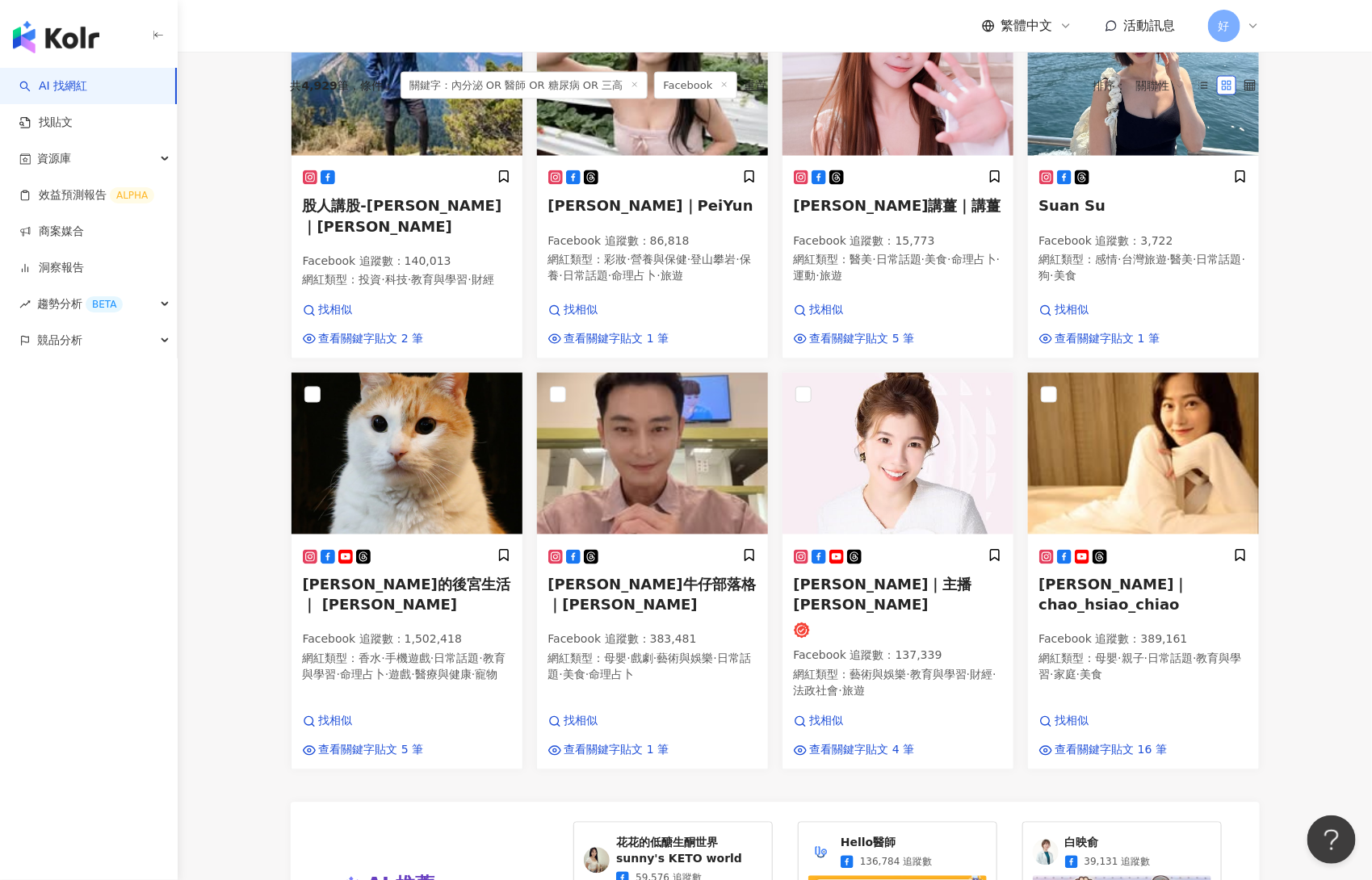
scroll to position [1654, 0]
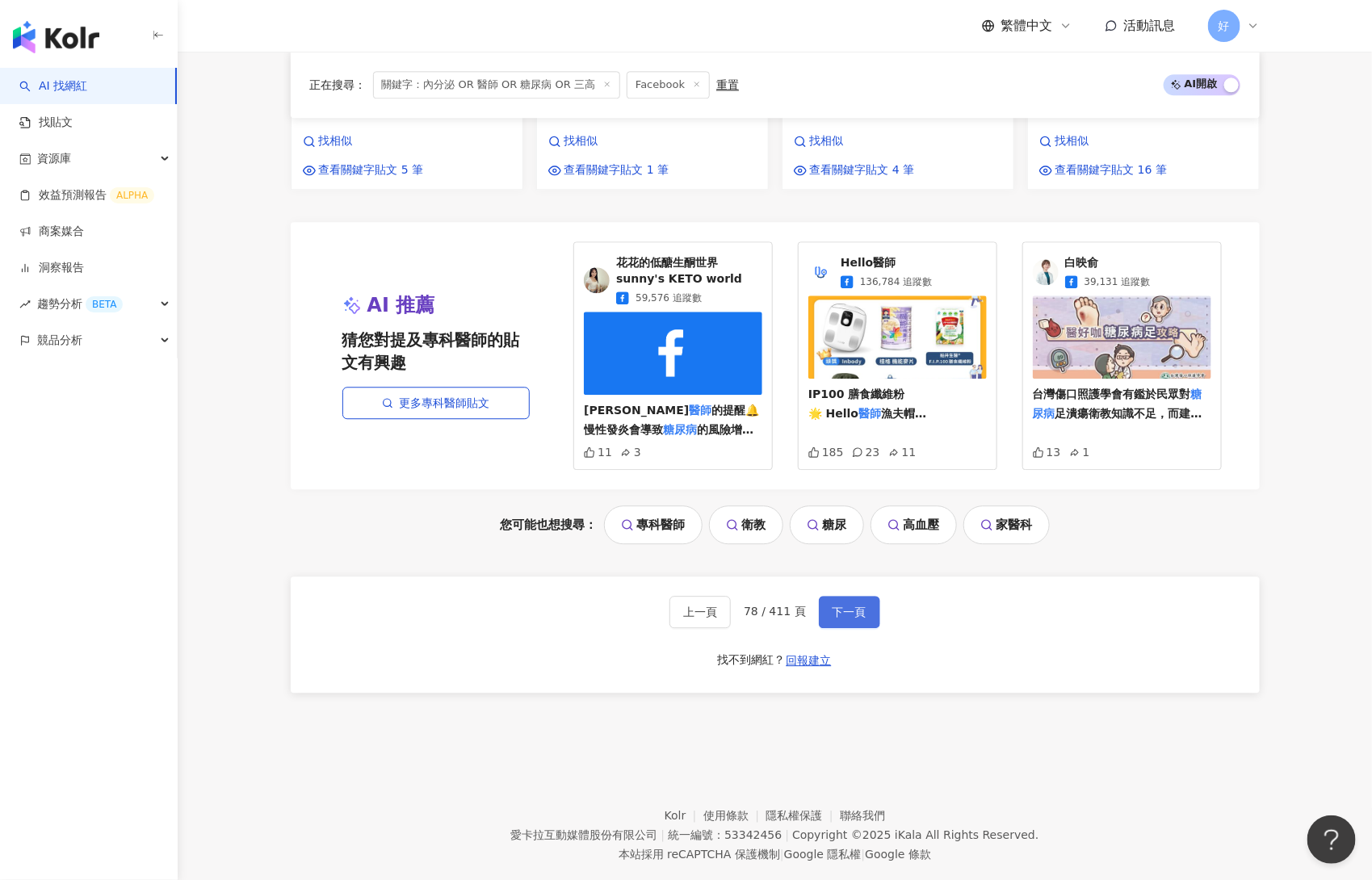
click at [840, 605] on span "下一頁" at bounding box center [850, 611] width 34 height 13
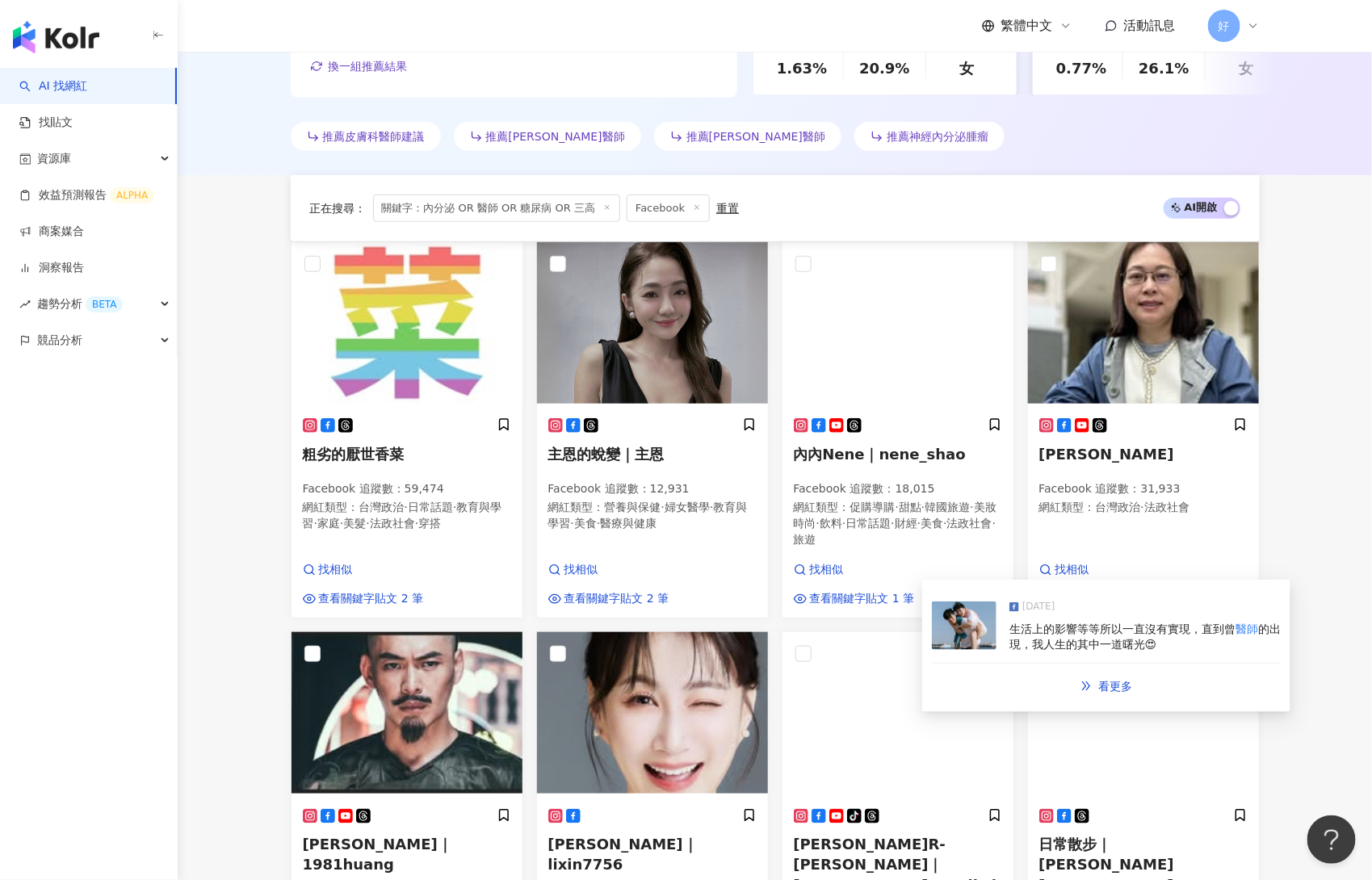
scroll to position [1670, 0]
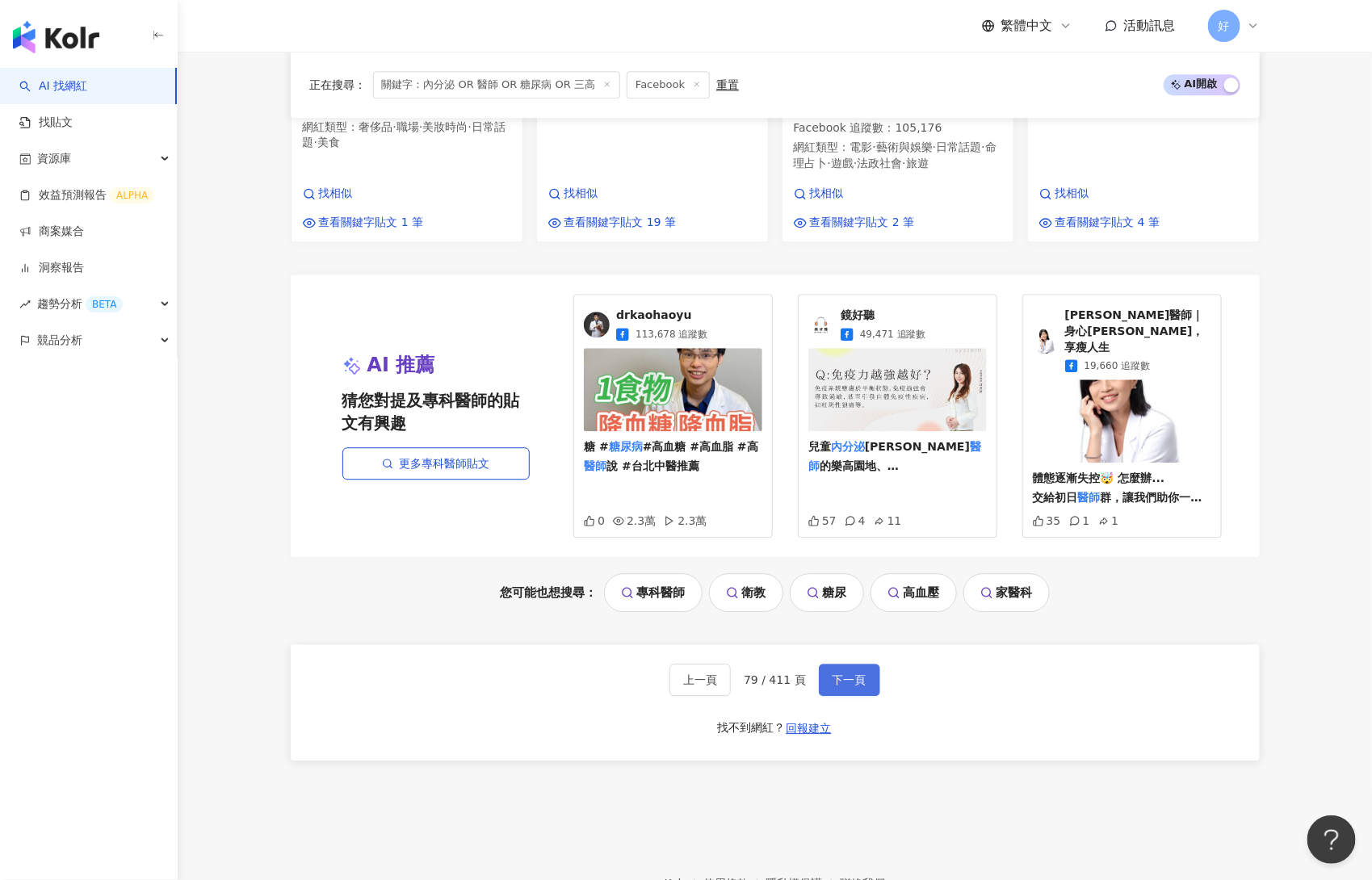
click at [857, 664] on button "下一頁" at bounding box center [850, 680] width 61 height 32
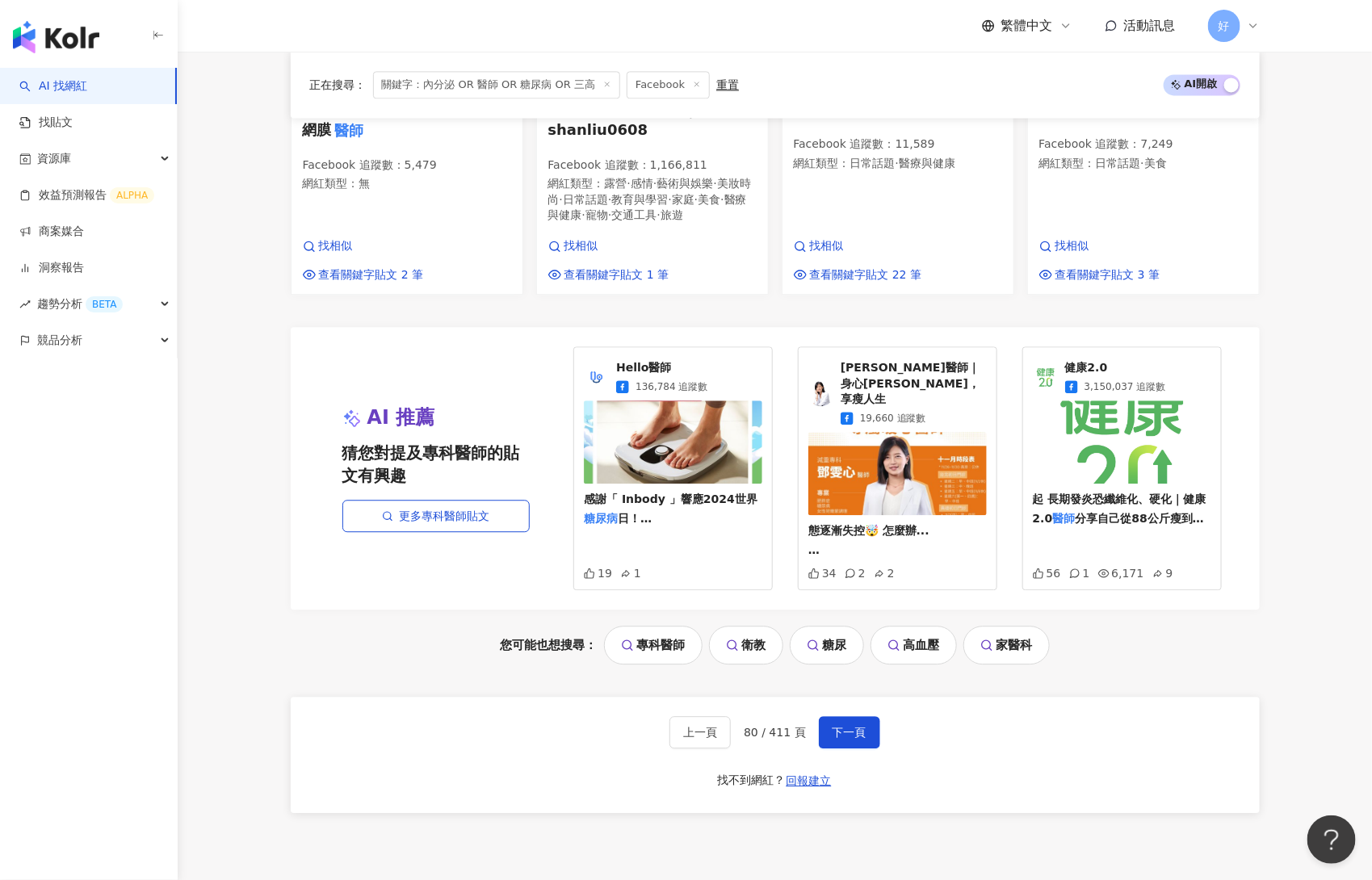
scroll to position [1619, 0]
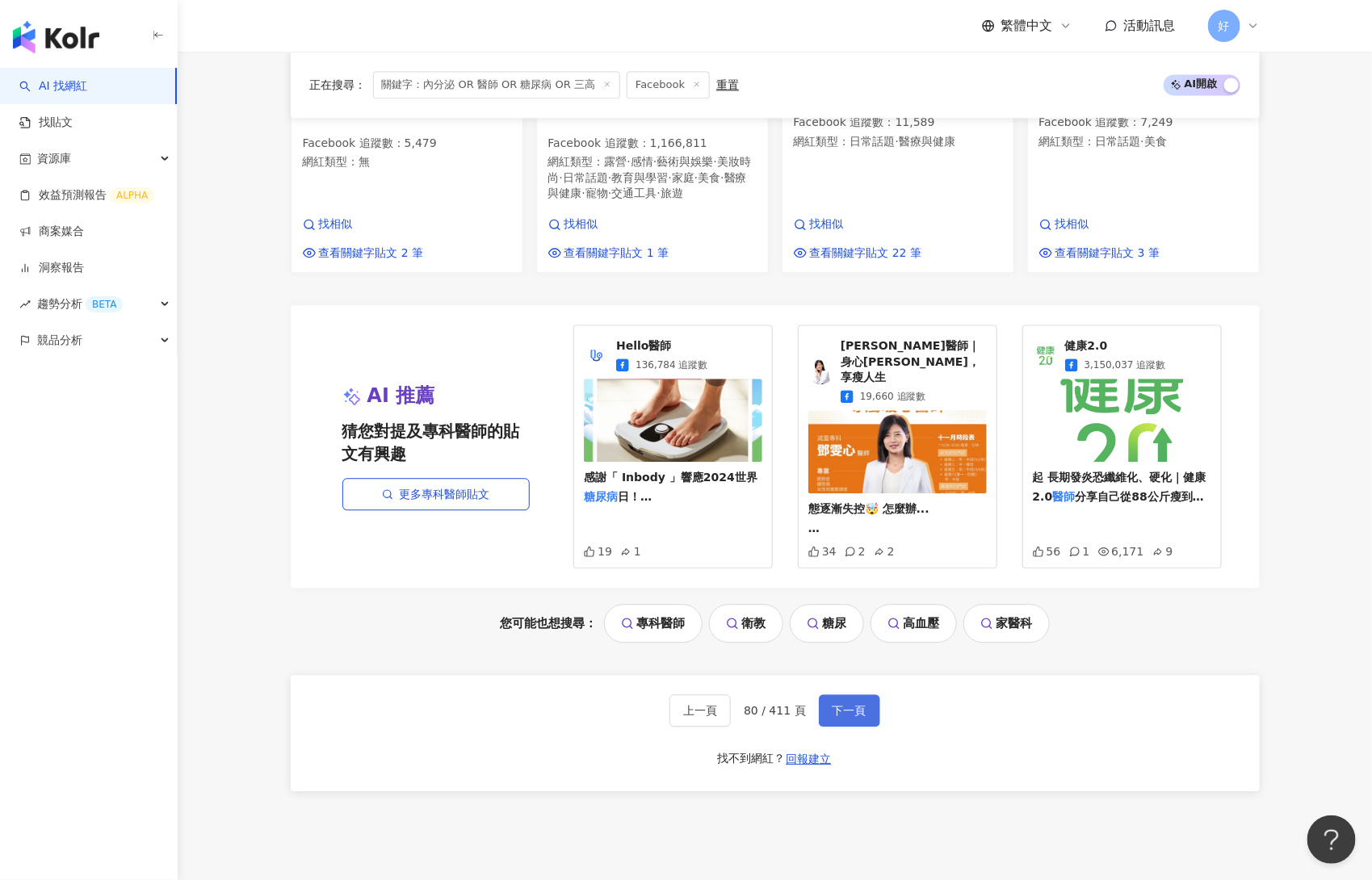
click at [842, 695] on button "下一頁" at bounding box center [850, 710] width 61 height 32
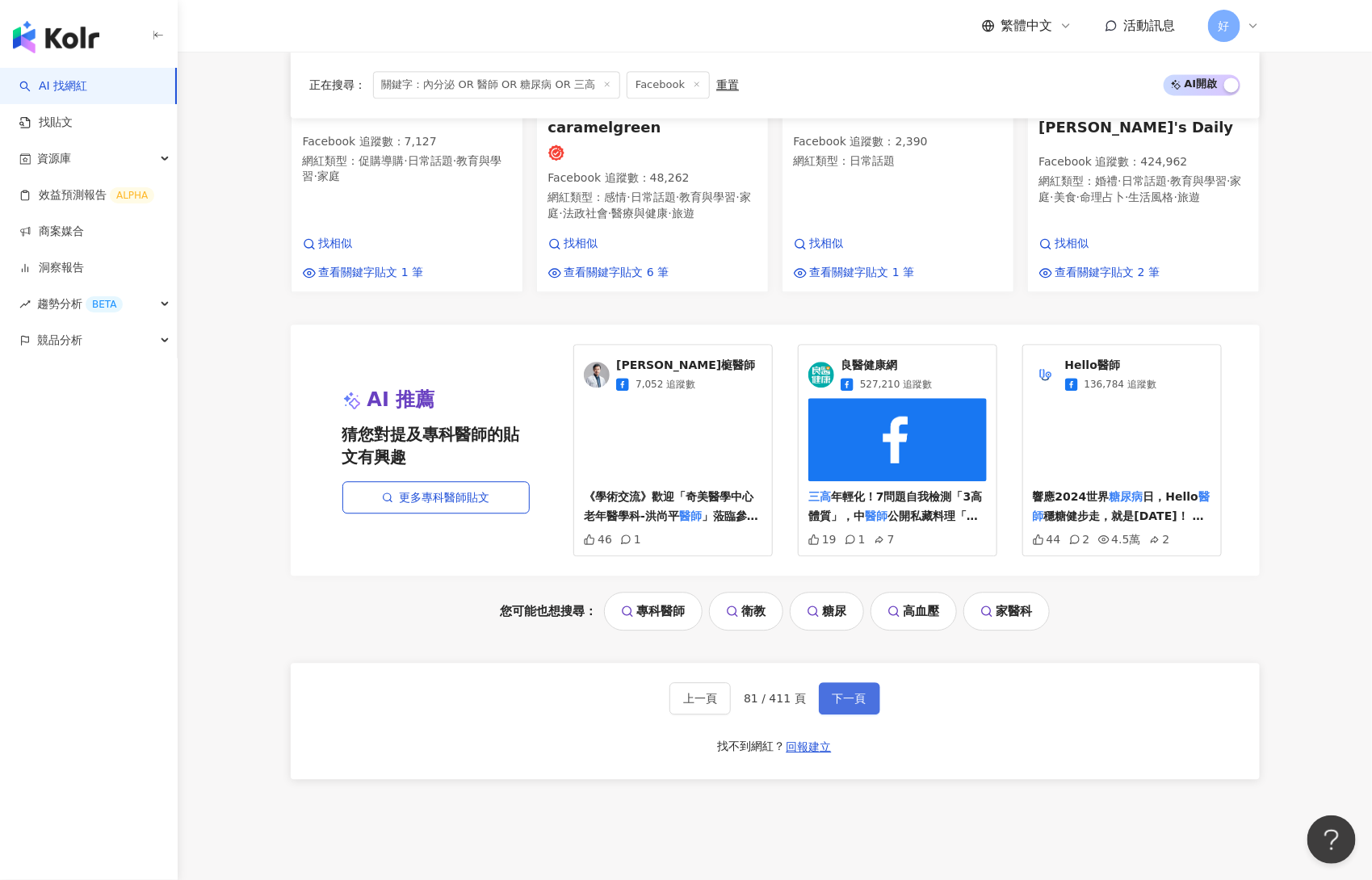
scroll to position [1593, 0]
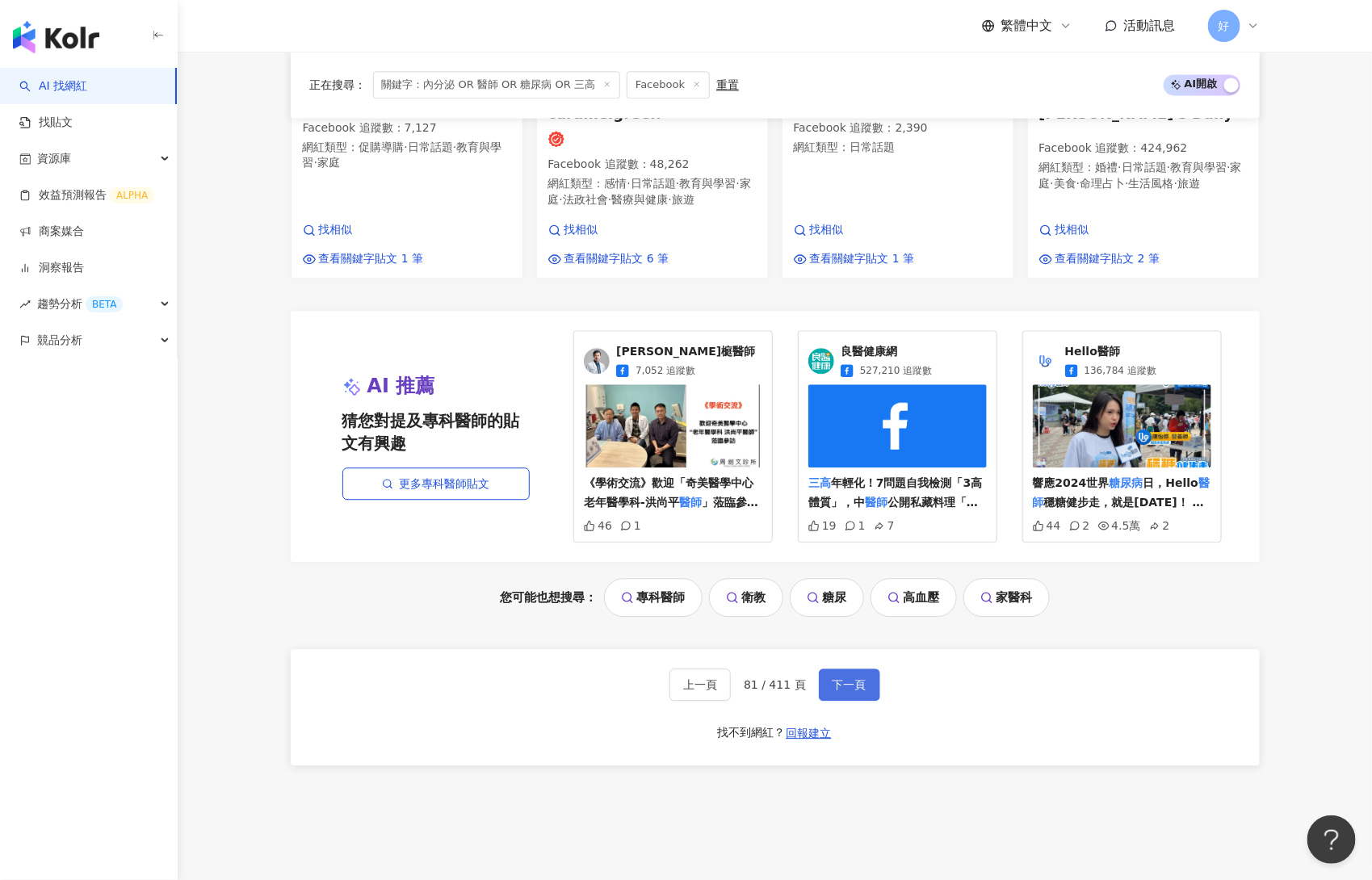
click at [842, 678] on span "下一頁" at bounding box center [850, 684] width 34 height 13
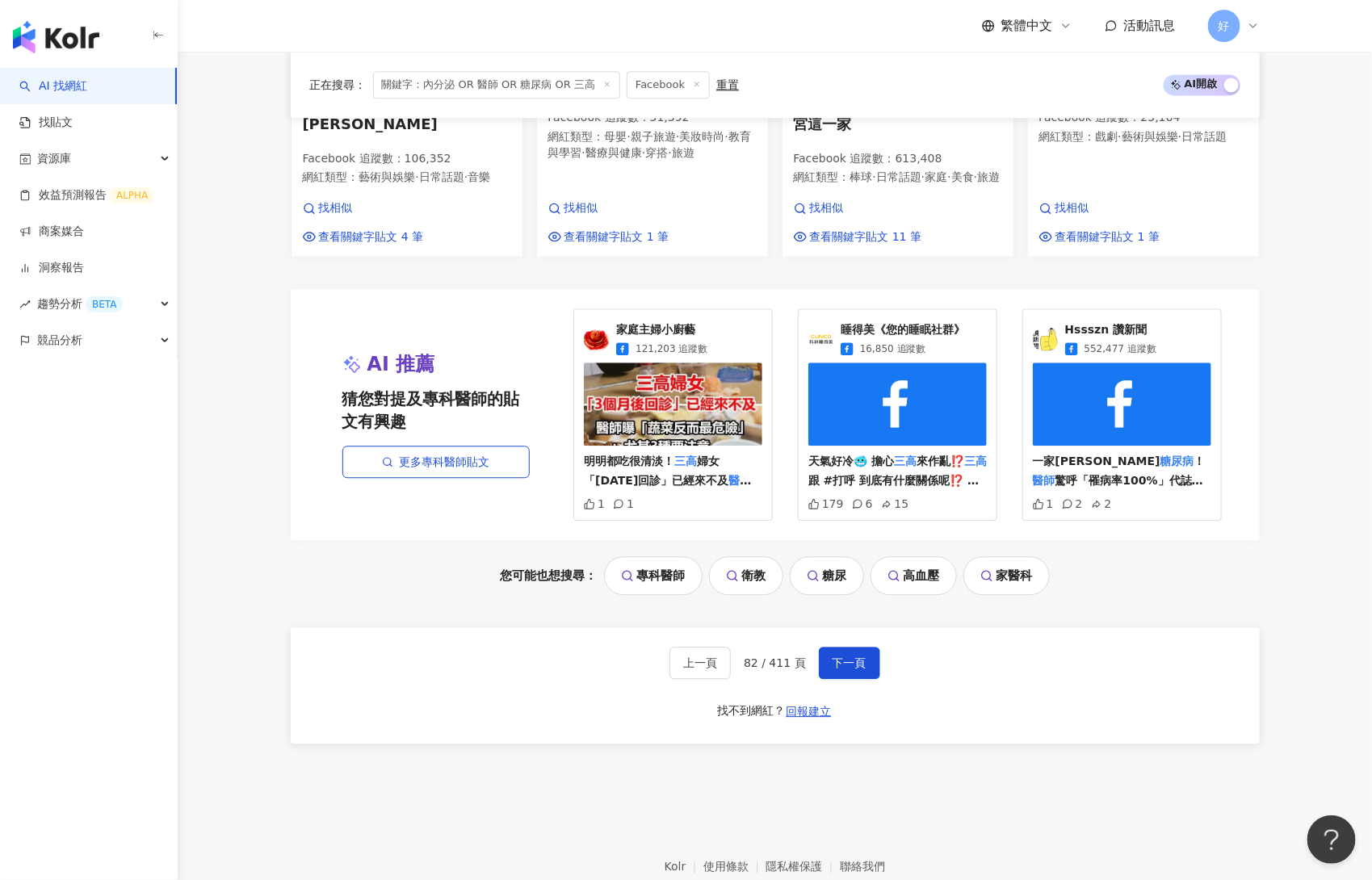
scroll to position [1663, 0]
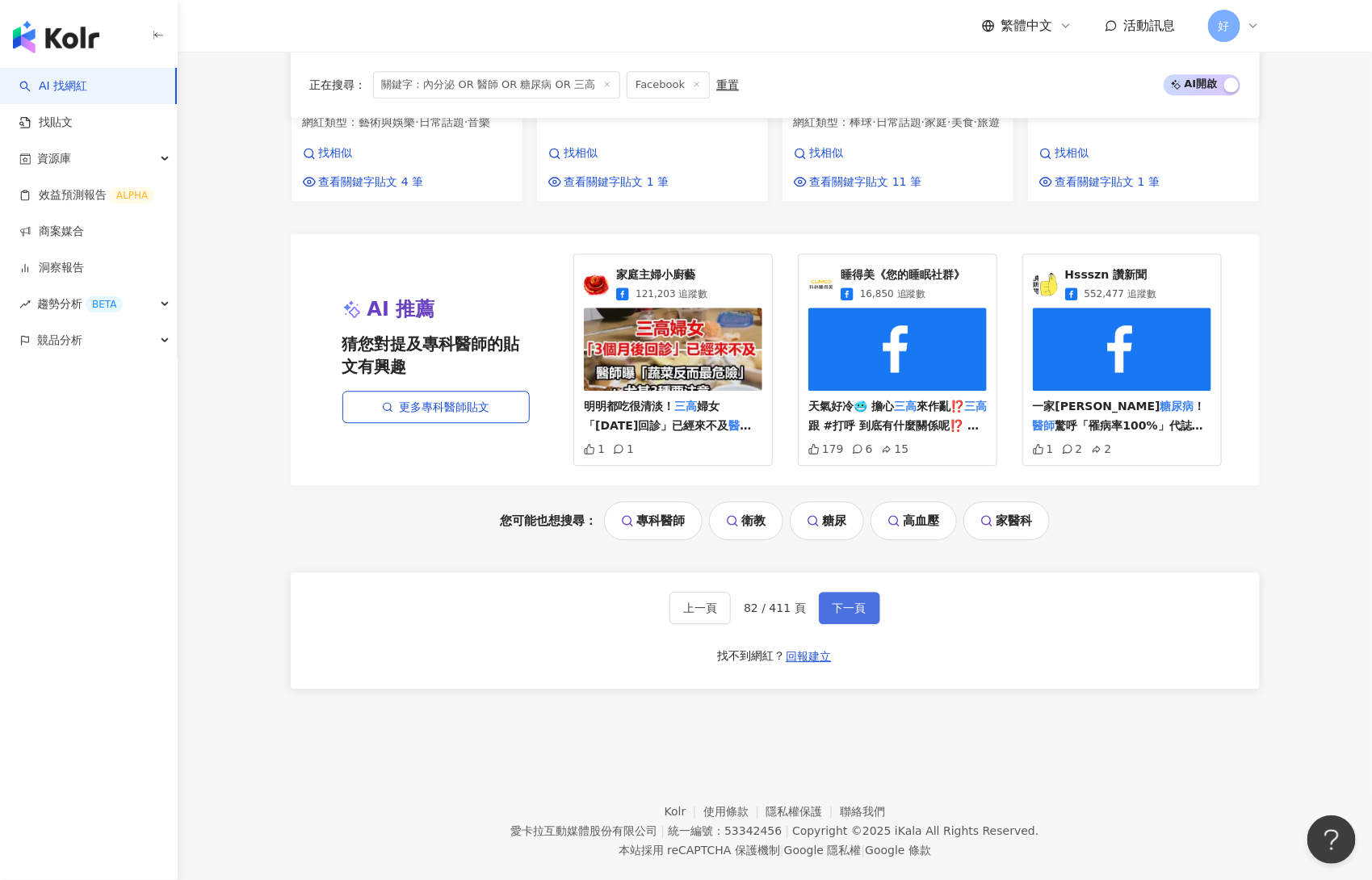
click at [858, 592] on button "下一頁" at bounding box center [850, 608] width 61 height 32
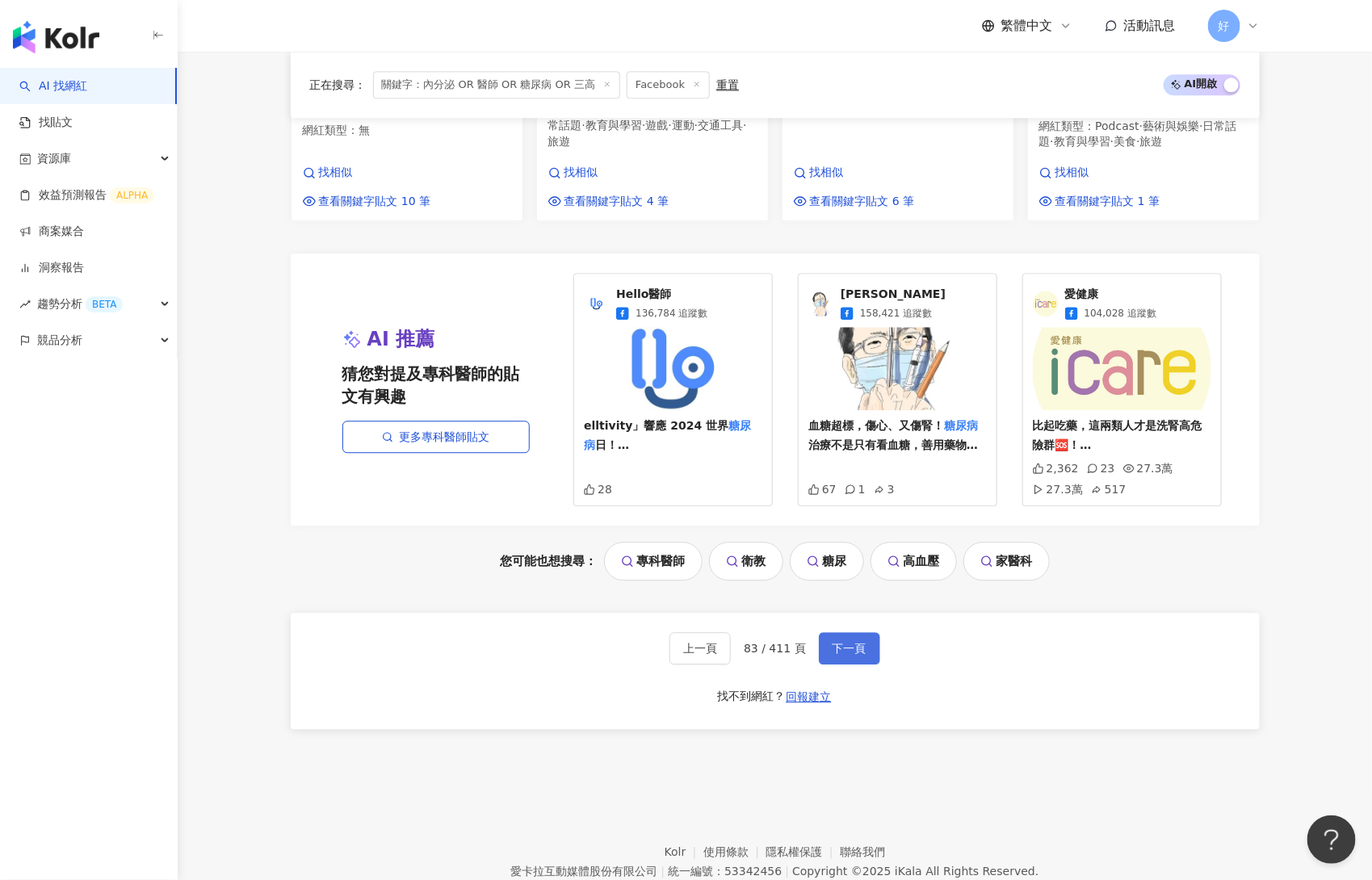
scroll to position [1691, 0]
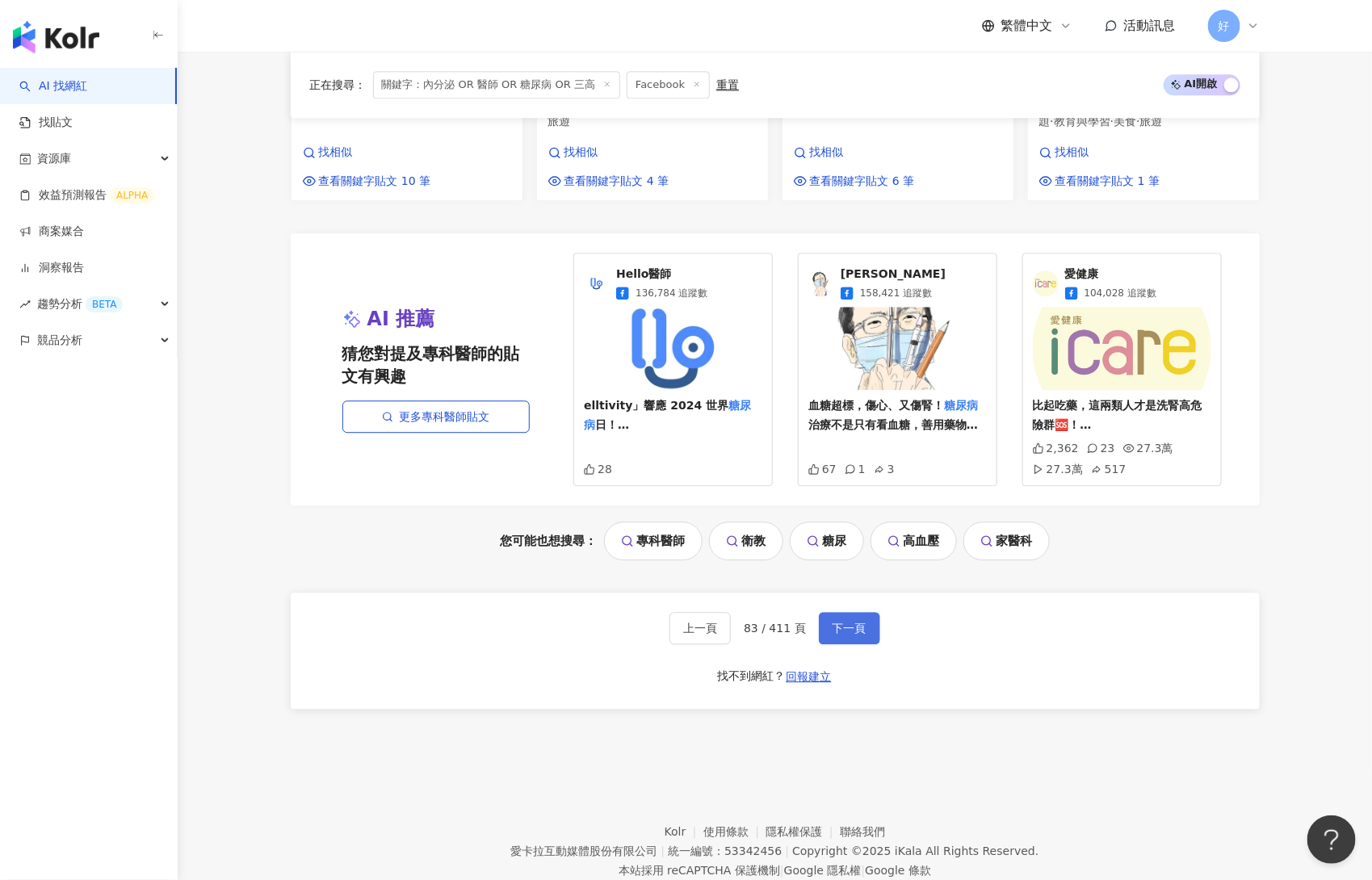
click at [855, 622] on span "下一頁" at bounding box center [850, 628] width 34 height 13
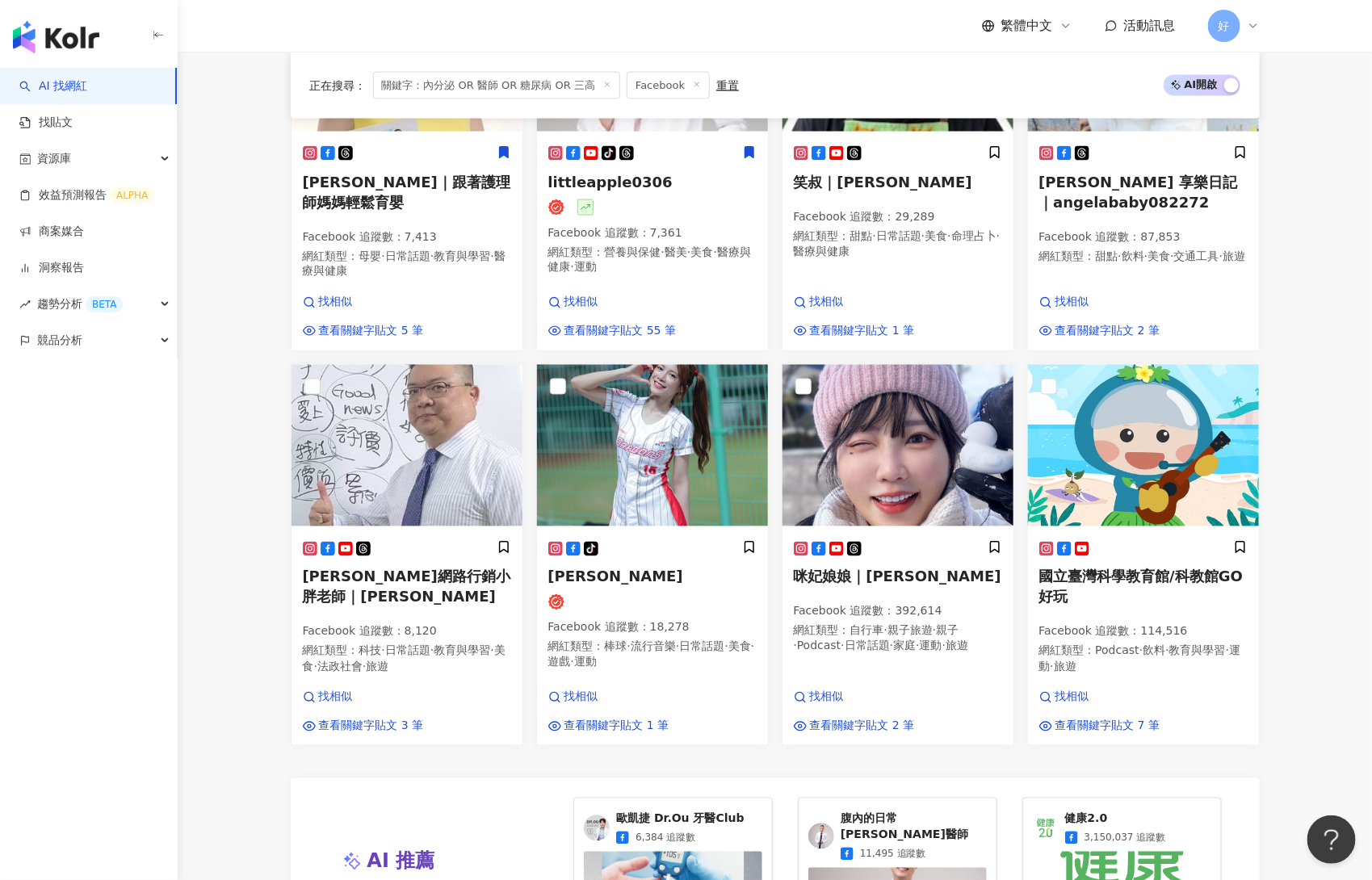
scroll to position [1663, 0]
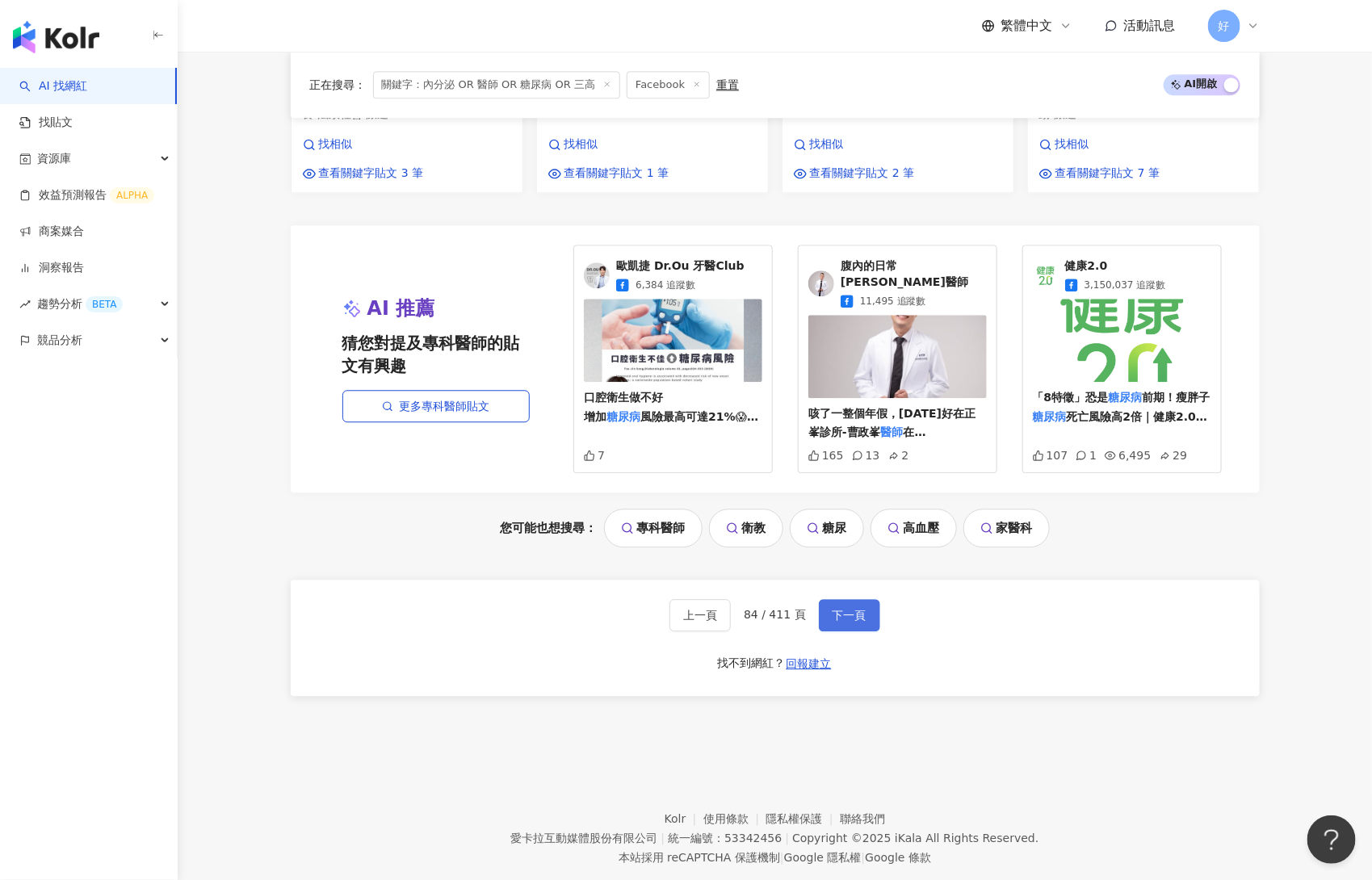
click at [856, 609] on span "下一頁" at bounding box center [850, 615] width 34 height 13
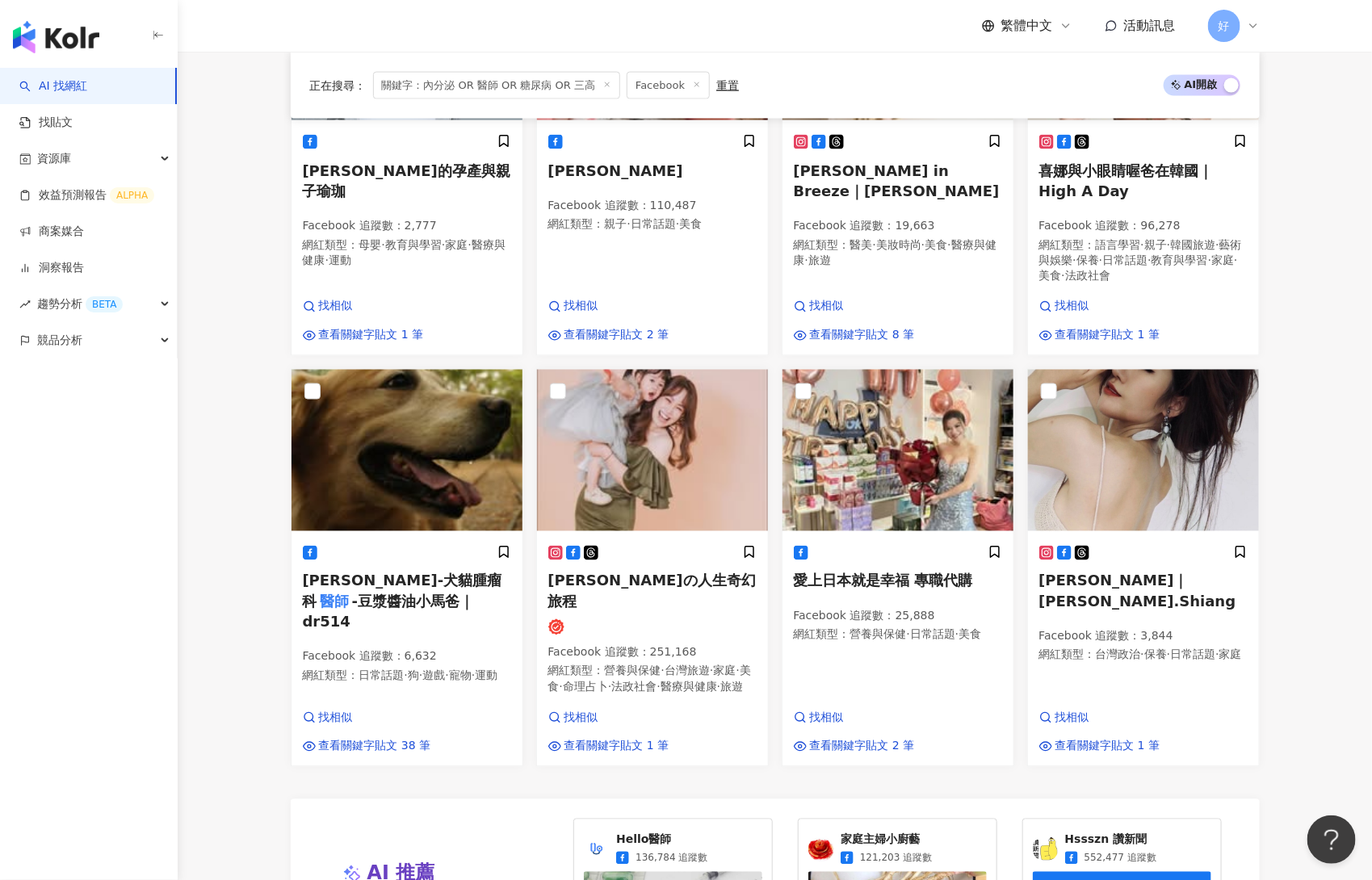
scroll to position [1058, 0]
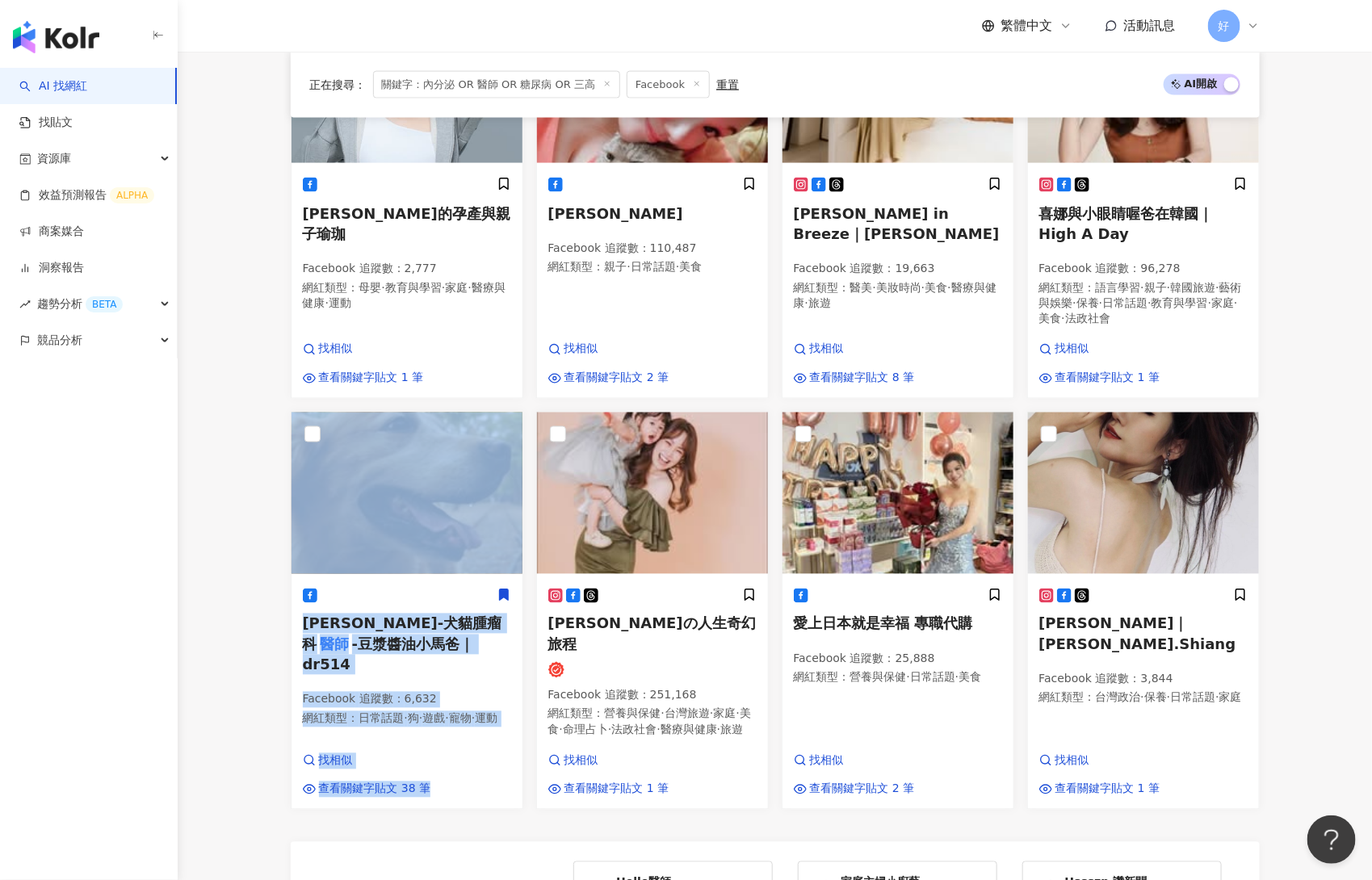
click at [499, 591] on icon at bounding box center [503, 595] width 9 height 11
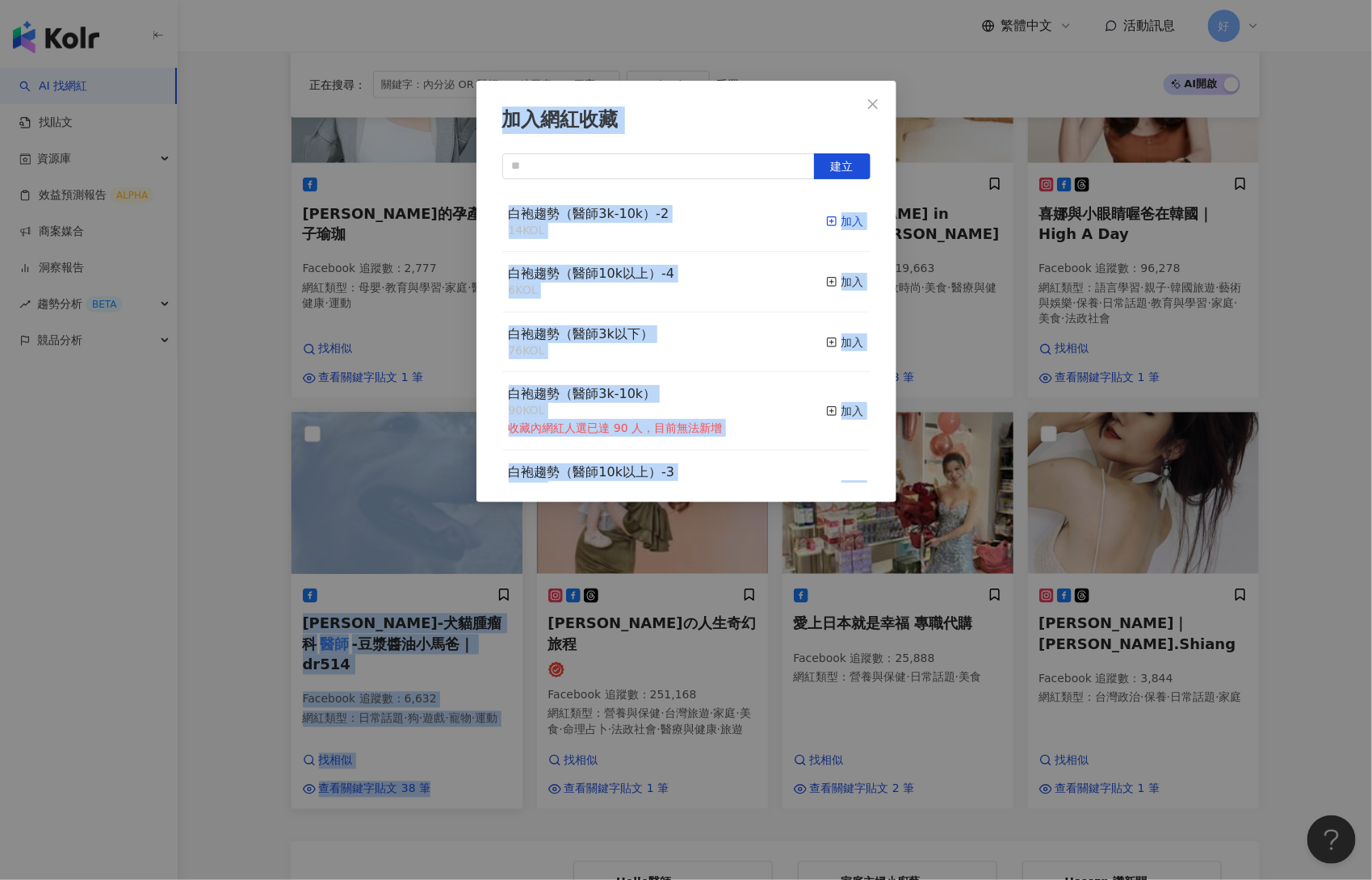
click at [844, 217] on div "加入" at bounding box center [844, 221] width 38 height 17
click at [1153, 395] on div "加入網紅收藏 建立 白袍趨勢（醫師3k-10k）-2 15 KOL 已加入 白袍趨勢（醫師10k以上）-4 6 KOL 加入 白袍趨勢（醫師3k以下） 76 …" at bounding box center [686, 440] width 1372 height 880
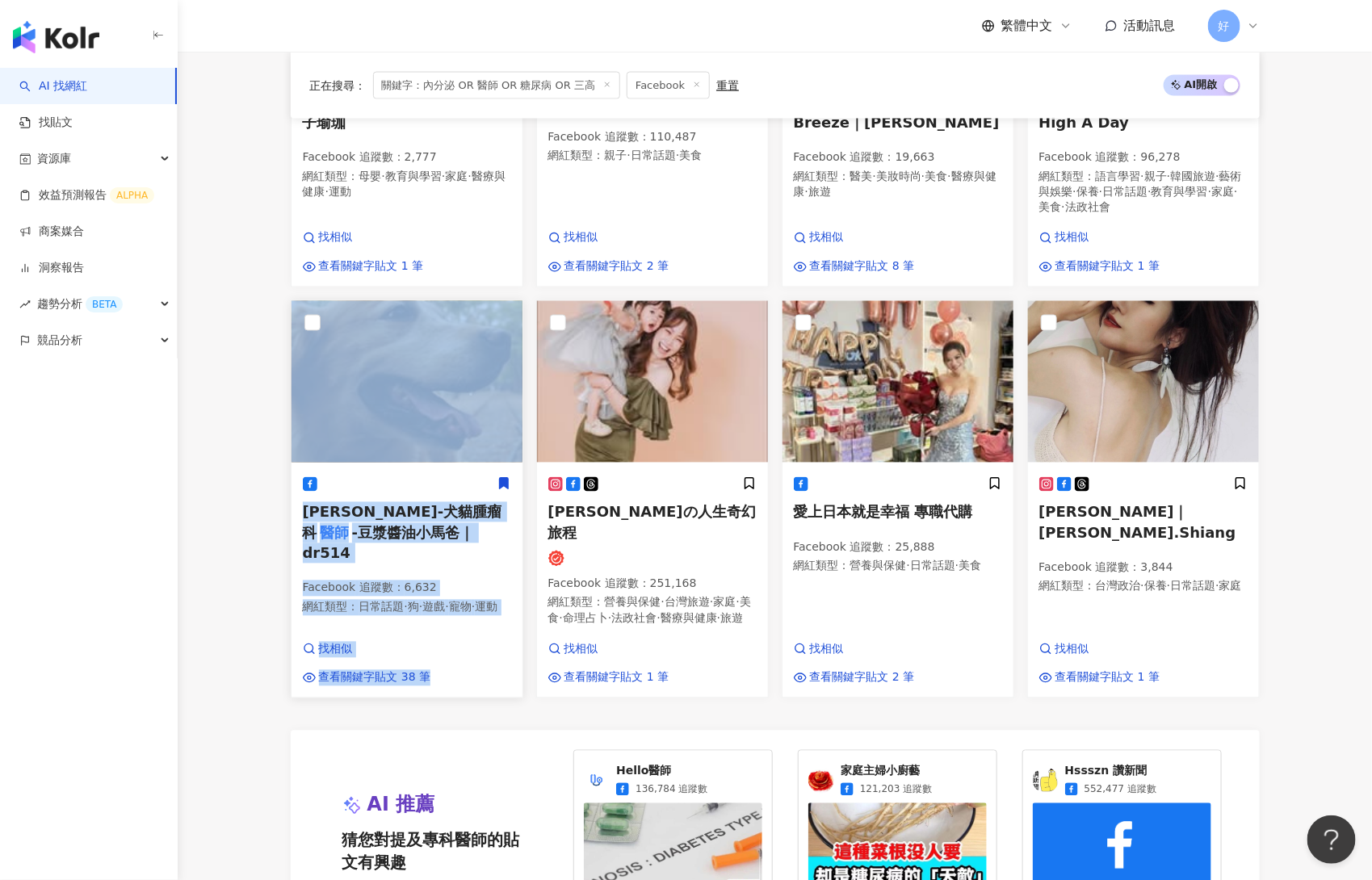
scroll to position [1686, 0]
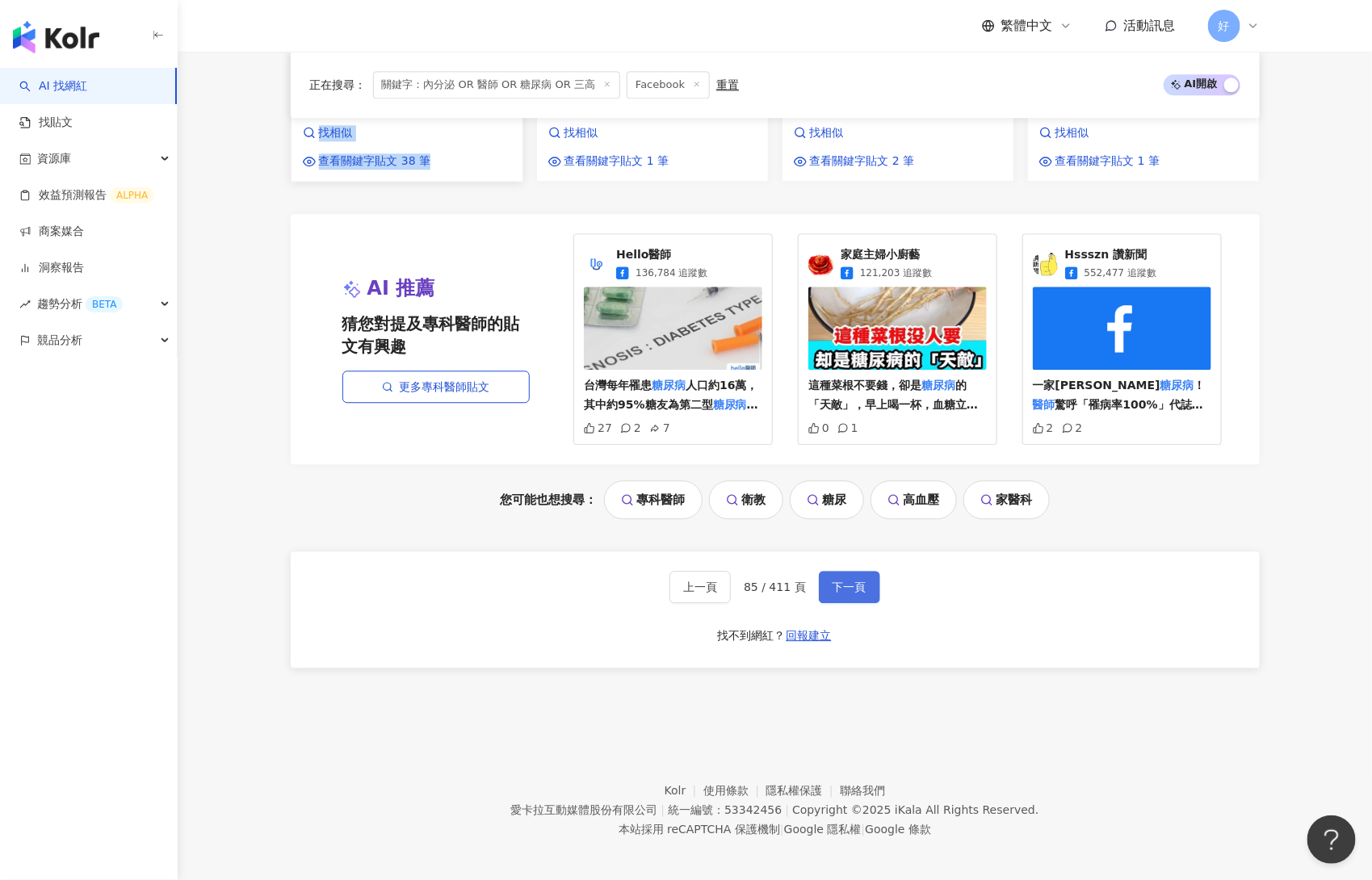
click at [870, 576] on button "下一頁" at bounding box center [850, 587] width 61 height 32
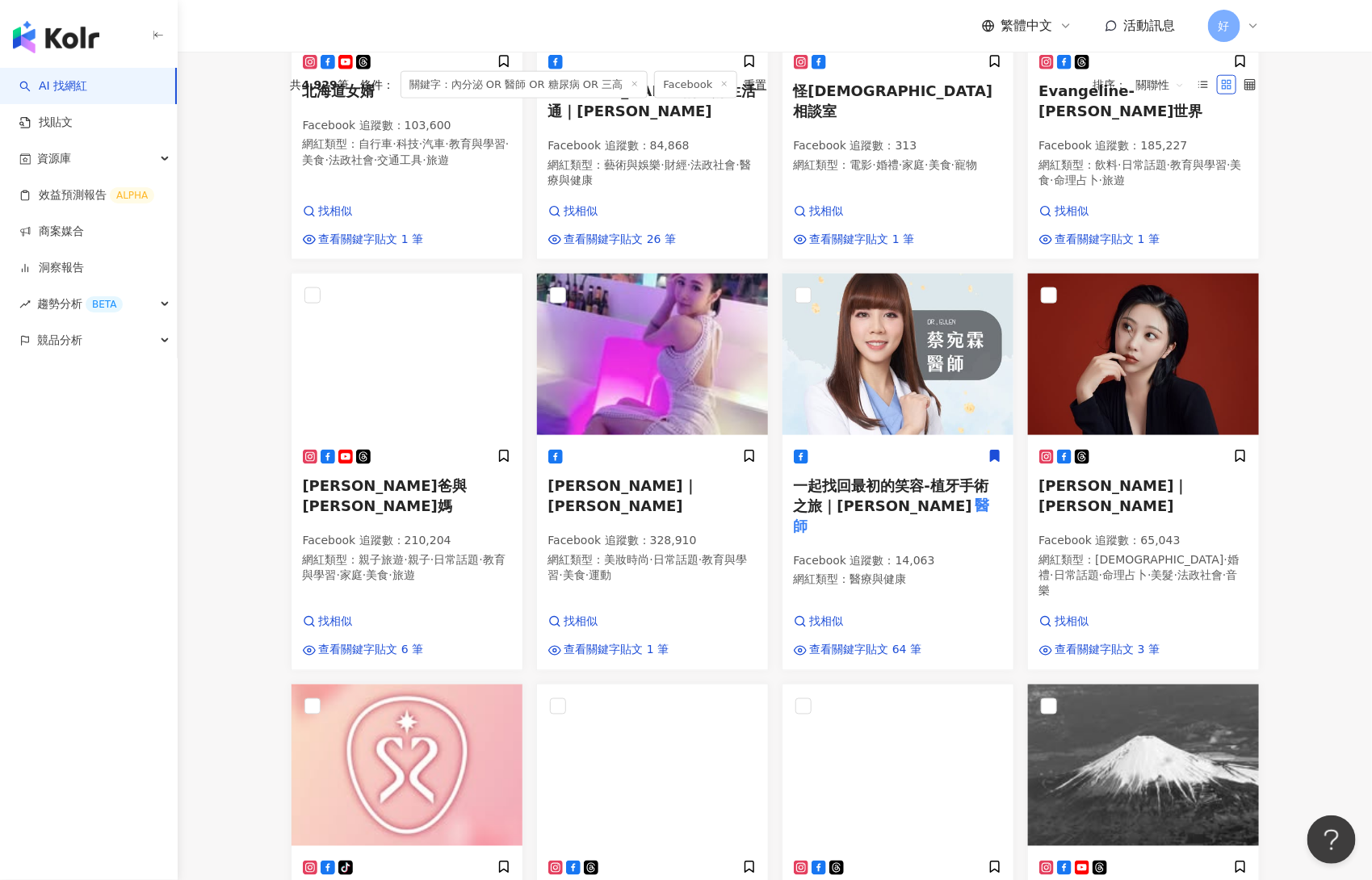
scroll to position [1606, 0]
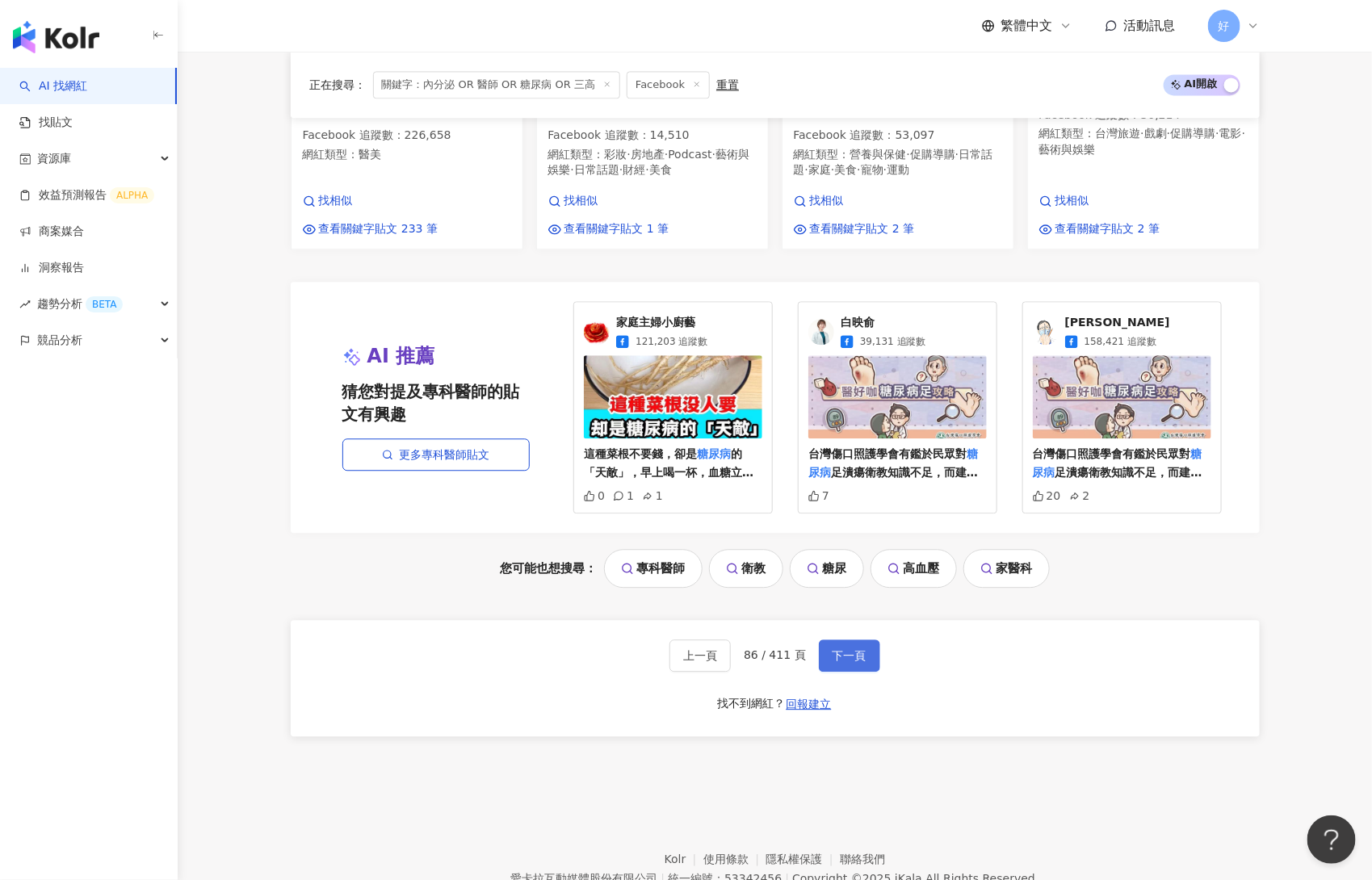
click at [843, 639] on button "下一頁" at bounding box center [850, 655] width 61 height 32
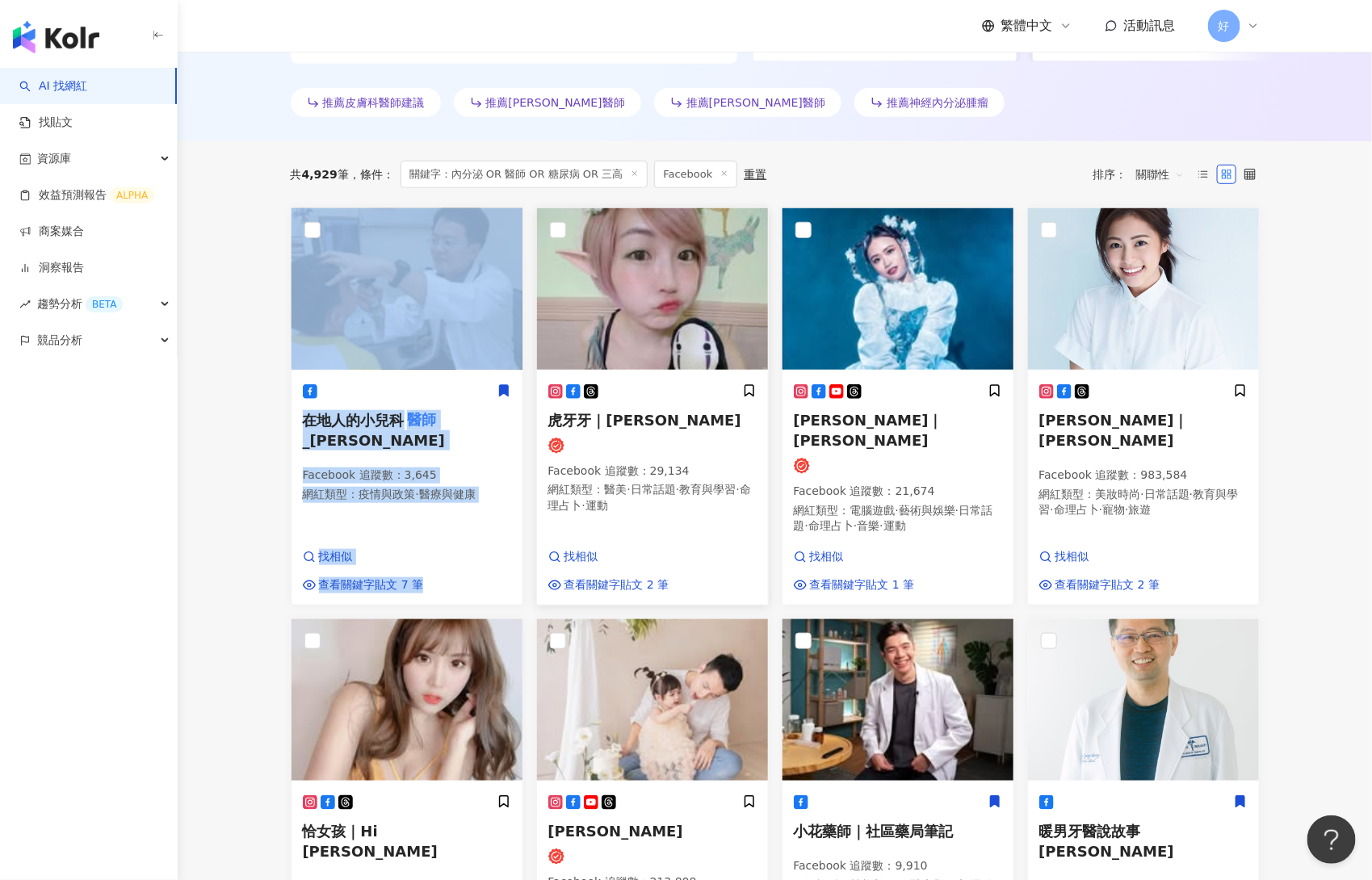
scroll to position [1681, 0]
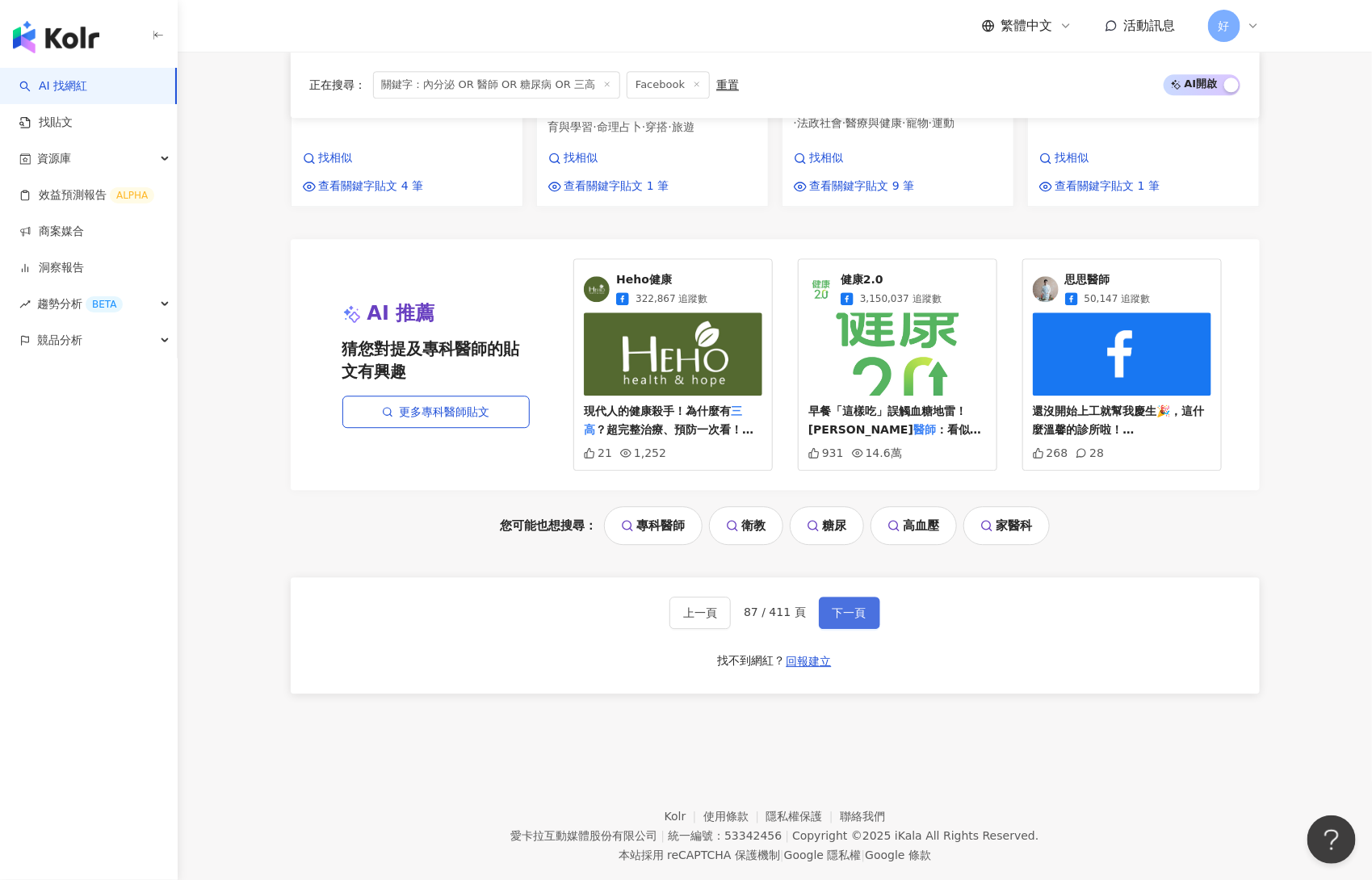
click at [844, 606] on span "下一頁" at bounding box center [850, 612] width 34 height 13
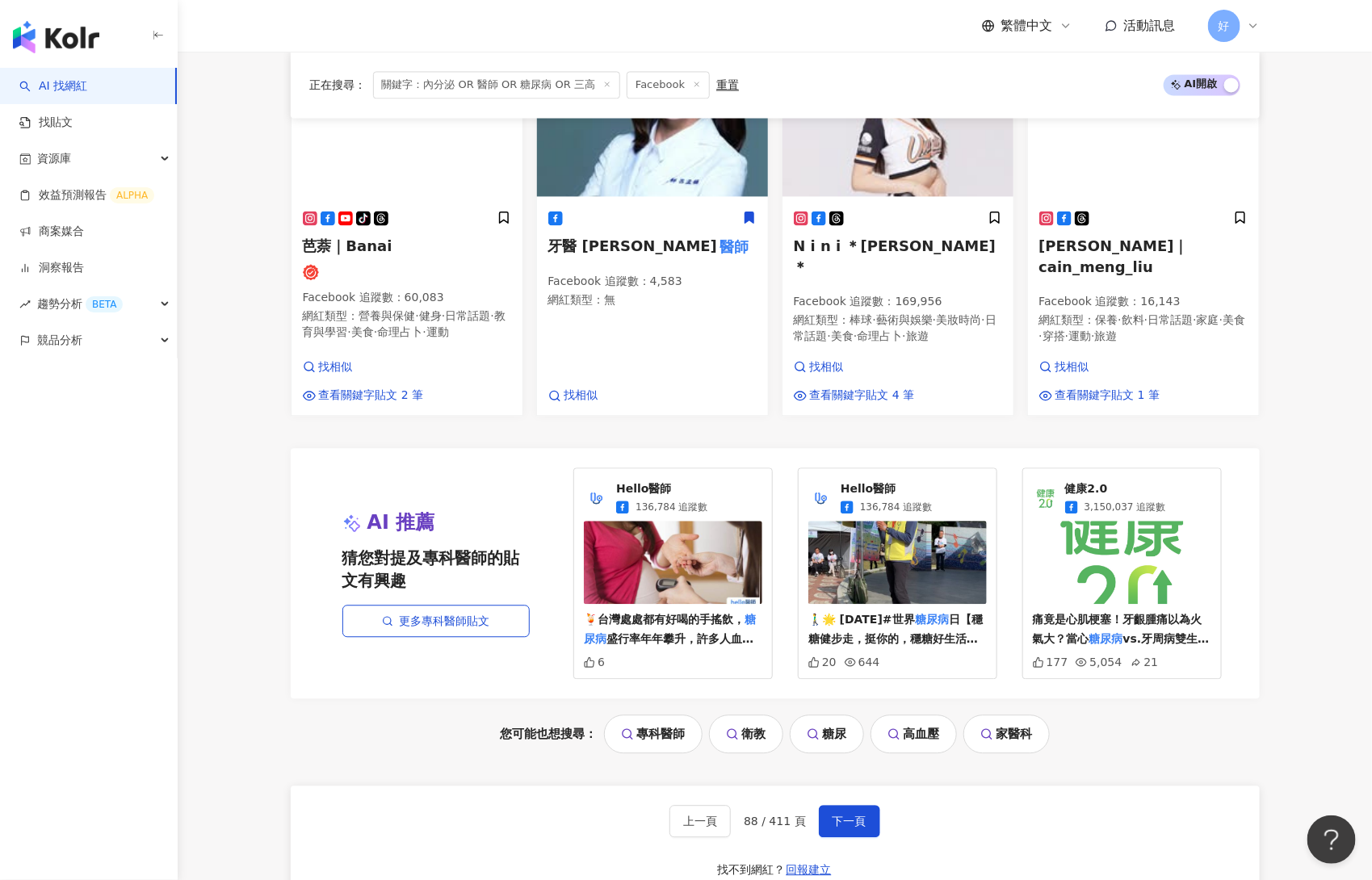
scroll to position [1470, 0]
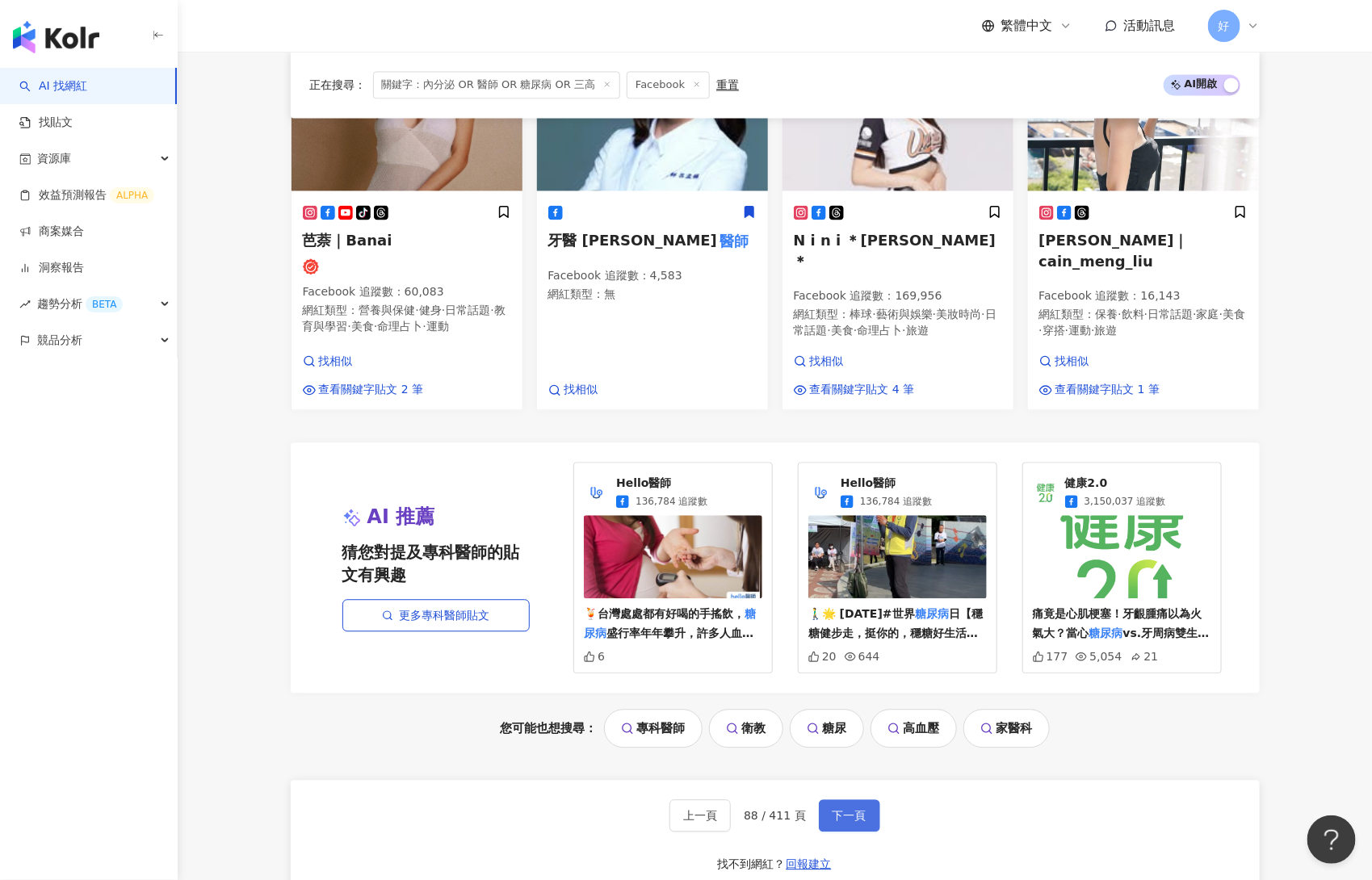
click at [853, 809] on span "下一頁" at bounding box center [850, 815] width 34 height 13
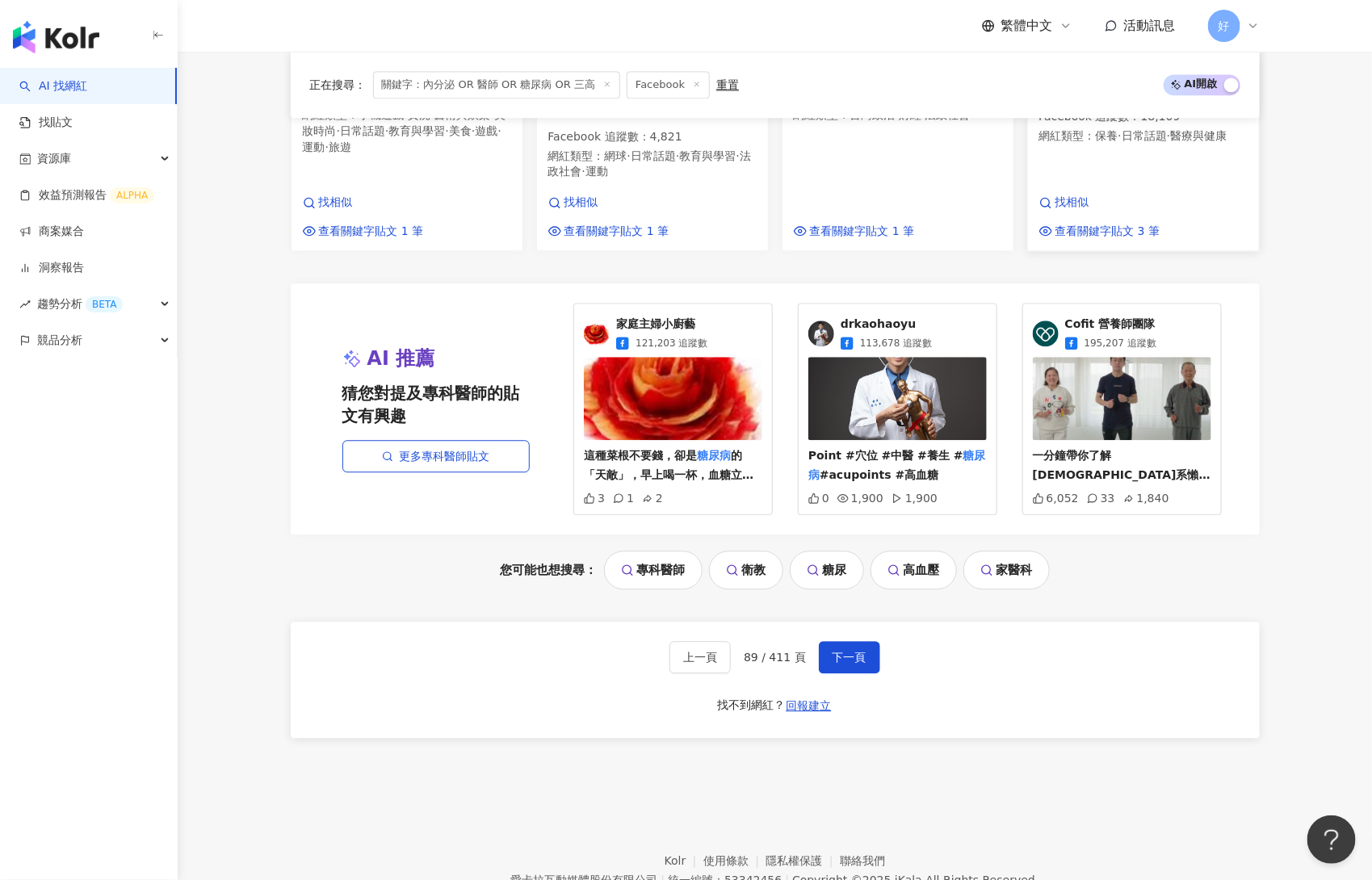
scroll to position [1633, 0]
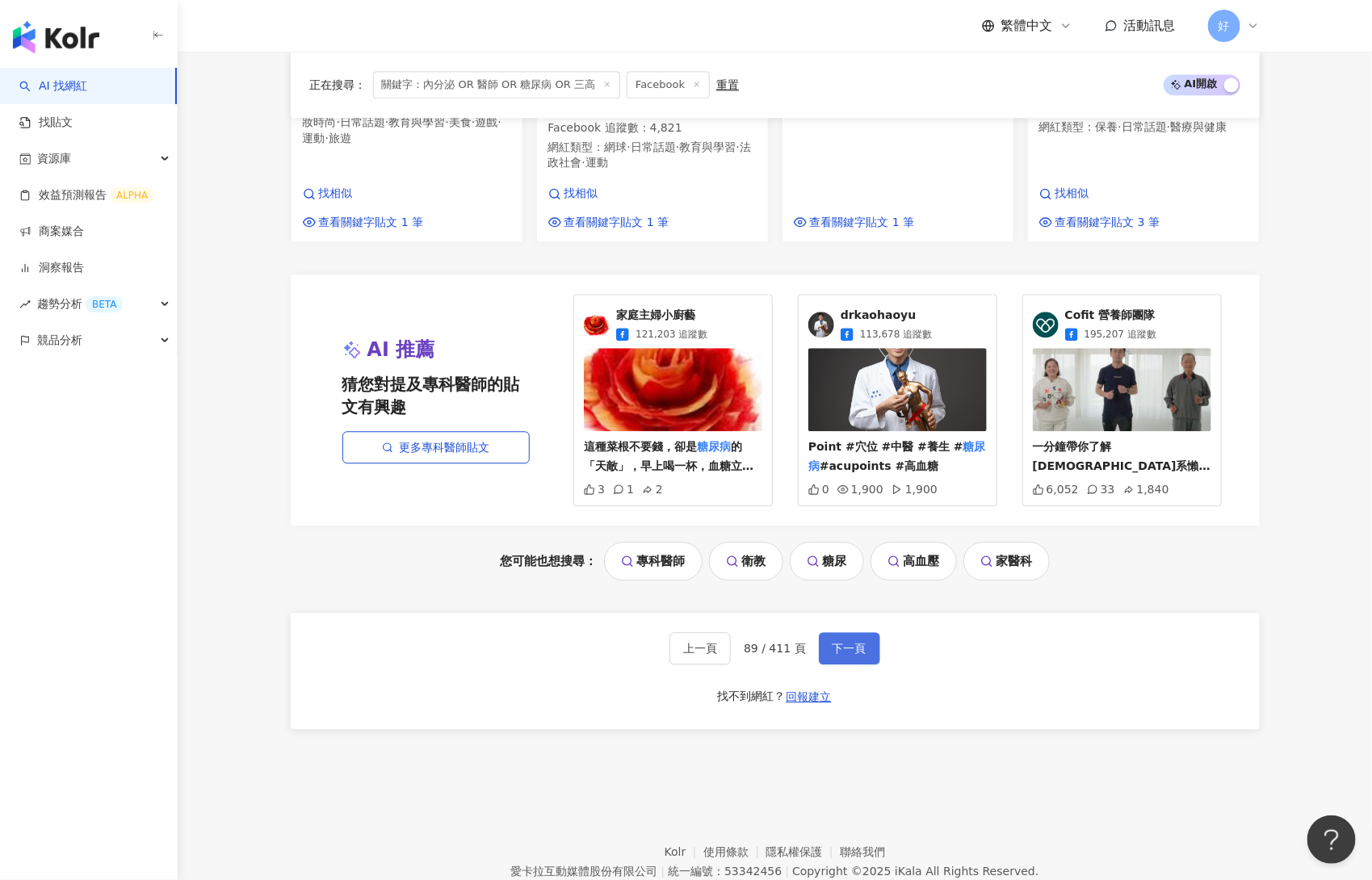
click at [843, 642] on span "下一頁" at bounding box center [850, 648] width 34 height 13
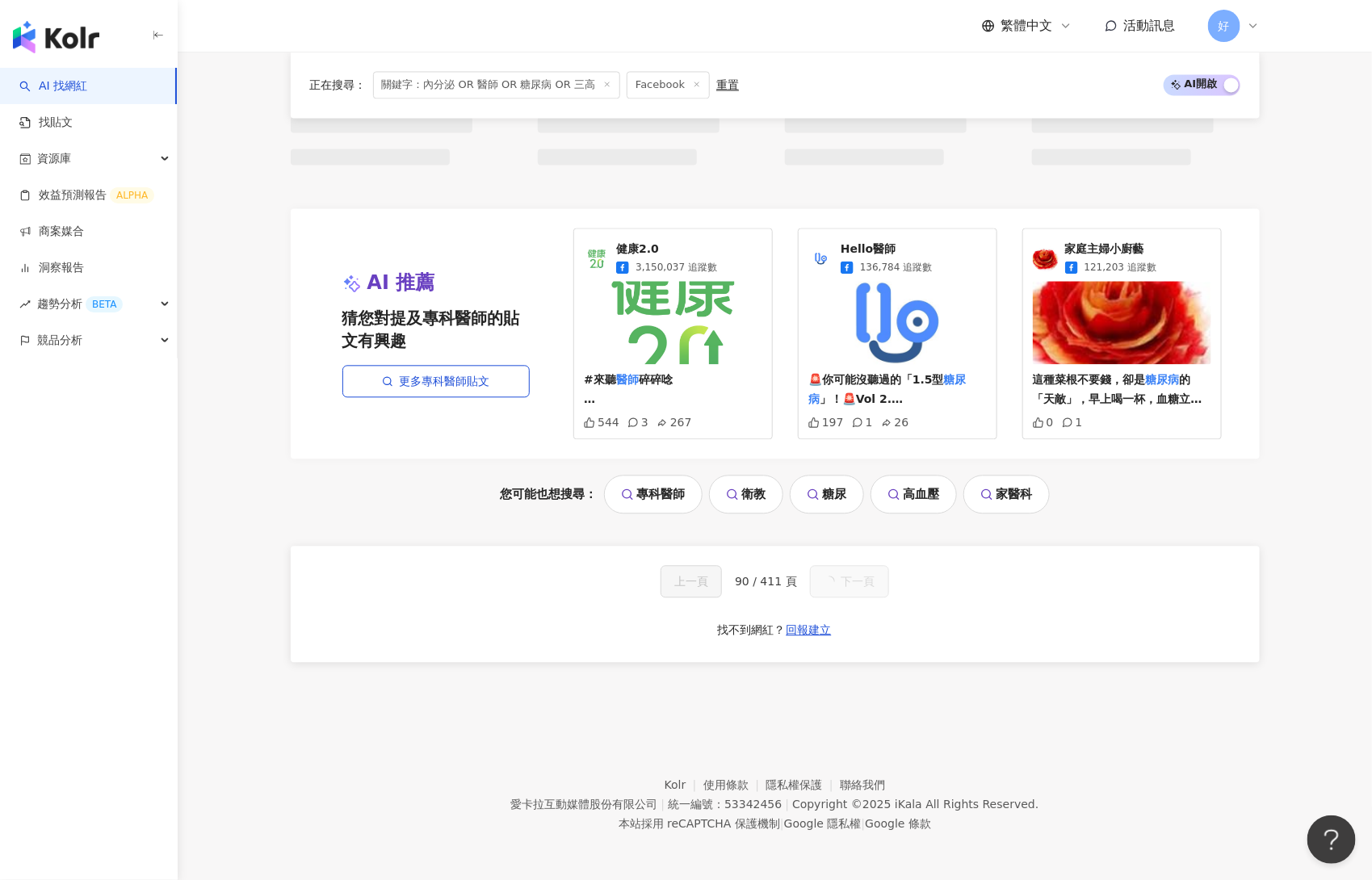
scroll to position [1647, 0]
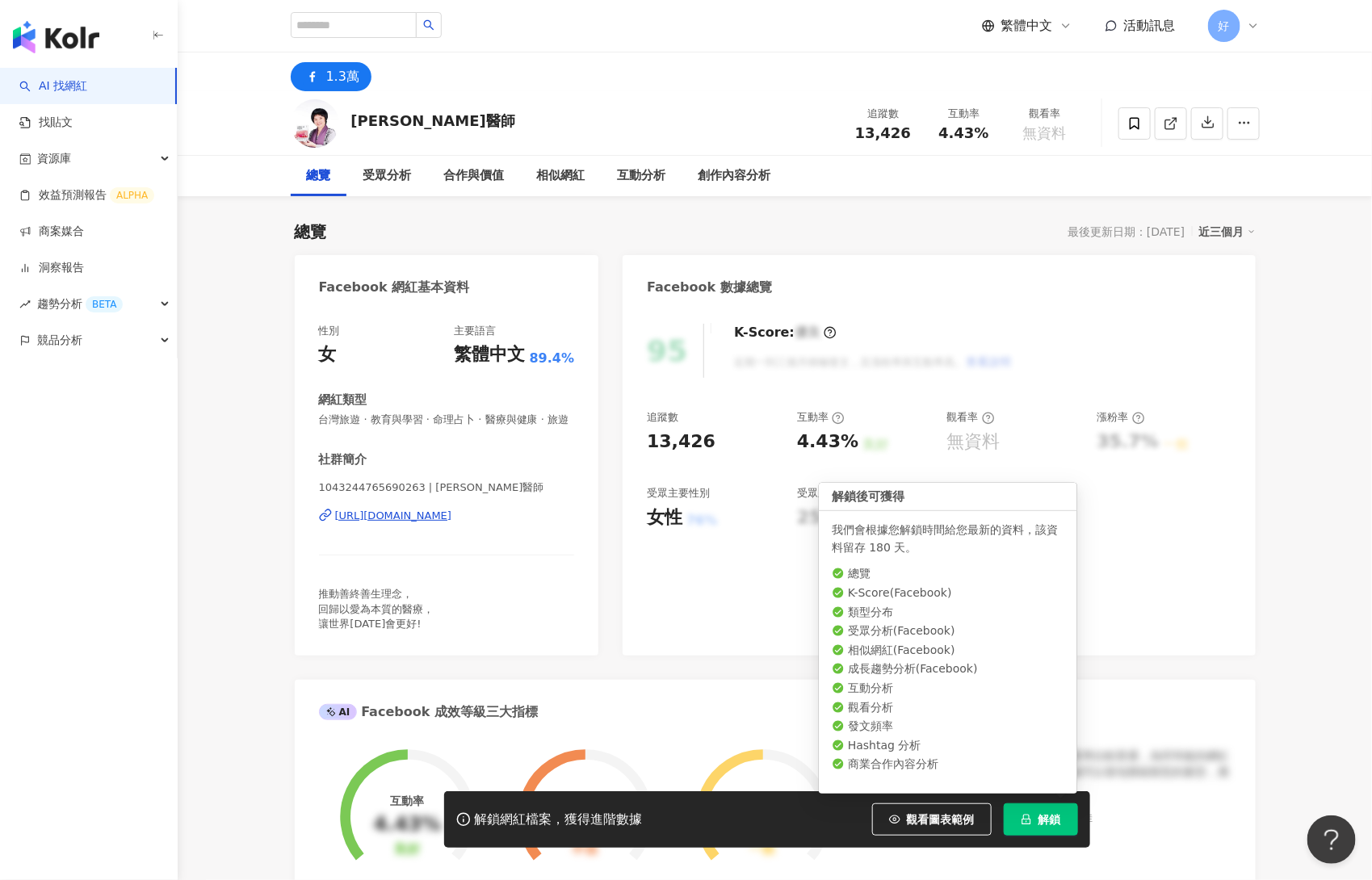
click at [1052, 819] on span "解鎖" at bounding box center [1050, 819] width 23 height 13
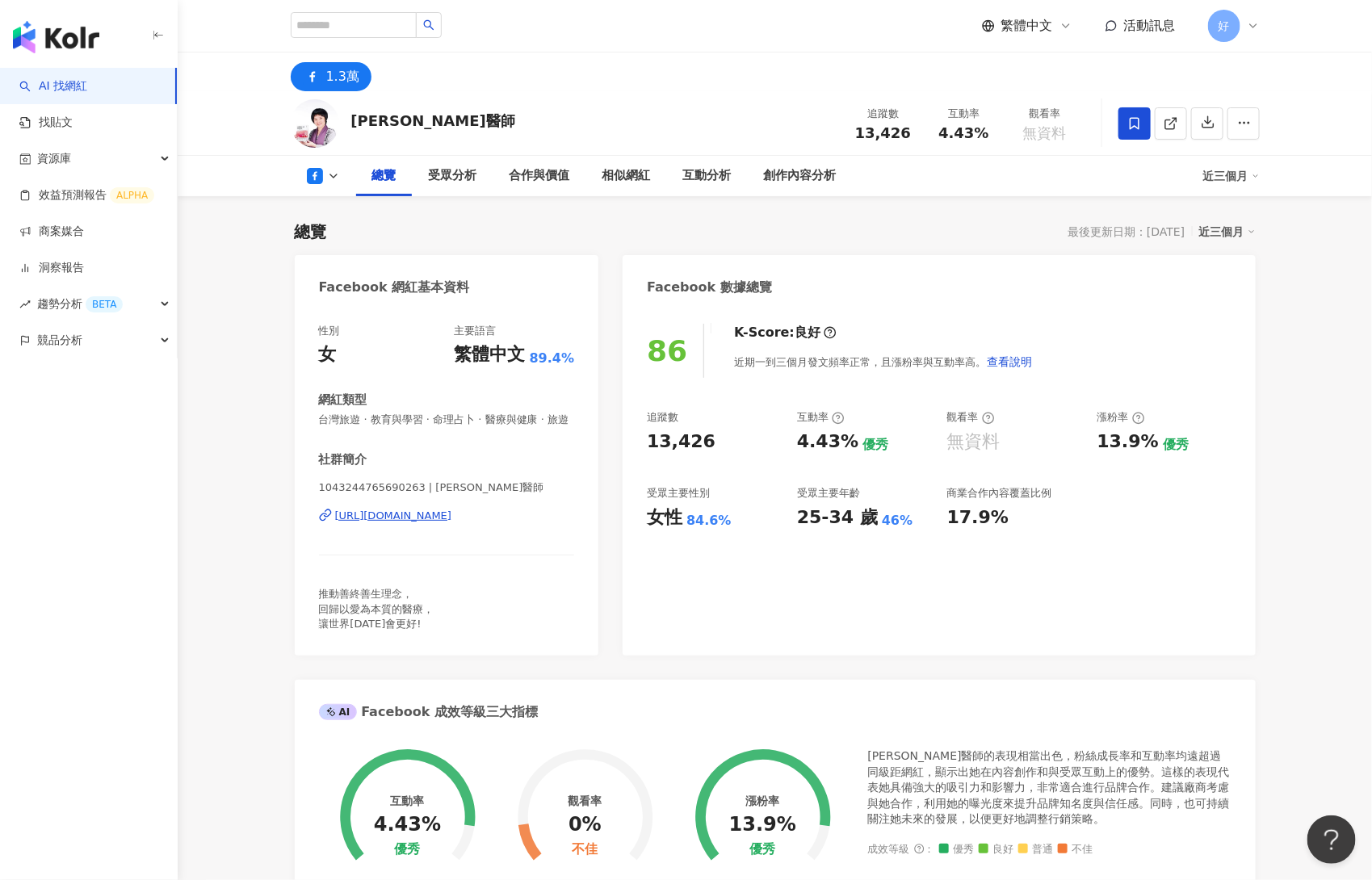
click at [1137, 116] on icon at bounding box center [1135, 123] width 15 height 15
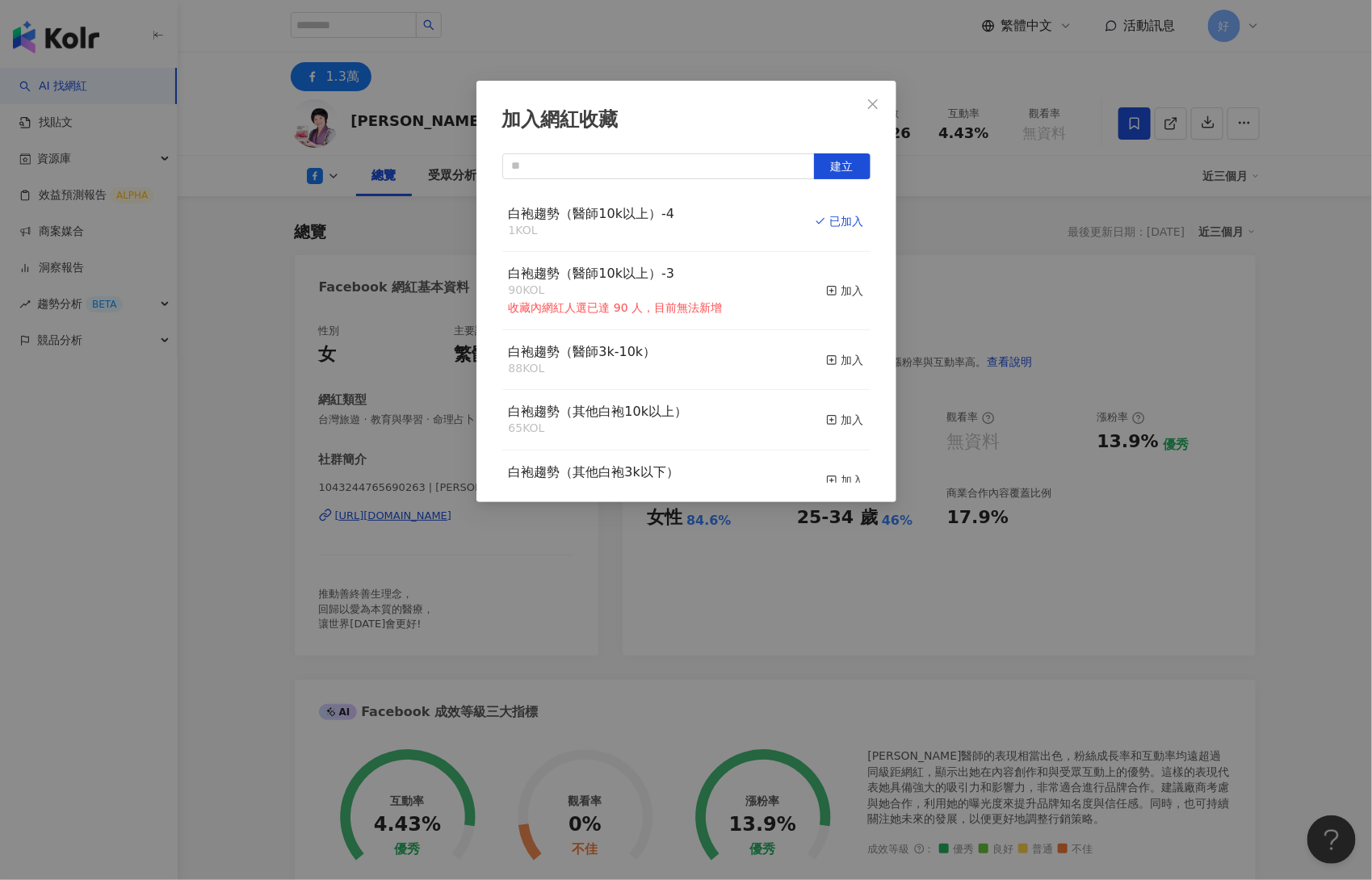
click at [1119, 279] on div "加入網紅收藏 建立 白袍趨勢（醫師10k以上）-4 1 KOL 已加入 白袍趨勢（醫師10k以上）-3 90 KOL 收藏內網紅人選已達 90 人，目前無法新…" at bounding box center [686, 440] width 1372 height 880
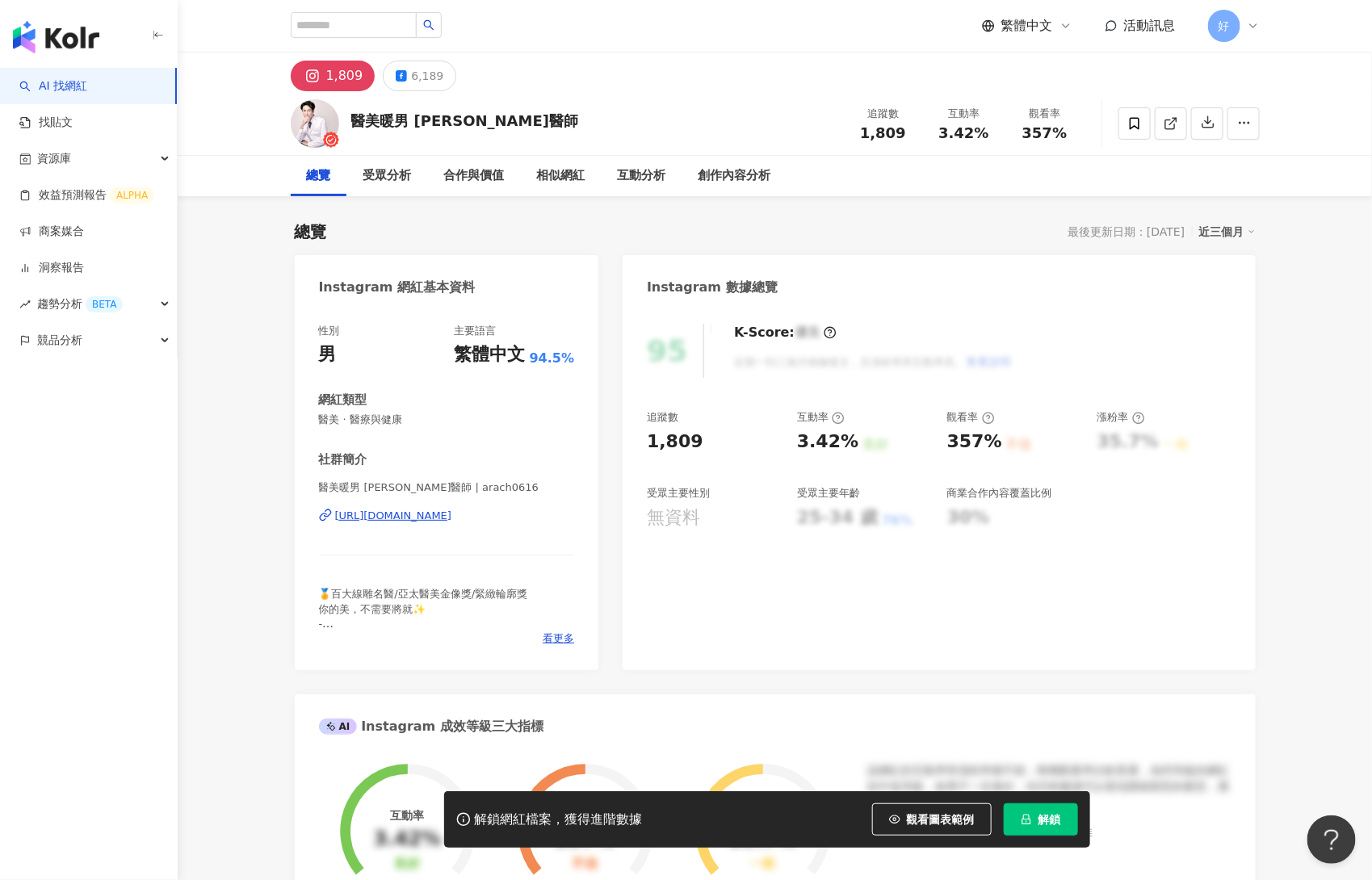
click at [1035, 816] on button "解鎖" at bounding box center [1040, 819] width 74 height 32
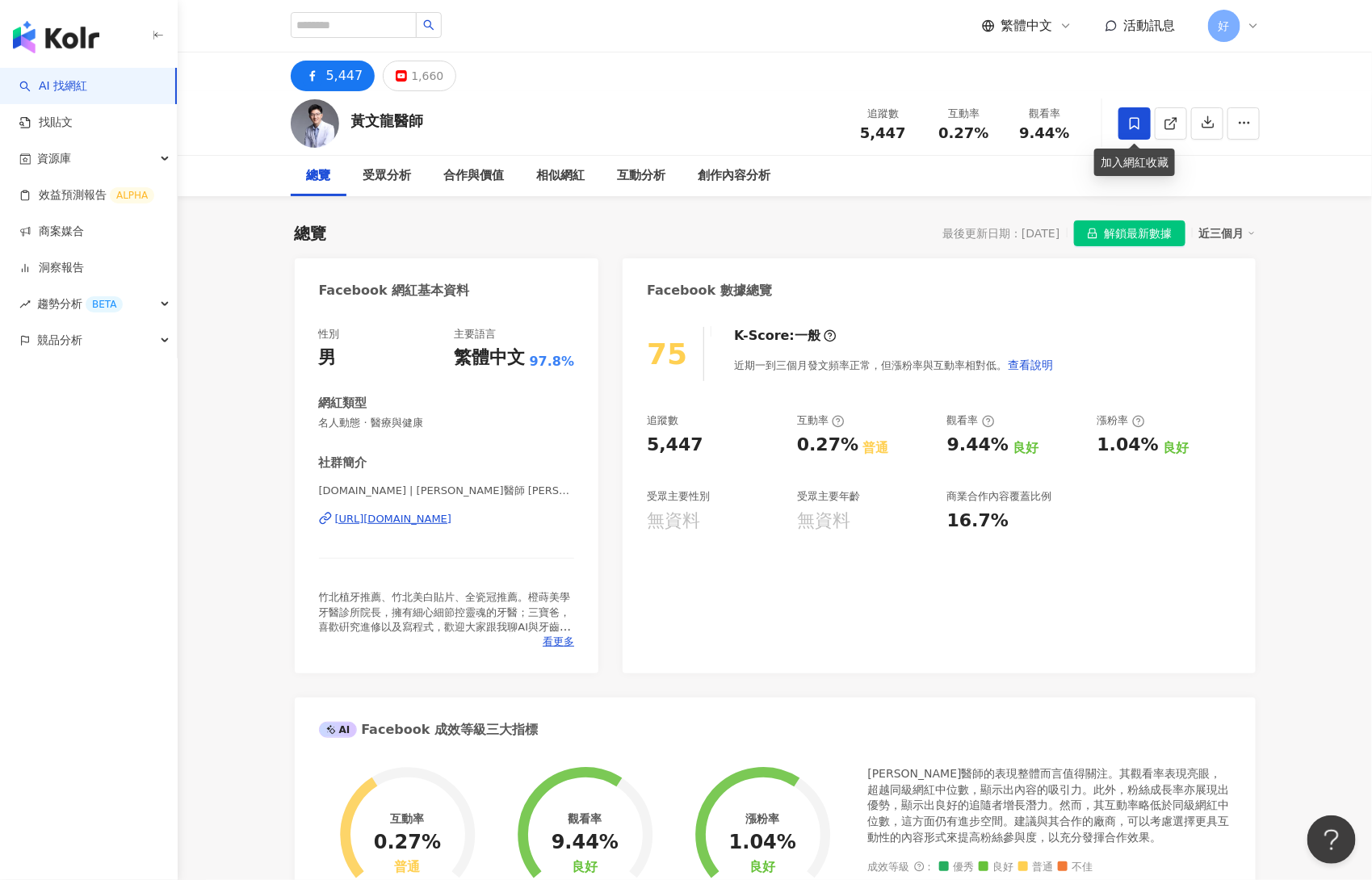
click at [1128, 129] on icon at bounding box center [1135, 123] width 15 height 15
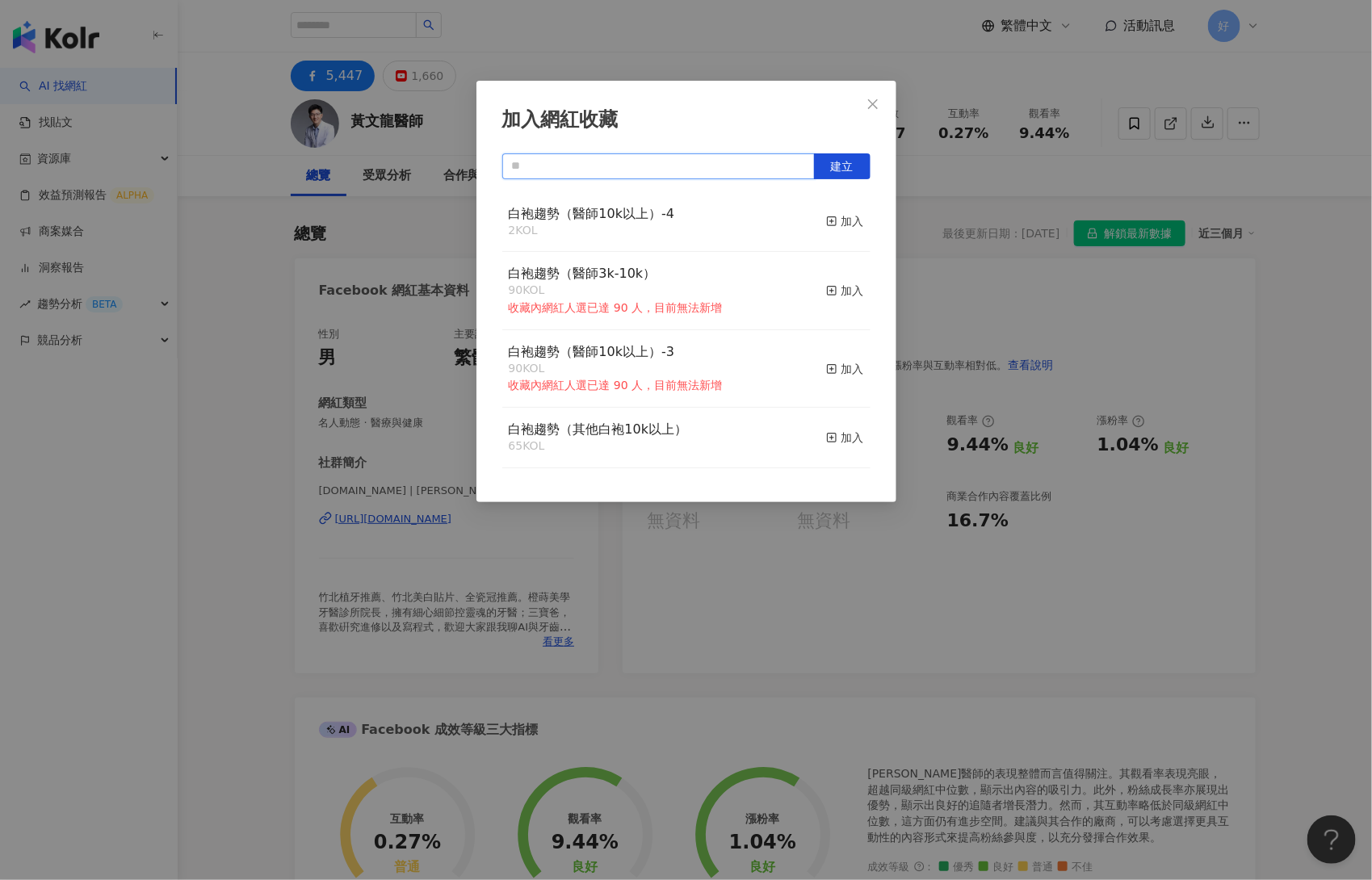
click at [670, 174] on input "text" at bounding box center [658, 166] width 312 height 26
type input "*"
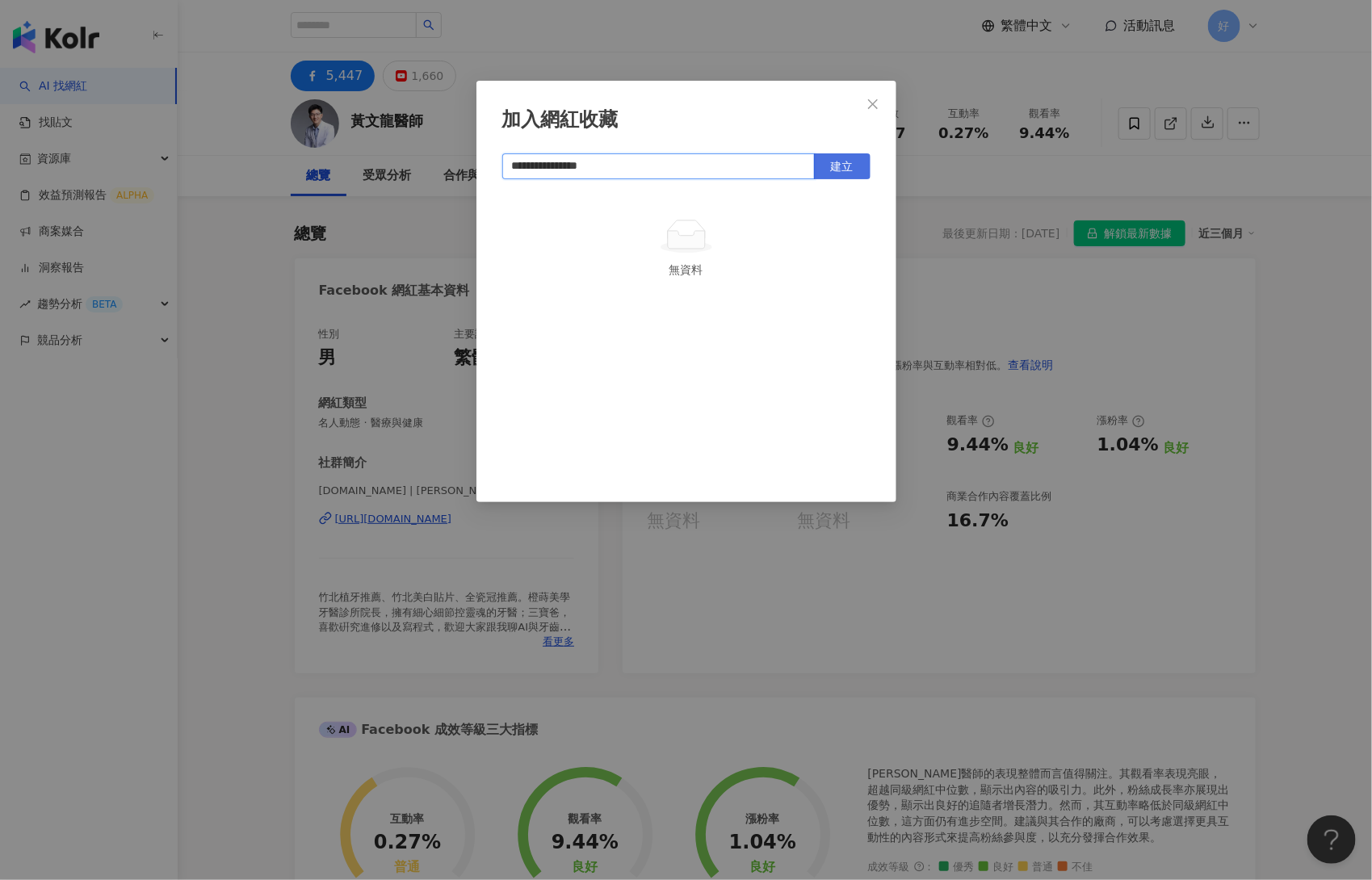
click at [834, 167] on span "建立" at bounding box center [843, 166] width 23 height 13
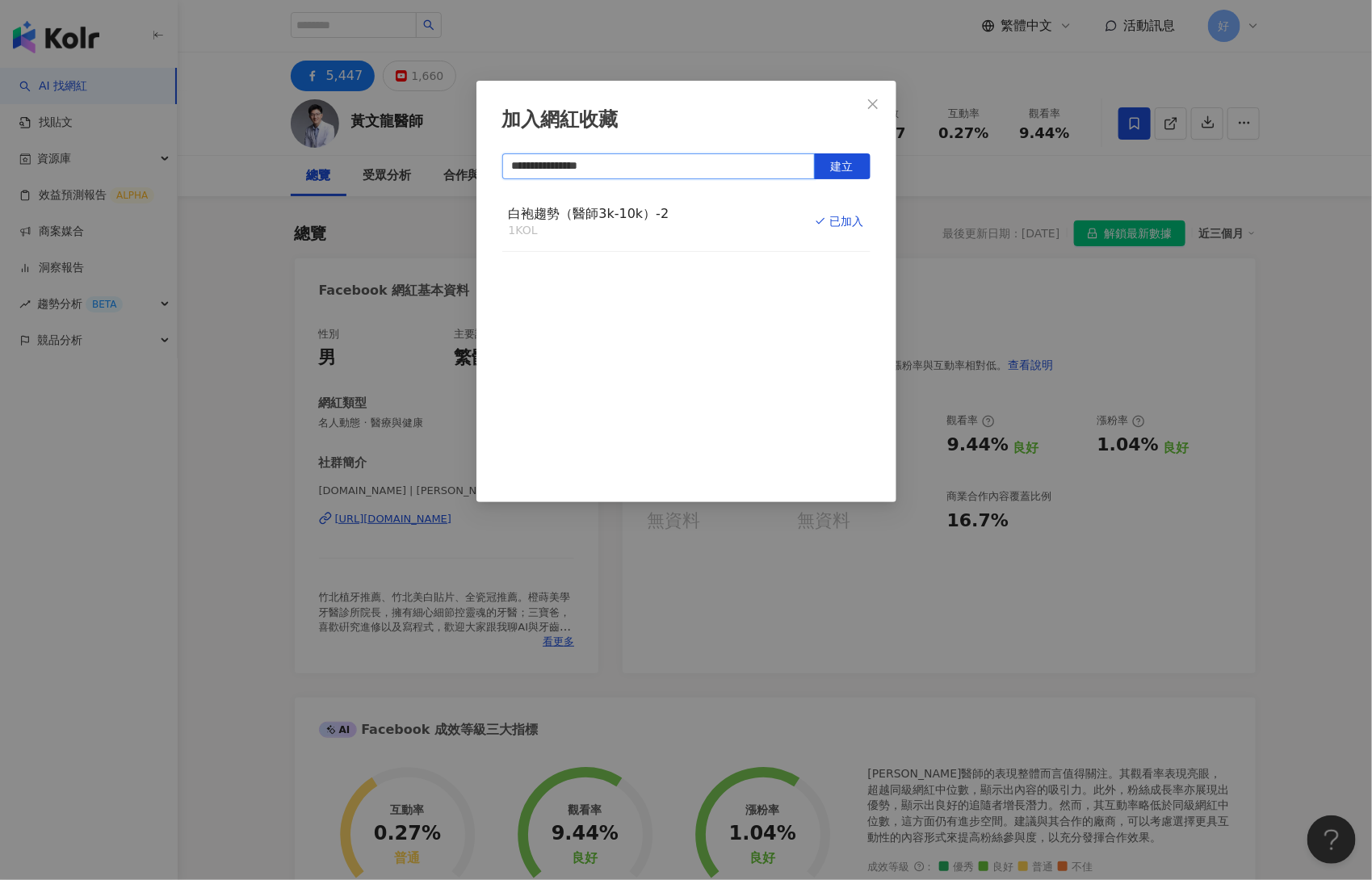
type input "**********"
click at [1270, 323] on div "**********" at bounding box center [686, 440] width 1372 height 880
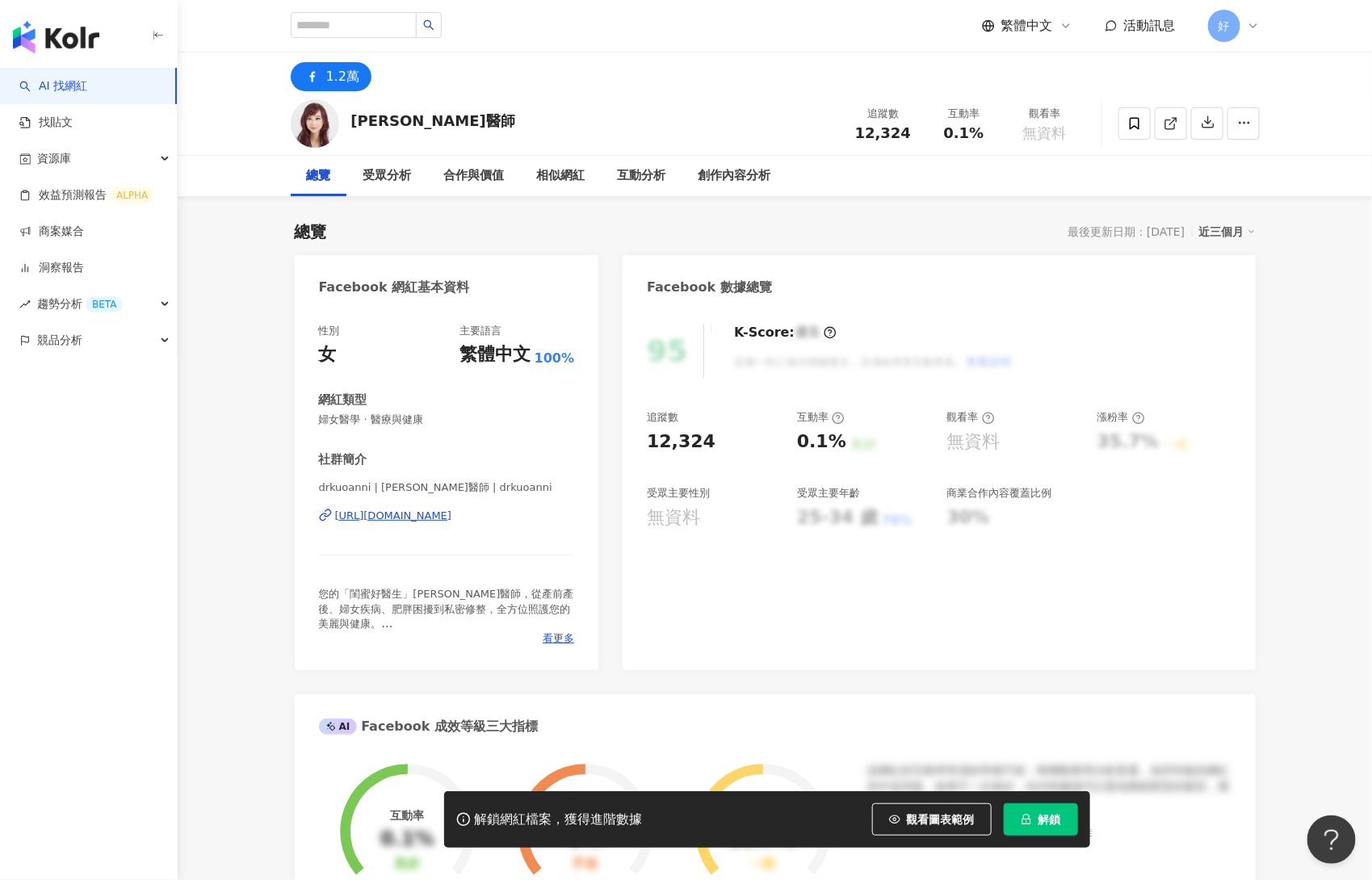
click at [1041, 820] on span "解鎖" at bounding box center [1050, 819] width 23 height 13
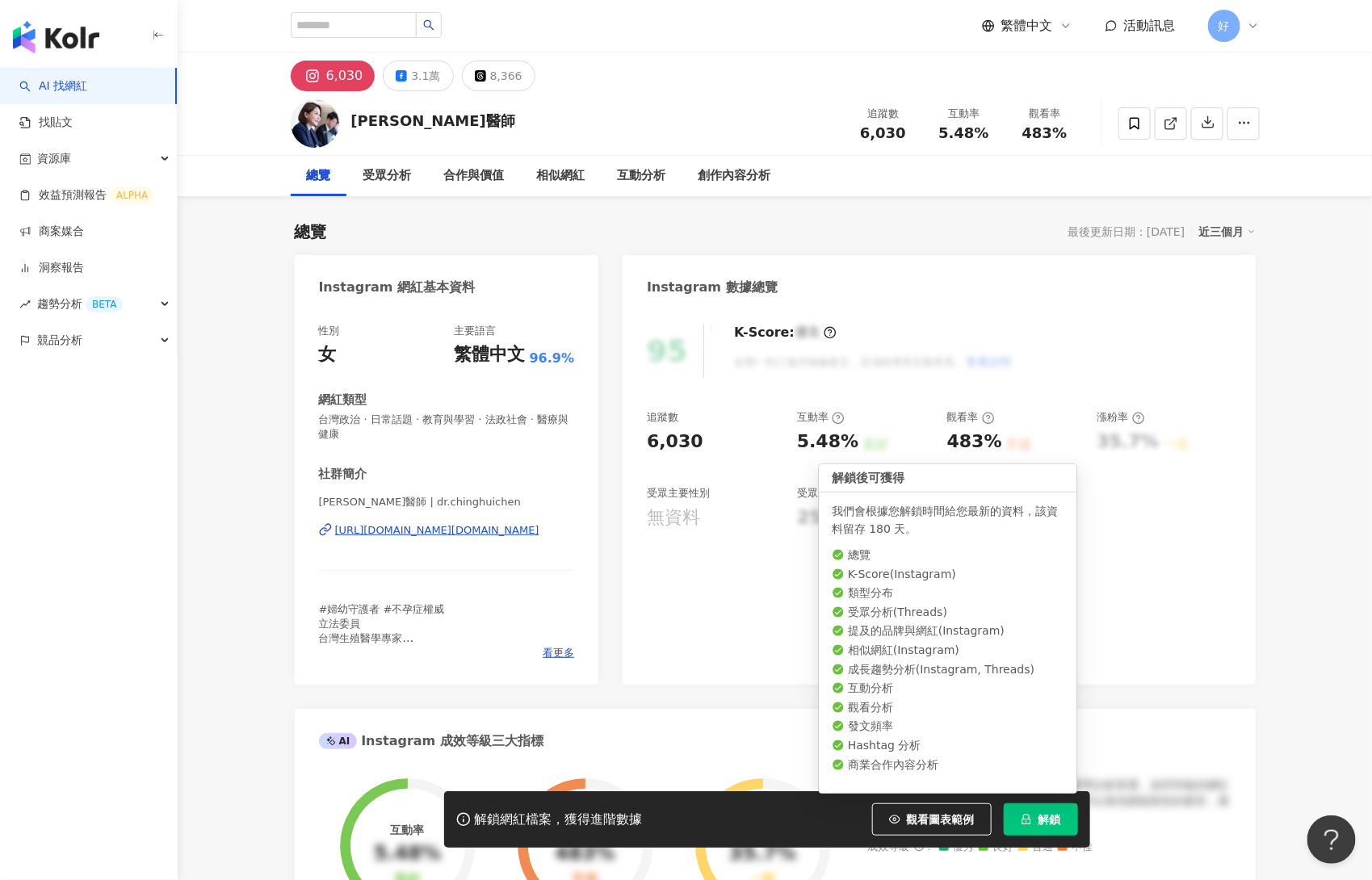
click at [1037, 823] on button "解鎖" at bounding box center [1040, 819] width 74 height 32
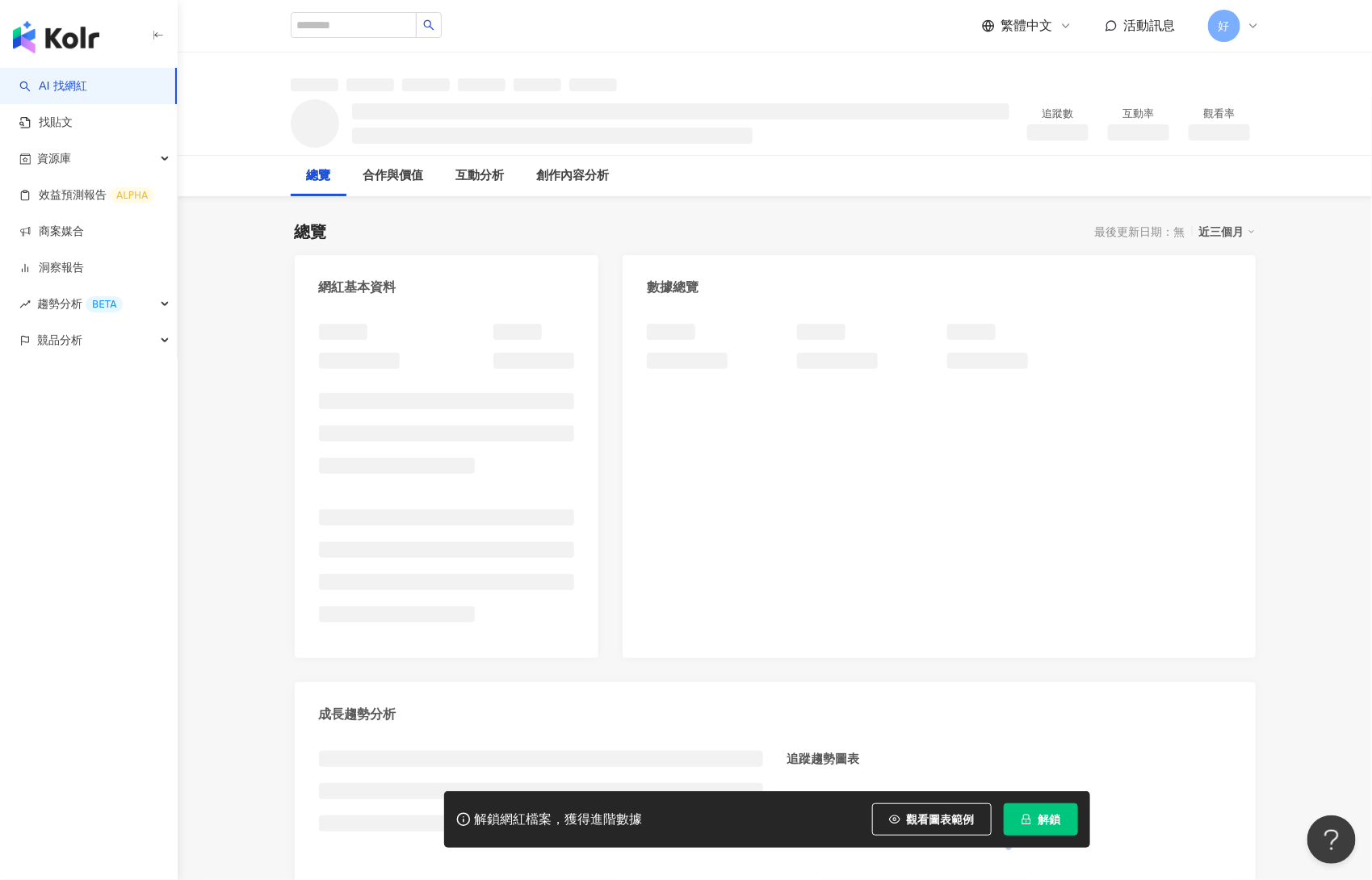
click at [1031, 819] on icon "lock" at bounding box center [1026, 819] width 11 height 11
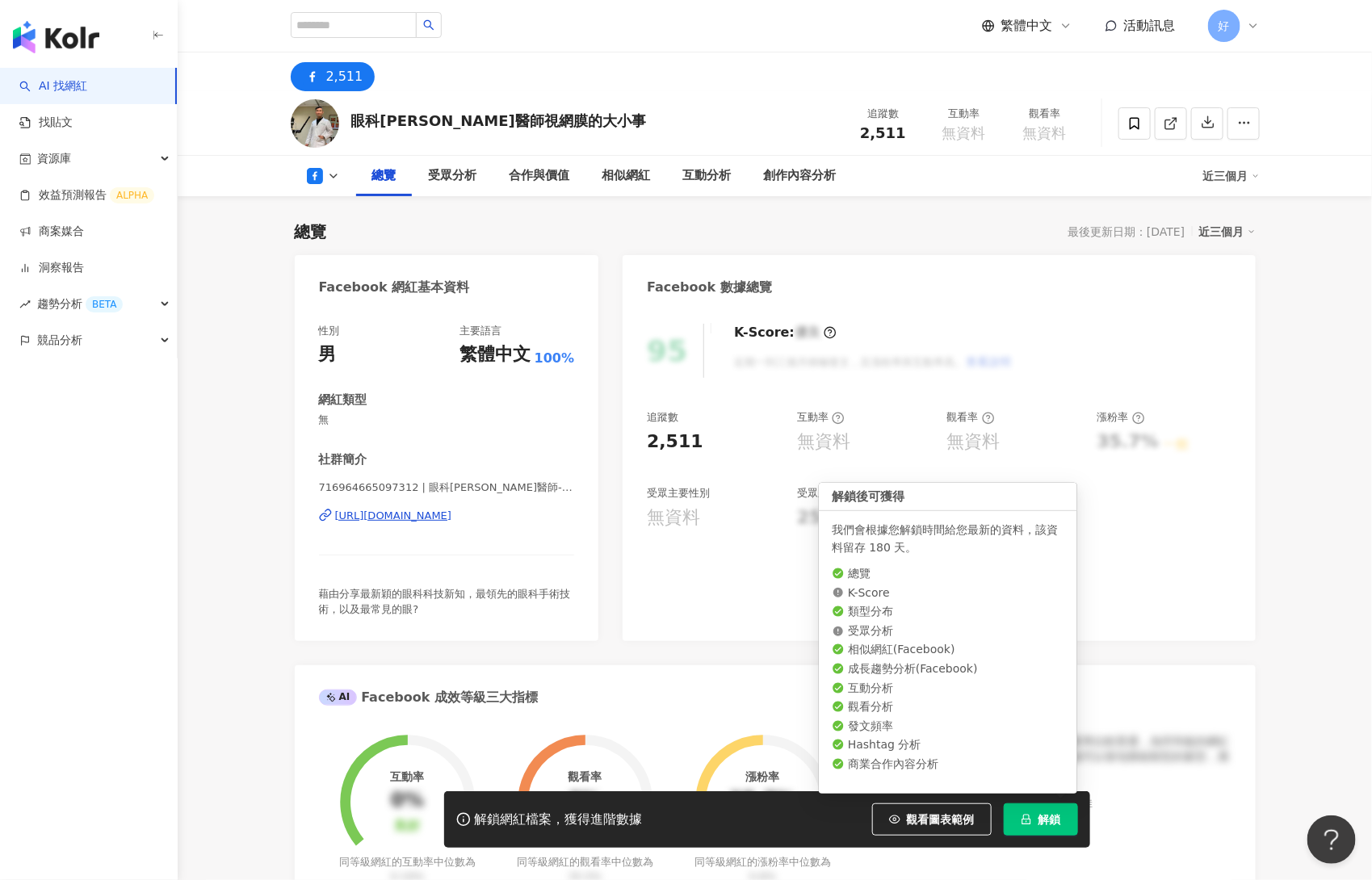
click at [1032, 823] on button "解鎖" at bounding box center [1040, 819] width 74 height 32
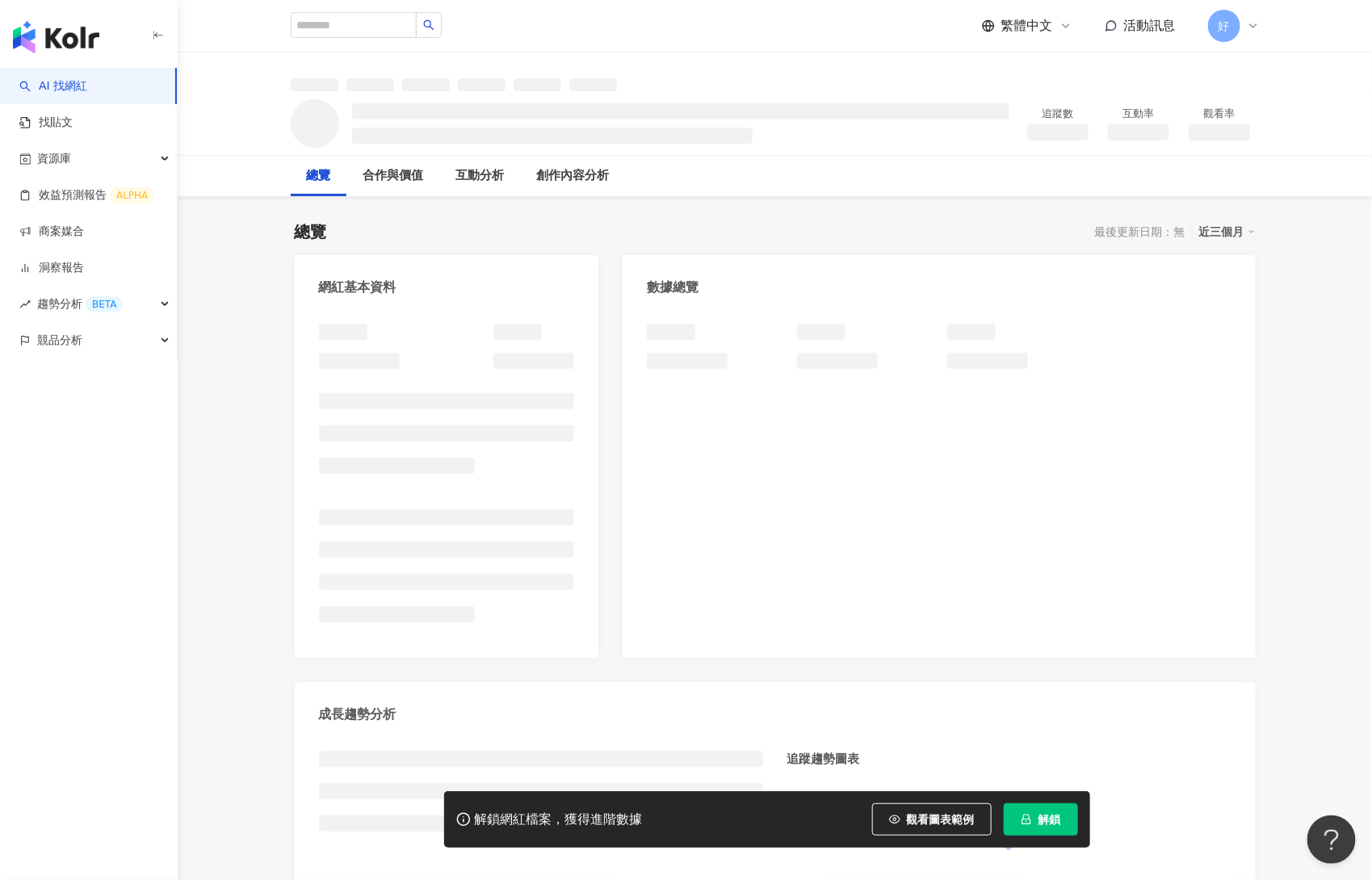
click at [1044, 821] on span "解鎖" at bounding box center [1050, 819] width 23 height 13
click at [1044, 814] on span "解鎖" at bounding box center [1050, 819] width 23 height 13
click at [1045, 820] on span "解鎖" at bounding box center [1050, 819] width 23 height 13
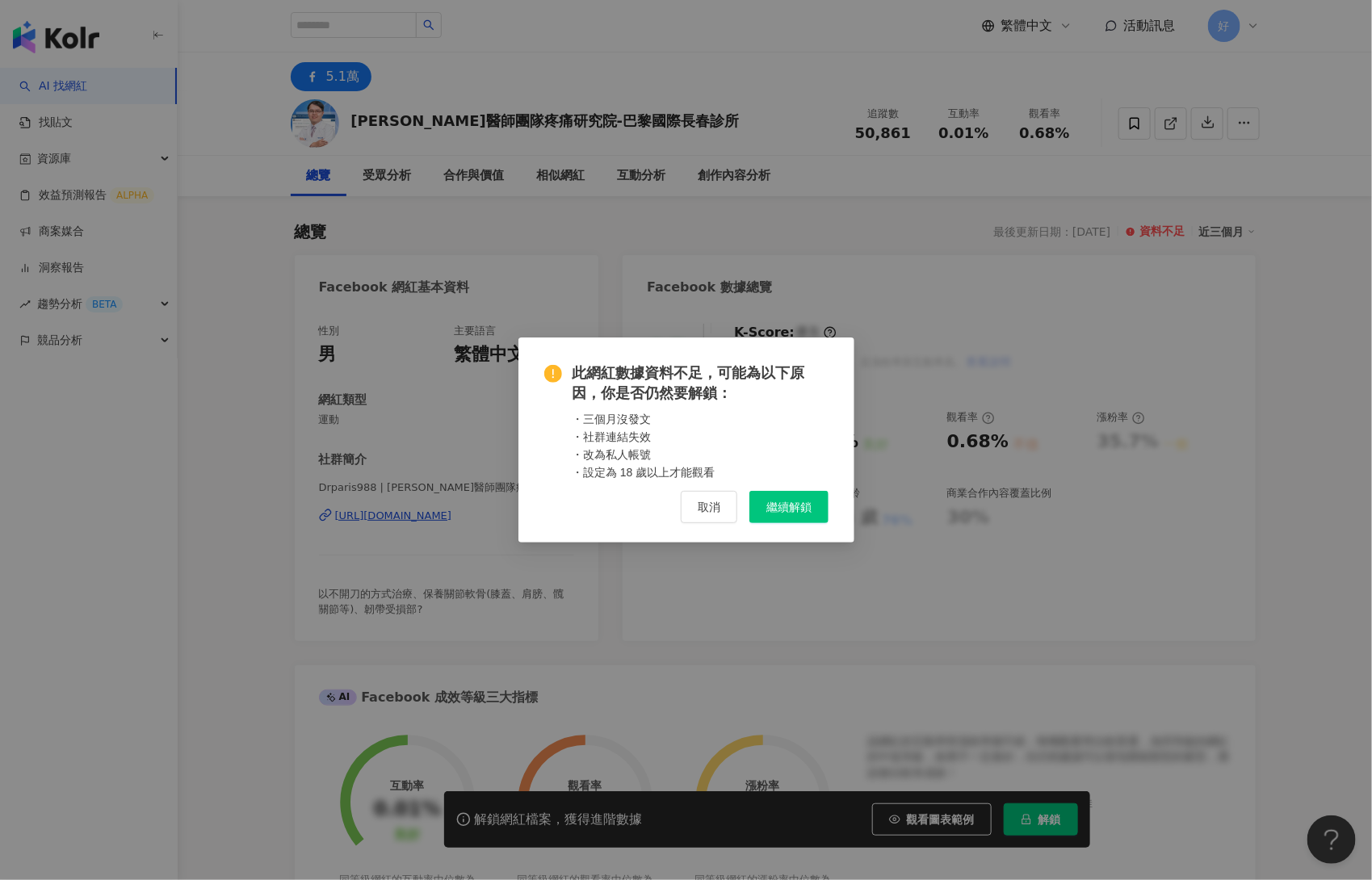
click at [1038, 813] on div "此網紅數據資料不足，可能為以下原因，你是否仍然要解鎖： ・三個月沒發文 ・社群連結失效 ・改為私人帳號 ・設定為 18 歲以上才能觀看 取消 繼續解鎖" at bounding box center [686, 440] width 1372 height 880
click at [789, 513] on button "繼續解鎖" at bounding box center [789, 506] width 79 height 32
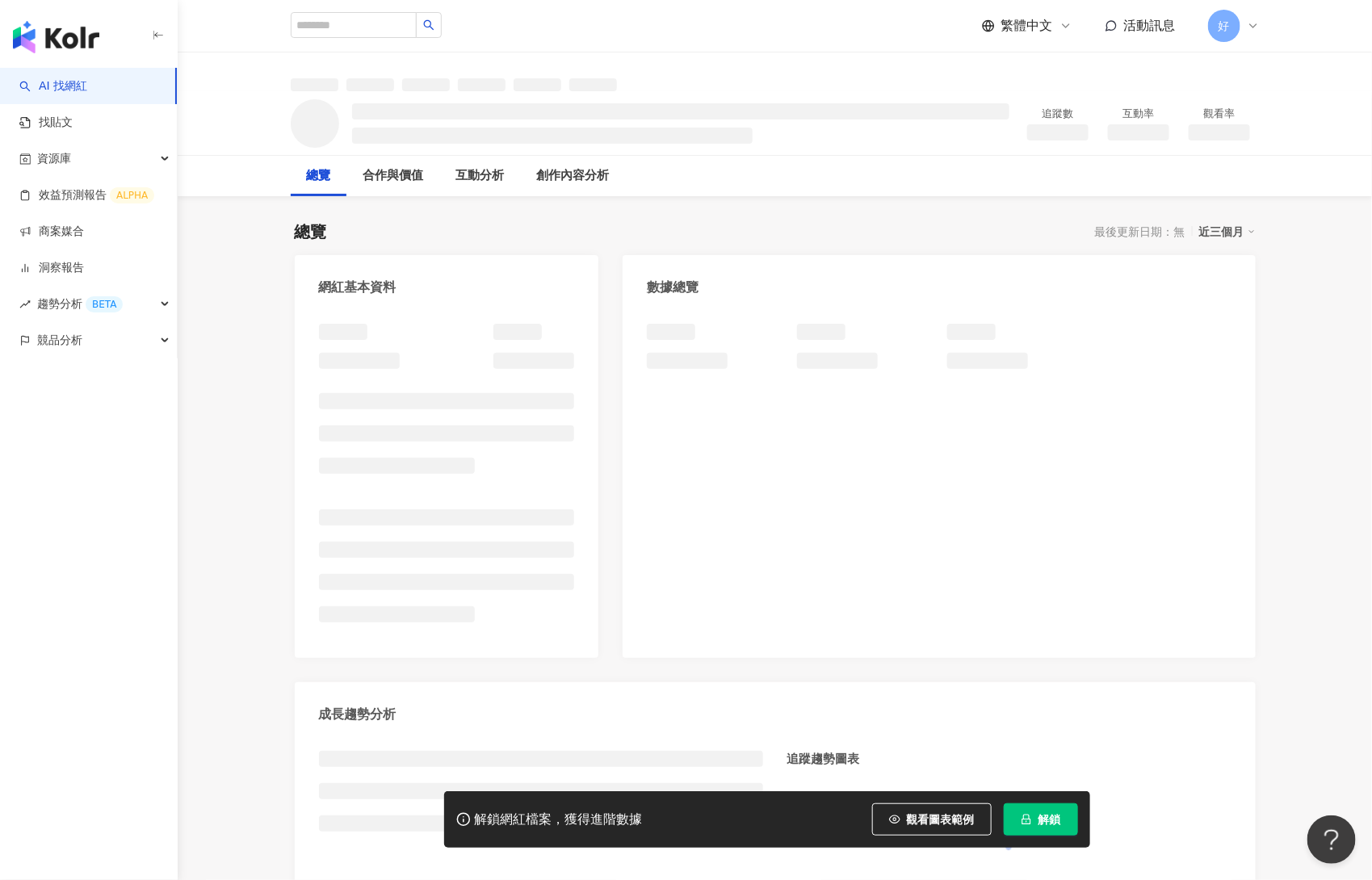
click at [1038, 821] on button "解鎖" at bounding box center [1040, 819] width 74 height 32
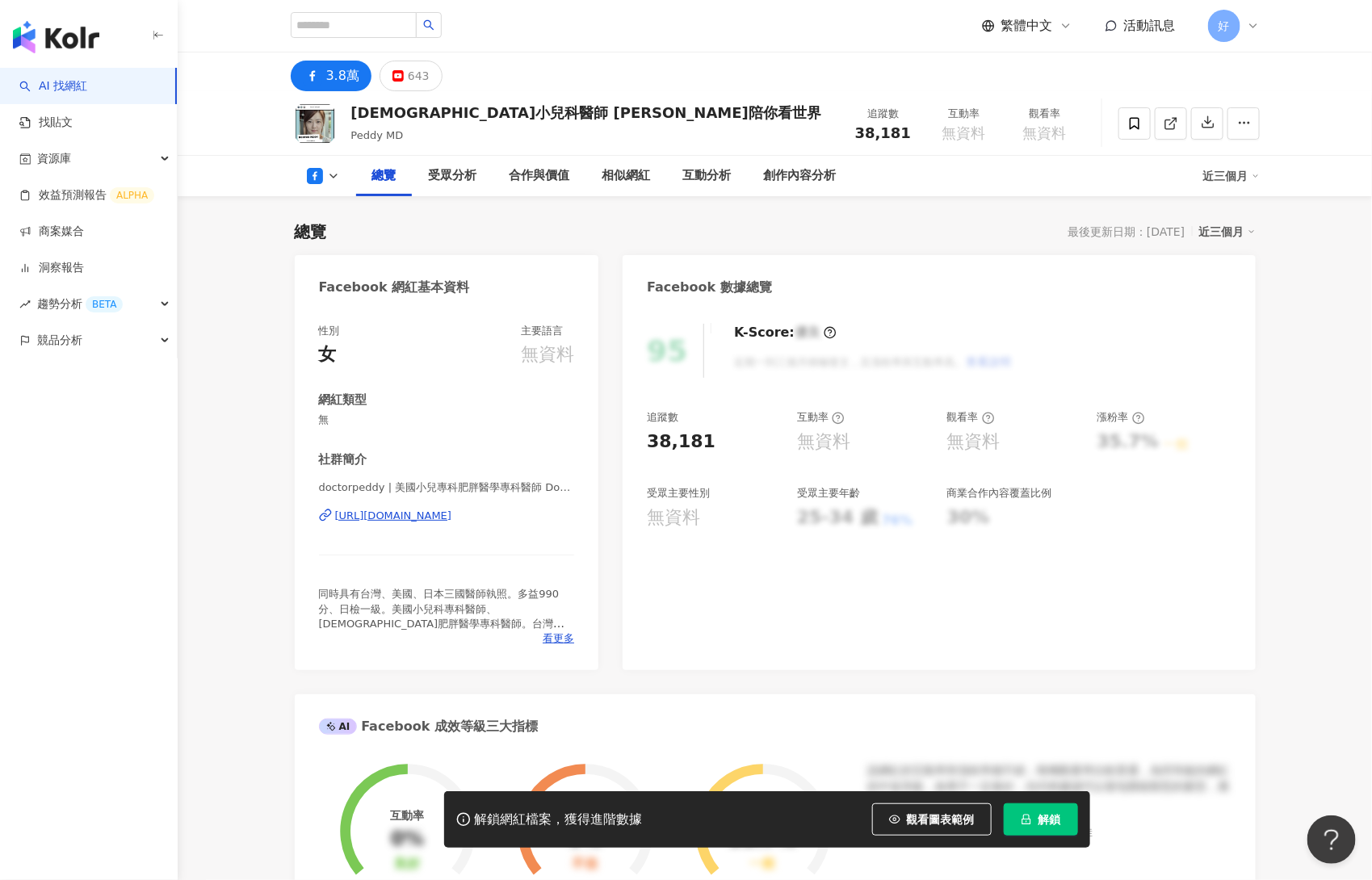
click at [1028, 821] on icon "lock" at bounding box center [1026, 819] width 11 height 11
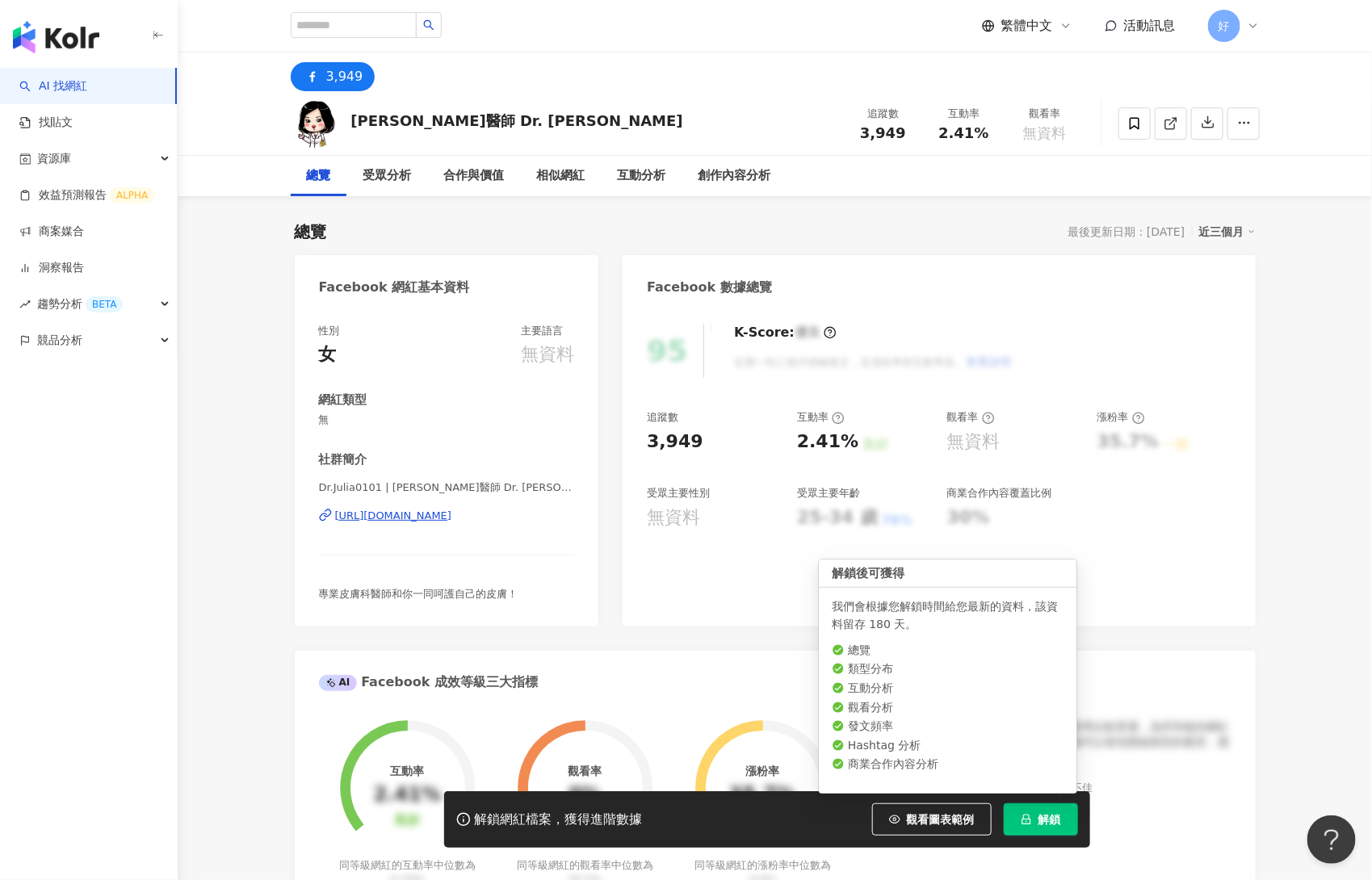
click at [1054, 823] on span "解鎖" at bounding box center [1050, 819] width 23 height 13
